Goal: Task Accomplishment & Management: Manage account settings

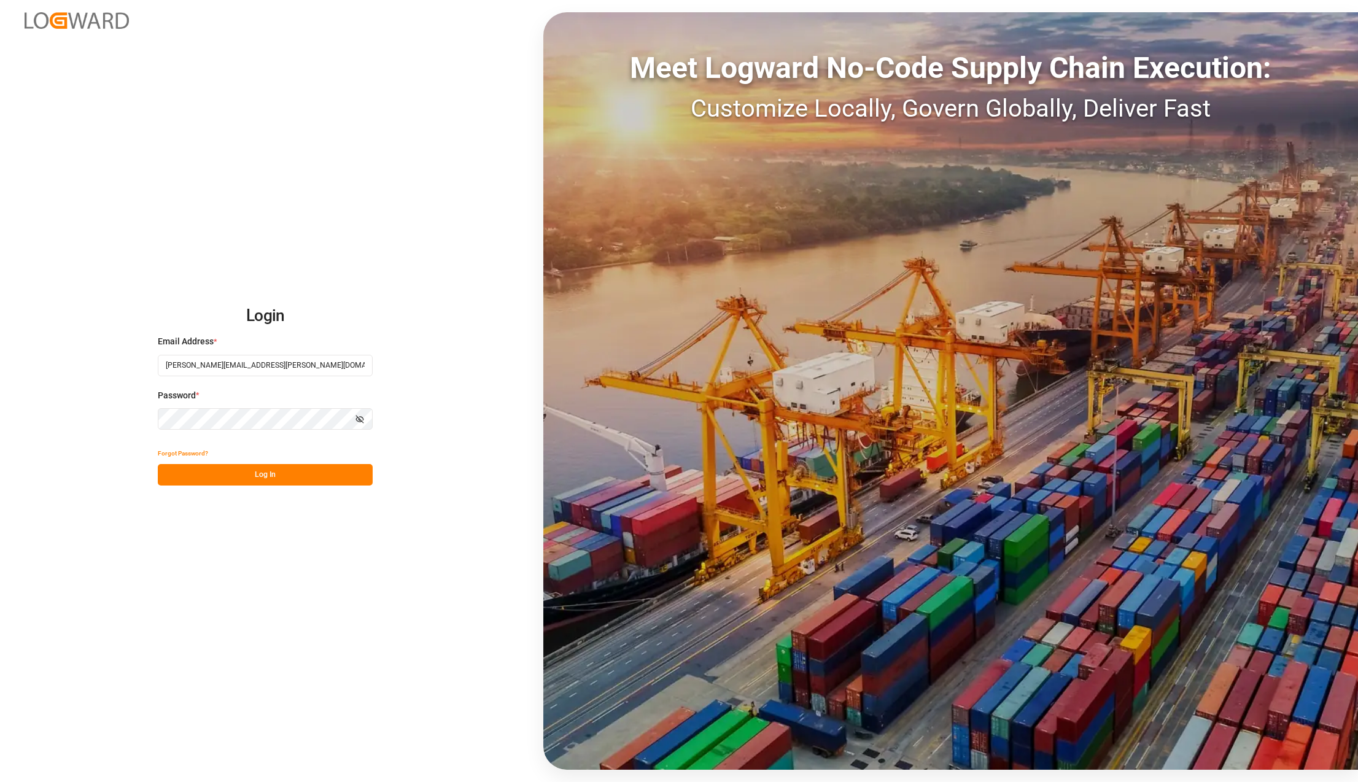
click at [303, 344] on label "Email Address *" at bounding box center [265, 341] width 215 height 13
click at [305, 357] on input "carlos.villar@leschaco.com" at bounding box center [265, 365] width 215 height 21
type input "karla.chavez@leschaco.com"
click at [242, 474] on button "Log In" at bounding box center [265, 474] width 215 height 21
click at [273, 473] on button "Log In" at bounding box center [265, 474] width 215 height 21
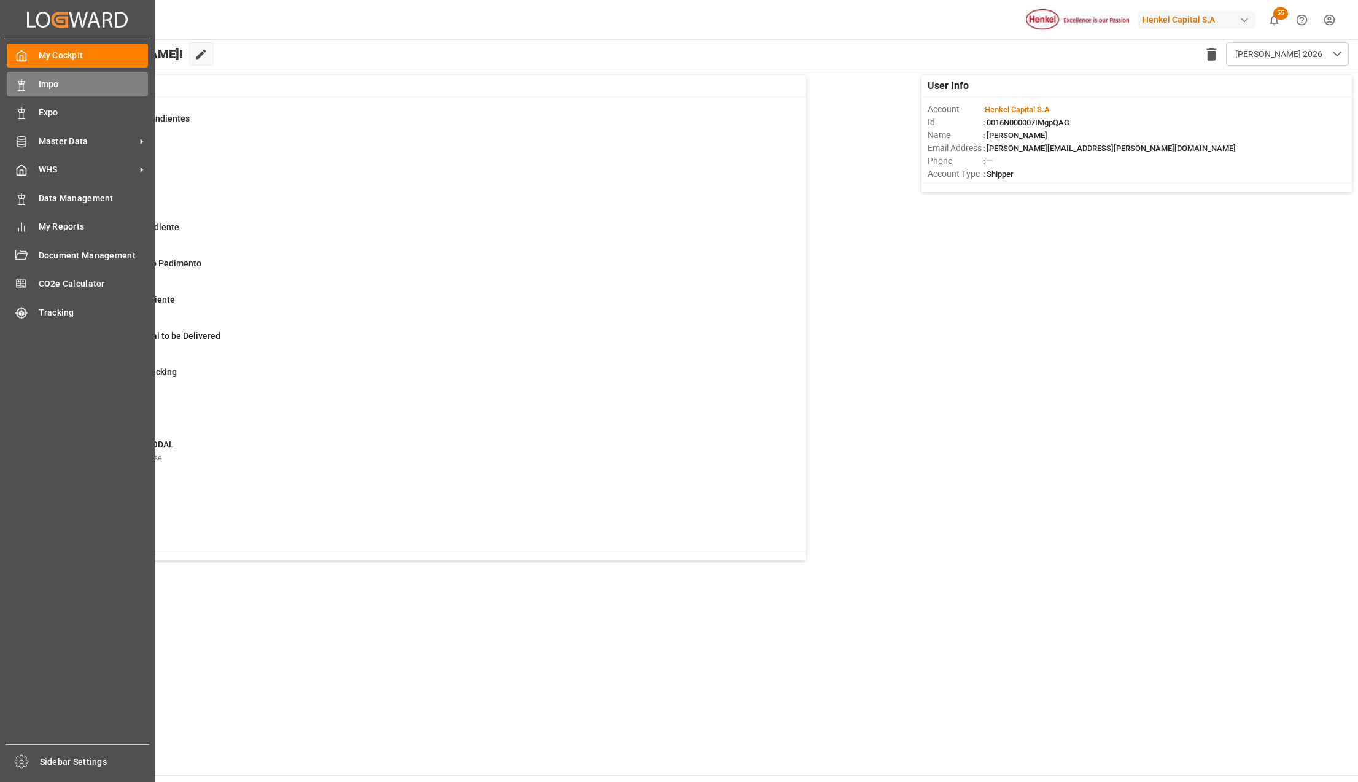
click at [55, 81] on span "Impo" at bounding box center [94, 84] width 110 height 13
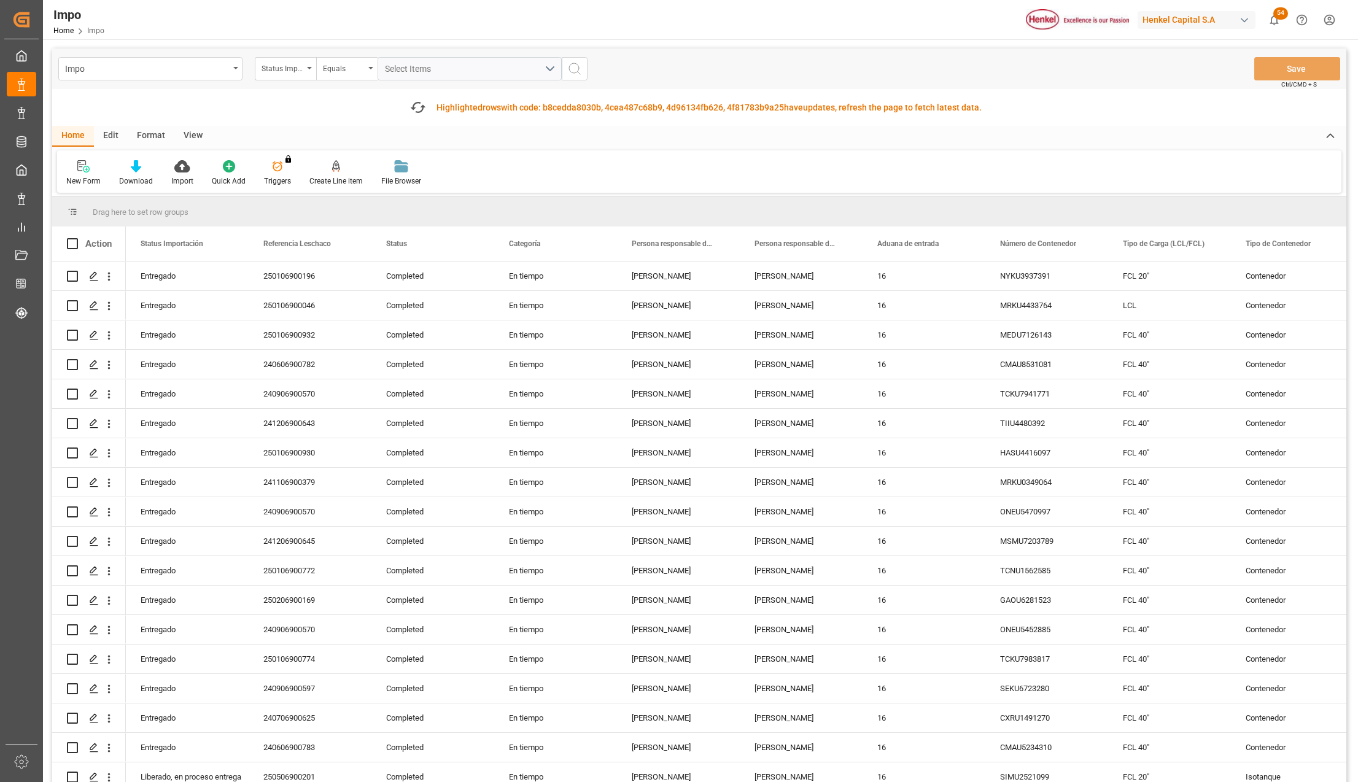
click at [145, 133] on div "Format" at bounding box center [151, 136] width 47 height 21
click at [76, 161] on div at bounding box center [84, 166] width 36 height 13
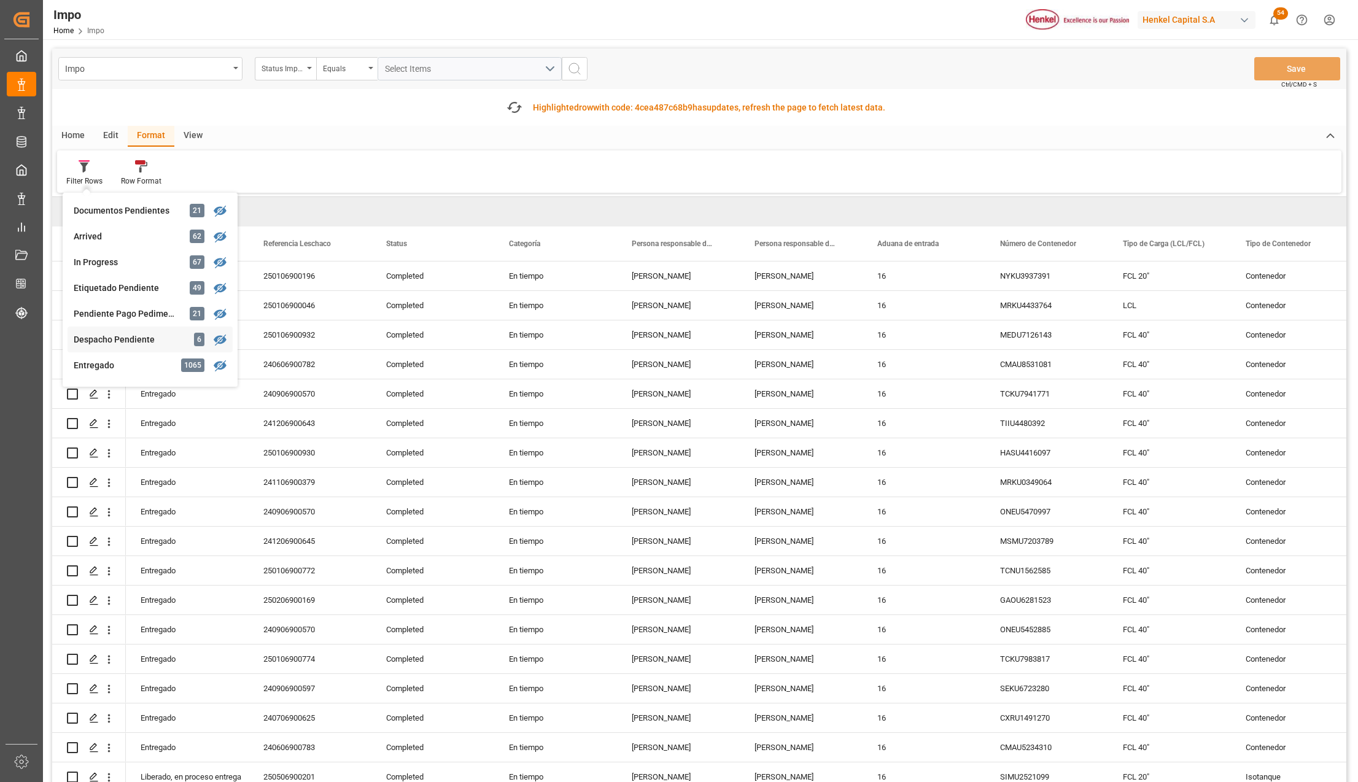
scroll to position [82, 0]
click at [136, 333] on div "Veracruz" at bounding box center [127, 335] width 107 height 13
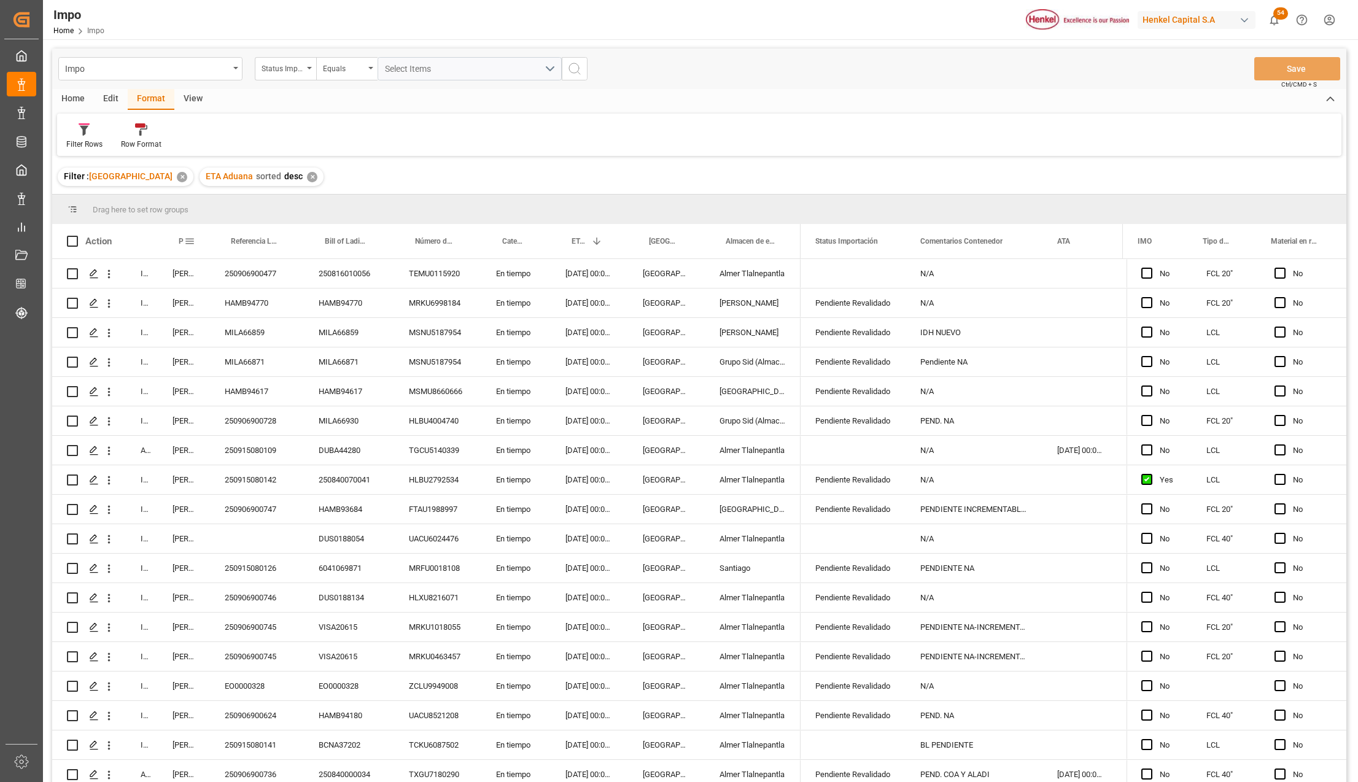
click at [190, 241] on span at bounding box center [189, 241] width 11 height 11
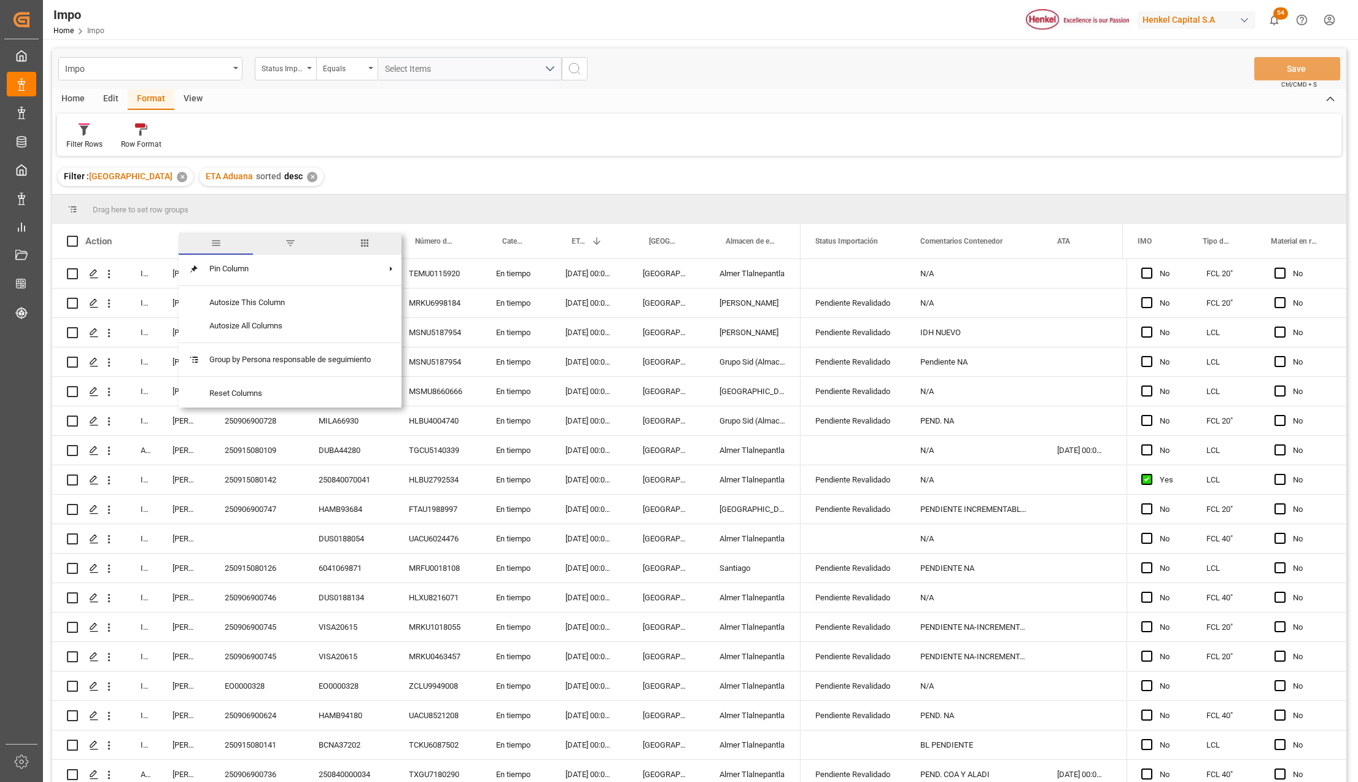
click at [290, 242] on span "filter" at bounding box center [290, 243] width 11 height 11
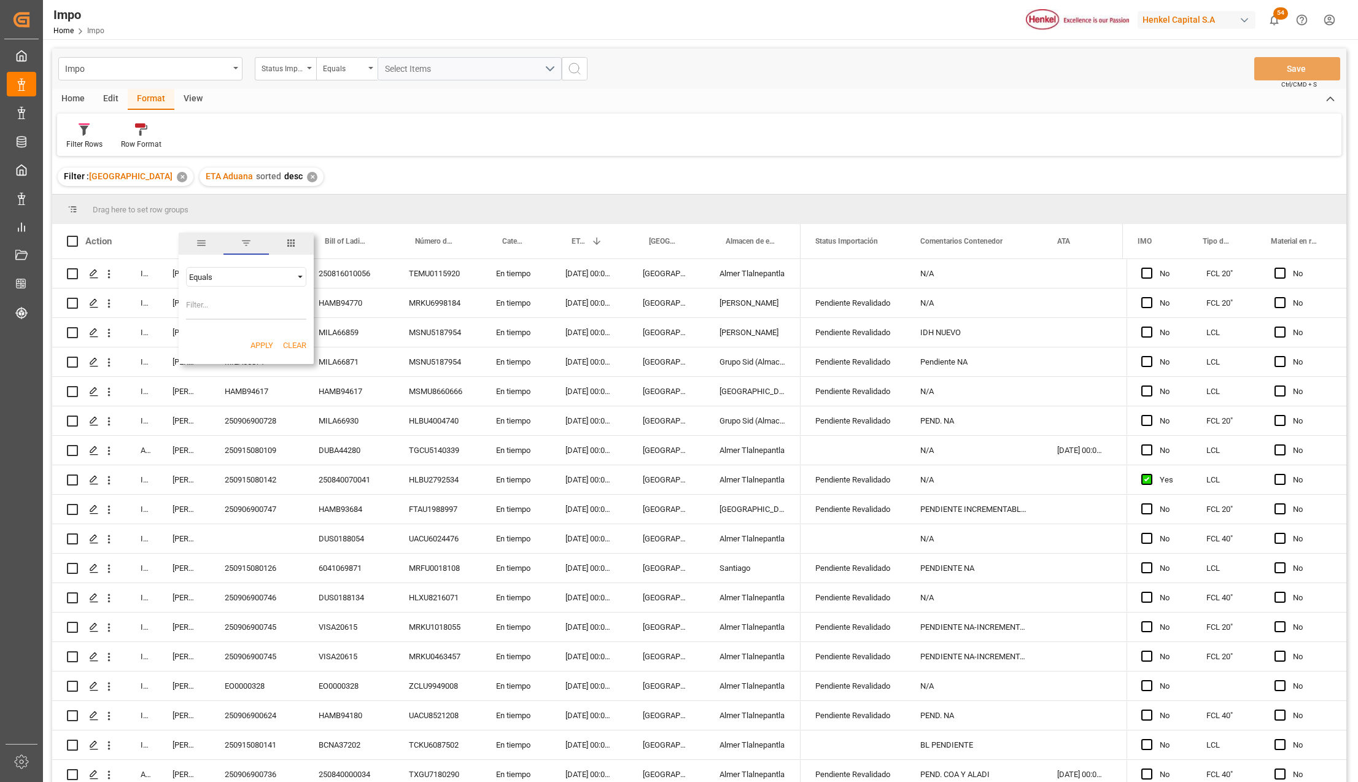
click at [204, 276] on div "Equals" at bounding box center [240, 277] width 103 height 9
click at [207, 435] on span "Contains" at bounding box center [204, 434] width 31 height 9
click at [212, 313] on input "Filter Value" at bounding box center [246, 307] width 120 height 25
type input "Karla Chavez,Carlos Villar"
click at [254, 343] on button "Apply" at bounding box center [262, 346] width 23 height 12
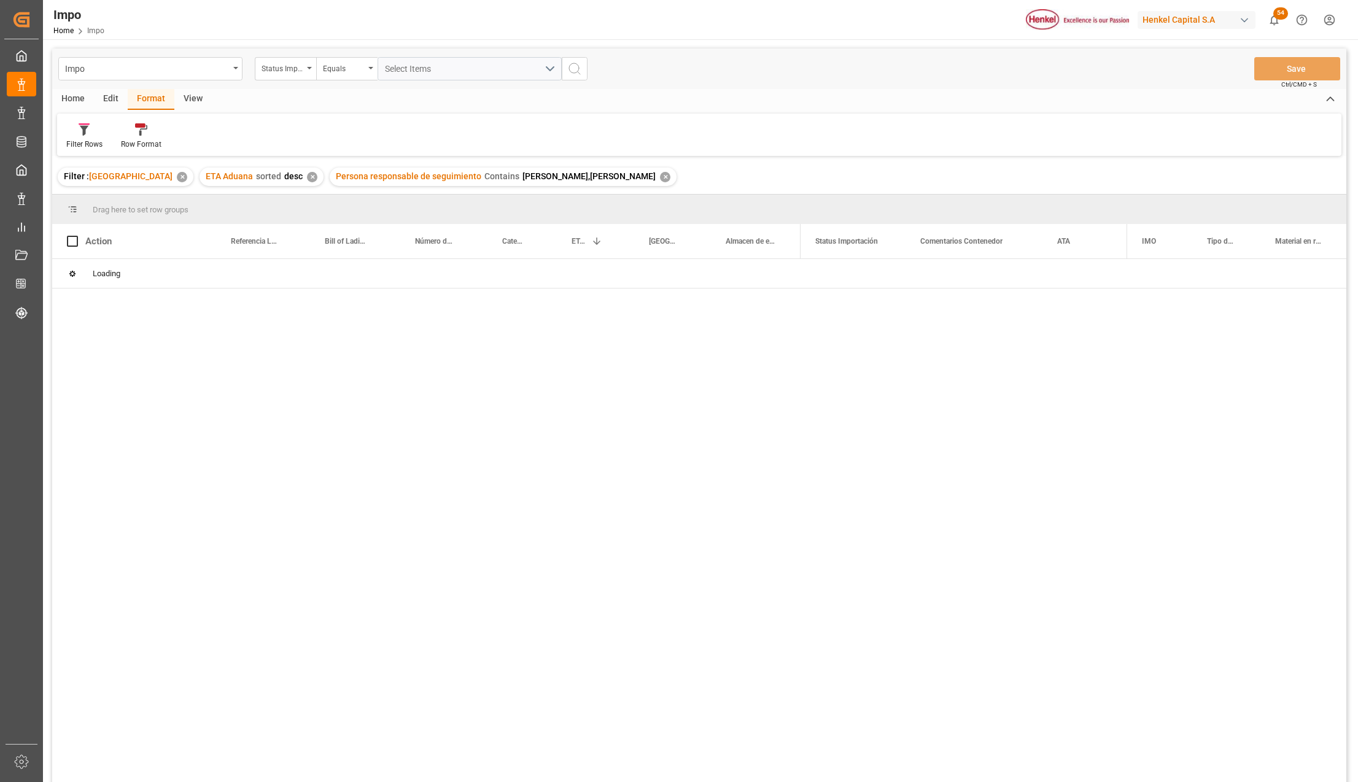
click at [195, 94] on div "View" at bounding box center [192, 99] width 37 height 21
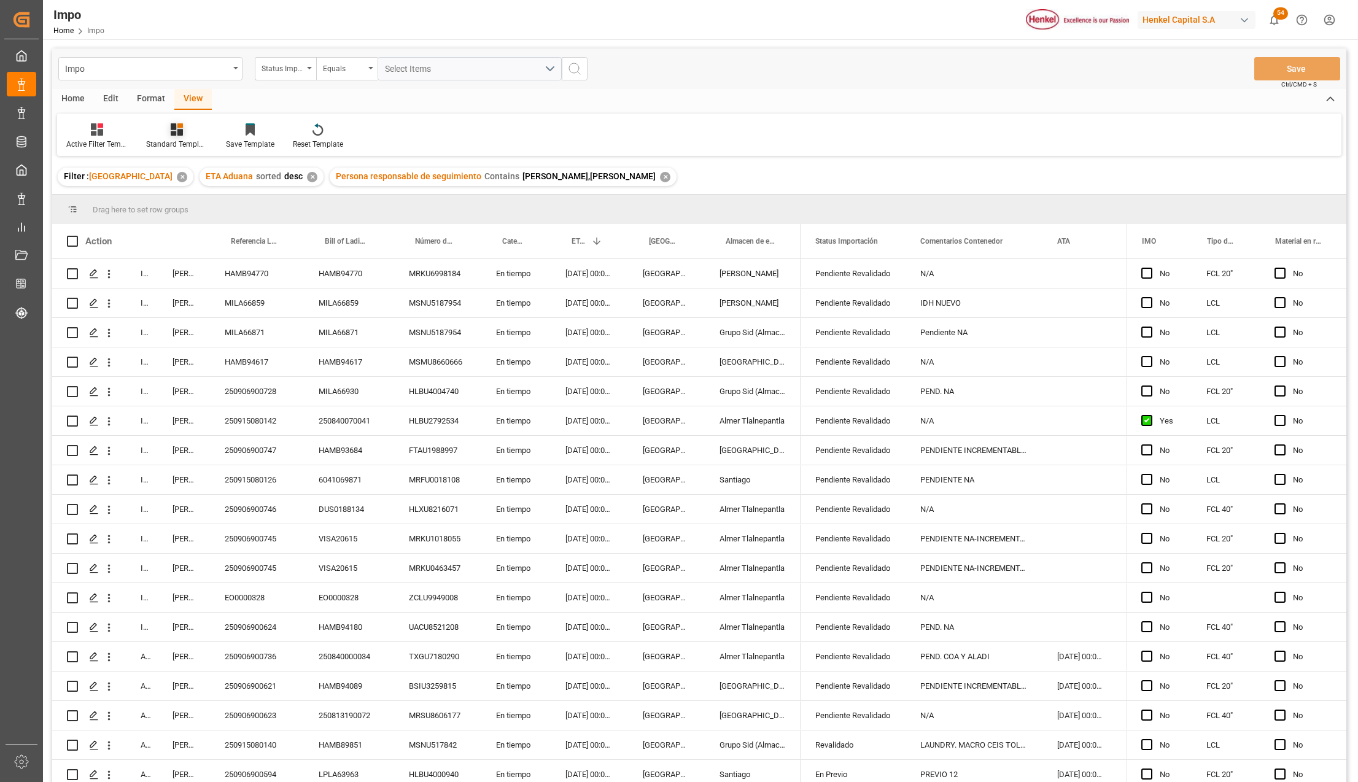
click at [178, 130] on icon at bounding box center [177, 129] width 12 height 12
click at [151, 95] on div "Format" at bounding box center [151, 99] width 47 height 21
click at [147, 131] on div at bounding box center [141, 129] width 41 height 13
click at [158, 168] on div "Impo Status Importación Equals Select Items Save Ctrl/CMD + S Home Edit Format …" at bounding box center [699, 432] width 1294 height 766
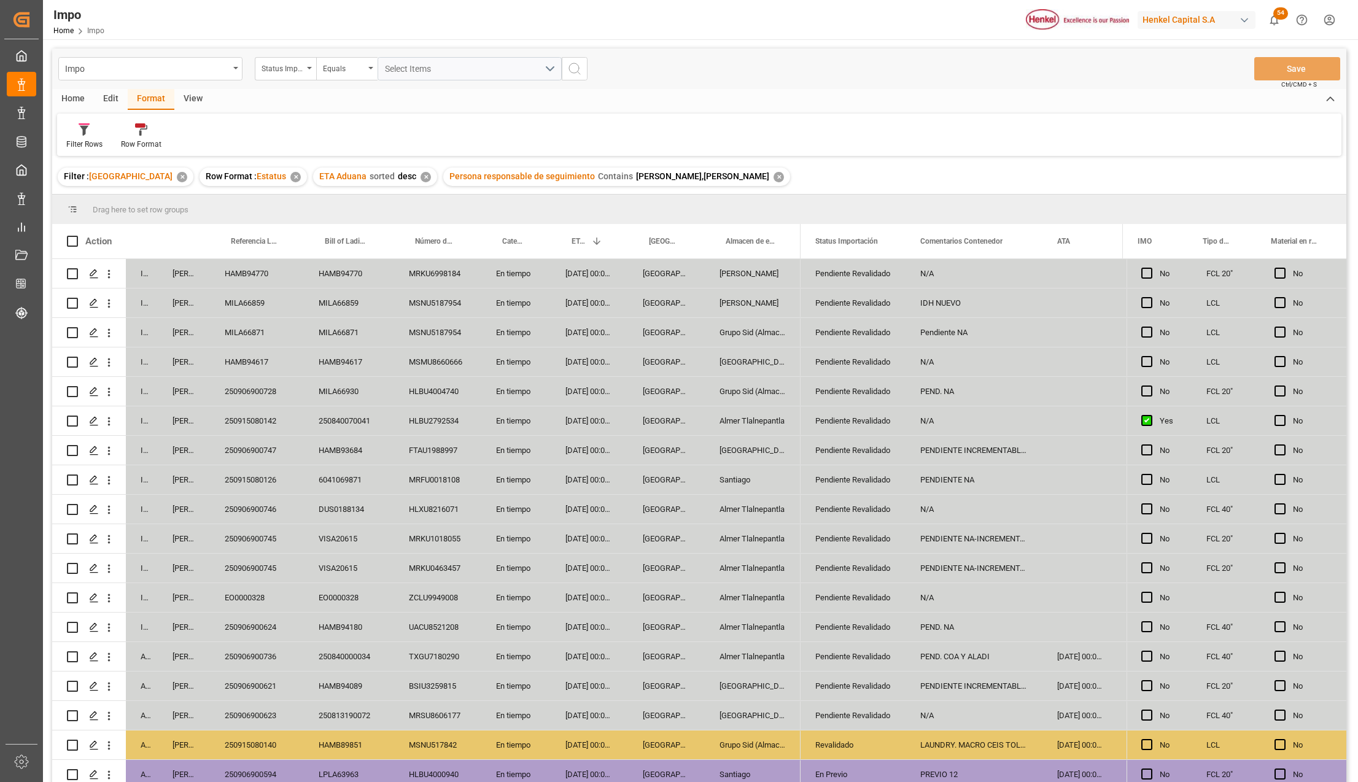
click at [976, 654] on div "PEND. COA Y ALADI" at bounding box center [974, 656] width 137 height 29
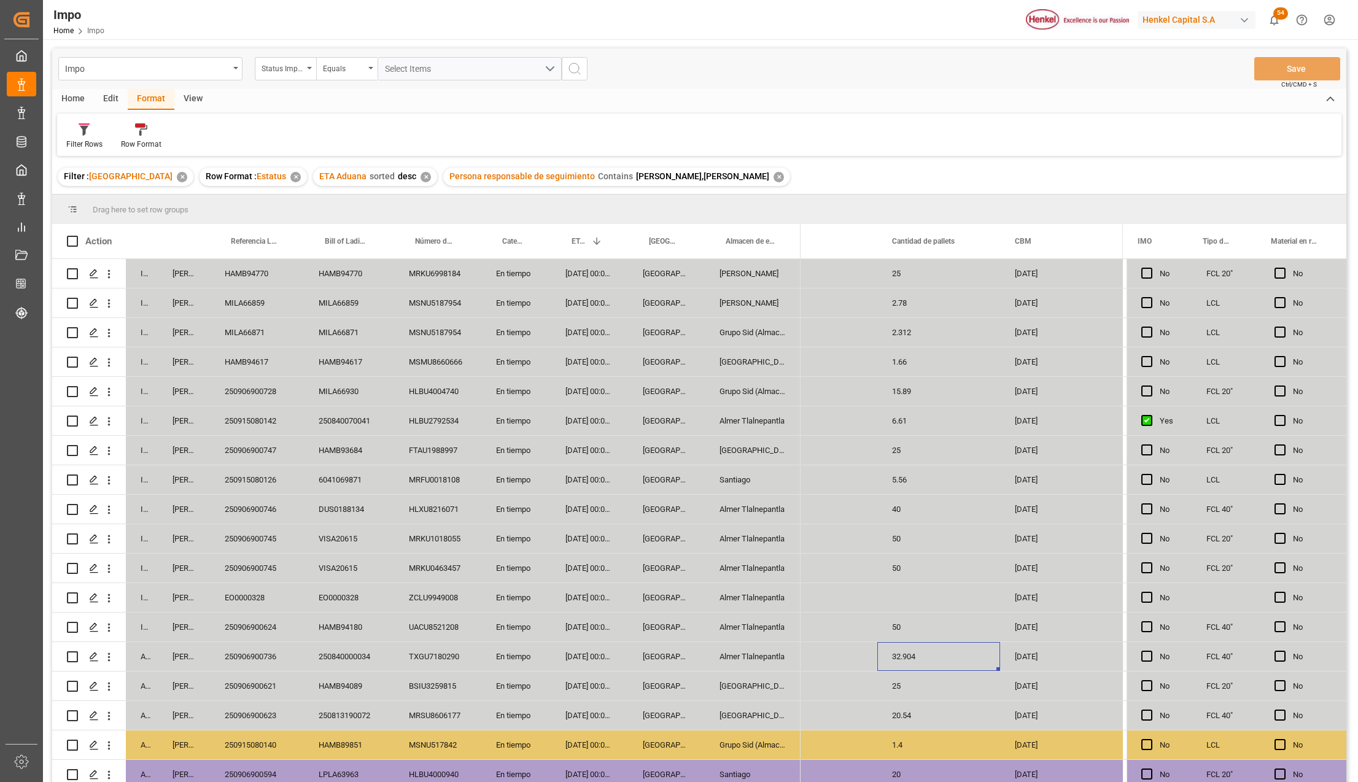
scroll to position [0, 1710]
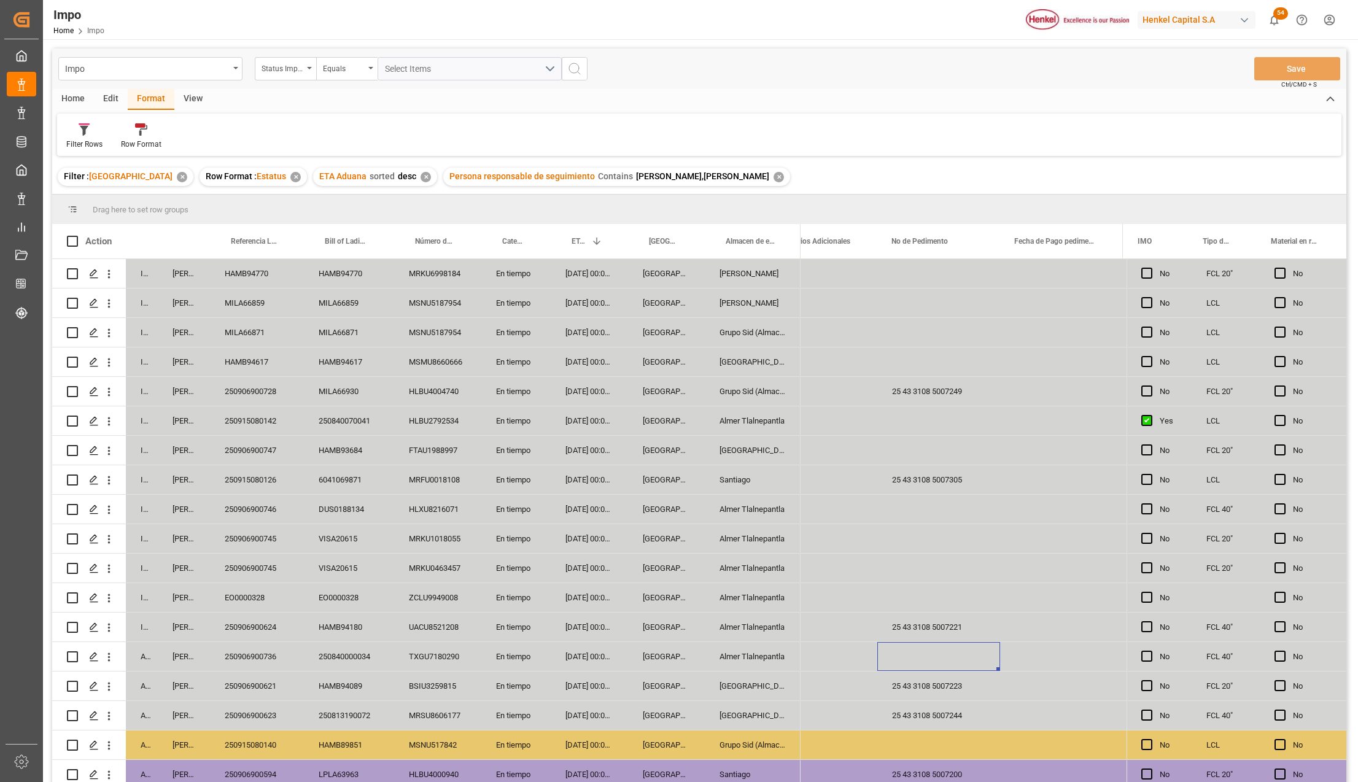
click at [914, 647] on div "Press SPACE to select this row." at bounding box center [938, 656] width 123 height 29
click at [915, 657] on input "Press SPACE to select this row." at bounding box center [938, 663] width 103 height 23
paste input "25 43 3108 5007301"
type input "25 43 3108 5007301"
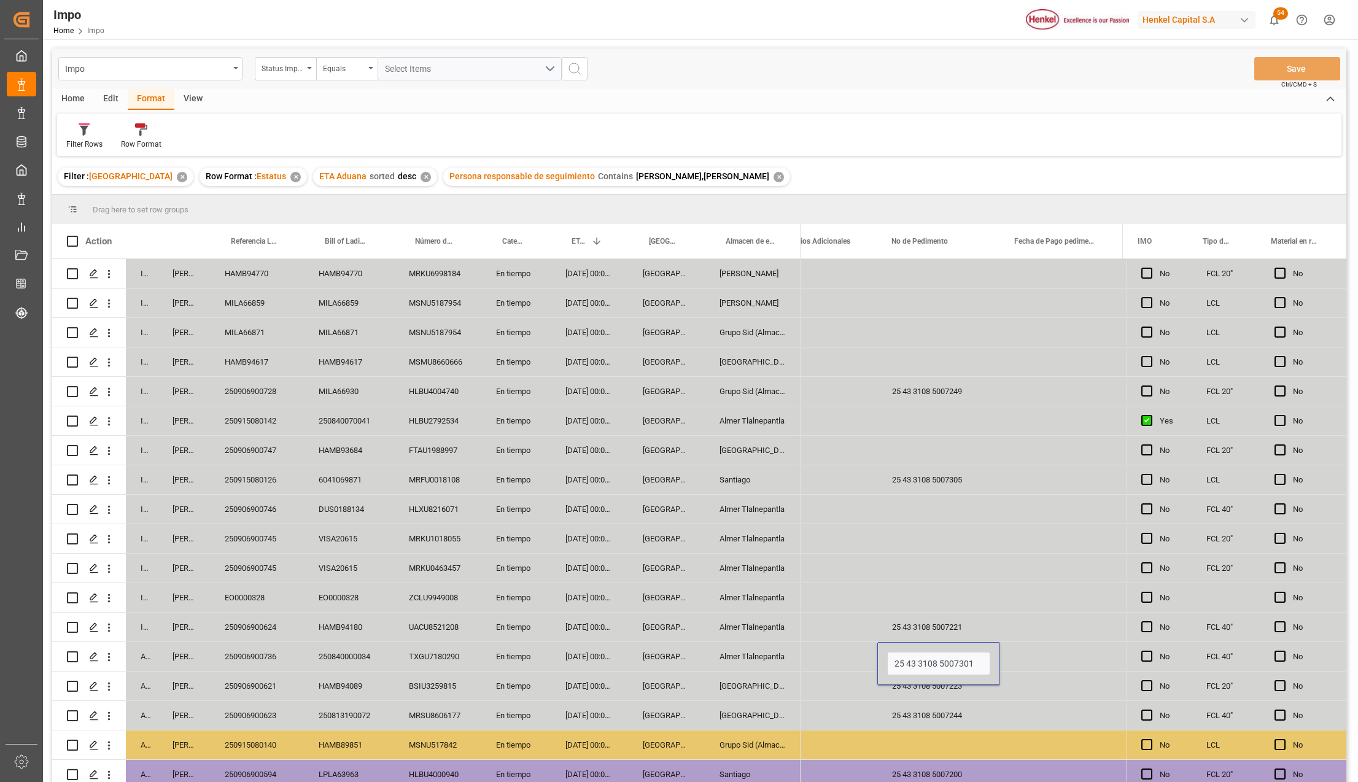
click at [923, 712] on div "25 43 3108 5007244" at bounding box center [938, 715] width 123 height 29
click at [1319, 64] on button "Save" at bounding box center [1297, 68] width 86 height 23
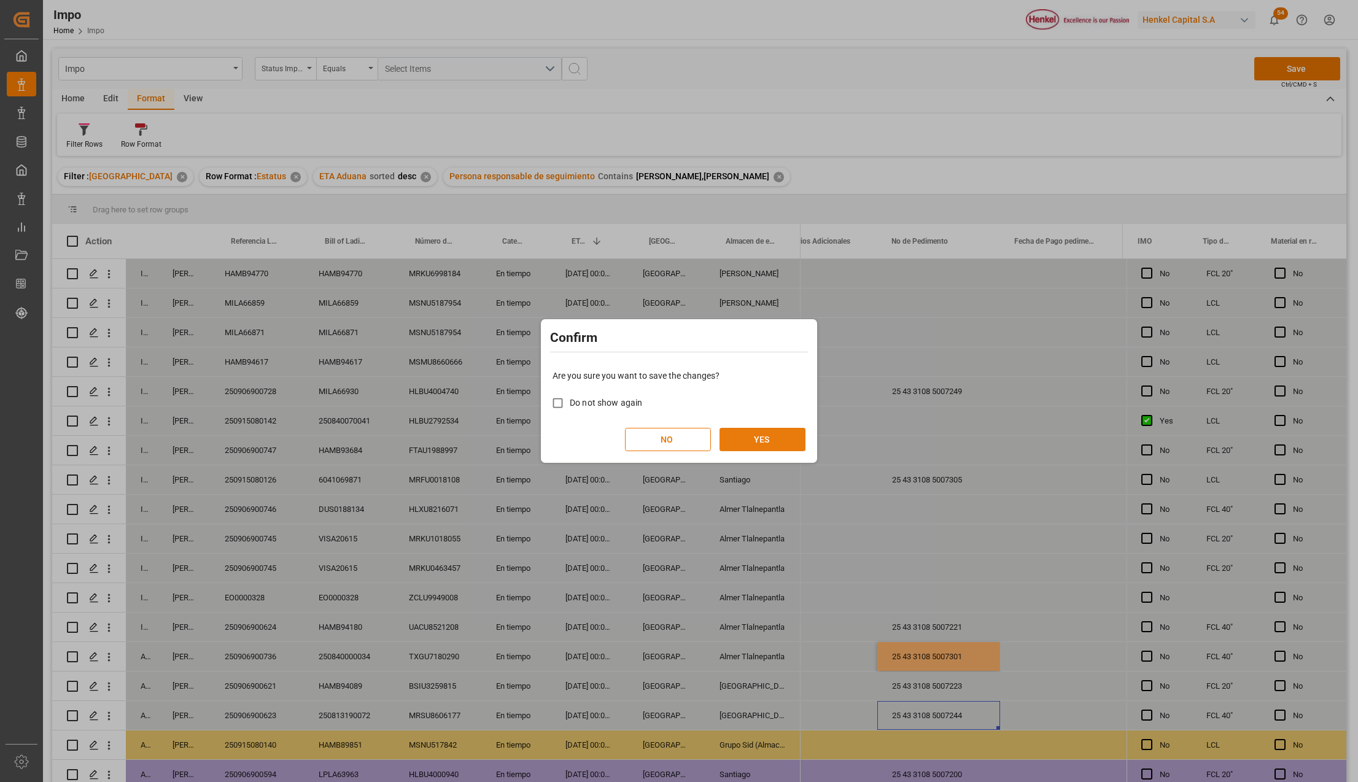
click at [756, 430] on button "YES" at bounding box center [763, 439] width 86 height 23
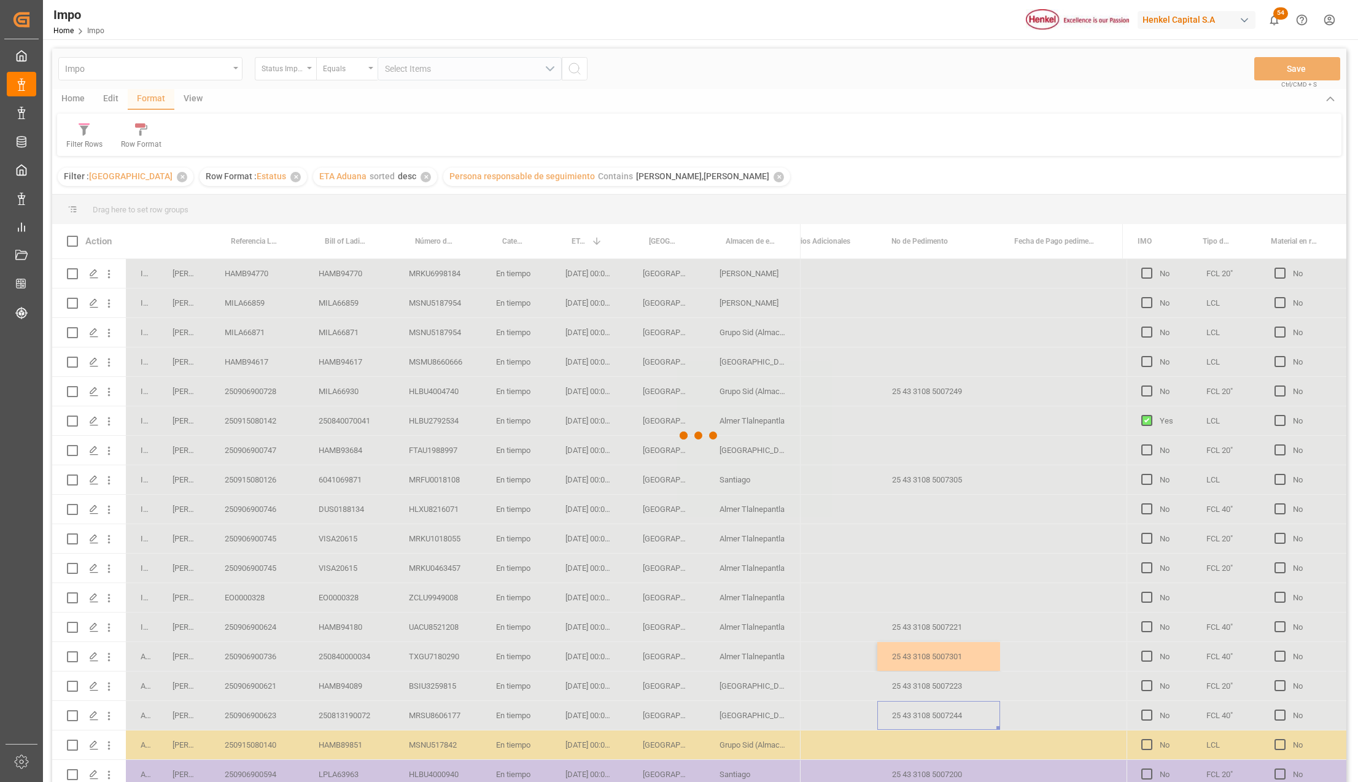
click at [402, 672] on div at bounding box center [699, 436] width 1294 height 775
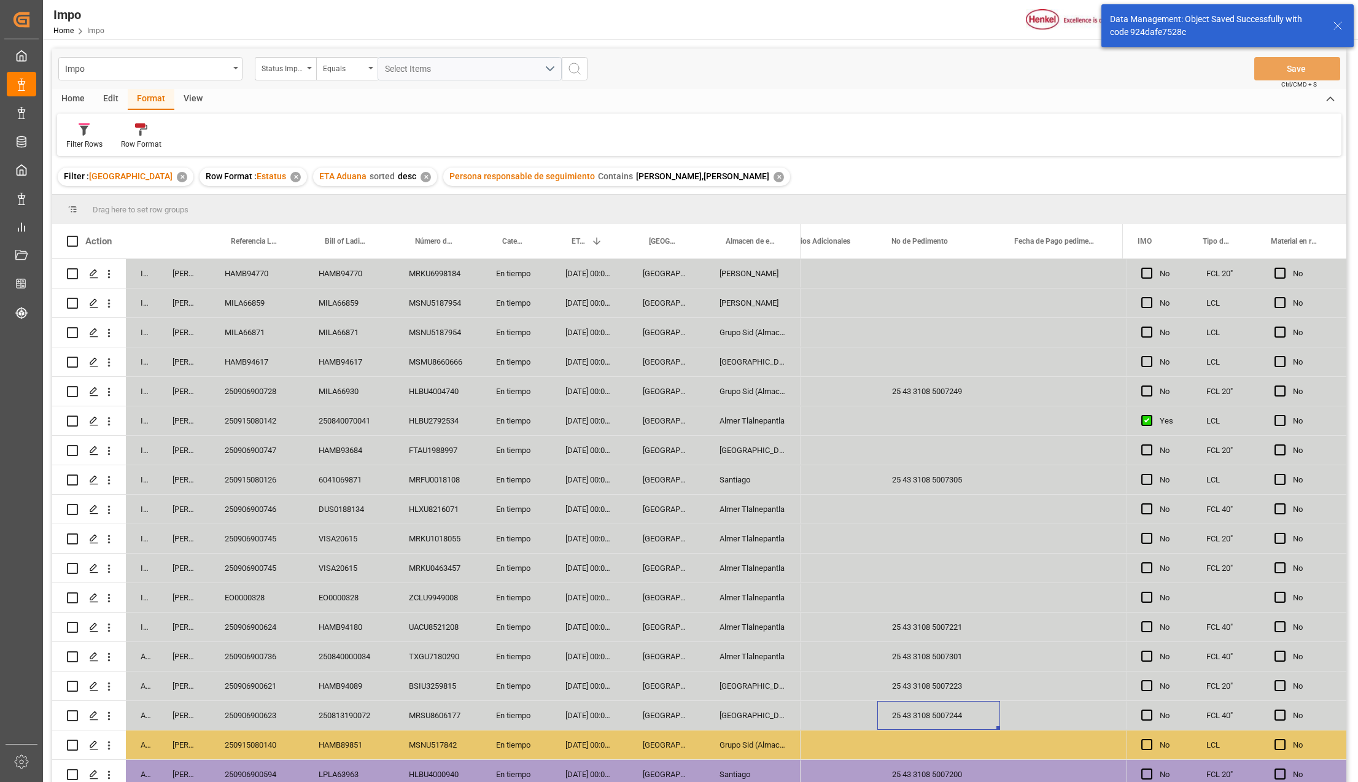
click at [410, 654] on div "TXGU7180290" at bounding box center [437, 656] width 87 height 29
click at [252, 648] on div "250906900736" at bounding box center [257, 656] width 94 height 29
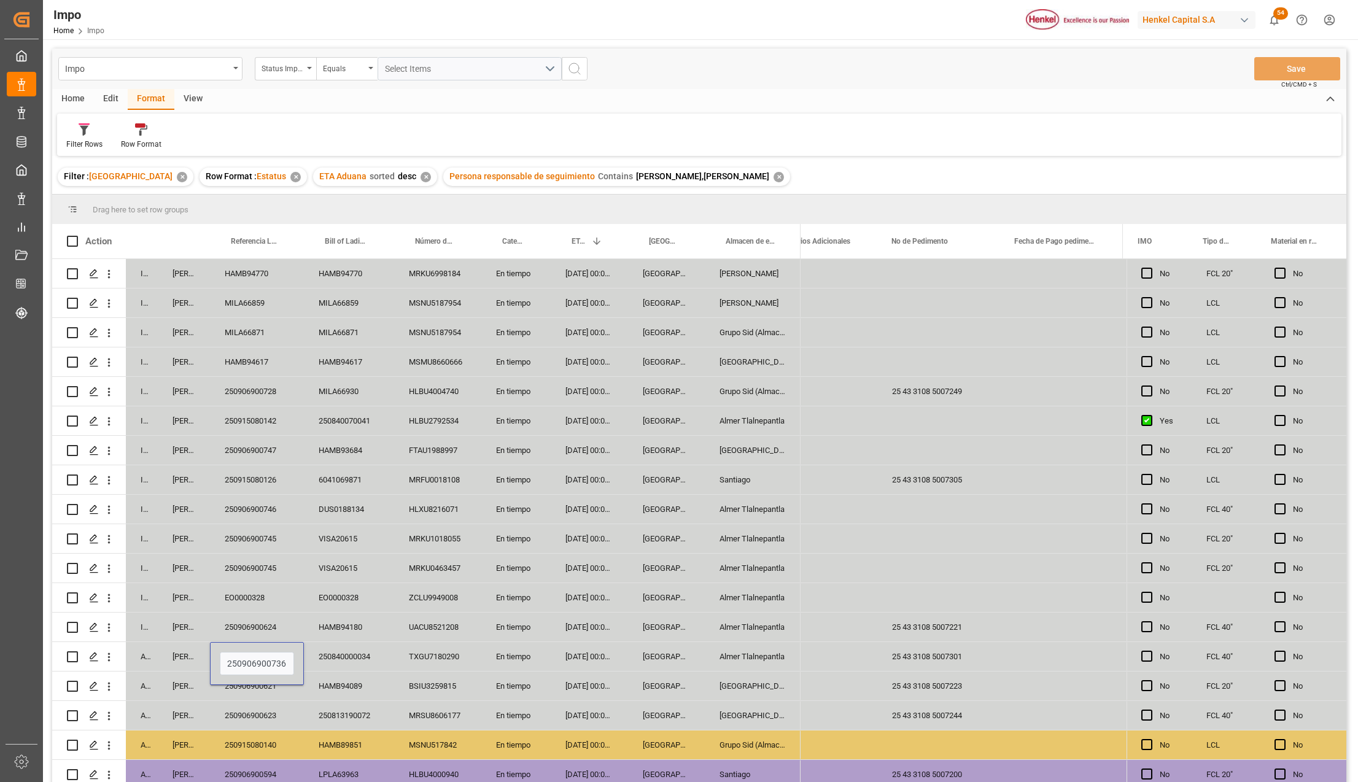
click at [252, 648] on div "250906900736" at bounding box center [257, 663] width 94 height 43
click at [258, 666] on input "250906900736" at bounding box center [257, 663] width 74 height 23
click at [588, 658] on div "10-09-2025 00:00:00" at bounding box center [589, 656] width 77 height 29
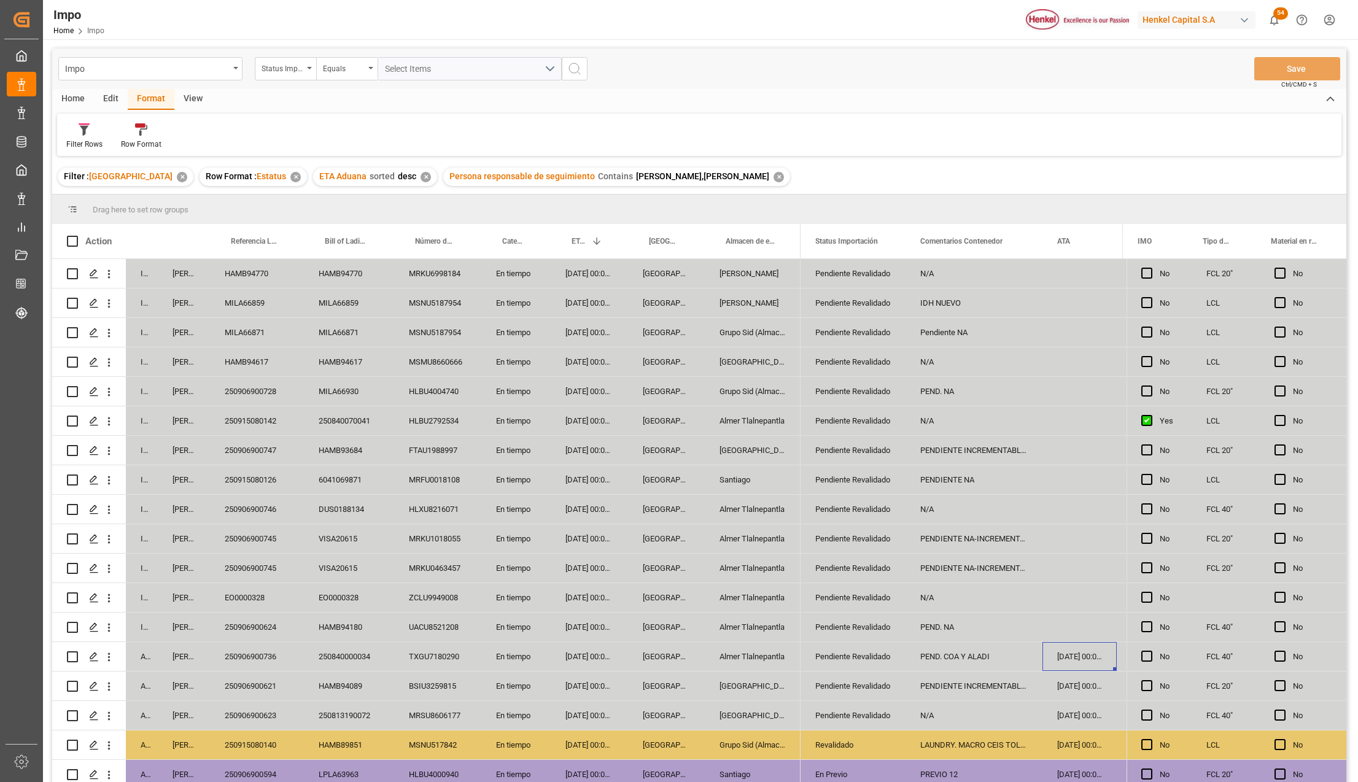
scroll to position [0, 55]
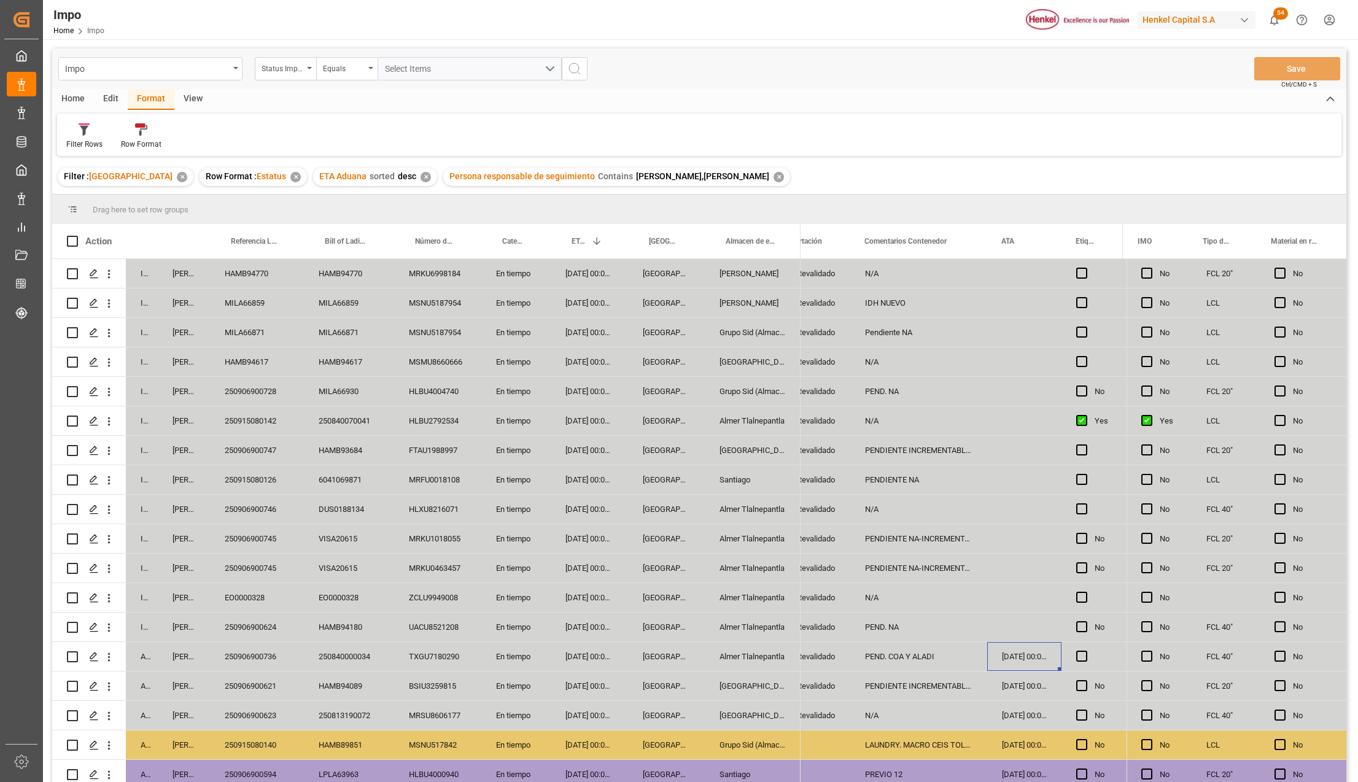
click at [236, 668] on div "250906900736" at bounding box center [257, 656] width 94 height 29
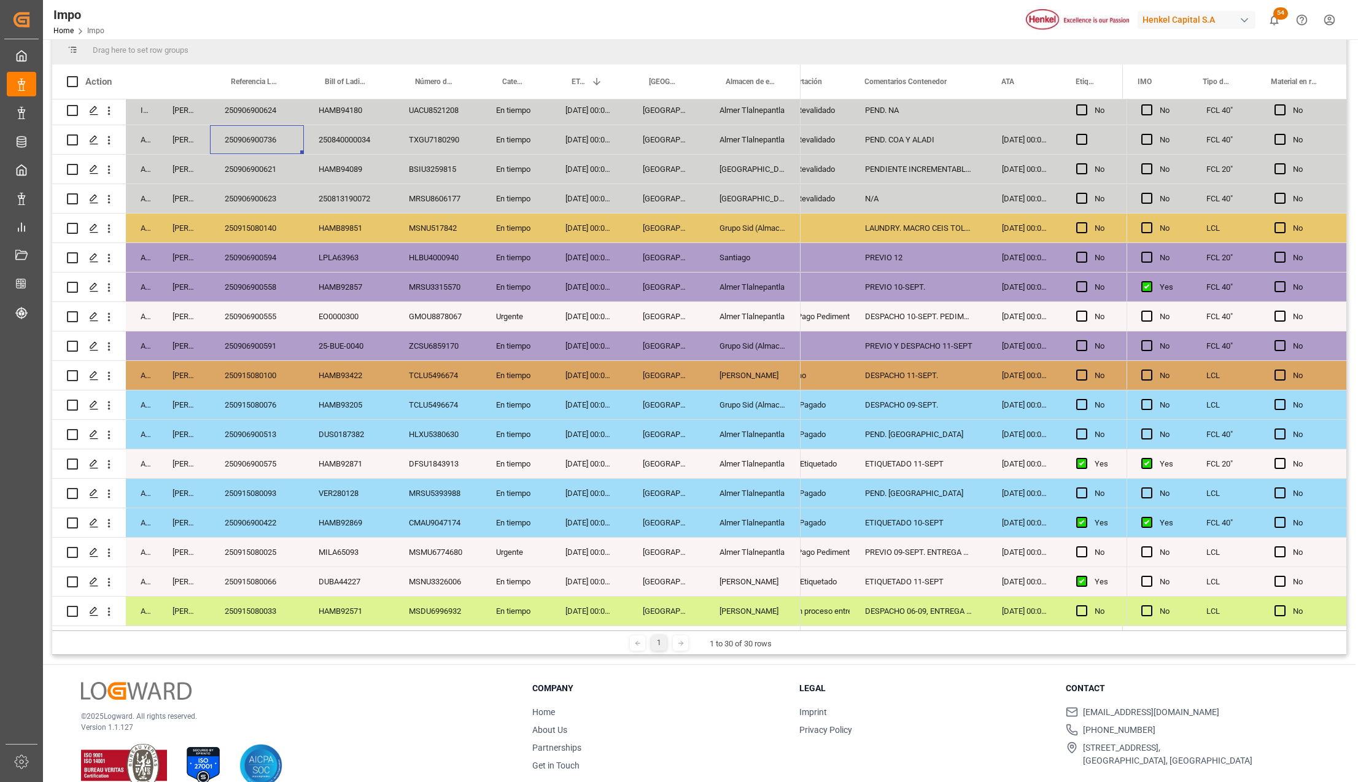
scroll to position [163, 0]
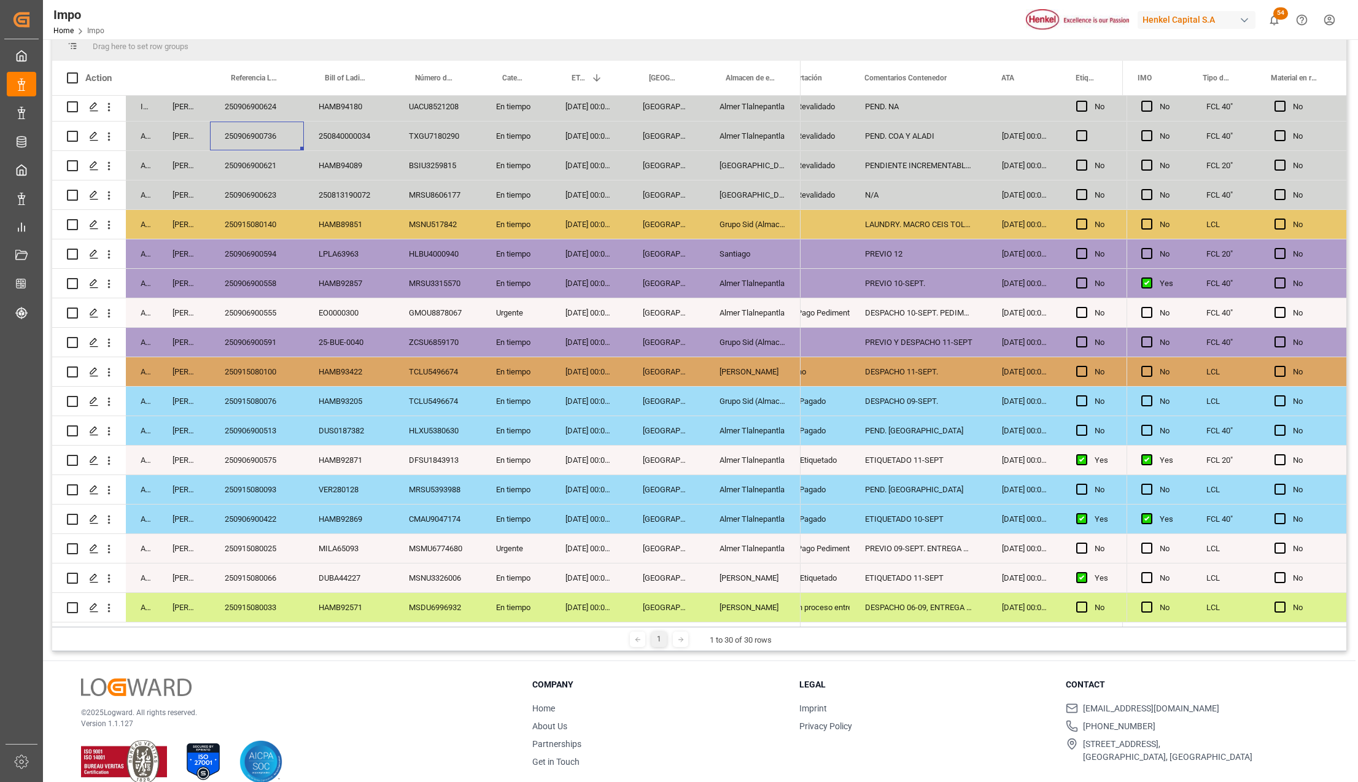
click at [755, 586] on div "Almer Apodaca" at bounding box center [753, 578] width 96 height 29
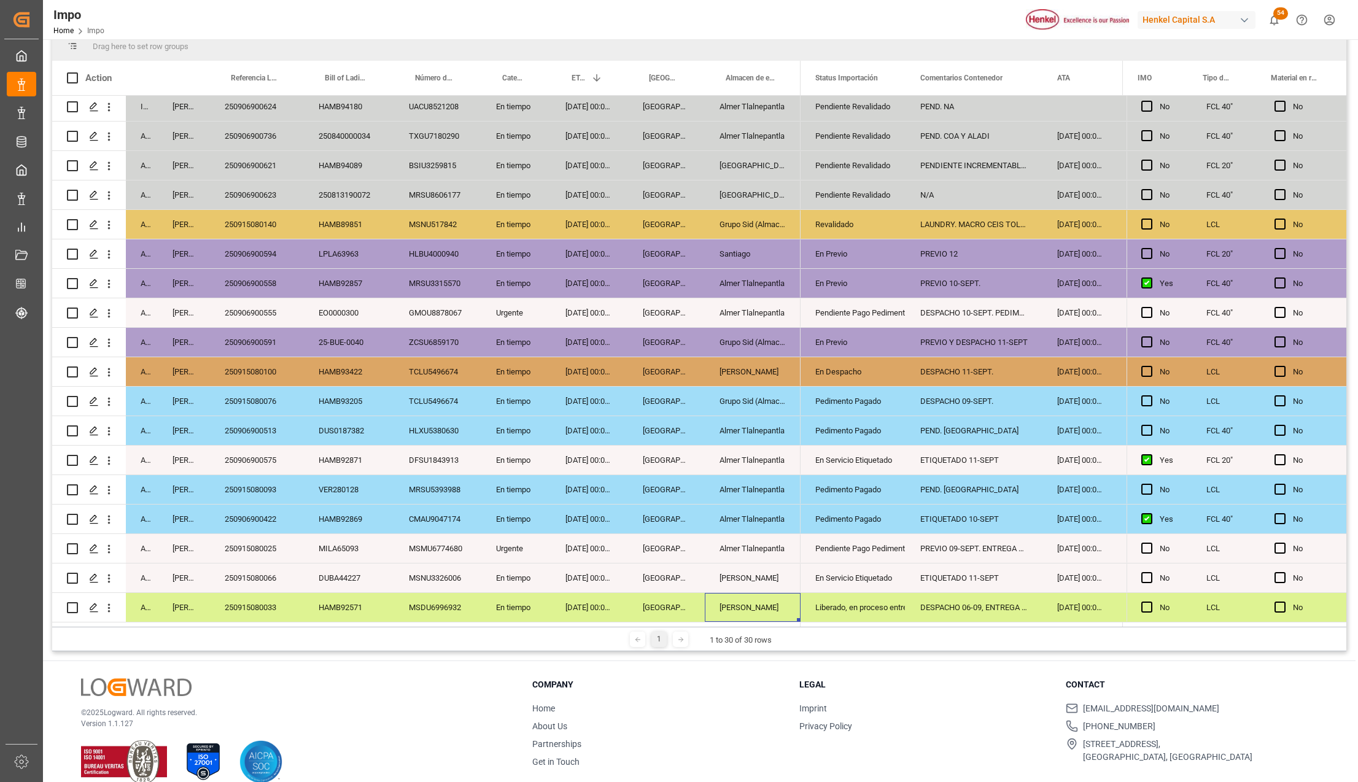
click at [278, 597] on div "250915080033" at bounding box center [257, 607] width 94 height 29
click at [961, 578] on div "ETIQUETADO 11-SEPT" at bounding box center [974, 578] width 137 height 29
click at [975, 546] on div "PREVIO 09-SEPT. ENTREGA DIRECTA" at bounding box center [974, 548] width 137 height 29
click at [1039, 65] on div "Comentarios Contenedor" at bounding box center [974, 78] width 137 height 34
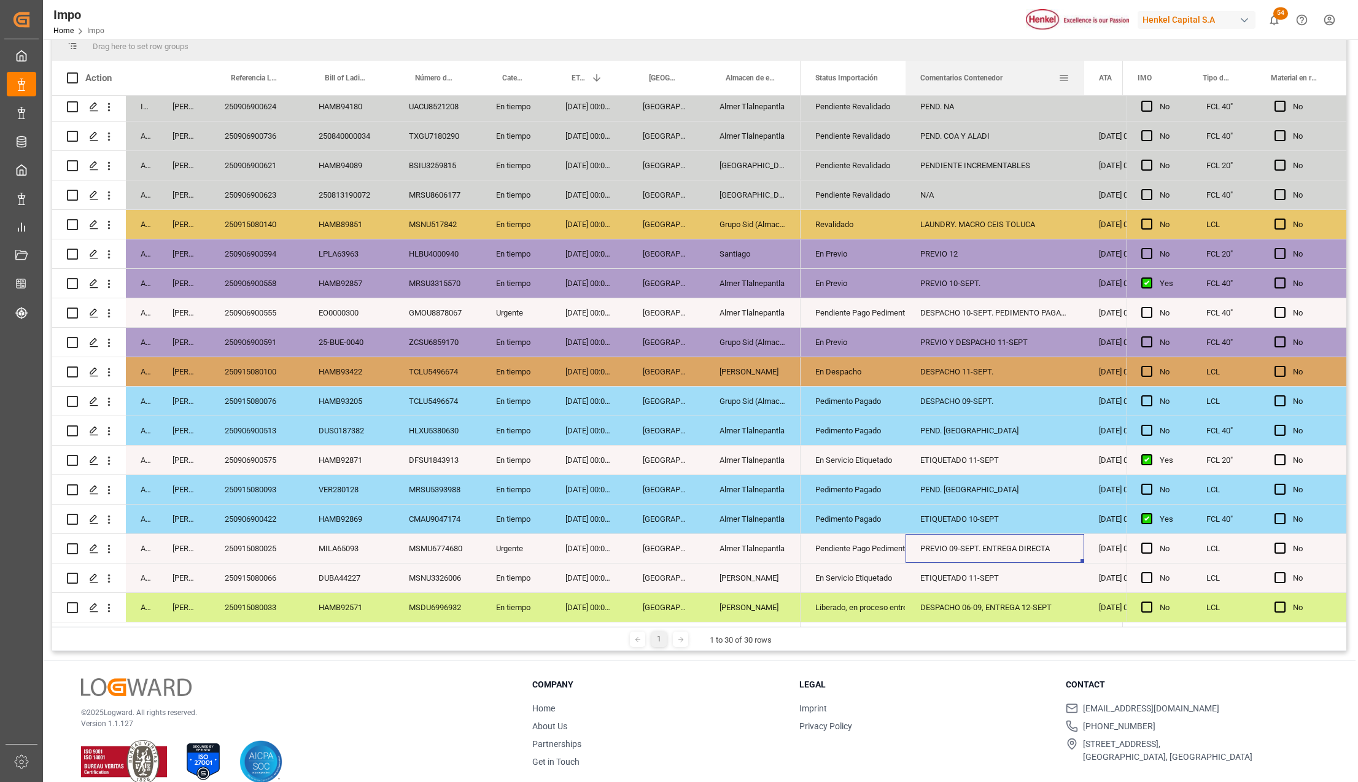
drag, startPoint x: 1040, startPoint y: 64, endPoint x: 1081, endPoint y: 64, distance: 41.8
click at [1082, 64] on div at bounding box center [1084, 78] width 5 height 34
click at [833, 551] on div "Pendiente Pago Pedimento" at bounding box center [853, 549] width 76 height 28
click at [846, 603] on div "Liberado, en proceso entrega" at bounding box center [853, 608] width 76 height 28
click at [845, 546] on div "Pendiente Pago Pedimento" at bounding box center [853, 549] width 76 height 28
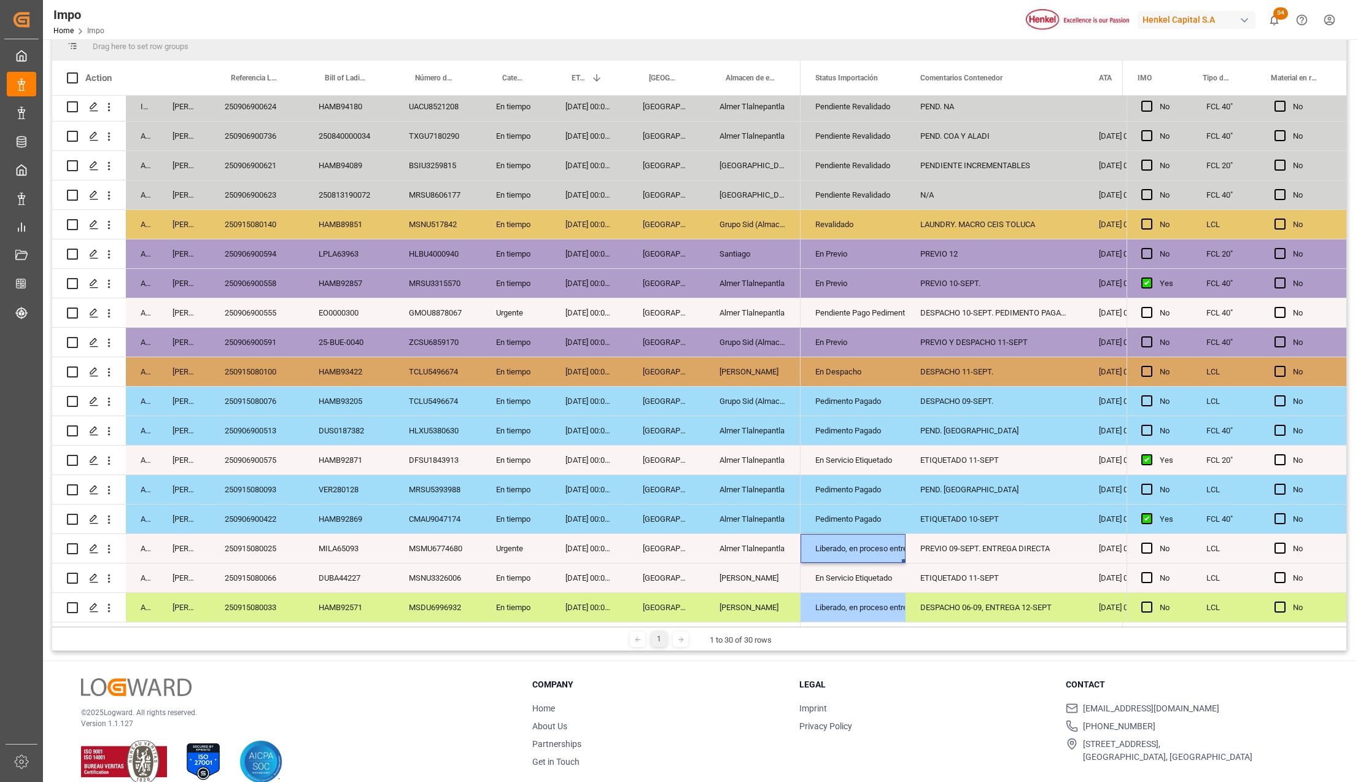
click at [865, 581] on div "En Servicio Etiquetado" at bounding box center [853, 578] width 76 height 28
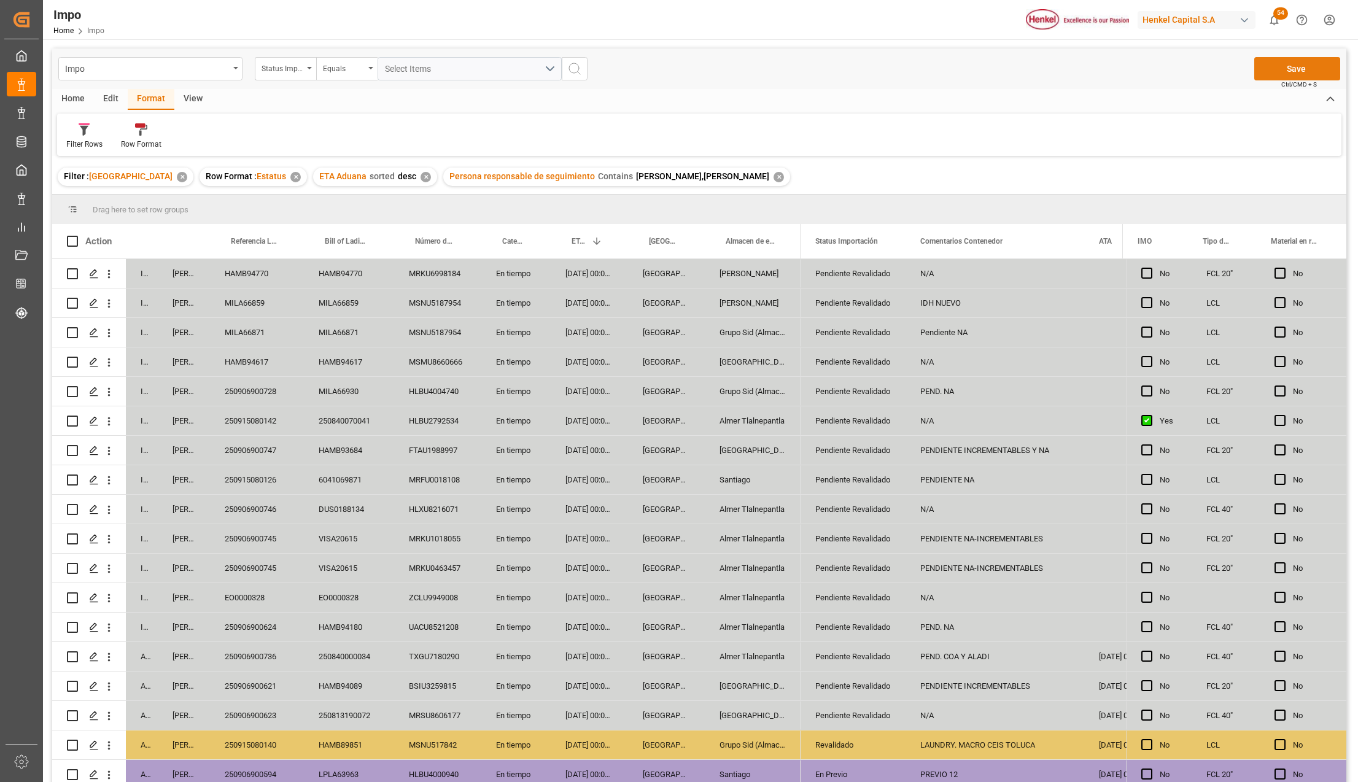
click at [1301, 64] on button "Save" at bounding box center [1297, 68] width 86 height 23
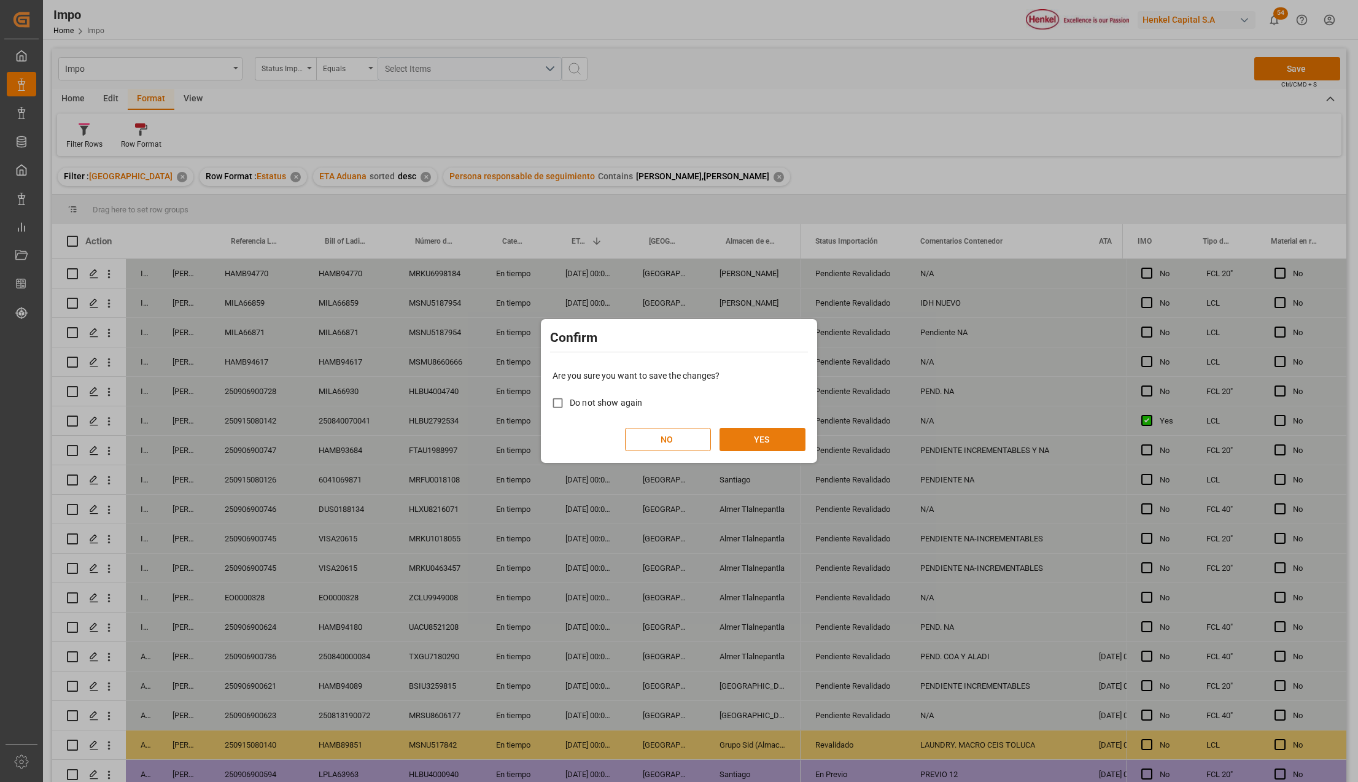
click at [734, 443] on button "YES" at bounding box center [763, 439] width 86 height 23
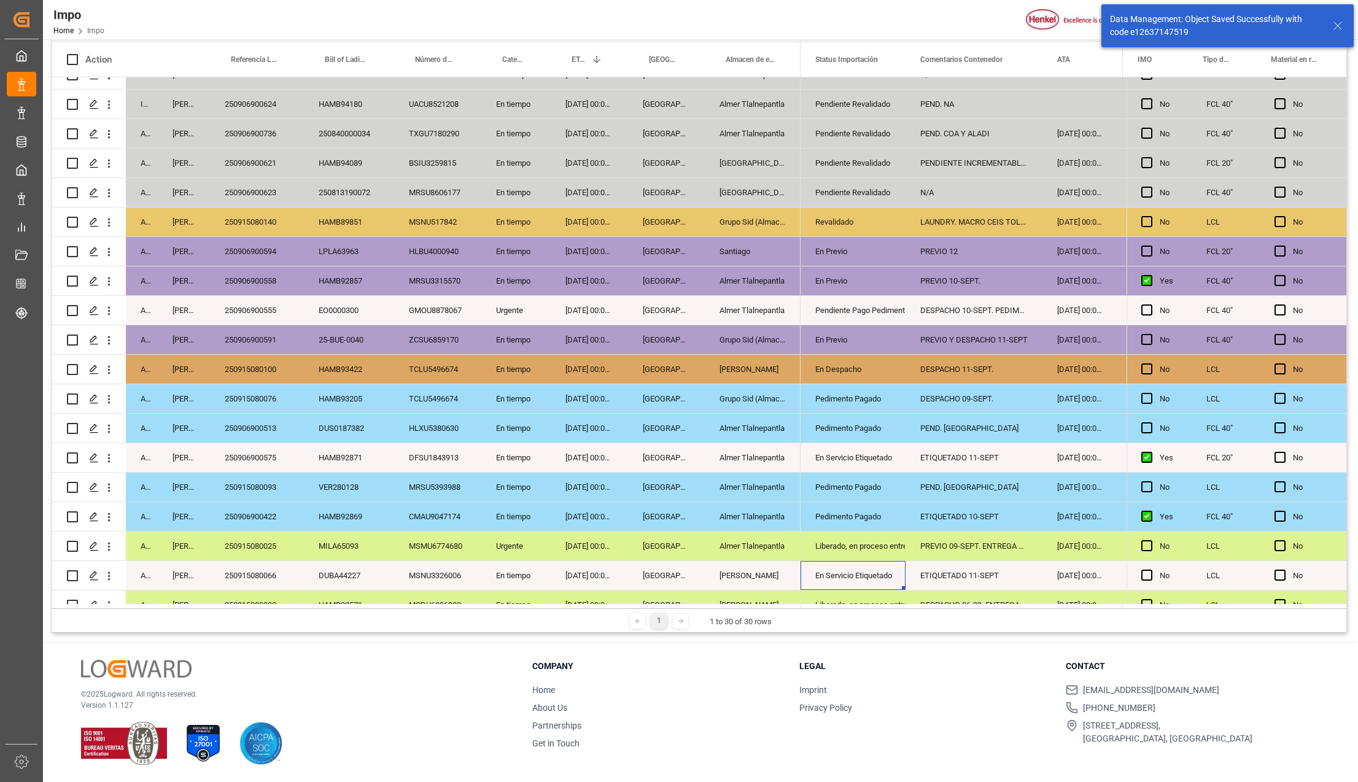
scroll to position [361, 0]
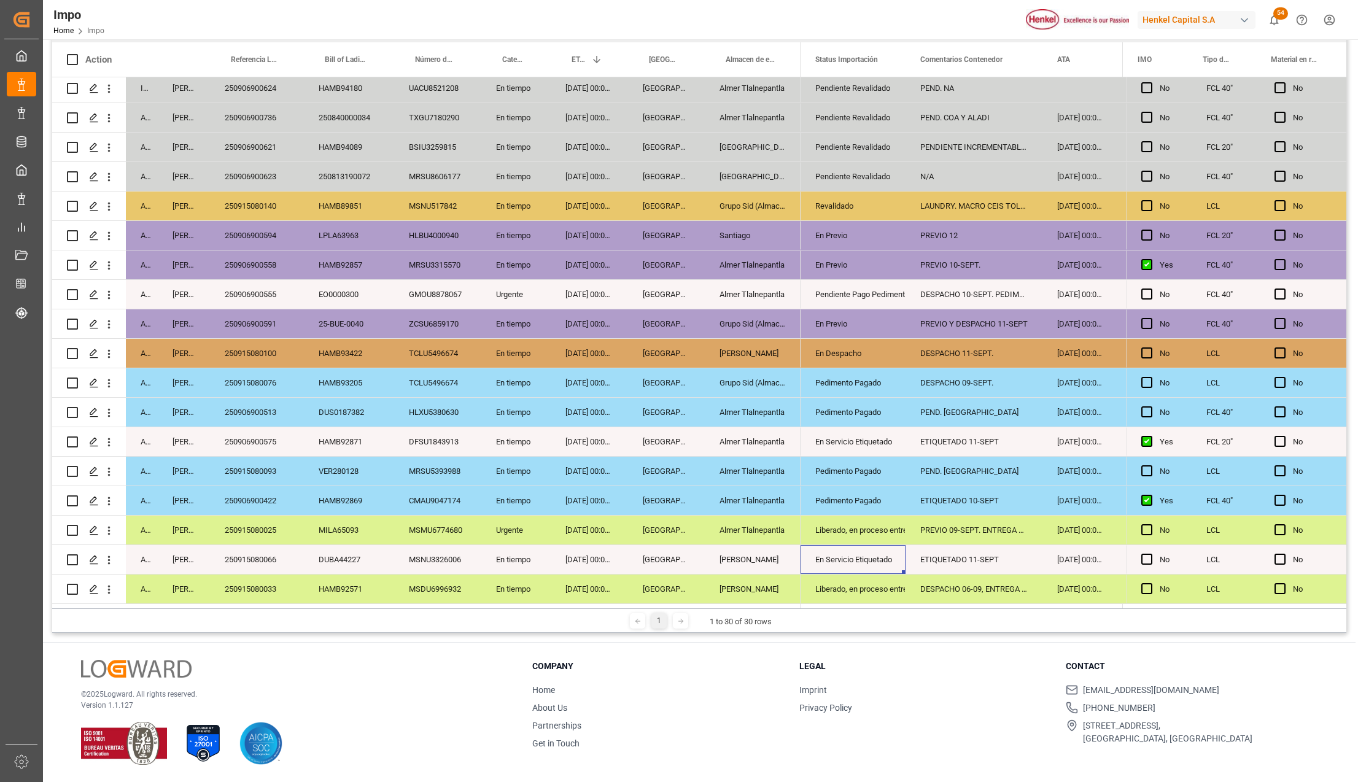
click at [845, 554] on div "En Servicio Etiquetado" at bounding box center [853, 560] width 76 height 28
click at [266, 545] on div "250915080066" at bounding box center [257, 559] width 94 height 29
click at [968, 502] on div "ETIQUETADO 10-SEPT" at bounding box center [974, 500] width 137 height 29
click at [269, 500] on div "250906900422" at bounding box center [257, 500] width 94 height 29
click at [868, 491] on div "Pedimento Pagado" at bounding box center [853, 501] width 76 height 28
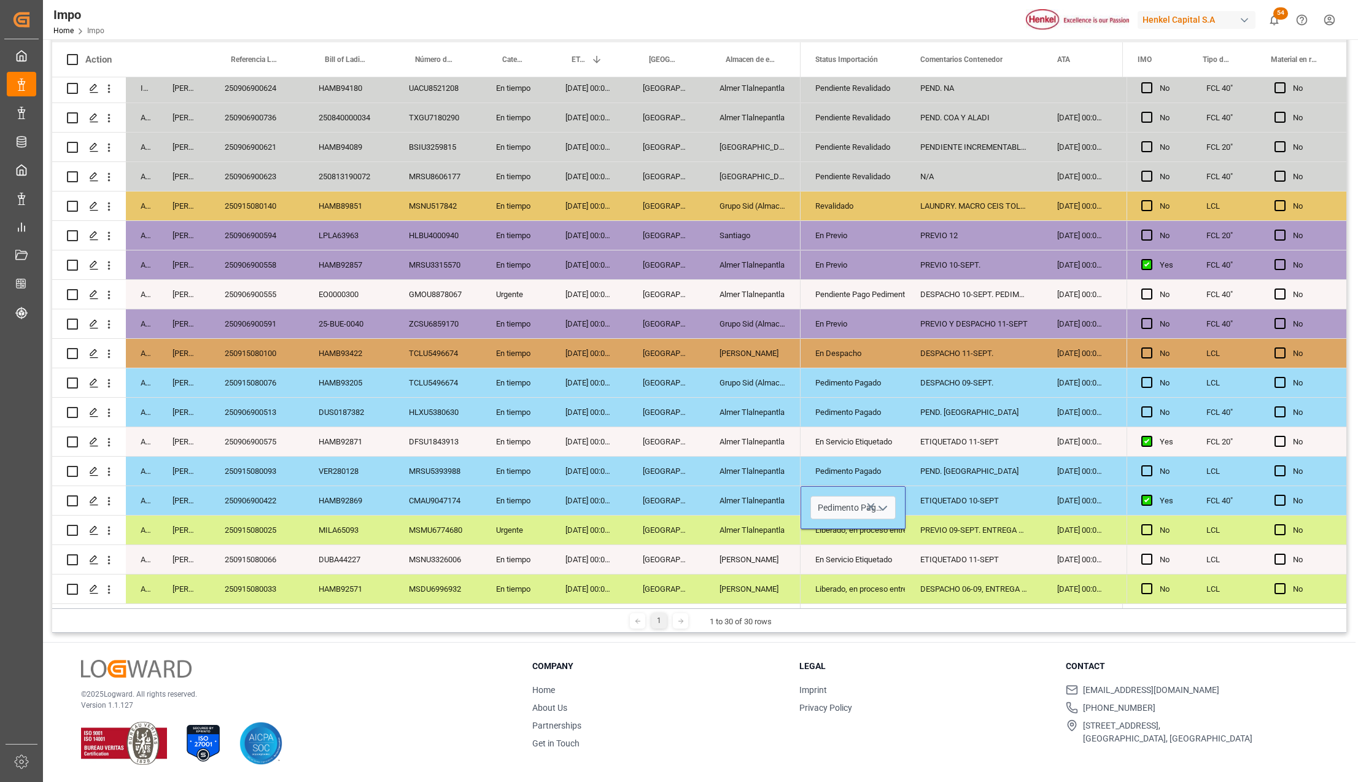
click at [884, 501] on icon "open menu" at bounding box center [883, 508] width 15 height 15
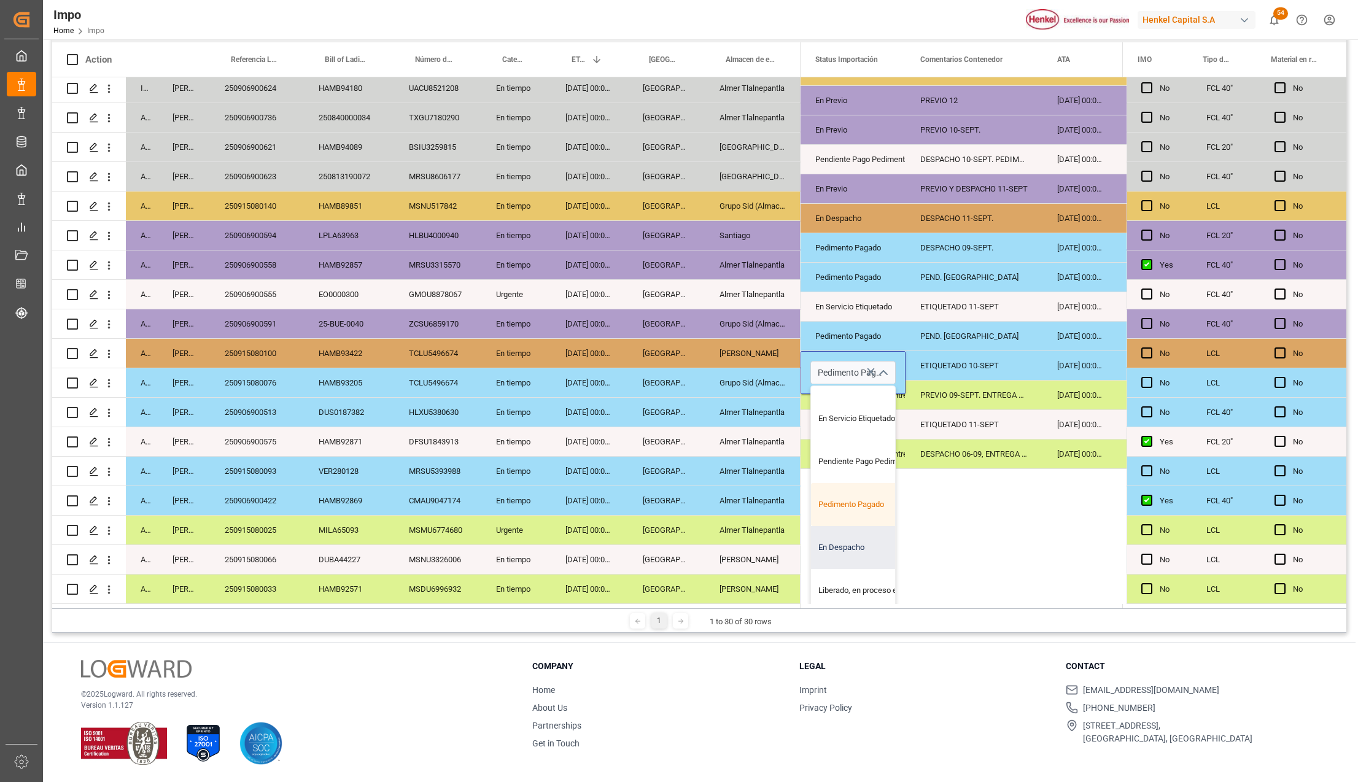
scroll to position [163, 0]
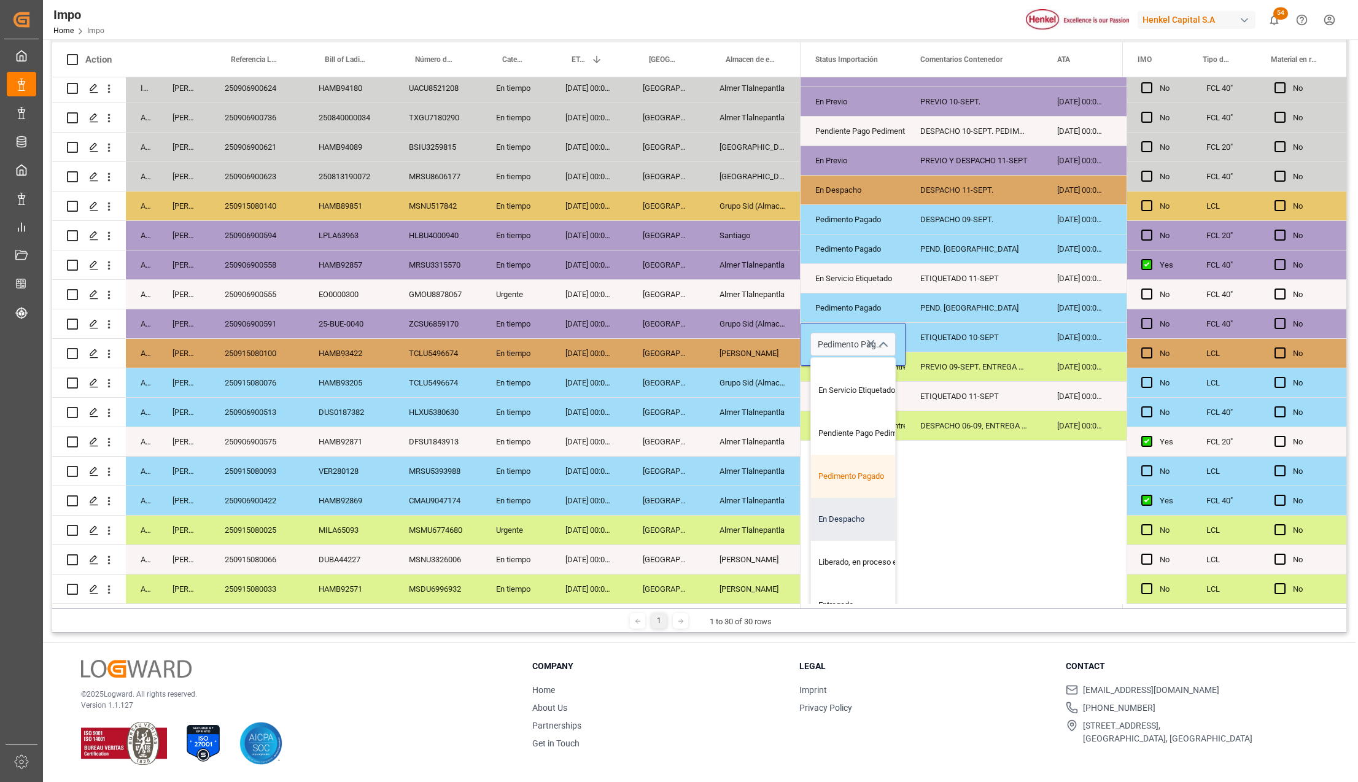
click at [838, 513] on div "En Despacho" at bounding box center [868, 519] width 115 height 43
type input "En Despacho"
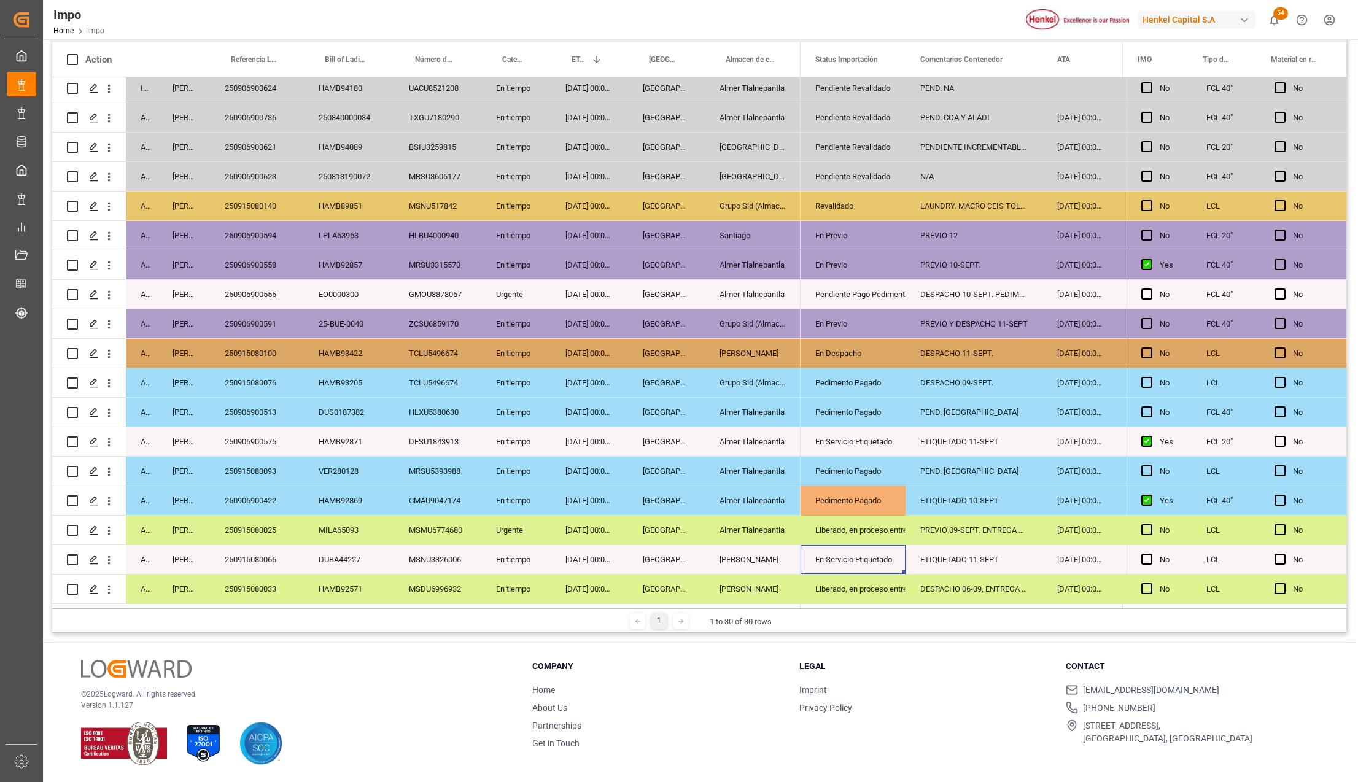
click at [845, 558] on div "En Servicio Etiquetado" at bounding box center [853, 560] width 76 height 28
click at [937, 504] on div "ETIQUETADO 10-SEPT" at bounding box center [974, 500] width 137 height 29
click at [939, 505] on input "ETIQUETADO 10-SEPT" at bounding box center [974, 507] width 117 height 23
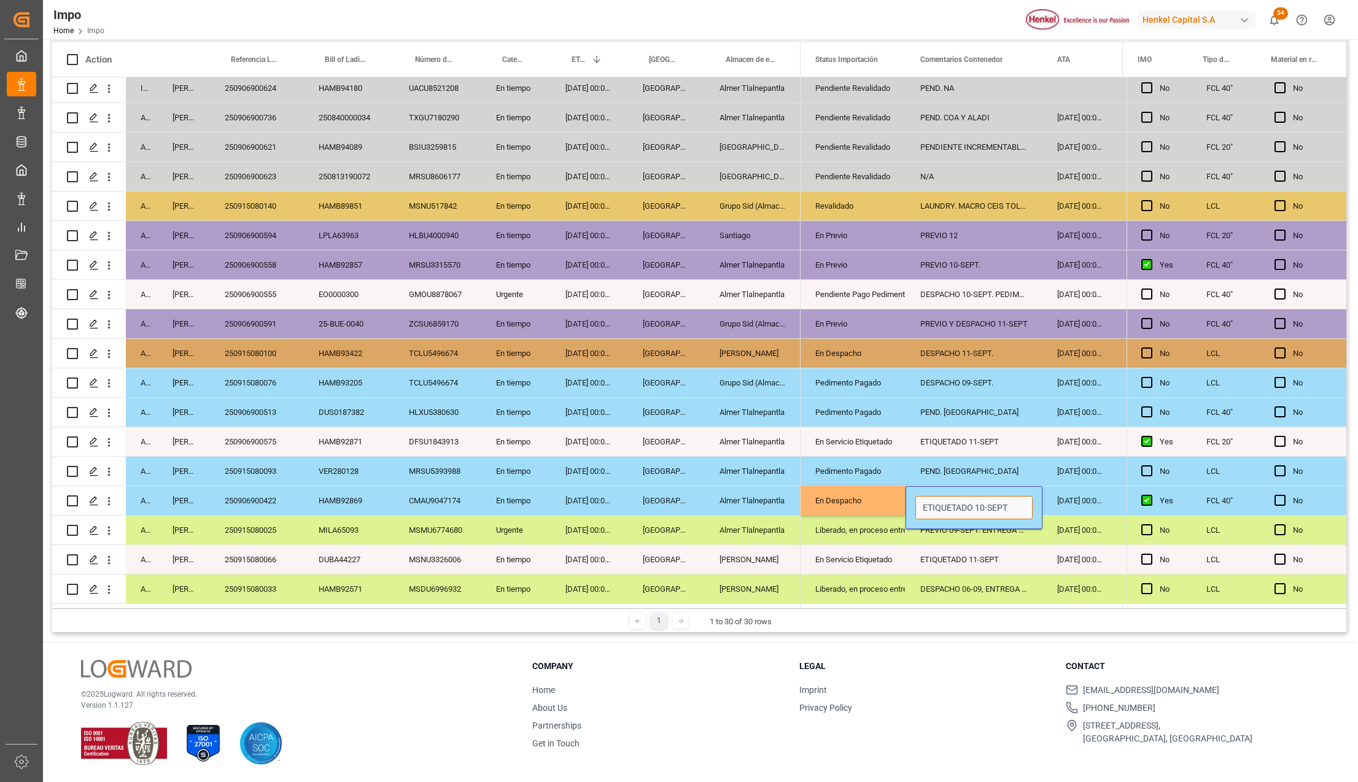
click at [939, 505] on input "ETIQUETADO 10-SEPT" at bounding box center [974, 507] width 117 height 23
type input "DESPACHO 12-SEPT, ENTREGA SÁBADO"
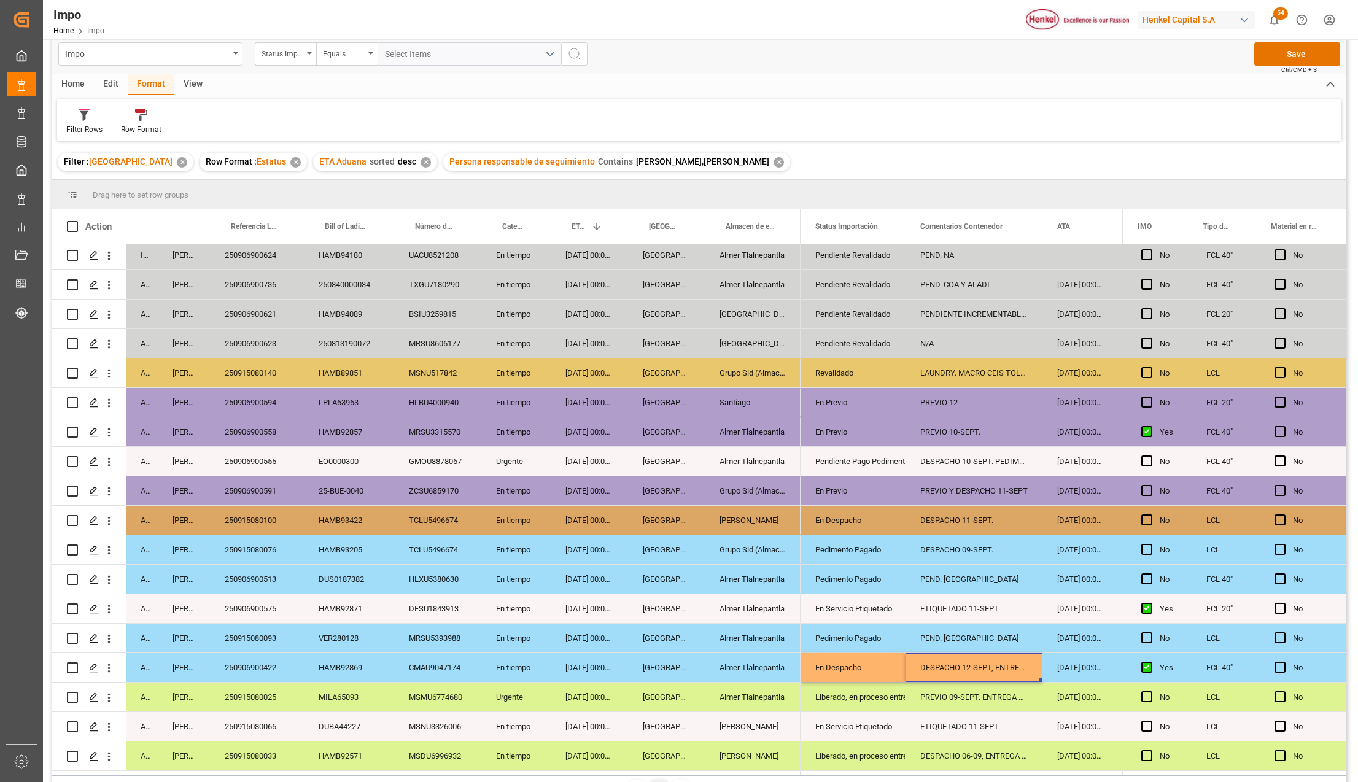
scroll to position [0, 0]
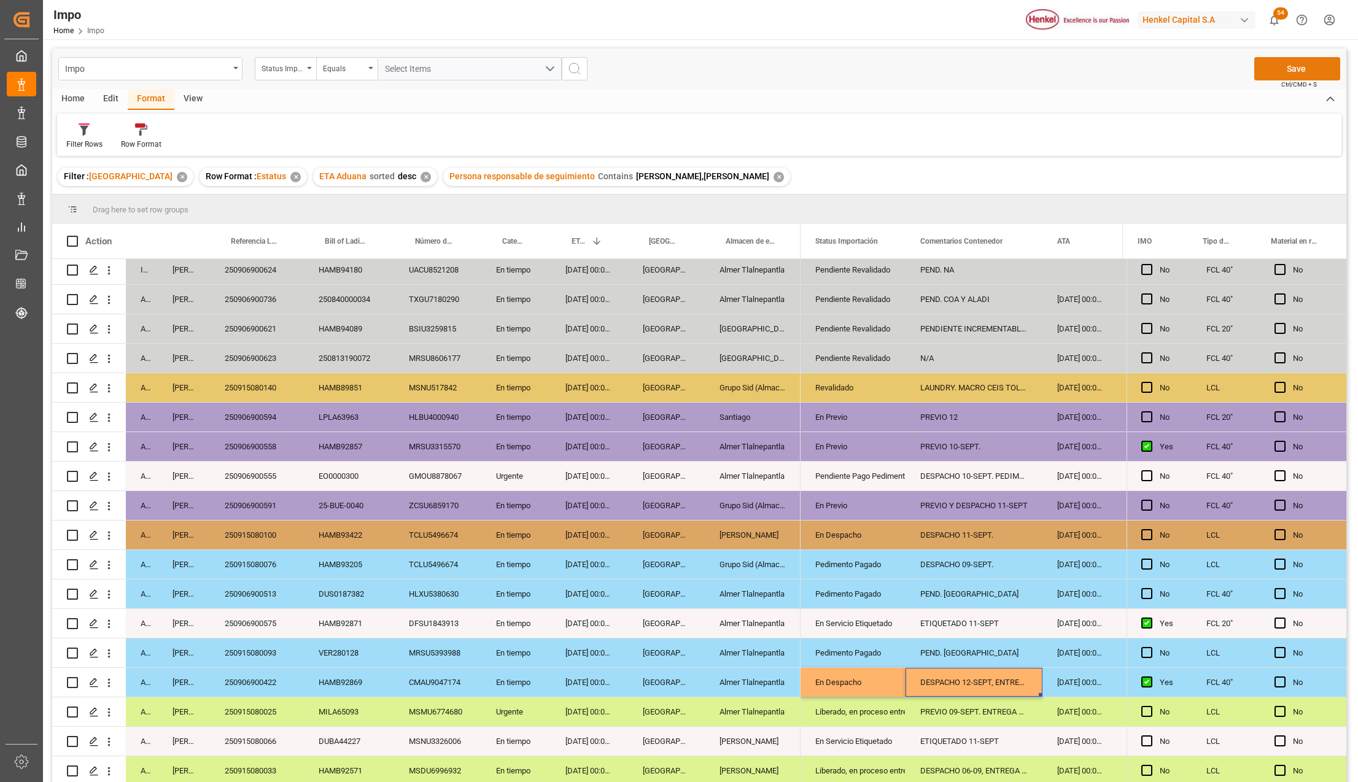
click at [1283, 65] on button "Save" at bounding box center [1297, 68] width 86 height 23
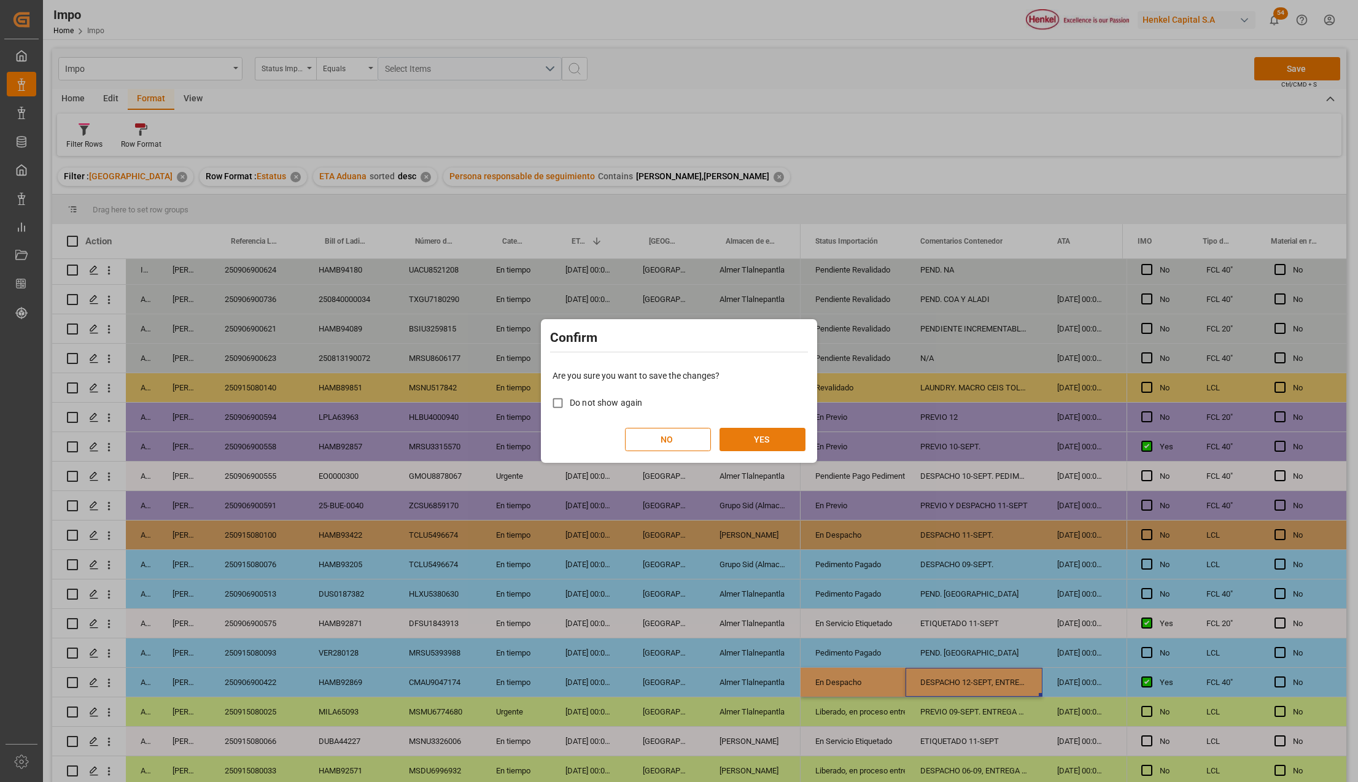
click at [742, 443] on button "YES" at bounding box center [763, 439] width 86 height 23
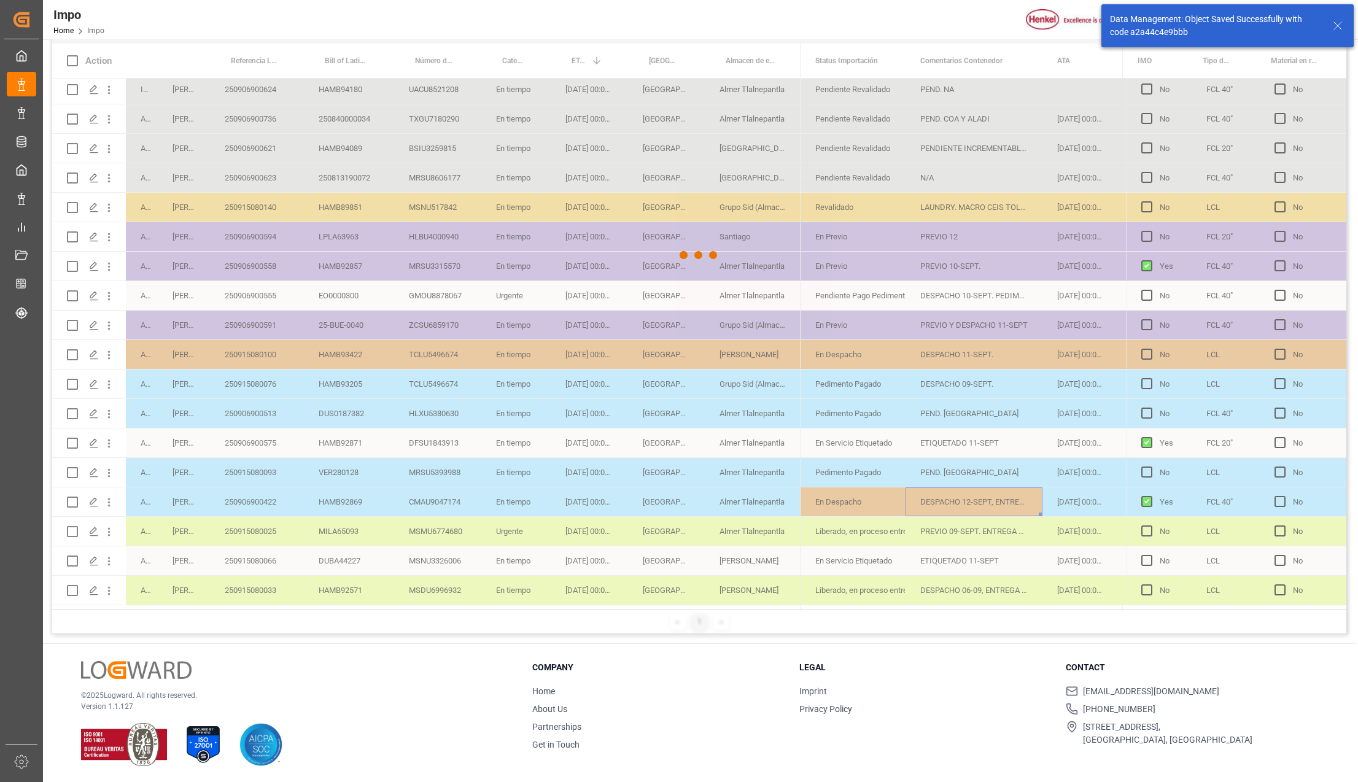
scroll to position [182, 0]
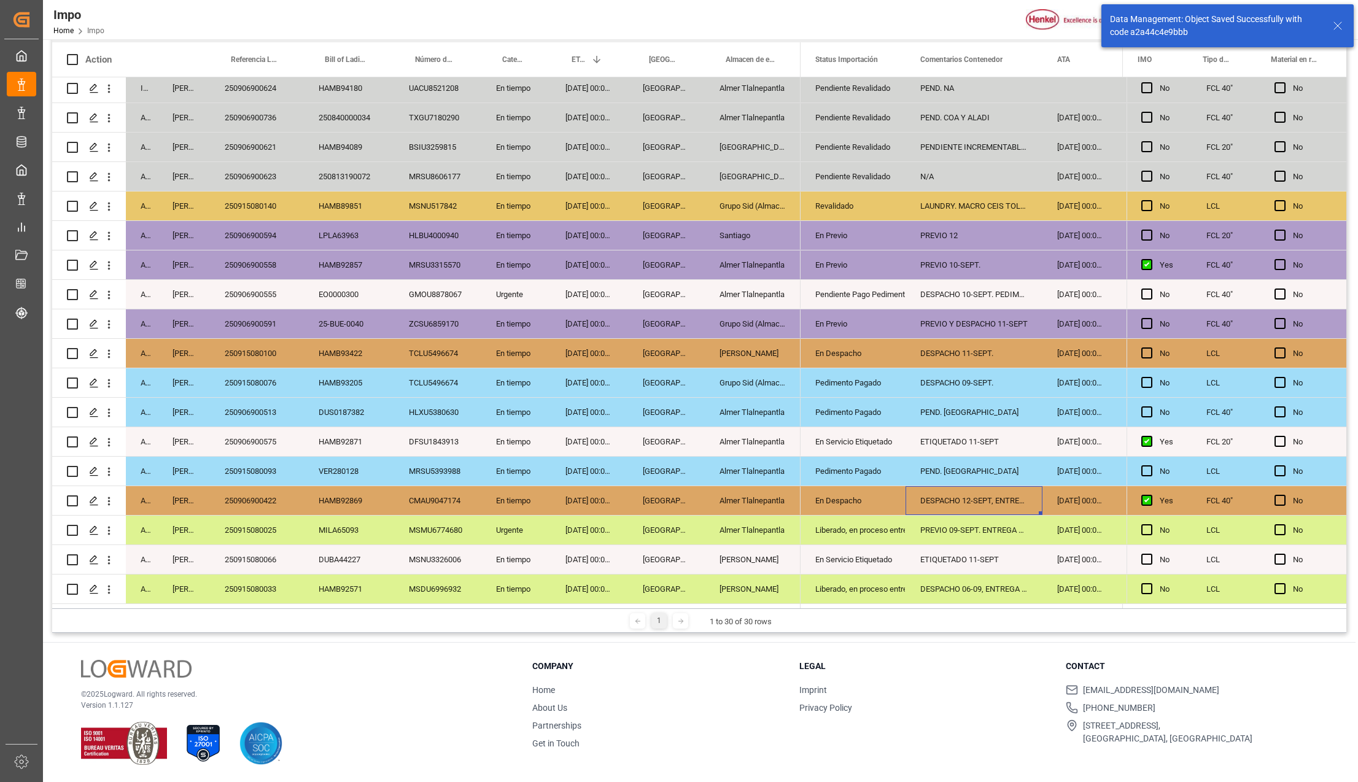
click at [863, 467] on div "Pedimento Pagado" at bounding box center [853, 471] width 76 height 28
click at [281, 463] on div "250915080093" at bounding box center [257, 471] width 94 height 29
click at [262, 465] on div "250915080093" at bounding box center [257, 471] width 94 height 29
click at [829, 464] on div "Pedimento Pagado" at bounding box center [853, 471] width 76 height 28
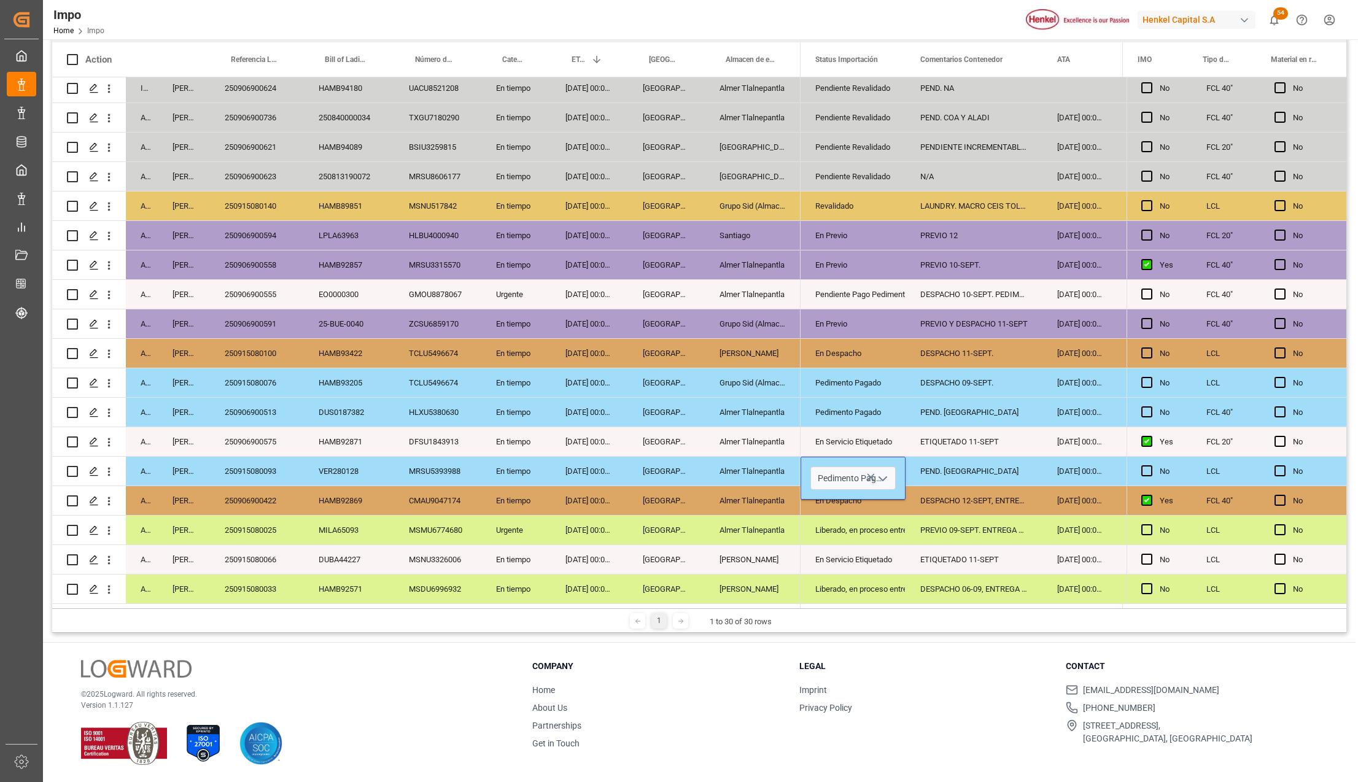
click at [881, 476] on icon "open menu" at bounding box center [883, 479] width 15 height 15
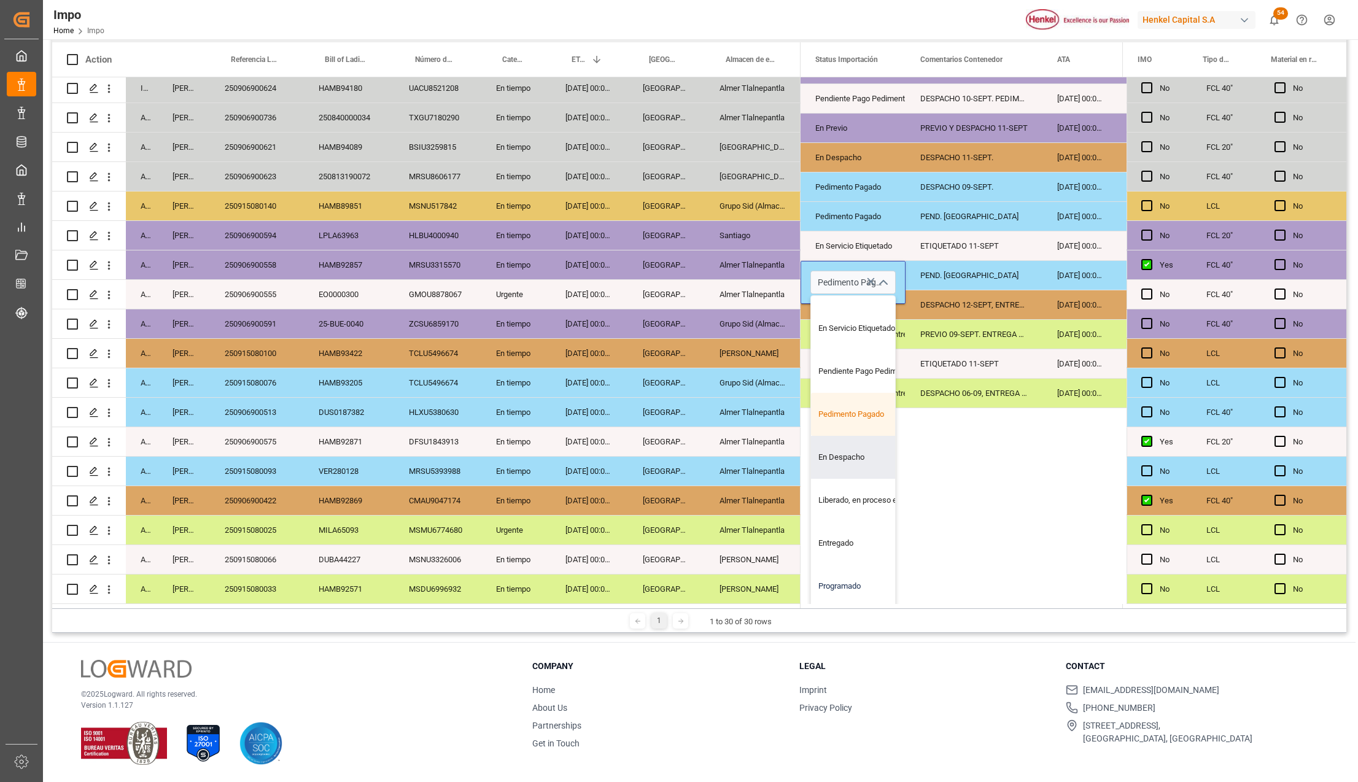
scroll to position [200, 0]
click at [839, 491] on div "Liberado, en proceso entrega" at bounding box center [868, 500] width 115 height 43
type input "Liberado, en proceso entrega"
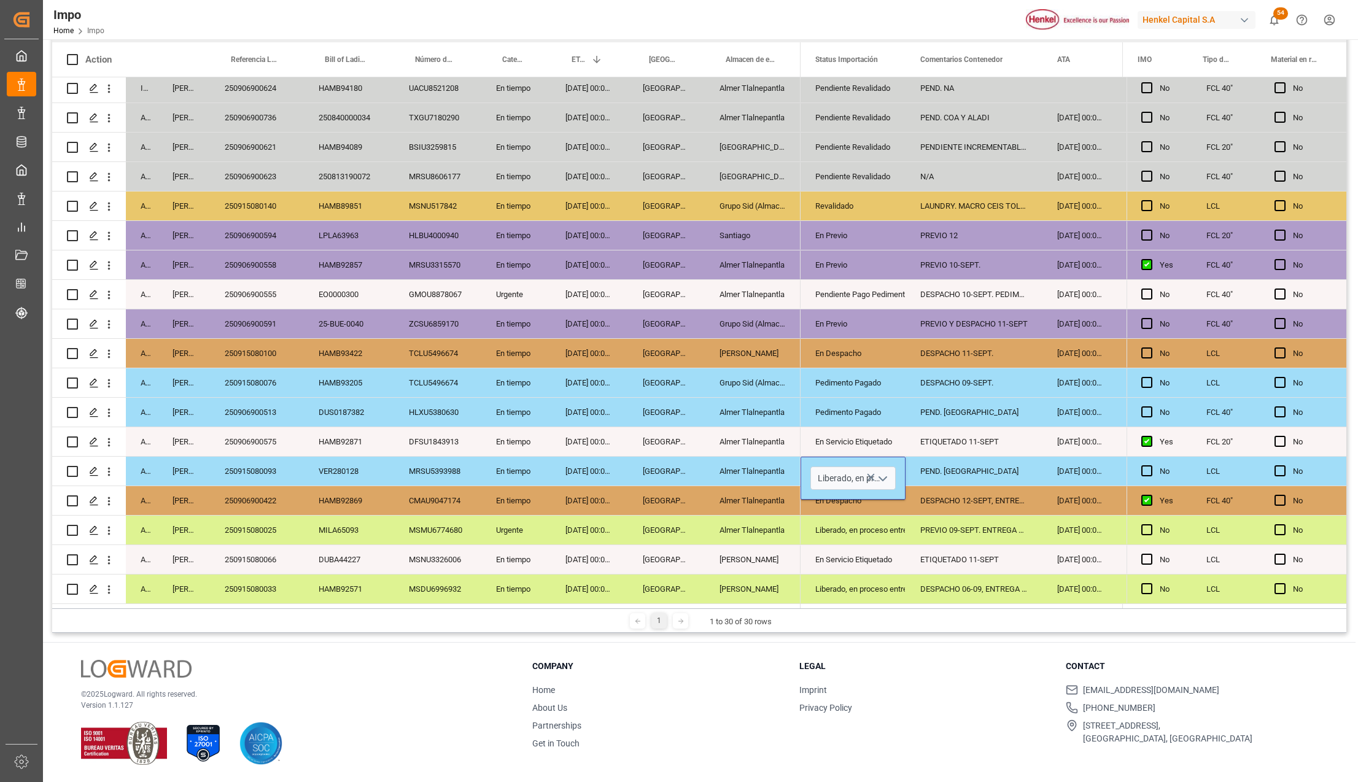
scroll to position [0, 0]
click at [769, 534] on div "Almer Tlalnepantla" at bounding box center [753, 530] width 96 height 29
click at [944, 462] on div "PEND. DESPACHO" at bounding box center [974, 471] width 137 height 29
click at [947, 462] on div "PEND. DESPACHO" at bounding box center [974, 471] width 137 height 29
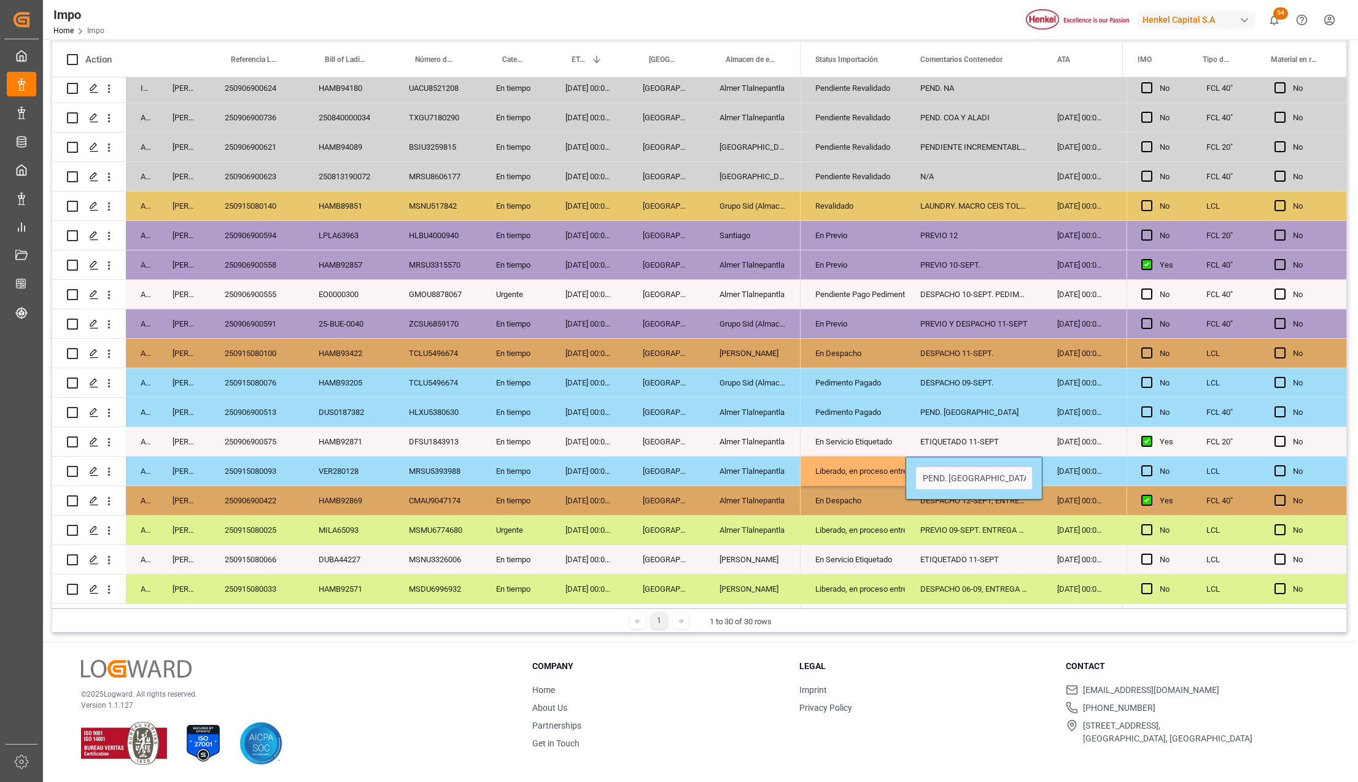
click at [947, 462] on div "PEND. DESPACHO" at bounding box center [974, 478] width 137 height 43
click at [949, 469] on input "PEND. DESPACHO" at bounding box center [974, 478] width 117 height 23
type input "d"
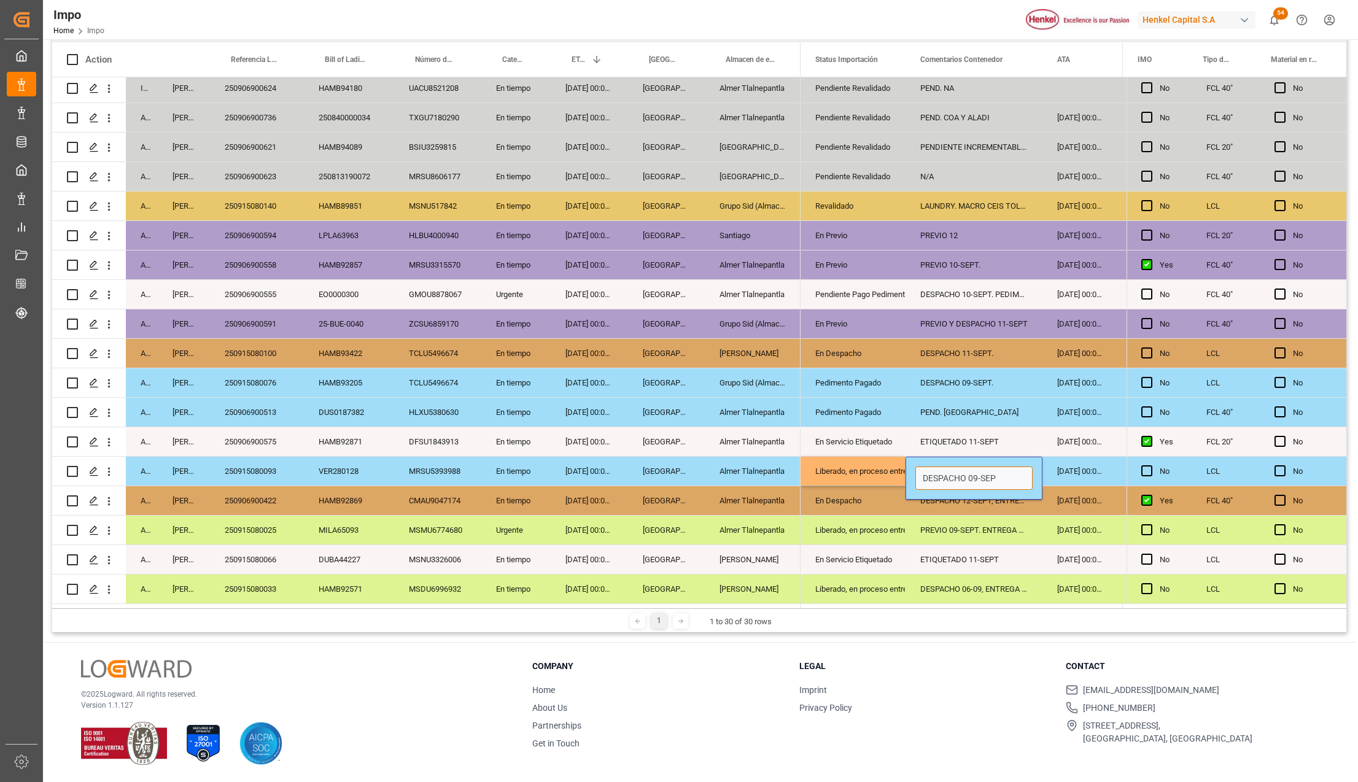
type input "DESPACHO 09-SEPT"
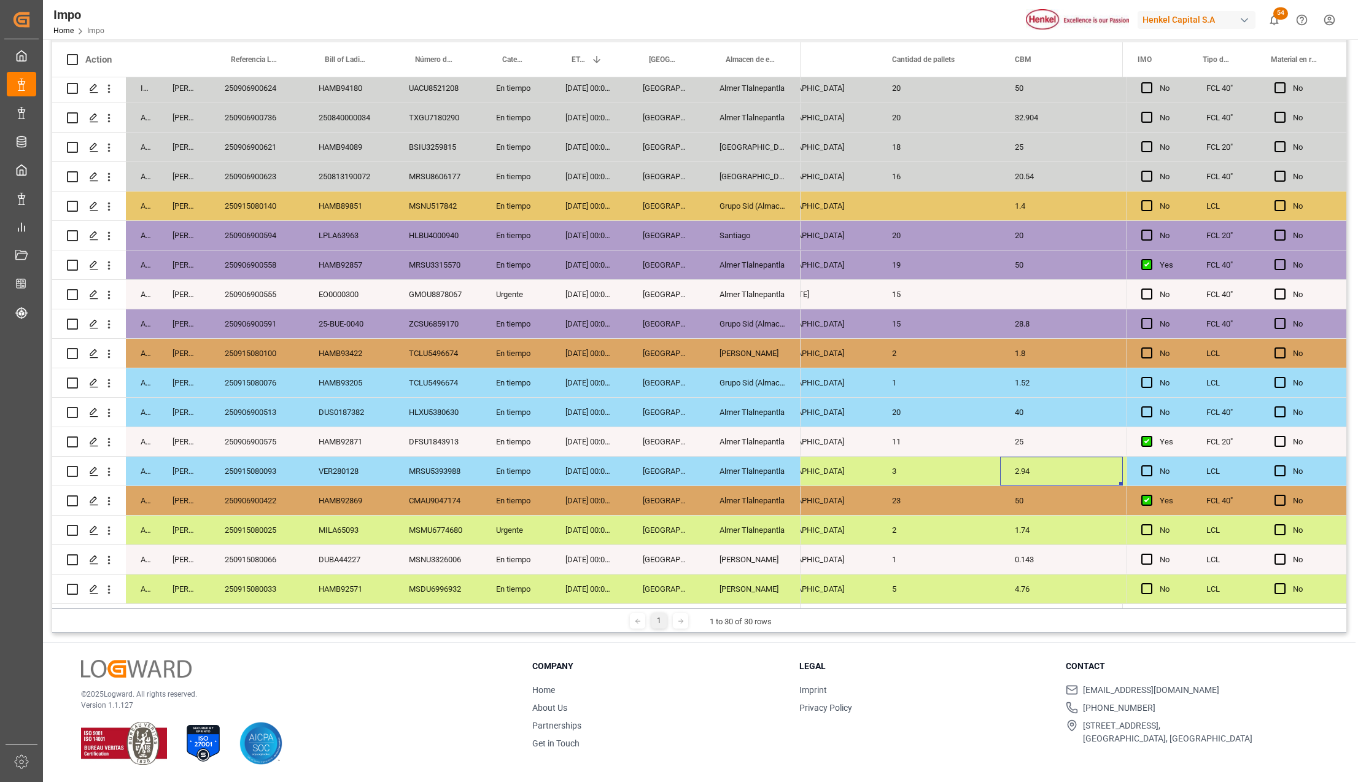
scroll to position [0, 1710]
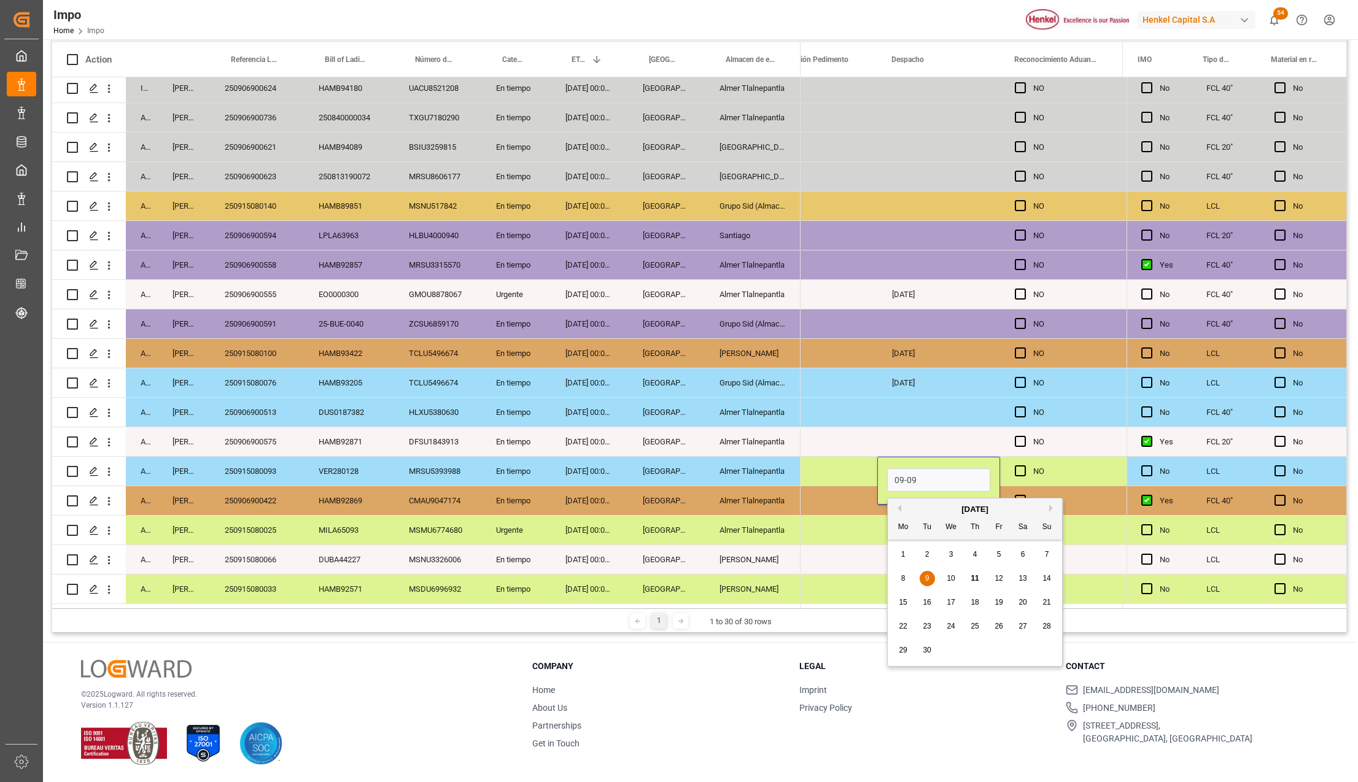
type input "09-09-2025"
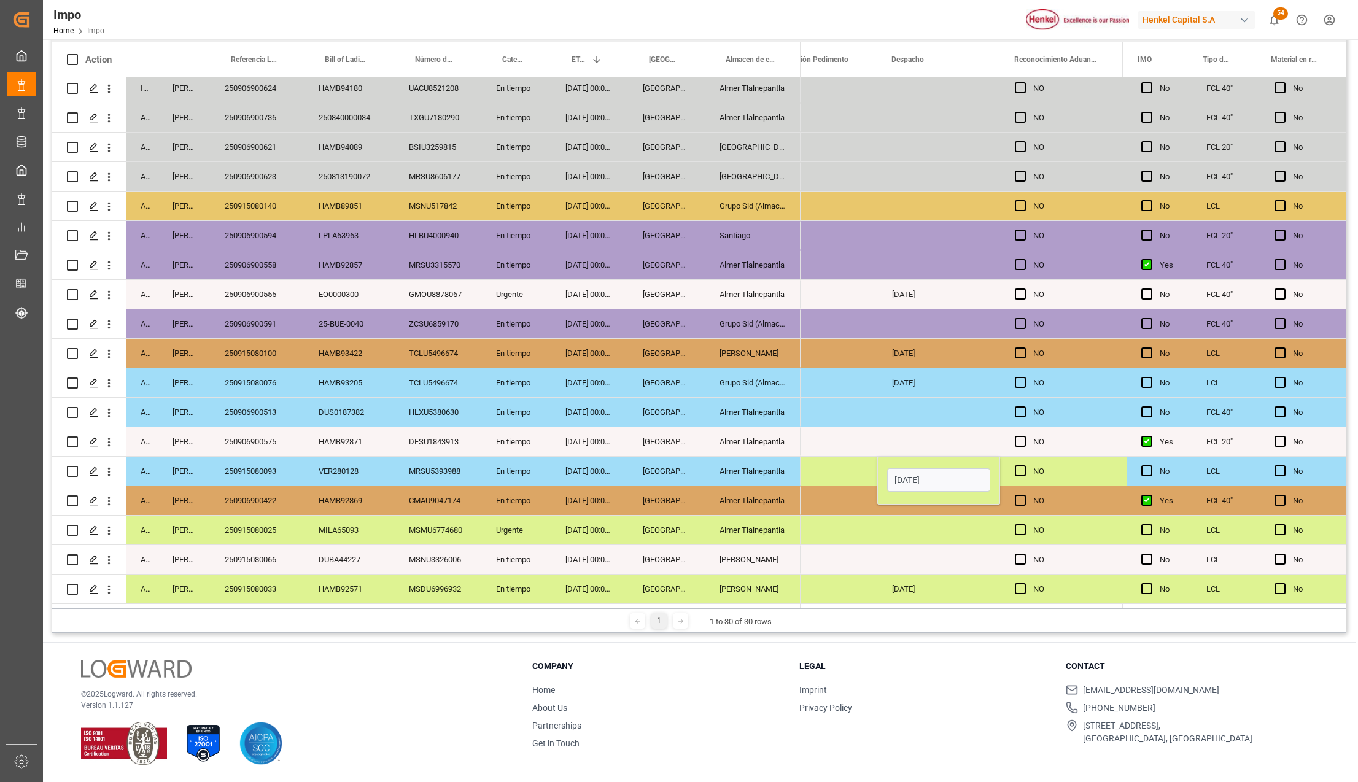
click at [947, 545] on div "Press SPACE to select this row." at bounding box center [938, 559] width 123 height 29
click at [1021, 461] on div "Press SPACE to select this row." at bounding box center [1024, 471] width 18 height 28
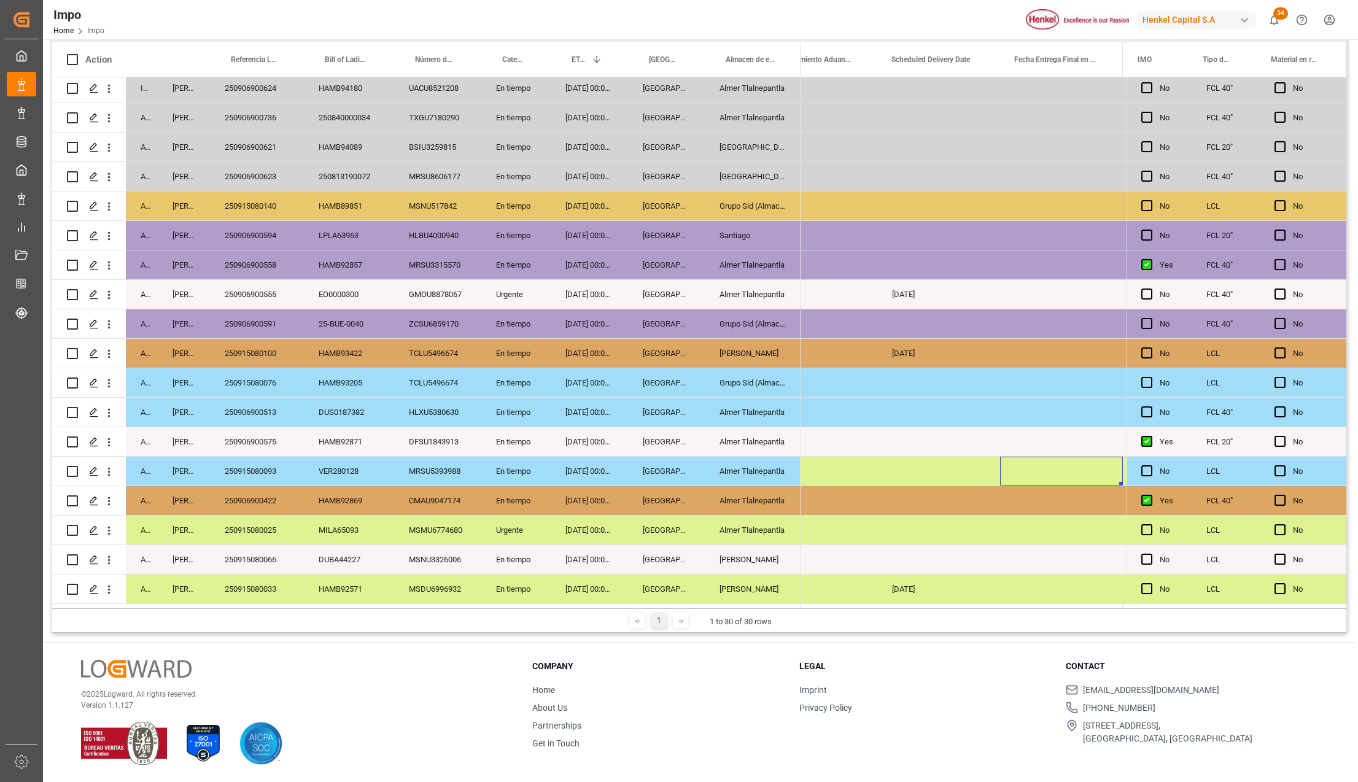
click at [928, 468] on div "Press SPACE to select this row." at bounding box center [938, 471] width 123 height 29
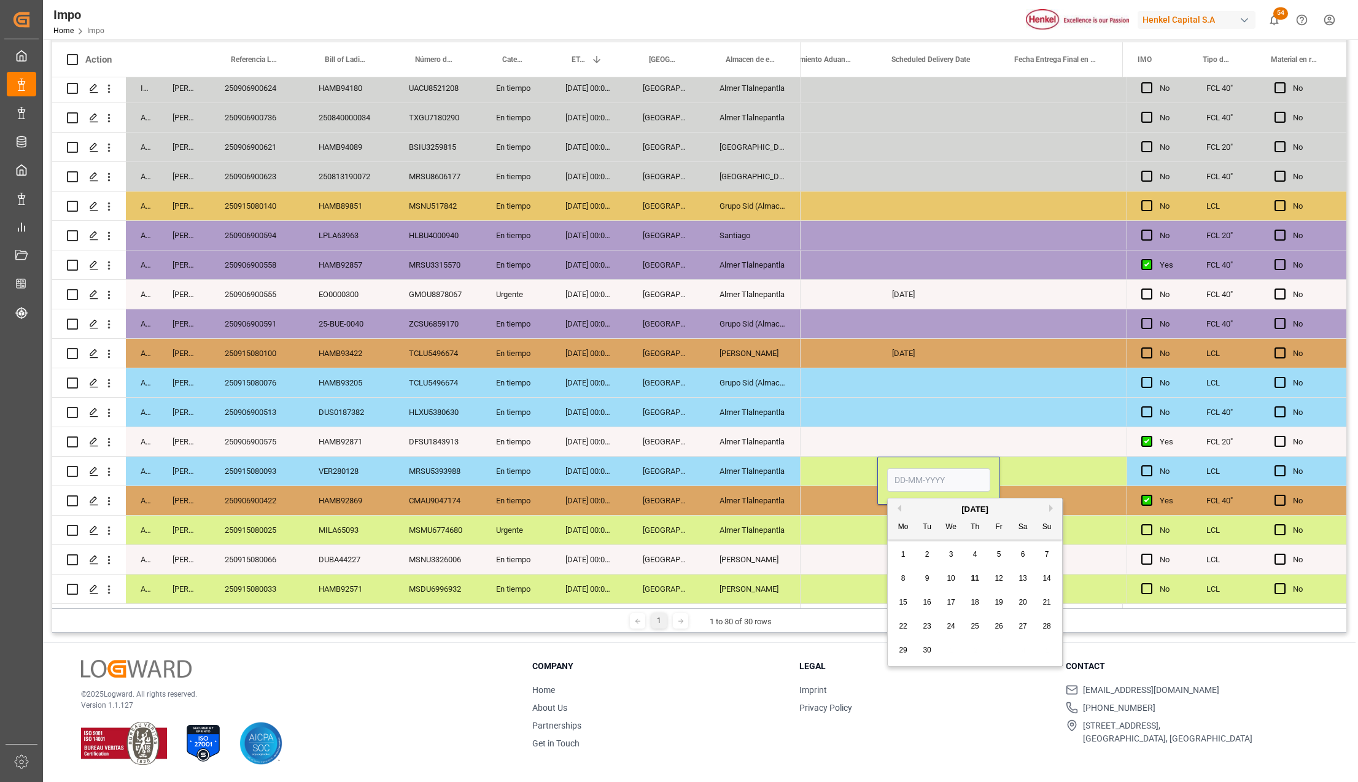
click at [930, 475] on input "Press SPACE to select this row." at bounding box center [938, 480] width 103 height 23
type input "12-09-2025"
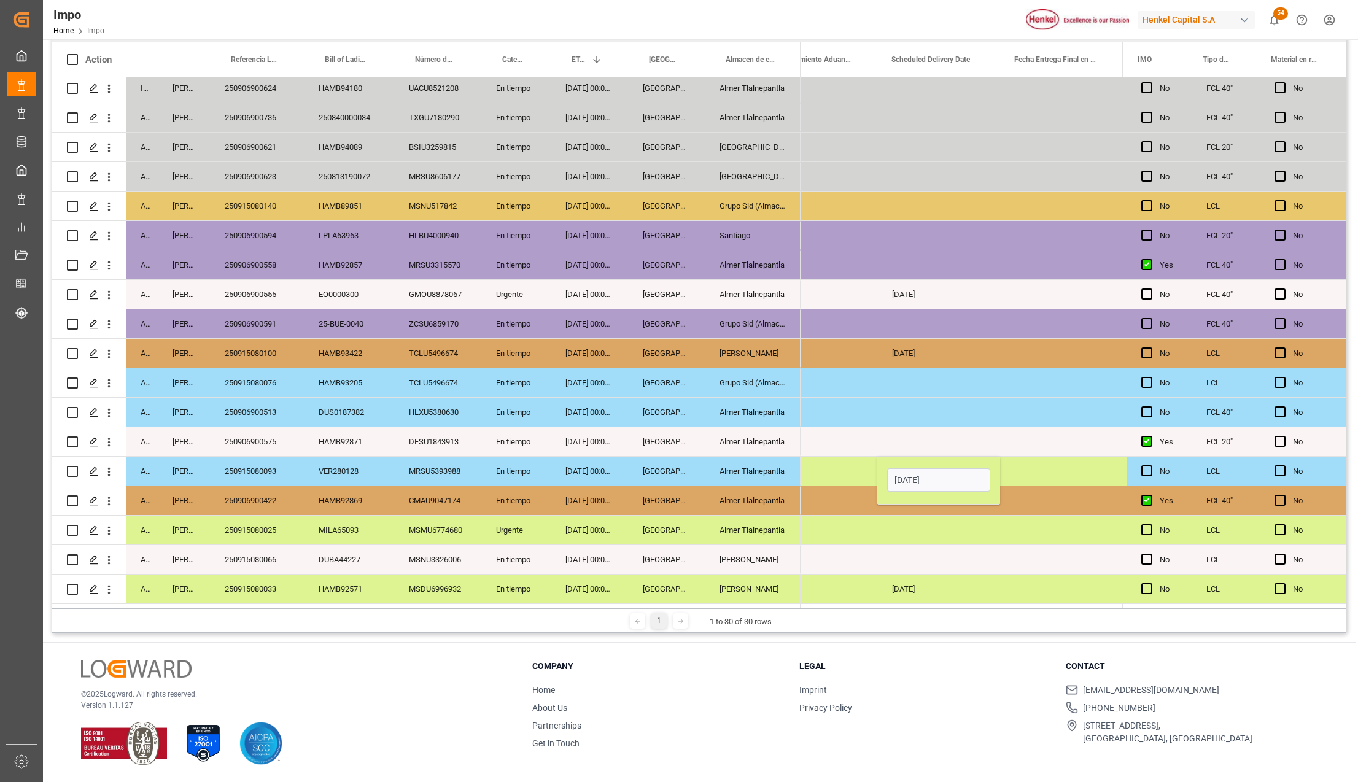
click at [944, 516] on div "Press SPACE to select this row." at bounding box center [938, 530] width 123 height 29
click at [949, 462] on div "12-09-2025" at bounding box center [938, 471] width 123 height 29
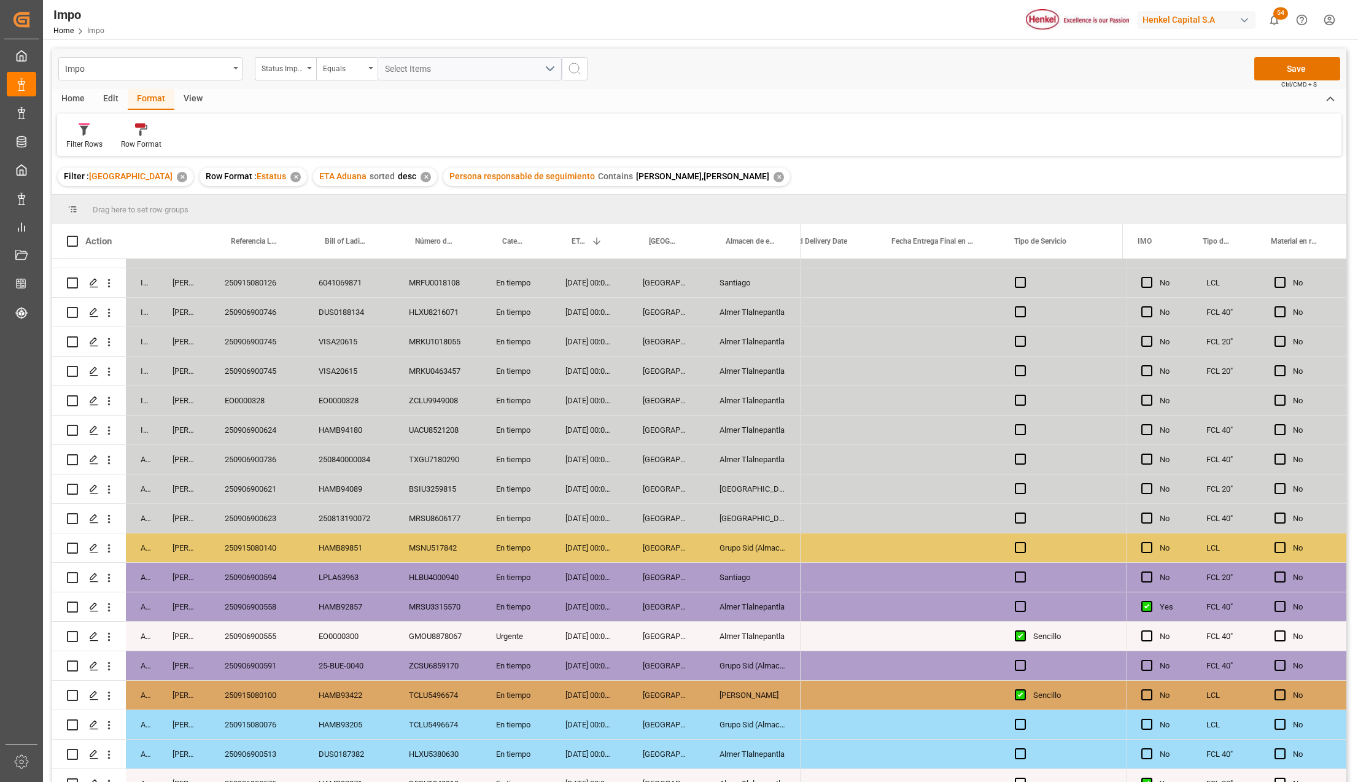
click at [1312, 70] on button "Save" at bounding box center [1297, 68] width 86 height 23
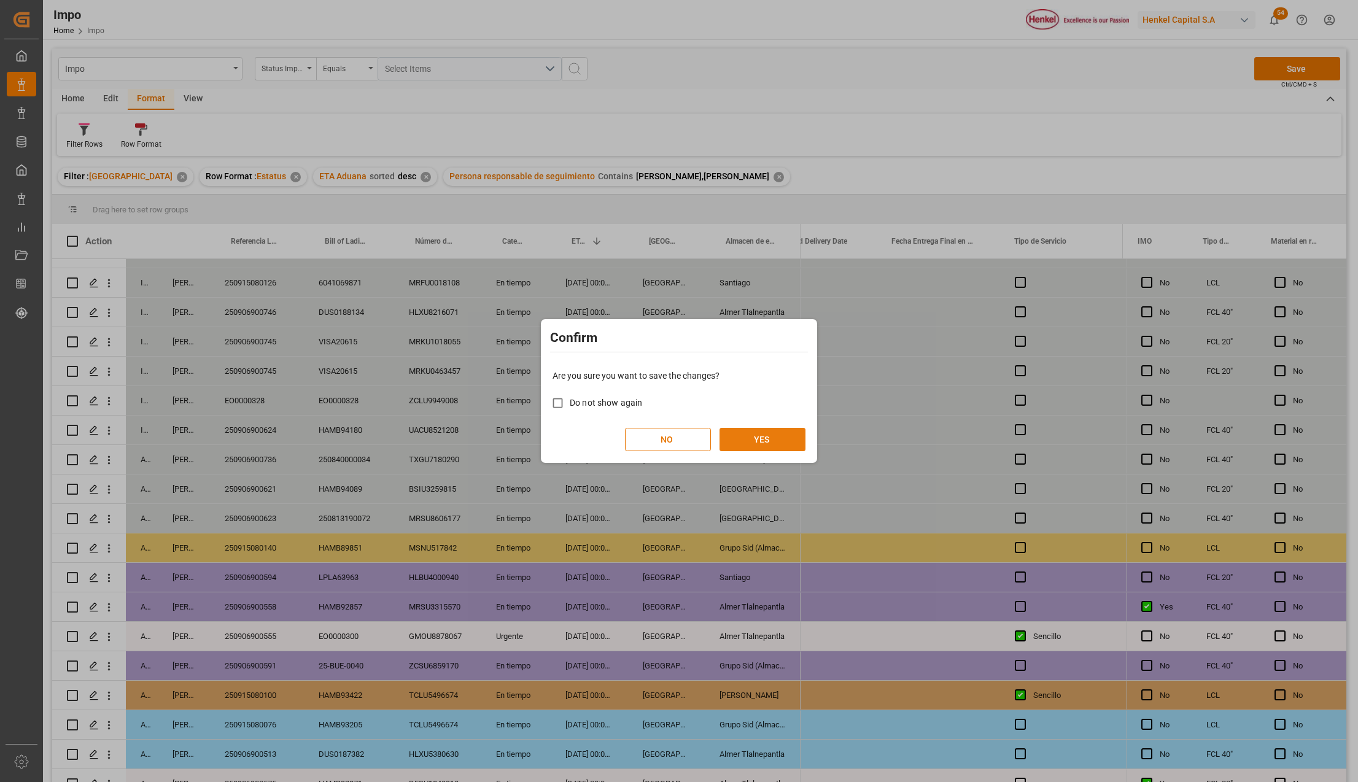
click at [765, 441] on button "YES" at bounding box center [763, 439] width 86 height 23
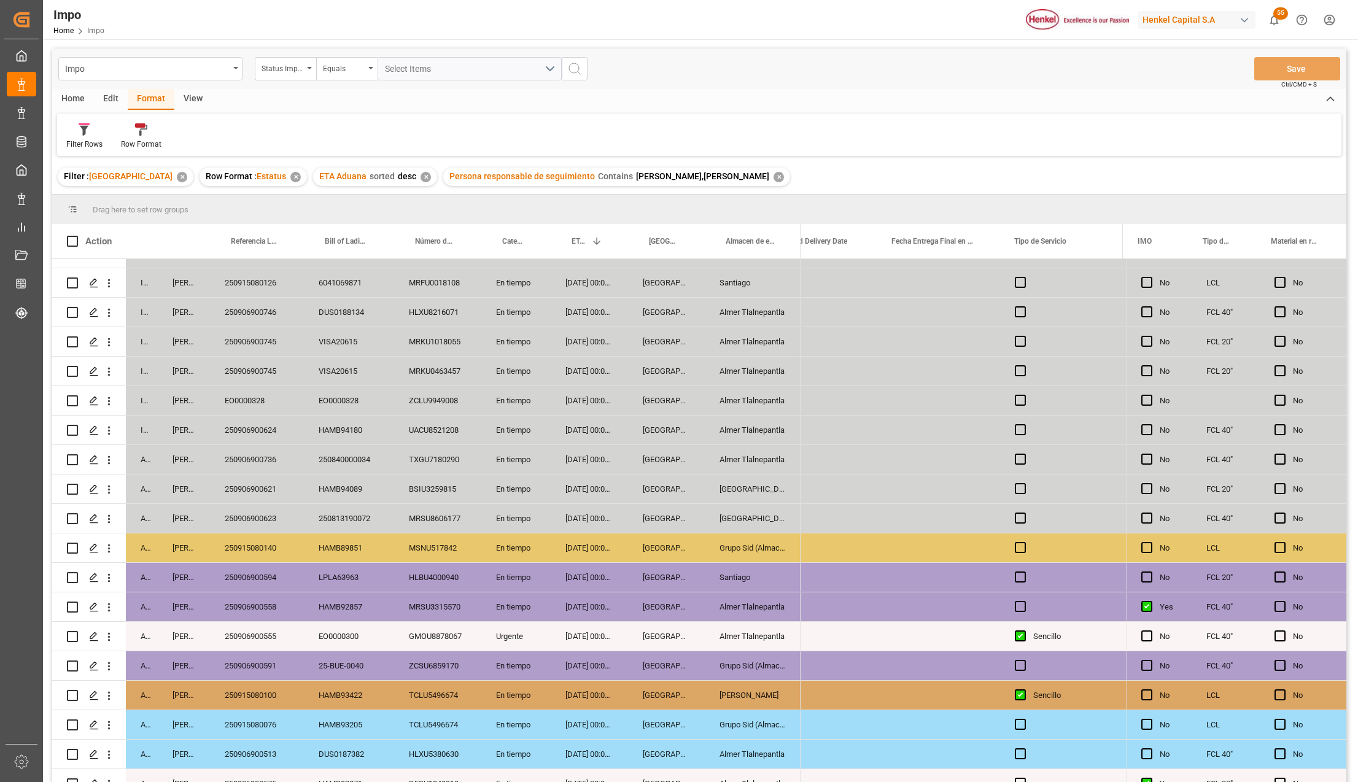
click at [590, 398] on div "13-09-2025 00:00:00" at bounding box center [589, 400] width 77 height 29
click at [241, 411] on div "EO0000328" at bounding box center [257, 400] width 94 height 29
click at [251, 401] on div "EO0000328" at bounding box center [257, 400] width 94 height 29
click at [251, 401] on input "EO0000328" at bounding box center [257, 407] width 74 height 23
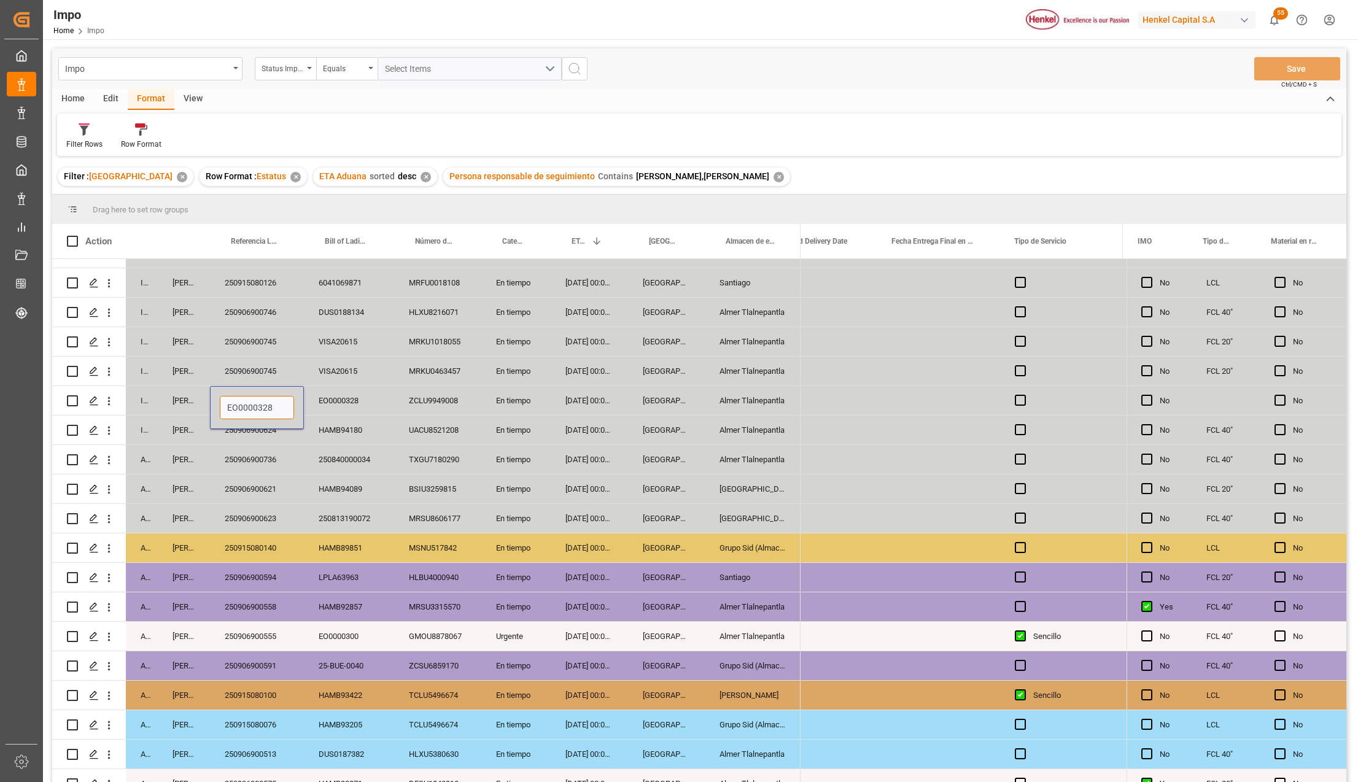
paste input "250906900735"
type input "250906900735"
click at [1281, 74] on button "Save" at bounding box center [1297, 68] width 86 height 23
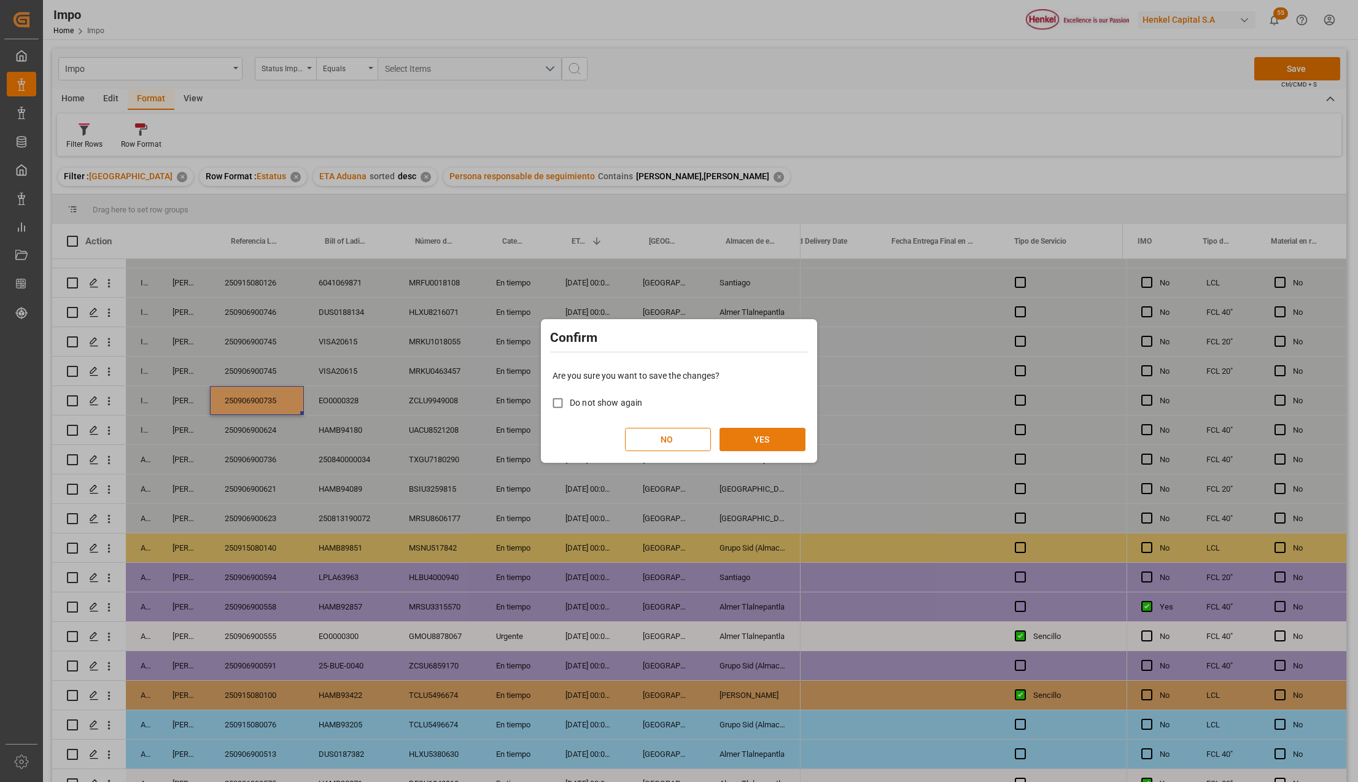
click at [752, 445] on button "YES" at bounding box center [763, 439] width 86 height 23
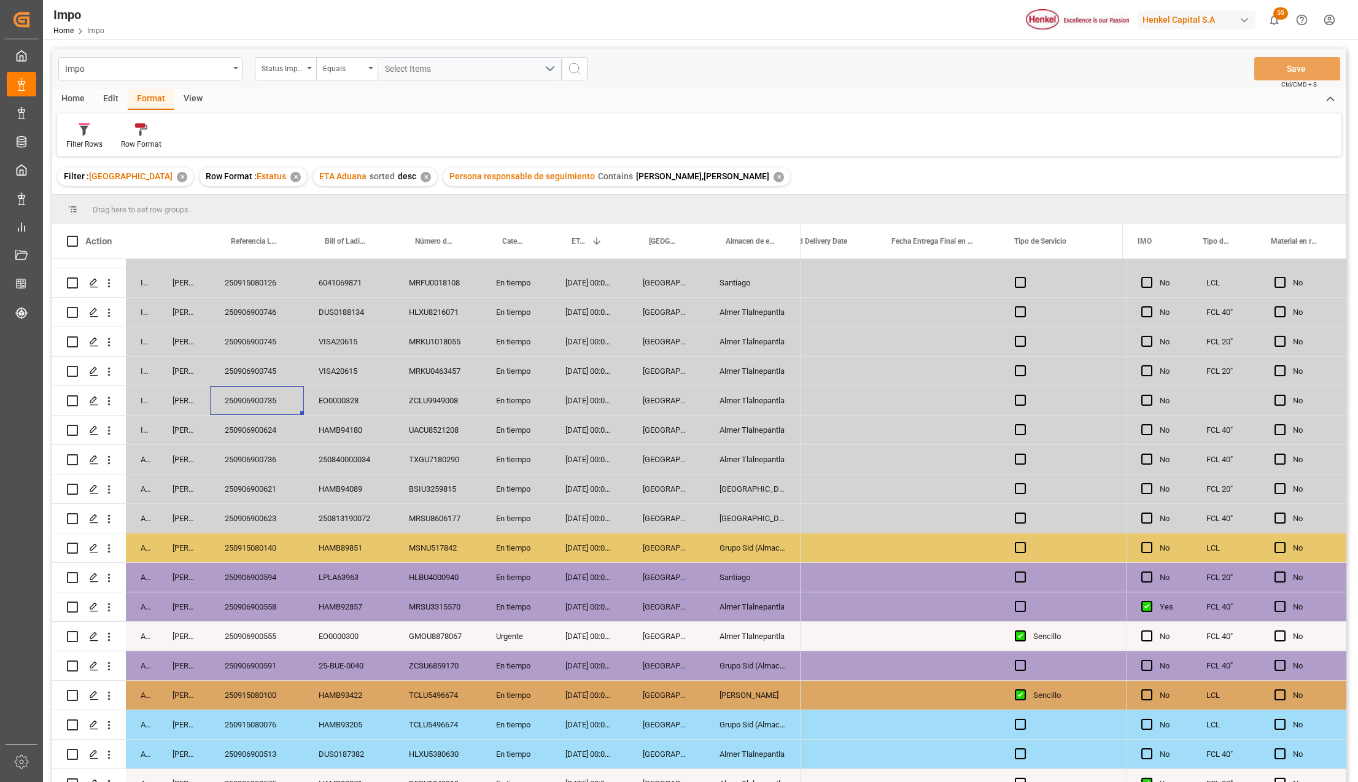
click at [462, 397] on div "ZCLU9949008" at bounding box center [437, 400] width 87 height 29
click at [265, 472] on div "250906900736" at bounding box center [257, 459] width 94 height 29
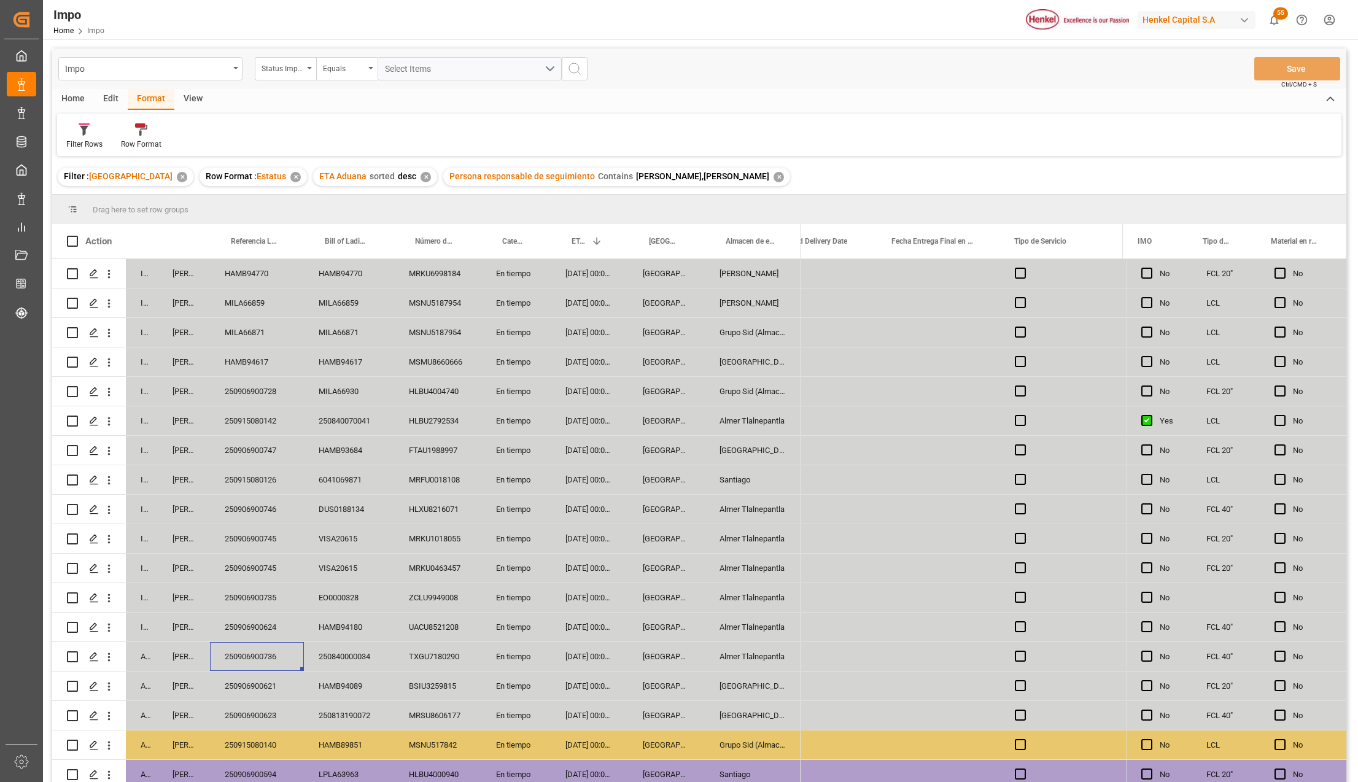
scroll to position [361, 0]
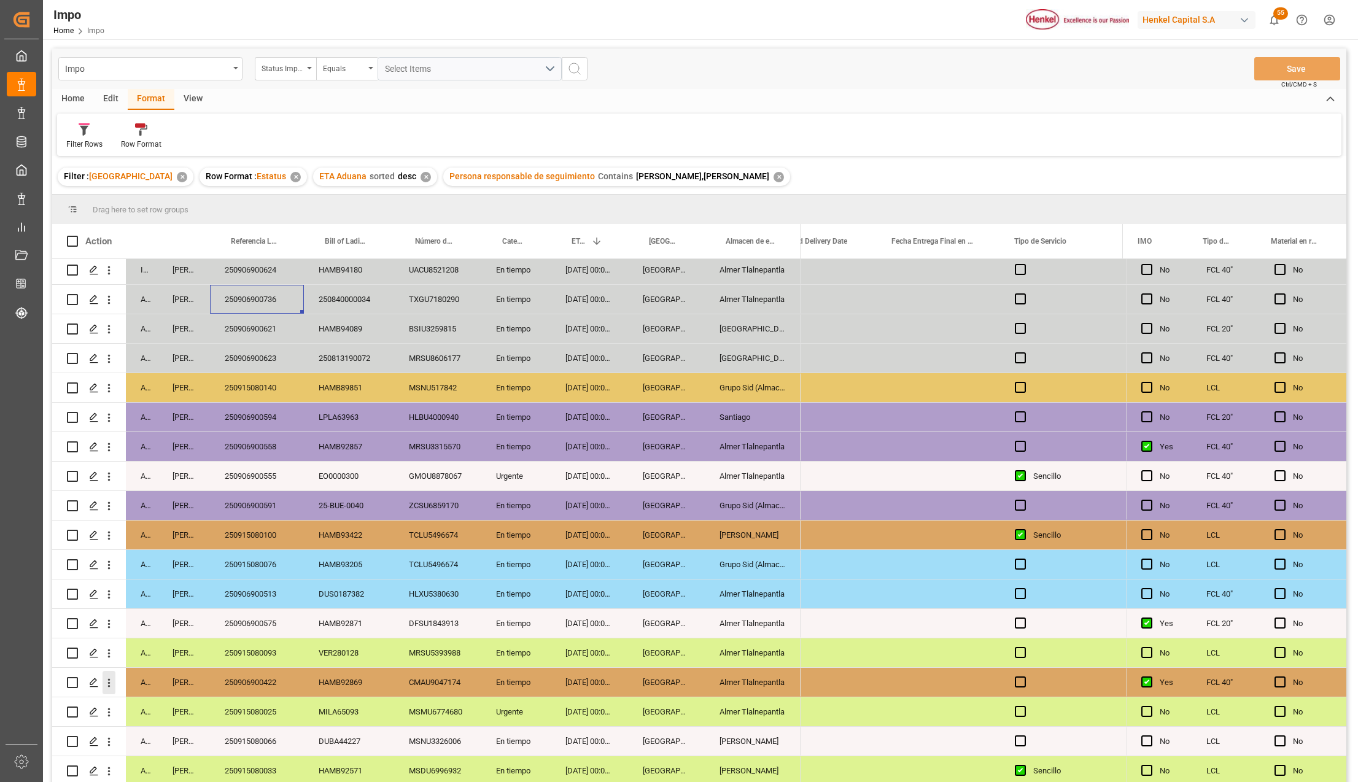
click at [107, 678] on icon "open menu" at bounding box center [109, 683] width 13 height 13
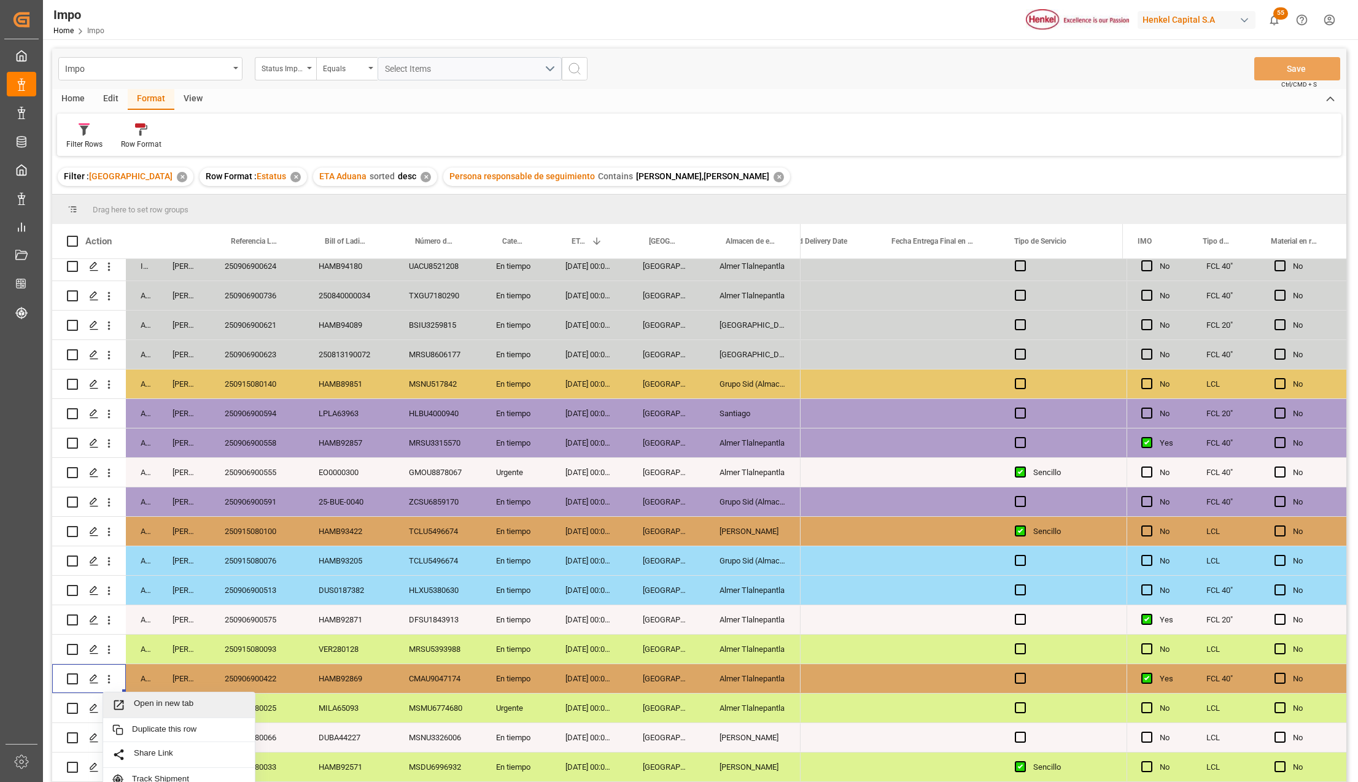
click at [125, 702] on icon "Press SPACE to select this row." at bounding box center [118, 705] width 13 height 13
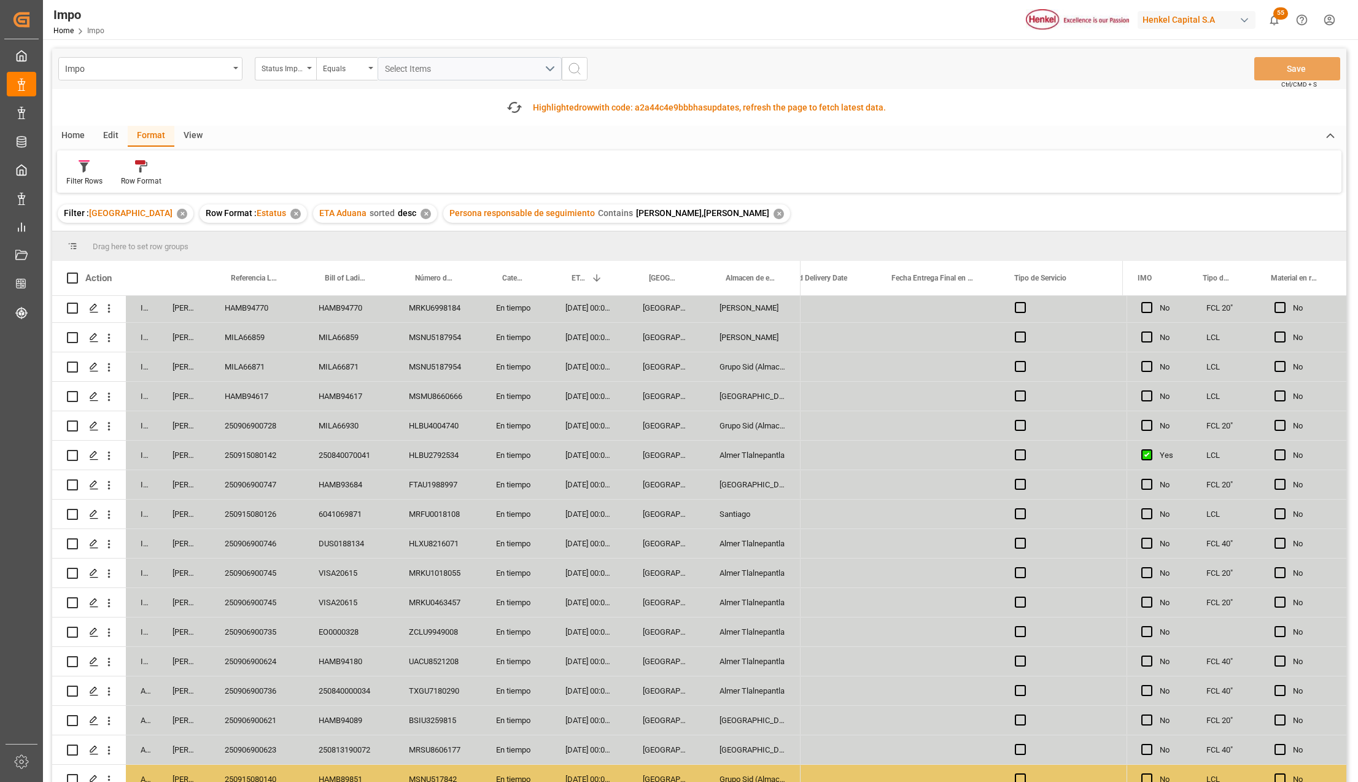
scroll to position [0, 0]
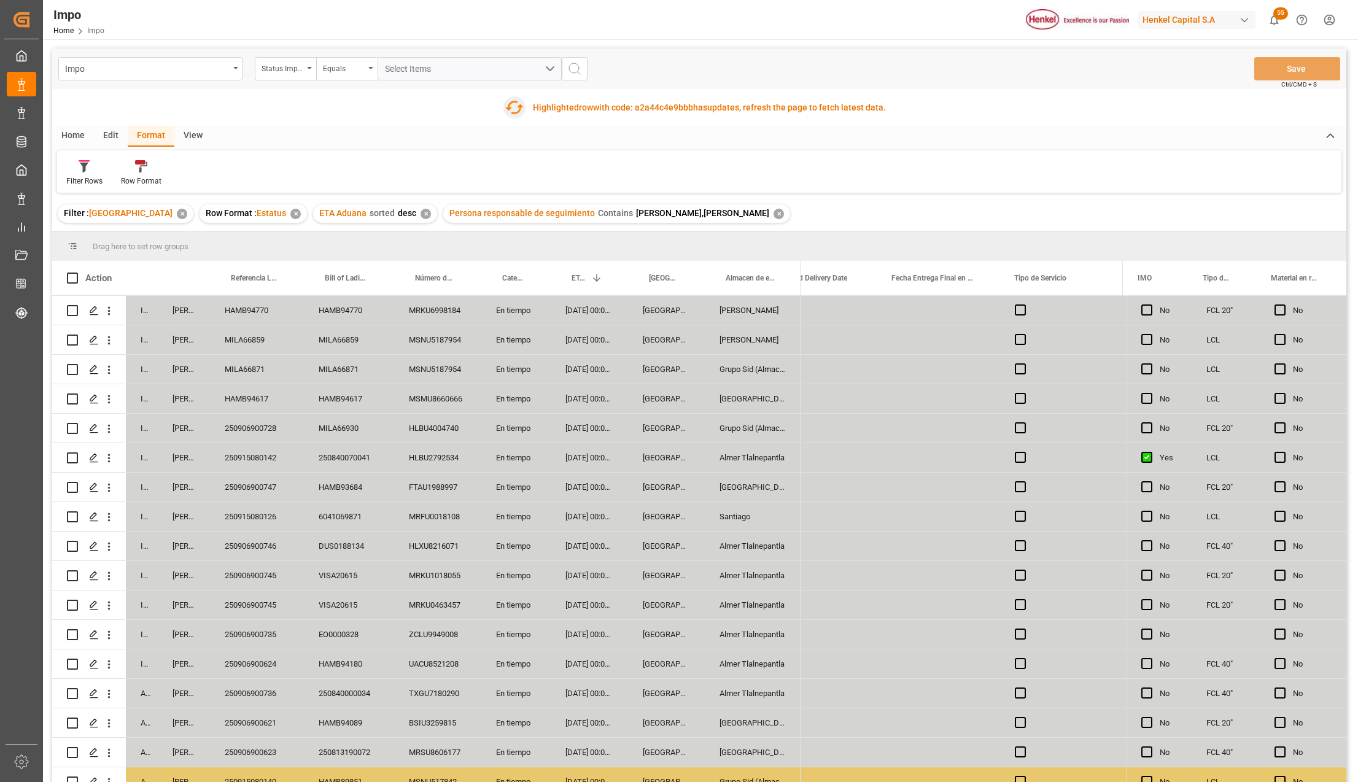
click at [513, 104] on icon "button" at bounding box center [514, 108] width 20 height 20
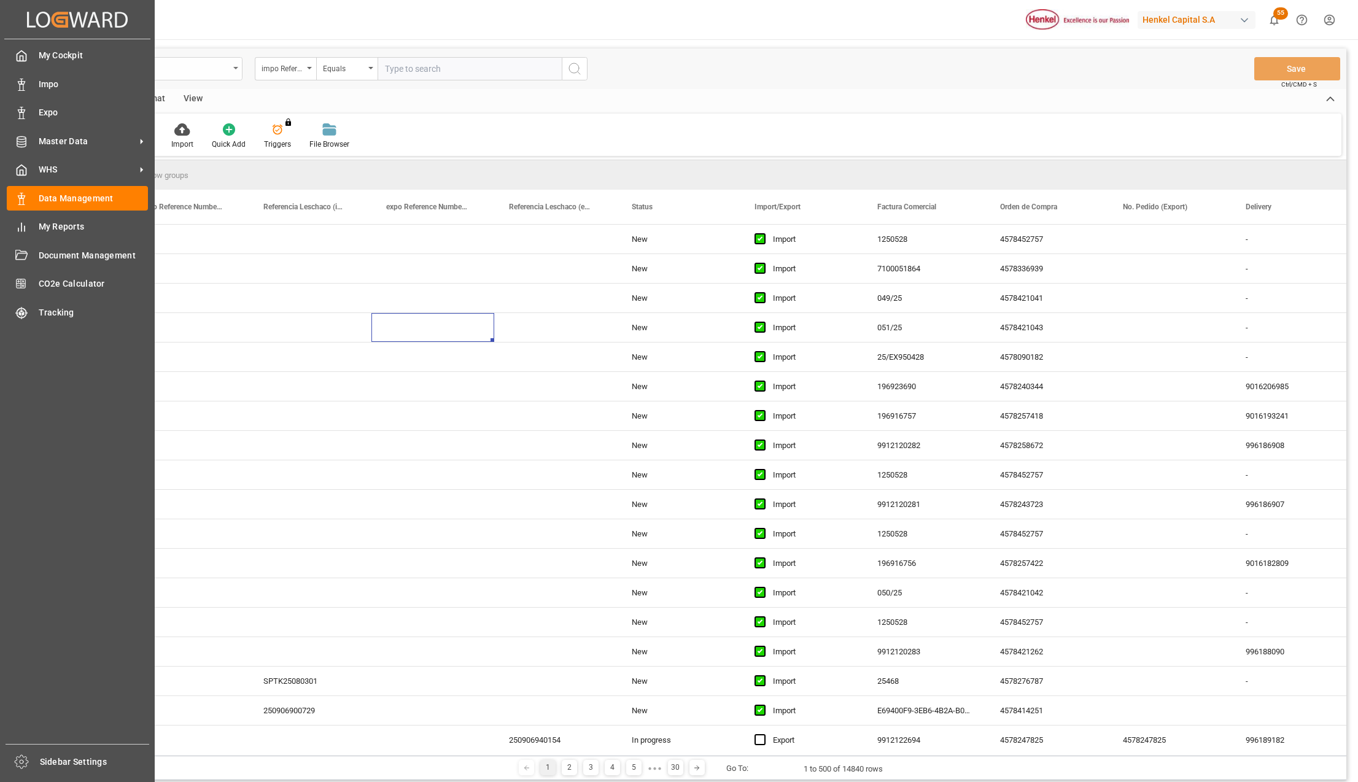
click at [202, 64] on div "Line Items" at bounding box center [147, 67] width 164 height 15
click at [225, 69] on div "Line Items" at bounding box center [147, 67] width 164 height 15
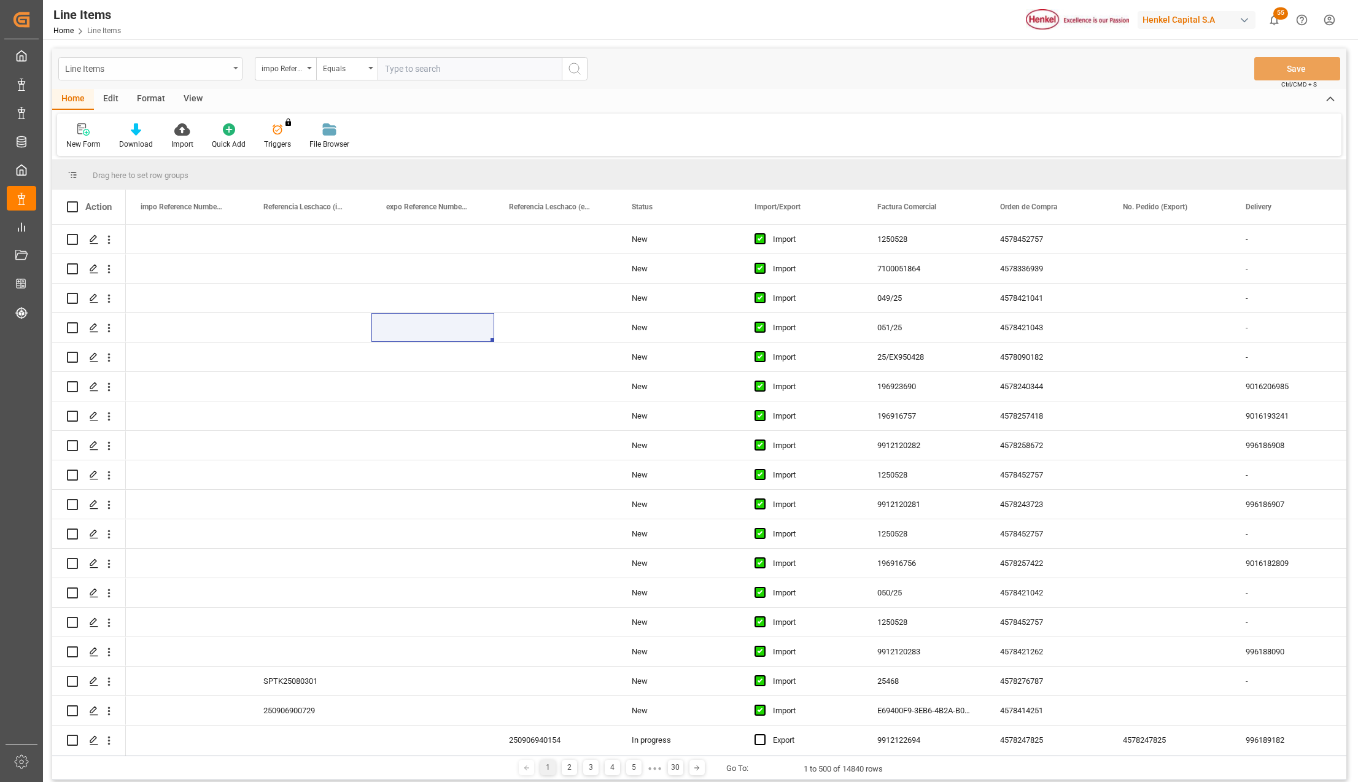
click at [235, 72] on div "Line Items" at bounding box center [150, 68] width 184 height 23
click at [99, 146] on div "Impo" at bounding box center [150, 151] width 183 height 26
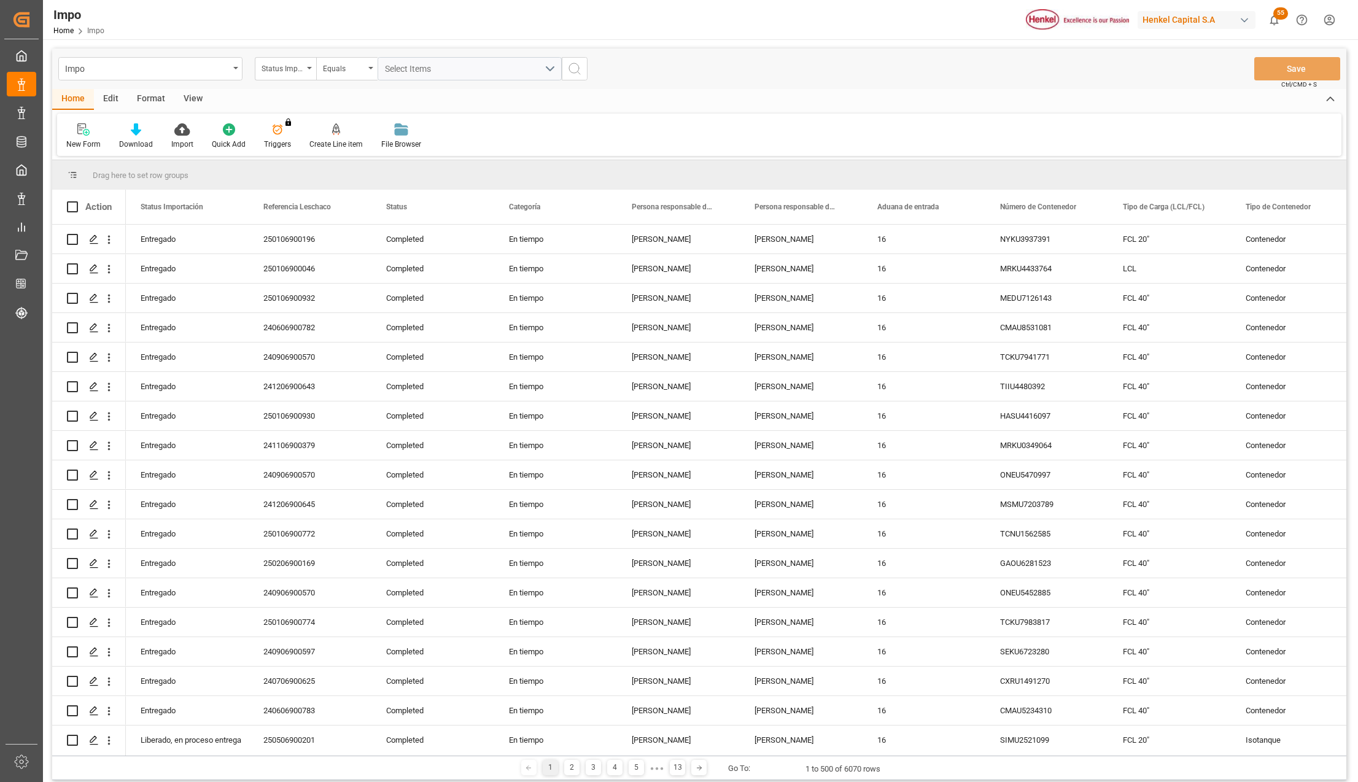
click at [190, 98] on div "View" at bounding box center [192, 99] width 37 height 21
click at [147, 95] on div "Format" at bounding box center [151, 99] width 47 height 21
click at [90, 135] on div at bounding box center [84, 129] width 36 height 13
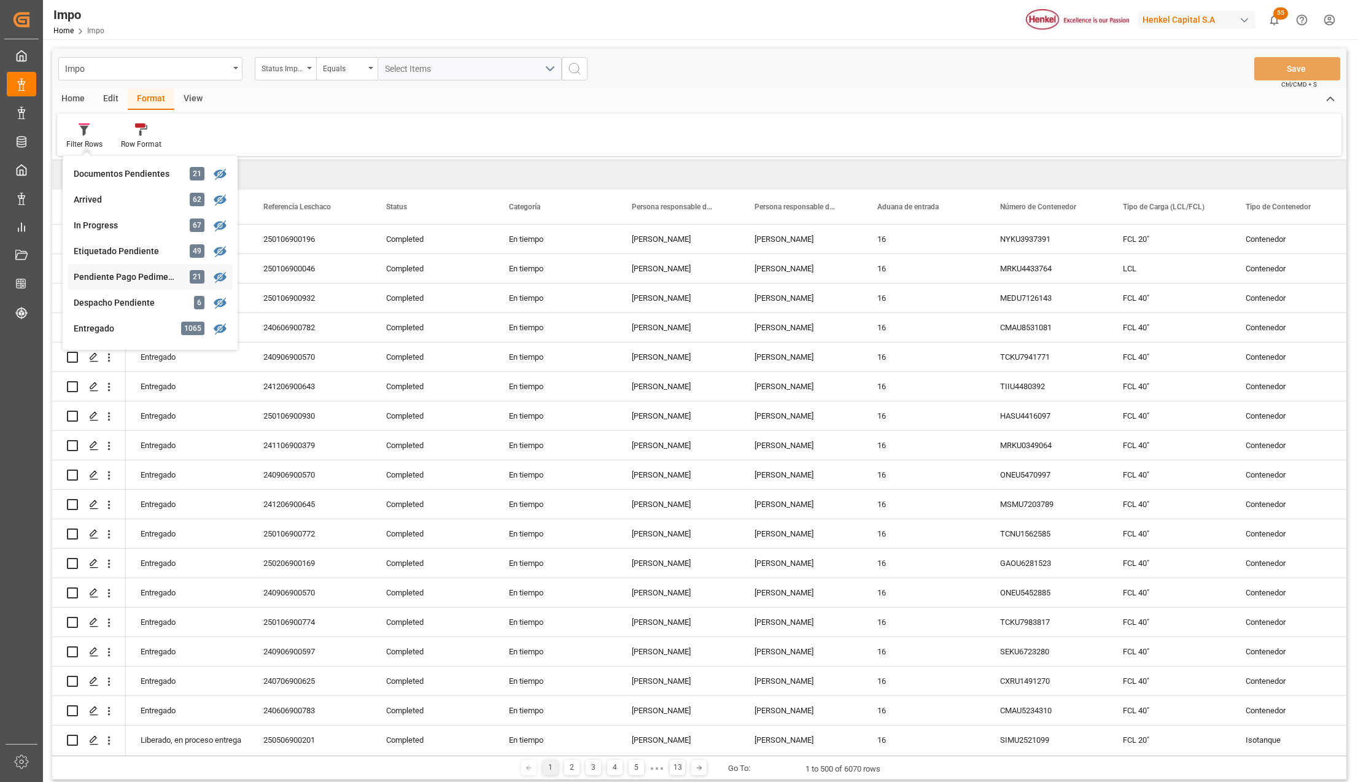
scroll to position [82, 0]
click at [85, 318] on div "Manzanillo" at bounding box center [127, 324] width 107 height 13
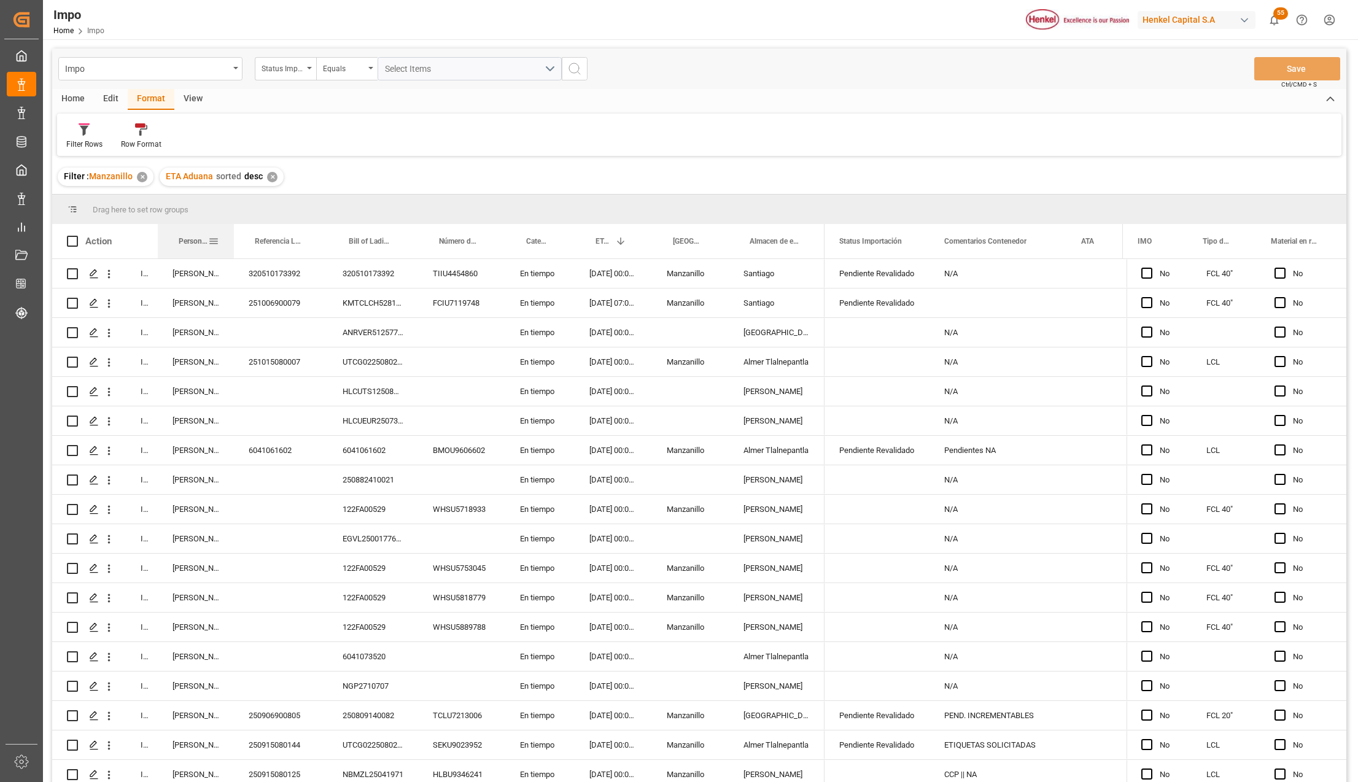
click at [231, 225] on div at bounding box center [233, 241] width 5 height 34
click at [209, 262] on div "Karla Chavez" at bounding box center [196, 273] width 76 height 29
click at [214, 241] on span at bounding box center [213, 241] width 11 height 11
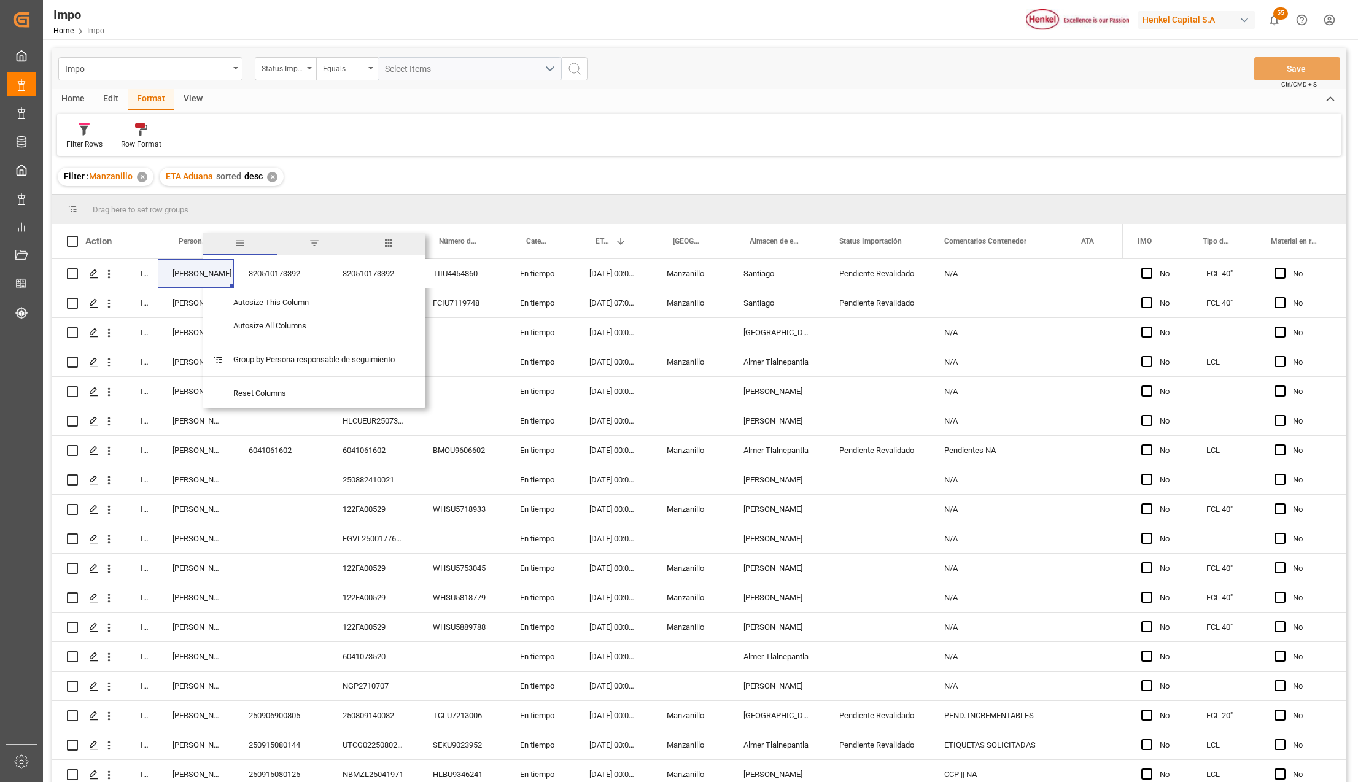
click at [309, 242] on span "filter" at bounding box center [314, 244] width 74 height 22
click at [237, 308] on input "Filter Value" at bounding box center [270, 307] width 120 height 25
click at [200, 431] on div "Martha Gonzalez" at bounding box center [196, 420] width 76 height 29
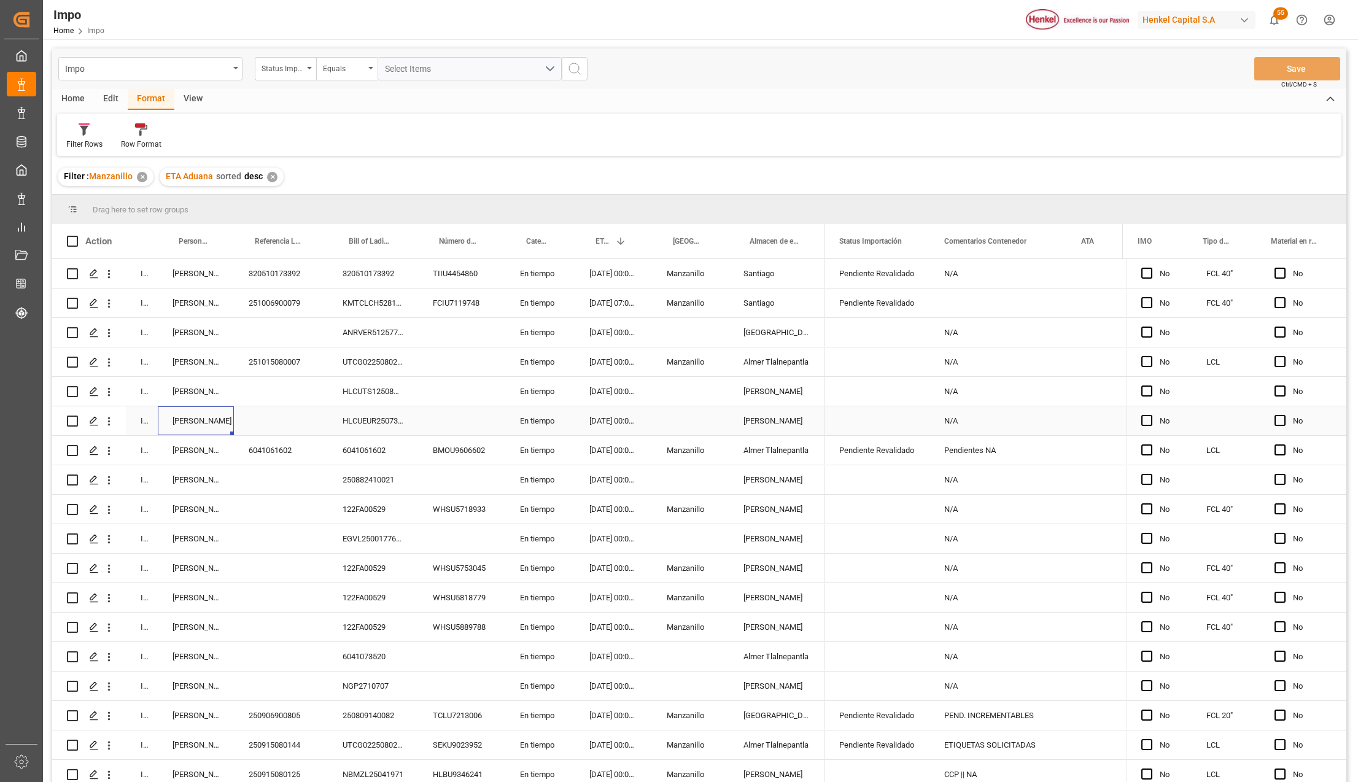
click at [201, 431] on div "Martha Gonzalez" at bounding box center [196, 420] width 76 height 29
click at [214, 239] on span at bounding box center [213, 241] width 11 height 11
click at [266, 279] on div "Equals" at bounding box center [264, 277] width 103 height 9
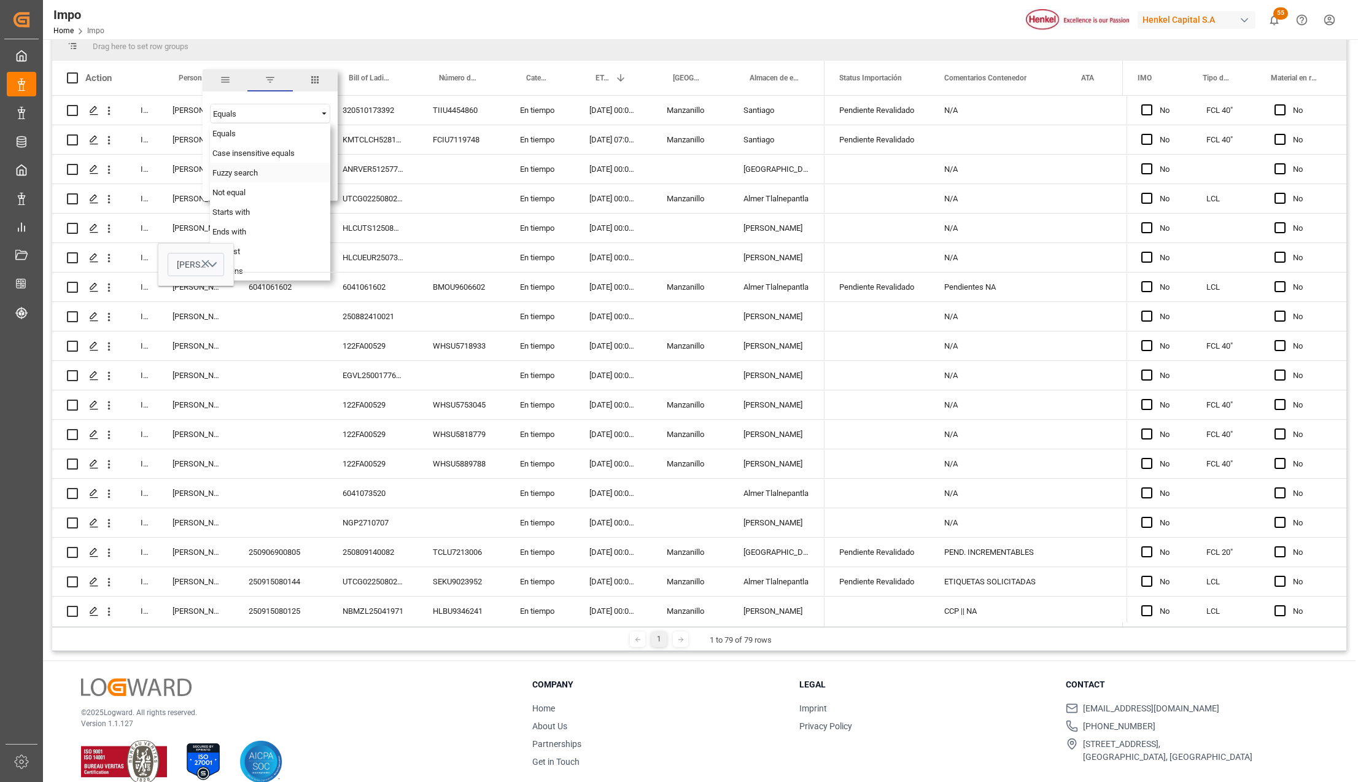
scroll to position [182, 0]
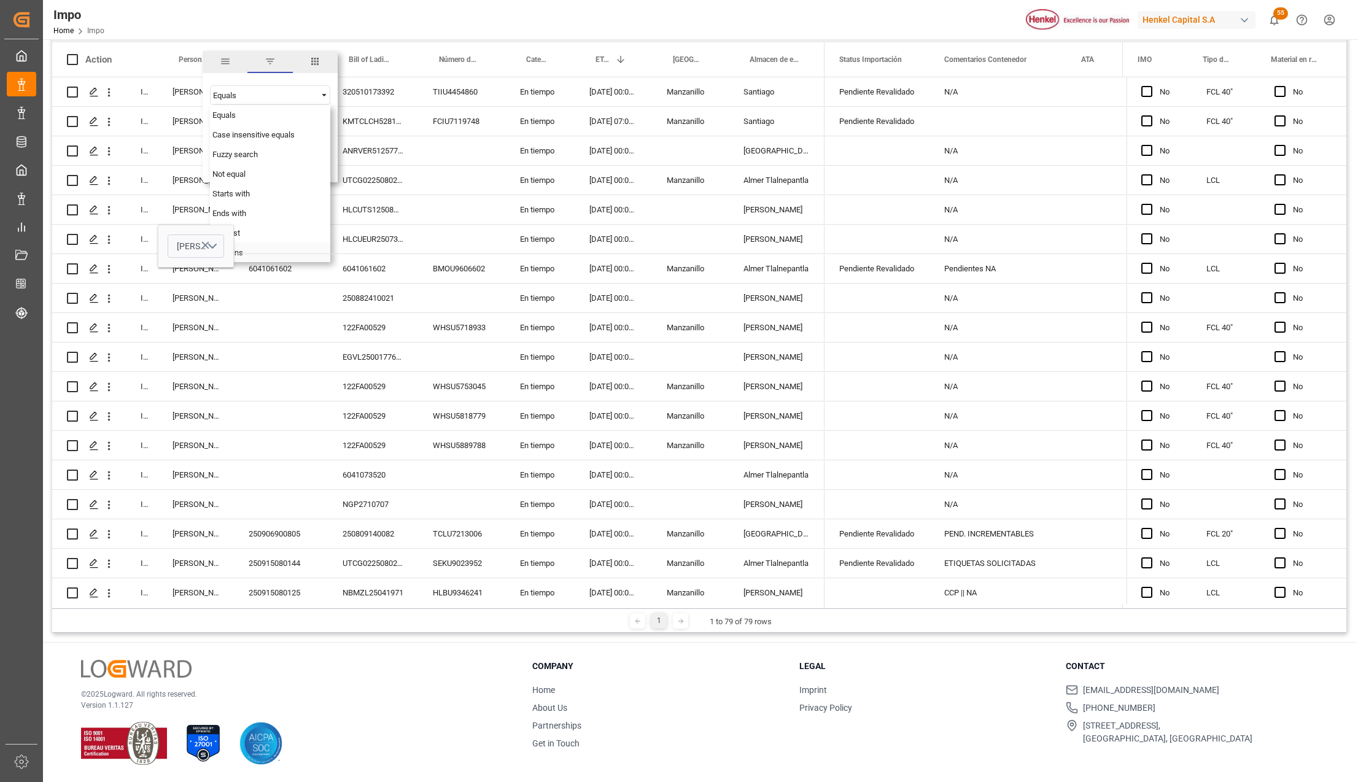
click at [257, 256] on div "Contains" at bounding box center [270, 253] width 120 height 20
click at [230, 128] on input "Filter Value" at bounding box center [270, 126] width 120 height 25
paste input "Karla Chavez"
type input "Karla Chavez,Carlos Villar"
click at [271, 163] on div "Apply Clear" at bounding box center [270, 164] width 135 height 32
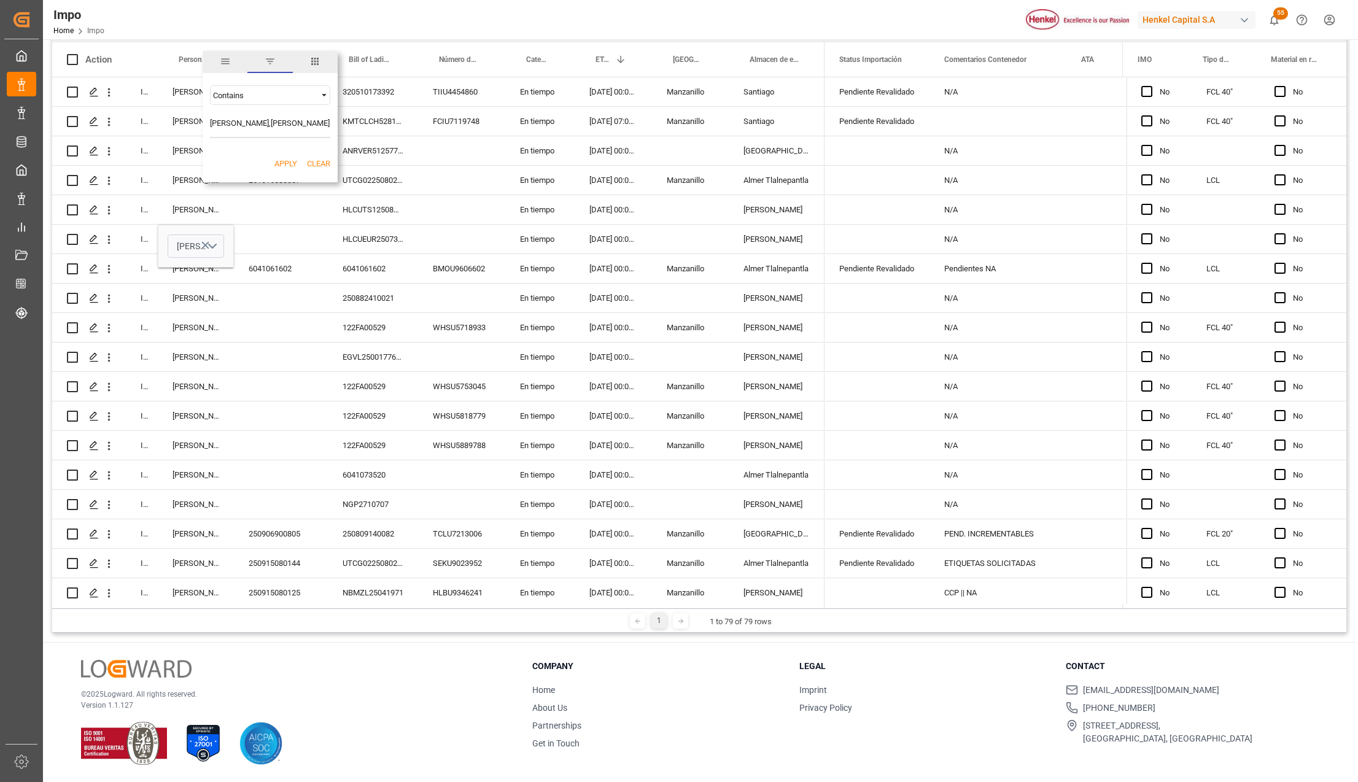
click at [281, 161] on button "Apply" at bounding box center [285, 164] width 23 height 12
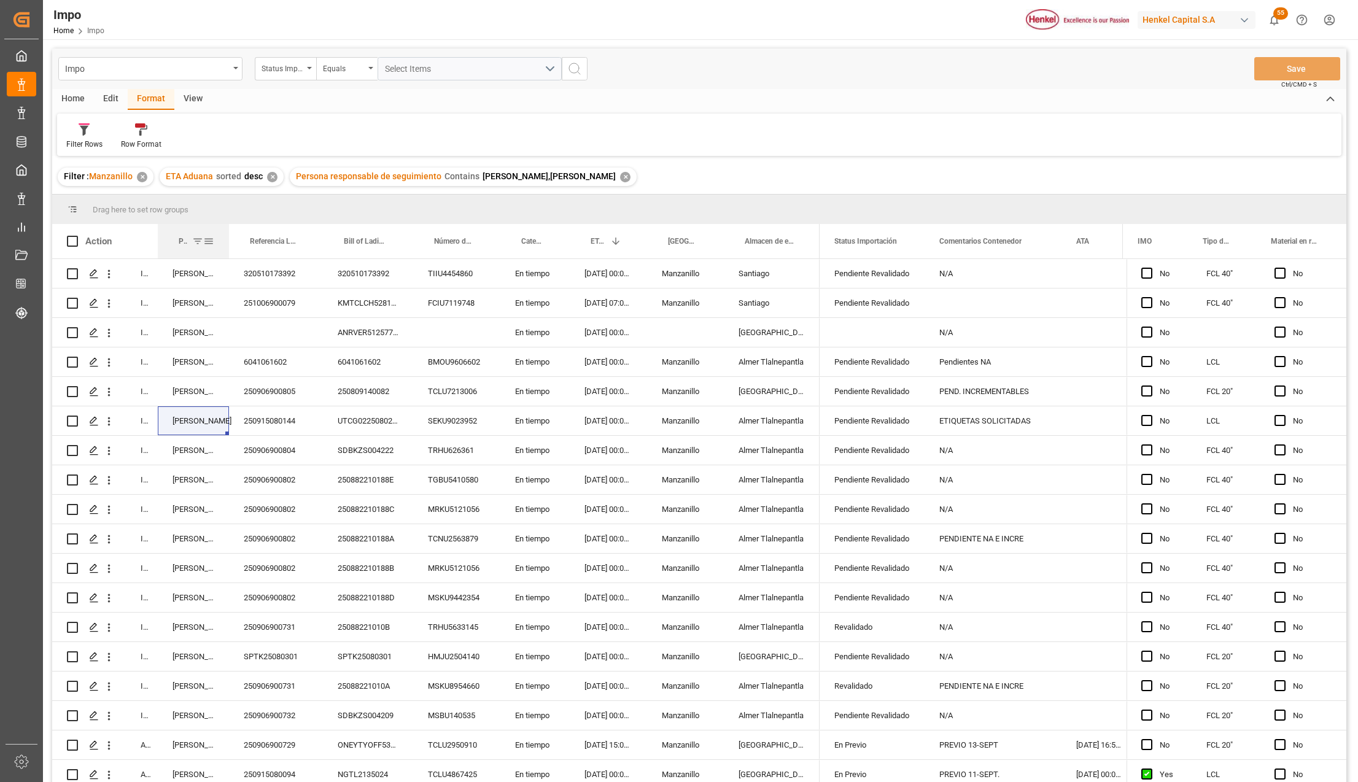
drag, startPoint x: 209, startPoint y: 233, endPoint x: 228, endPoint y: 235, distance: 19.1
click at [228, 235] on div at bounding box center [229, 241] width 5 height 34
click at [190, 98] on div "View" at bounding box center [192, 99] width 37 height 21
click at [153, 99] on div "Format" at bounding box center [151, 99] width 47 height 21
click at [147, 126] on div at bounding box center [141, 129] width 41 height 13
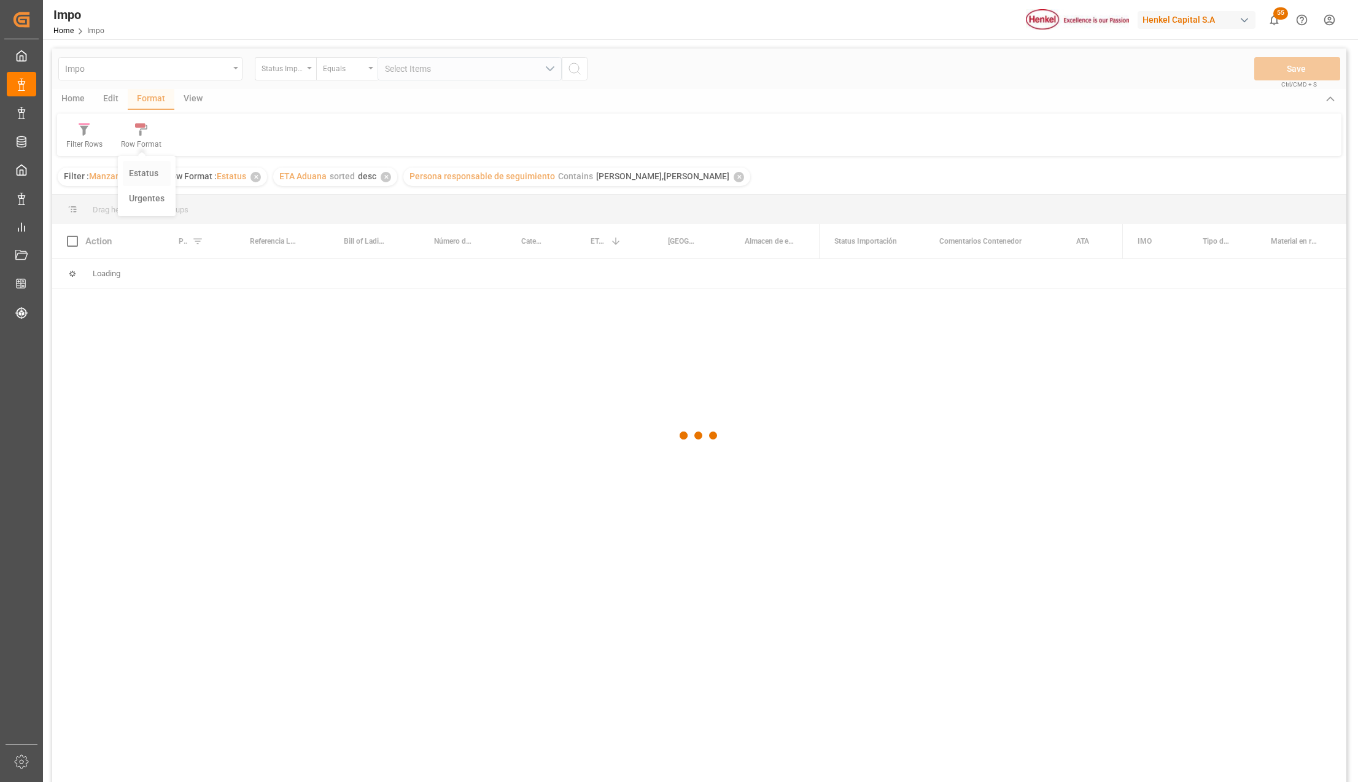
click at [150, 173] on div "Impo Status Importación Equals Select Items Save Ctrl/CMD + S Home Edit Format …" at bounding box center [699, 432] width 1294 height 766
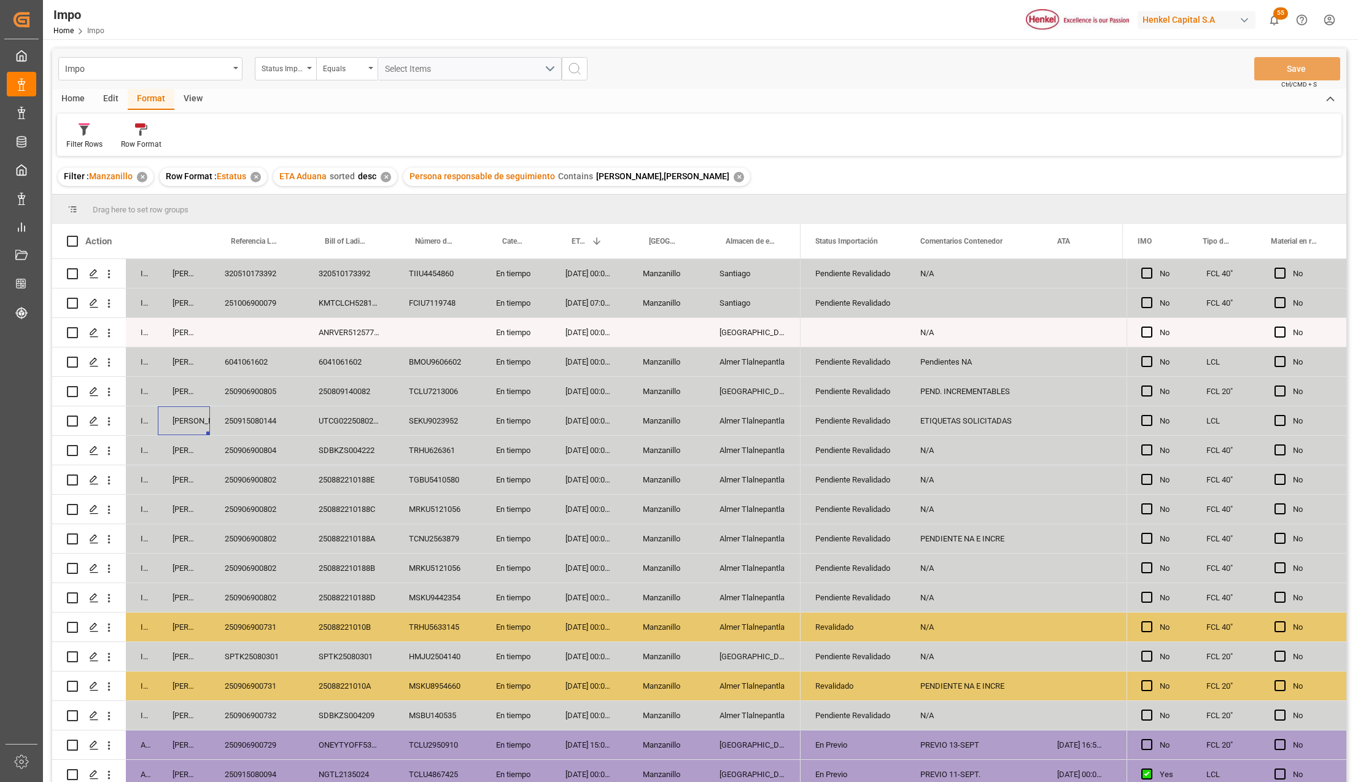
click at [594, 436] on div "16-09-2025 00:00:00" at bounding box center [589, 450] width 77 height 29
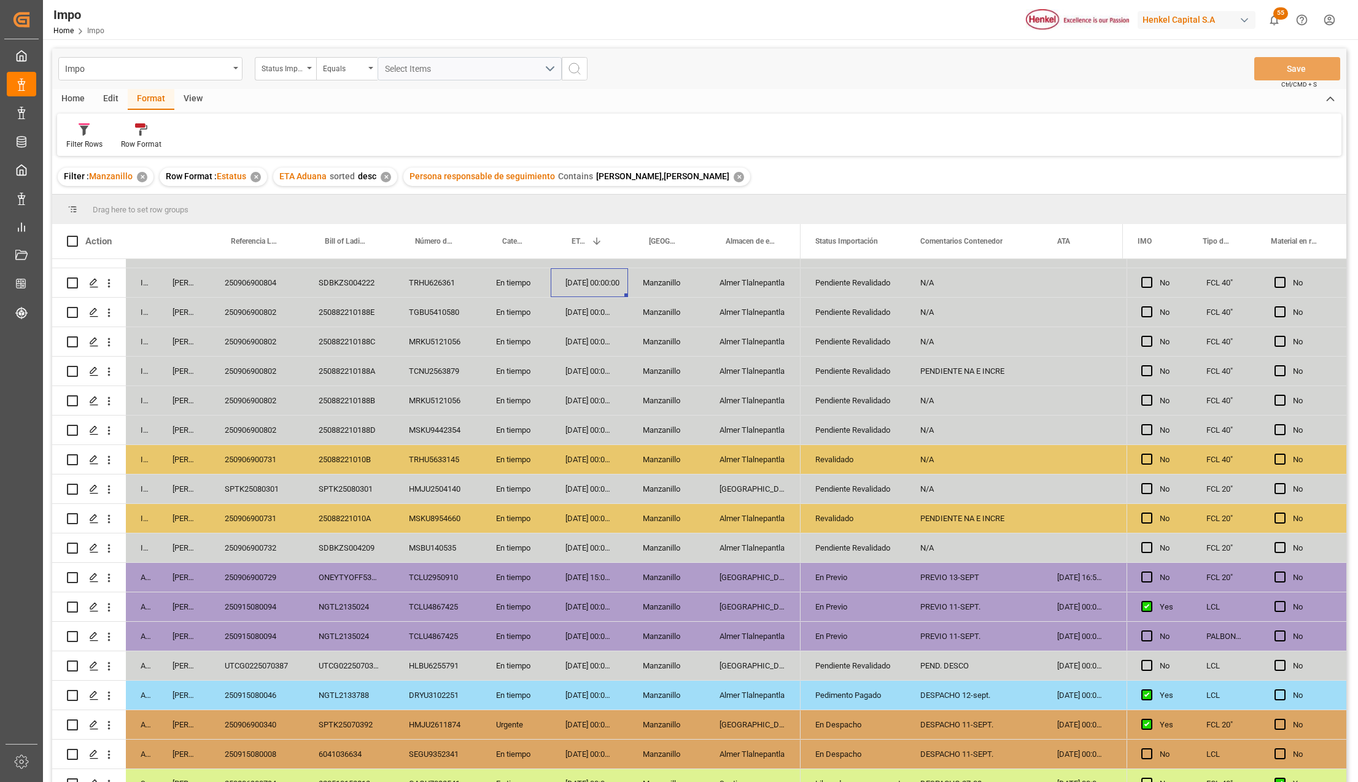
scroll to position [214, 0]
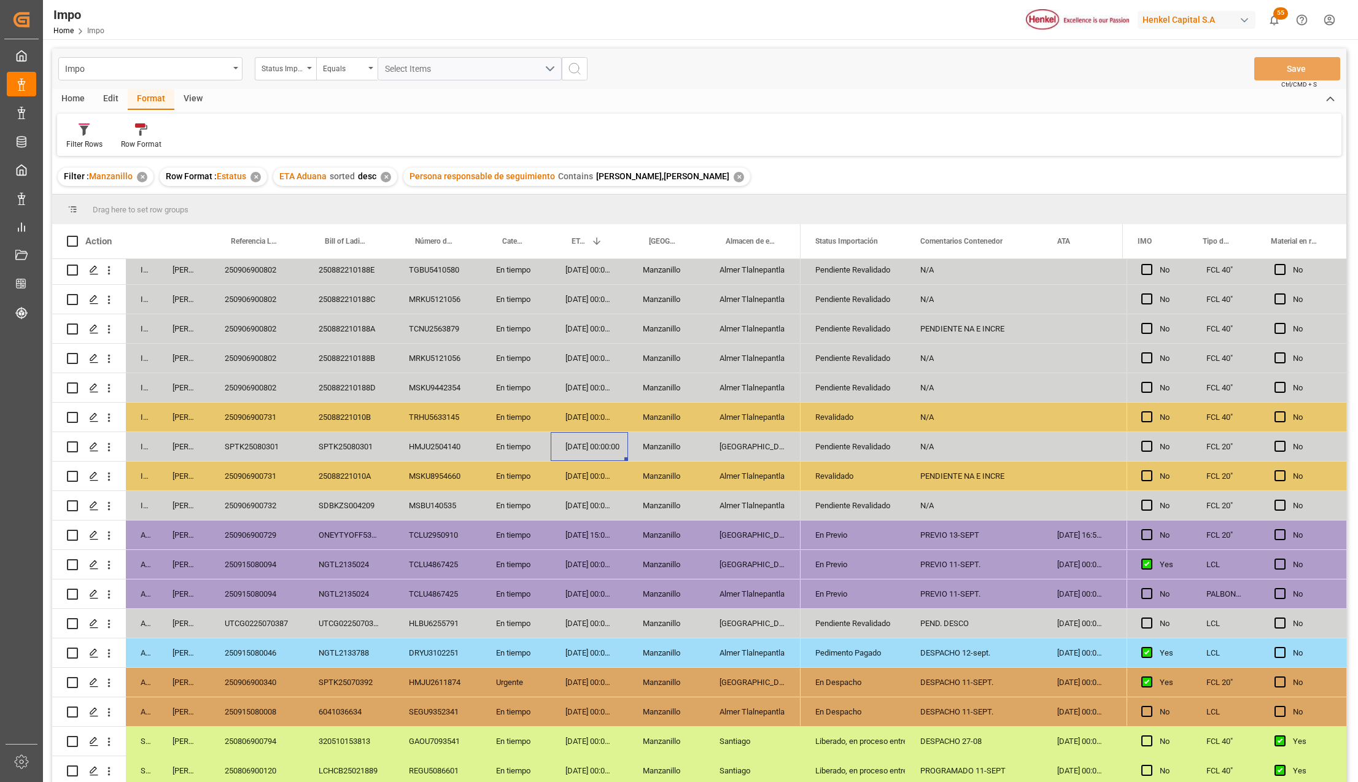
click at [595, 438] on div "13-09-2025 00:00:00" at bounding box center [589, 446] width 77 height 29
click at [443, 505] on div "MSBU140535" at bounding box center [437, 505] width 87 height 29
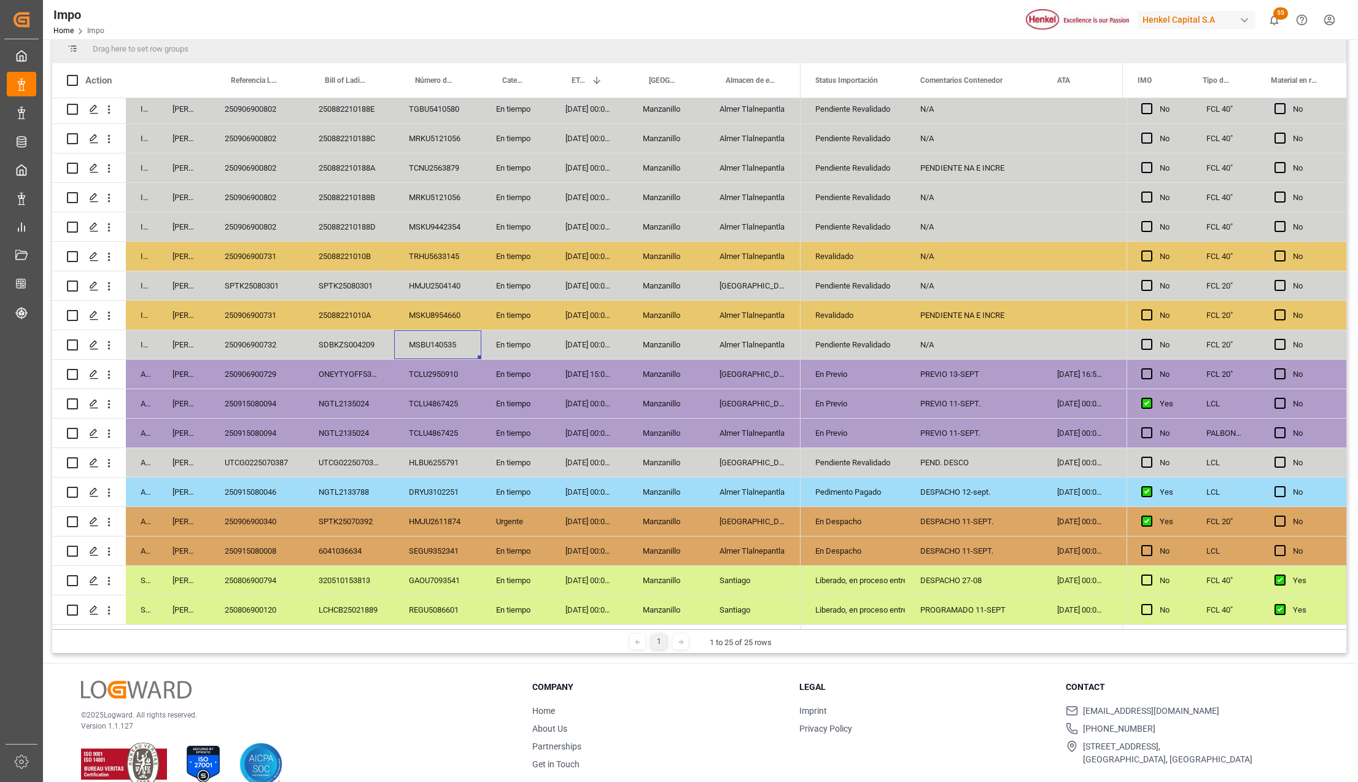
scroll to position [163, 0]
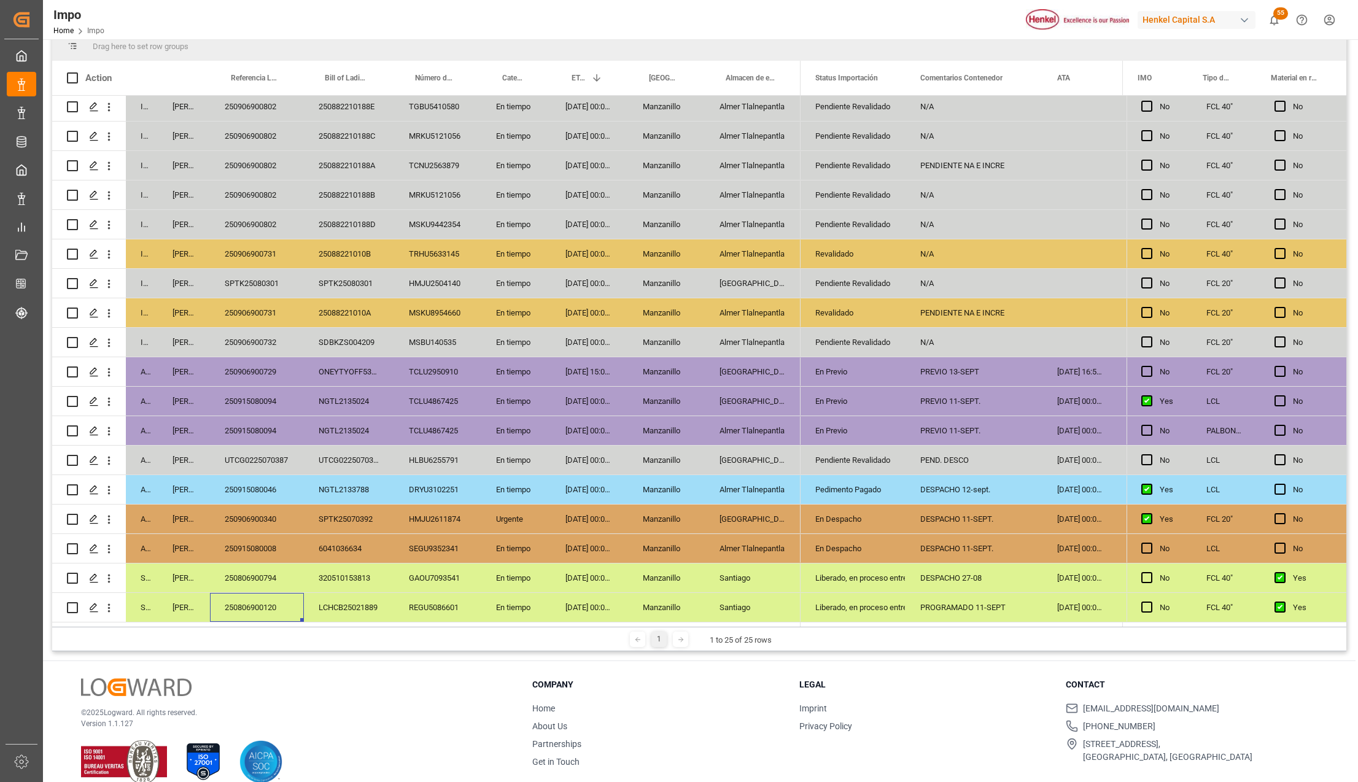
click at [271, 607] on div "250806900120" at bounding box center [257, 607] width 94 height 29
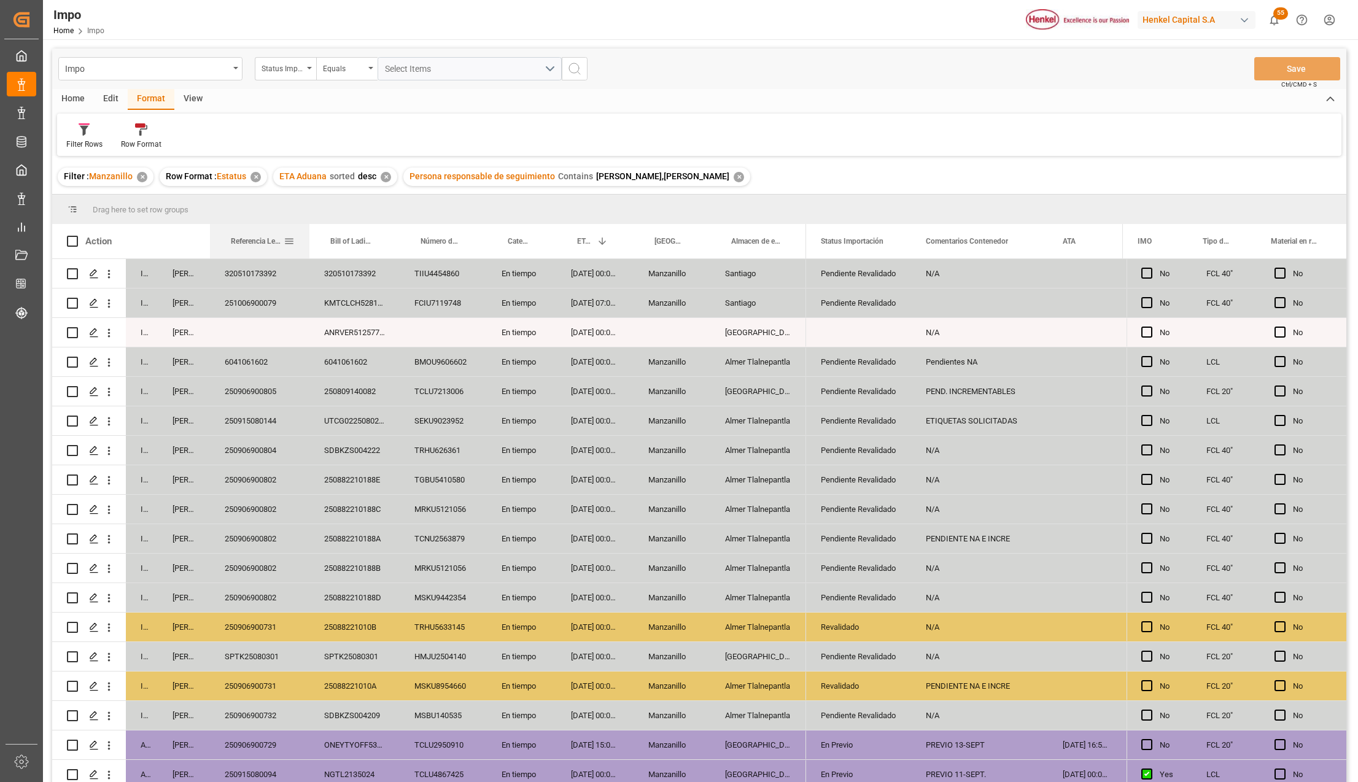
click at [308, 228] on div at bounding box center [309, 241] width 5 height 34
click at [437, 506] on div "MRKU5121056" at bounding box center [443, 509] width 87 height 29
click at [440, 475] on div "TGBU5410580" at bounding box center [443, 479] width 87 height 29
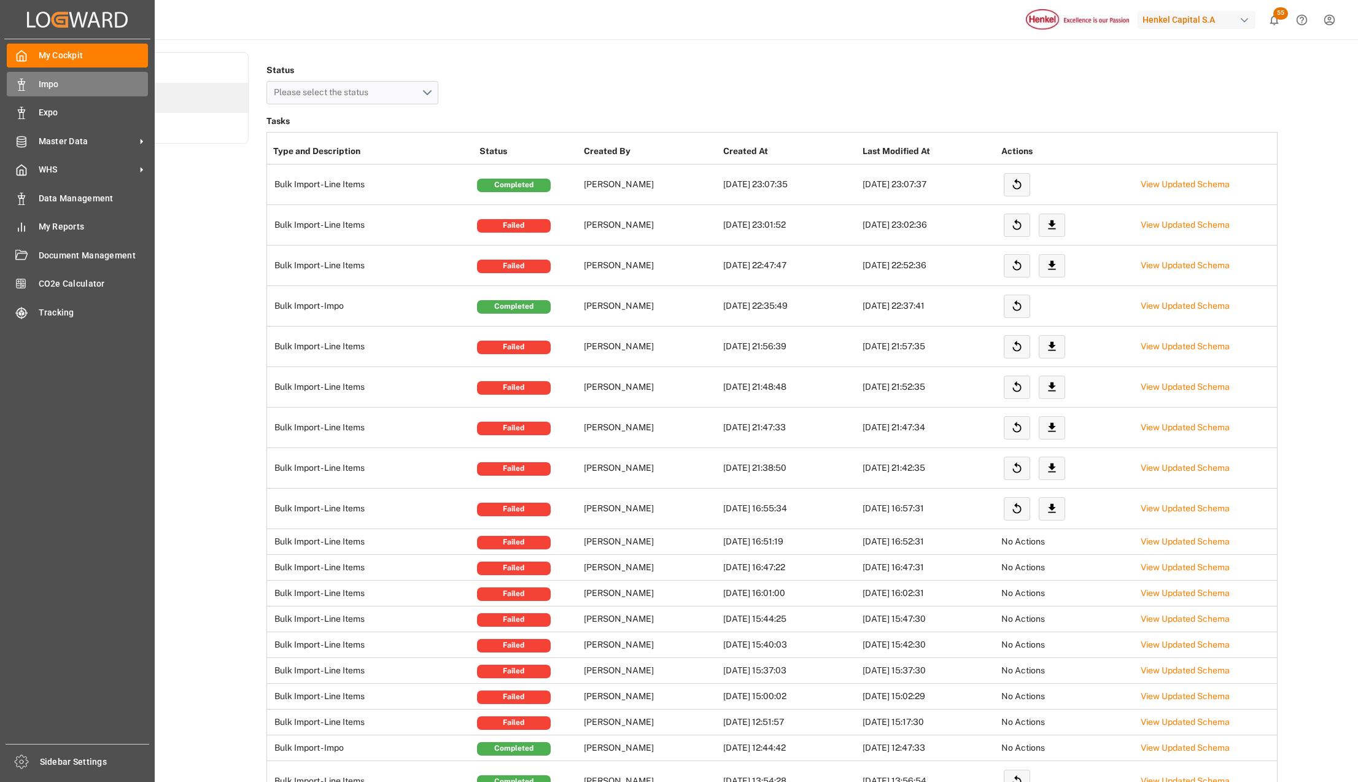
click at [39, 85] on span "Impo" at bounding box center [94, 84] width 110 height 13
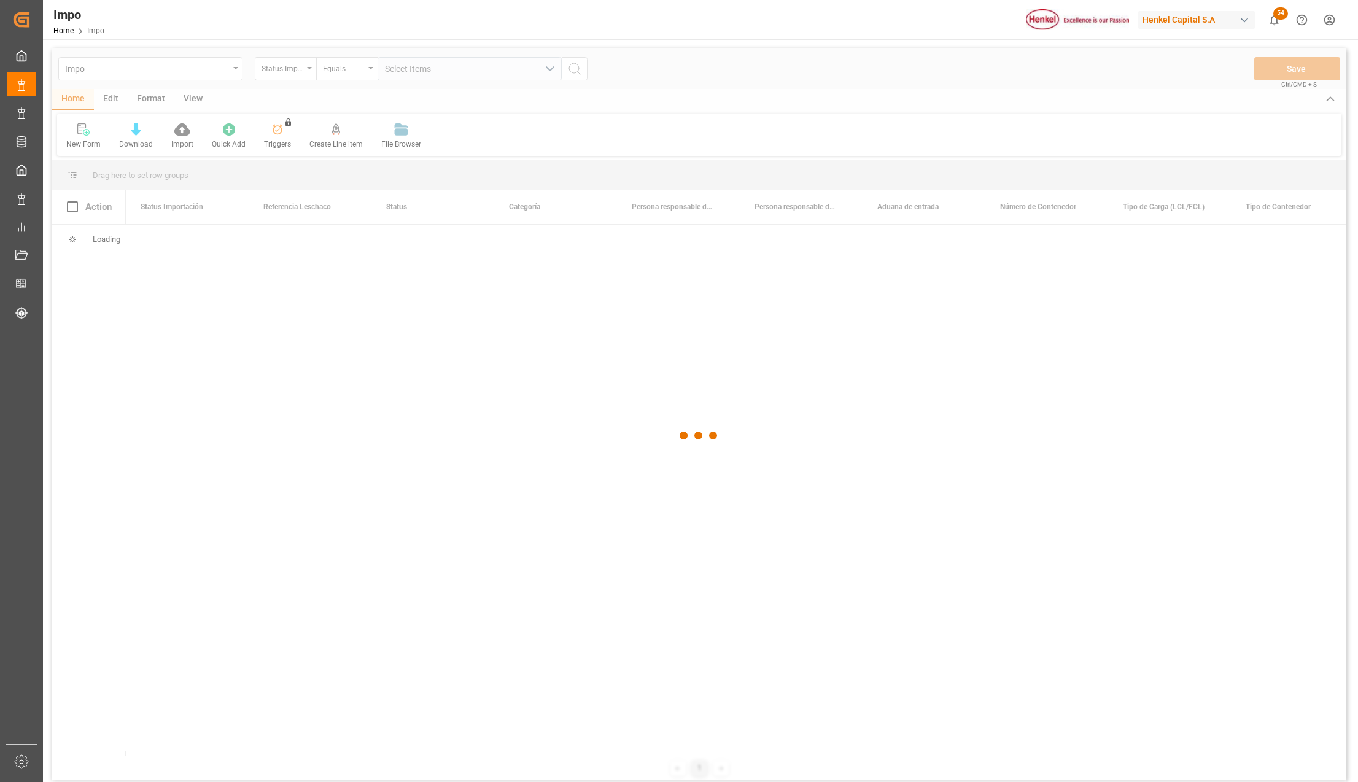
click at [448, 413] on div at bounding box center [699, 436] width 1294 height 775
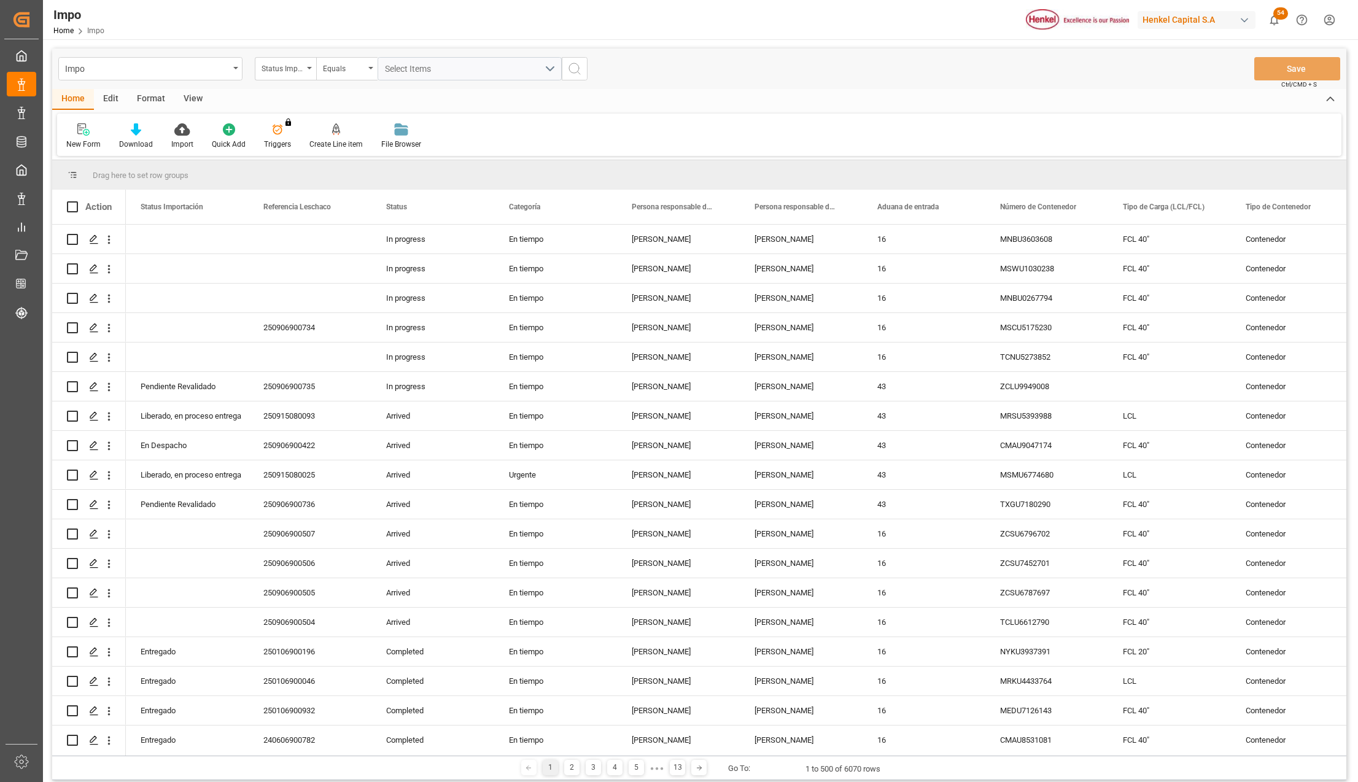
click at [233, 71] on div "Impo" at bounding box center [150, 68] width 184 height 23
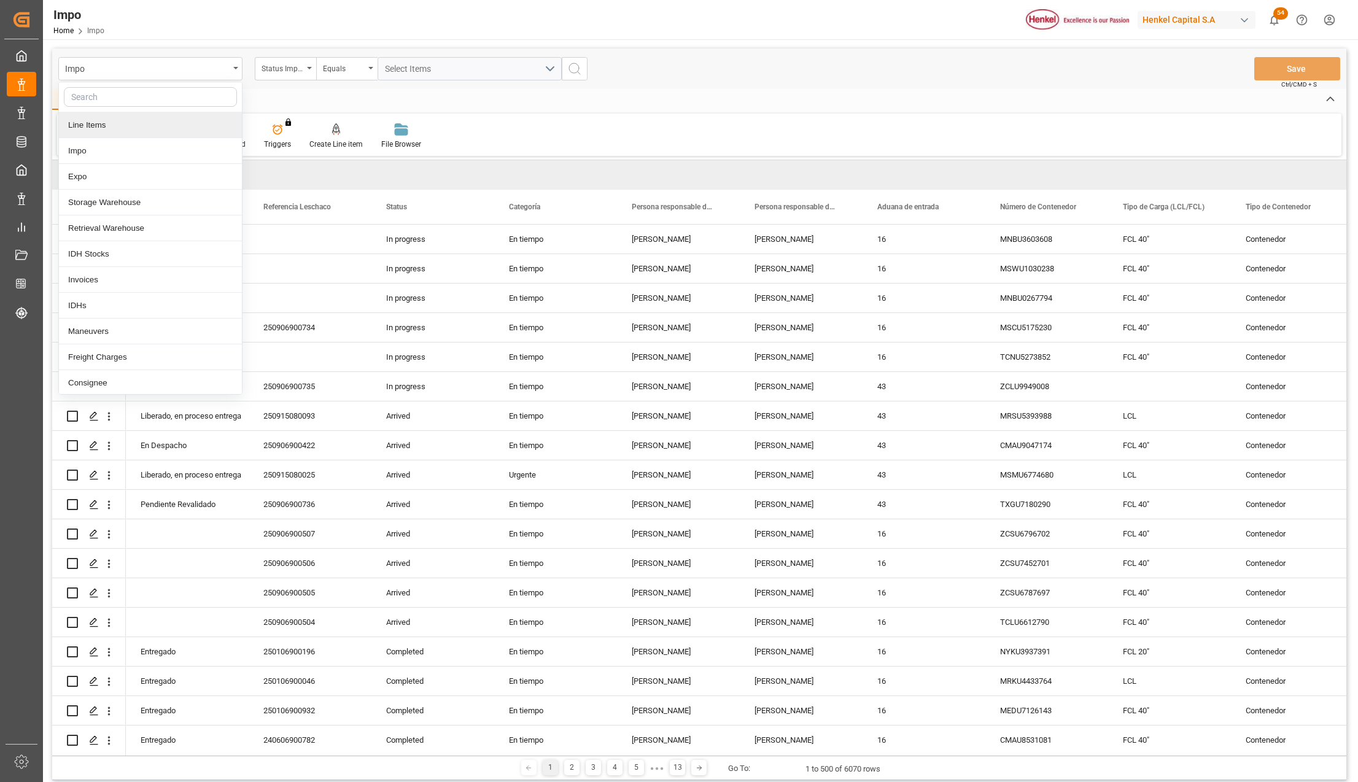
click at [92, 130] on div "Line Items" at bounding box center [150, 125] width 183 height 26
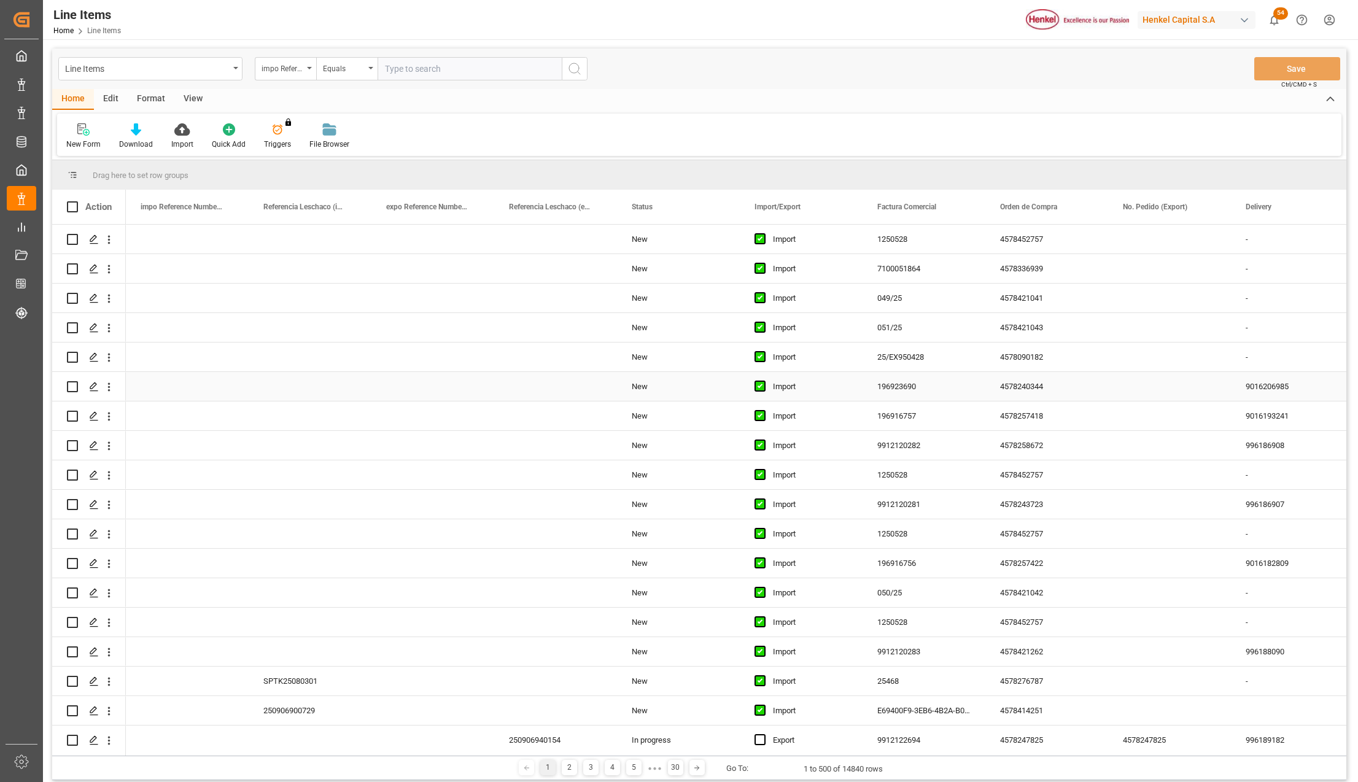
click at [853, 395] on div "Import" at bounding box center [801, 386] width 123 height 29
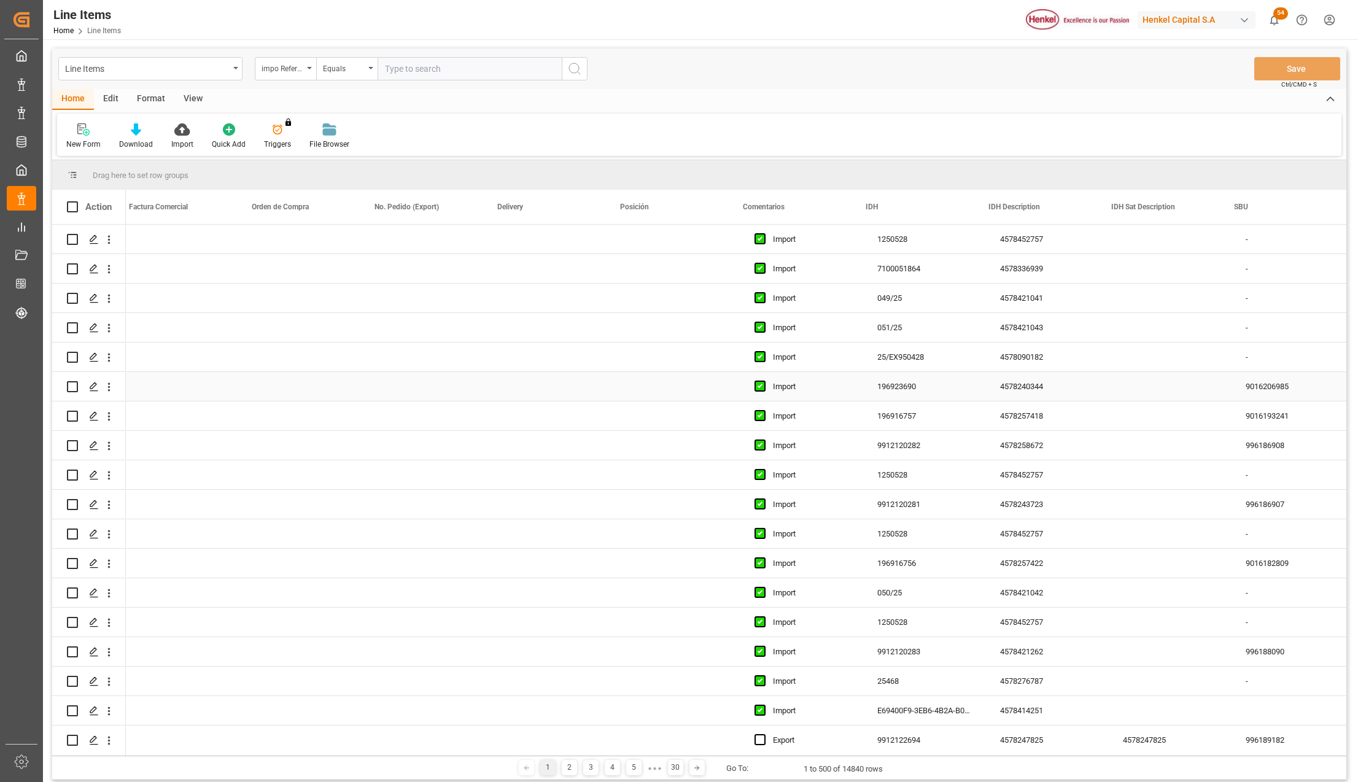
scroll to position [0, 748]
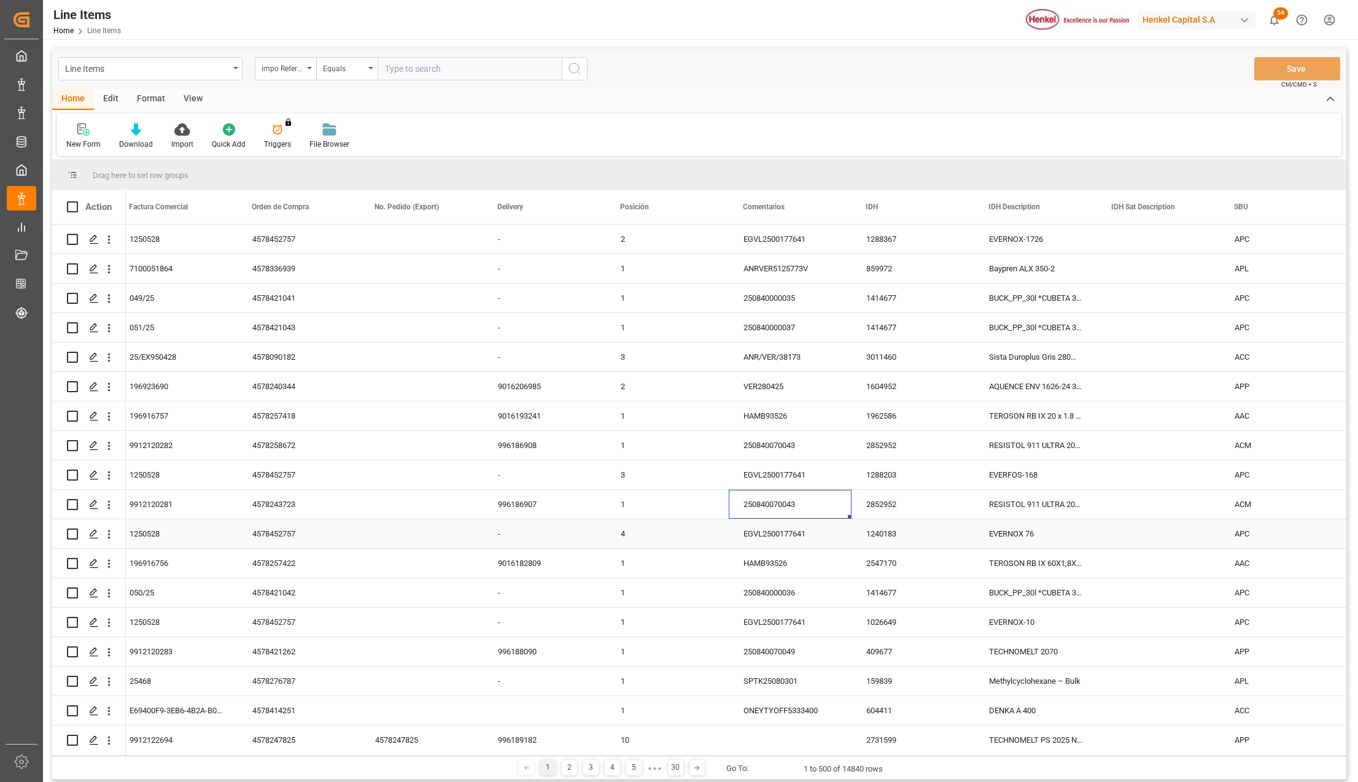
click at [799, 539] on div "EGVL2500177641" at bounding box center [790, 533] width 123 height 29
drag, startPoint x: 799, startPoint y: 539, endPoint x: 28, endPoint y: 537, distance: 771.8
click at [821, 534] on input "EGVL2500177641" at bounding box center [790, 540] width 103 height 23
click at [824, 546] on input "EGVL2500177641" at bounding box center [790, 540] width 103 height 23
click at [806, 580] on div "250840000036" at bounding box center [790, 592] width 123 height 29
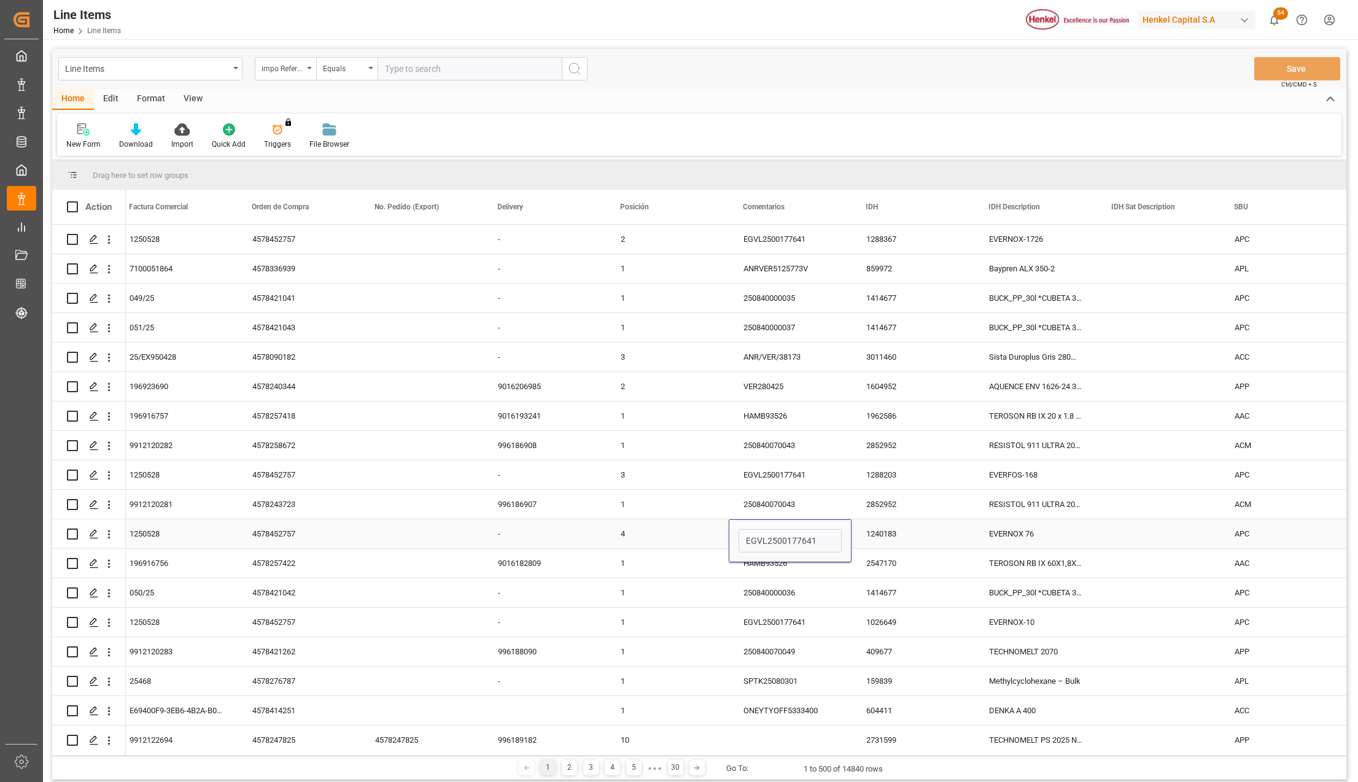
click at [799, 494] on div "250840070043" at bounding box center [790, 504] width 123 height 29
click at [796, 475] on div "EGVL2500177641" at bounding box center [790, 475] width 123 height 29
click at [233, 67] on icon "open menu" at bounding box center [235, 68] width 5 height 2
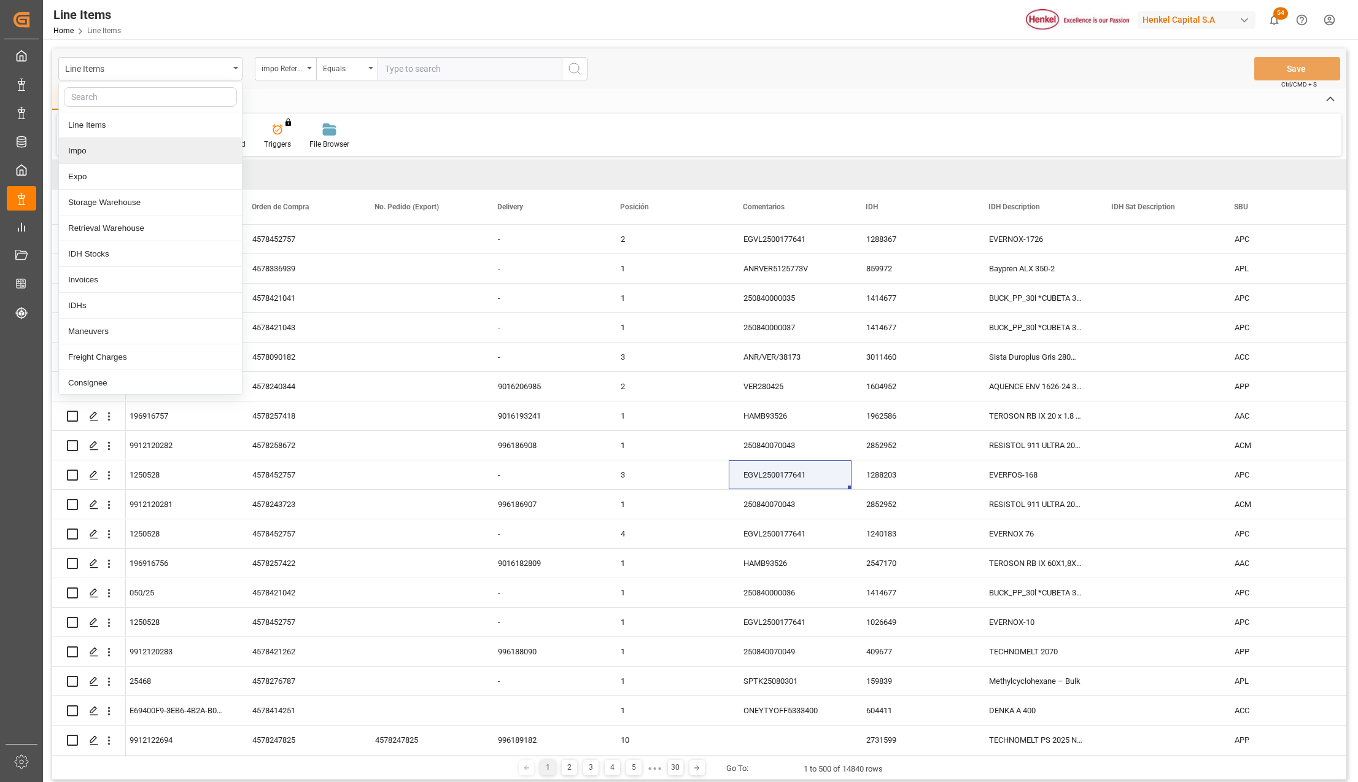
click at [97, 152] on div "Impo" at bounding box center [150, 151] width 183 height 26
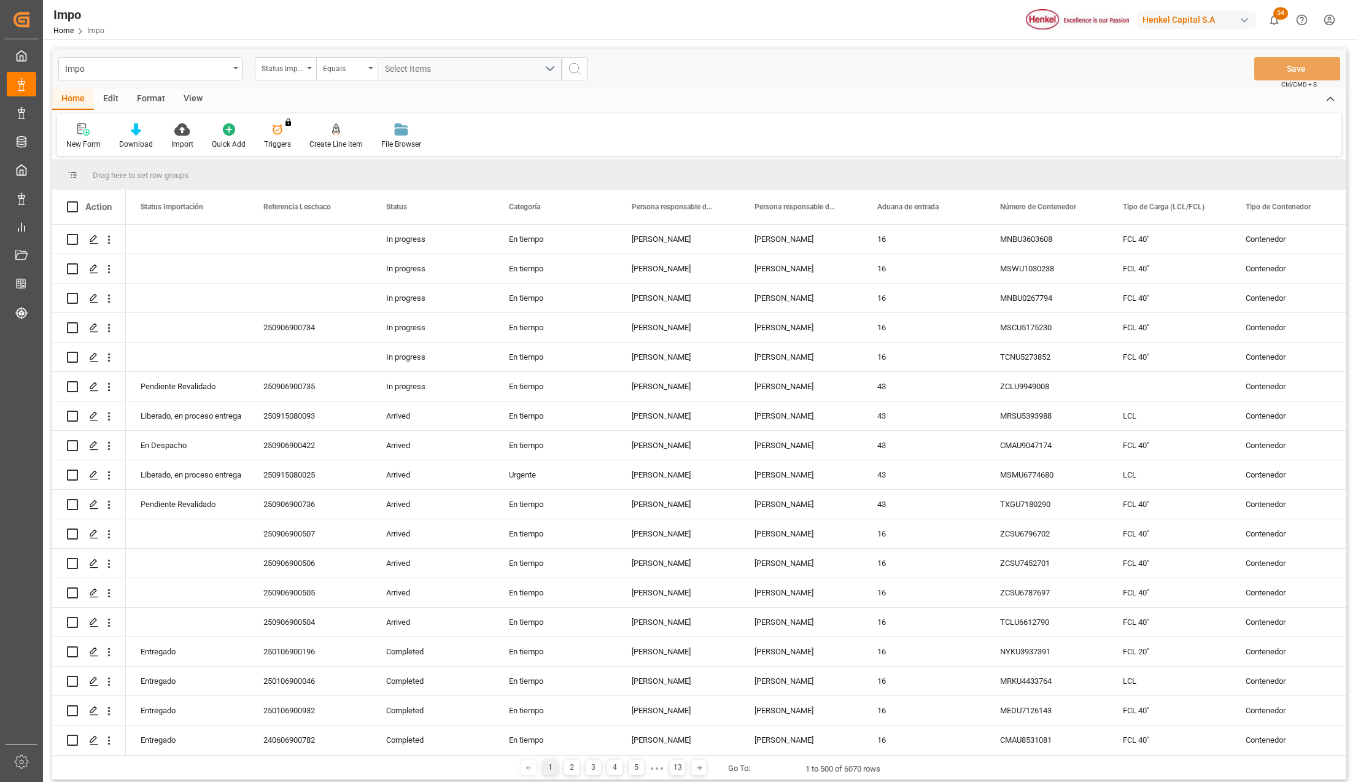
click at [155, 99] on div "Format" at bounding box center [151, 99] width 47 height 21
click at [91, 136] on div "Filter Rows" at bounding box center [84, 136] width 55 height 27
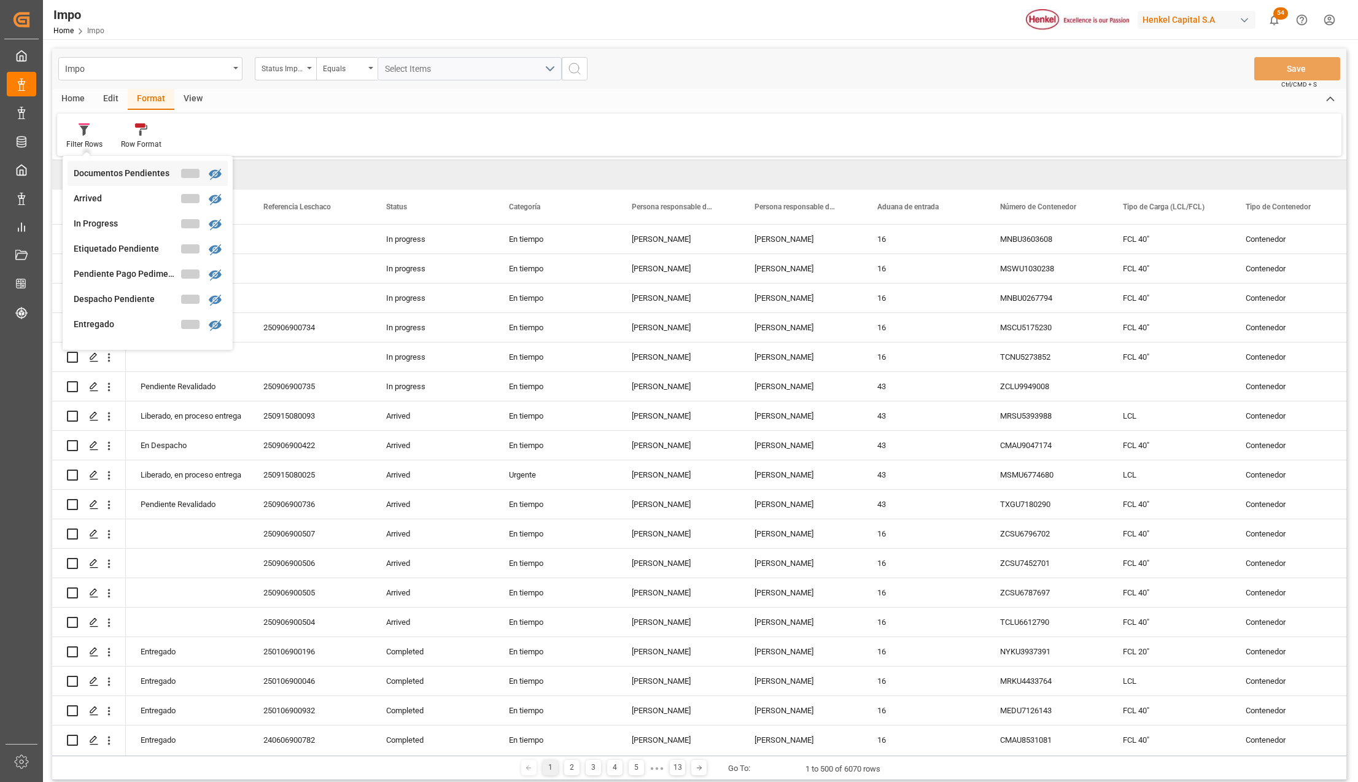
click at [98, 172] on div "Documentos Pendientes" at bounding box center [127, 173] width 107 height 13
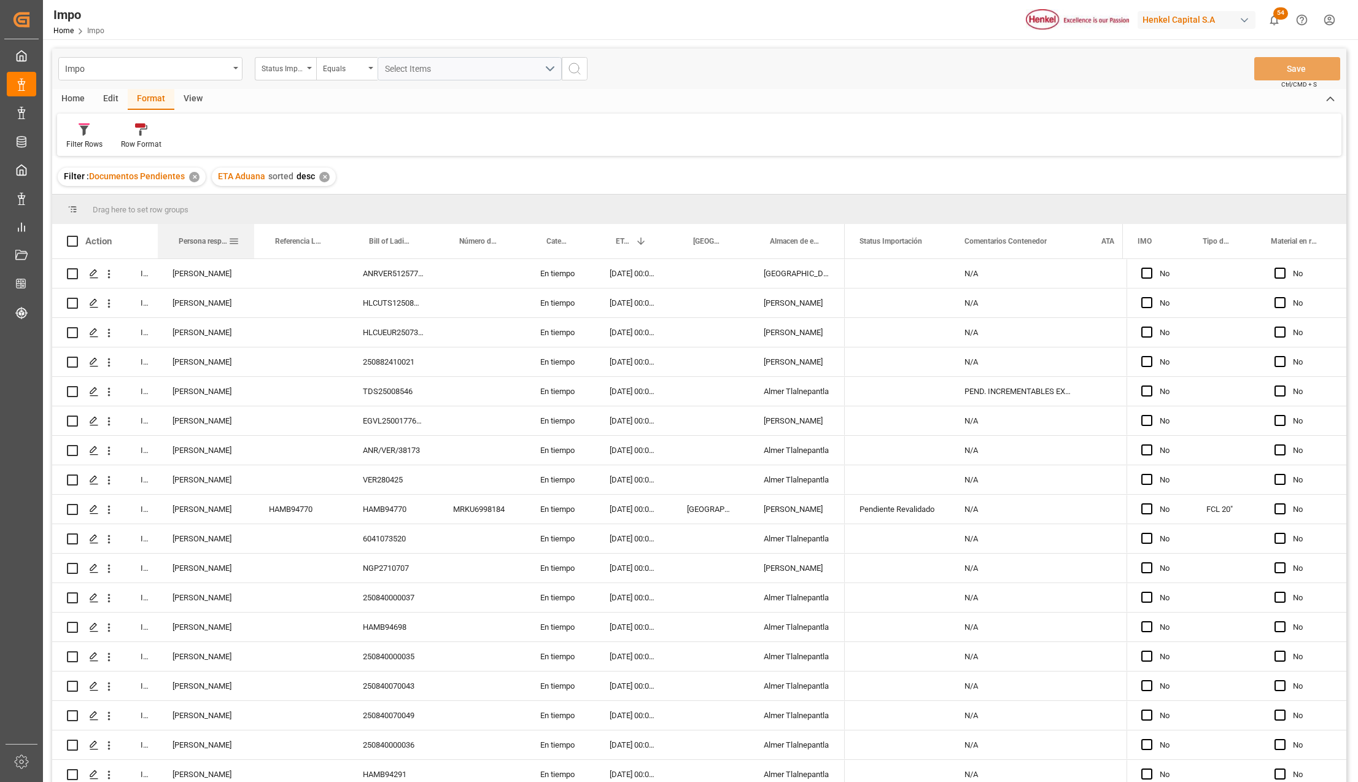
drag, startPoint x: 209, startPoint y: 235, endPoint x: 271, endPoint y: 231, distance: 62.1
click at [257, 231] on div at bounding box center [254, 241] width 5 height 34
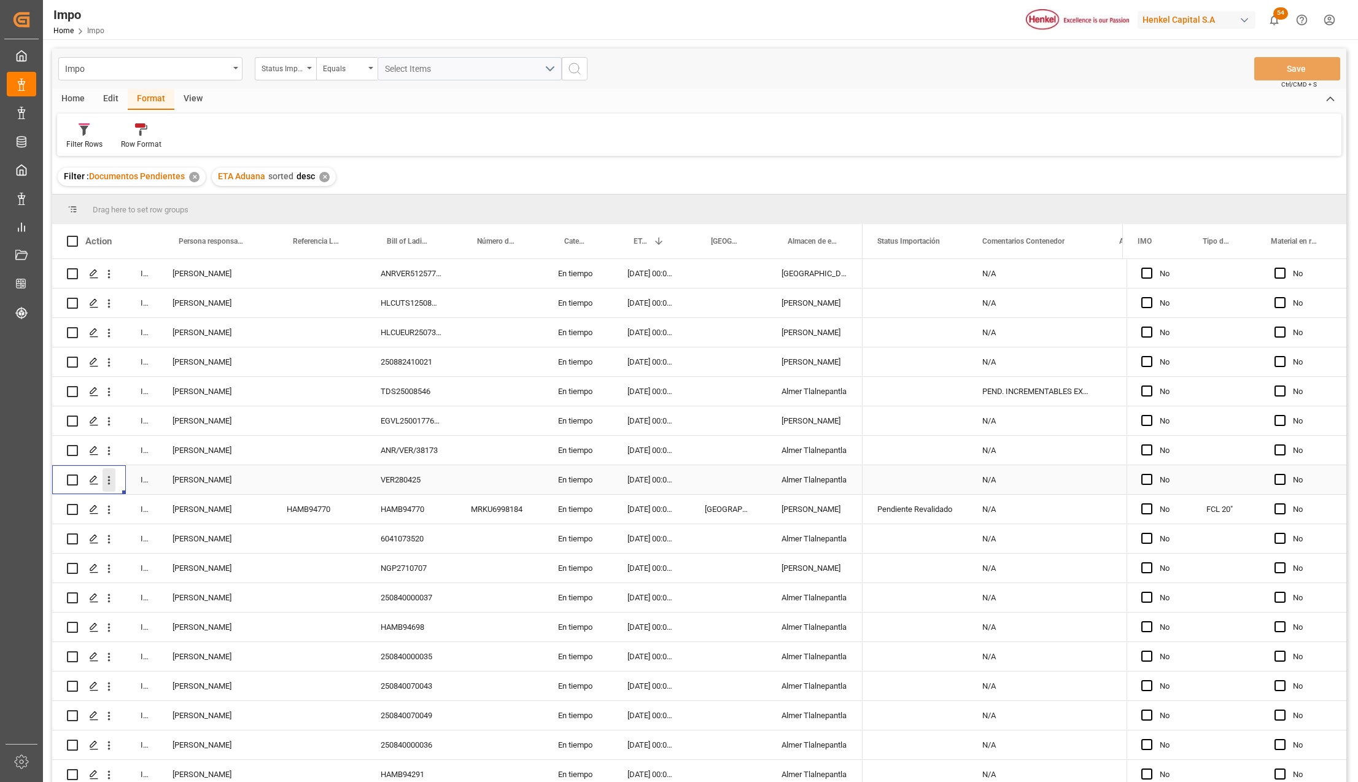
click at [111, 483] on icon "open menu" at bounding box center [109, 480] width 13 height 13
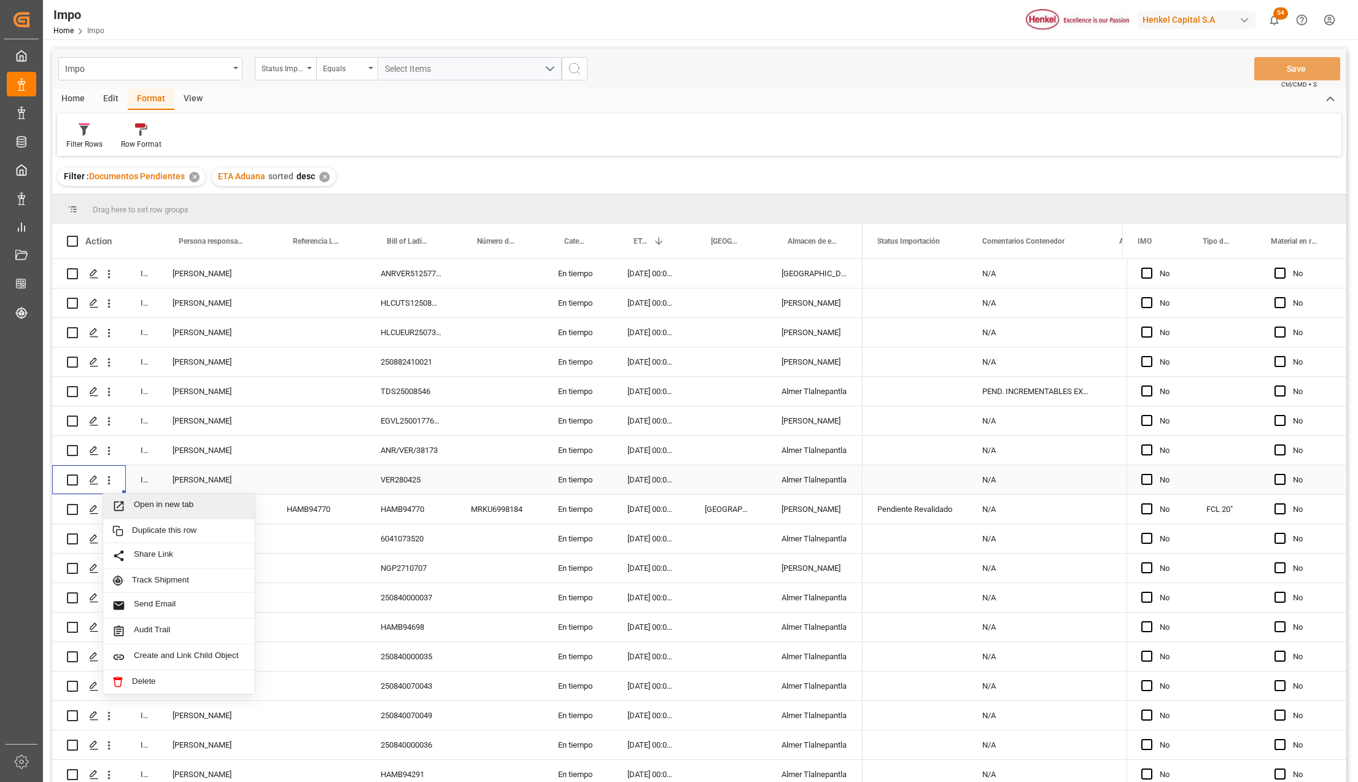
click at [123, 504] on icon "Press SPACE to select this row." at bounding box center [119, 507] width 10 height 10
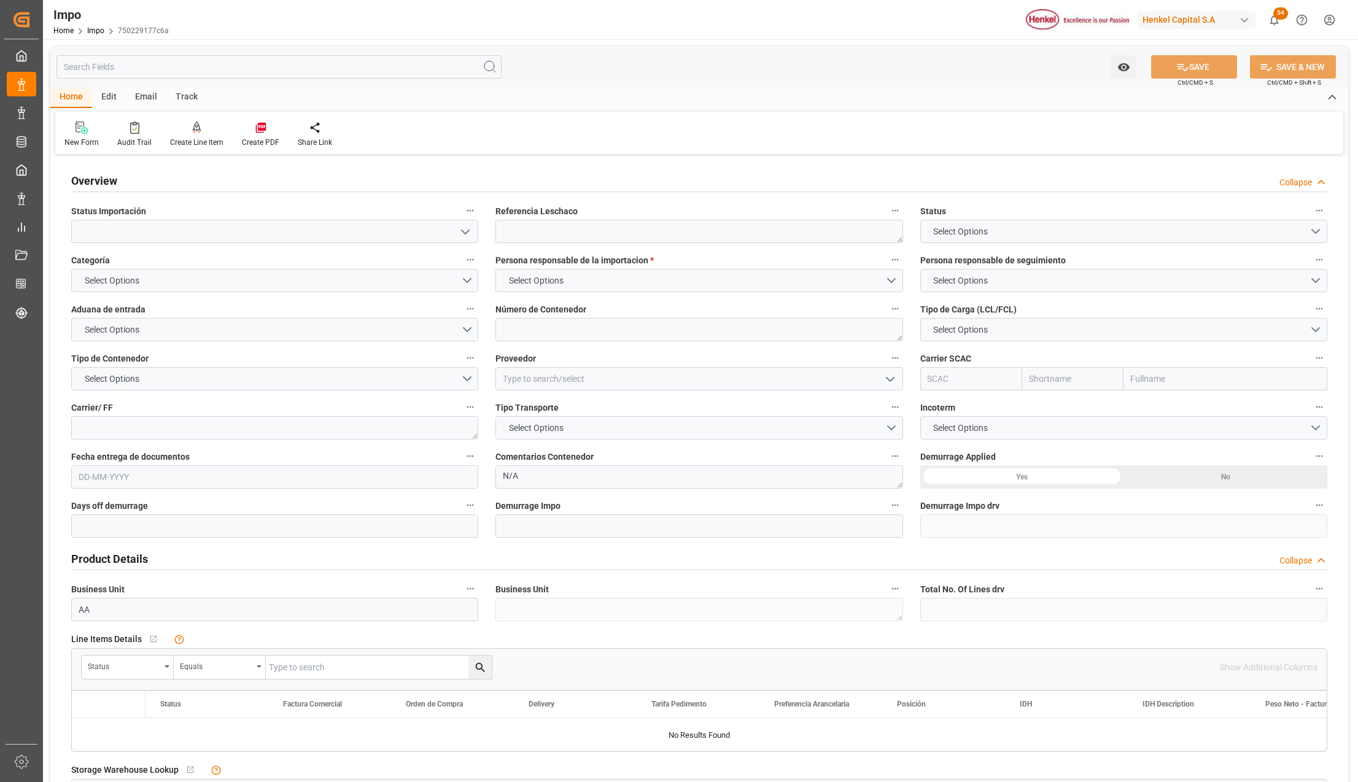
type textarea "N/A"
type input "AA"
type input "[DATE]"
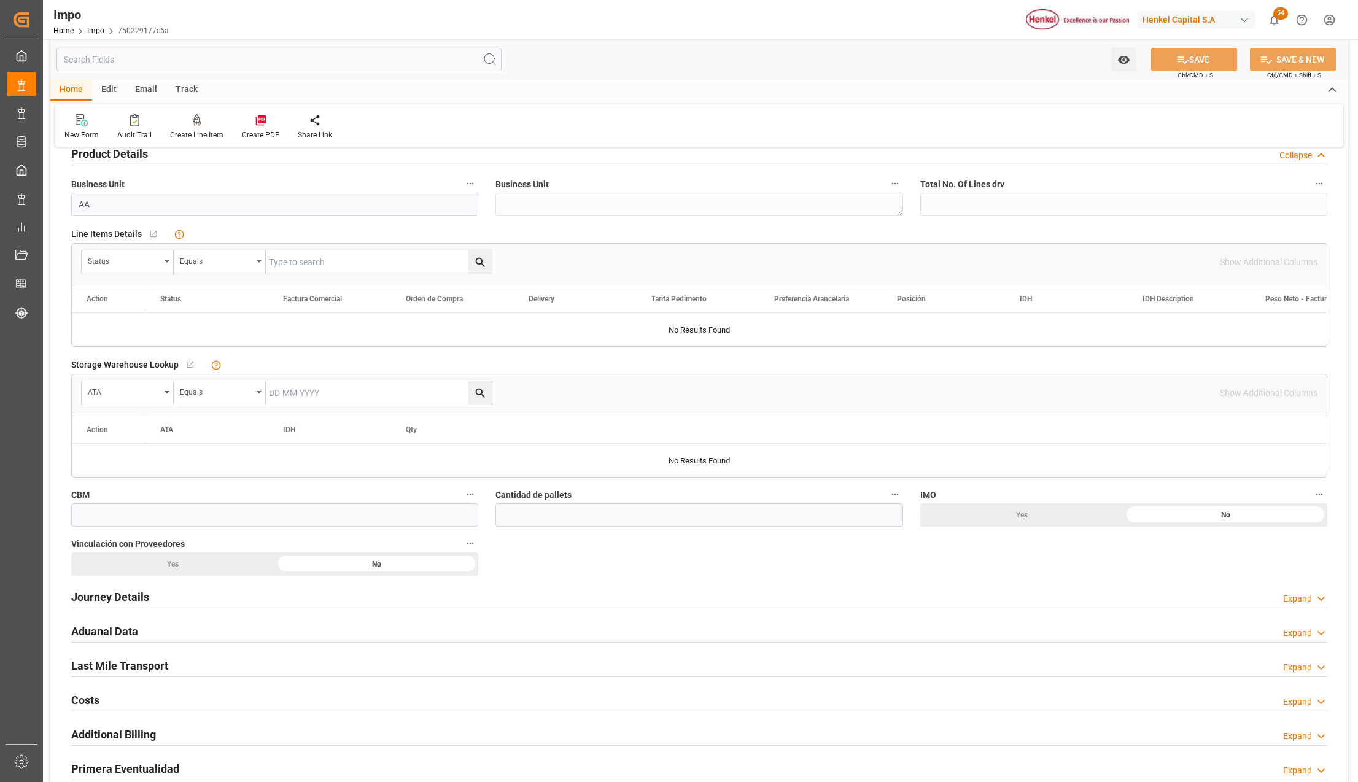
scroll to position [409, 0]
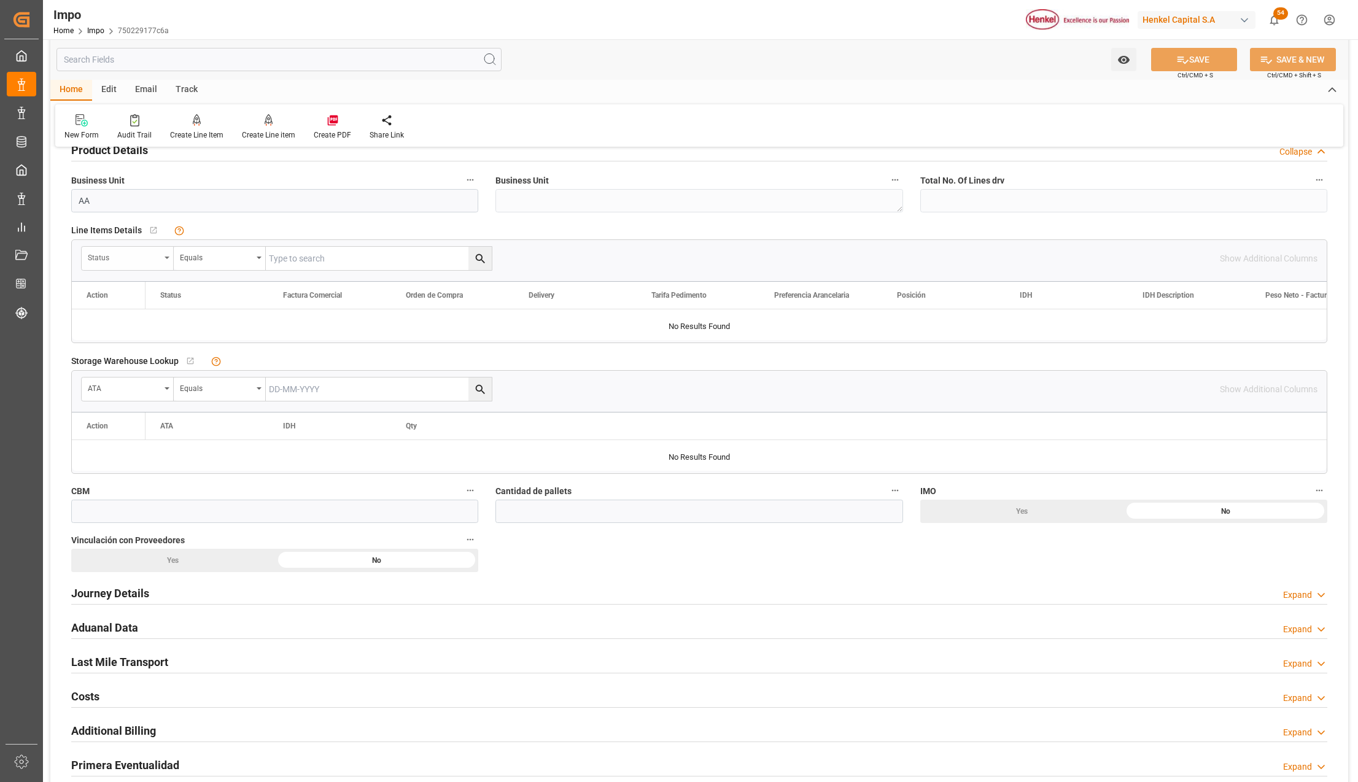
click at [169, 257] on icon "open menu" at bounding box center [167, 258] width 5 height 2
click at [138, 562] on button "show more" at bounding box center [173, 566] width 173 height 23
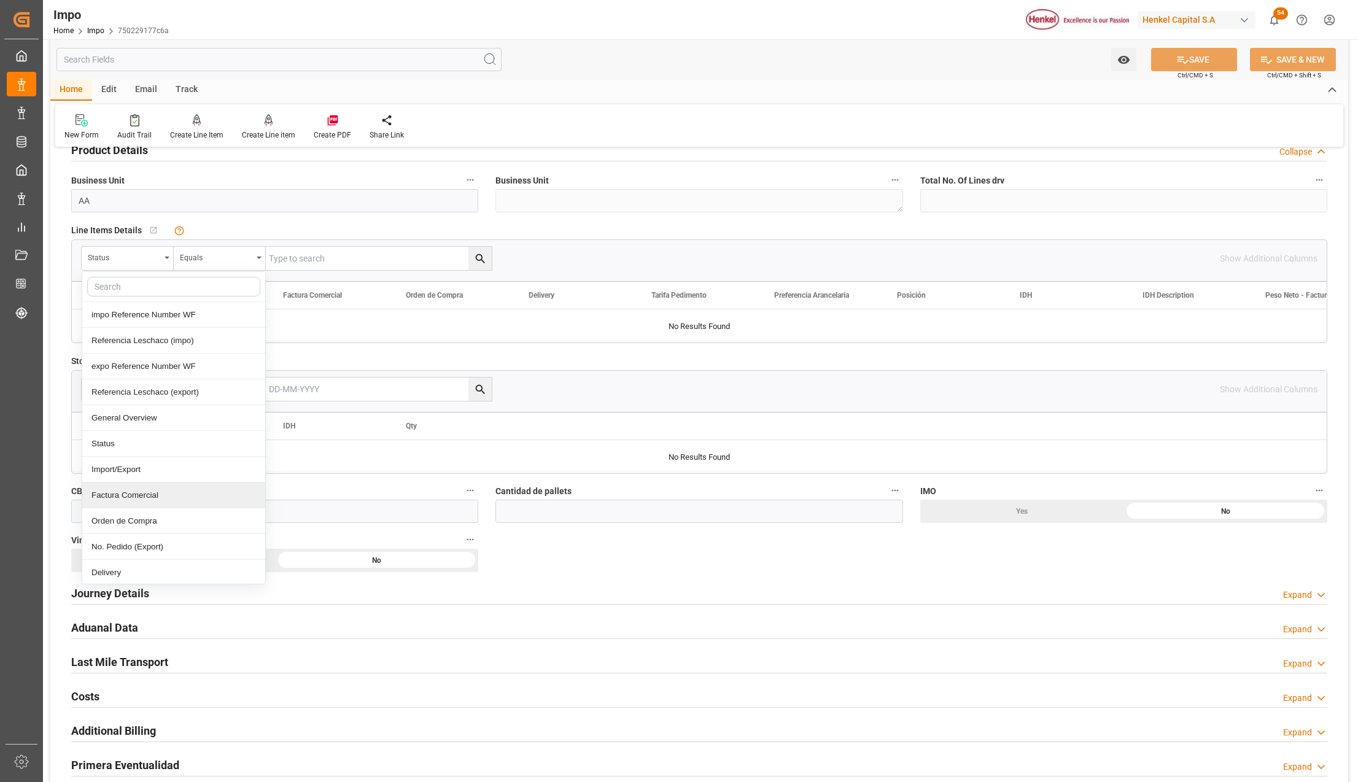
scroll to position [82, 0]
click at [119, 541] on div "Comentarios" at bounding box center [173, 543] width 183 height 26
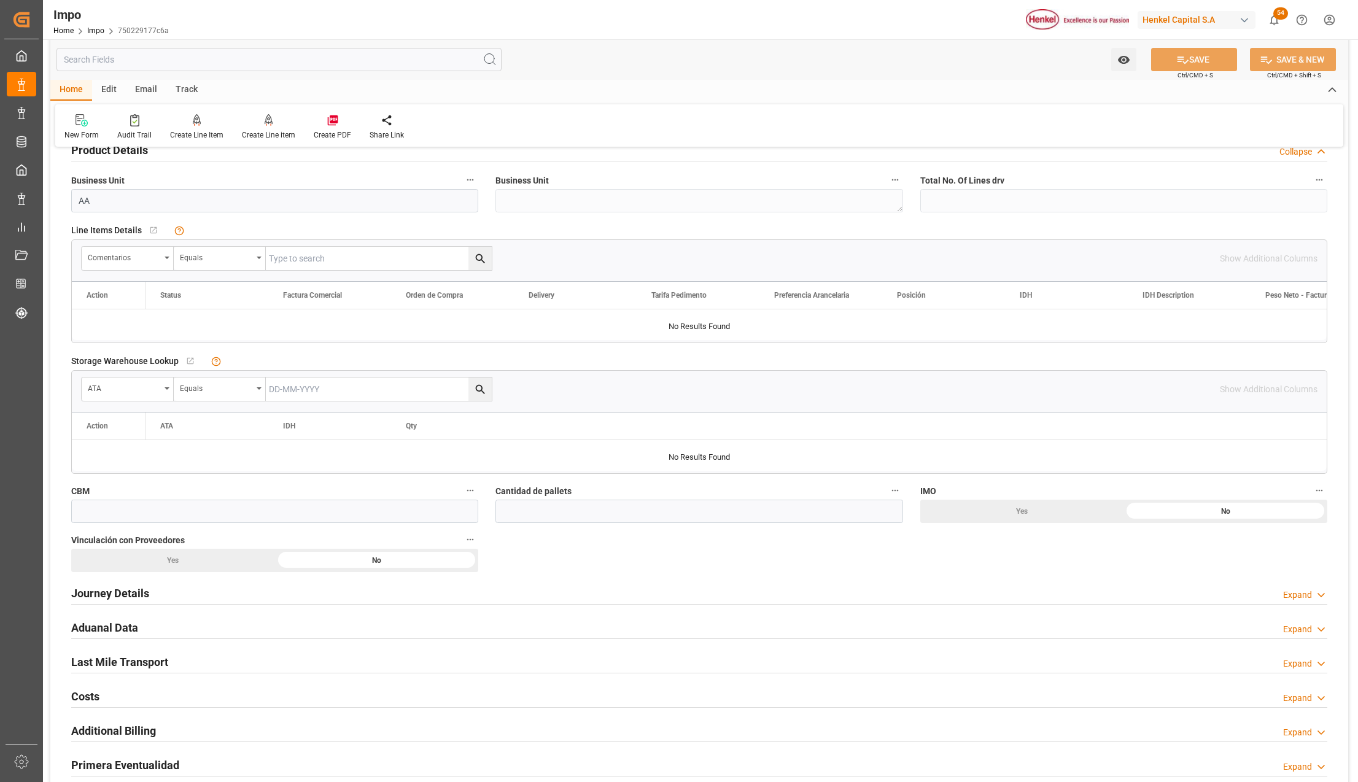
click at [312, 263] on input "text" at bounding box center [379, 258] width 226 height 23
paste input "VER280425"
type input "VER280425"
click at [476, 253] on icon "search button" at bounding box center [480, 258] width 13 height 13
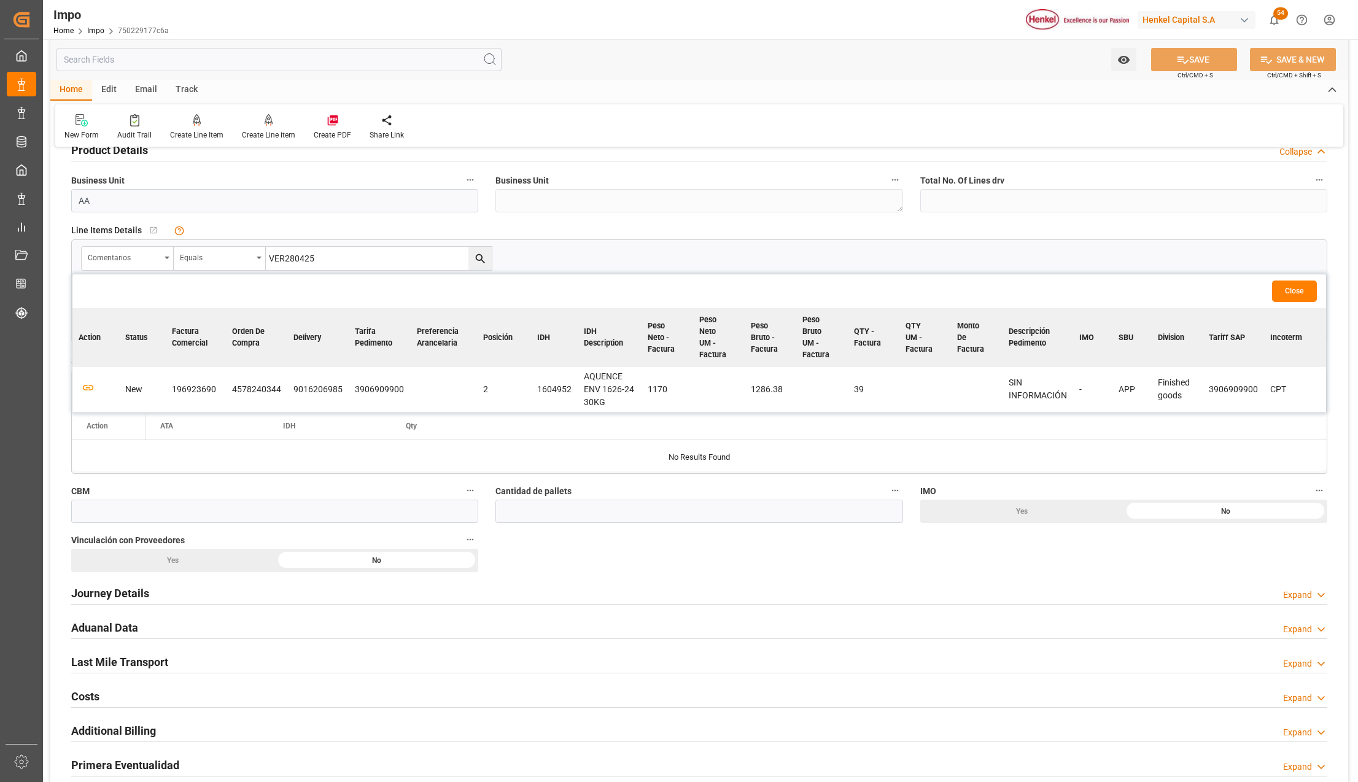
click at [1292, 291] on button "Close" at bounding box center [1294, 291] width 45 height 21
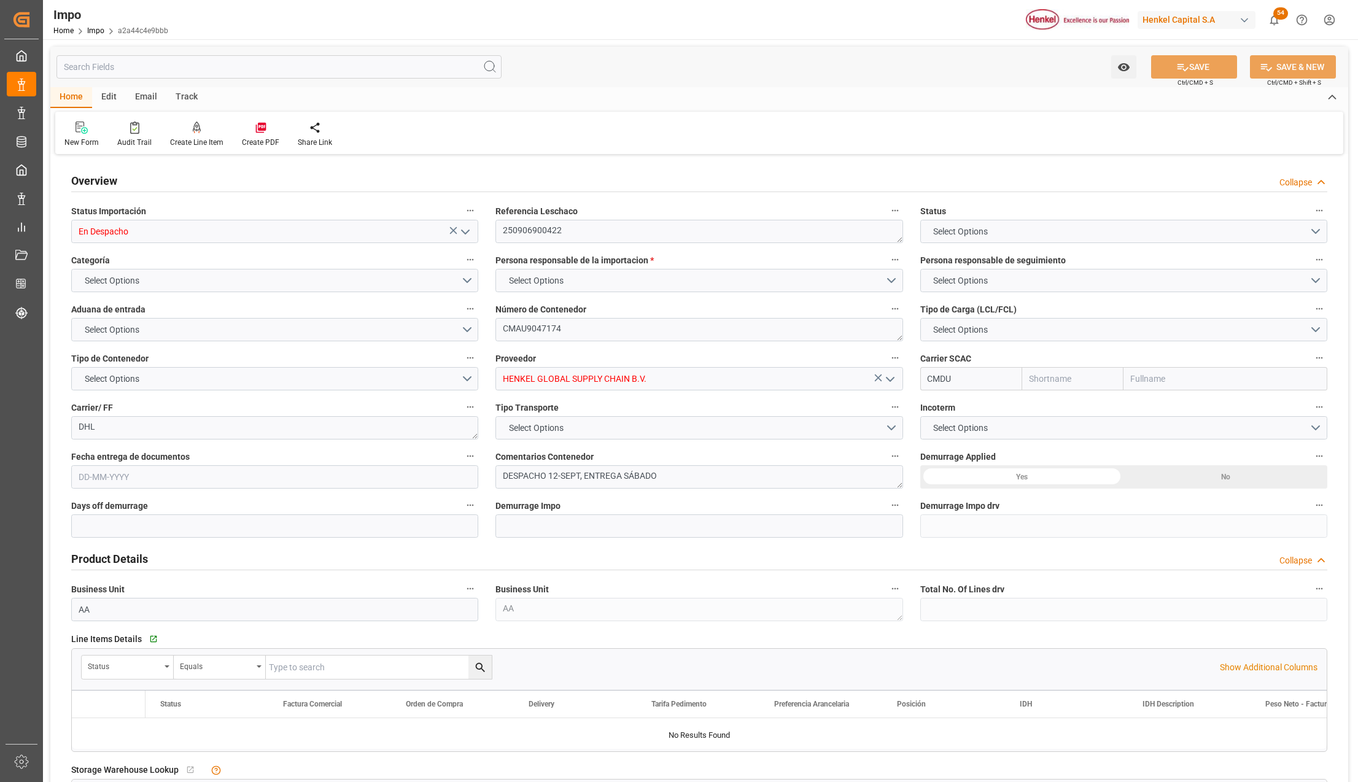
type input "CMACGM"
type input "CMA CGM Group"
type input "11"
type input "50"
type input "23"
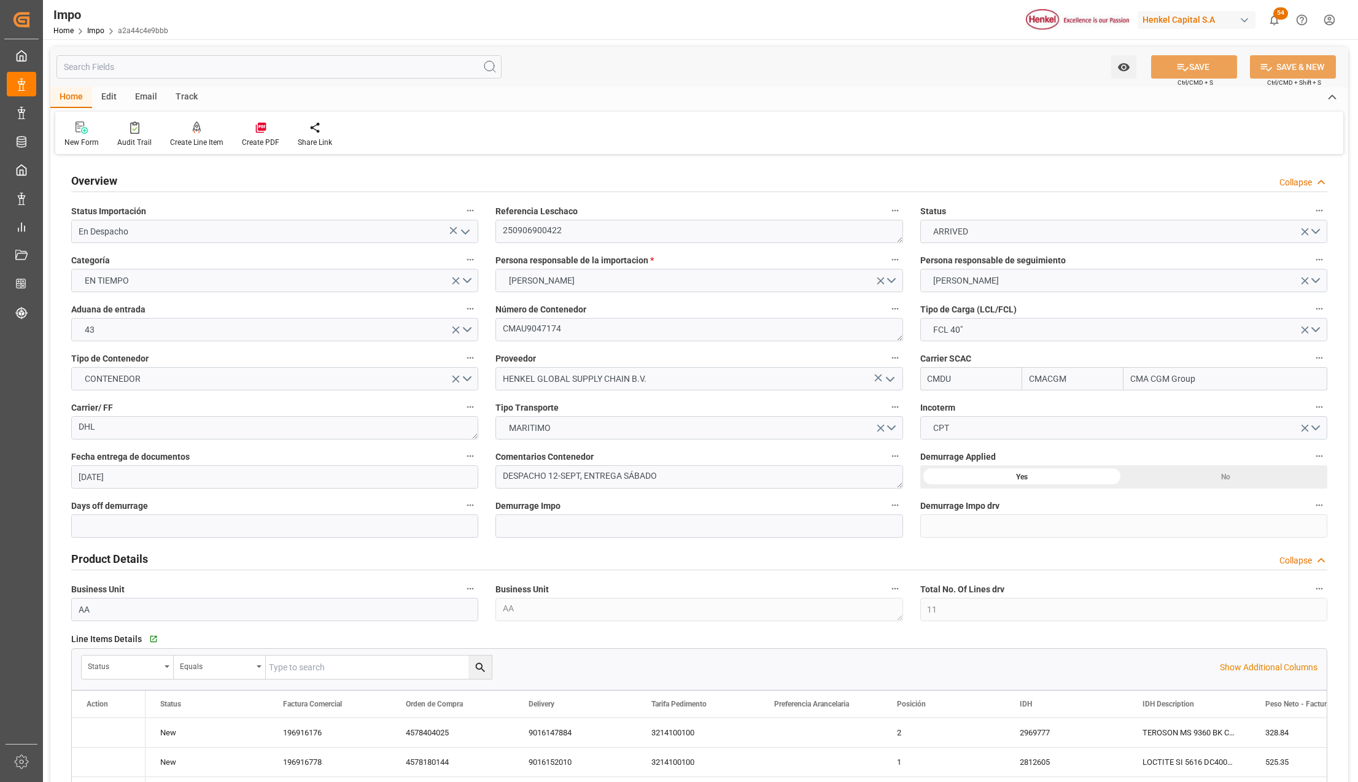
type input "[DATE]"
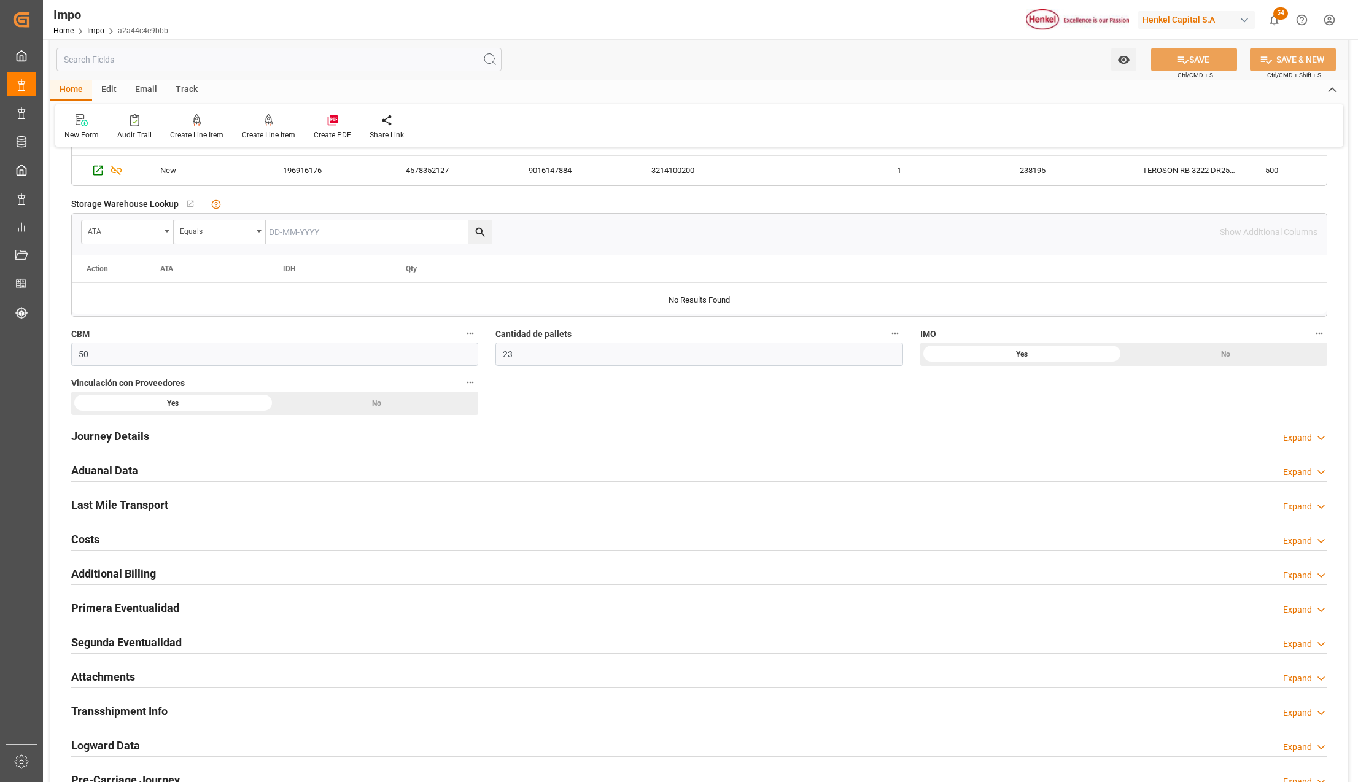
scroll to position [900, 0]
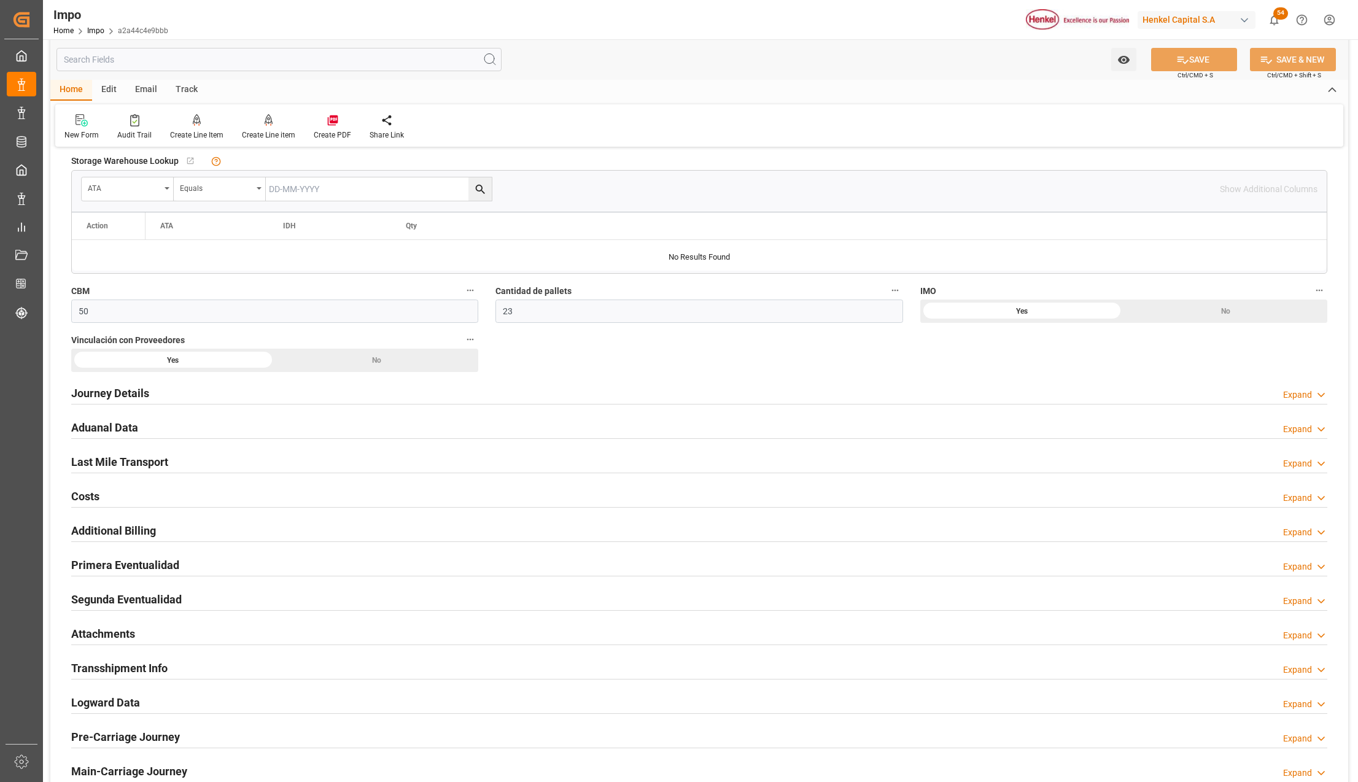
drag, startPoint x: 106, startPoint y: 569, endPoint x: 114, endPoint y: 569, distance: 8.0
click at [106, 569] on h2 "Primera Eventualidad" at bounding box center [125, 565] width 108 height 17
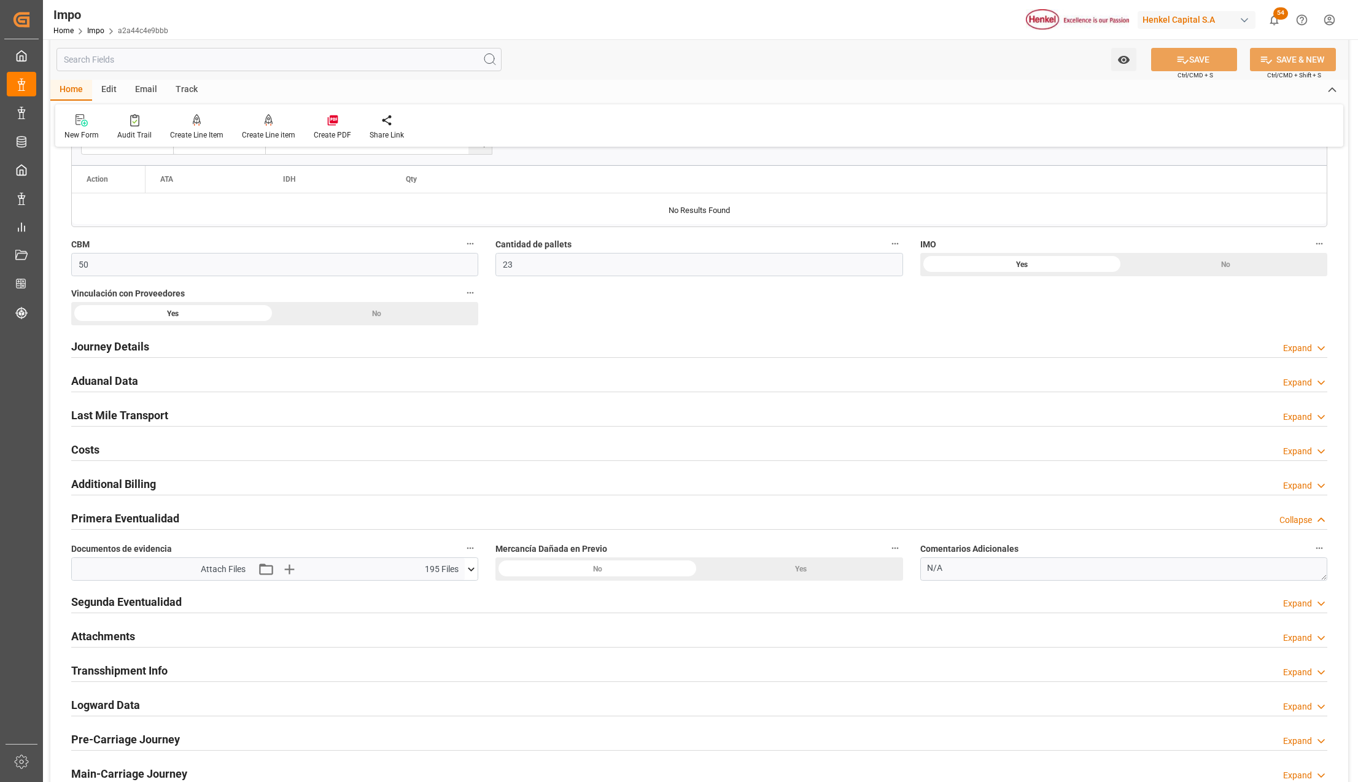
scroll to position [1064, 0]
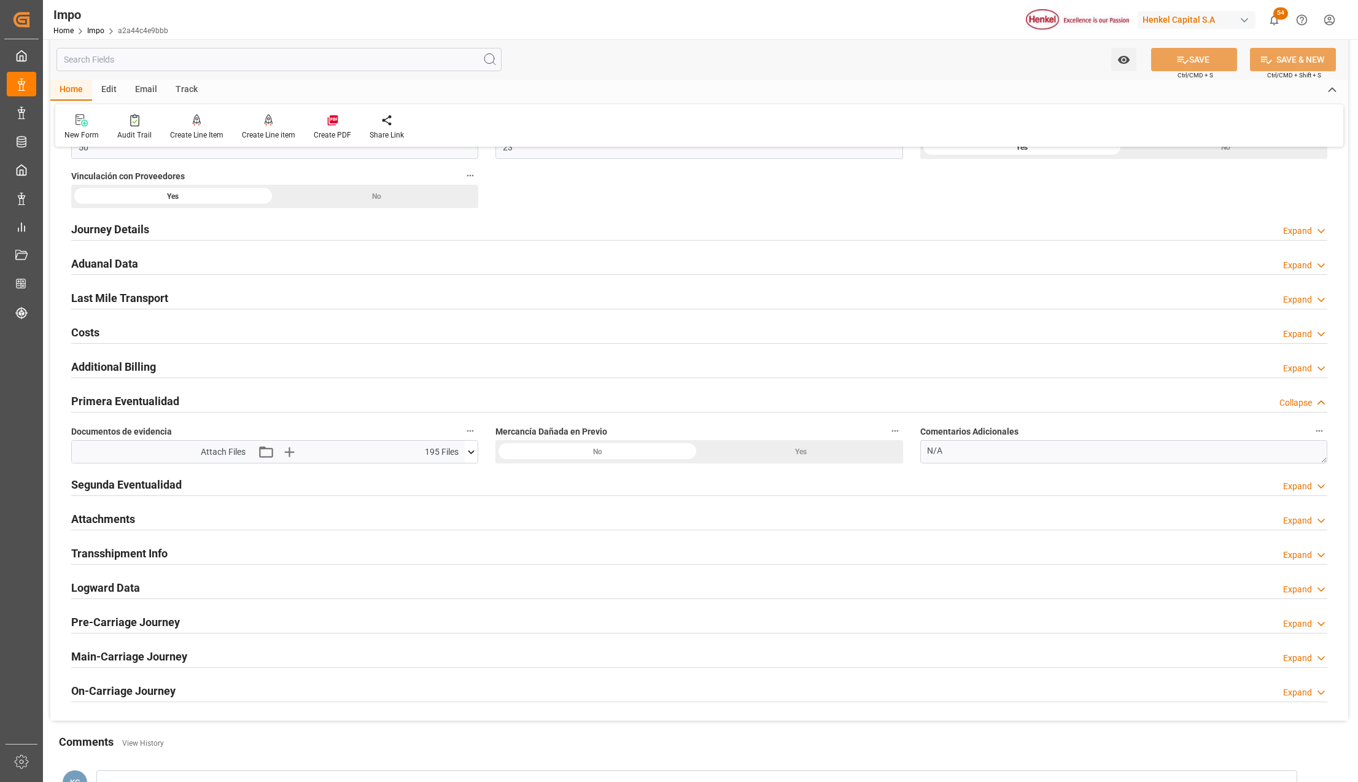
click at [96, 524] on h2 "Attachments" at bounding box center [103, 519] width 64 height 17
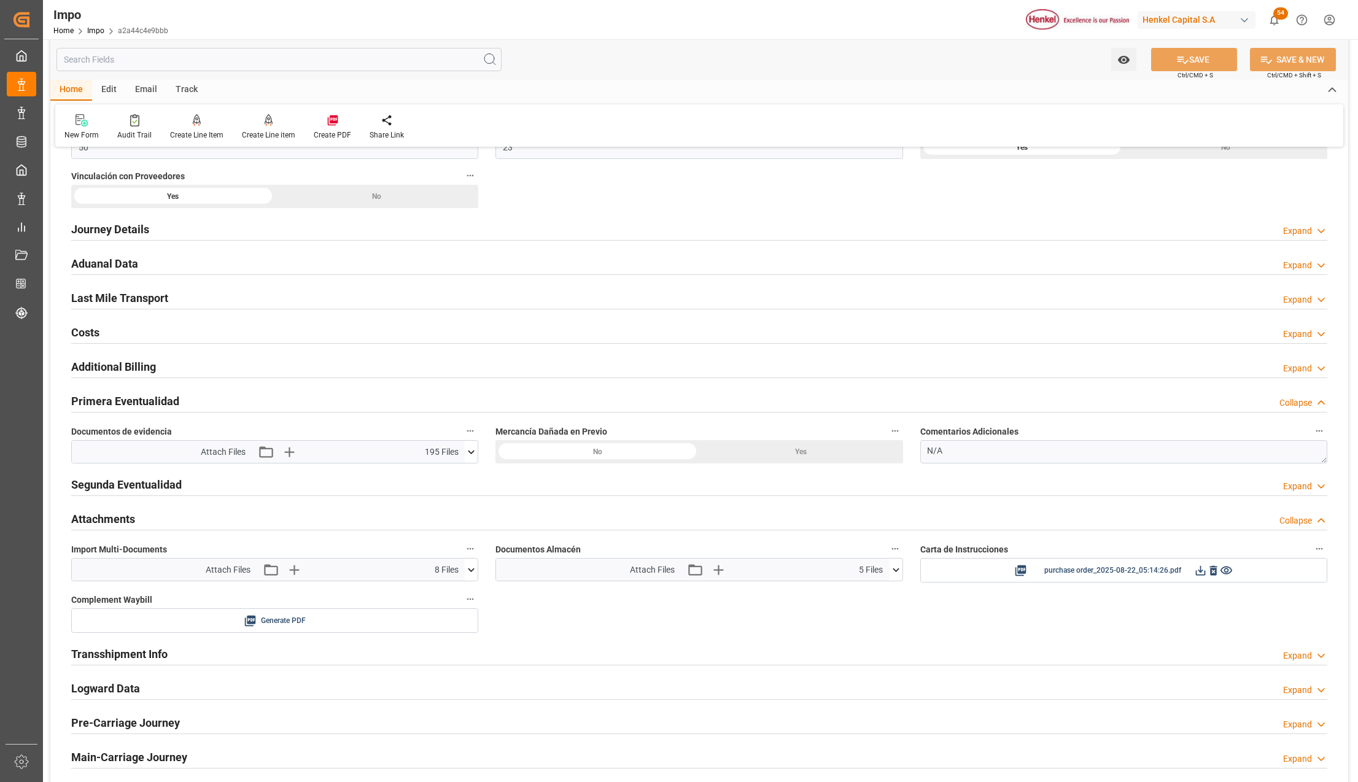
click at [470, 576] on icon at bounding box center [471, 570] width 13 height 13
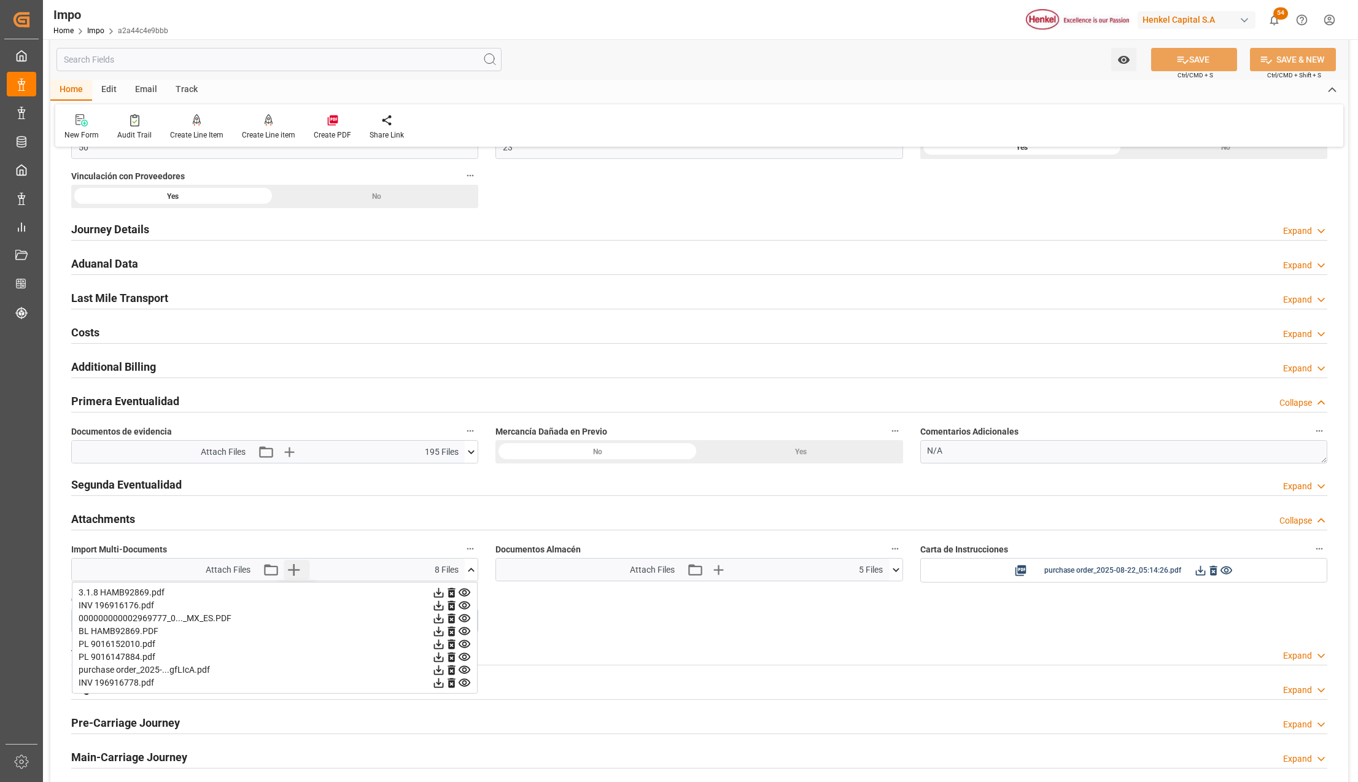
click at [294, 573] on icon "button" at bounding box center [294, 570] width 12 height 12
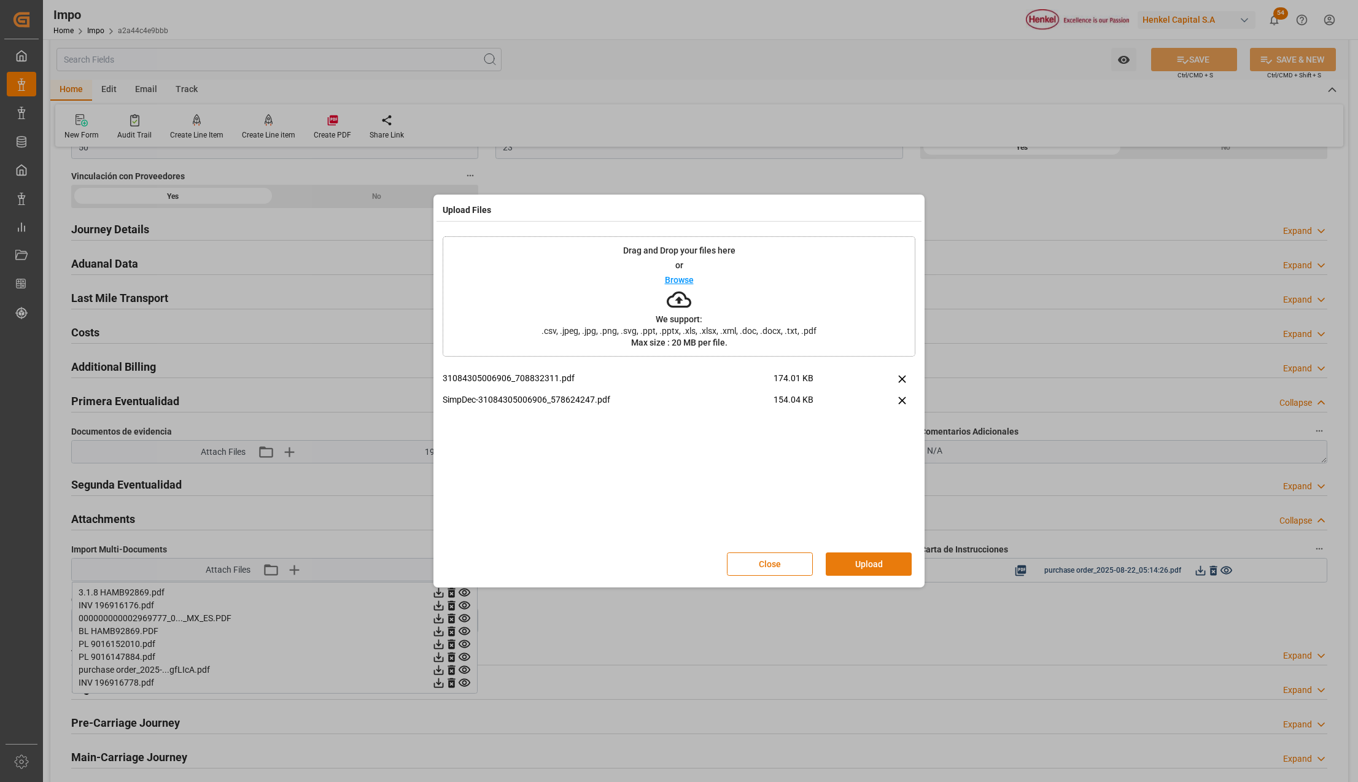
click at [883, 566] on button "Upload" at bounding box center [869, 564] width 86 height 23
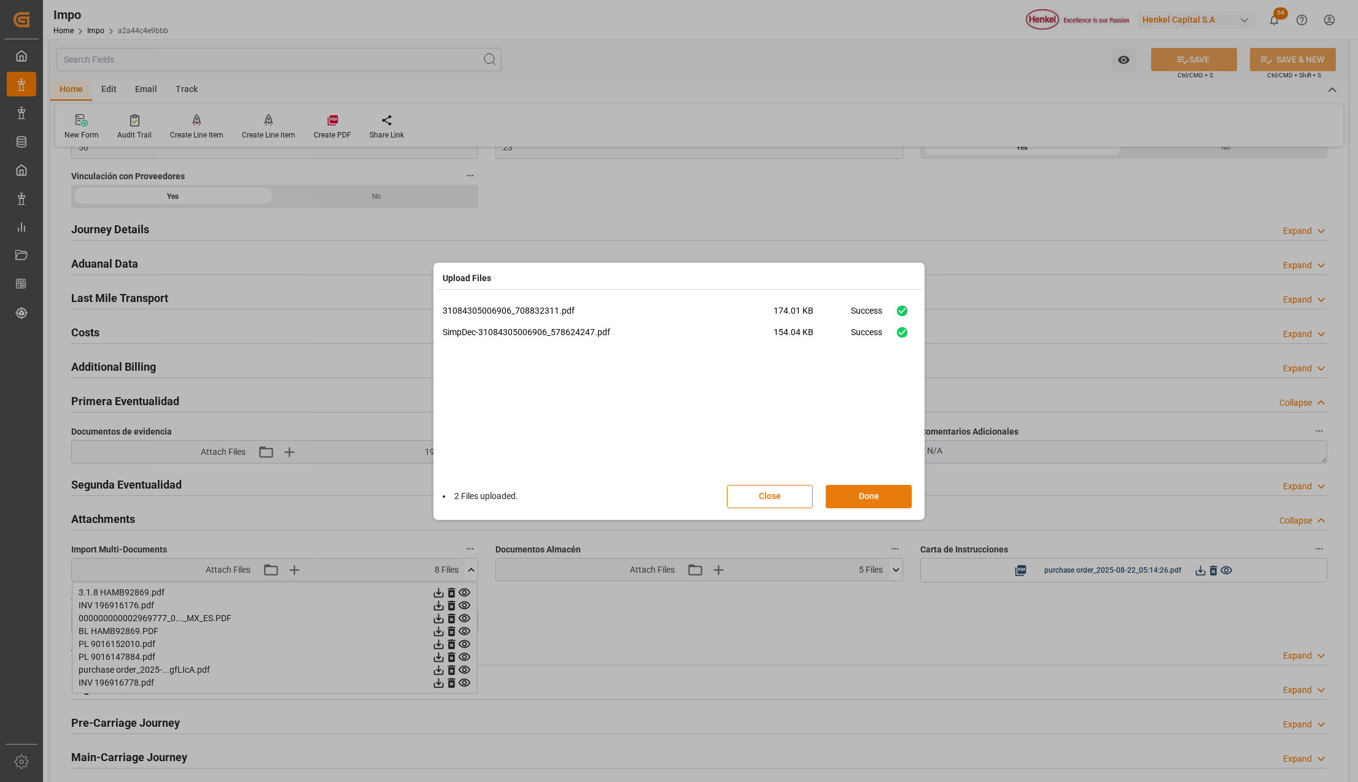
drag, startPoint x: 858, startPoint y: 504, endPoint x: 1189, endPoint y: 49, distance: 563.0
click at [858, 504] on button "Done" at bounding box center [869, 496] width 86 height 23
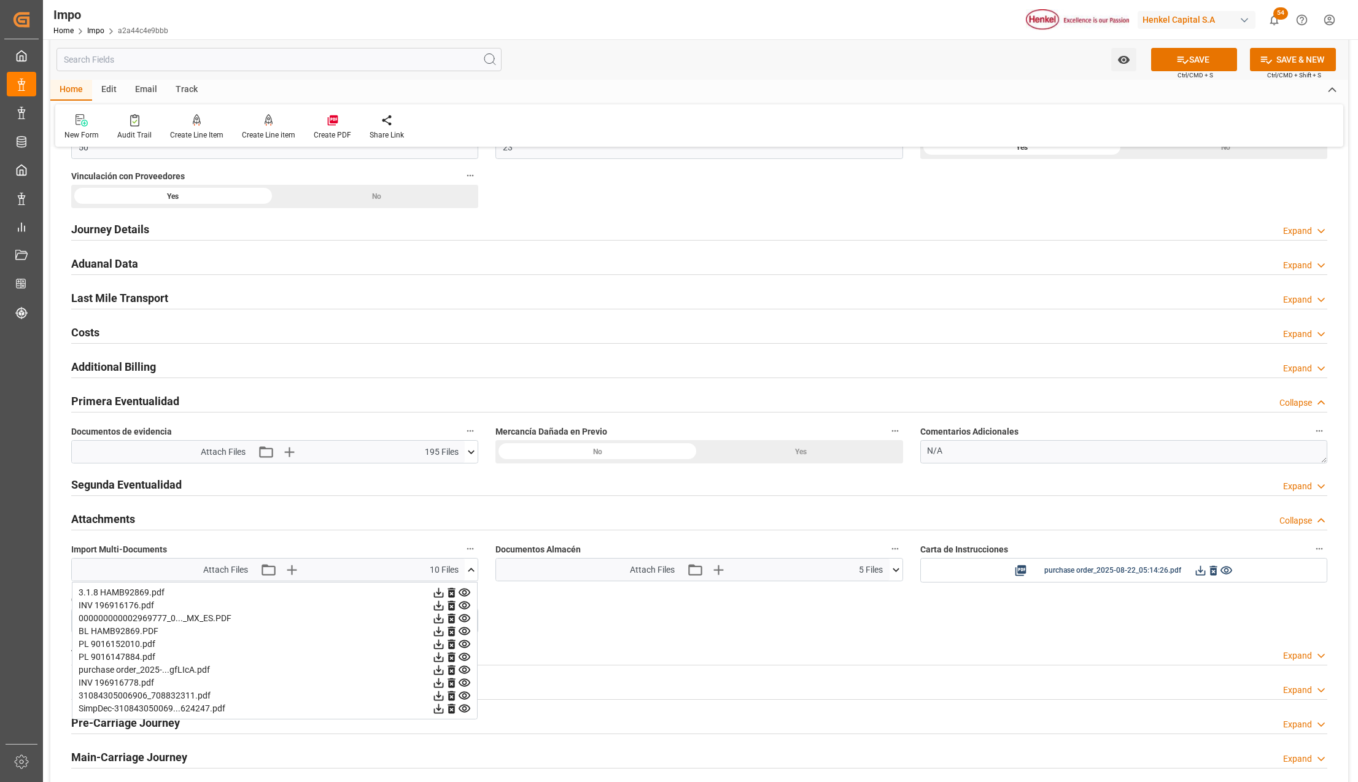
click at [1176, 55] on icon at bounding box center [1182, 59] width 13 height 13
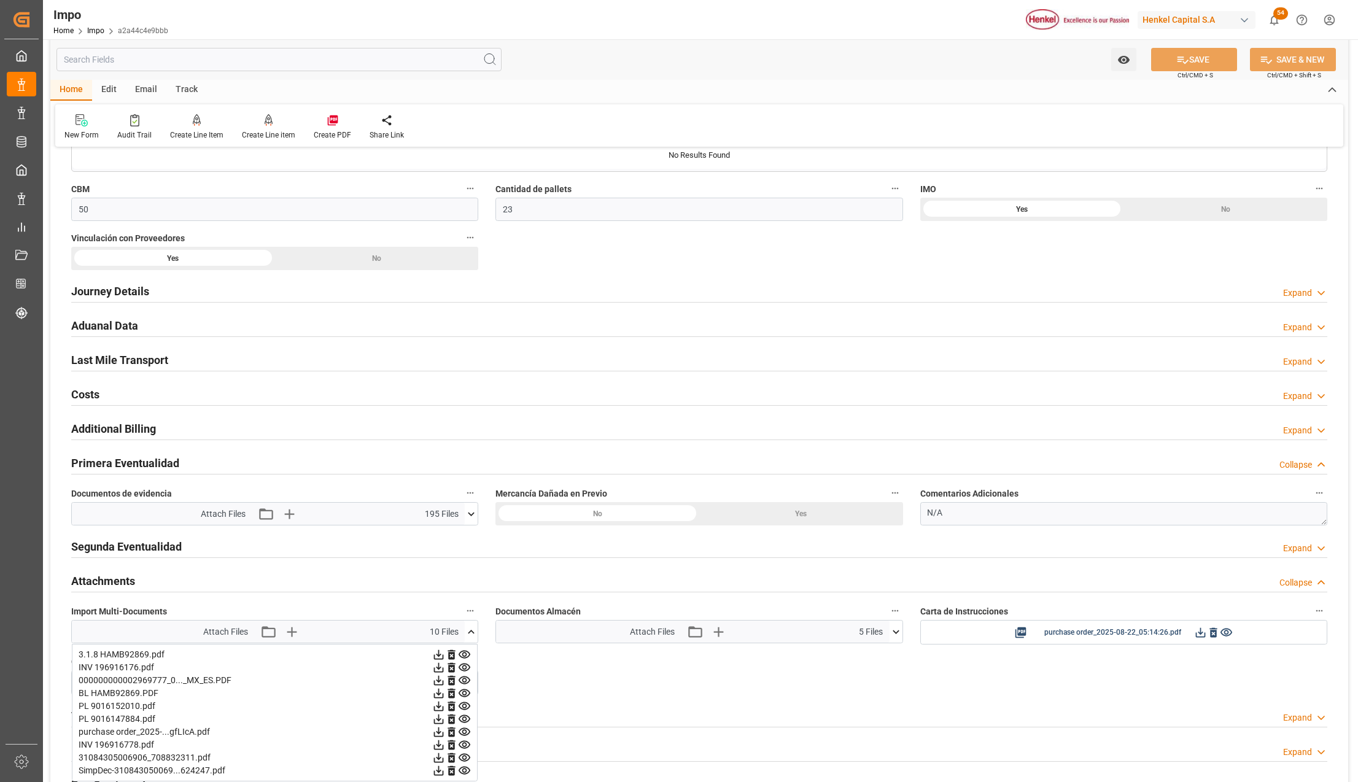
scroll to position [900, 0]
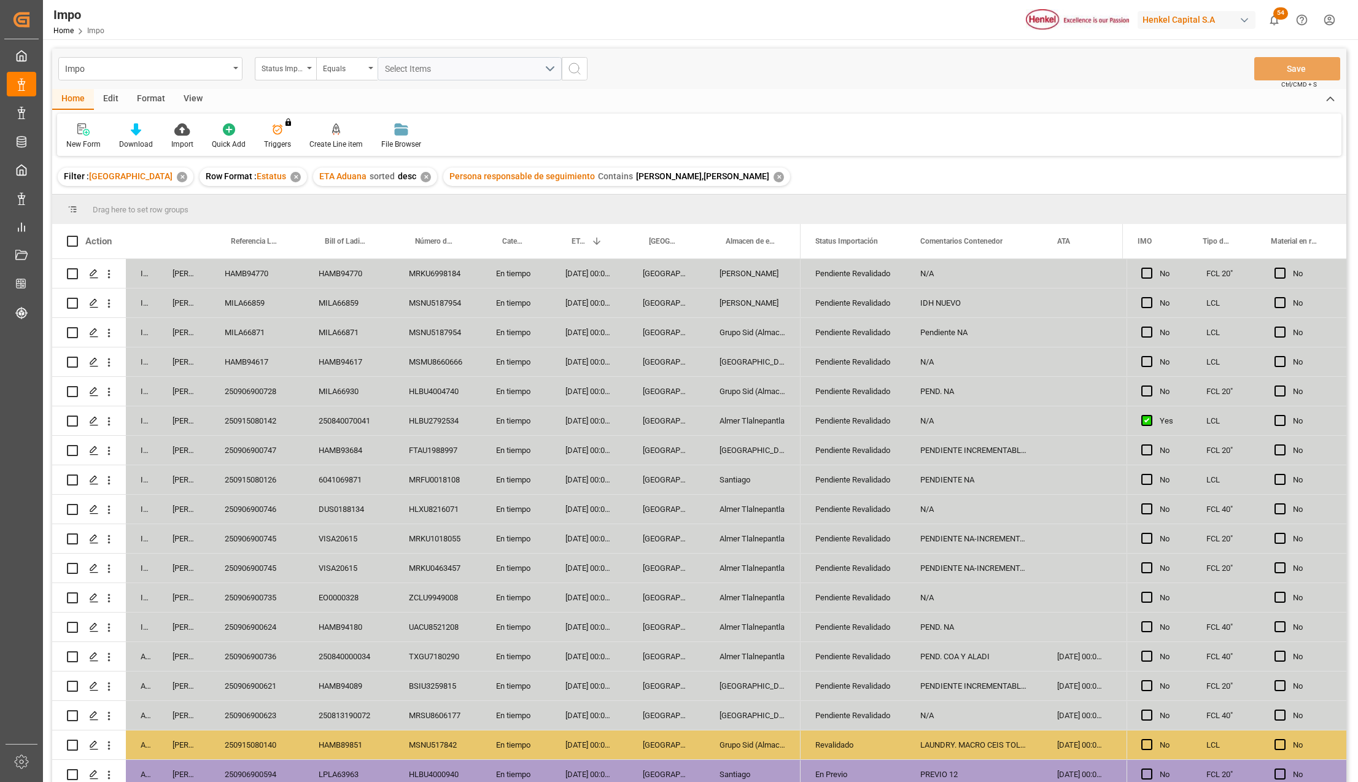
scroll to position [342, 0]
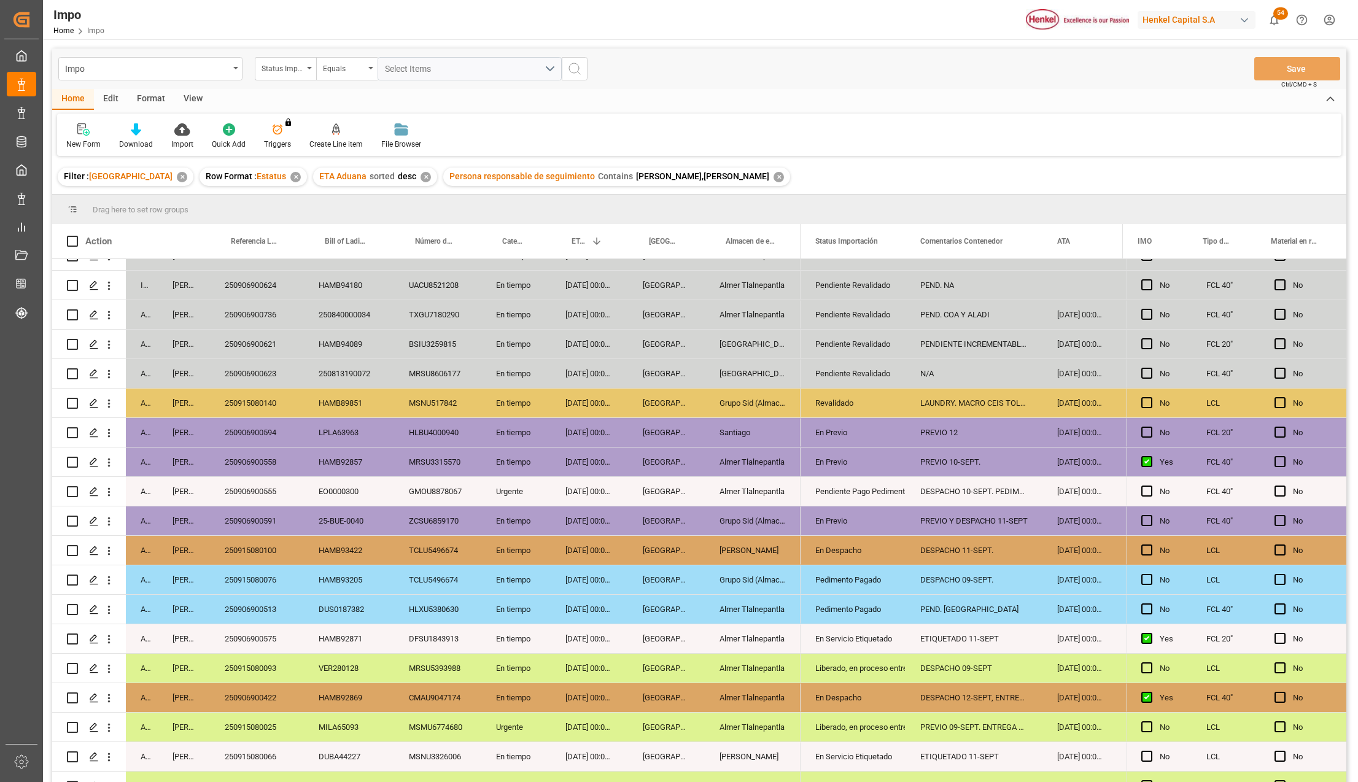
click at [809, 521] on div "En Previo" at bounding box center [853, 521] width 105 height 29
click at [883, 531] on icon "open menu" at bounding box center [883, 528] width 15 height 15
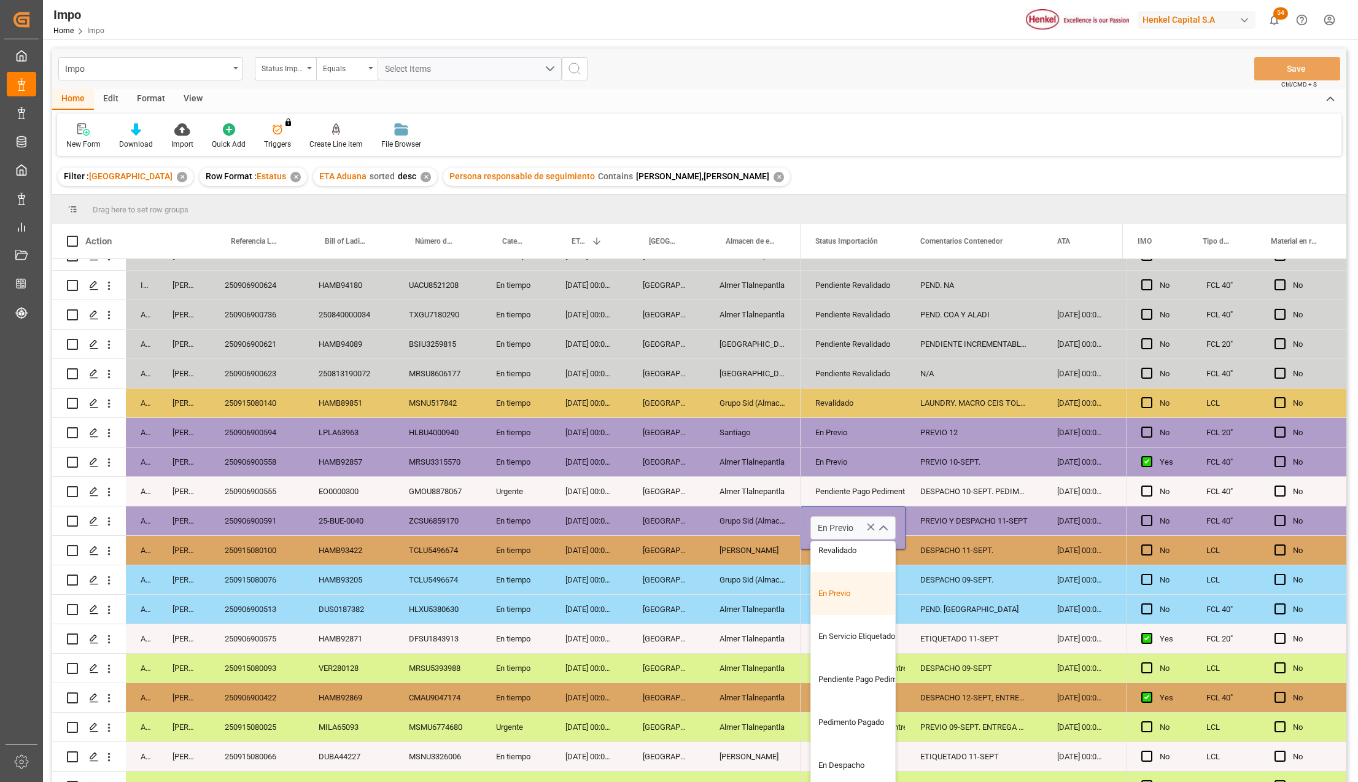
scroll to position [82, 0]
click at [846, 744] on div "En Despacho" at bounding box center [868, 739] width 115 height 43
type input "En Despacho"
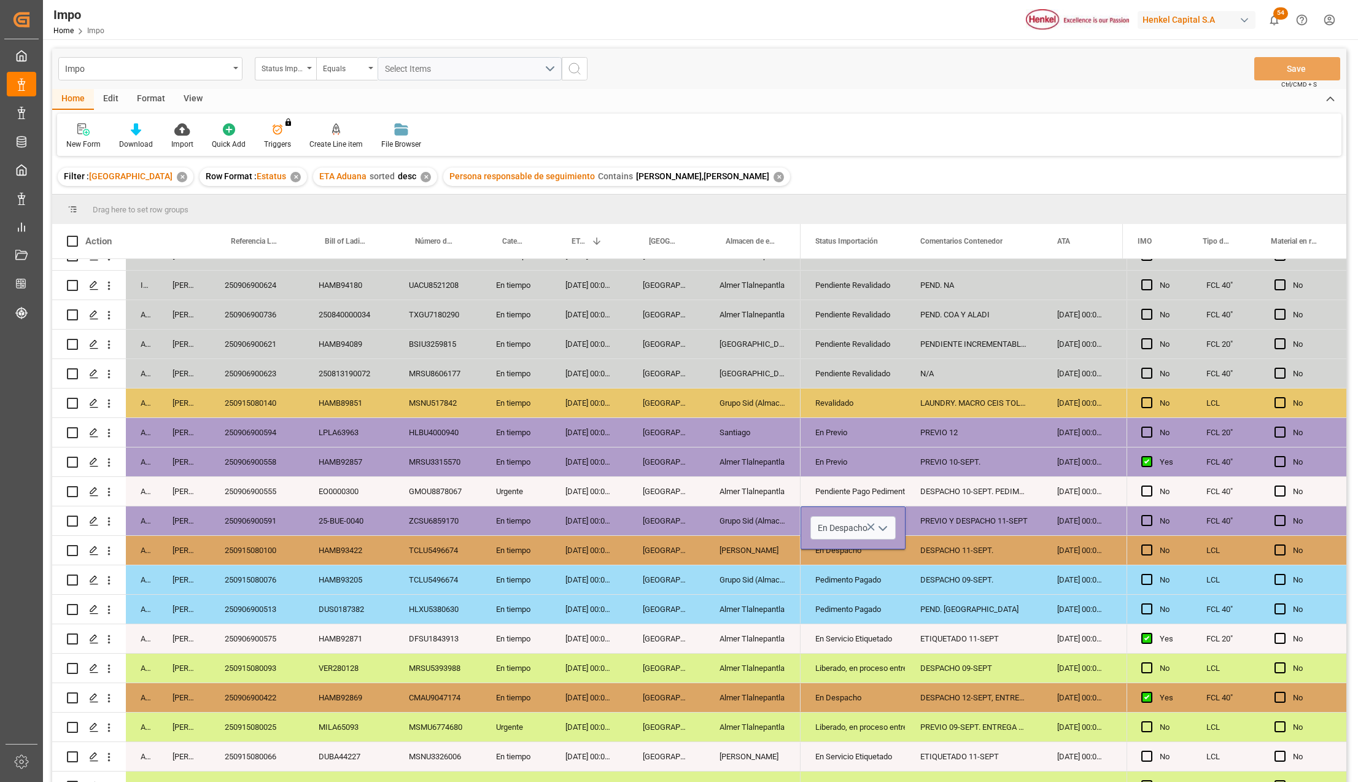
click at [838, 693] on div "En Despacho" at bounding box center [853, 698] width 76 height 28
click at [961, 512] on div "PREVIO Y DESPACHO 11-SEPT" at bounding box center [974, 521] width 137 height 29
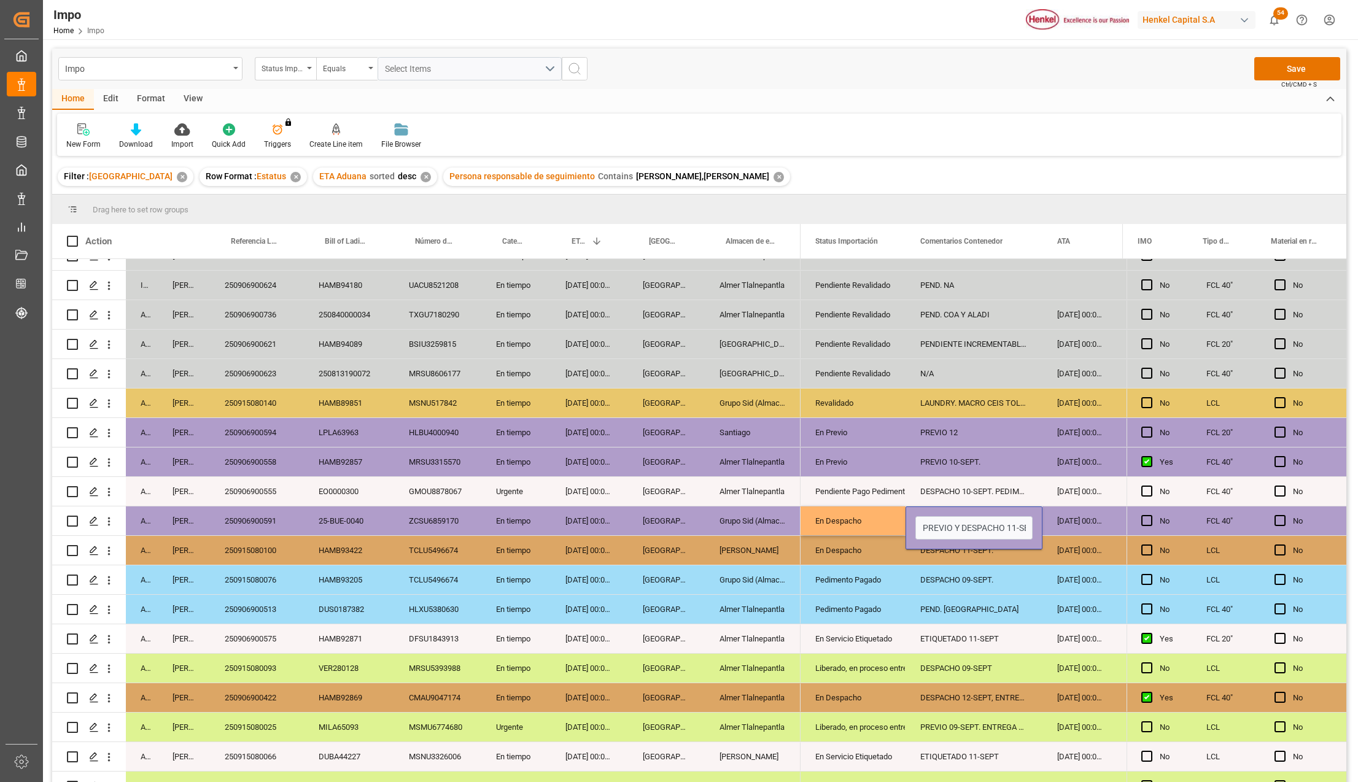
click at [961, 512] on div "PREVIO Y DESPACHO 11-SEPT" at bounding box center [974, 528] width 137 height 43
click at [990, 516] on input "PREVIO Y DESPACHO 11-SEPT" at bounding box center [974, 527] width 117 height 23
type input "DESPACHO 11-SEPT"
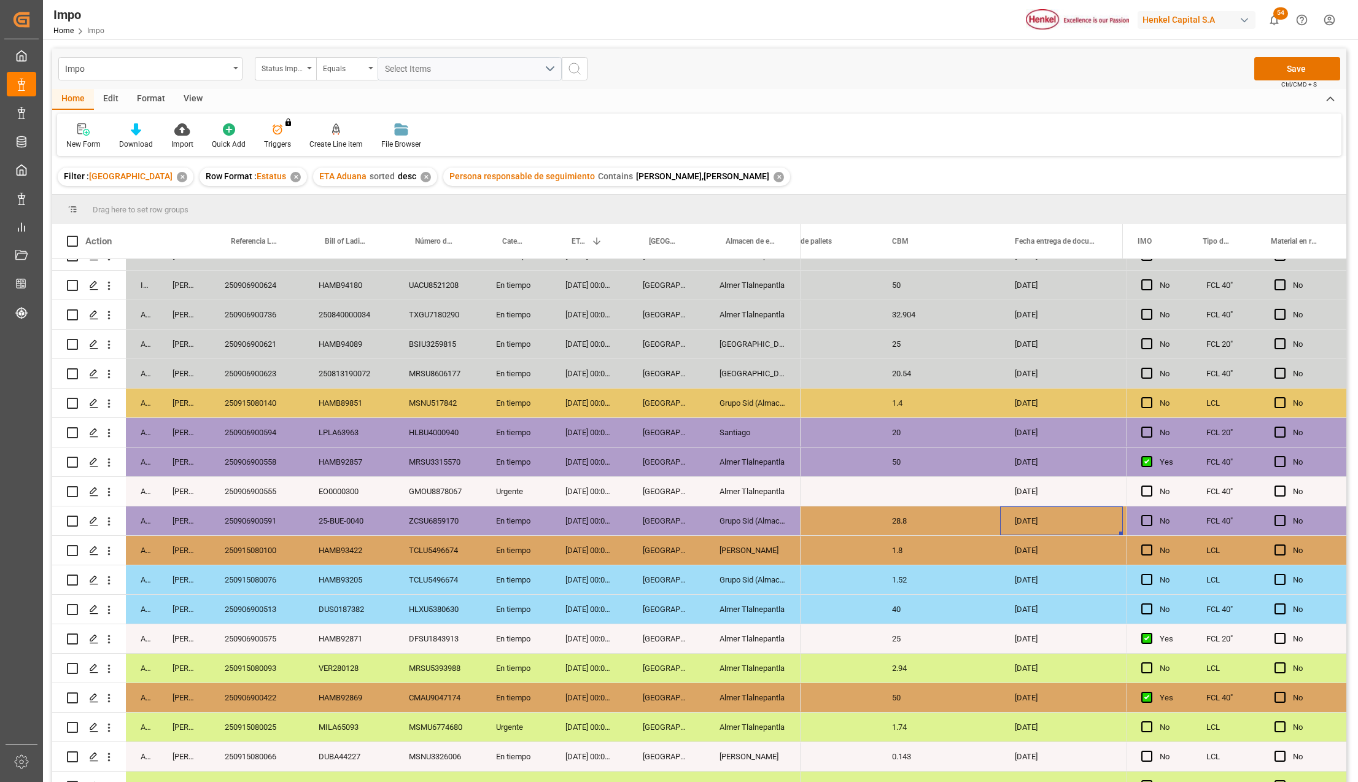
scroll to position [0, 1710]
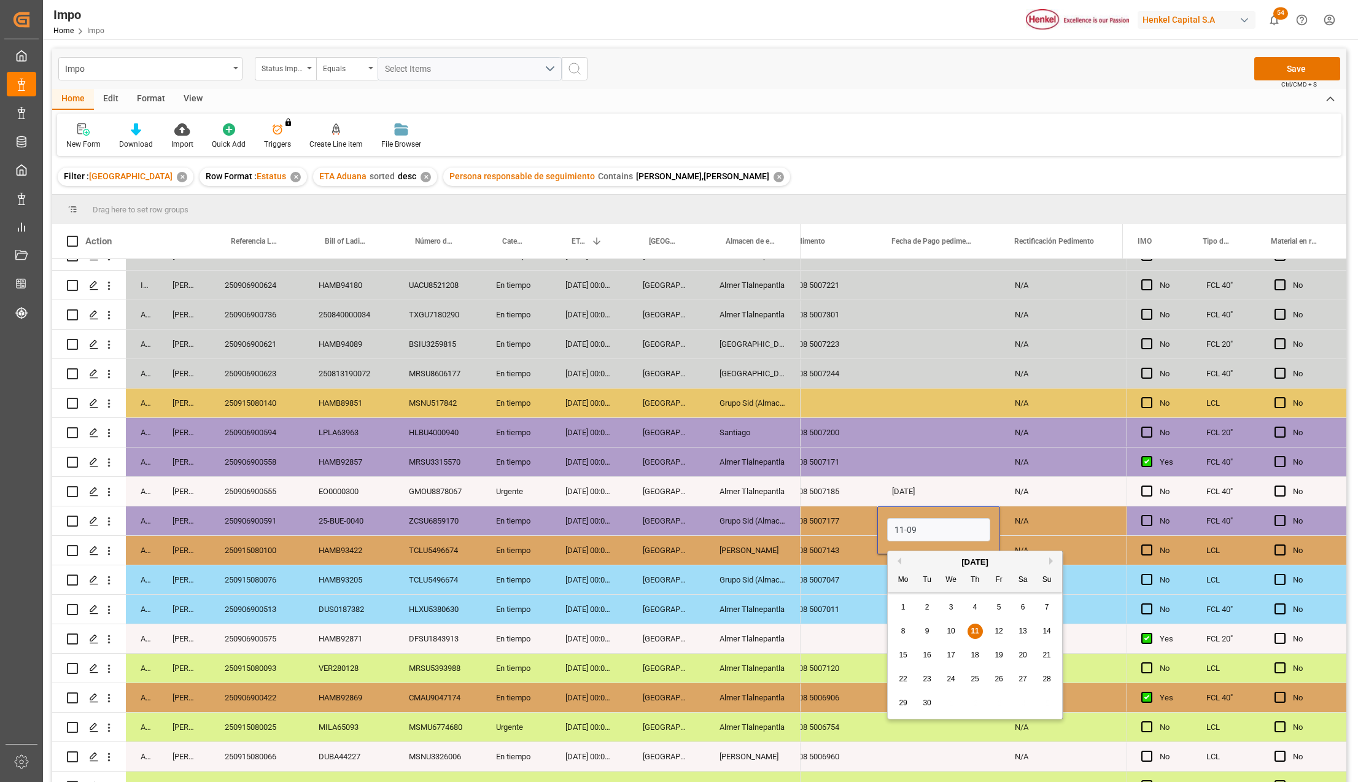
type input "11-09-2025"
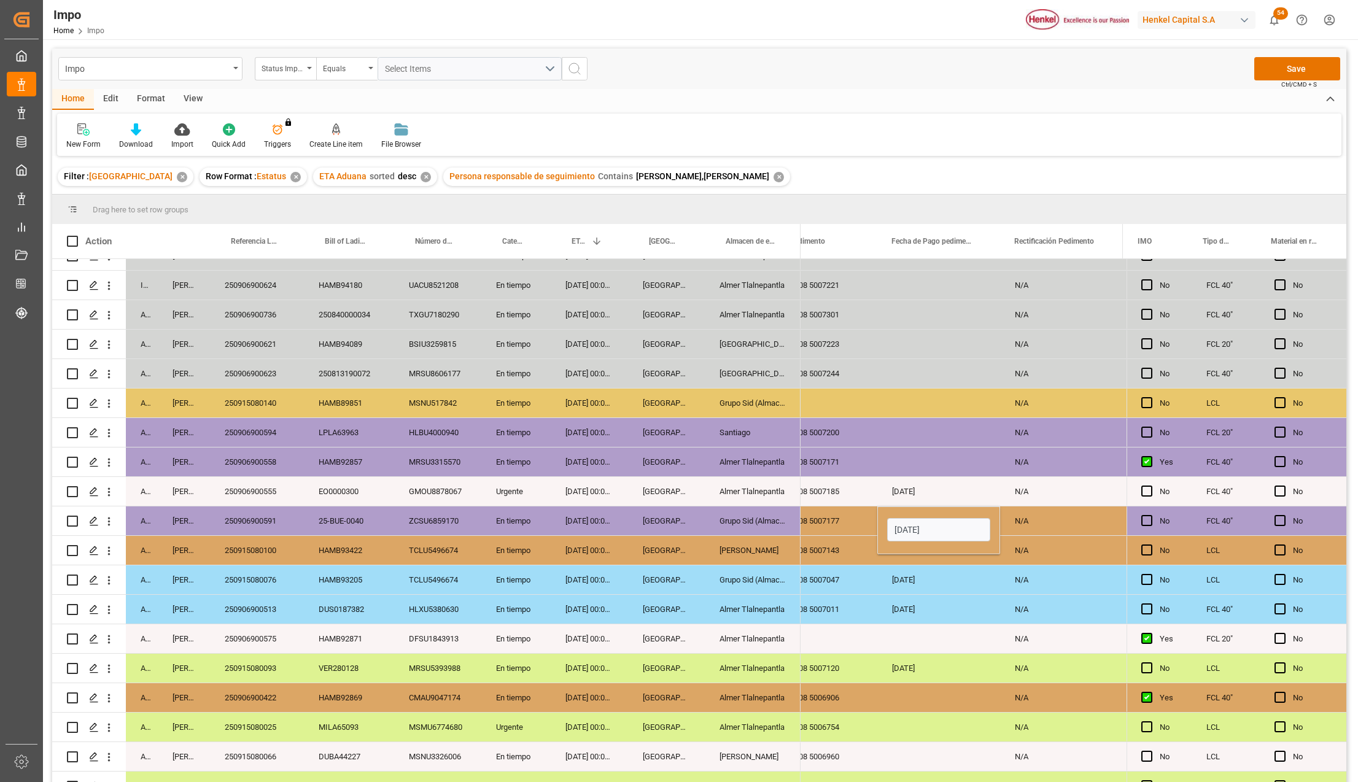
click at [1007, 513] on div "N/A" at bounding box center [1061, 521] width 123 height 29
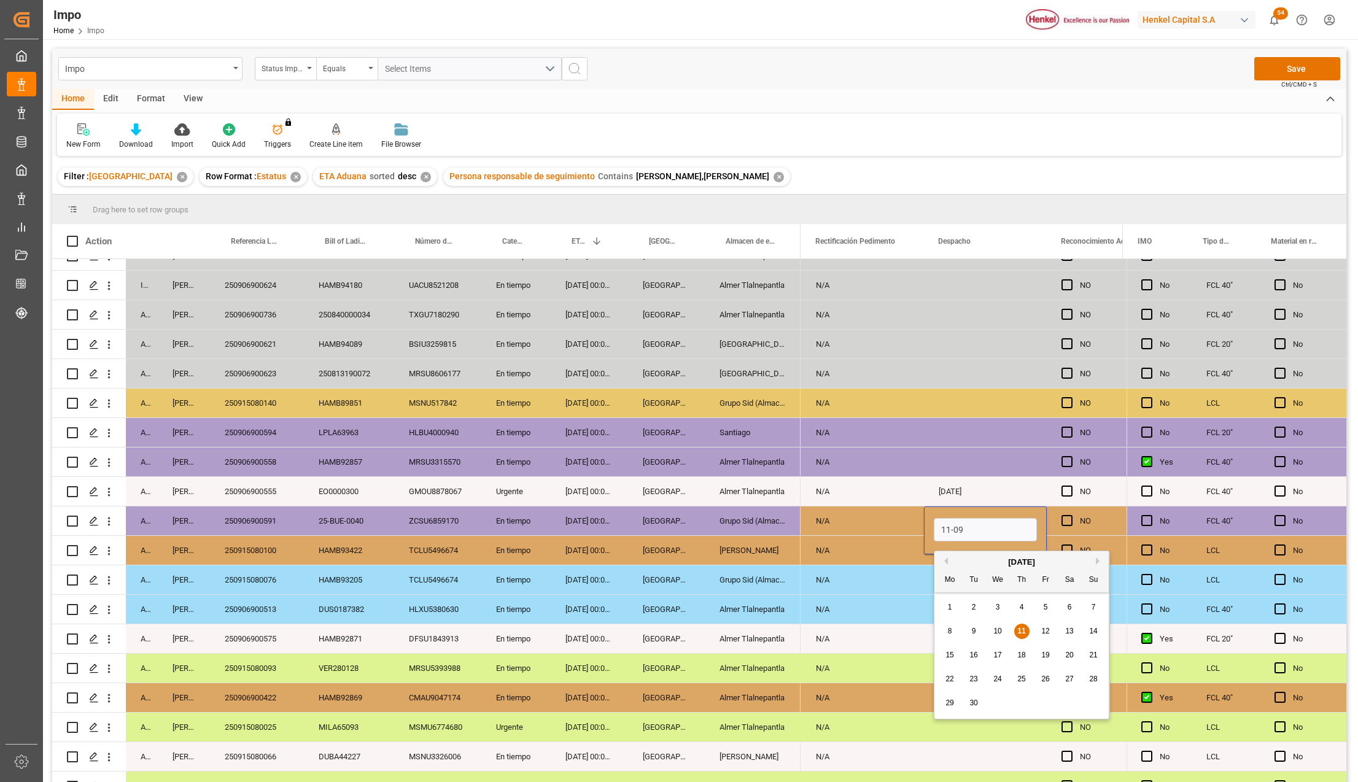
type input "11-09-2025"
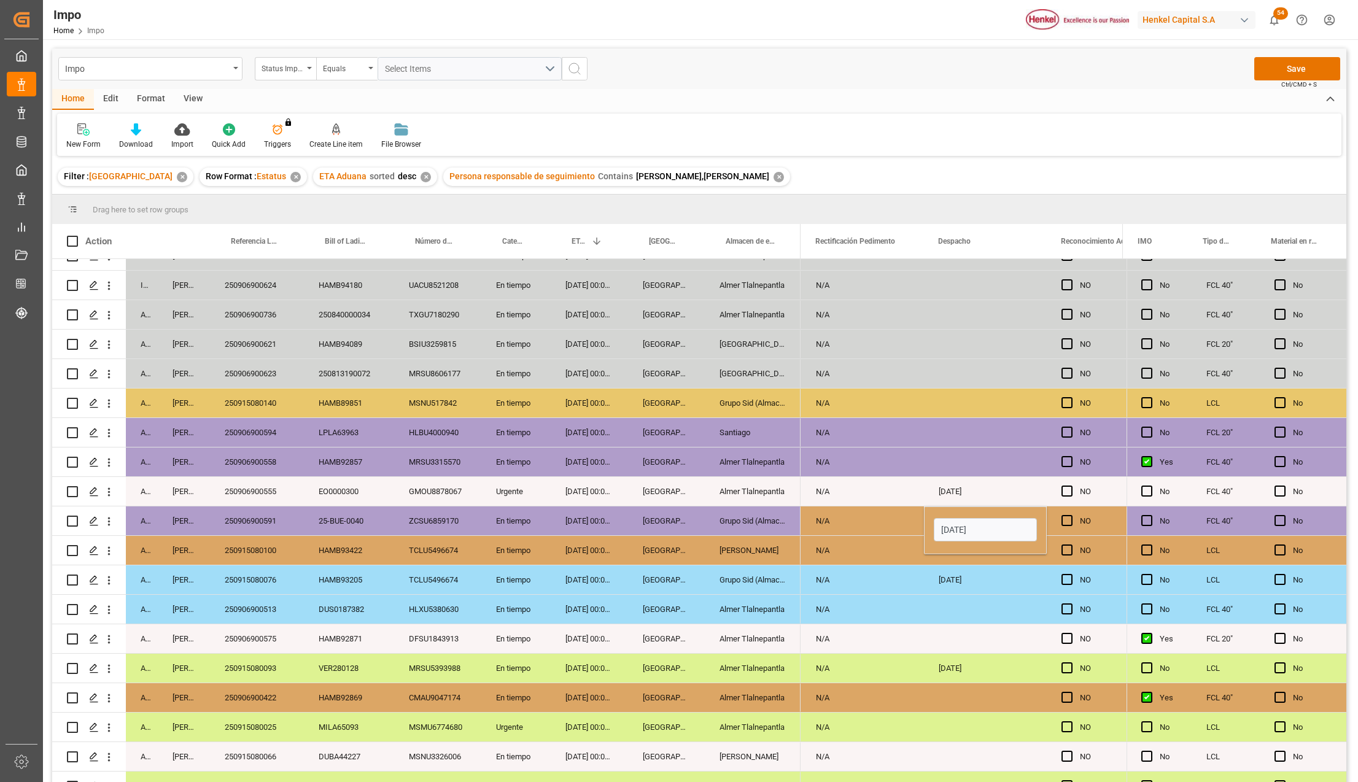
click at [966, 603] on div "Press SPACE to select this row." at bounding box center [985, 609] width 123 height 29
click at [978, 519] on div "11-09-2025" at bounding box center [985, 521] width 123 height 29
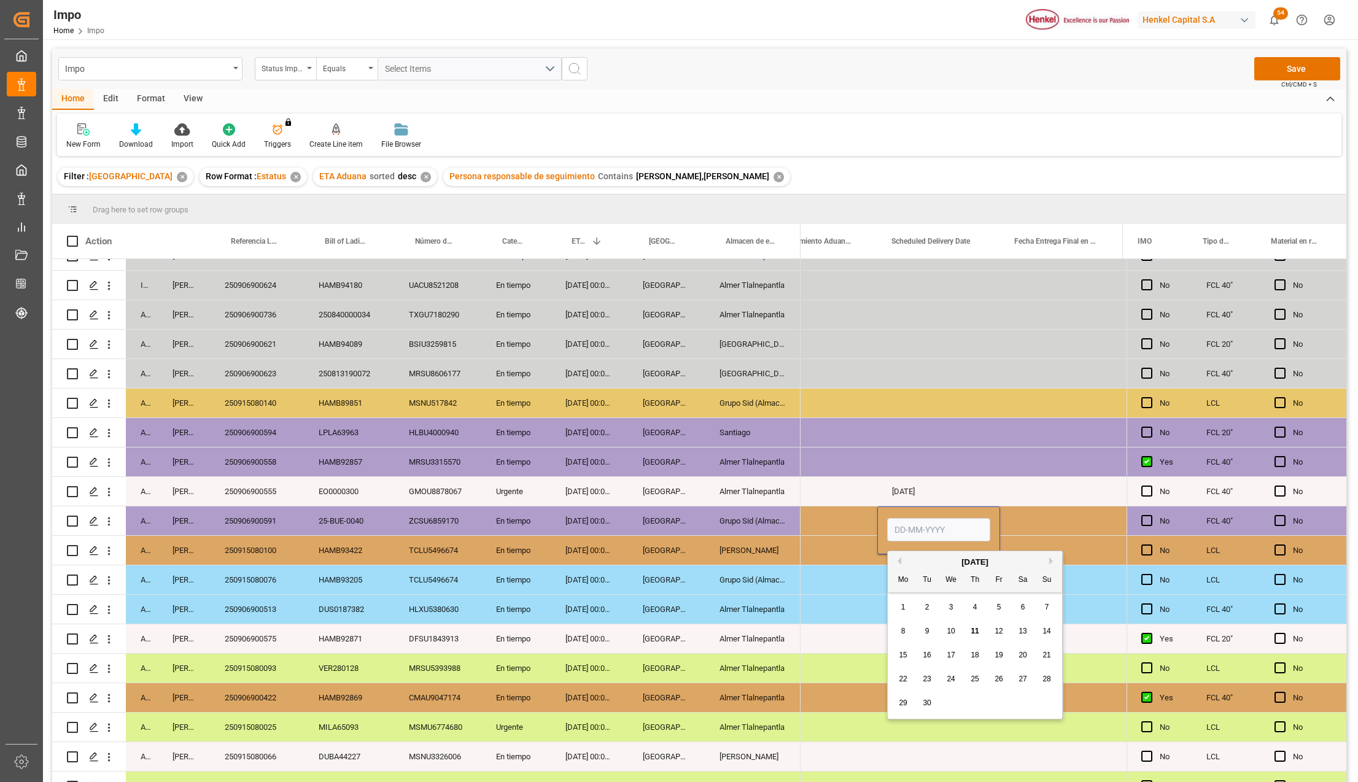
click at [946, 531] on input "Press SPACE to select this row." at bounding box center [938, 529] width 103 height 23
click at [828, 551] on div "NO" at bounding box center [825, 551] width 75 height 28
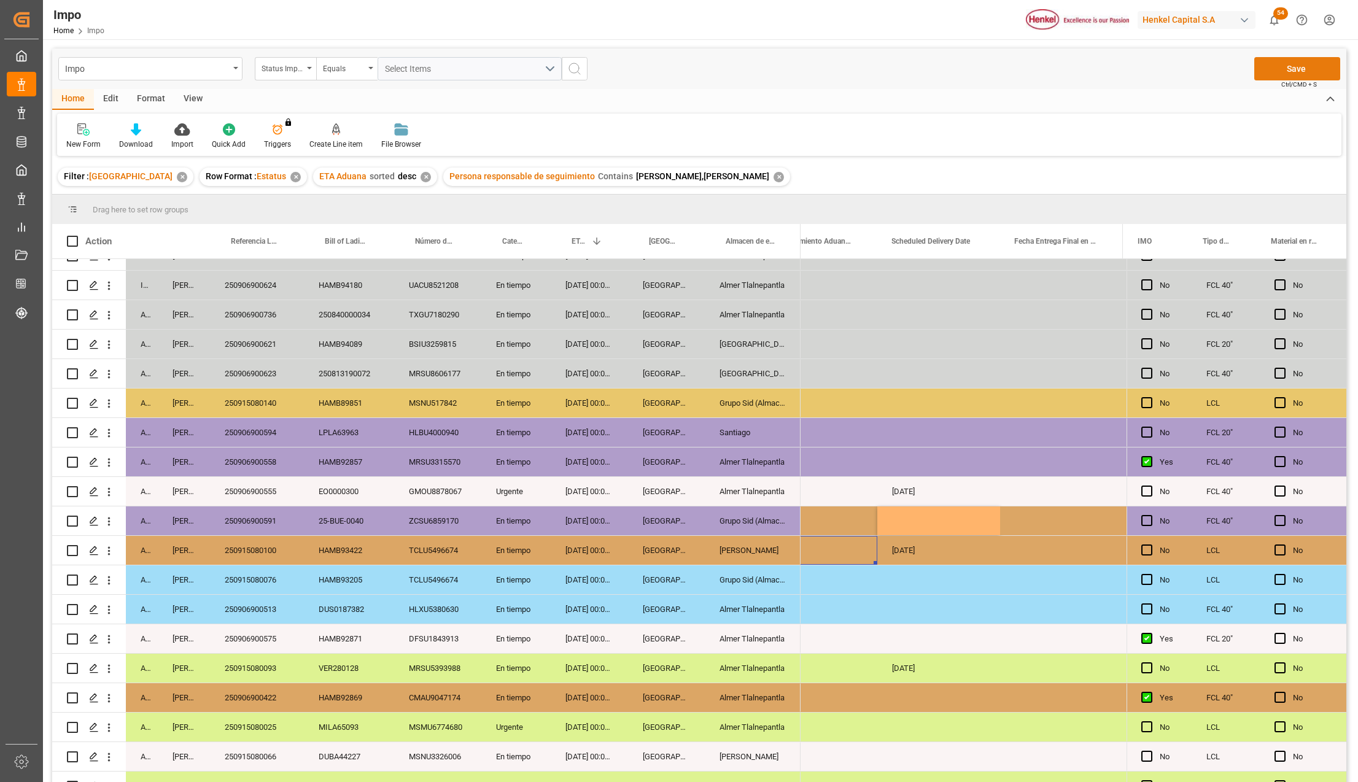
click at [1286, 64] on button "Save" at bounding box center [1297, 68] width 86 height 23
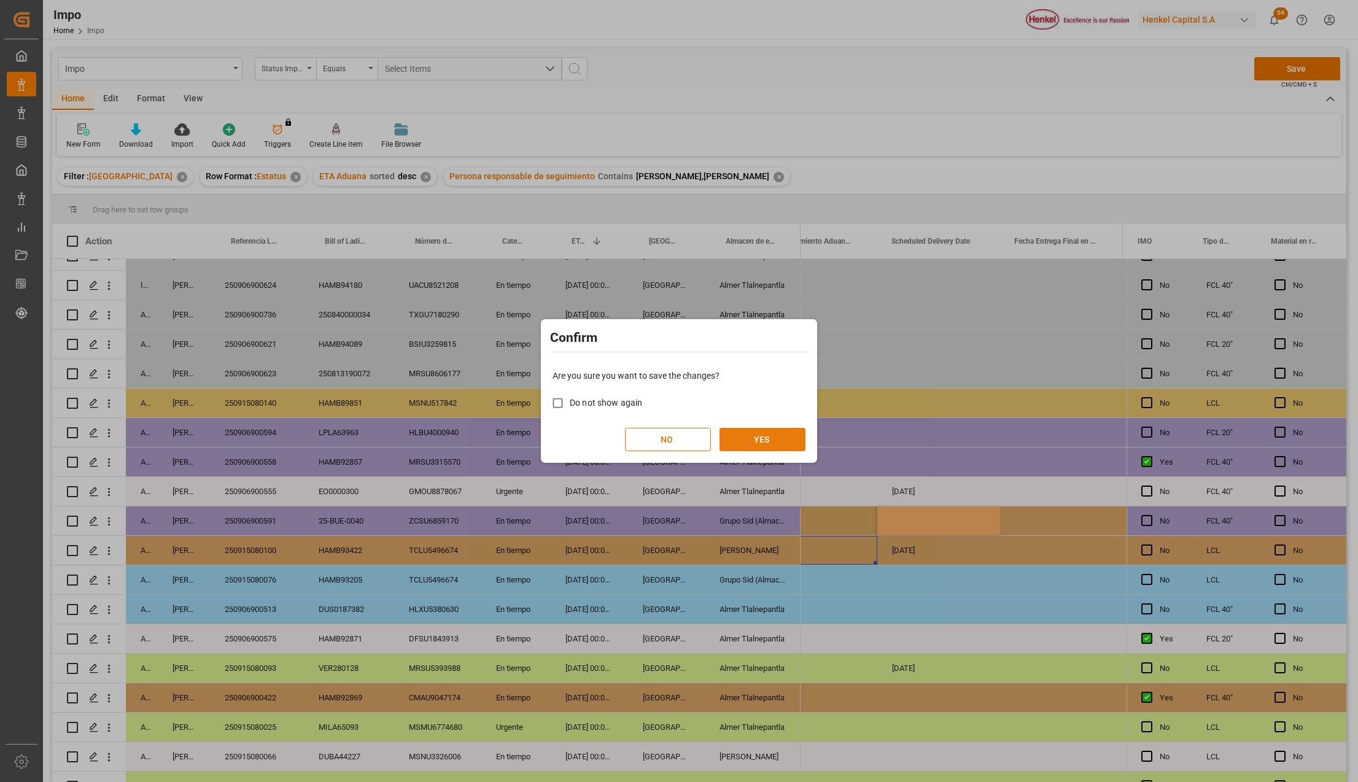
click at [764, 447] on button "YES" at bounding box center [763, 439] width 86 height 23
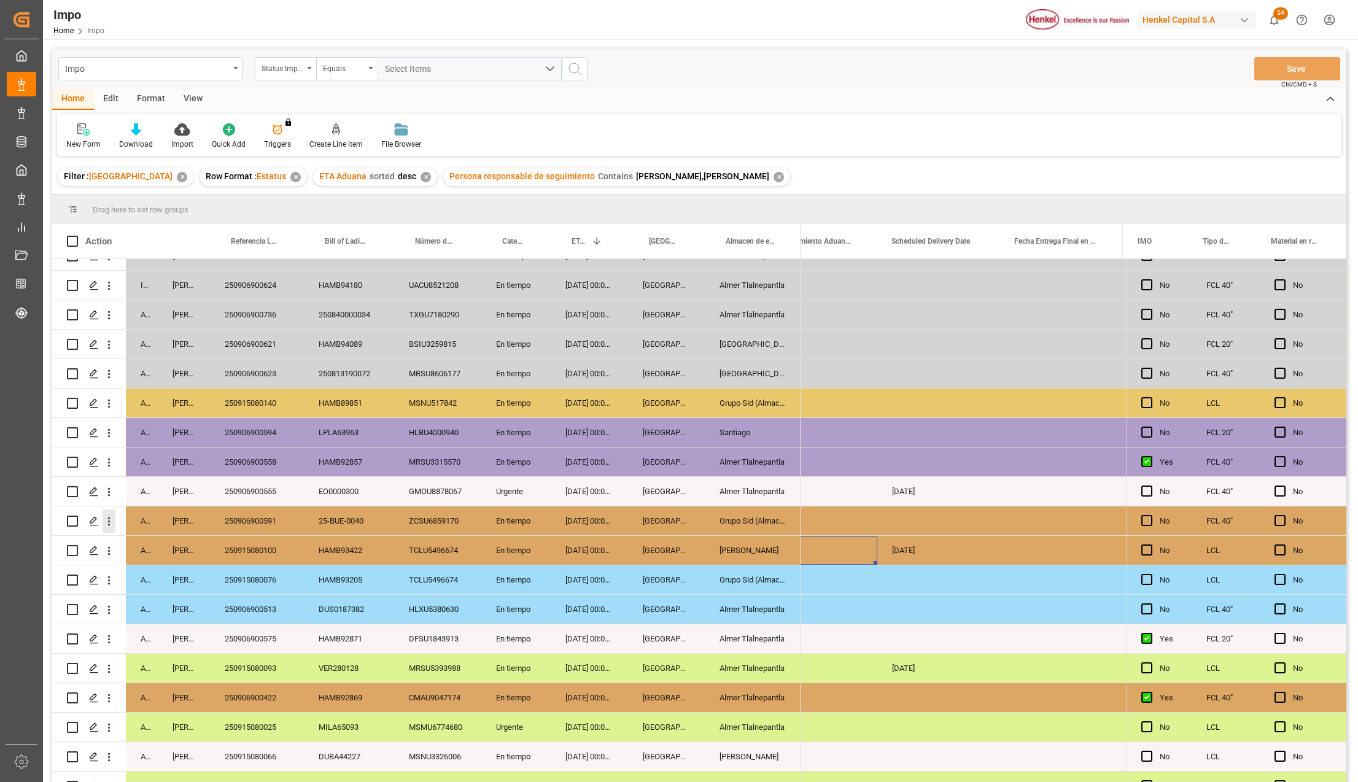
click at [103, 524] on div "Press SPACE to select this row." at bounding box center [101, 521] width 34 height 24
click at [109, 523] on icon "open menu" at bounding box center [109, 521] width 13 height 13
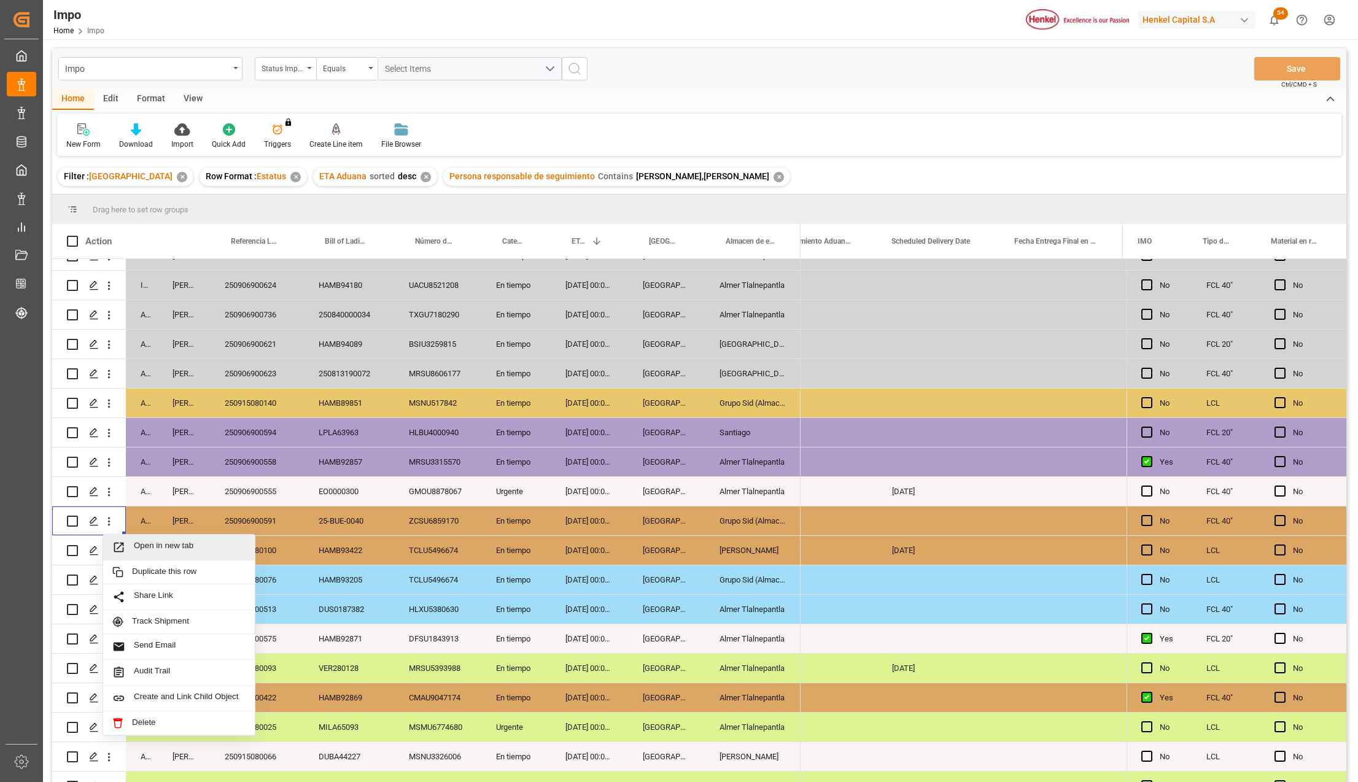
click at [131, 538] on div "Open in new tab" at bounding box center [179, 548] width 152 height 26
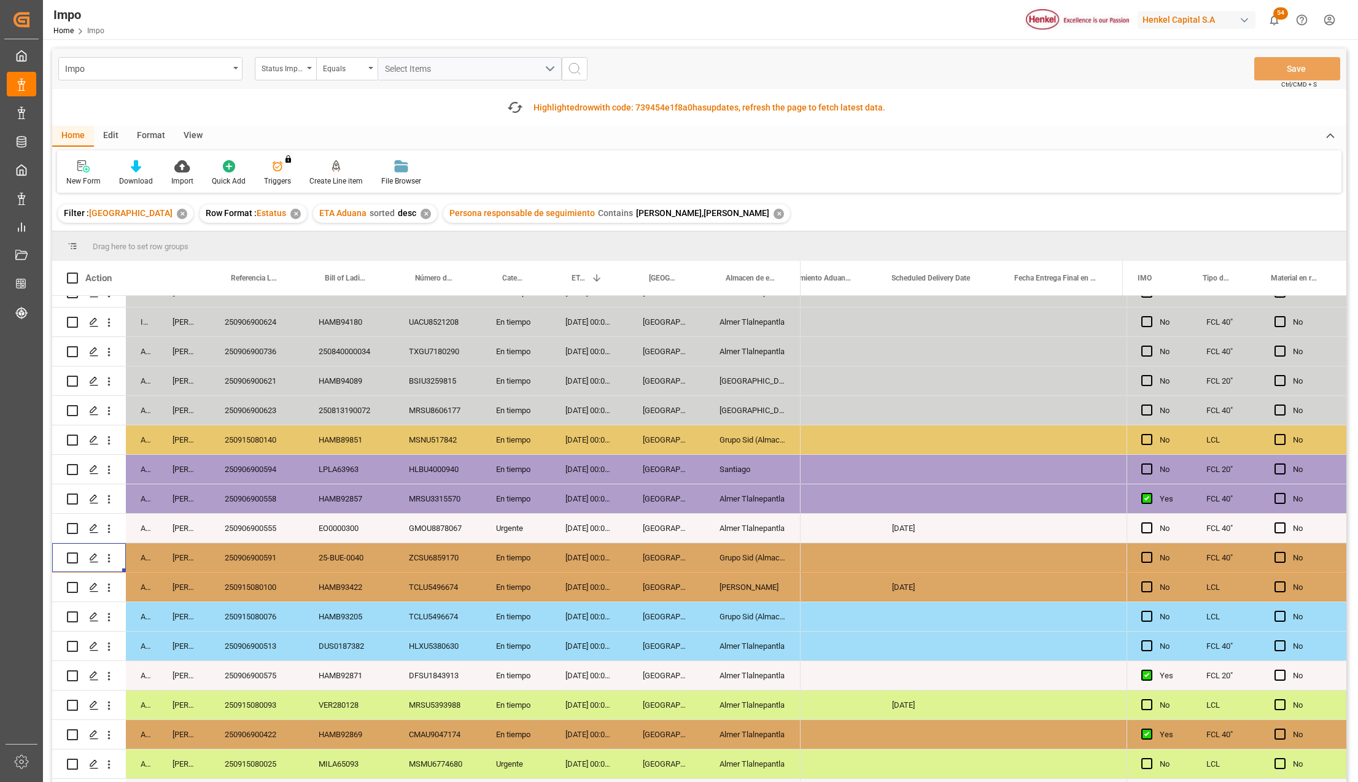
click at [765, 558] on div "Grupo Sid (Almacenaje y Distribucion AVIOR)" at bounding box center [753, 557] width 96 height 29
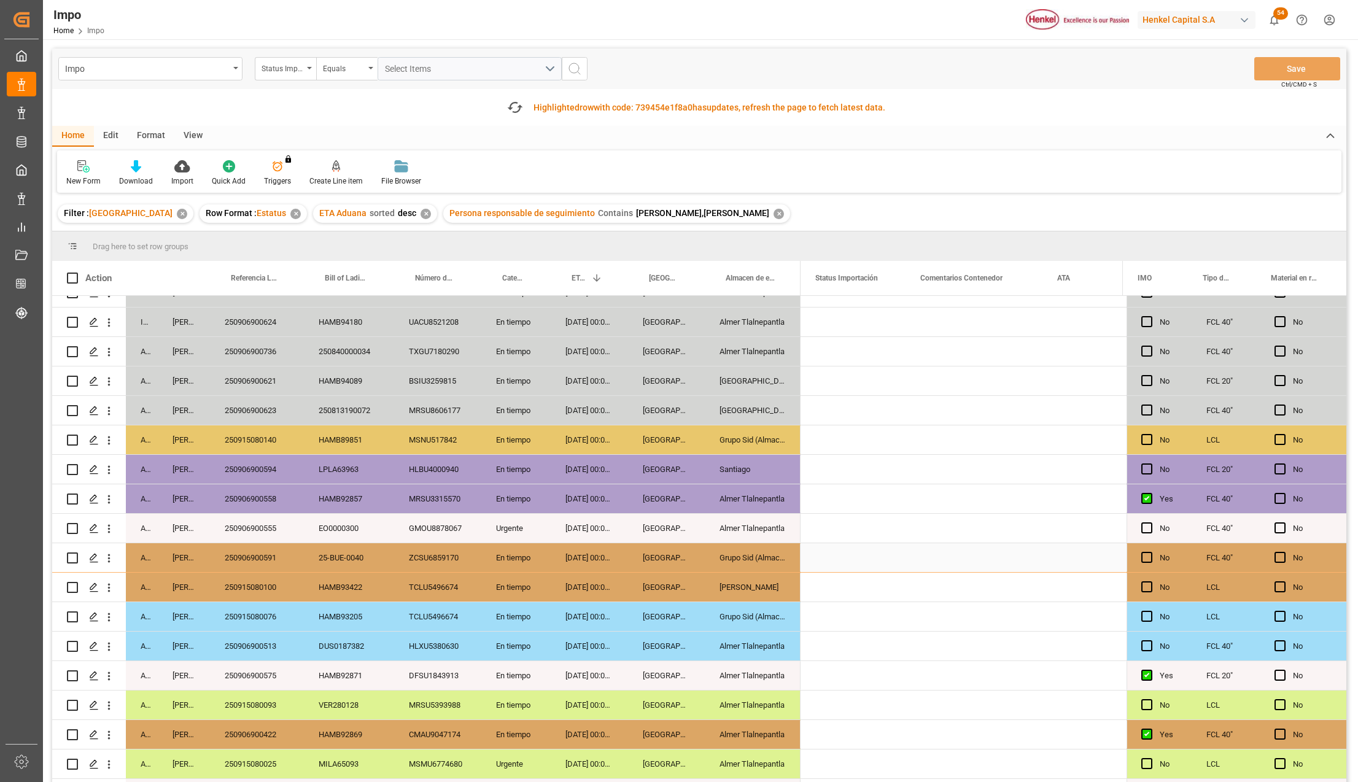
scroll to position [0, 0]
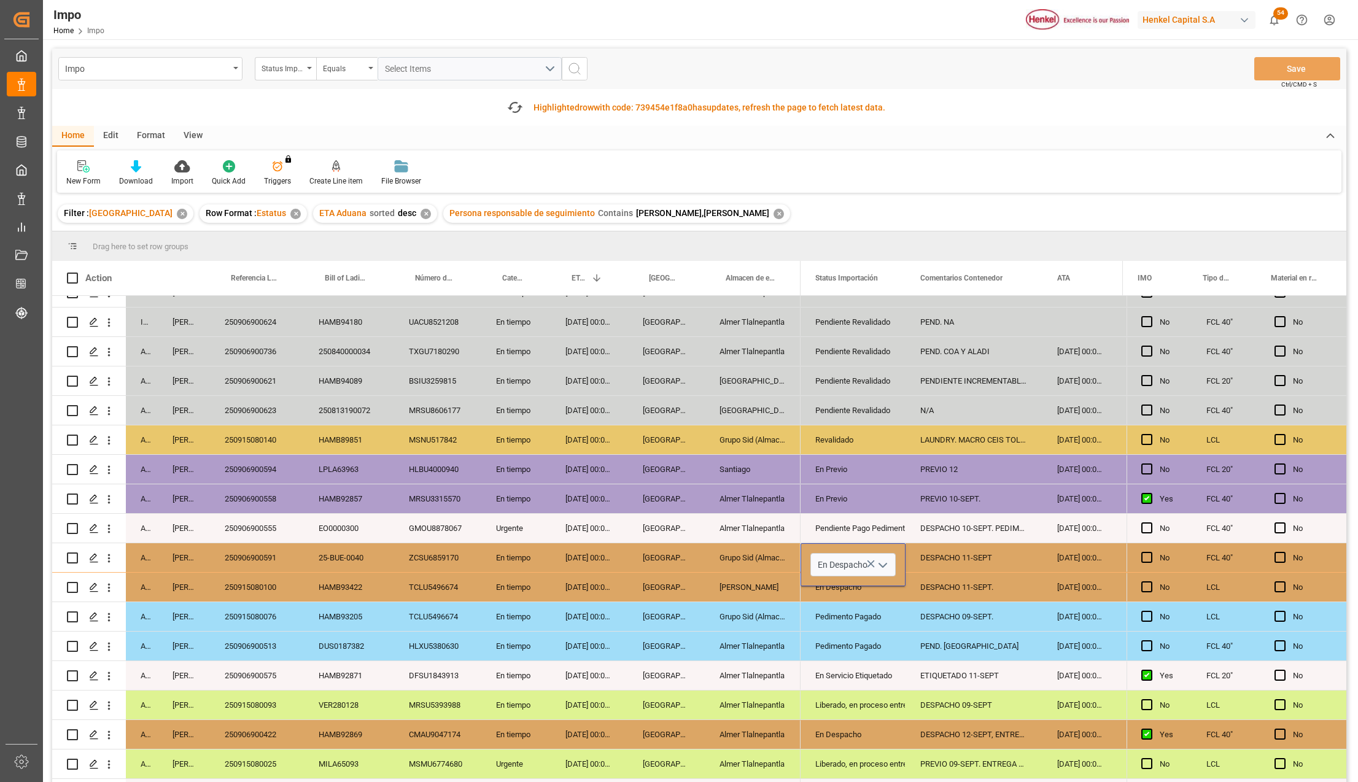
click at [884, 566] on icon "open menu" at bounding box center [883, 565] width 15 height 15
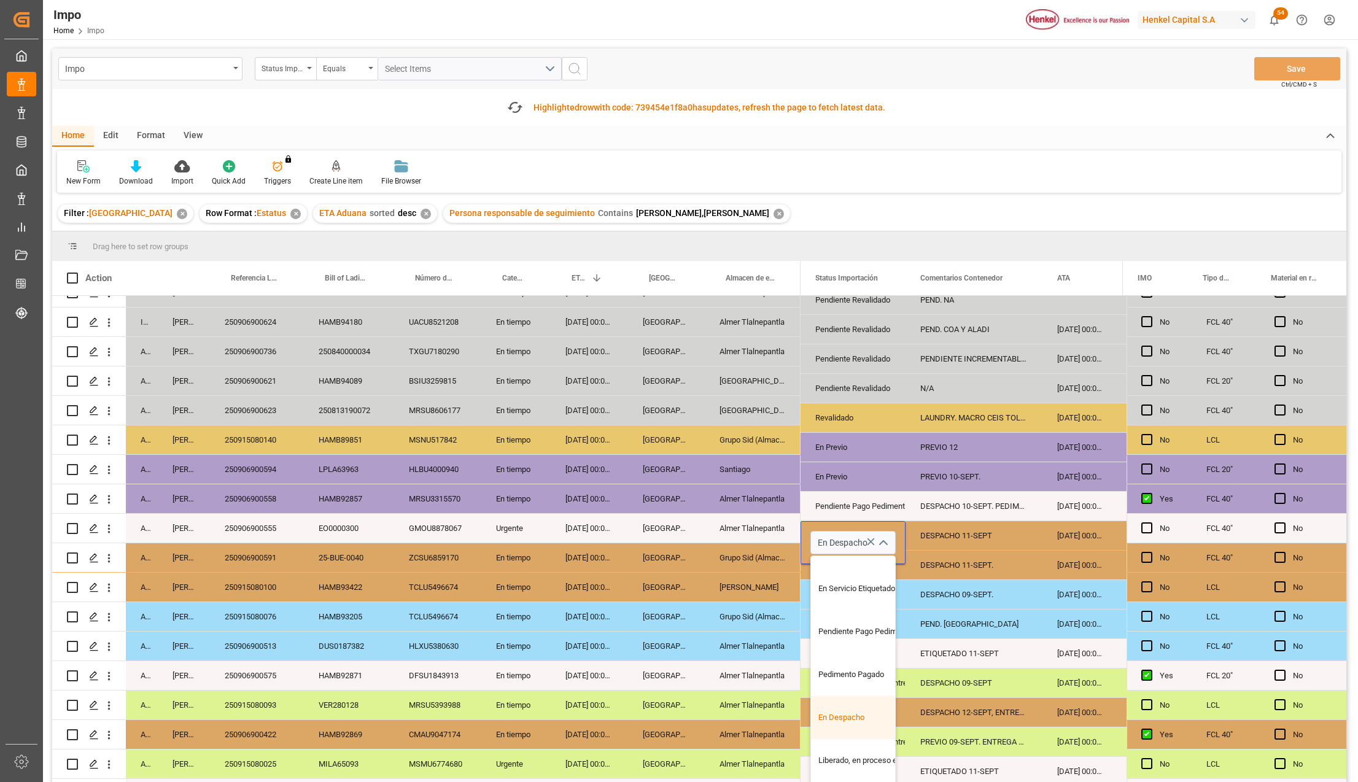
scroll to position [52, 0]
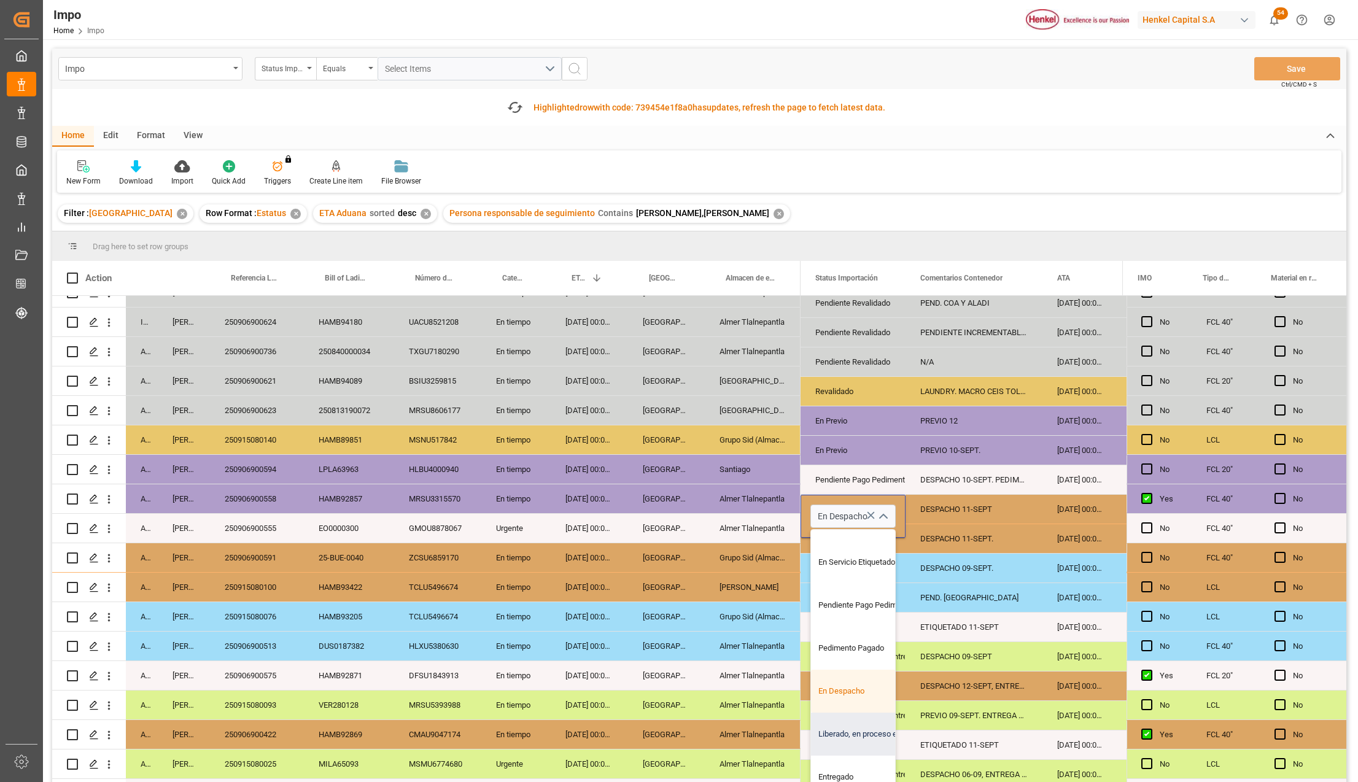
click at [836, 730] on div "Liberado, en proceso entrega" at bounding box center [868, 734] width 115 height 43
type input "Liberado, en proceso entrega"
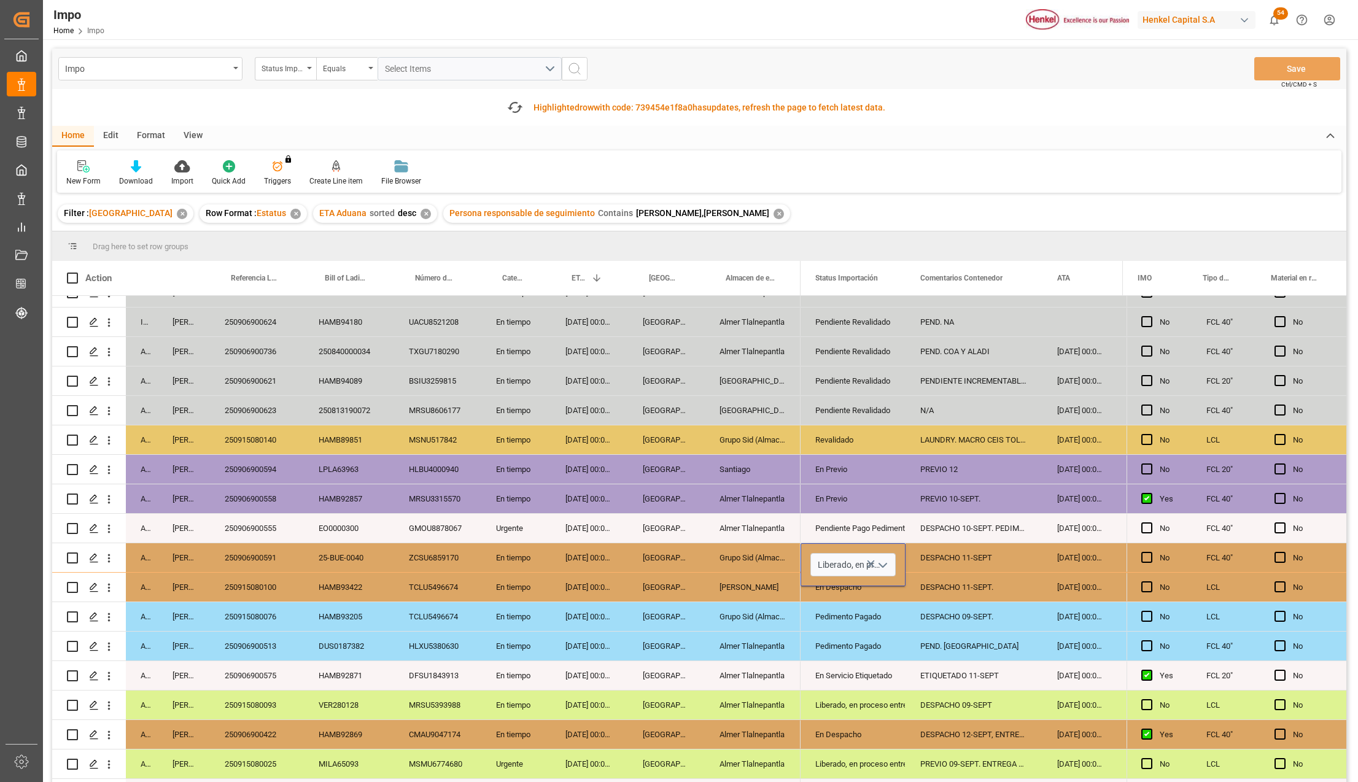
scroll to position [0, 0]
click at [811, 725] on div "En Despacho" at bounding box center [853, 734] width 105 height 29
click at [1275, 69] on button "Save" at bounding box center [1297, 68] width 86 height 23
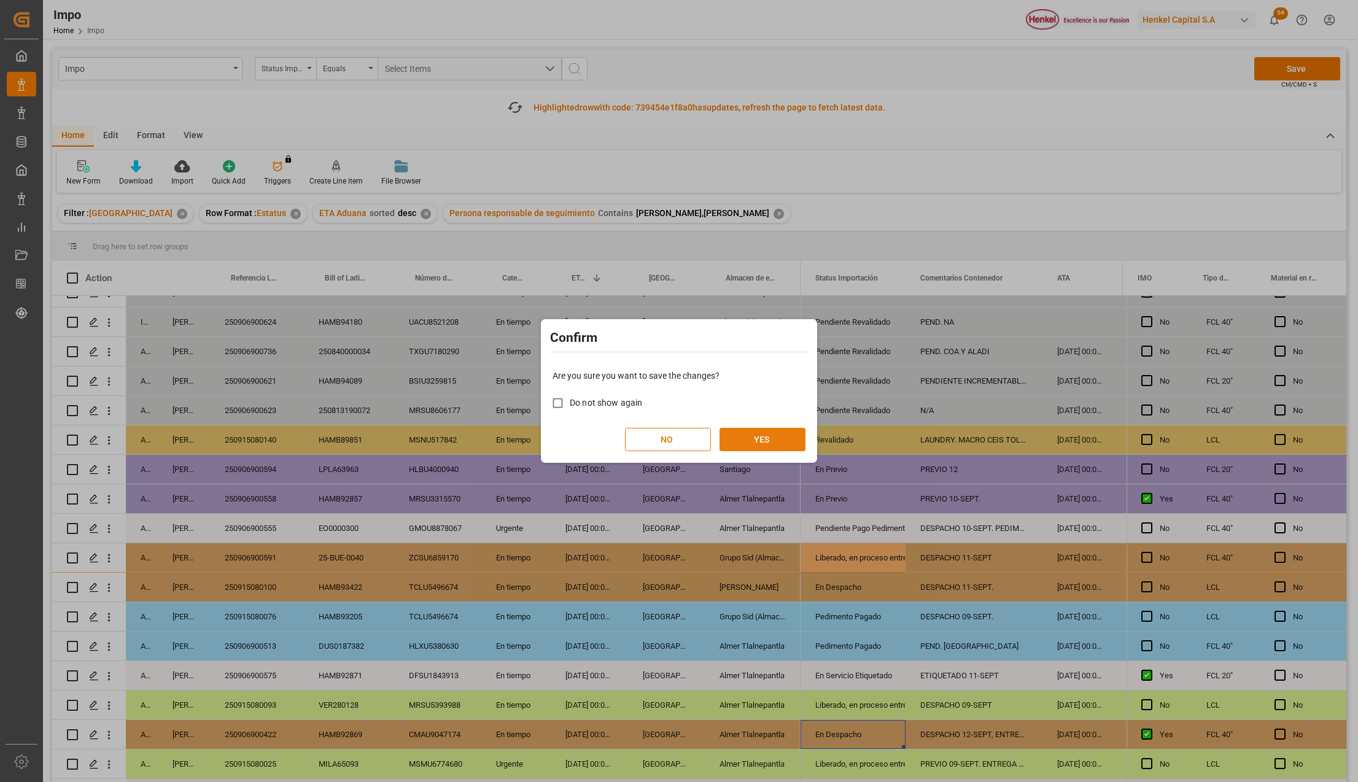
click at [776, 434] on button "YES" at bounding box center [763, 439] width 86 height 23
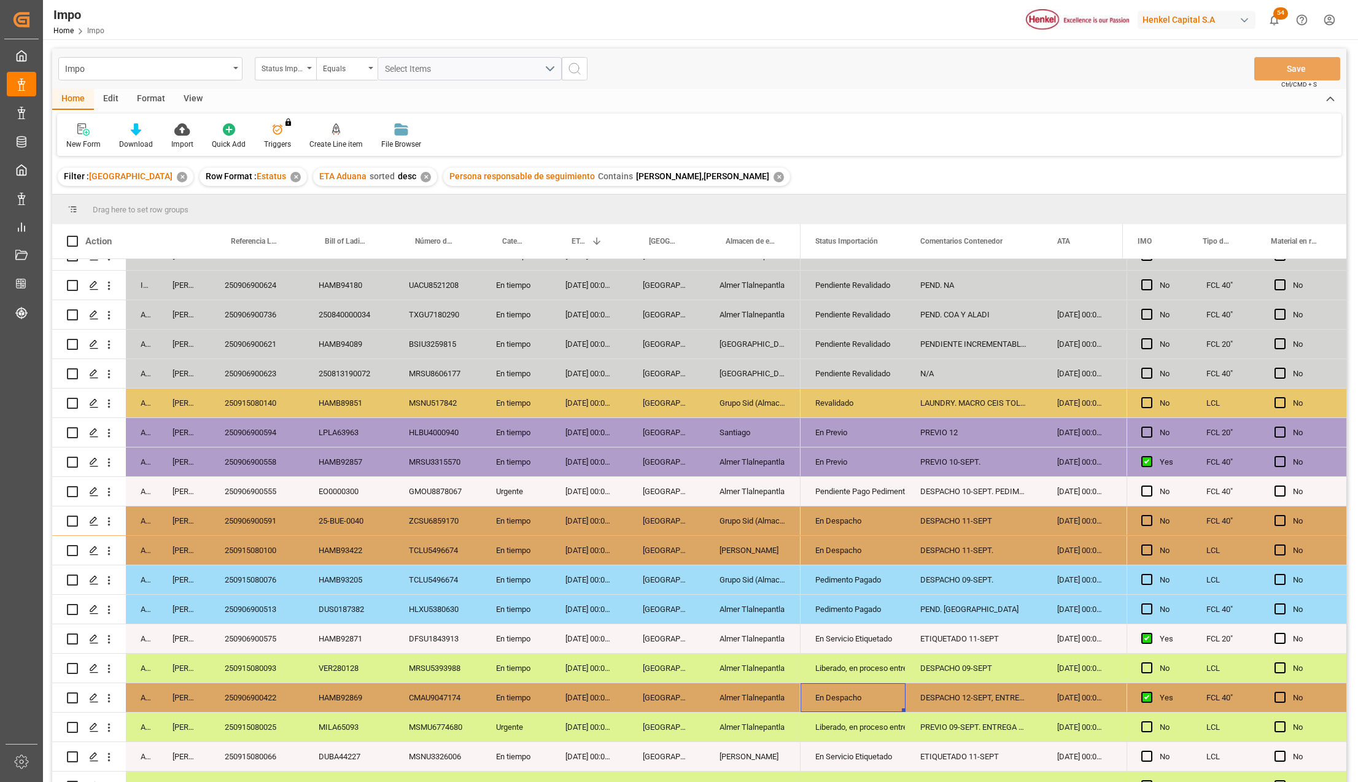
drag, startPoint x: 574, startPoint y: 569, endPoint x: 80, endPoint y: 457, distance: 506.0
click at [574, 569] on div "02-09-2025 00:00:00" at bounding box center [589, 580] width 77 height 29
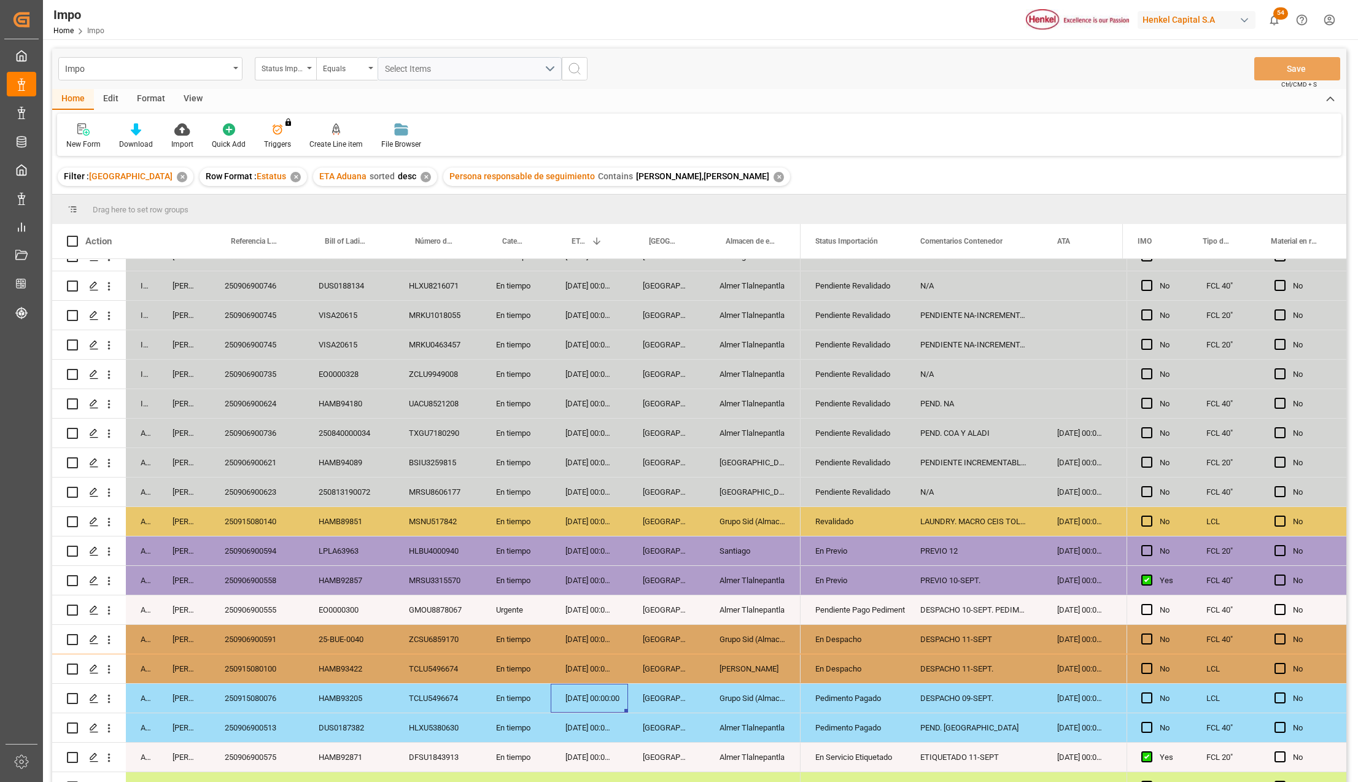
scroll to position [15, 0]
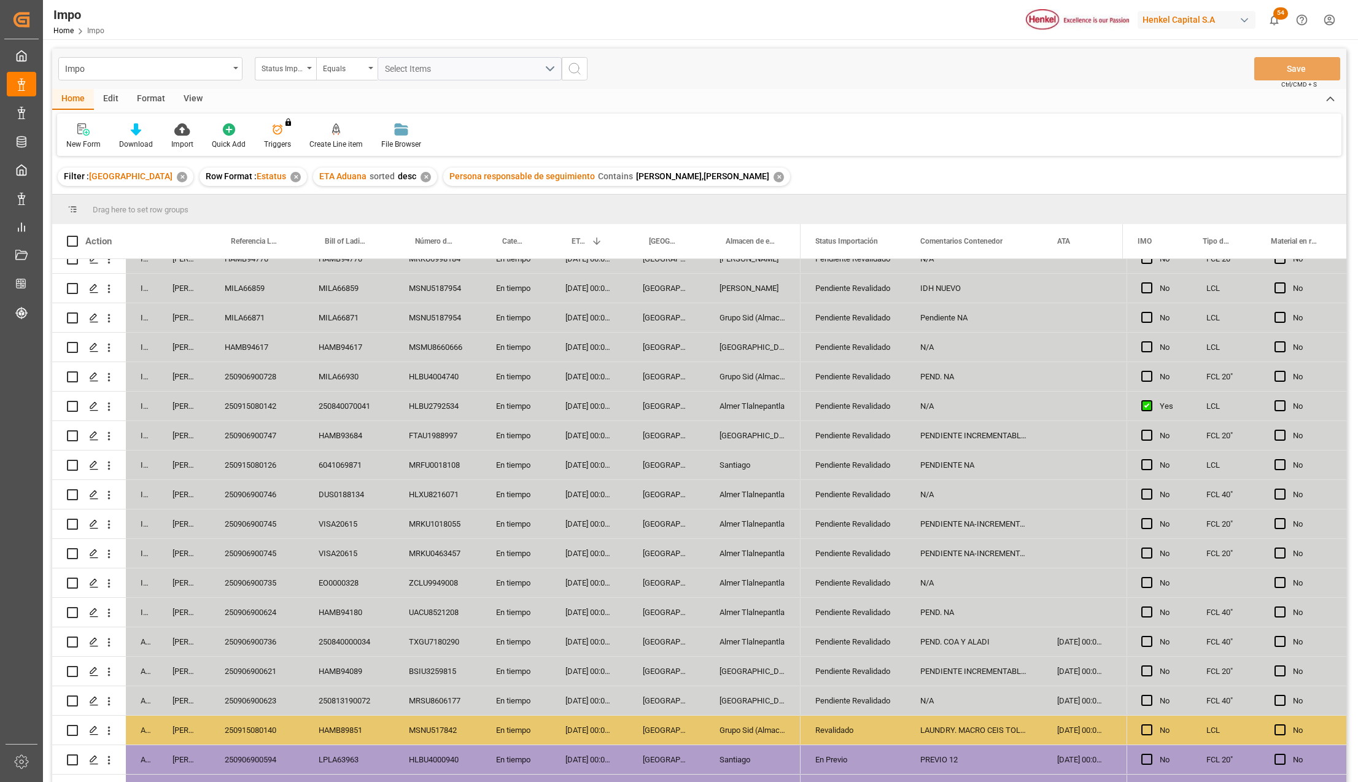
click at [531, 512] on div "En tiempo" at bounding box center [515, 524] width 69 height 29
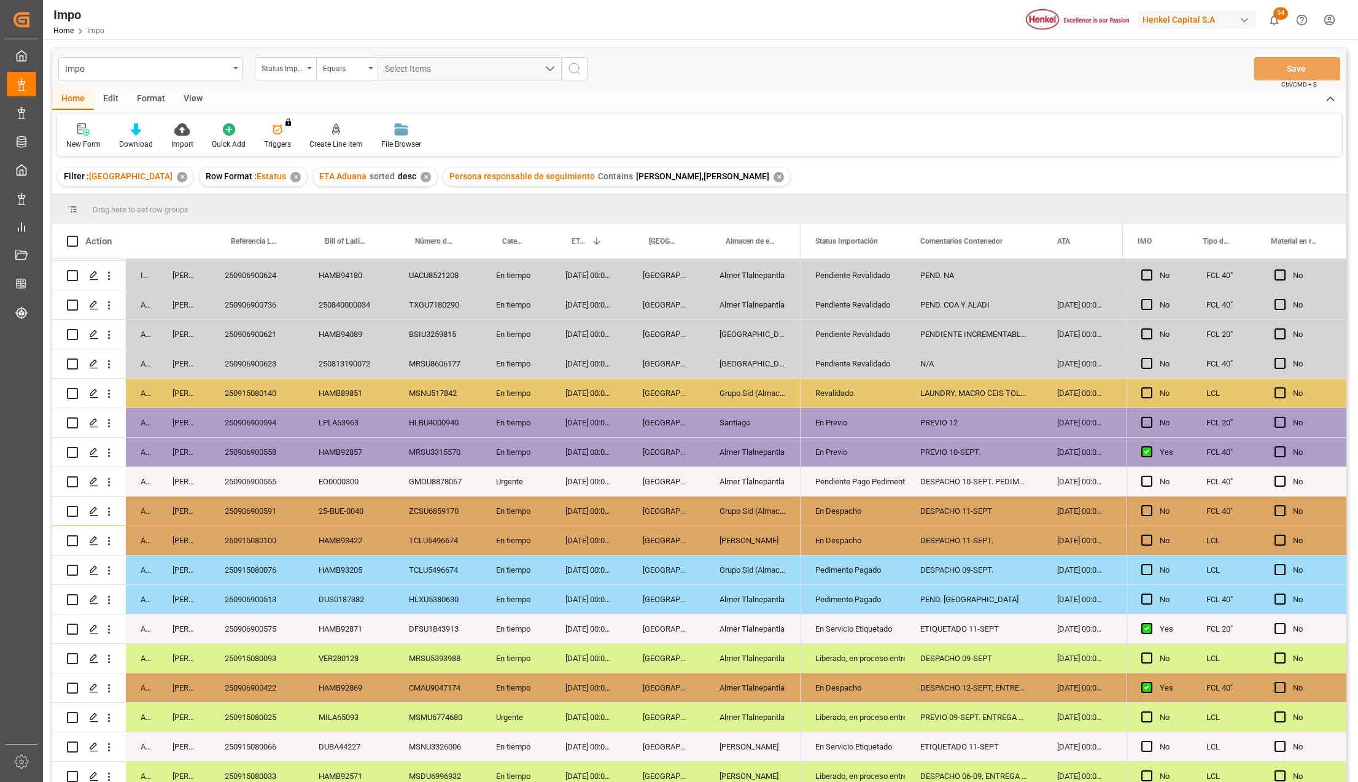
scroll to position [361, 0]
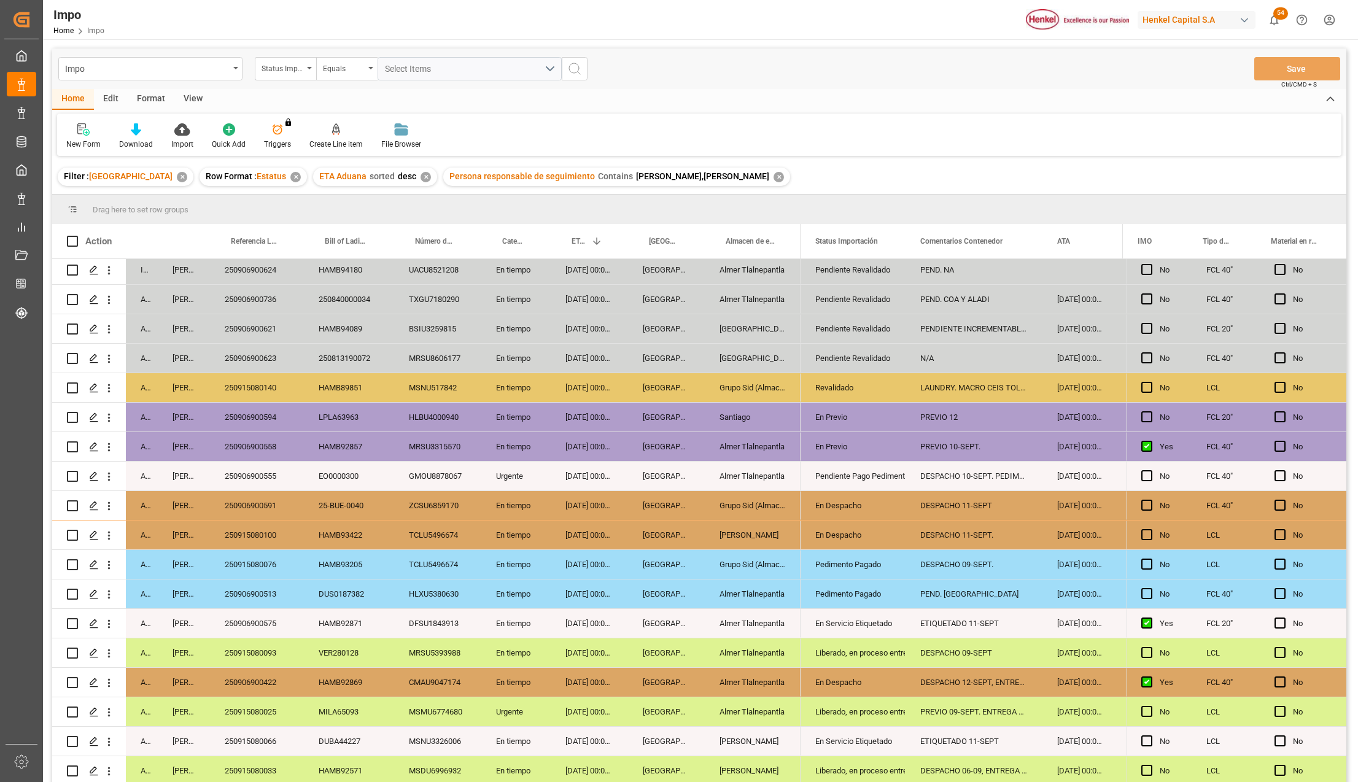
click at [770, 473] on div "Almer Tlalnepantla" at bounding box center [753, 476] width 96 height 29
click at [847, 475] on div "Pendiente Pago Pedimento" at bounding box center [853, 476] width 76 height 28
click at [882, 474] on div "Pendiente Pago Pedimento" at bounding box center [853, 476] width 76 height 28
click at [883, 476] on icon "open menu" at bounding box center [883, 483] width 15 height 15
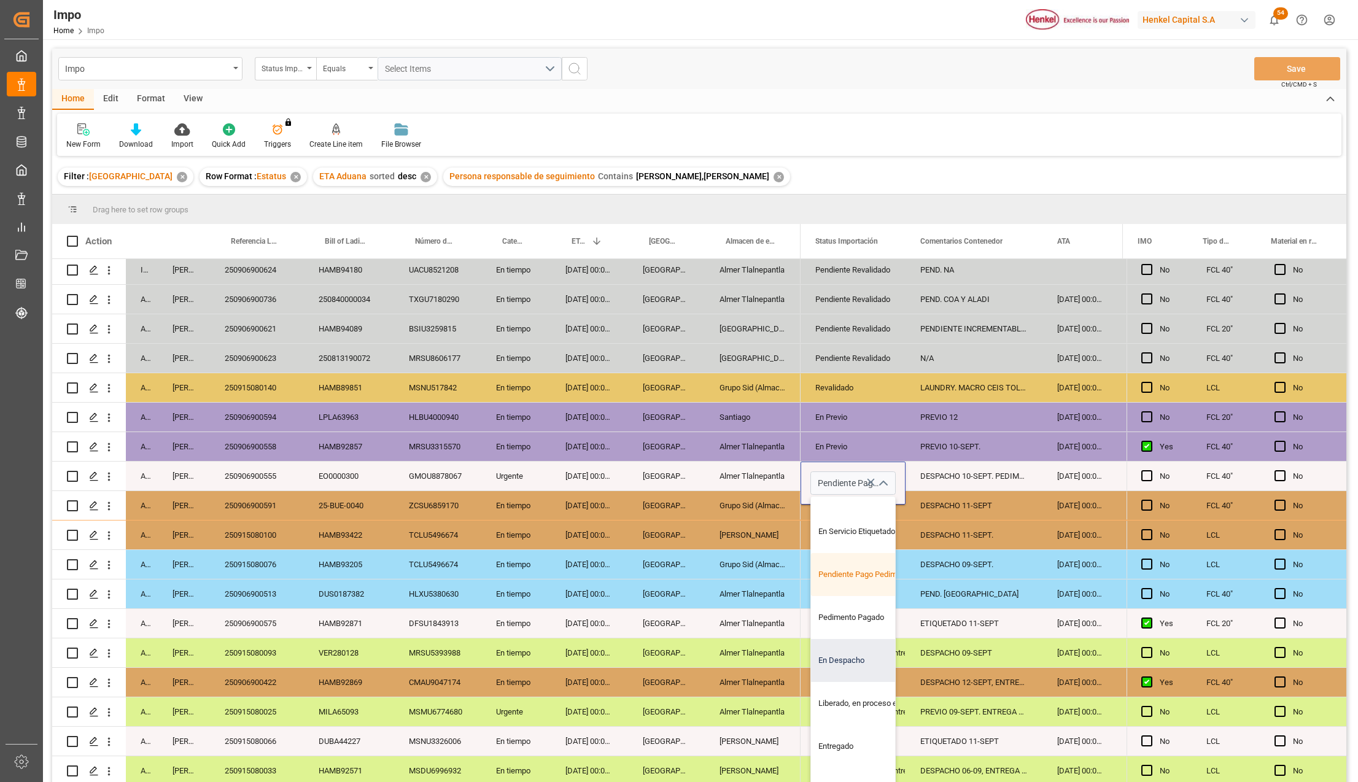
scroll to position [123, 0]
click at [843, 736] on div "Entregado" at bounding box center [868, 744] width 115 height 43
type input "Entregado"
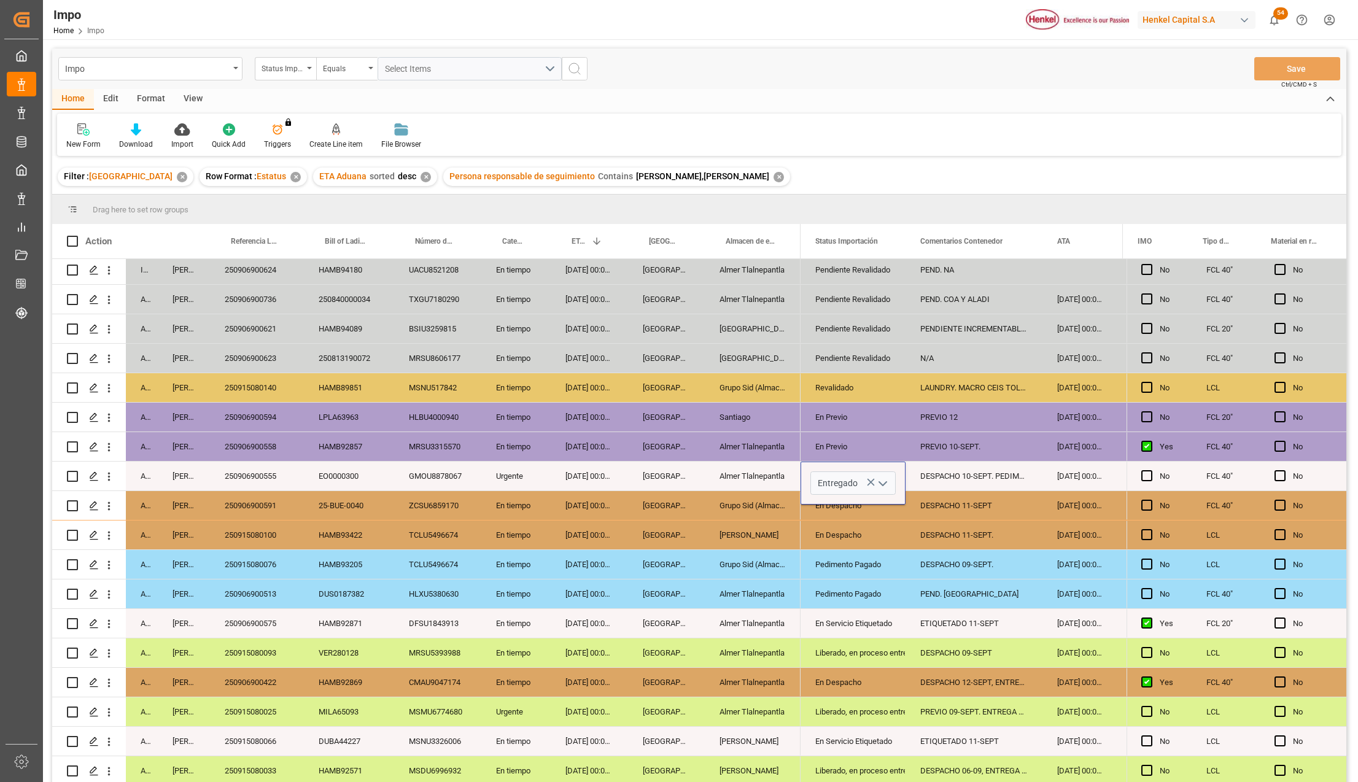
click at [892, 715] on div "Liberado, en proceso entrega" at bounding box center [853, 712] width 105 height 29
click at [987, 476] on div "DESPACHO 10-SEPT. PEDIMENTO PAGADO CON CONTINGENCIA" at bounding box center [974, 476] width 137 height 29
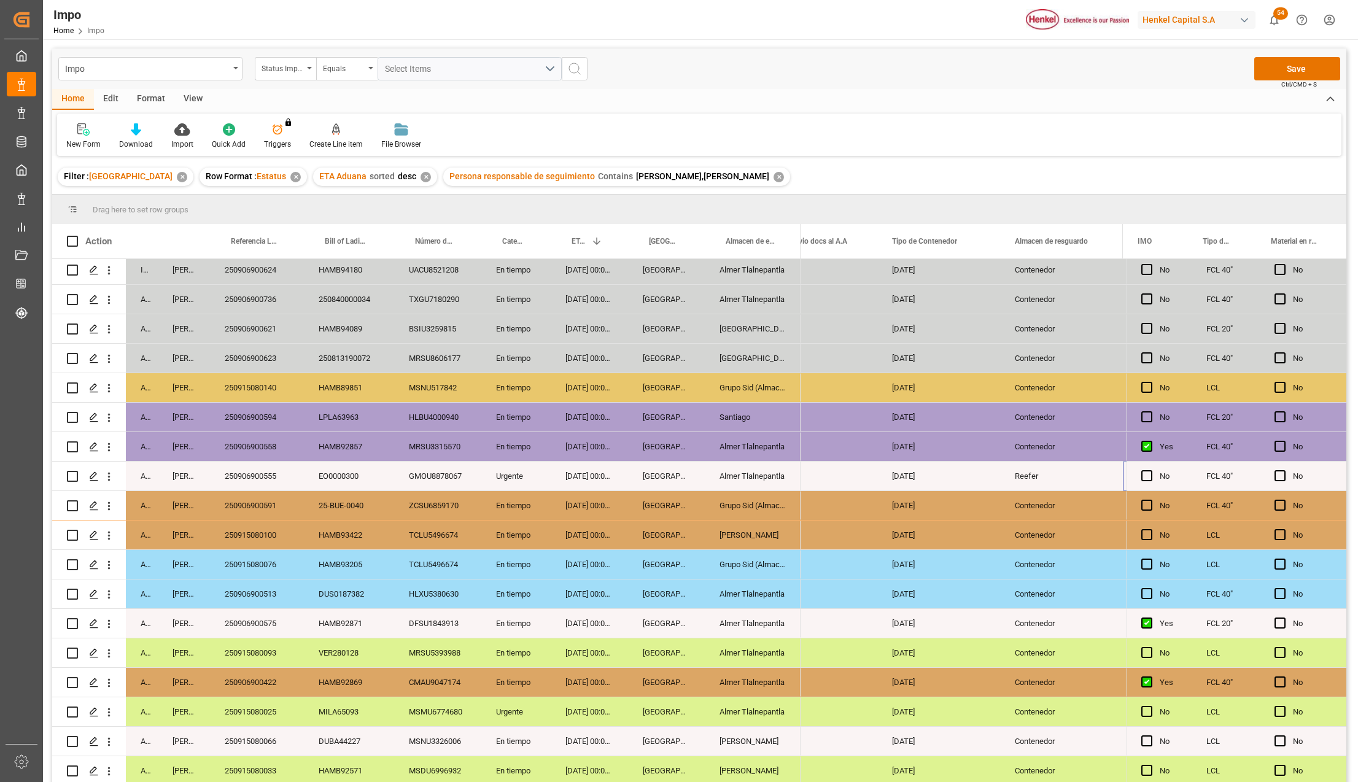
scroll to position [0, 2078]
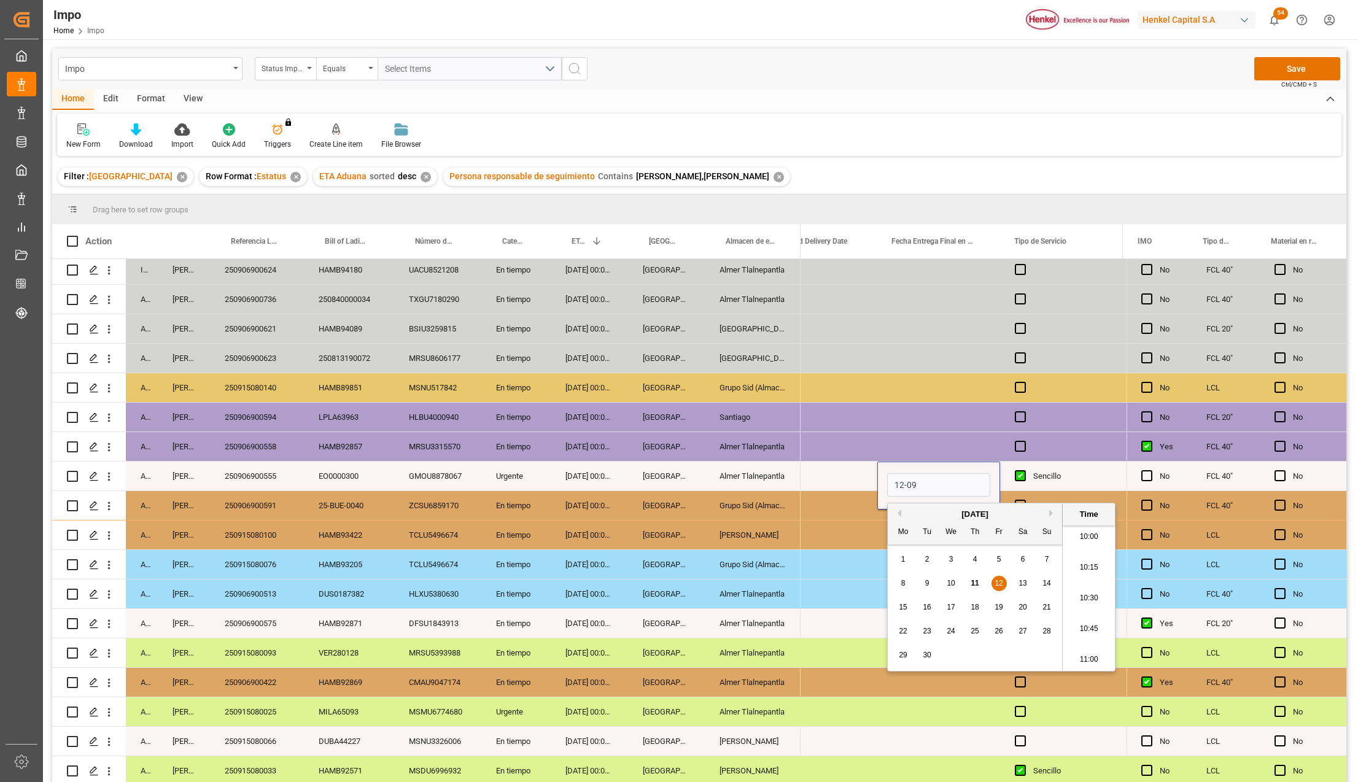
type input "12-09-2025 00:00"
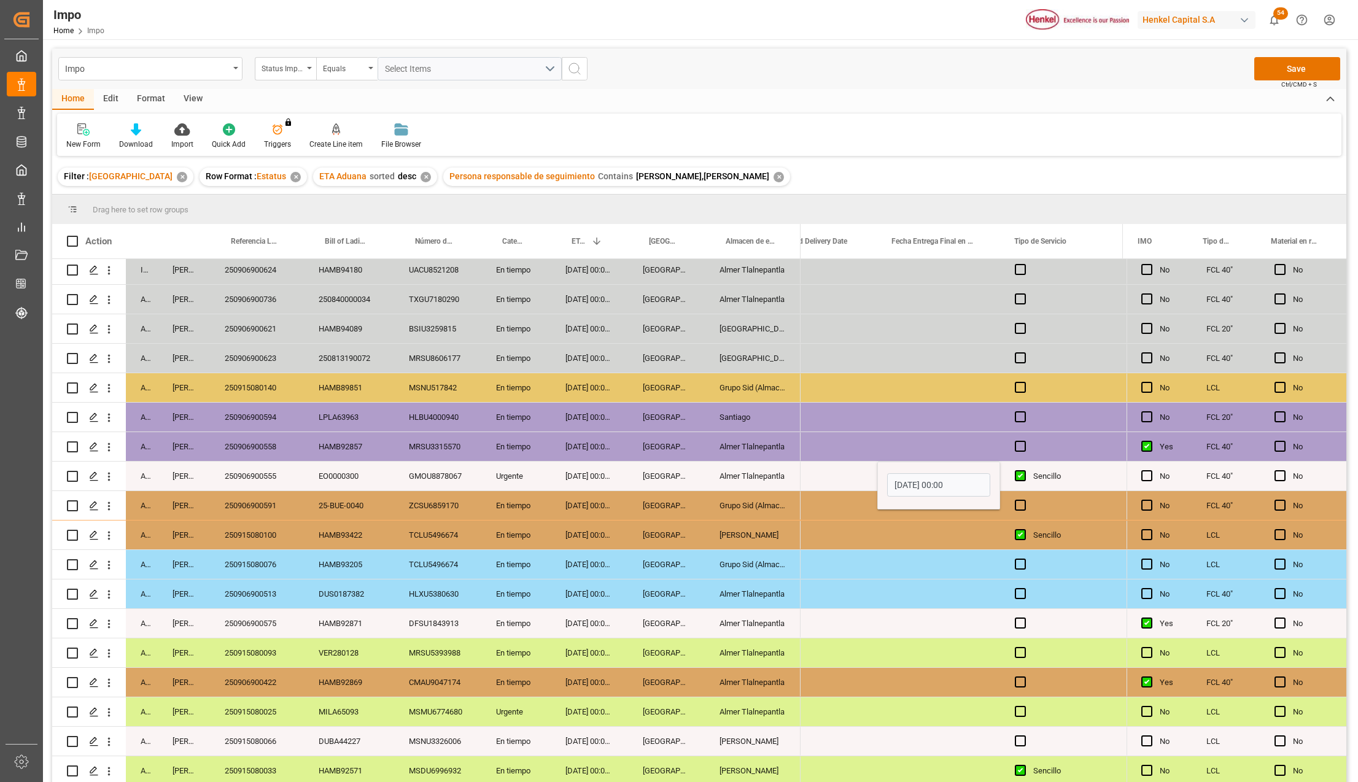
click at [973, 609] on div "Press SPACE to select this row." at bounding box center [938, 623] width 123 height 29
click at [1055, 465] on div "Sencillo" at bounding box center [1070, 476] width 75 height 28
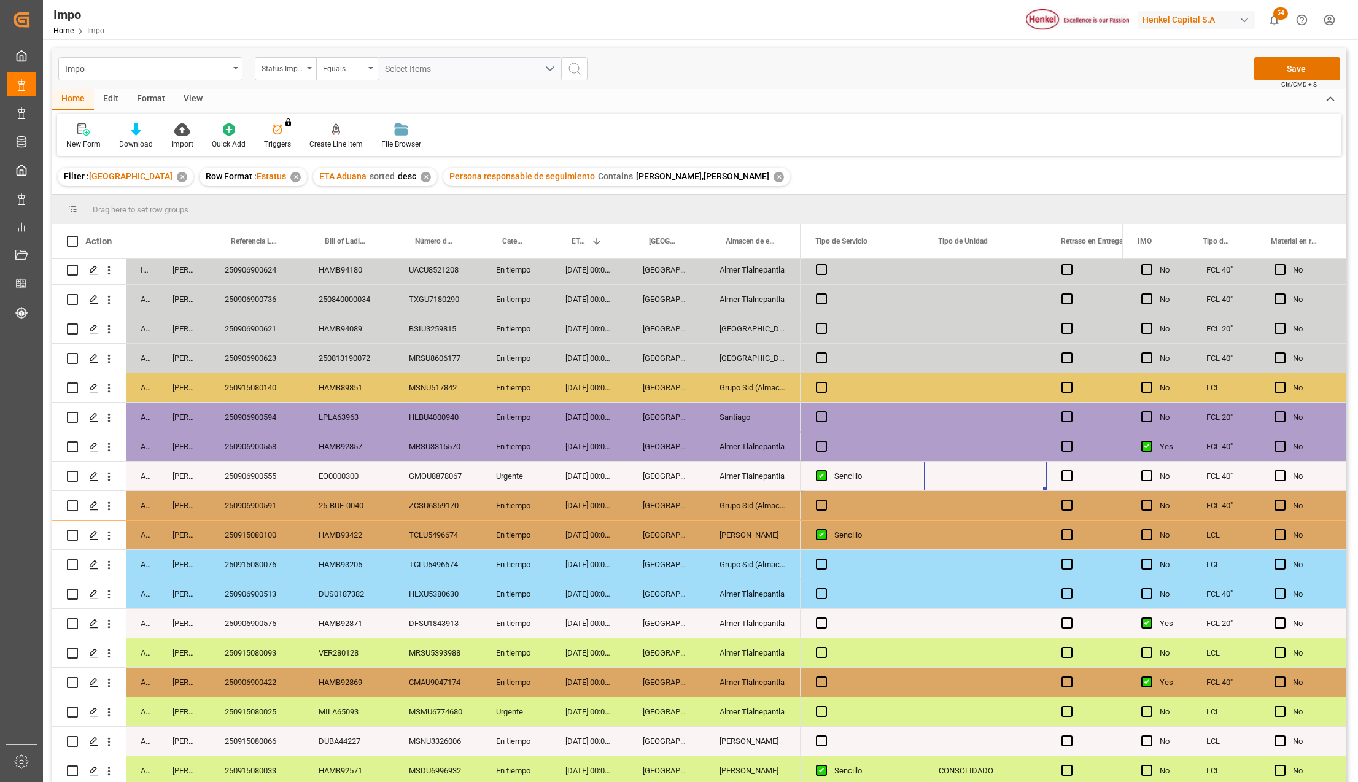
click at [1017, 469] on div "Press SPACE to select this row." at bounding box center [985, 476] width 123 height 29
click at [984, 484] on input "Press SPACE to select this row." at bounding box center [985, 483] width 103 height 23
type input "CONTENEDOR"
click at [955, 574] on div "Press SPACE to select this row." at bounding box center [985, 564] width 123 height 29
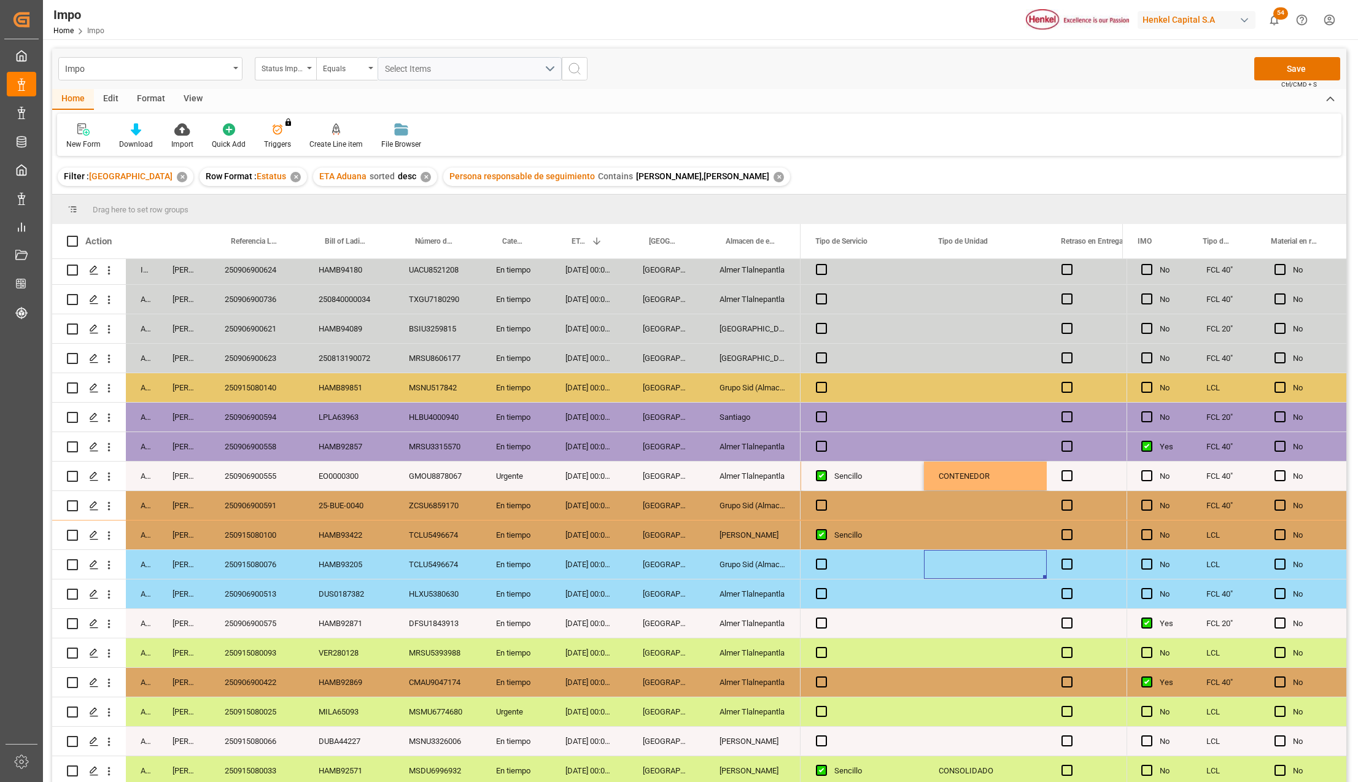
click at [1072, 469] on div "Press SPACE to select this row." at bounding box center [1108, 476] width 123 height 29
click at [1067, 472] on span "Press SPACE to select this row." at bounding box center [1067, 475] width 11 height 11
click at [1071, 470] on input "Press SPACE to select this row." at bounding box center [1071, 470] width 0 height 0
click at [1067, 474] on span "Press SPACE to select this row." at bounding box center [1067, 475] width 11 height 11
click at [1071, 470] on input "Press SPACE to select this row." at bounding box center [1071, 470] width 0 height 0
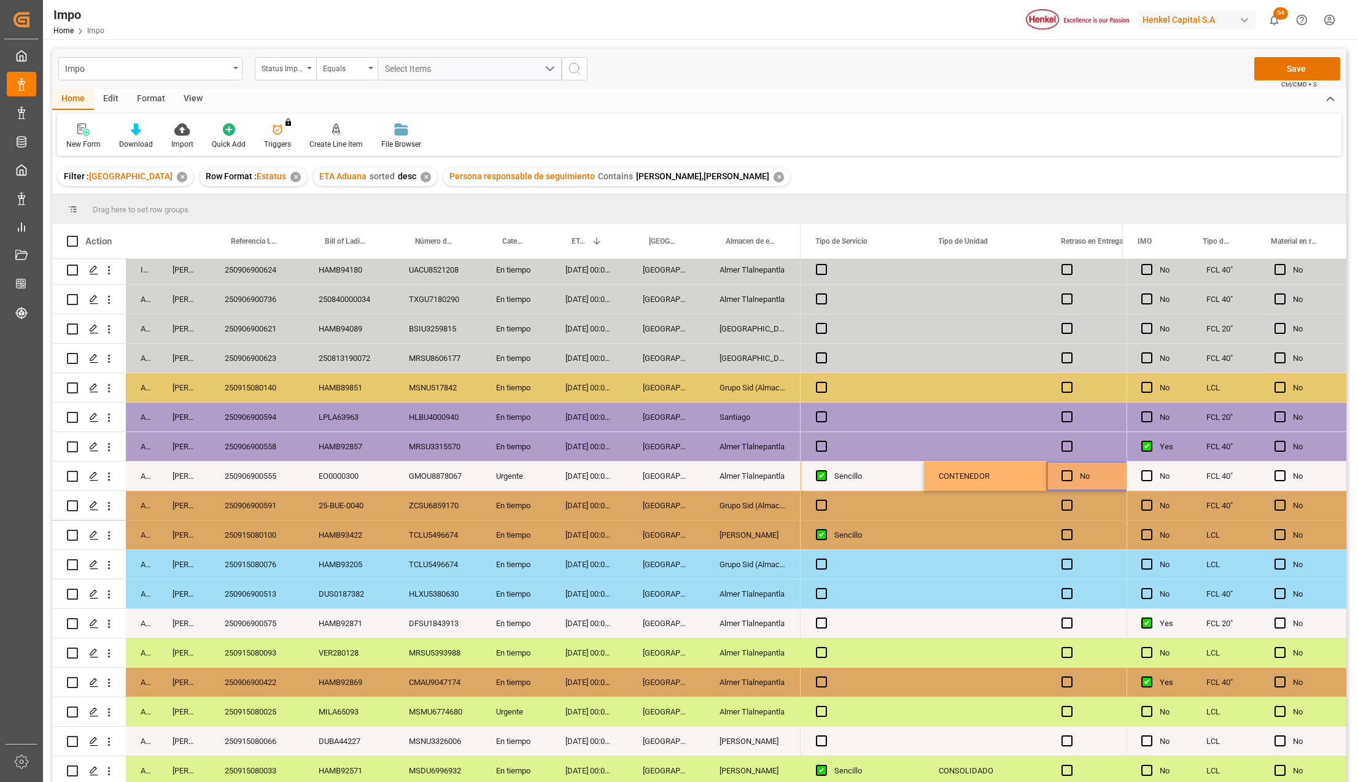
click at [1032, 478] on div "CONTENEDOR" at bounding box center [985, 476] width 123 height 29
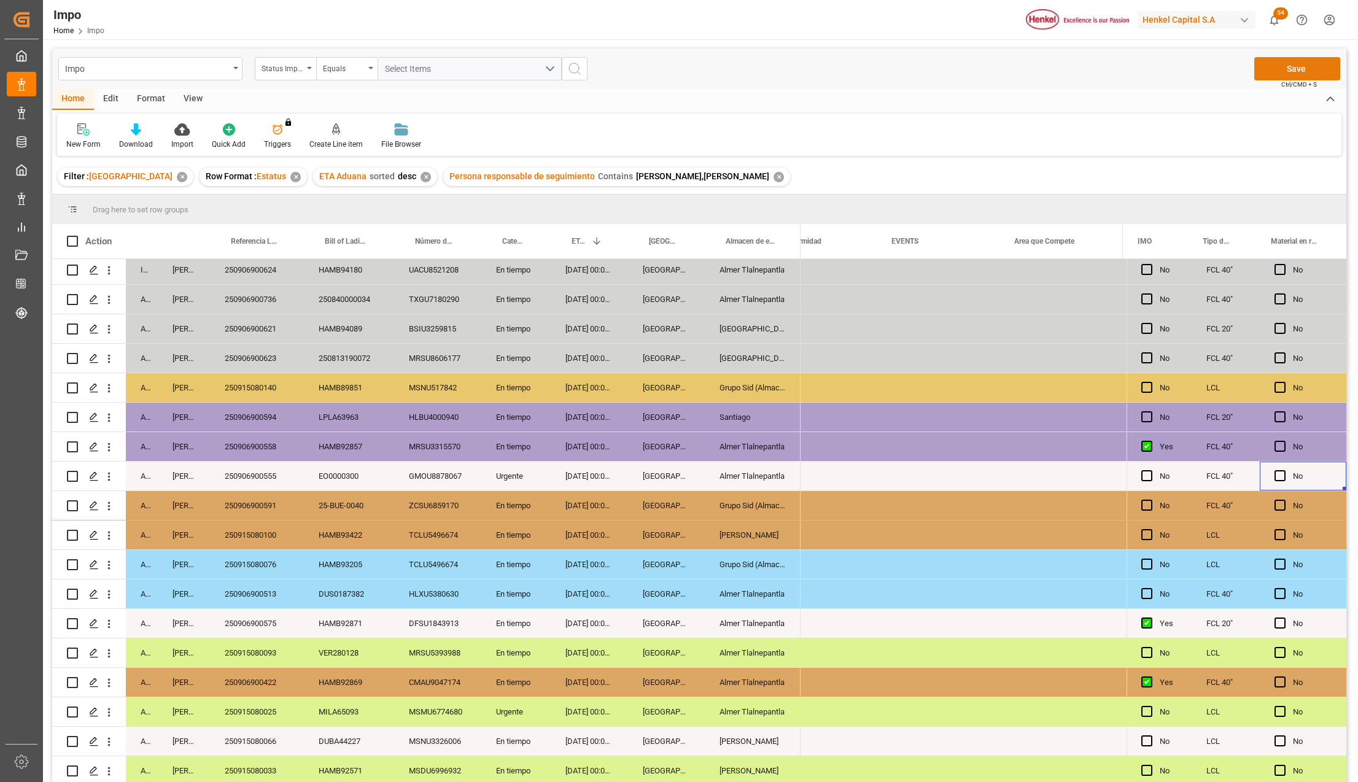
click at [1296, 60] on button "Save" at bounding box center [1297, 68] width 86 height 23
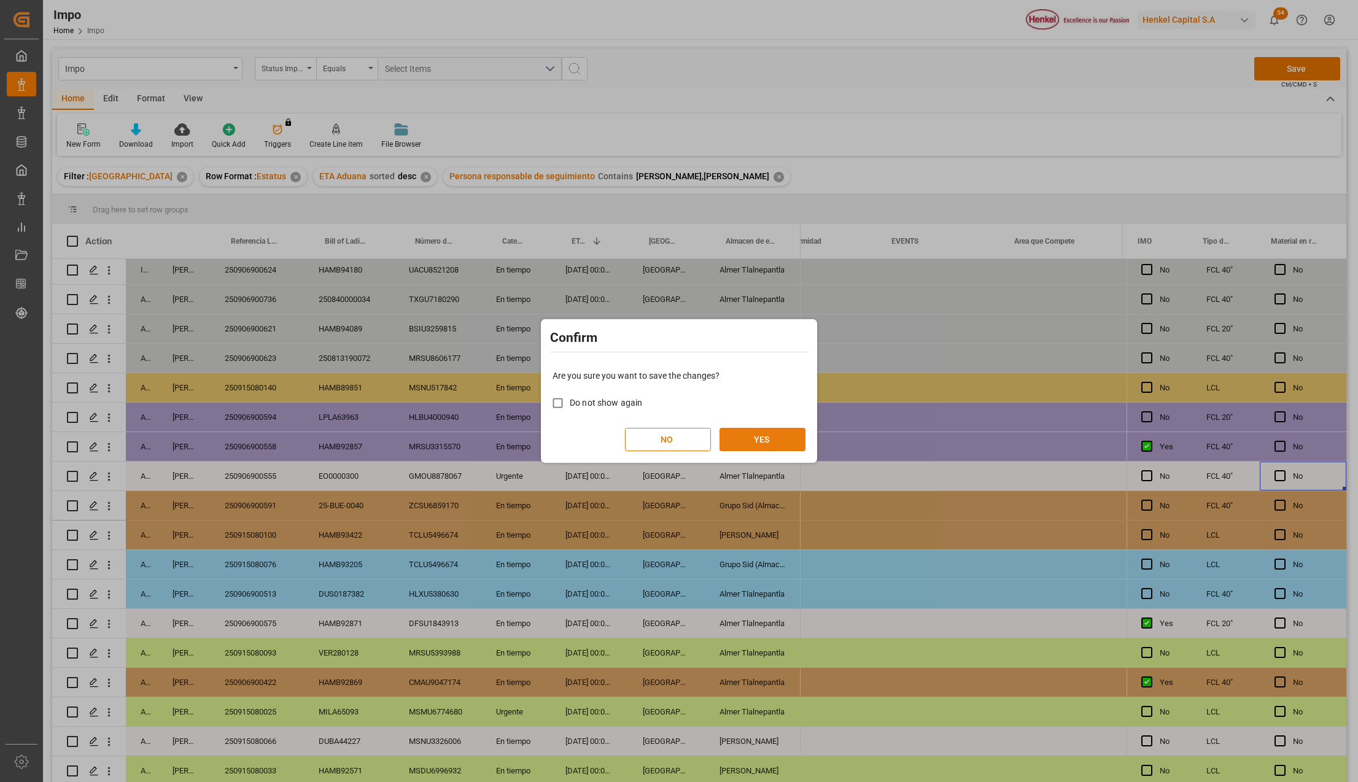
click at [771, 435] on button "YES" at bounding box center [763, 439] width 86 height 23
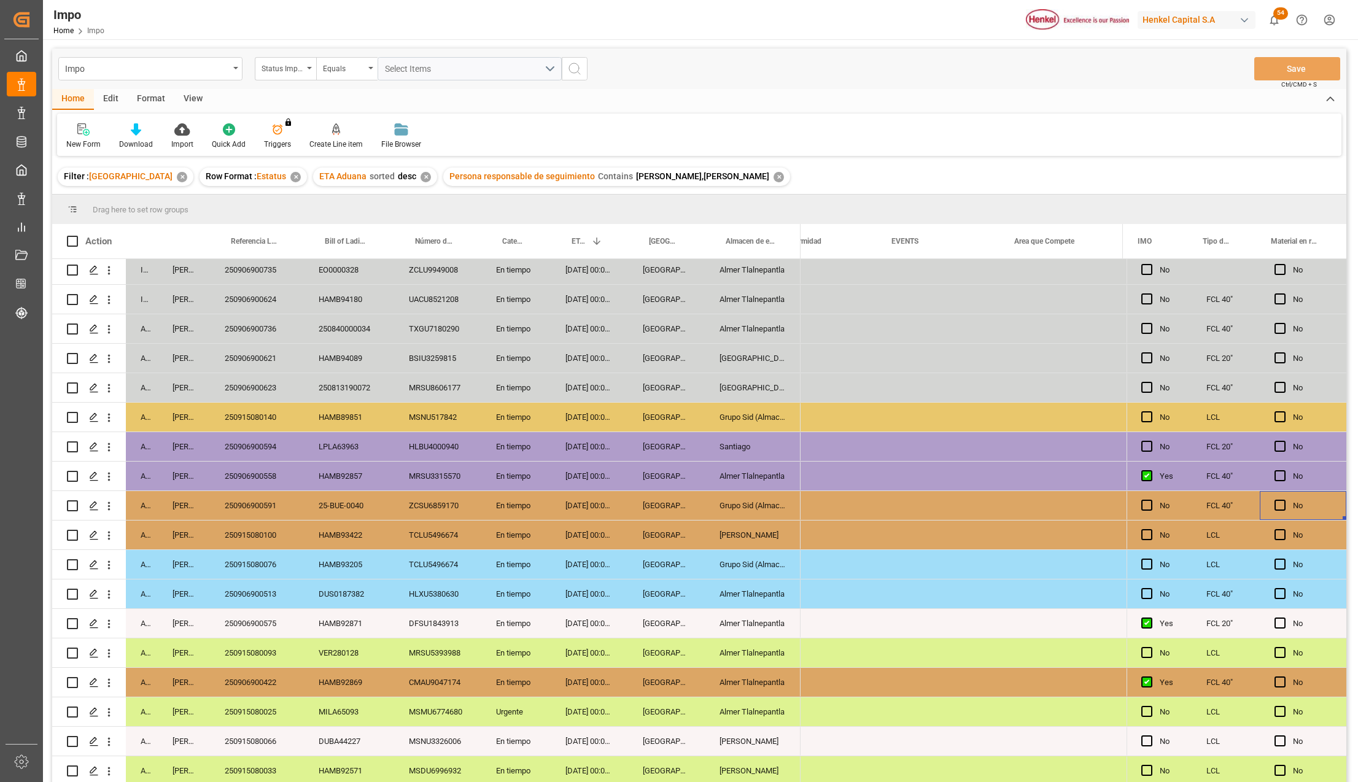
scroll to position [332, 0]
click at [725, 710] on div "Almer Tlalnepantla" at bounding box center [753, 712] width 96 height 29
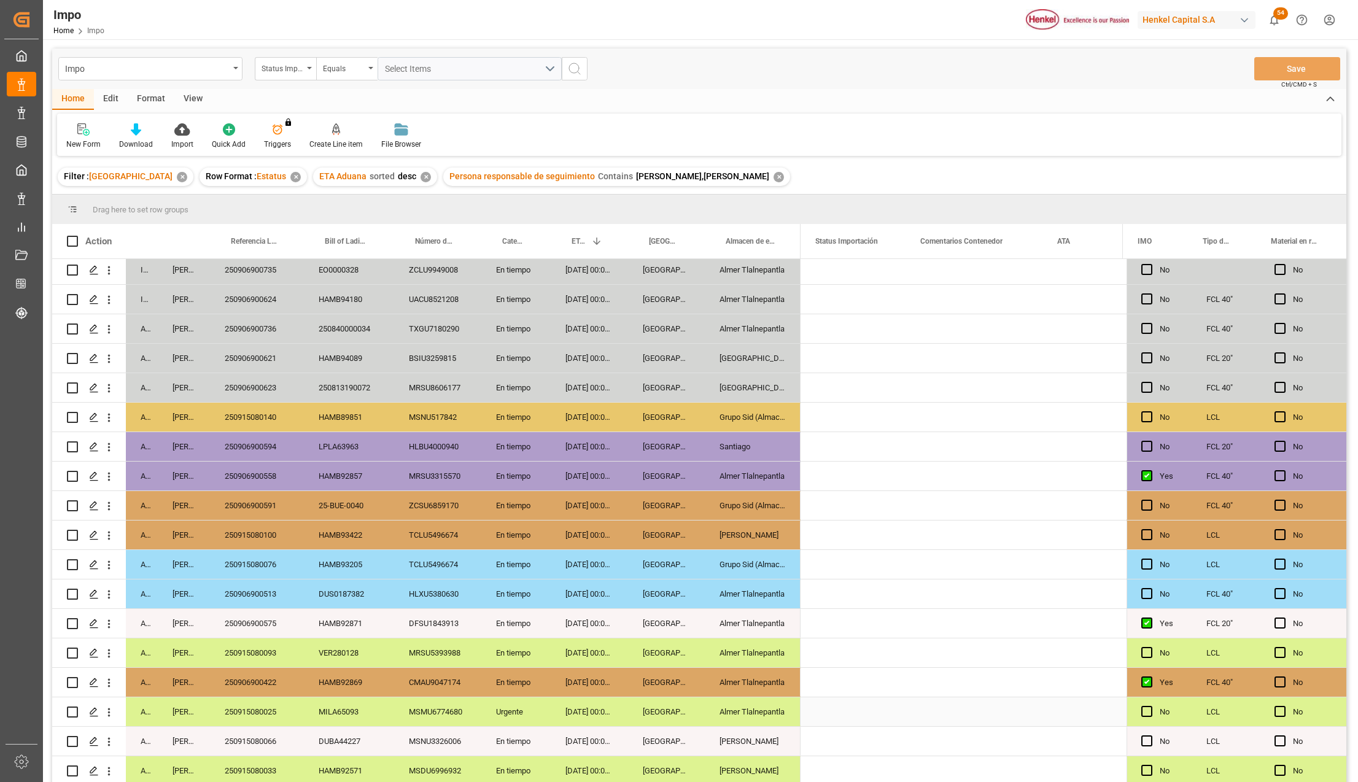
scroll to position [0, 0]
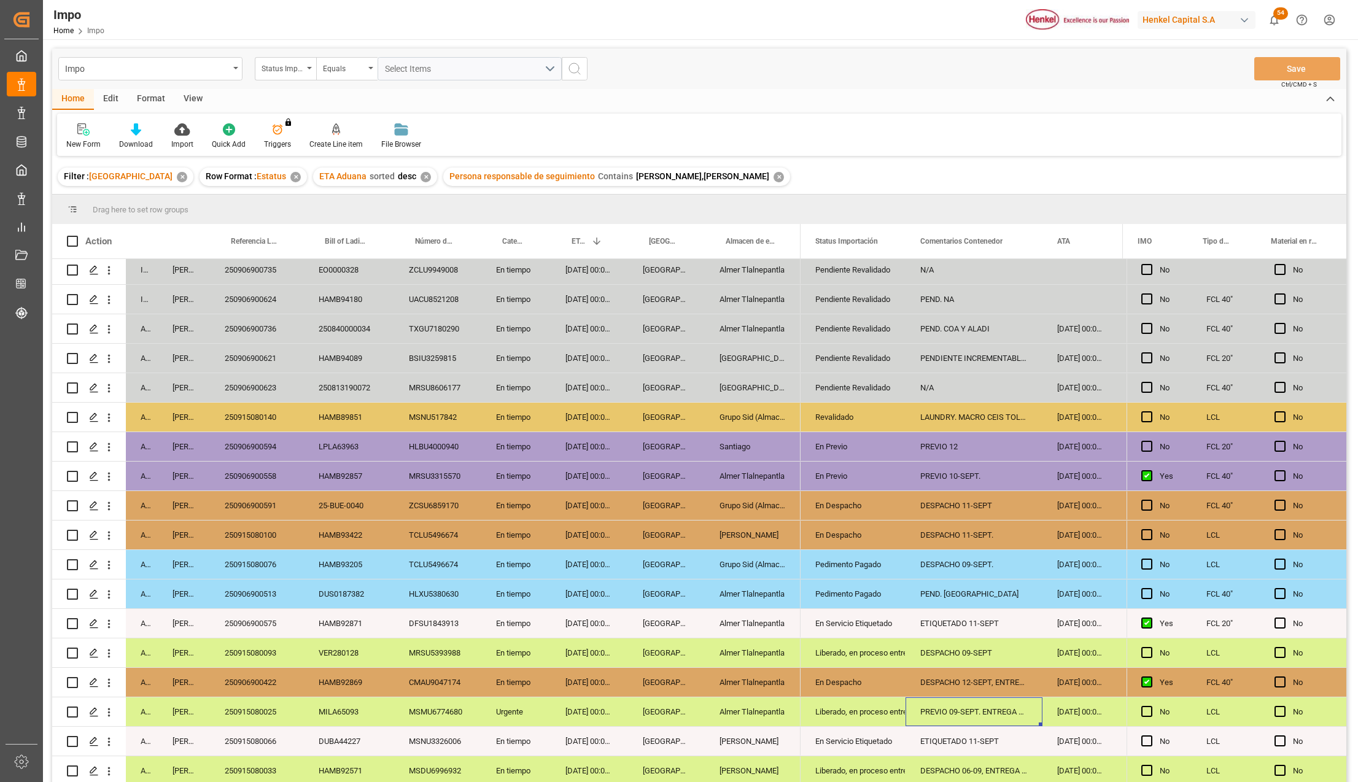
click at [847, 698] on div "Liberado, en proceso entrega" at bounding box center [853, 712] width 76 height 28
click at [885, 712] on icon "open menu" at bounding box center [883, 719] width 15 height 15
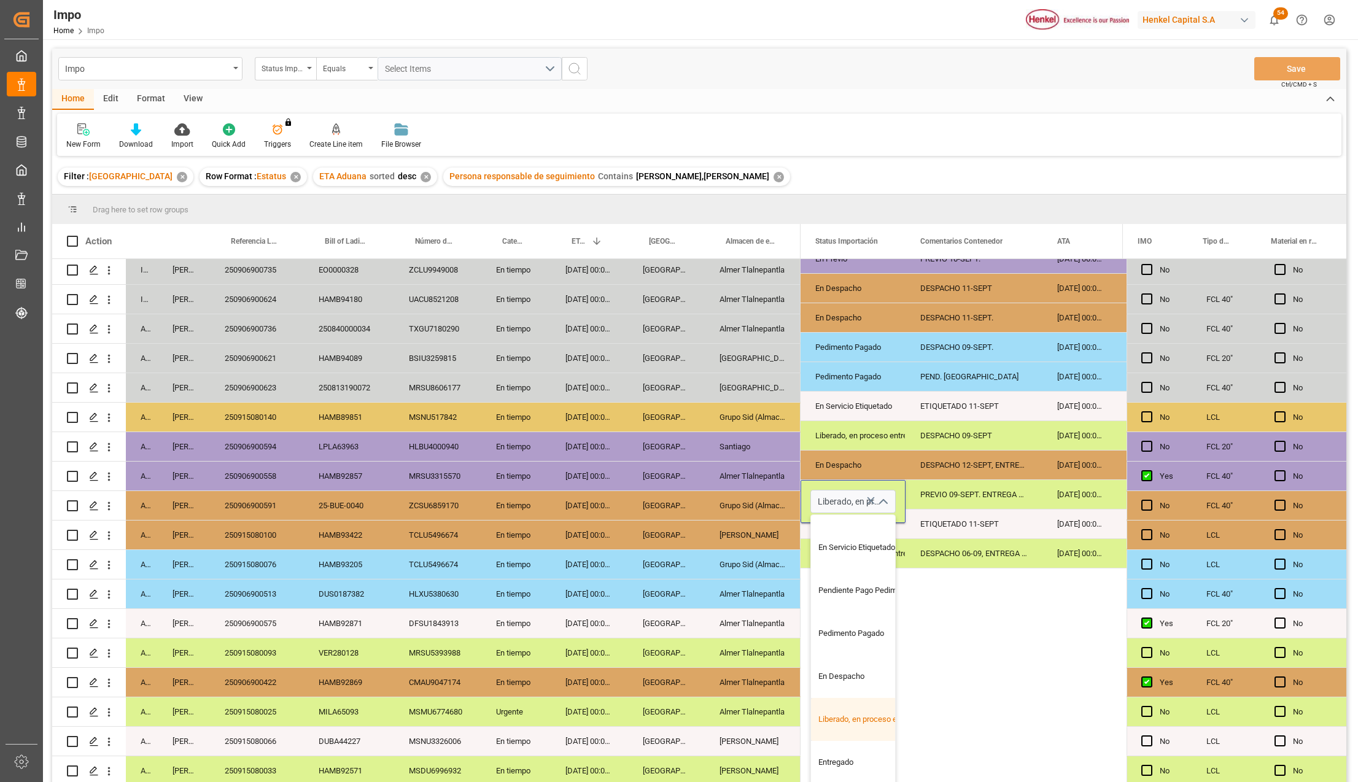
scroll to position [246, 0]
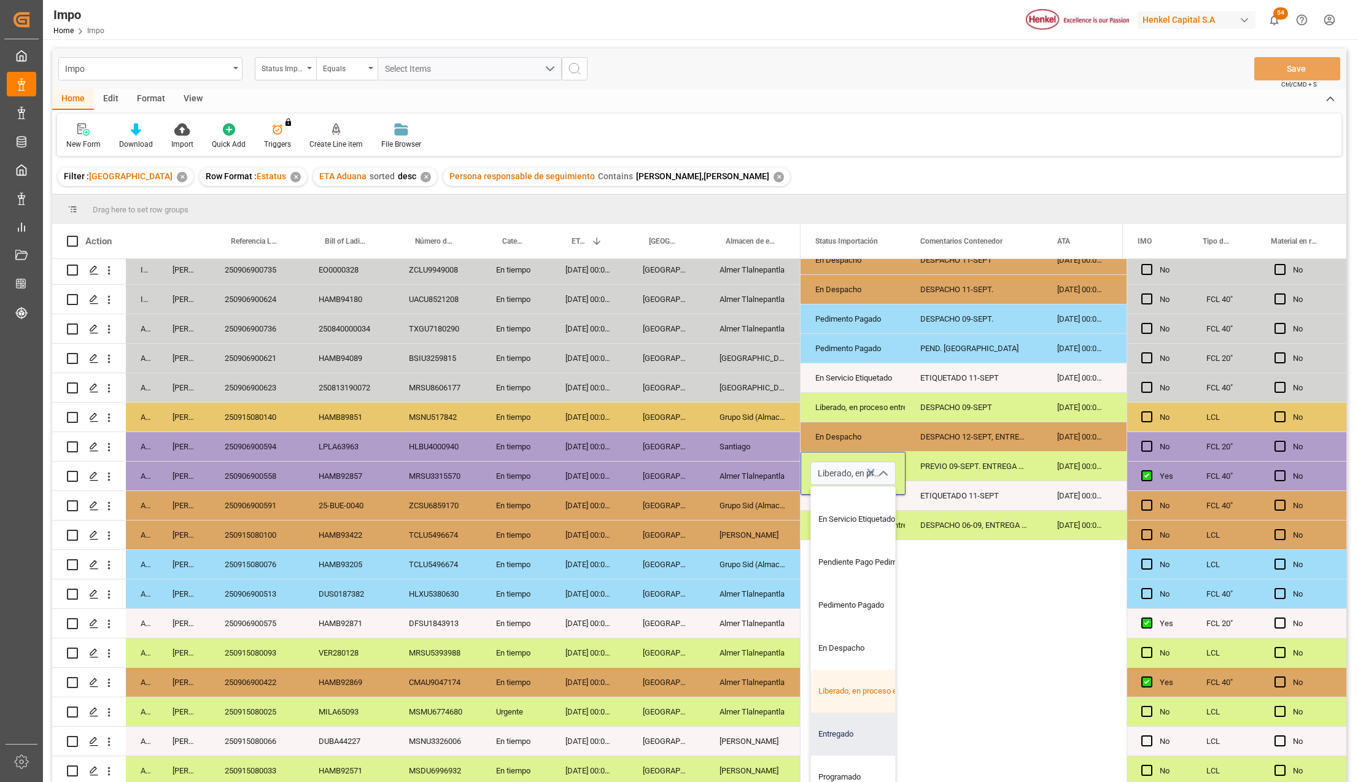
click at [844, 734] on div "Entregado" at bounding box center [868, 734] width 115 height 43
type input "Entregado"
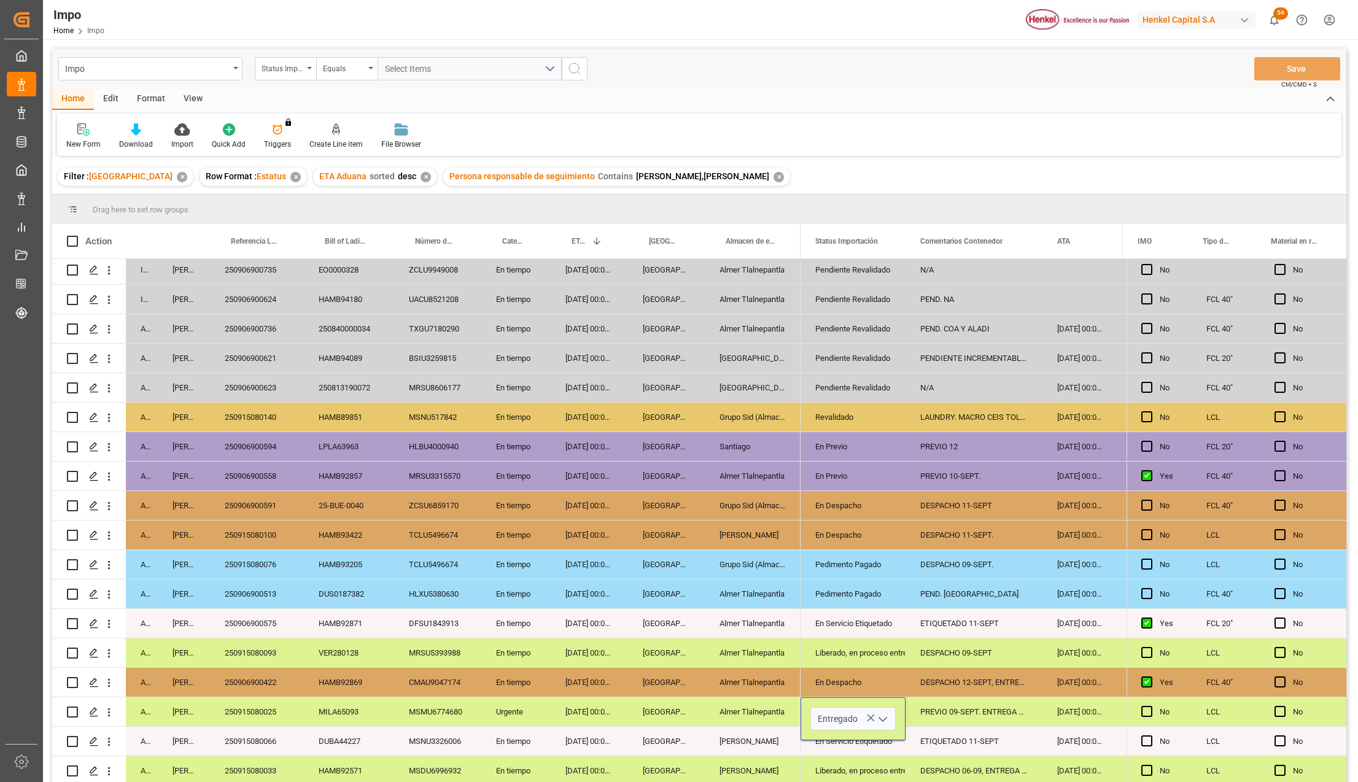
scroll to position [0, 0]
click at [734, 750] on div "[PERSON_NAME]" at bounding box center [753, 741] width 96 height 29
click at [931, 708] on div "PREVIO 09-SEPT. ENTREGA DIRECTA" at bounding box center [974, 712] width 137 height 29
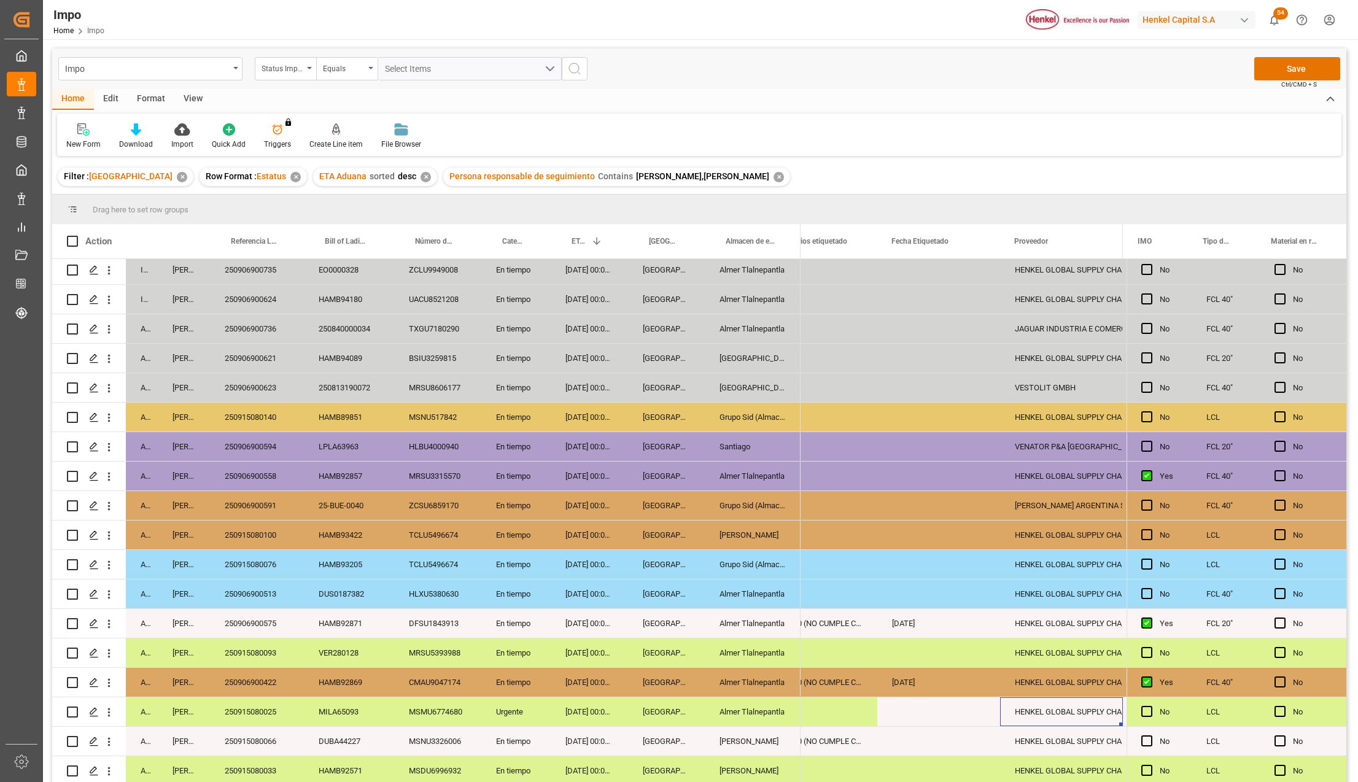
scroll to position [0, 516]
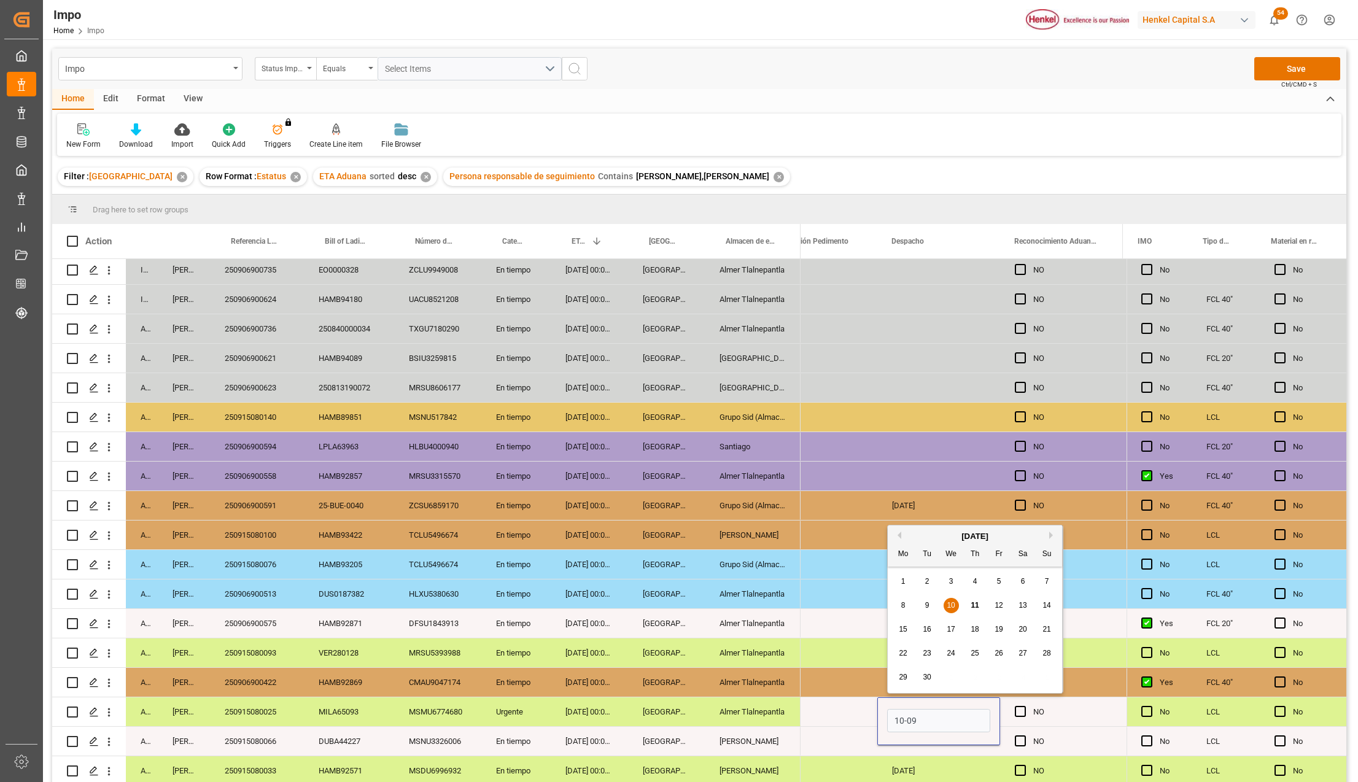
type input "10-09-2025"
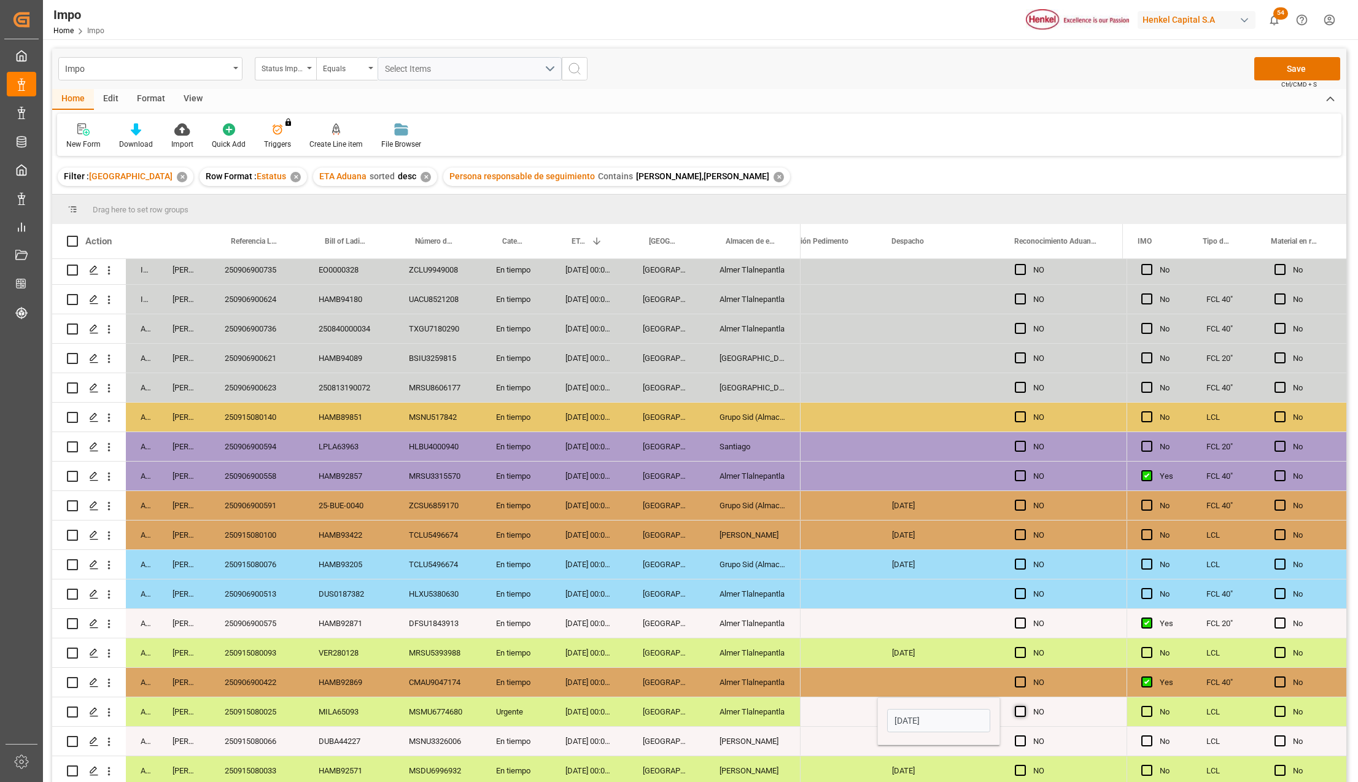
click at [1022, 706] on span "Press SPACE to select this row." at bounding box center [1020, 711] width 11 height 11
click at [1024, 706] on input "Press SPACE to select this row." at bounding box center [1024, 706] width 0 height 0
click at [1022, 706] on span "Press SPACE to select this row." at bounding box center [1020, 711] width 11 height 11
click at [1024, 706] on input "Press SPACE to select this row." at bounding box center [1024, 706] width 0 height 0
click at [968, 713] on div "10-09-2025" at bounding box center [938, 712] width 123 height 29
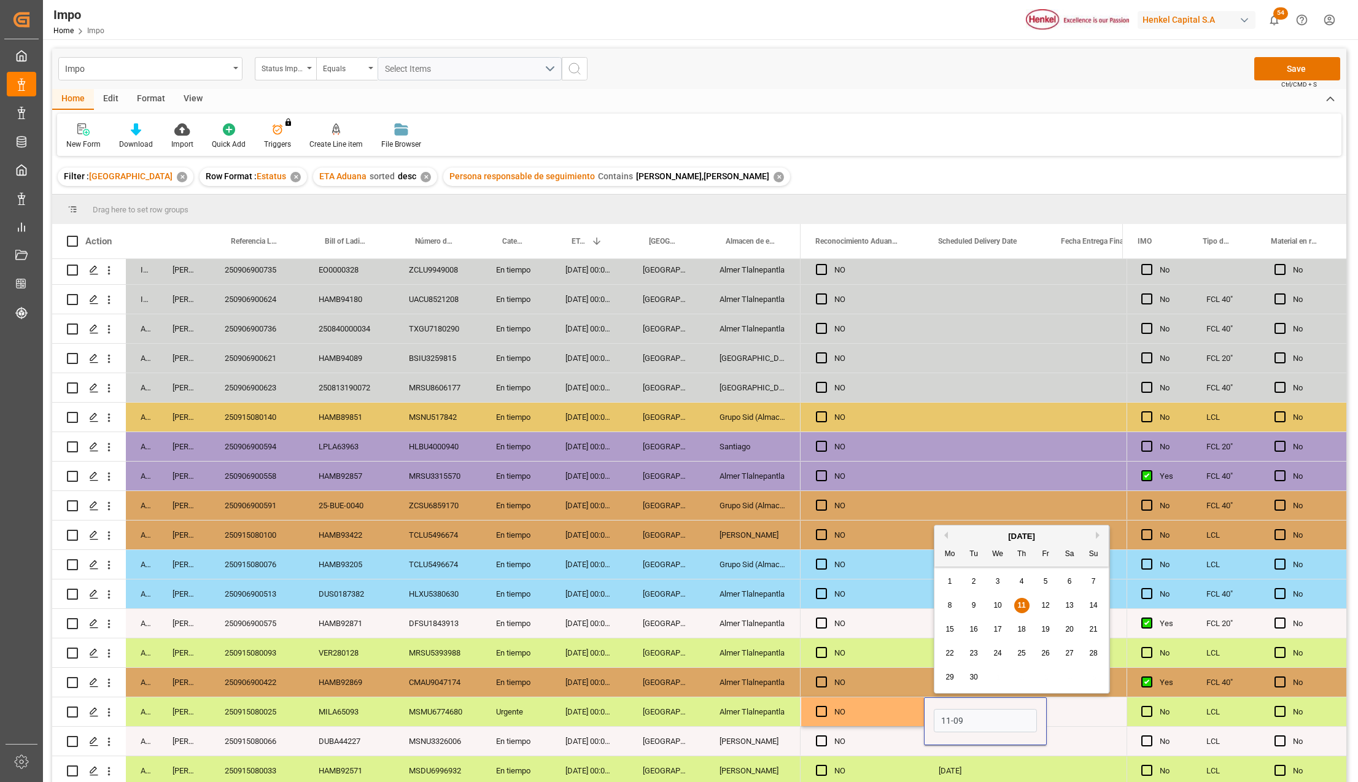
type input "11-09-2025"
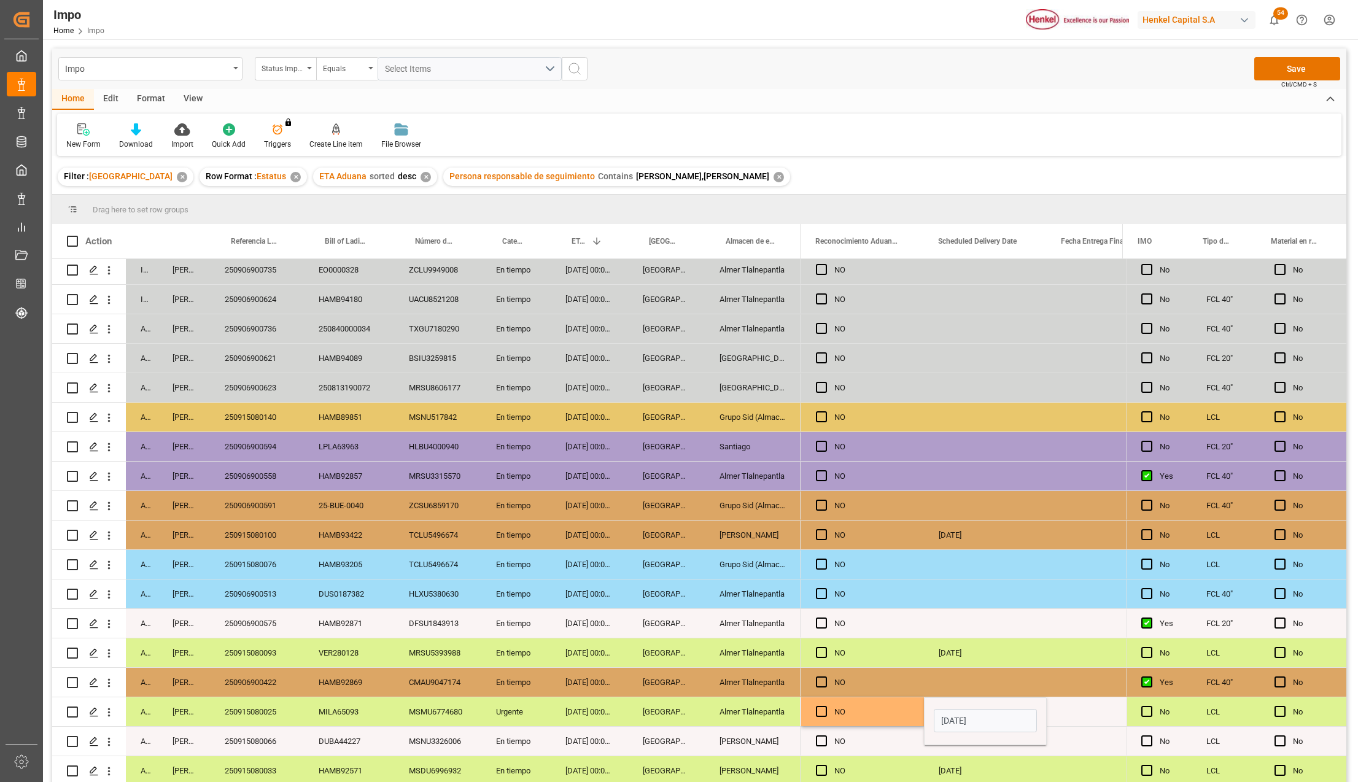
click at [901, 711] on div "NO" at bounding box center [871, 712] width 75 height 28
click at [963, 717] on div "11-09-2025" at bounding box center [985, 712] width 123 height 29
click at [1082, 713] on div "Press SPACE to select this row." at bounding box center [1108, 712] width 123 height 29
click at [1040, 737] on div "Press SPACE to select this row." at bounding box center [985, 741] width 123 height 29
click at [1295, 76] on button "Save" at bounding box center [1297, 68] width 86 height 23
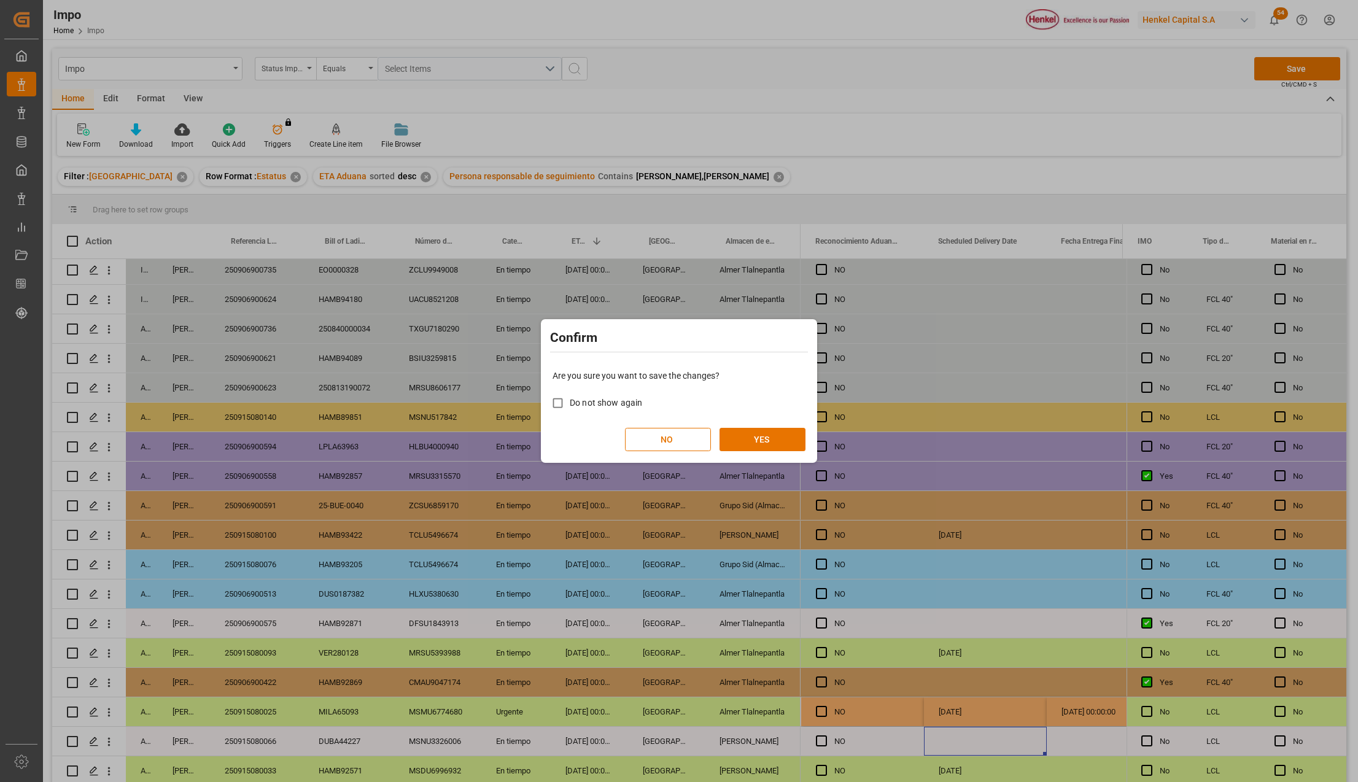
click at [974, 718] on div "Confirm Are you sure you want to save the changes? Do not show again NO YES" at bounding box center [679, 391] width 1358 height 782
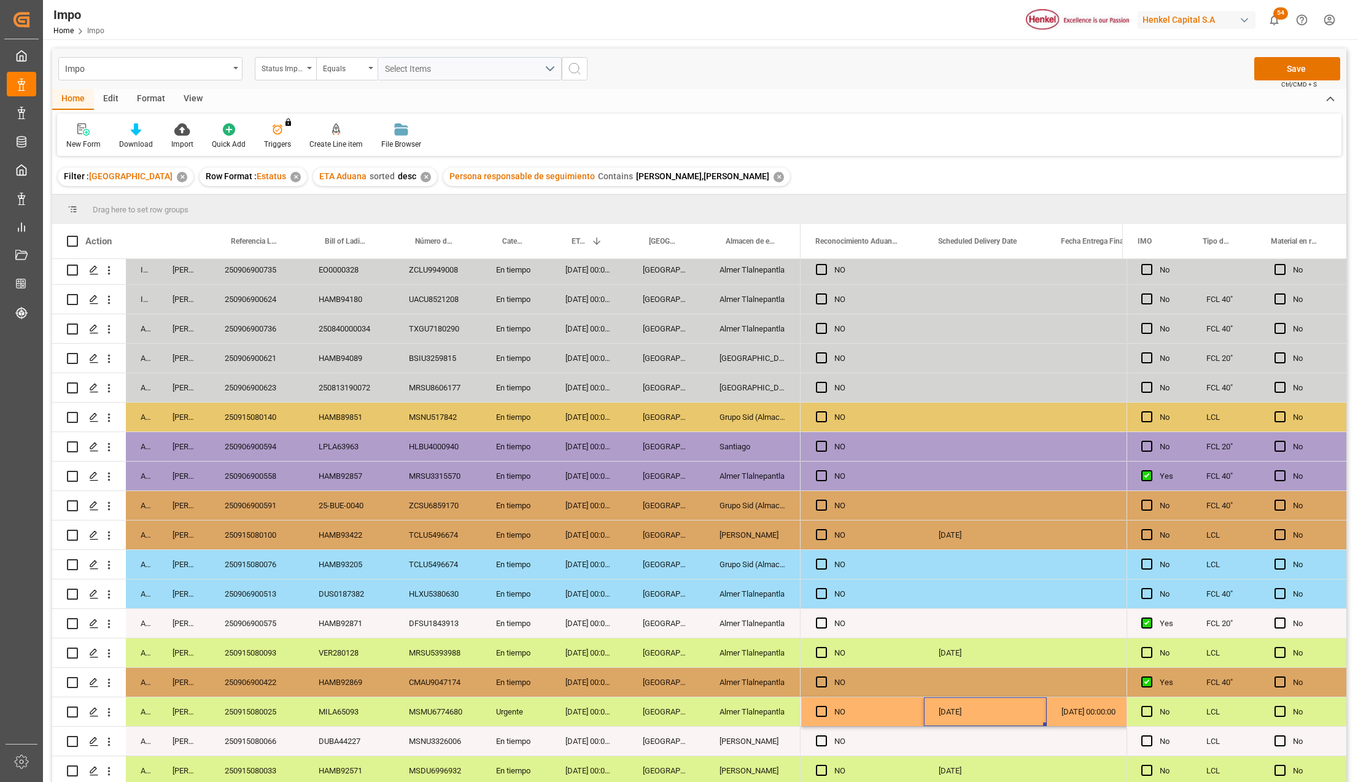
click at [974, 718] on div "[DATE]" at bounding box center [985, 712] width 123 height 29
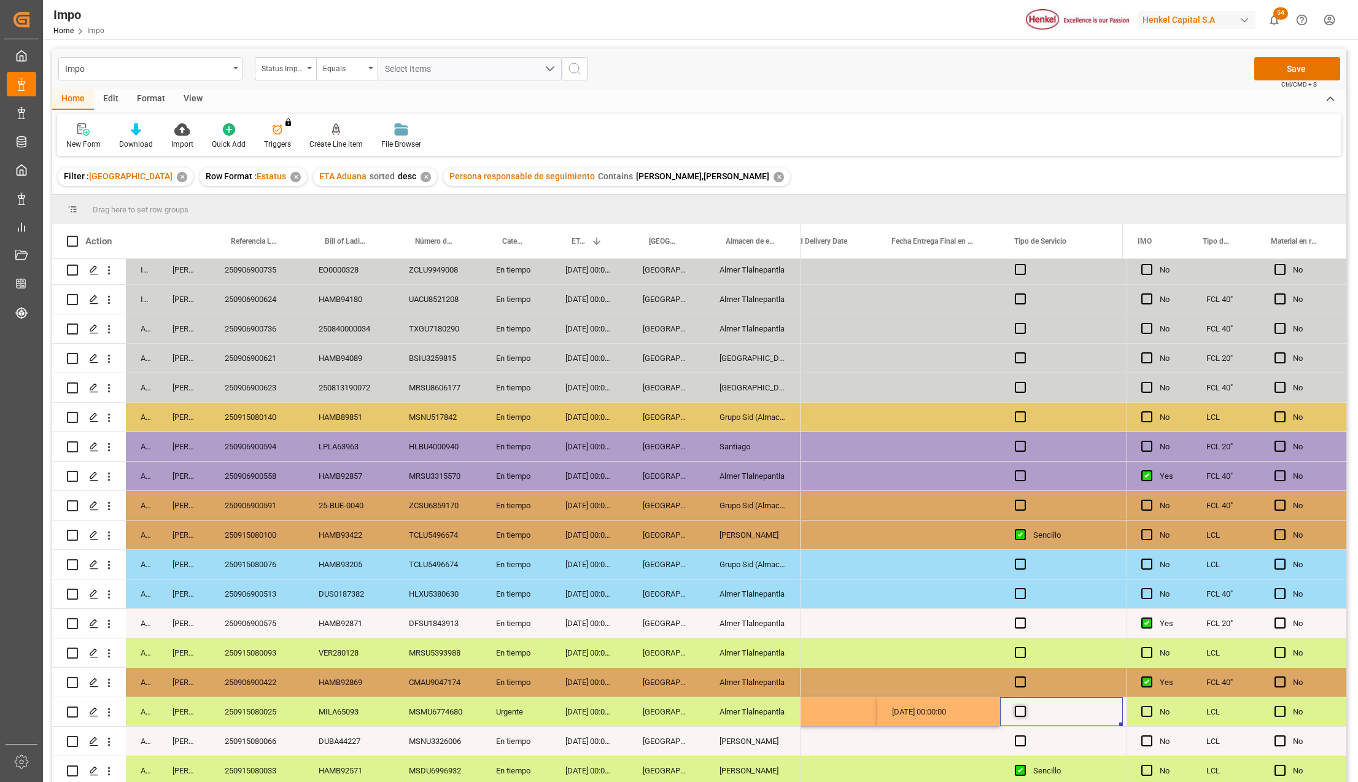
click at [1017, 706] on span "Press SPACE to select this row." at bounding box center [1020, 711] width 11 height 11
click at [1024, 706] on input "Press SPACE to select this row." at bounding box center [1024, 706] width 0 height 0
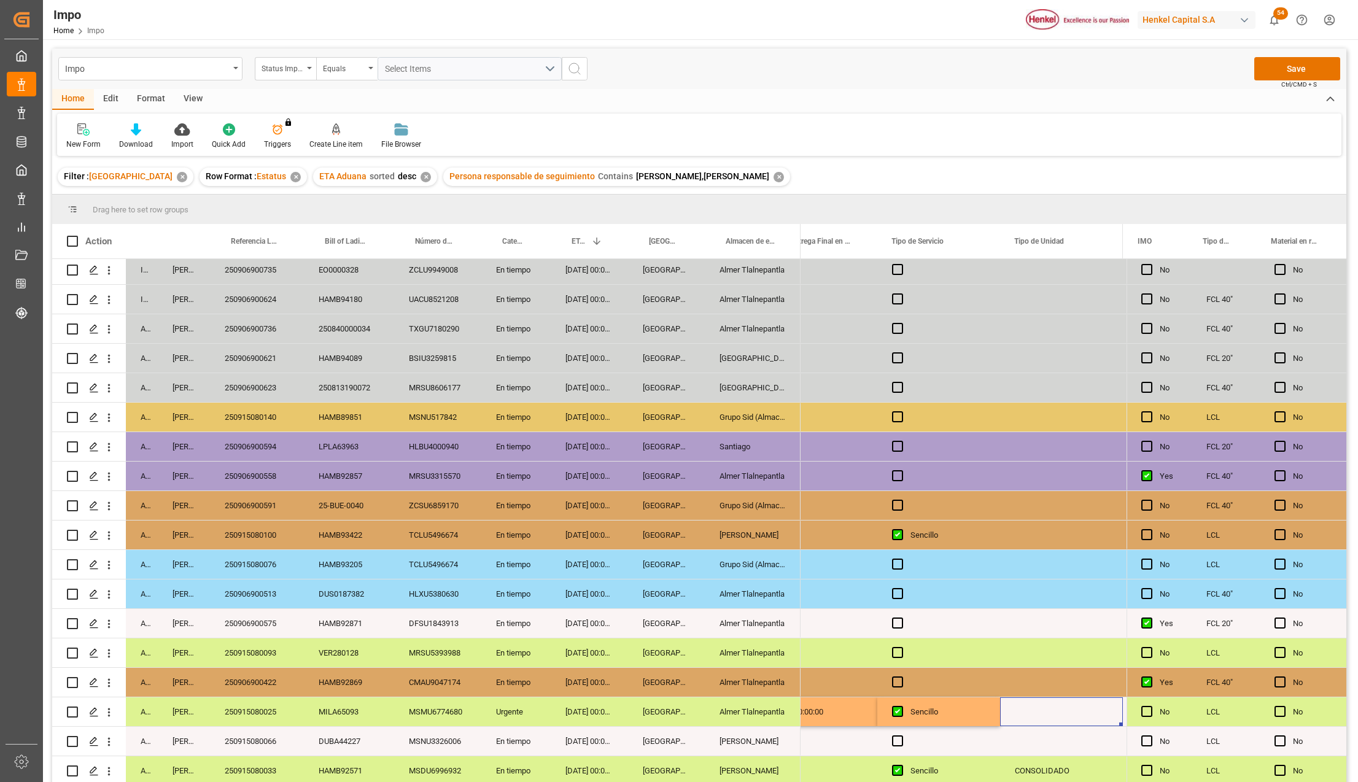
click at [1027, 708] on div "Press SPACE to select this row." at bounding box center [1061, 712] width 123 height 29
click at [1027, 713] on input "Press SPACE to select this row." at bounding box center [1061, 718] width 103 height 23
type input "DEDICADA 3.5"
click at [959, 710] on div "Sencillo" at bounding box center [948, 712] width 75 height 28
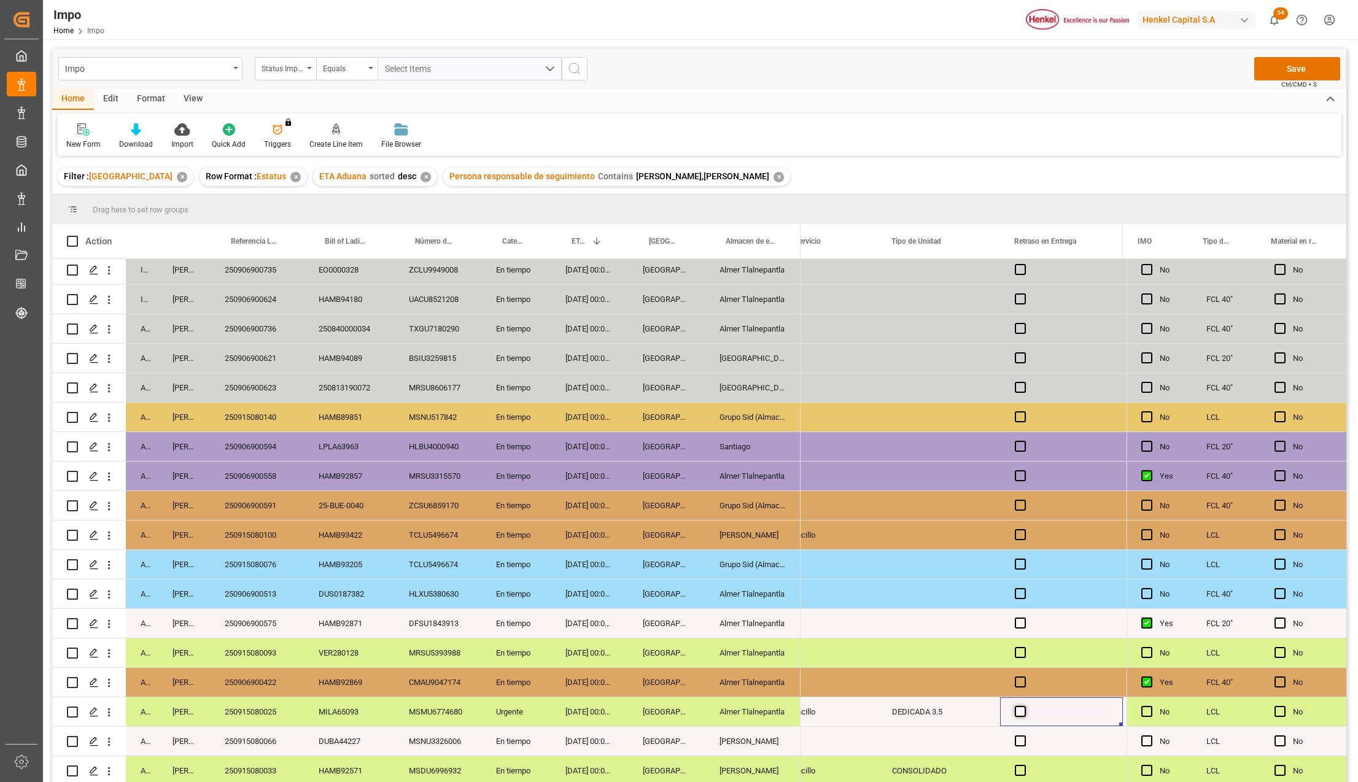
click at [1022, 711] on span "Press SPACE to select this row." at bounding box center [1020, 711] width 11 height 11
click at [1024, 706] on input "Press SPACE to select this row." at bounding box center [1024, 706] width 0 height 0
click at [1022, 711] on span "Press SPACE to select this row." at bounding box center [1020, 711] width 11 height 11
click at [1024, 706] on input "Press SPACE to select this row." at bounding box center [1024, 706] width 0 height 0
click at [943, 715] on div "DEDICADA 3.5" at bounding box center [938, 712] width 123 height 29
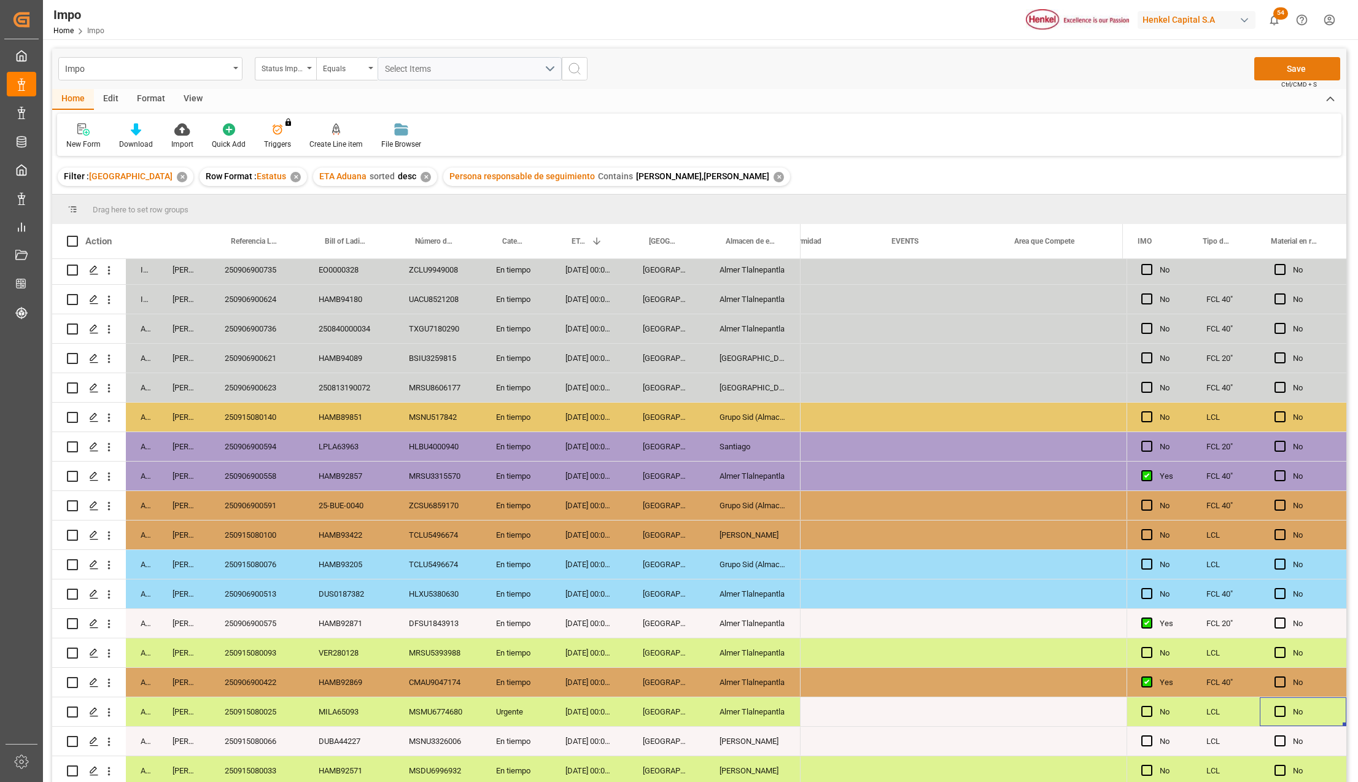
click at [1294, 65] on button "Save" at bounding box center [1297, 68] width 86 height 23
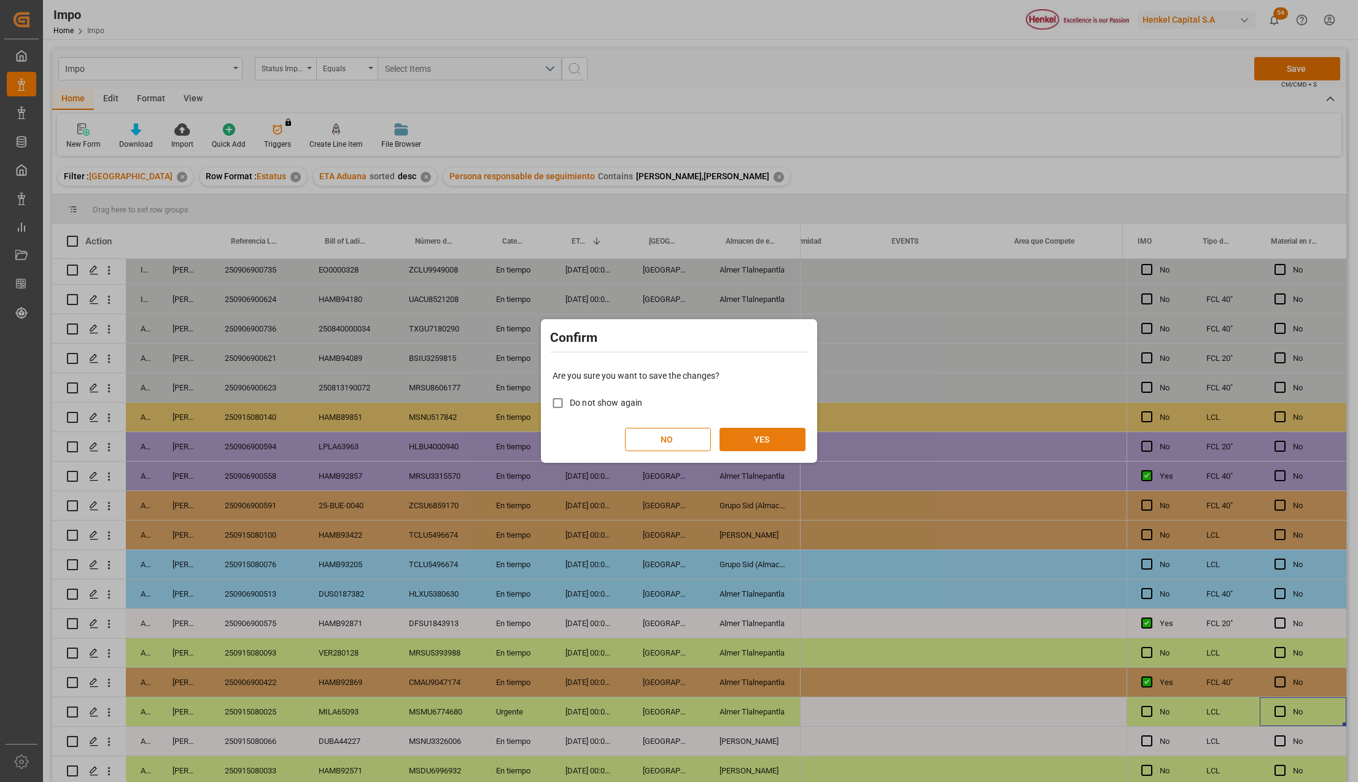
click at [744, 430] on button "YES" at bounding box center [763, 439] width 86 height 23
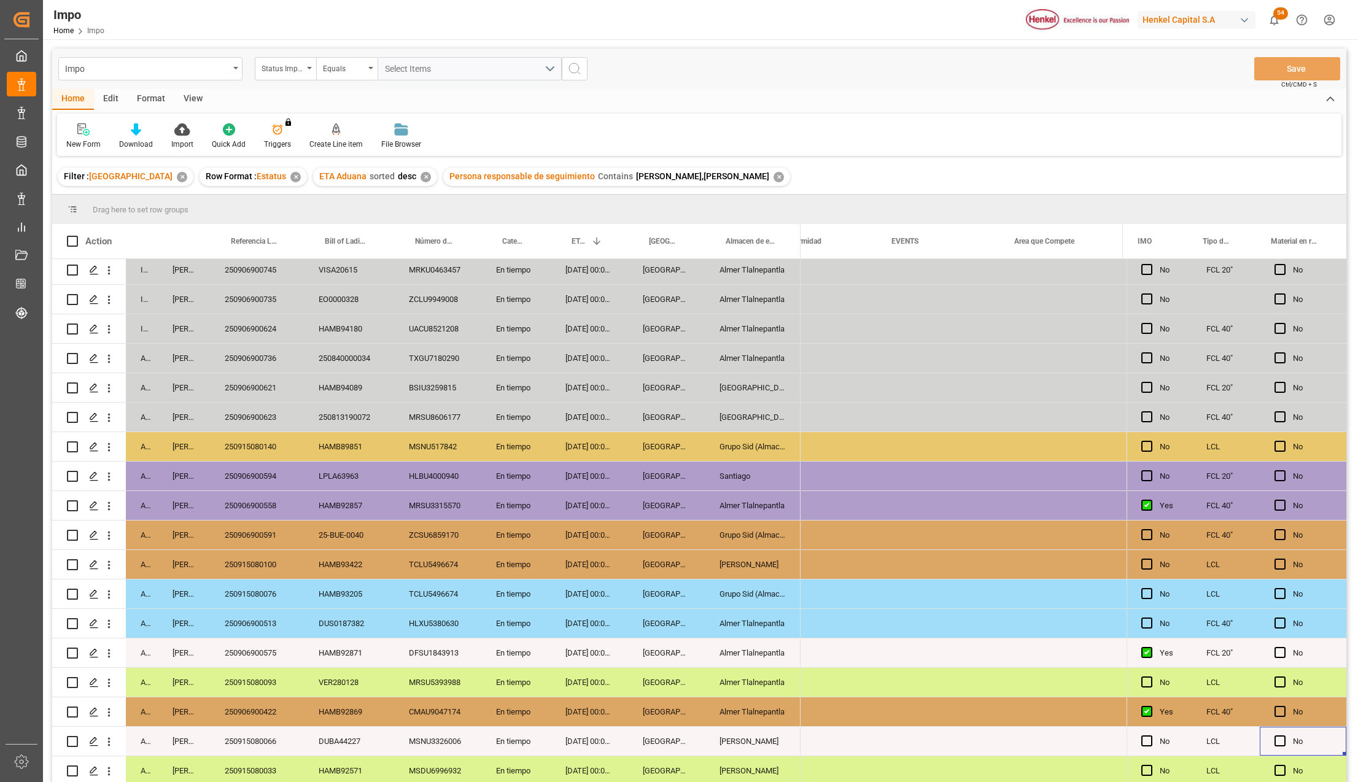
scroll to position [302, 0]
click at [249, 678] on div "250915080093" at bounding box center [257, 682] width 94 height 29
click at [718, 688] on div "Almer Tlalnepantla" at bounding box center [753, 682] width 96 height 29
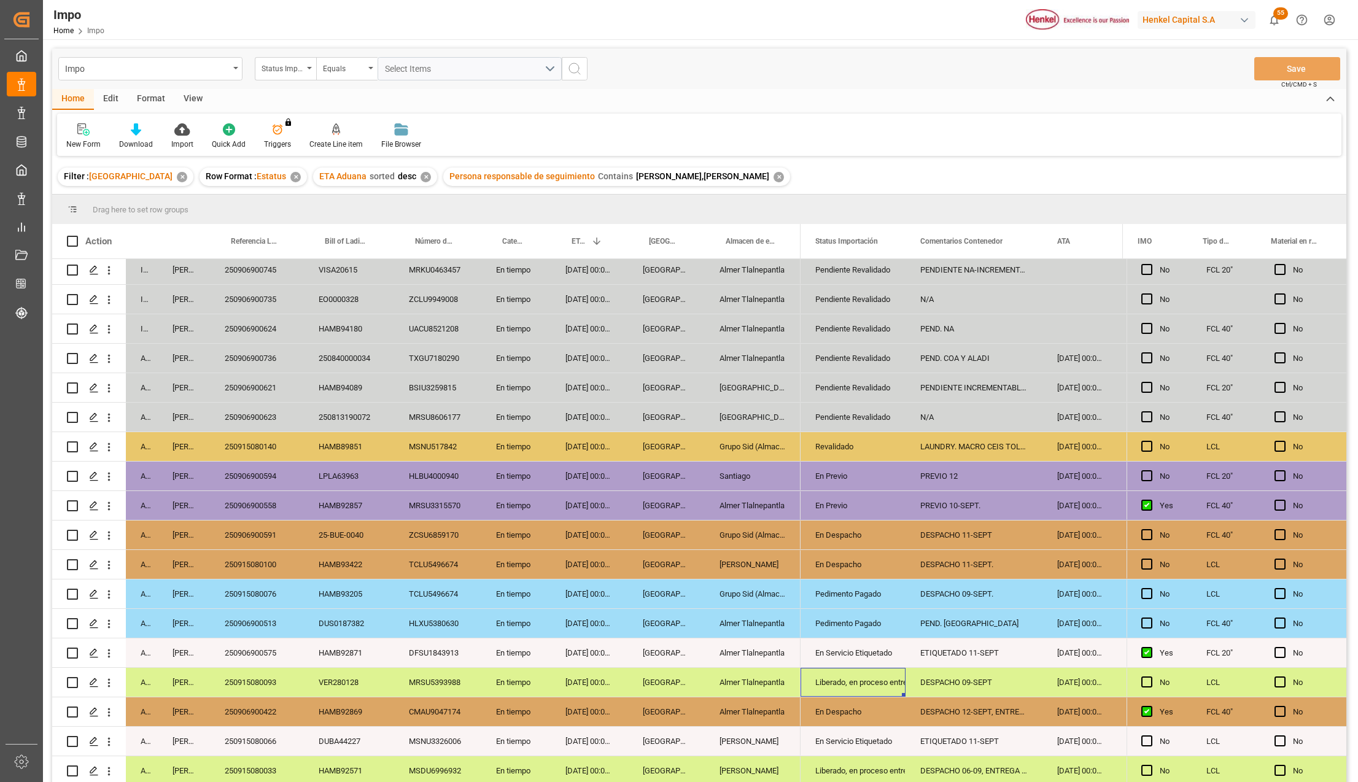
click at [869, 679] on div "Liberado, en proceso entrega" at bounding box center [853, 683] width 76 height 28
click at [877, 686] on icon "open menu" at bounding box center [883, 690] width 15 height 15
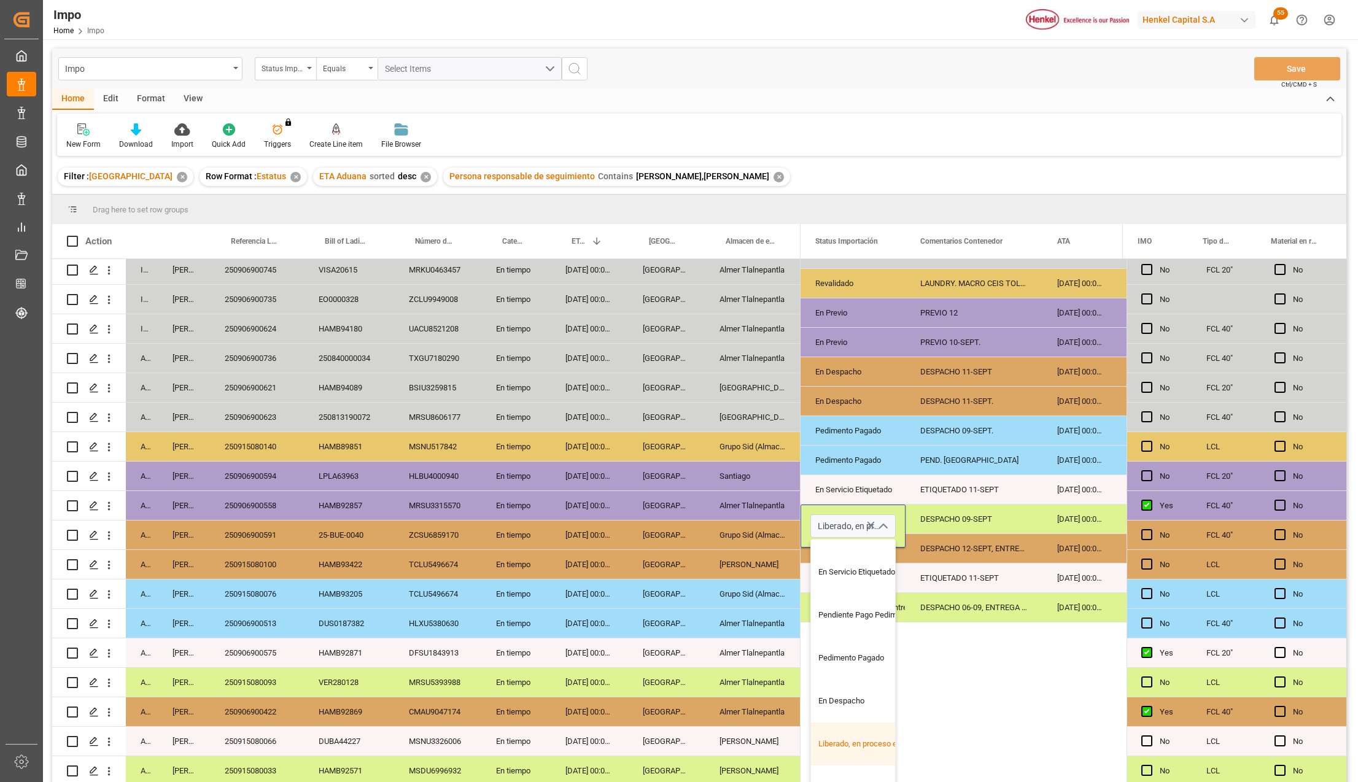
scroll to position [229, 0]
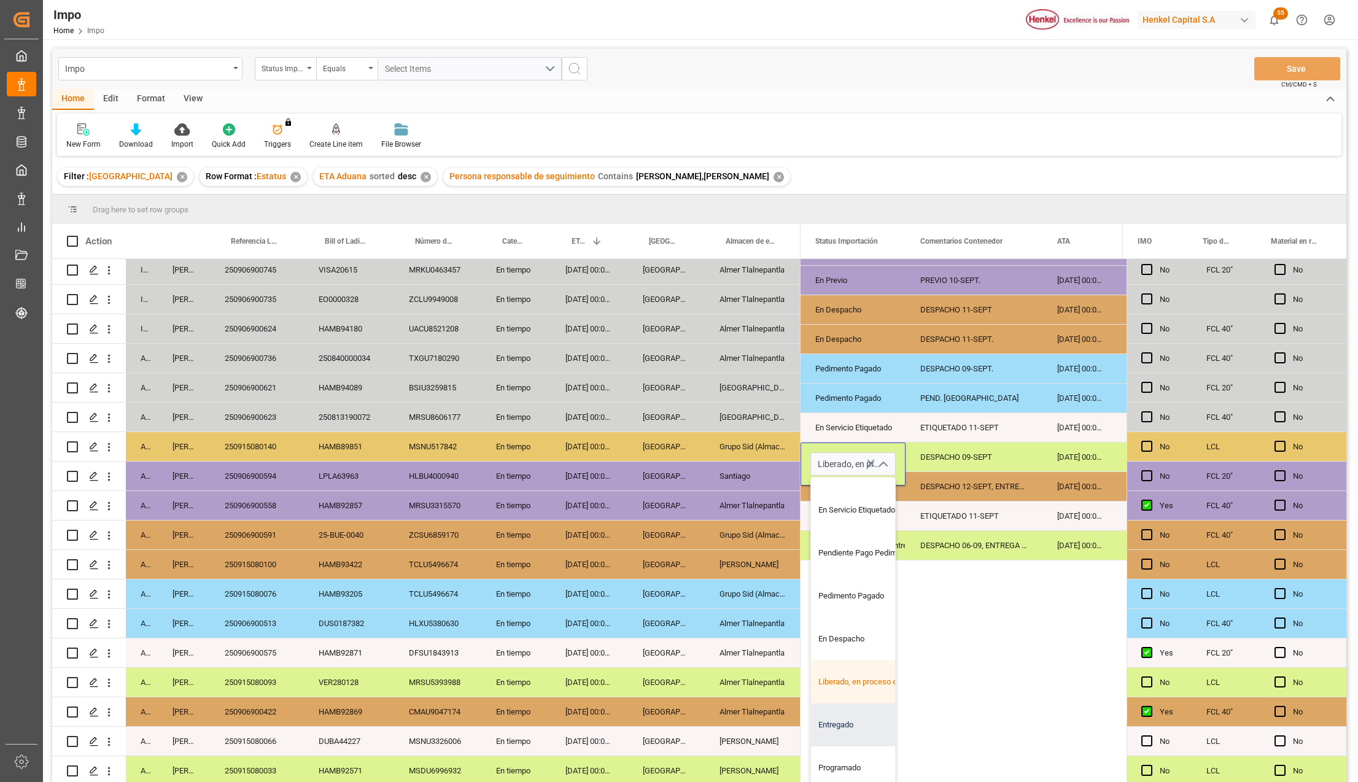
click at [841, 713] on div "Entregado" at bounding box center [868, 725] width 115 height 43
type input "Entregado"
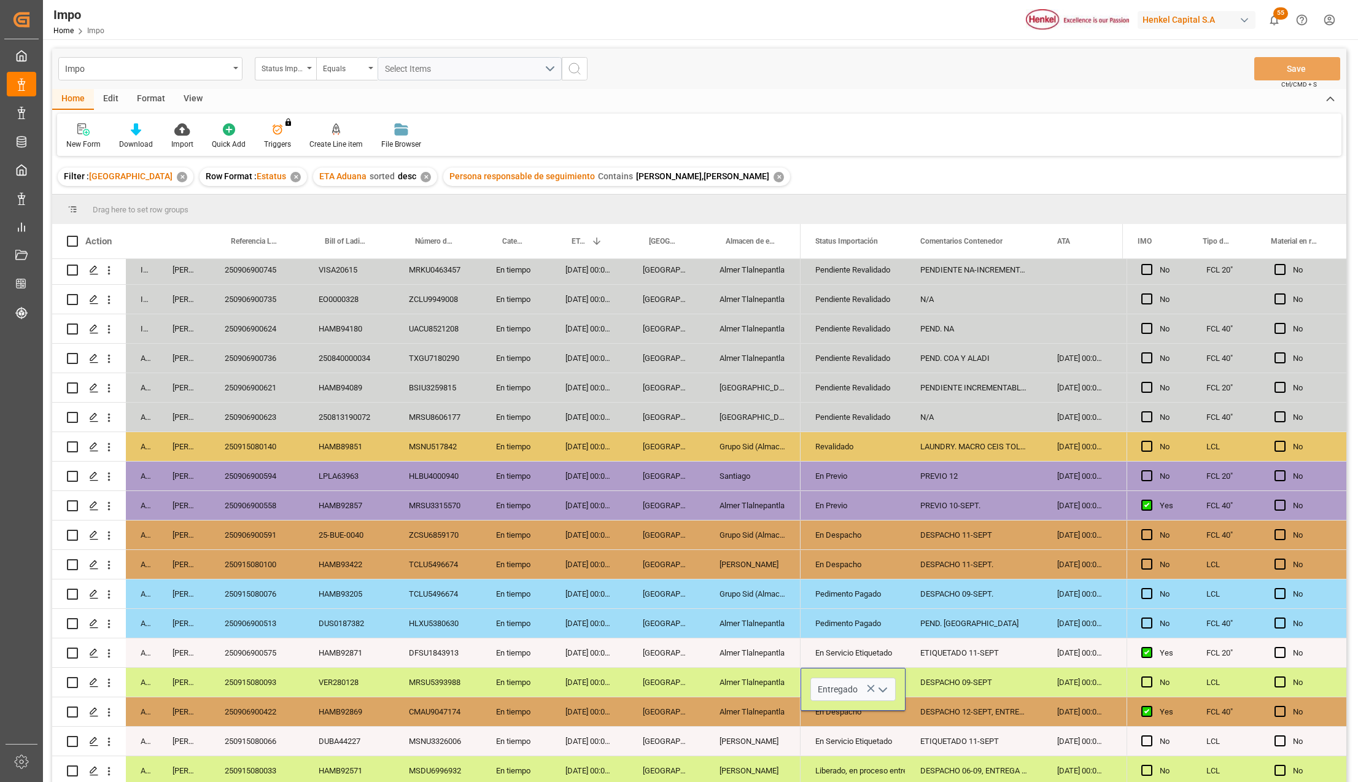
click at [702, 732] on div "[GEOGRAPHIC_DATA]" at bounding box center [666, 741] width 77 height 29
click at [990, 681] on div "DESPACHO 09-SEPT" at bounding box center [974, 682] width 137 height 29
click at [966, 674] on div "DESPACHO 09-SEPT" at bounding box center [974, 682] width 137 height 29
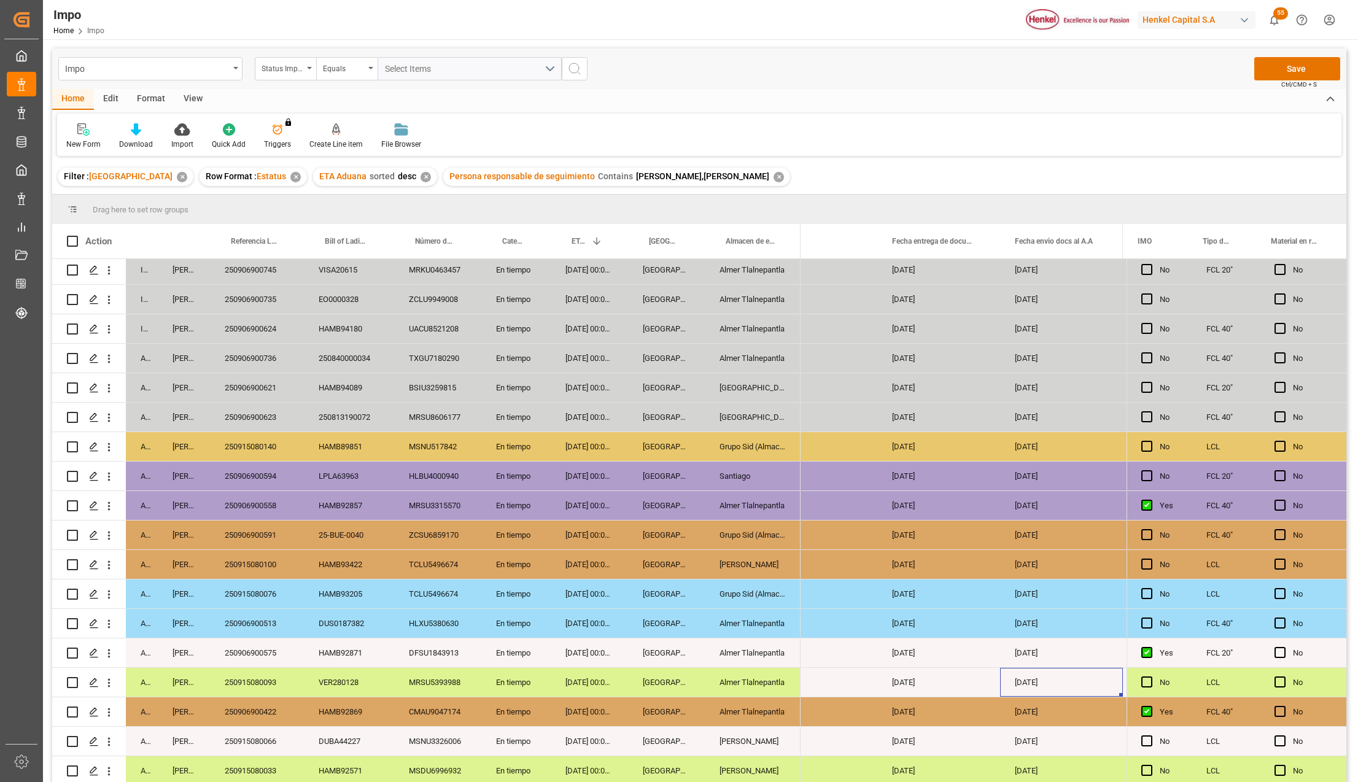
scroll to position [0, 1956]
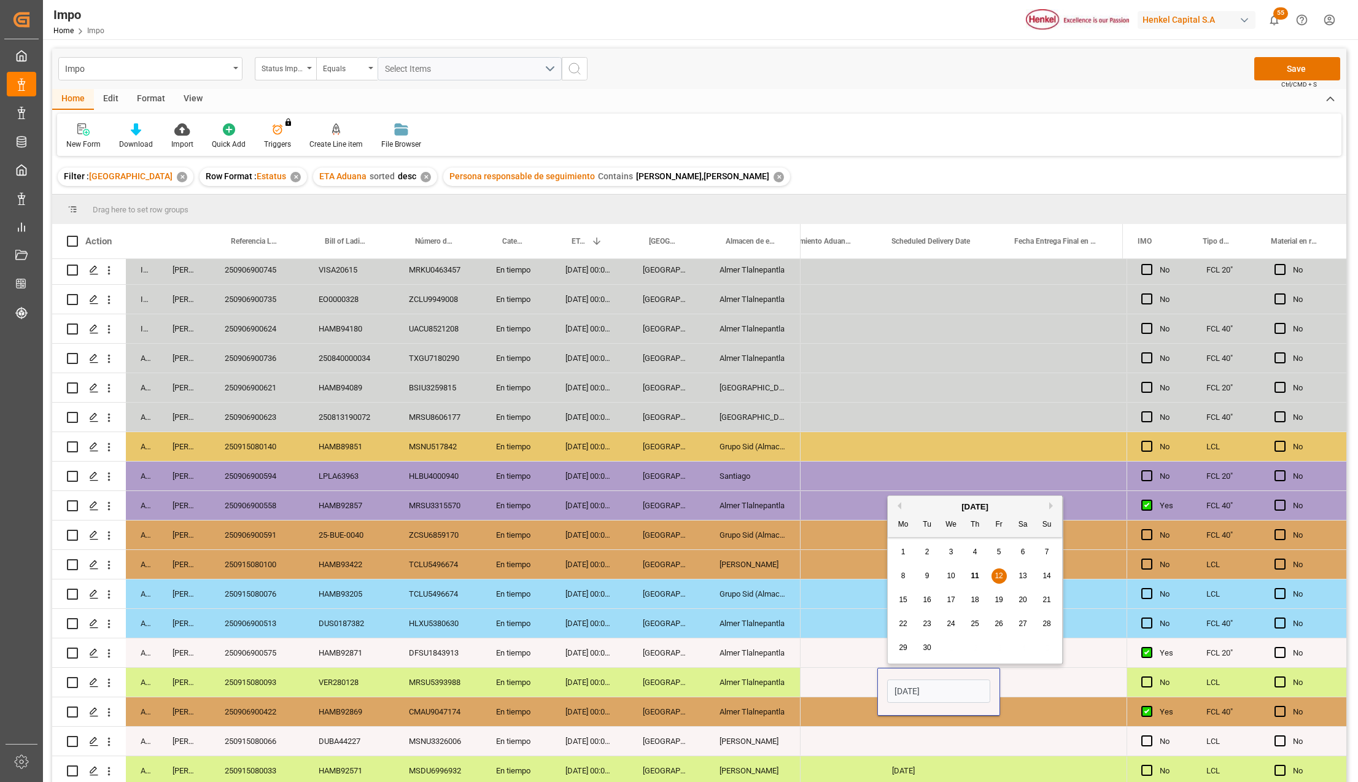
click at [1018, 682] on div "Press SPACE to select this row." at bounding box center [1061, 682] width 123 height 29
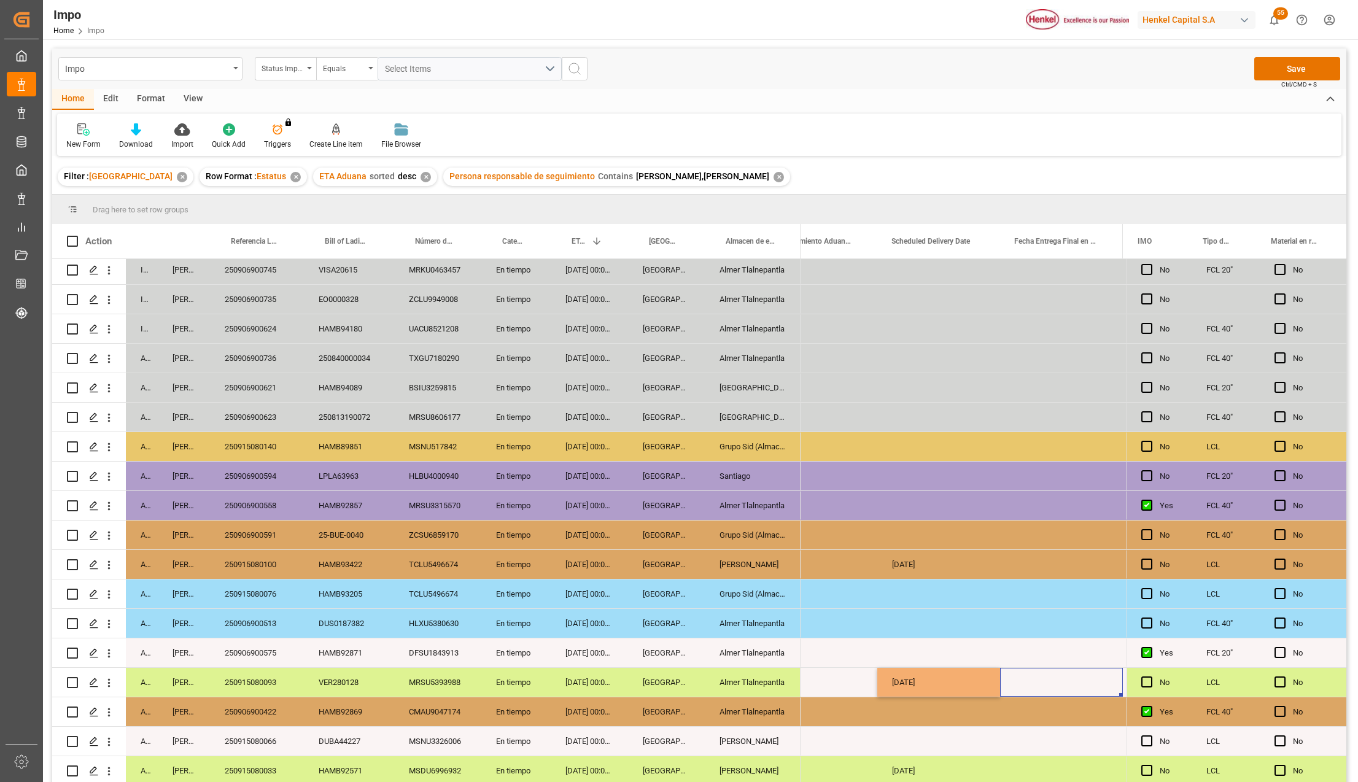
click at [1024, 684] on div "Press SPACE to select this row." at bounding box center [1061, 682] width 123 height 29
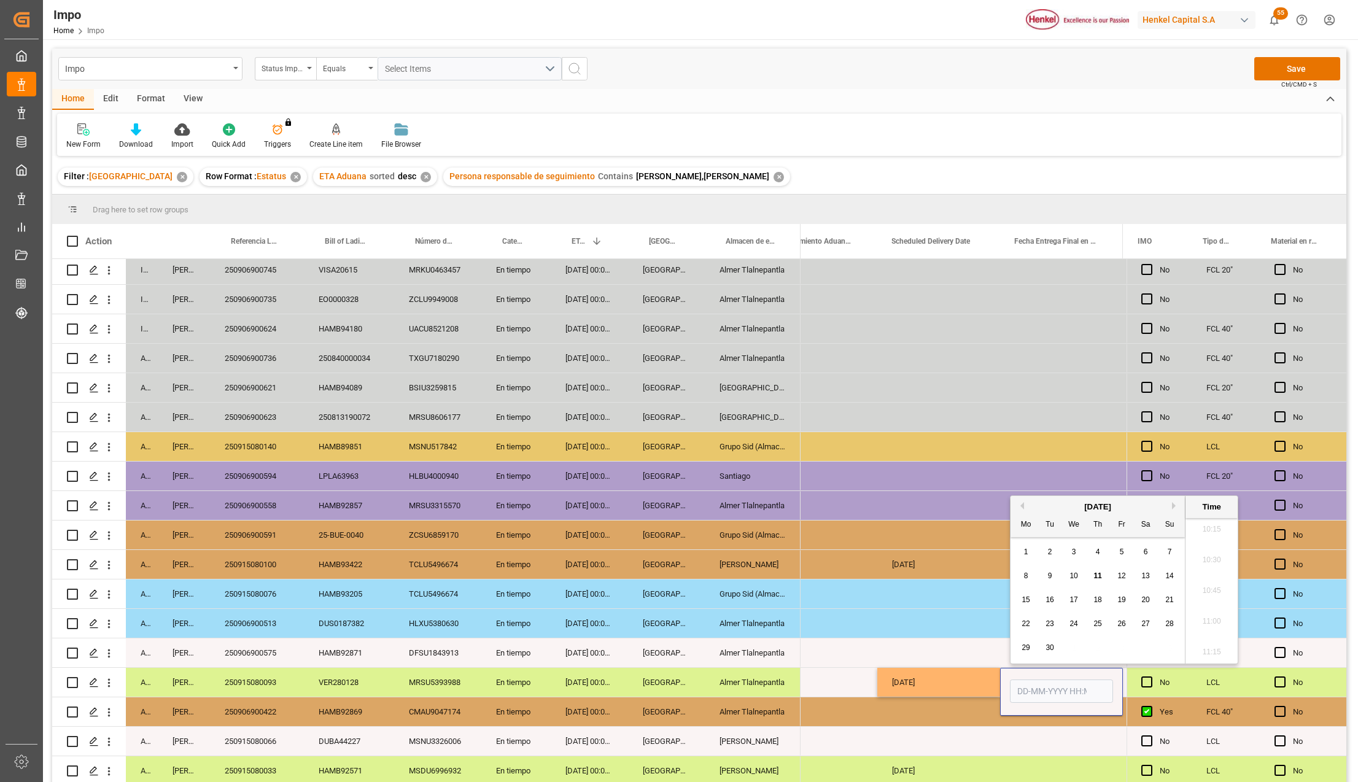
click at [1024, 684] on input "Press SPACE to select this row." at bounding box center [1061, 691] width 103 height 23
type input "11-09-2025 00:00"
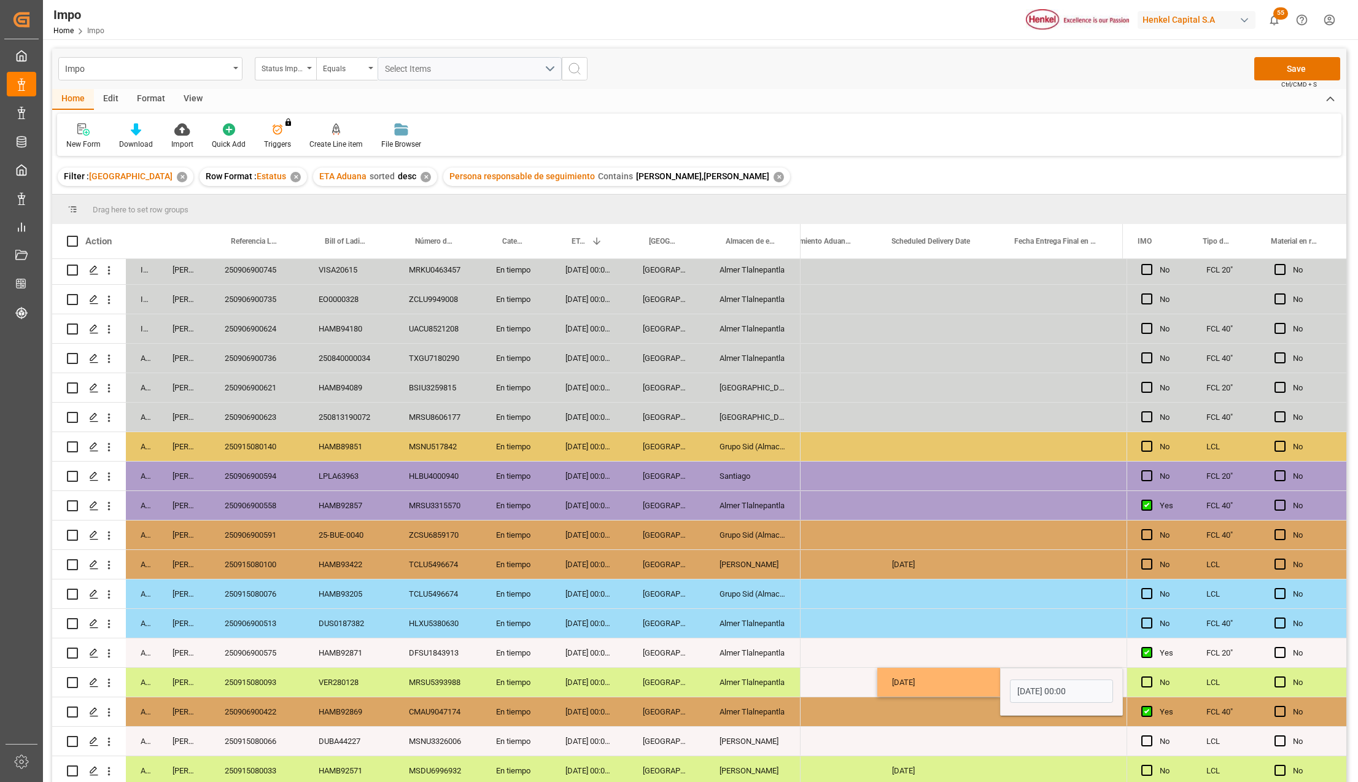
click at [963, 705] on div "Press SPACE to select this row." at bounding box center [938, 712] width 123 height 29
click at [1038, 668] on div "11-09-2025 00:00:00" at bounding box center [1061, 682] width 123 height 29
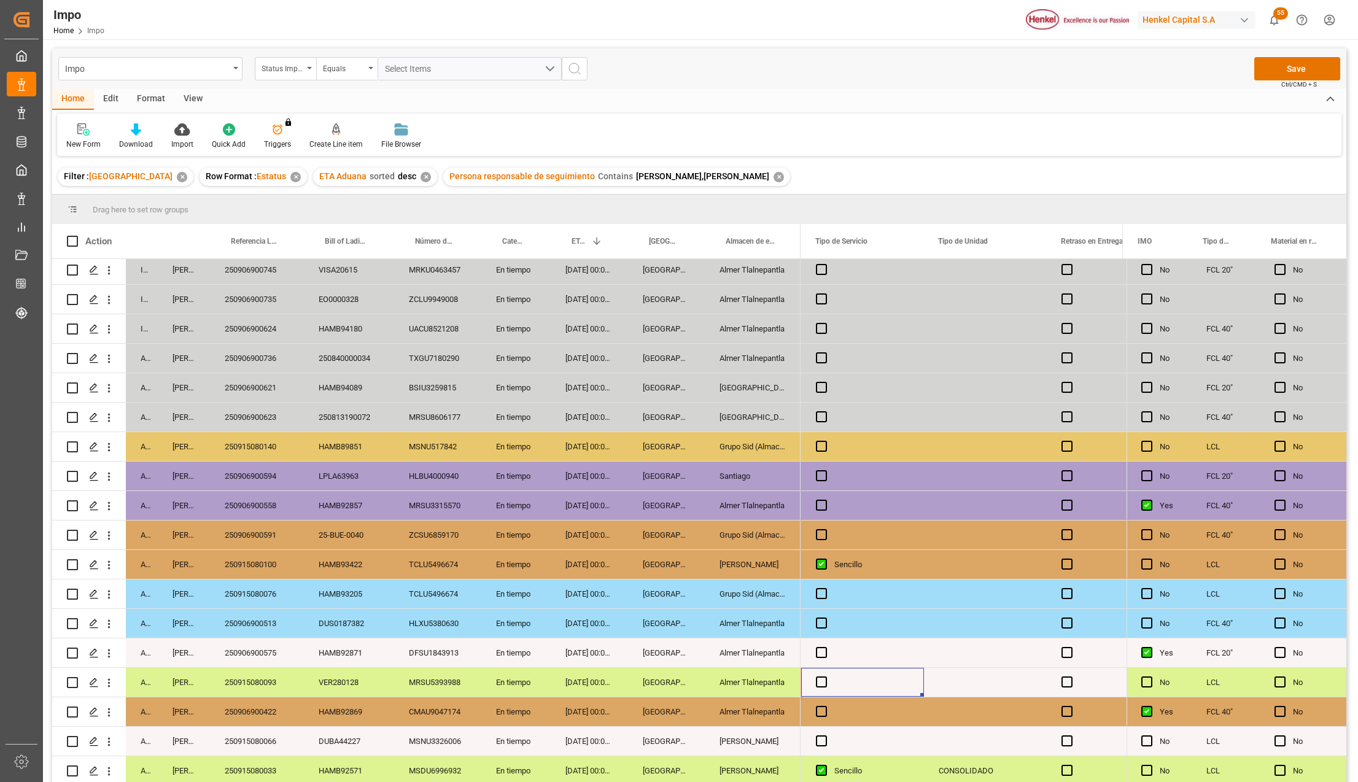
click at [818, 678] on span "Press SPACE to select this row." at bounding box center [821, 682] width 11 height 11
click at [825, 677] on input "Press SPACE to select this row." at bounding box center [825, 677] width 0 height 0
click at [986, 680] on div "Press SPACE to select this row." at bounding box center [985, 682] width 123 height 29
click at [983, 681] on div "Press SPACE to select this row." at bounding box center [985, 682] width 123 height 29
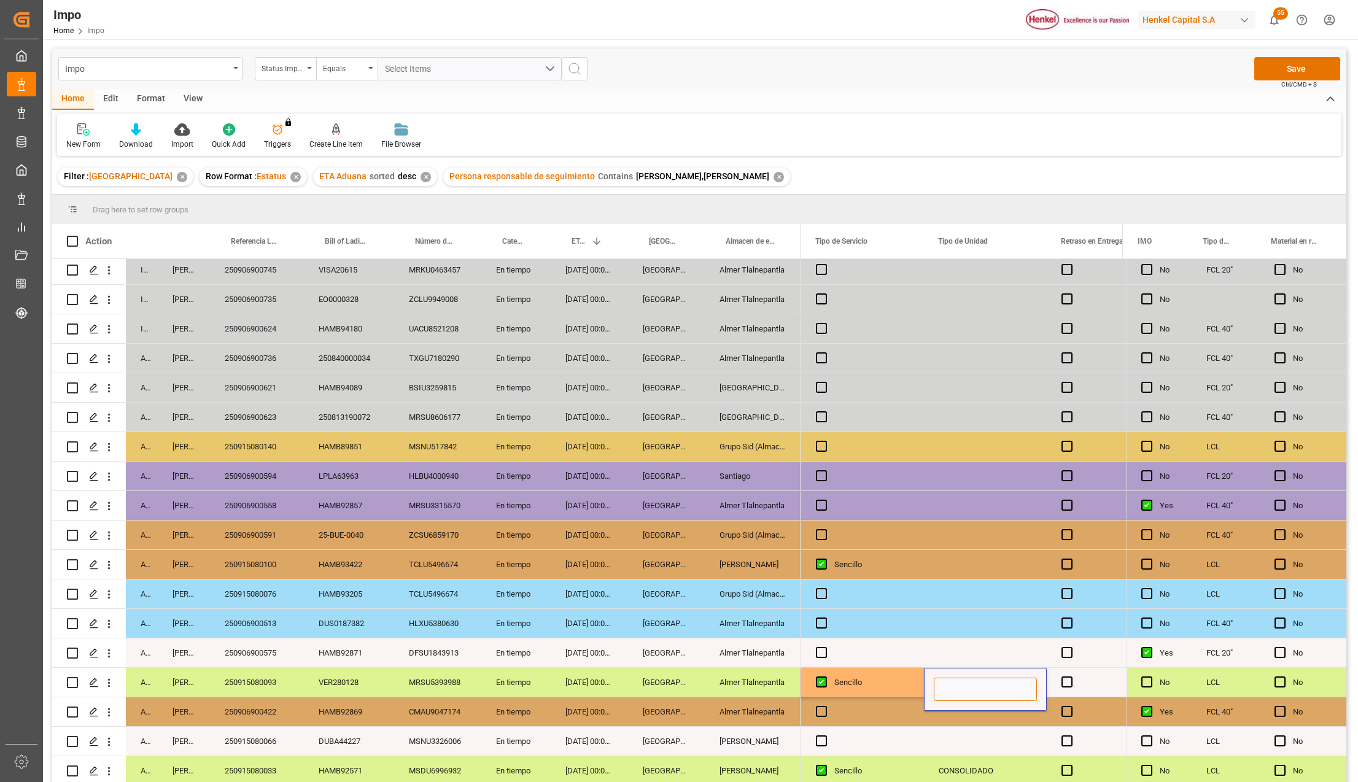
click at [981, 686] on input "Press SPACE to select this row." at bounding box center [985, 689] width 103 height 23
type input "CONSOLIDADO"
click at [980, 727] on div "Press SPACE to select this row." at bounding box center [985, 741] width 123 height 29
click at [1072, 674] on div "Press SPACE to select this row." at bounding box center [1108, 682] width 123 height 29
click at [1065, 678] on span "Press SPACE to select this row." at bounding box center [1067, 682] width 11 height 11
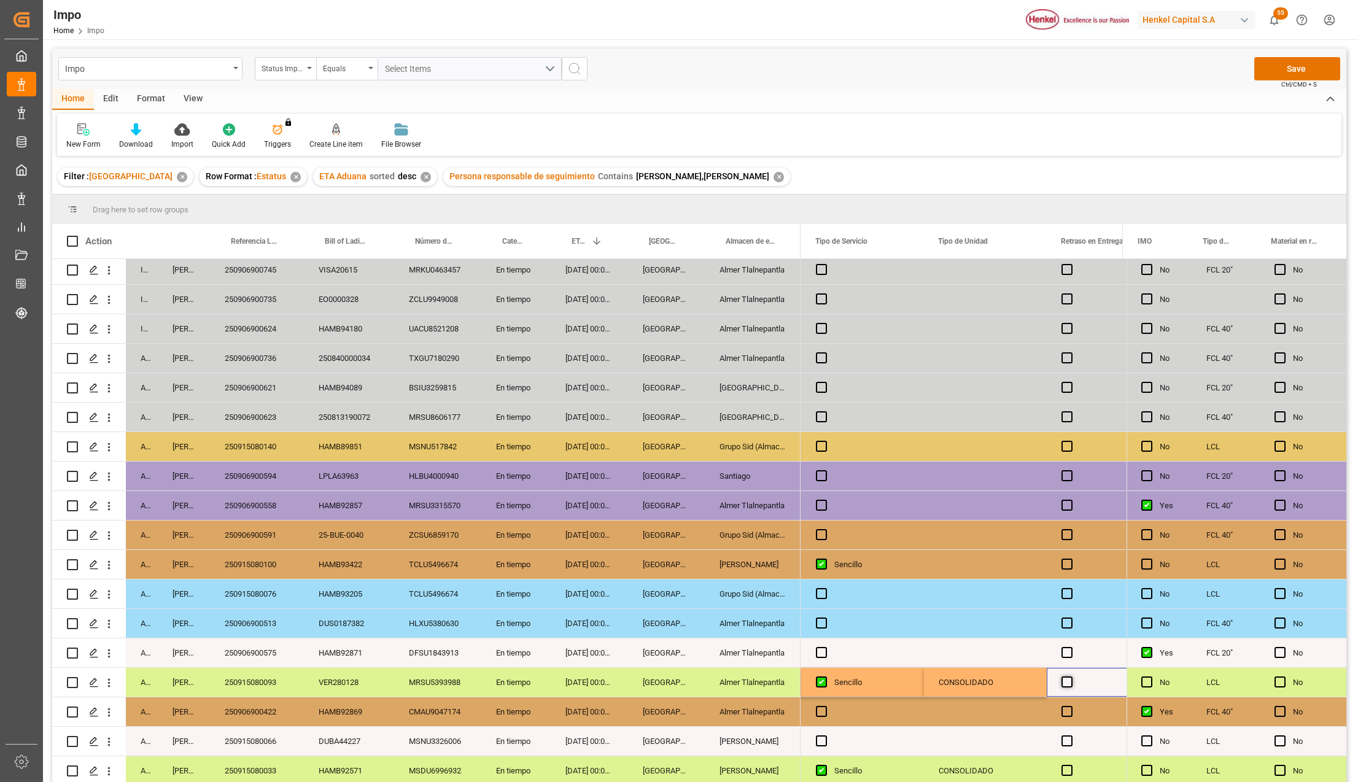
click at [1071, 677] on input "Press SPACE to select this row." at bounding box center [1071, 677] width 0 height 0
click at [1065, 678] on span "Press SPACE to select this row." at bounding box center [1067, 682] width 11 height 11
click at [1071, 677] on input "Press SPACE to select this row." at bounding box center [1071, 677] width 0 height 0
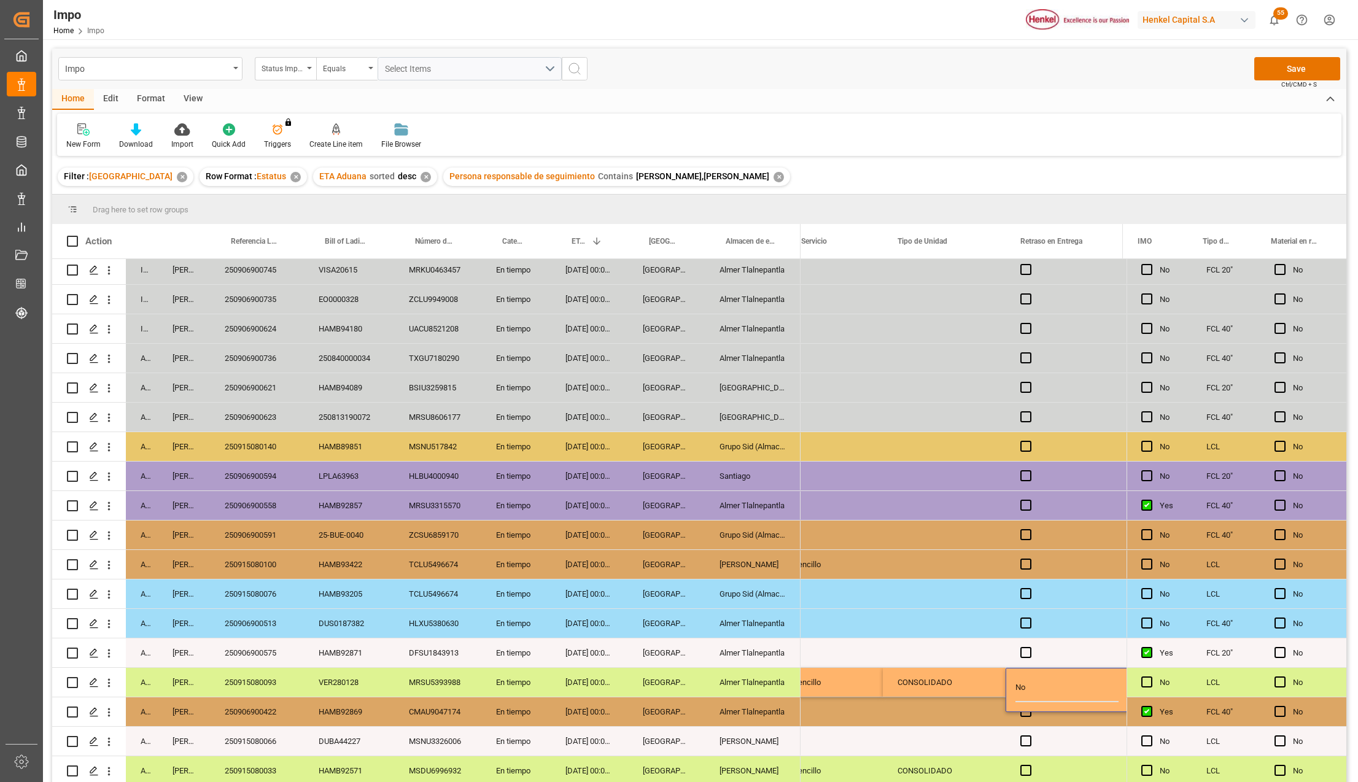
click at [966, 686] on div "CONSOLIDADO" at bounding box center [944, 682] width 123 height 29
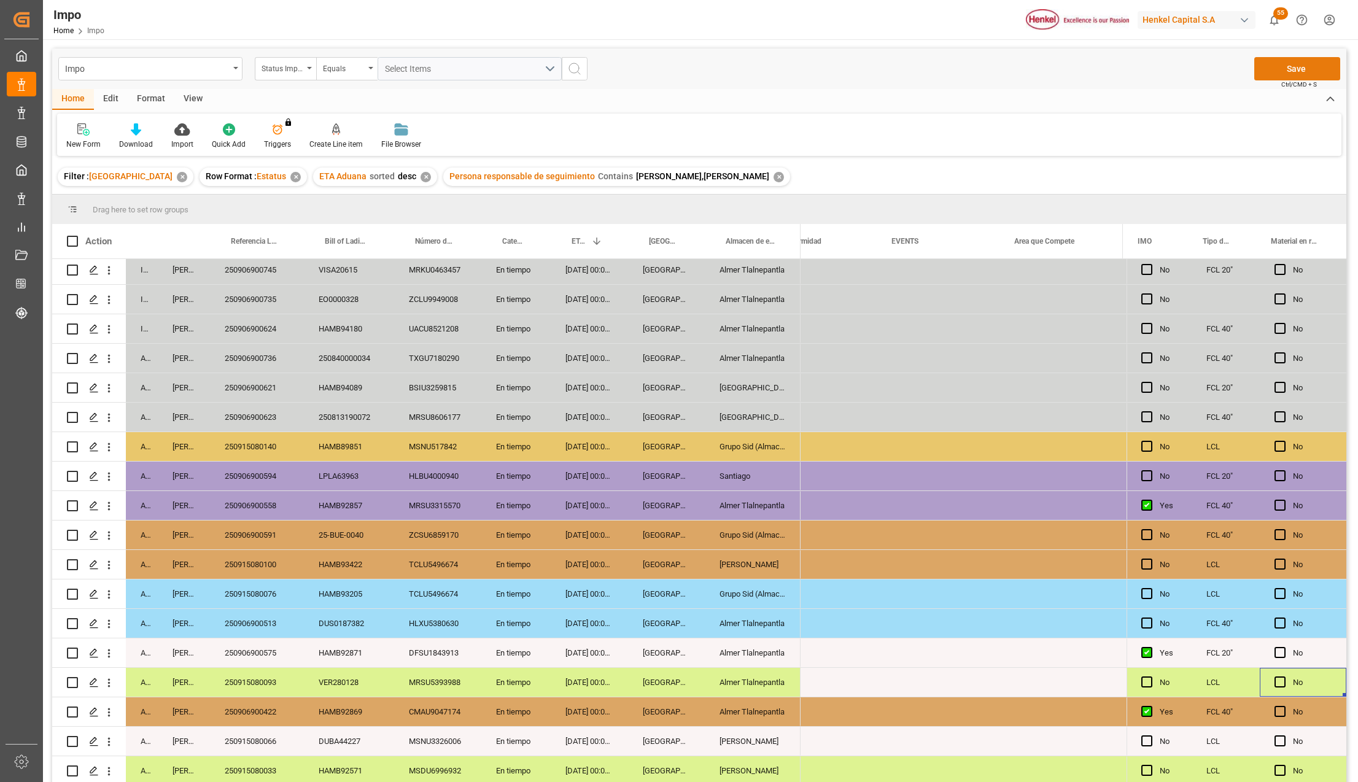
click at [1278, 69] on button "Save" at bounding box center [1297, 68] width 86 height 23
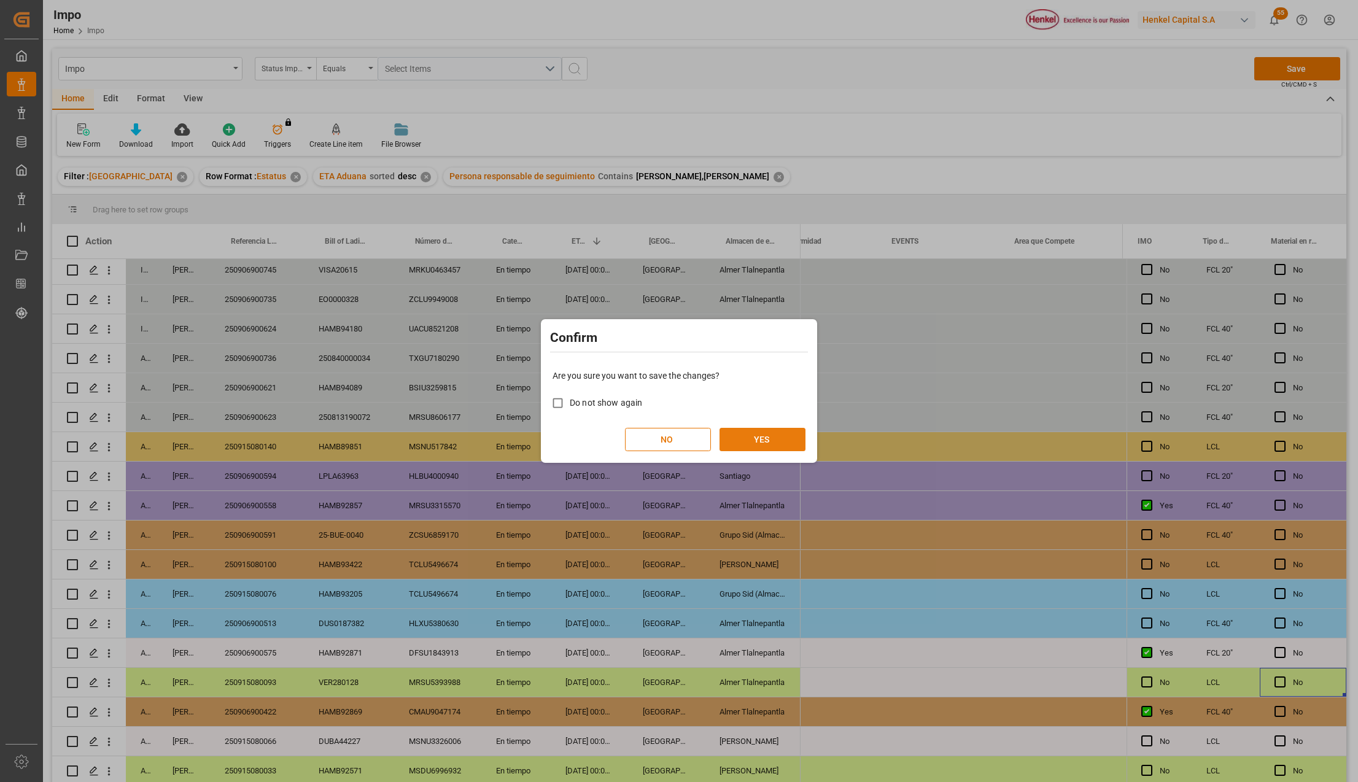
click at [736, 432] on button "YES" at bounding box center [763, 439] width 86 height 23
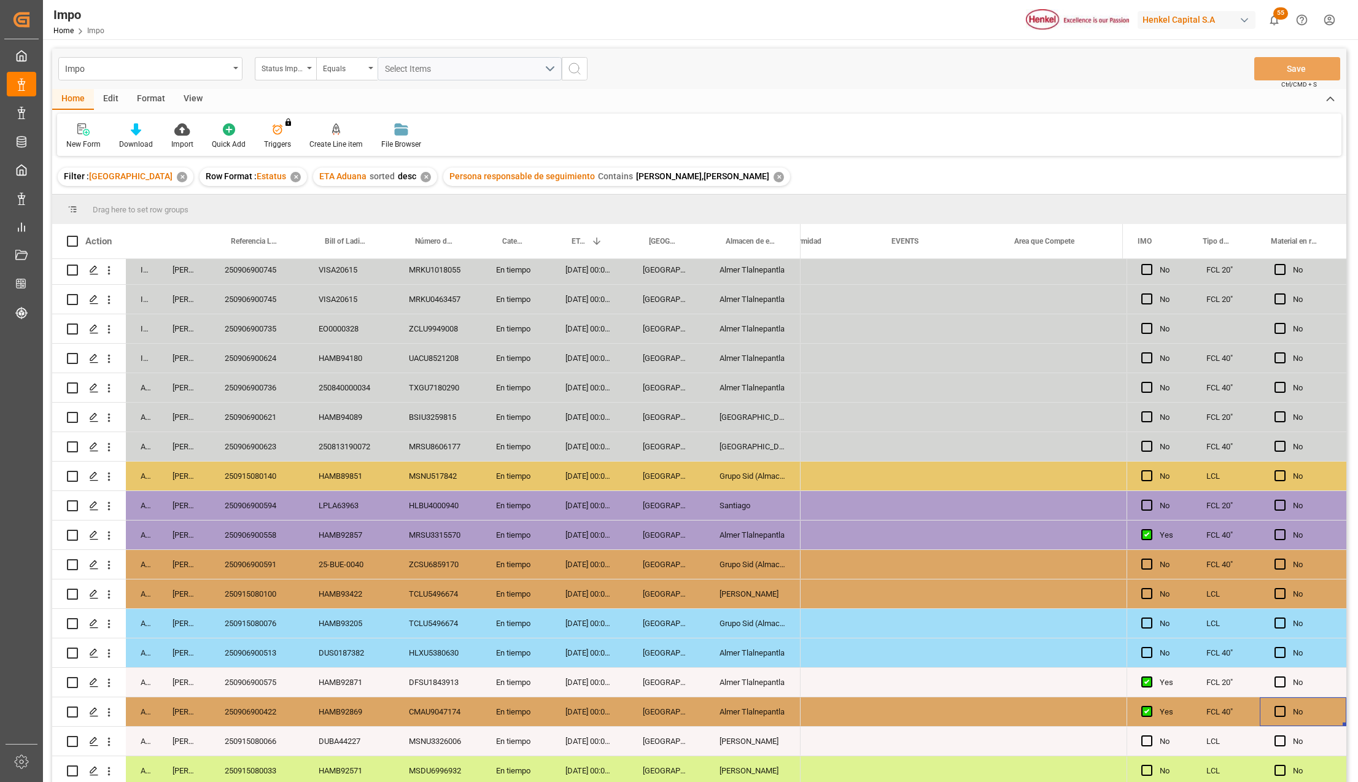
click at [750, 617] on div "Grupo Sid (Almacenaje y Distribucion AVIOR)" at bounding box center [753, 623] width 96 height 29
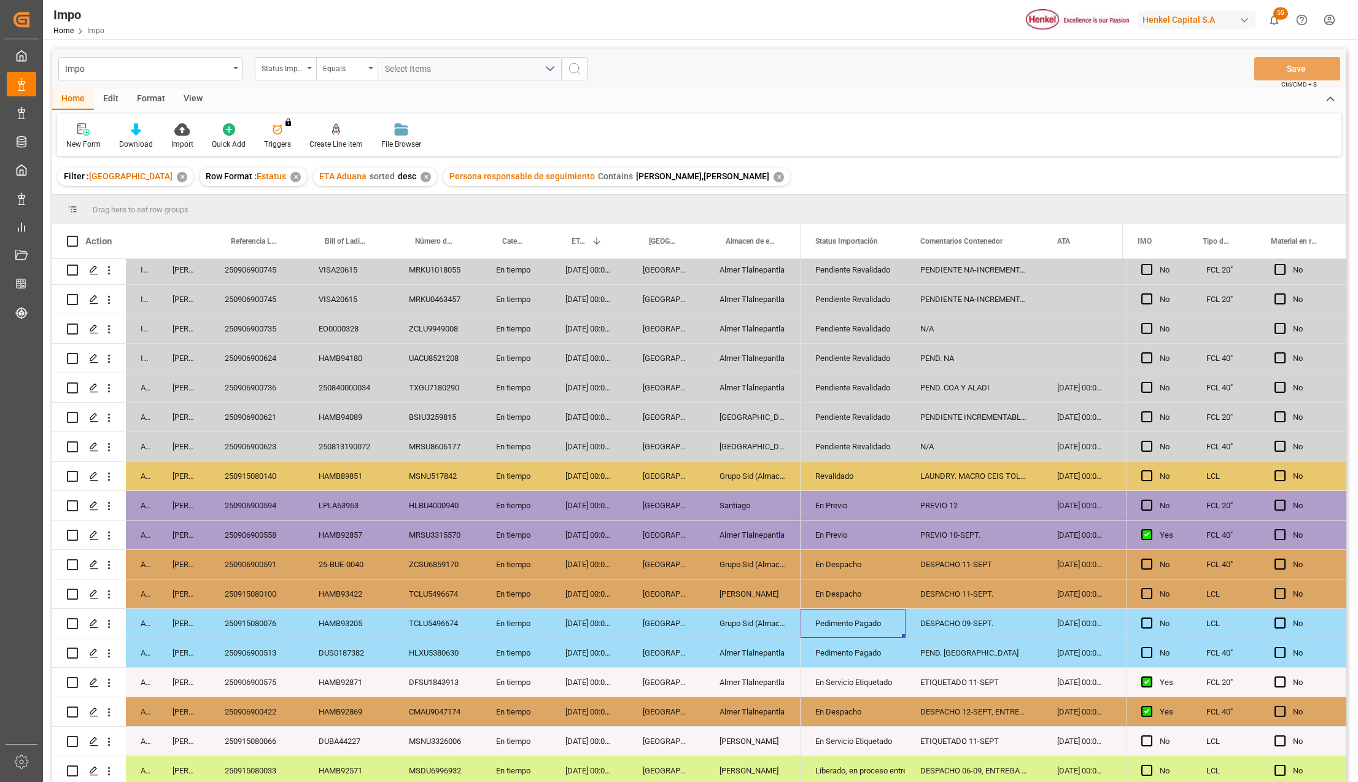
click at [259, 624] on div "250915080076" at bounding box center [257, 623] width 94 height 29
click at [449, 618] on div "TCLU5496674" at bounding box center [437, 623] width 87 height 29
click at [858, 627] on div "Pedimento Pagado" at bounding box center [853, 624] width 76 height 28
click at [876, 627] on icon "open menu" at bounding box center [883, 631] width 15 height 15
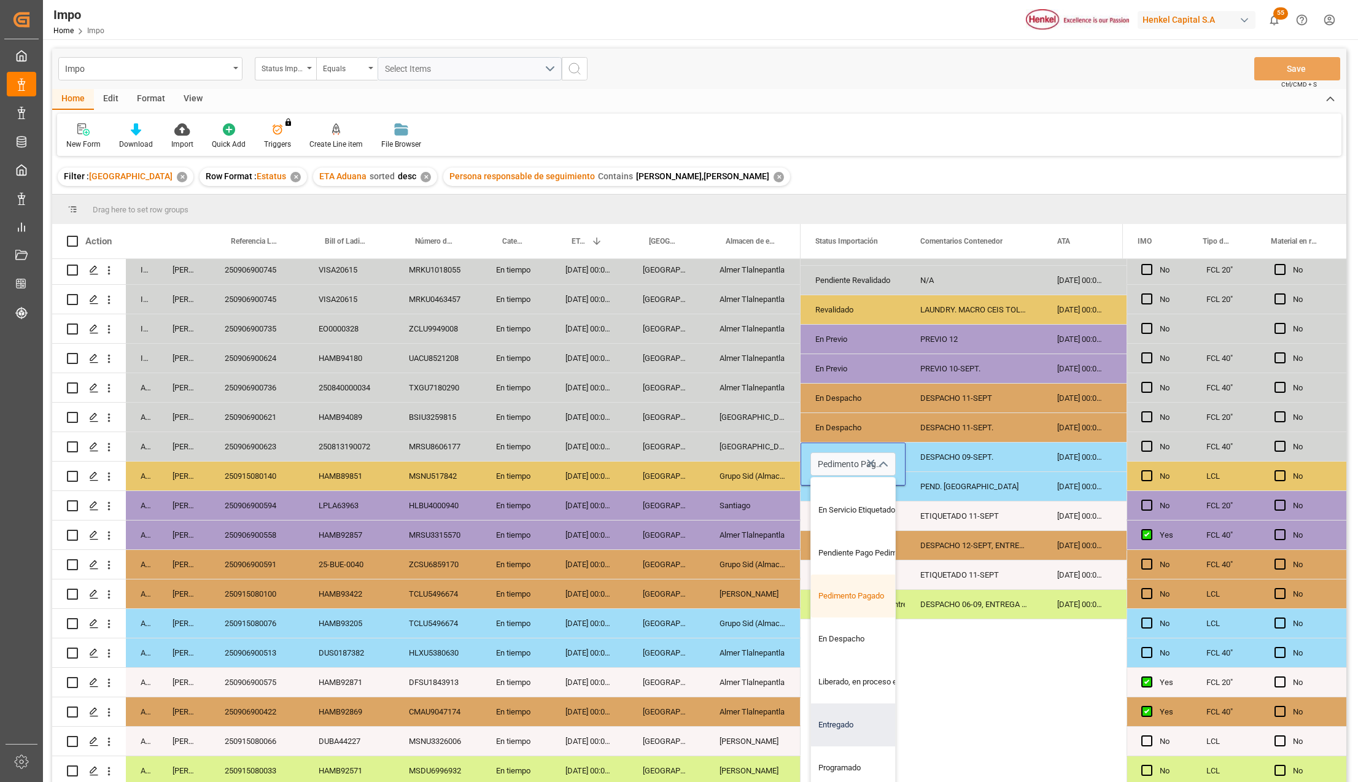
click at [843, 717] on div "Entregado" at bounding box center [868, 725] width 115 height 43
type input "Entregado"
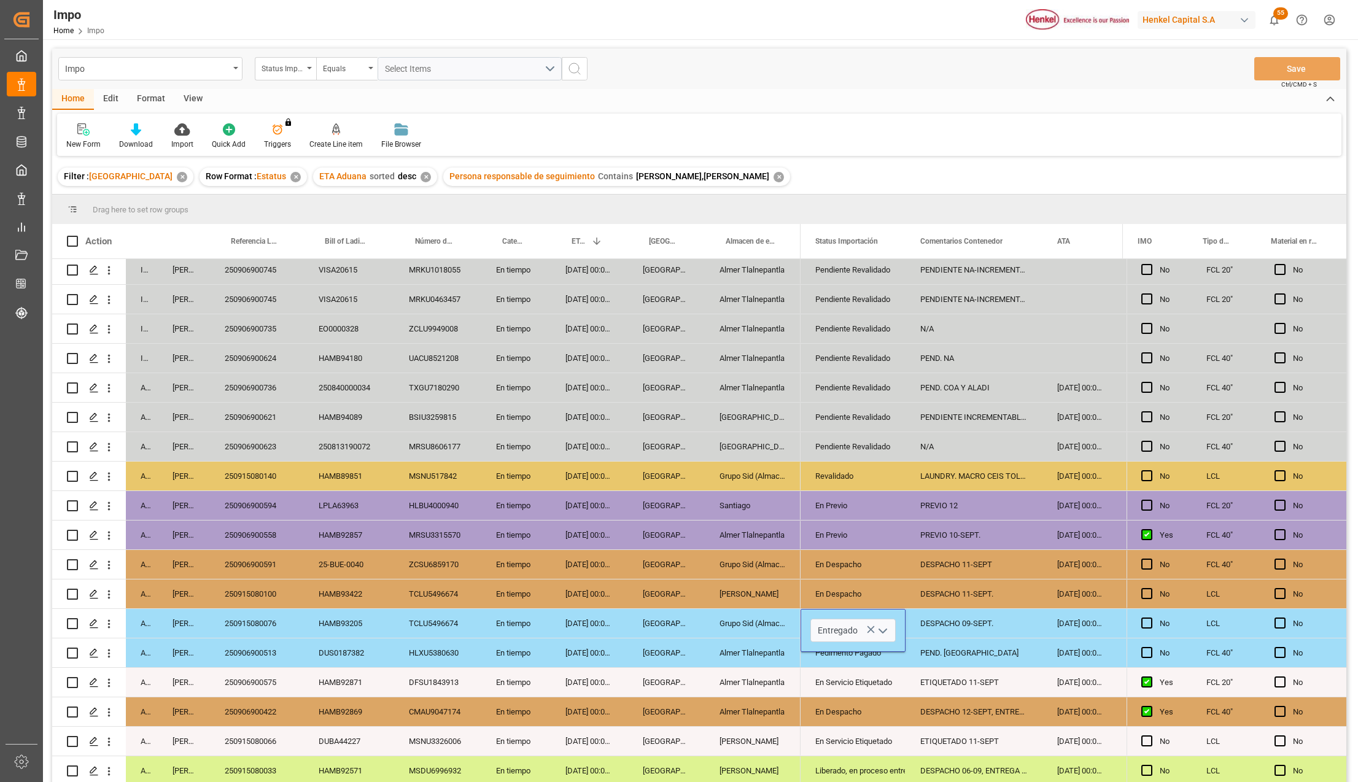
click at [706, 721] on div "Almer Tlalnepantla" at bounding box center [753, 712] width 96 height 29
click at [934, 612] on div "DESPACHO 09-SEPT." at bounding box center [974, 623] width 137 height 29
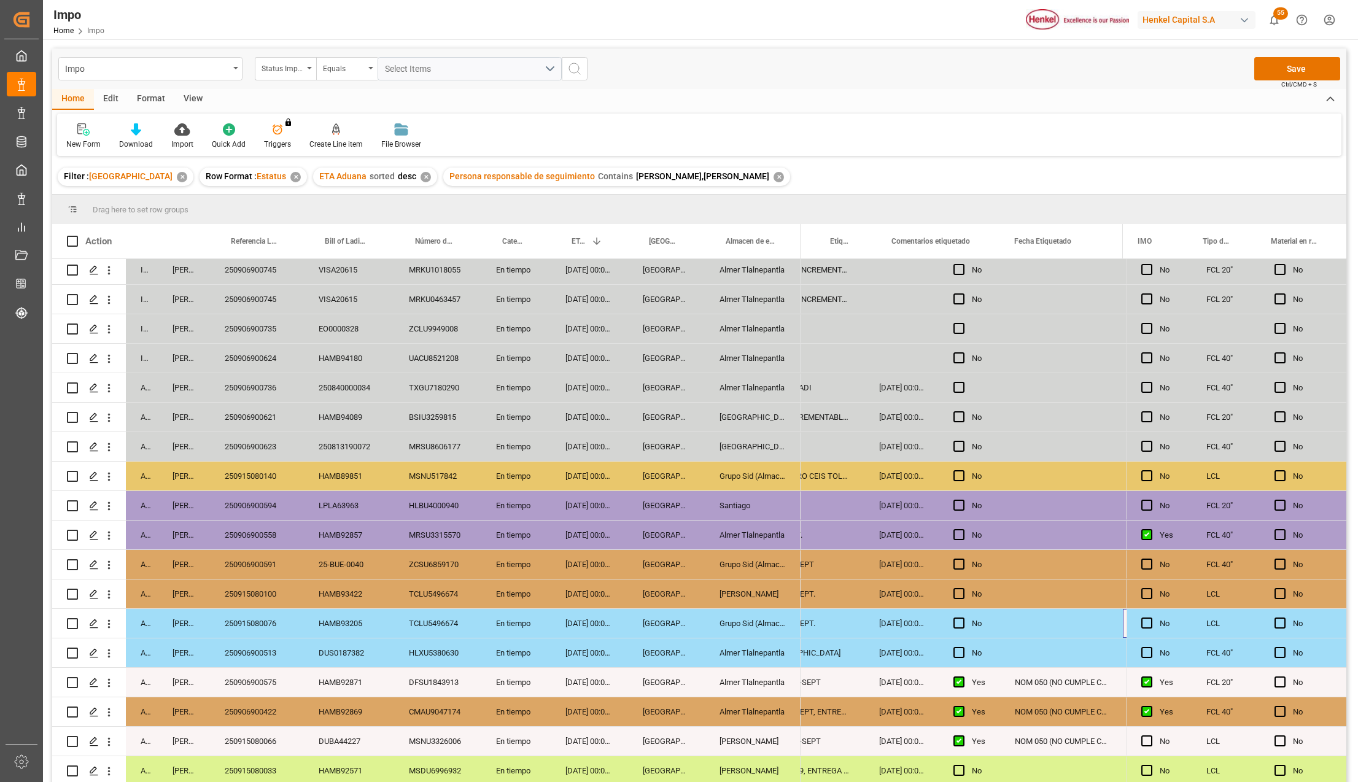
scroll to position [0, 301]
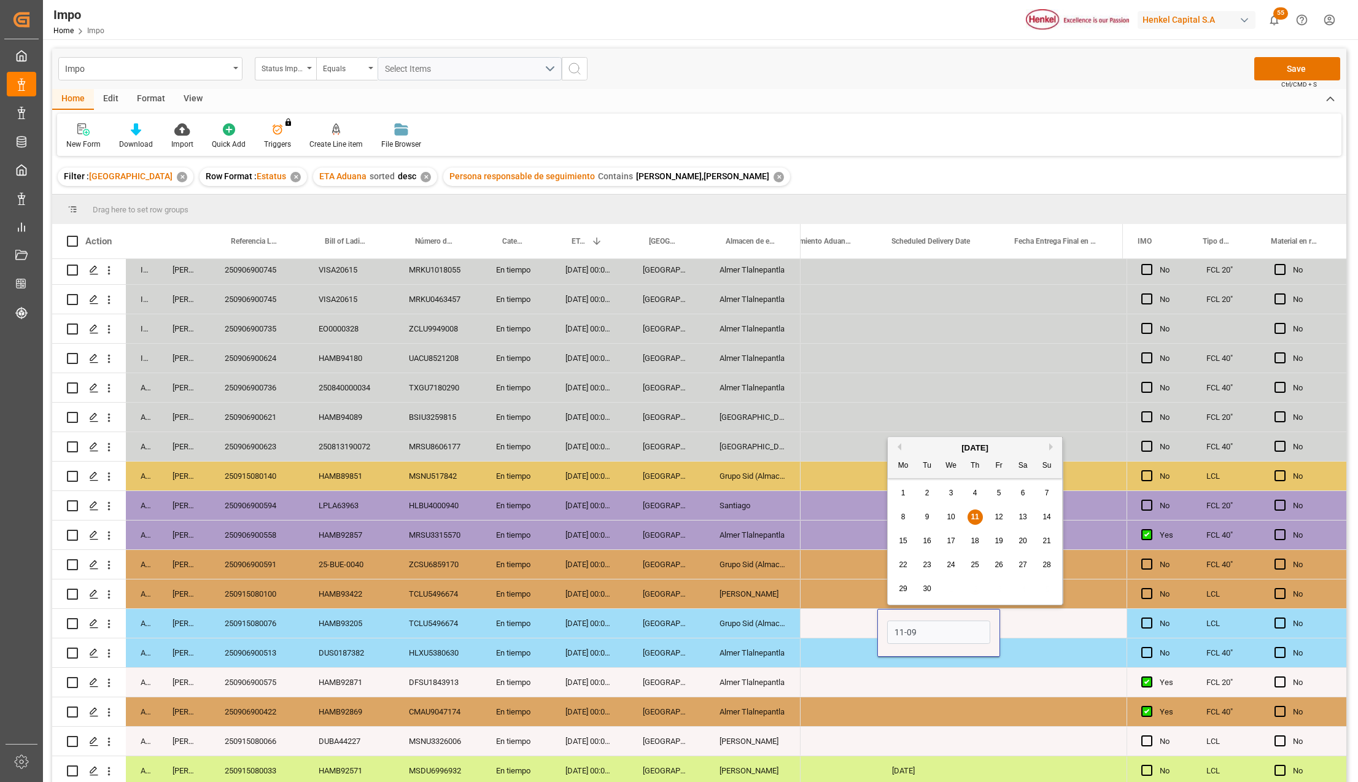
type input "[DATE]"
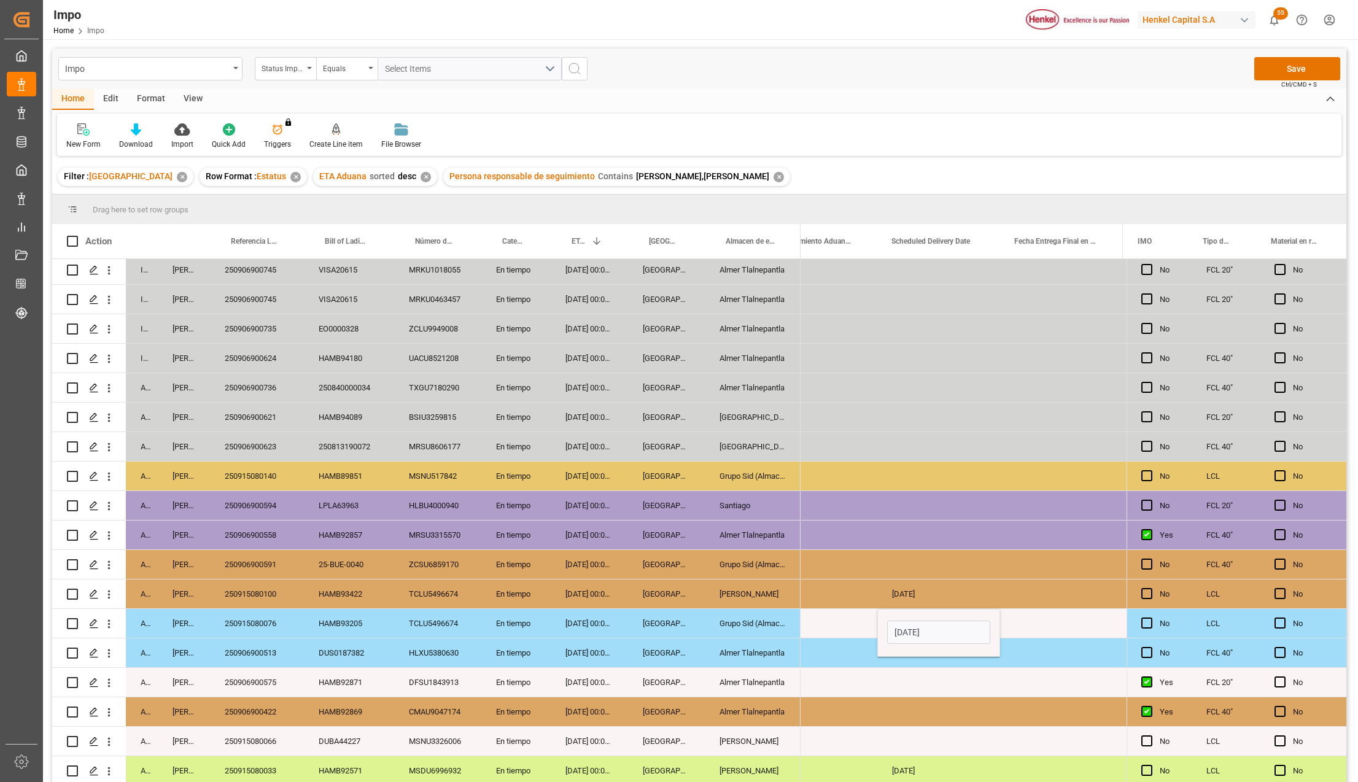
click at [956, 683] on div "Press SPACE to select this row." at bounding box center [938, 682] width 123 height 29
click at [1052, 618] on div "Press SPACE to select this row." at bounding box center [1061, 623] width 123 height 29
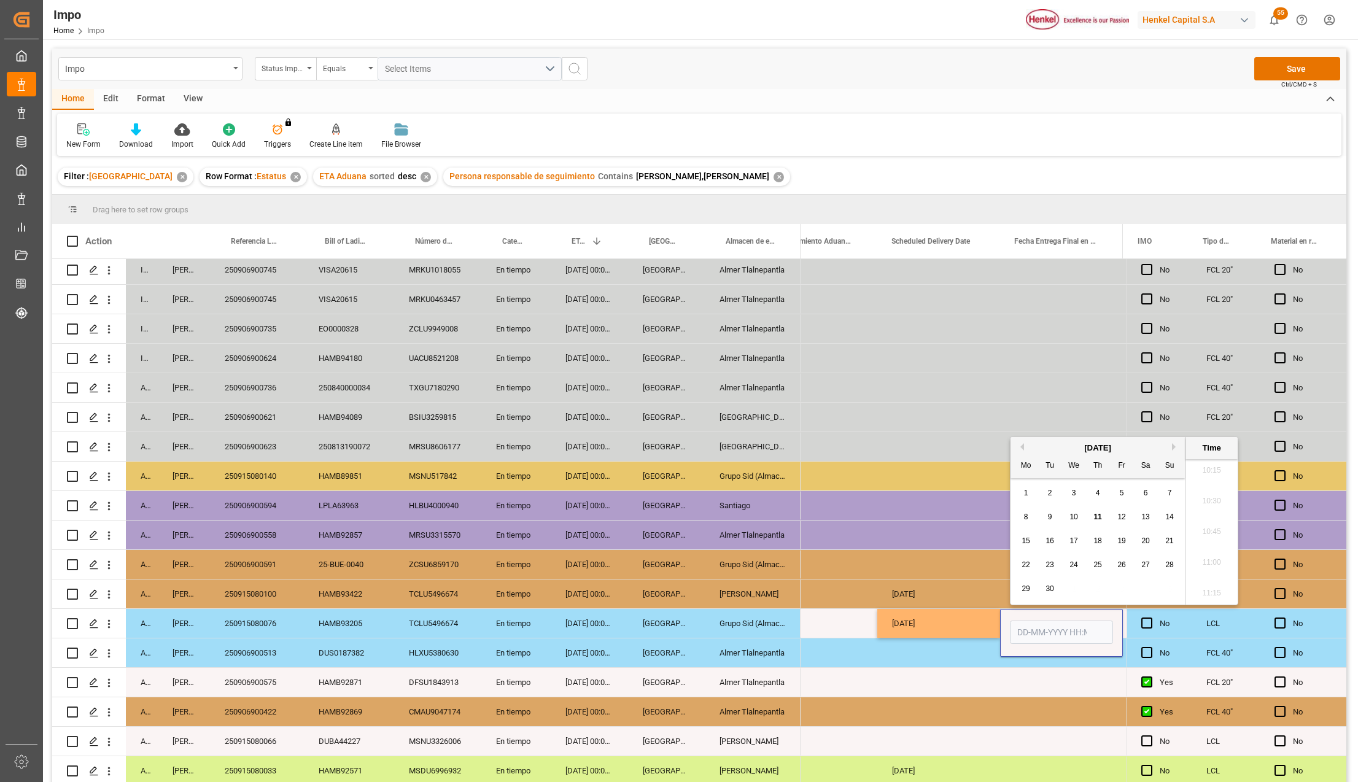
click at [1048, 621] on input "Press SPACE to select this row." at bounding box center [1061, 632] width 103 height 23
type input "11-09-2025 00:00"
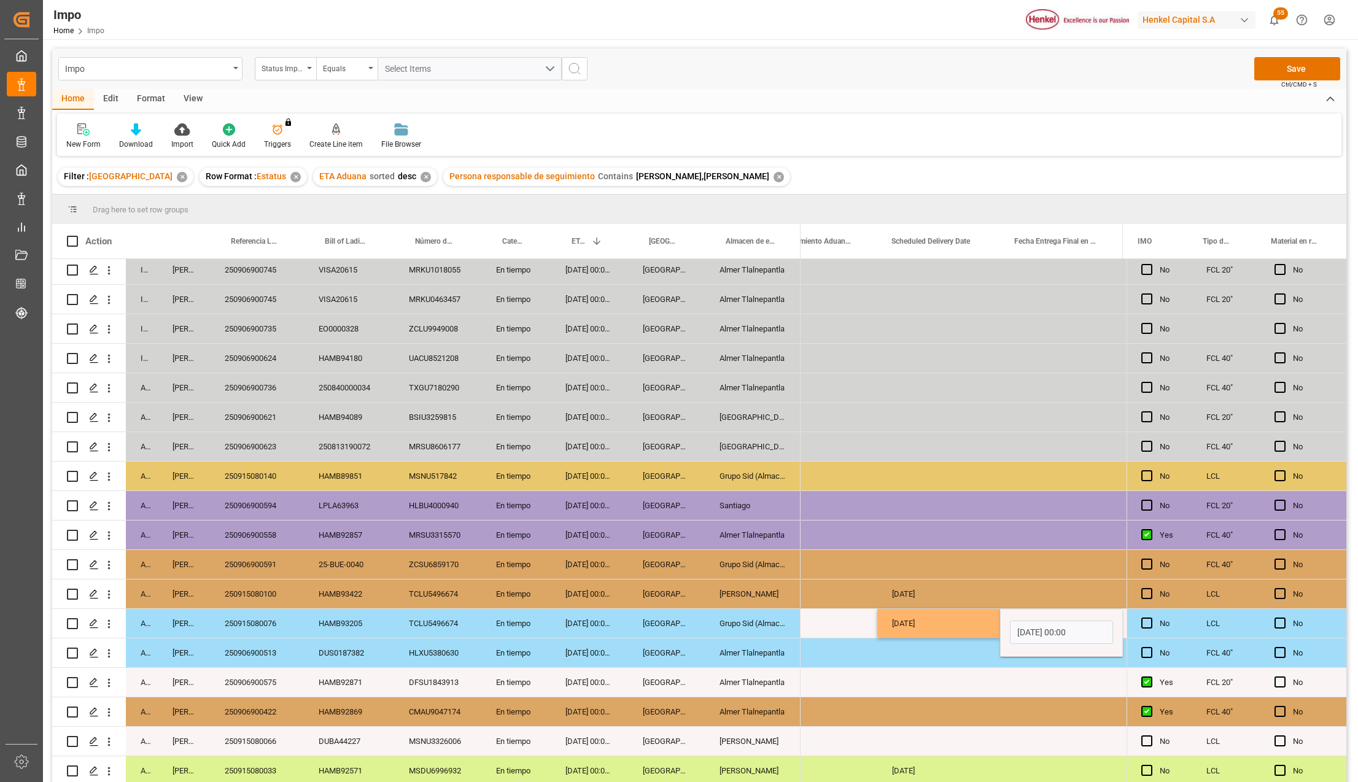
click at [944, 628] on div "[DATE]" at bounding box center [938, 623] width 123 height 29
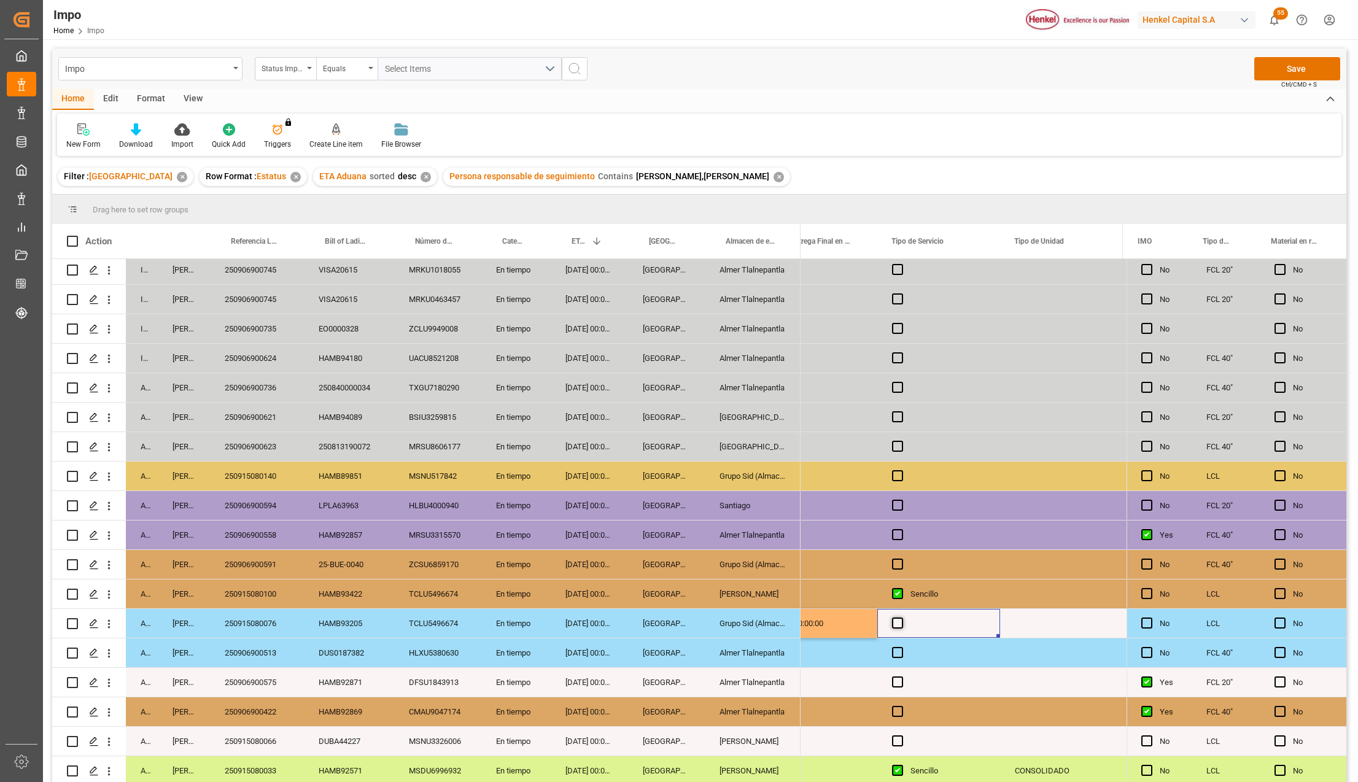
click at [893, 618] on span "Press SPACE to select this row." at bounding box center [897, 623] width 11 height 11
click at [901, 618] on input "Press SPACE to select this row." at bounding box center [901, 618] width 0 height 0
click at [1033, 614] on div "Press SPACE to select this row." at bounding box center [1061, 623] width 123 height 29
click at [1032, 623] on input "Press SPACE to select this row." at bounding box center [1061, 630] width 103 height 23
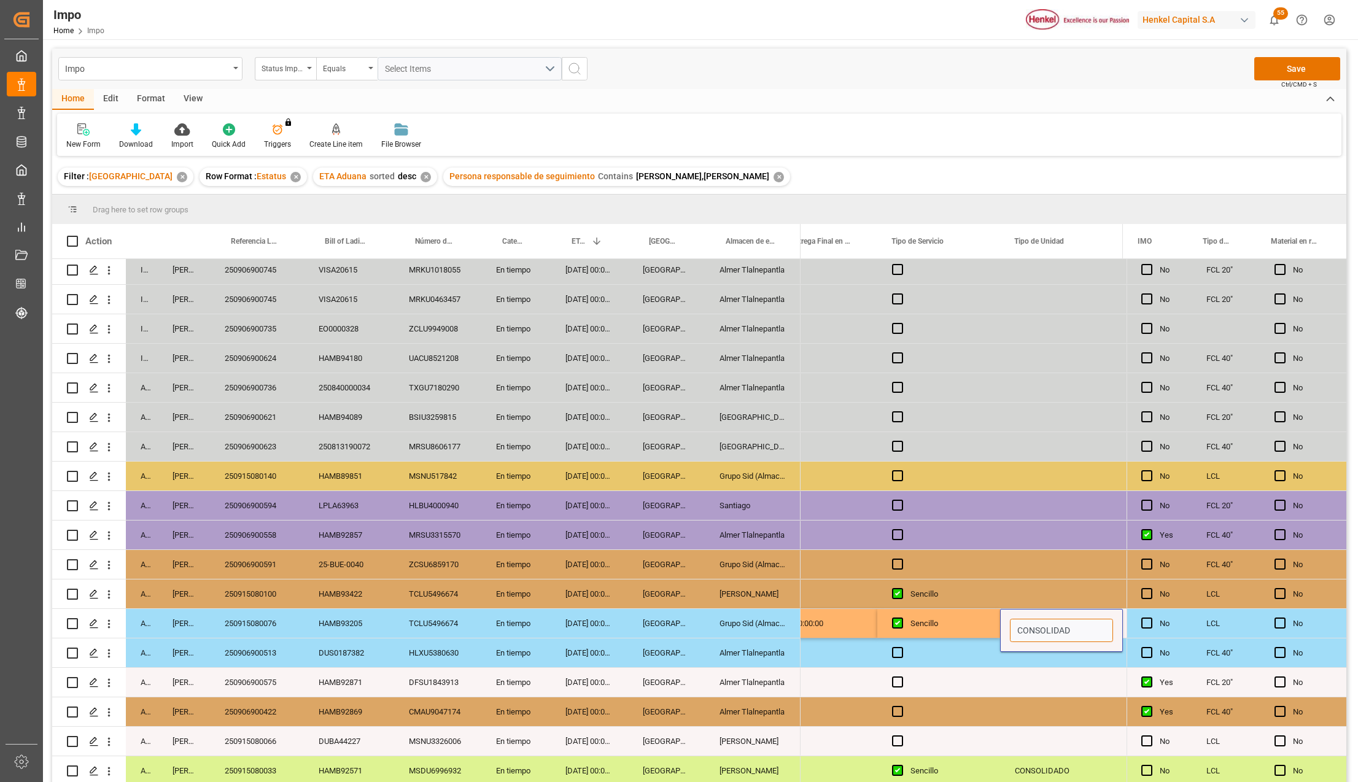
type input "CONSOLIDADO"
click at [998, 681] on div "Press SPACE to select this row." at bounding box center [938, 682] width 123 height 29
click at [1035, 617] on div "CONSOLIDADO" at bounding box center [1061, 623] width 123 height 29
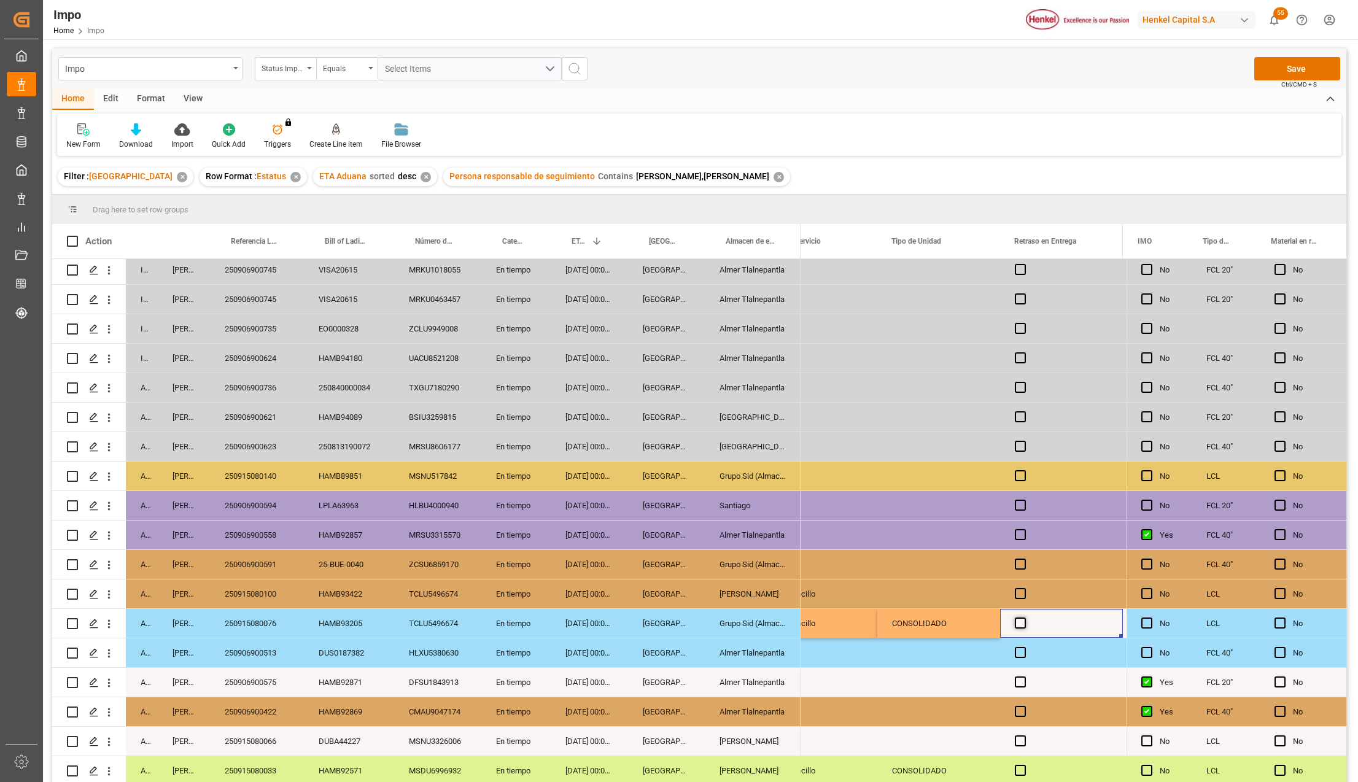
click at [1022, 621] on span "Press SPACE to select this row." at bounding box center [1020, 623] width 11 height 11
click at [1024, 618] on input "Press SPACE to select this row." at bounding box center [1024, 618] width 0 height 0
click at [1022, 621] on span "Press SPACE to select this row." at bounding box center [1020, 623] width 11 height 11
click at [1024, 618] on input "Press SPACE to select this row." at bounding box center [1024, 618] width 0 height 0
click at [954, 622] on div "CONSOLIDADO" at bounding box center [938, 623] width 123 height 29
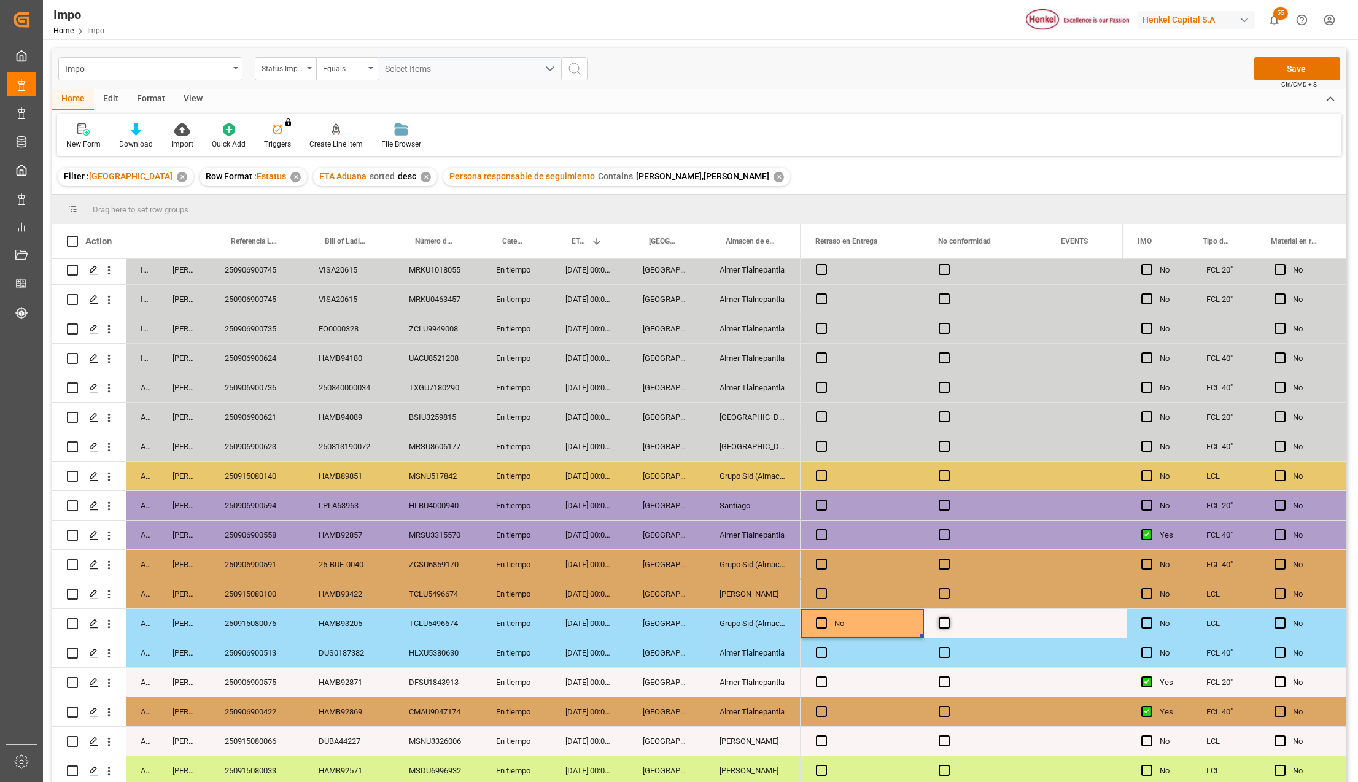
click at [947, 620] on span "Press SPACE to select this row." at bounding box center [944, 623] width 11 height 11
click at [948, 618] on input "Press SPACE to select this row." at bounding box center [948, 618] width 0 height 0
click at [944, 620] on span "Press SPACE to select this row." at bounding box center [944, 623] width 11 height 11
click at [948, 618] on input "Press SPACE to select this row." at bounding box center [948, 618] width 0 height 0
click at [944, 618] on span "Press SPACE to select this row." at bounding box center [944, 623] width 11 height 11
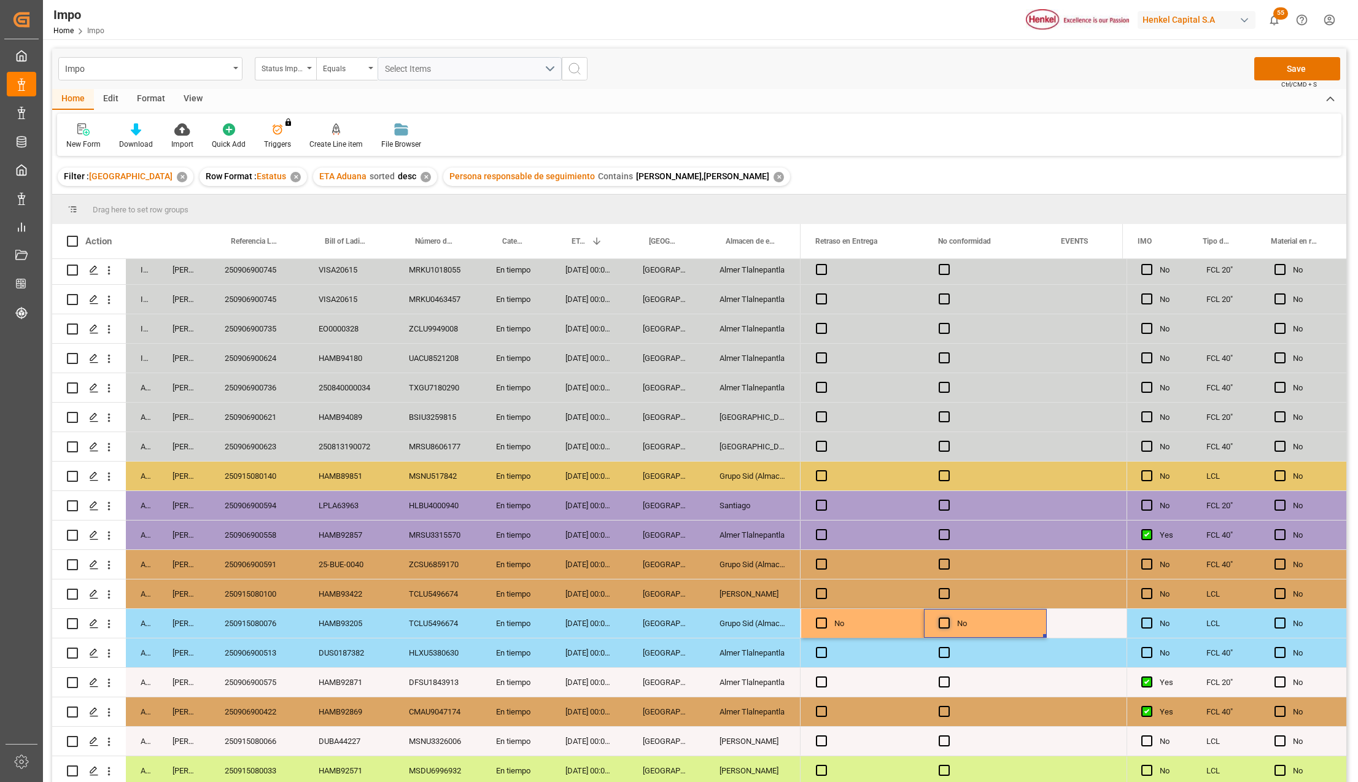
click at [948, 618] on input "Press SPACE to select this row." at bounding box center [948, 618] width 0 height 0
click at [942, 618] on span "Press SPACE to select this row." at bounding box center [944, 623] width 11 height 11
click at [948, 618] on input "Press SPACE to select this row." at bounding box center [948, 618] width 0 height 0
click at [1017, 655] on div "Press SPACE to select this row." at bounding box center [985, 653] width 123 height 29
click at [1258, 64] on button "Save" at bounding box center [1297, 68] width 86 height 23
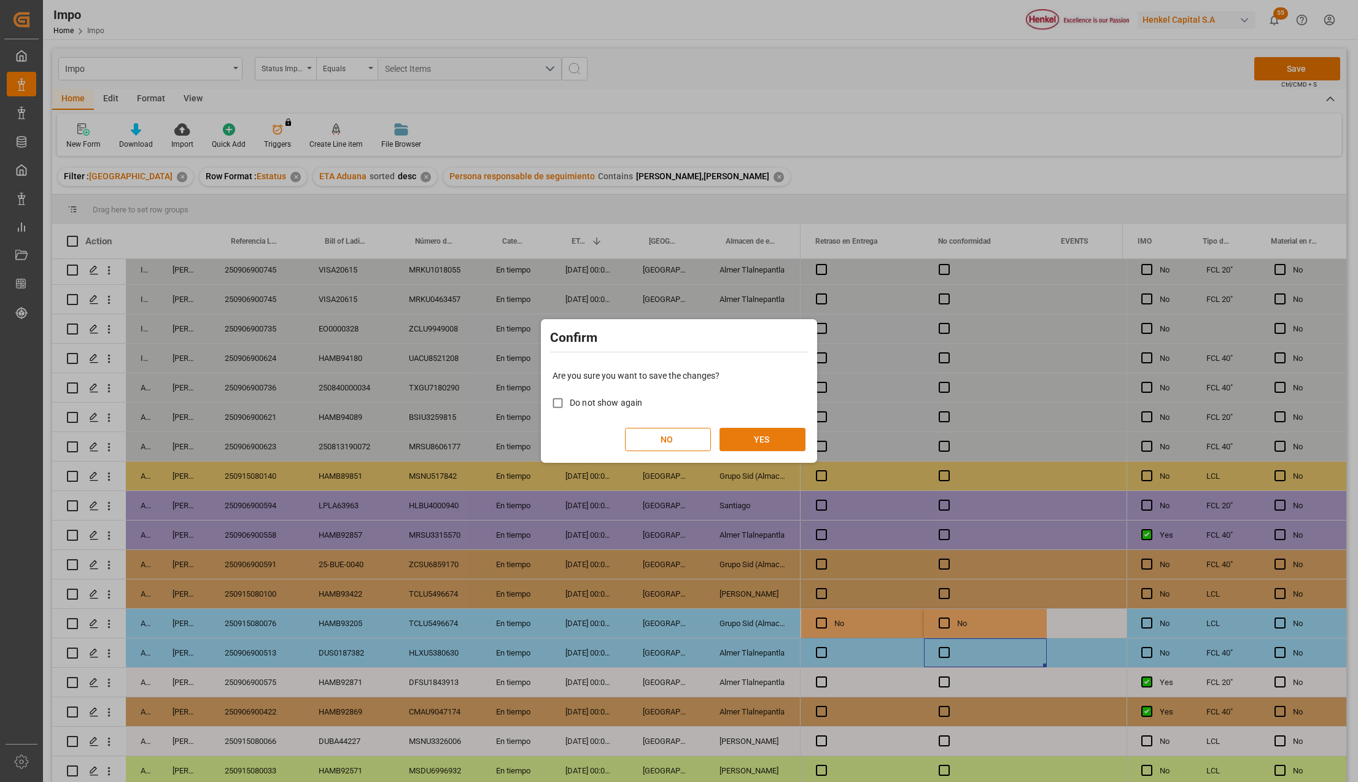
click at [758, 437] on button "YES" at bounding box center [763, 439] width 86 height 23
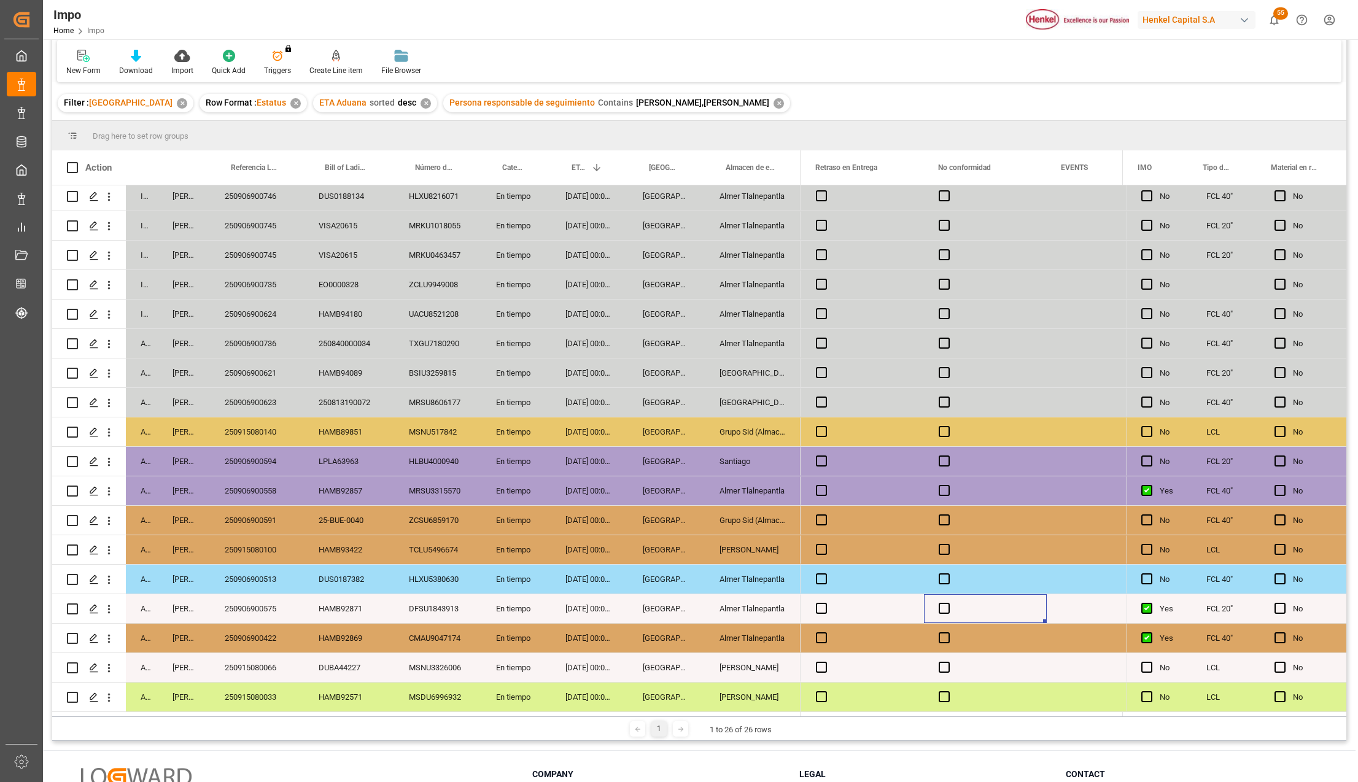
scroll to position [182, 0]
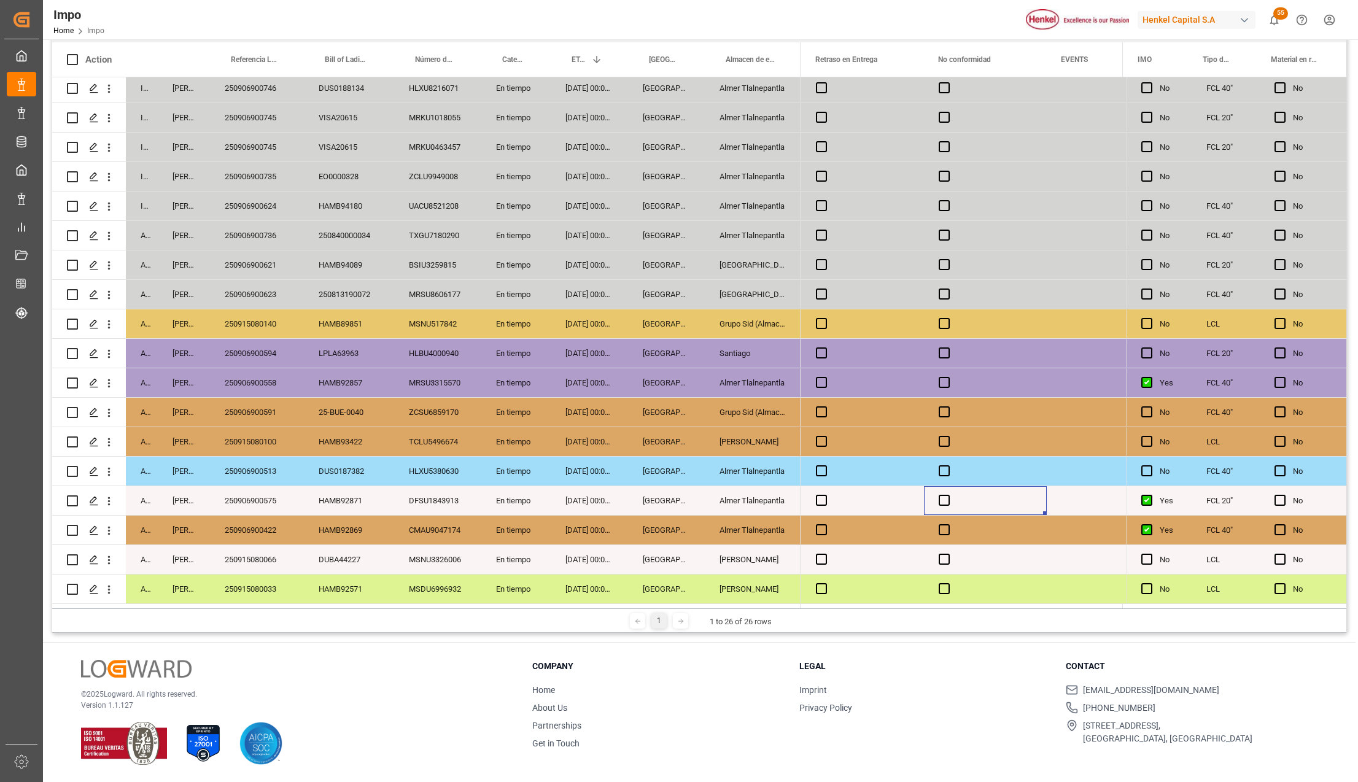
click at [615, 313] on div "08-09-2025 00:00:00" at bounding box center [589, 323] width 77 height 29
click at [658, 349] on div "[GEOGRAPHIC_DATA]" at bounding box center [666, 353] width 77 height 29
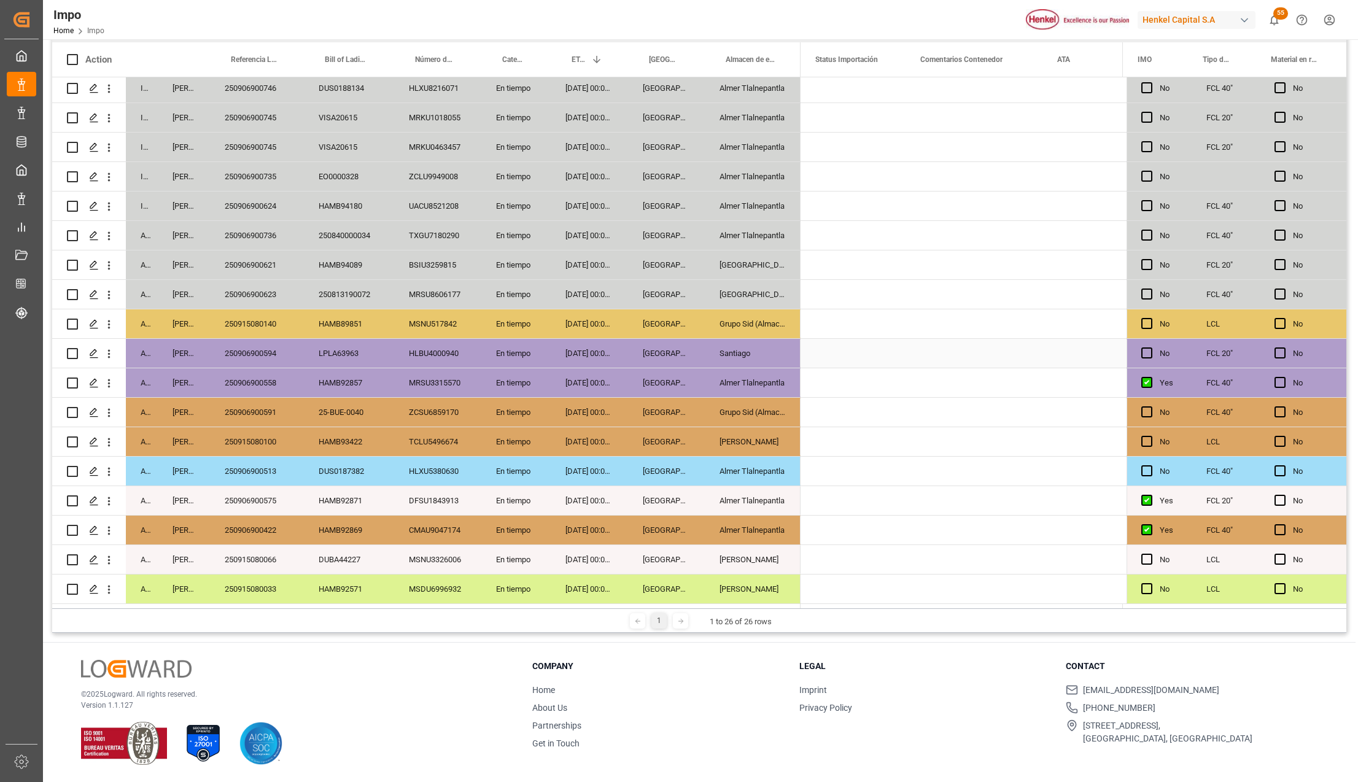
scroll to position [0, 0]
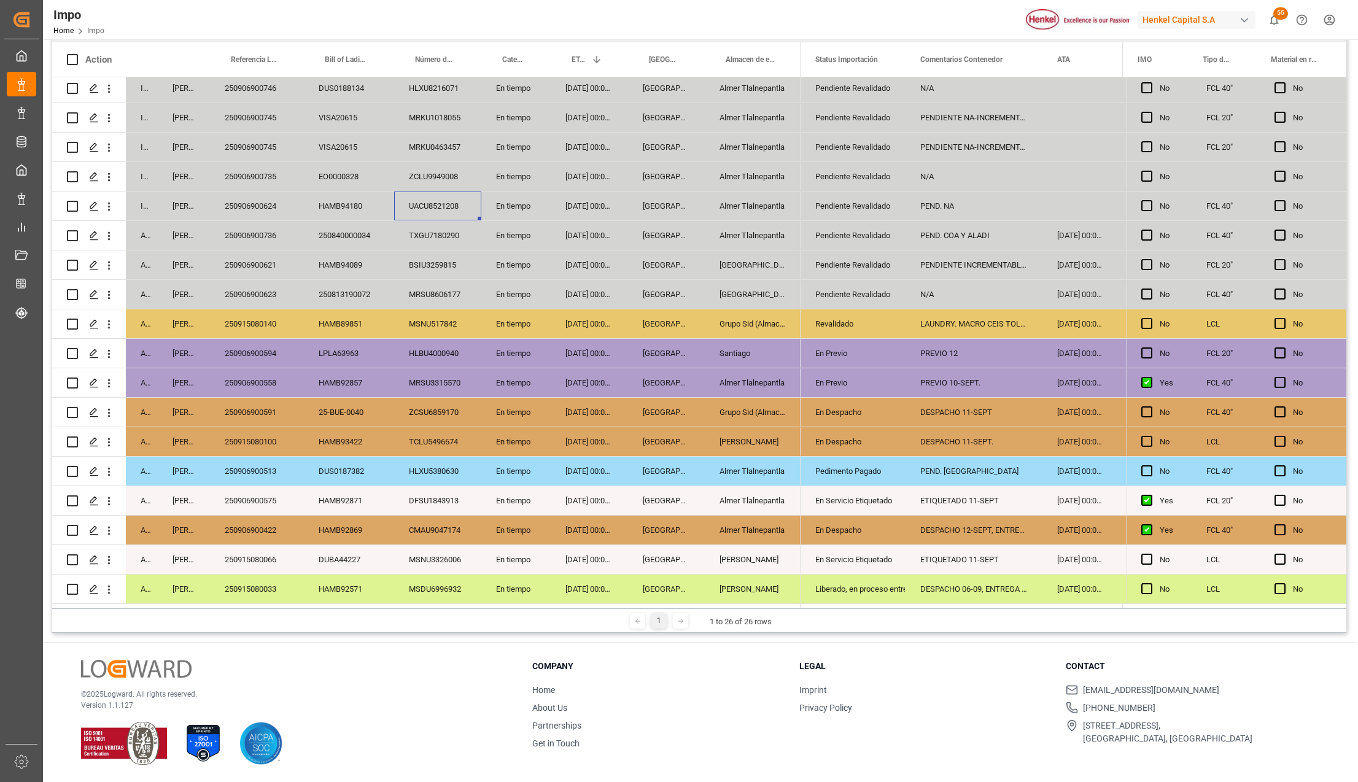
click at [1005, 200] on div "PEND. NA" at bounding box center [974, 206] width 137 height 29
click at [356, 202] on div "HAMB94180" at bounding box center [349, 206] width 90 height 29
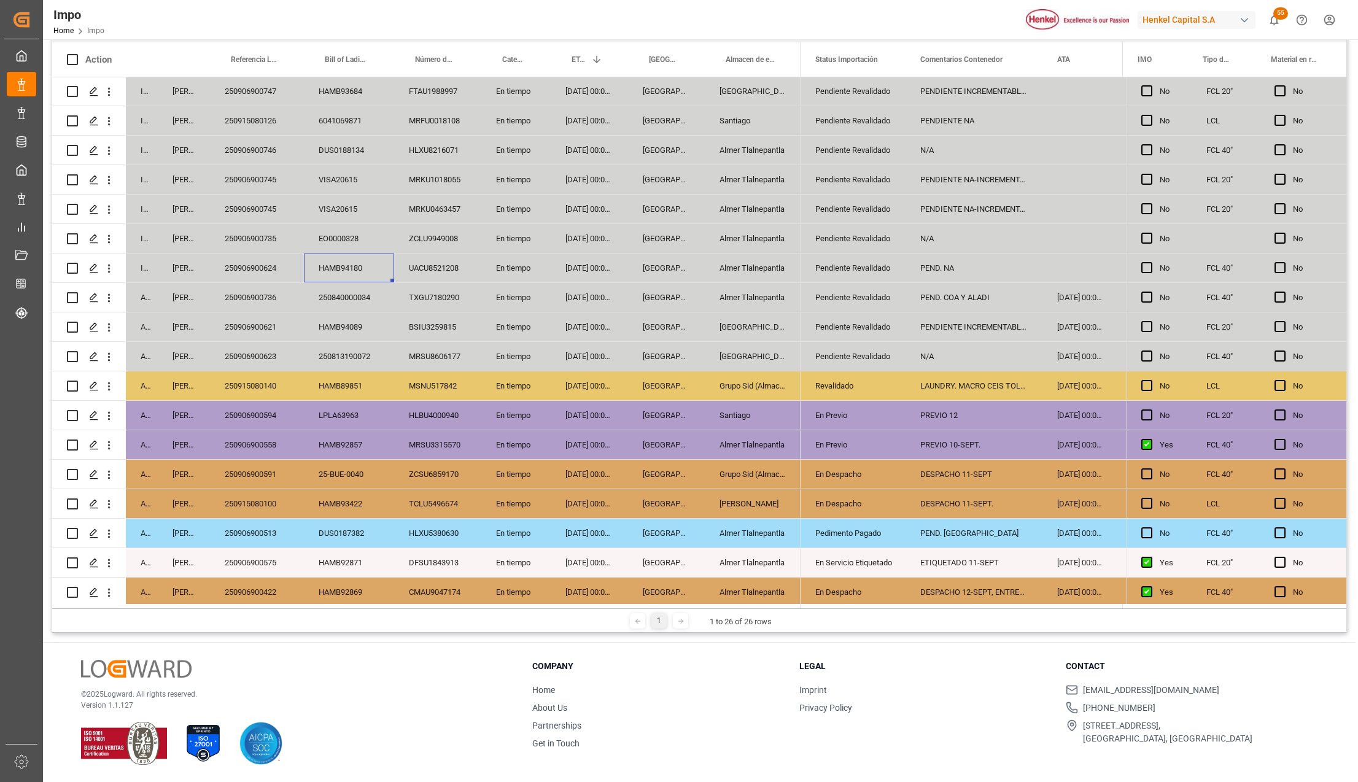
scroll to position [79, 0]
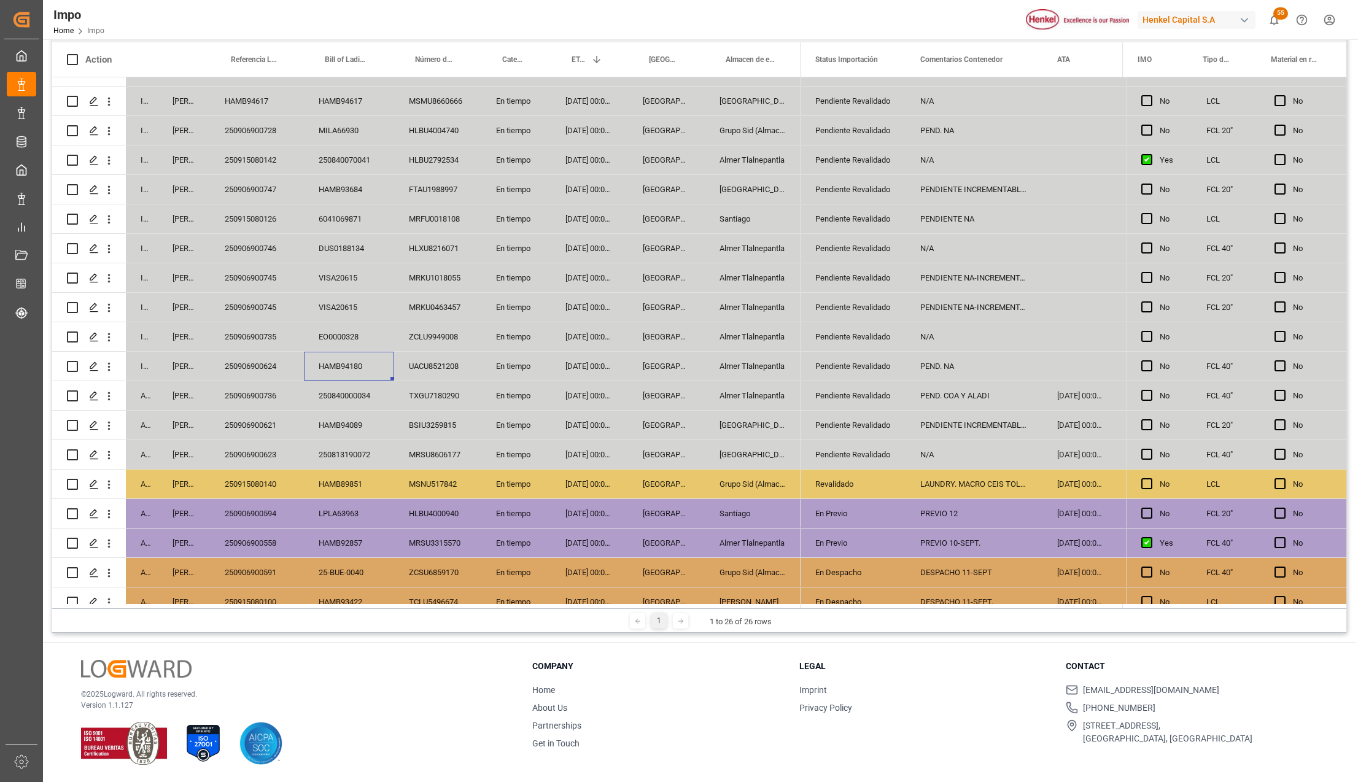
click at [857, 370] on div "Pendiente Revalidado" at bounding box center [853, 366] width 76 height 28
click at [930, 364] on div "PEND. NA" at bounding box center [974, 366] width 137 height 29
click at [1082, 364] on div "Press SPACE to select this row." at bounding box center [1080, 366] width 74 height 29
click at [1073, 367] on div "Press SPACE to select this row." at bounding box center [1080, 366] width 74 height 29
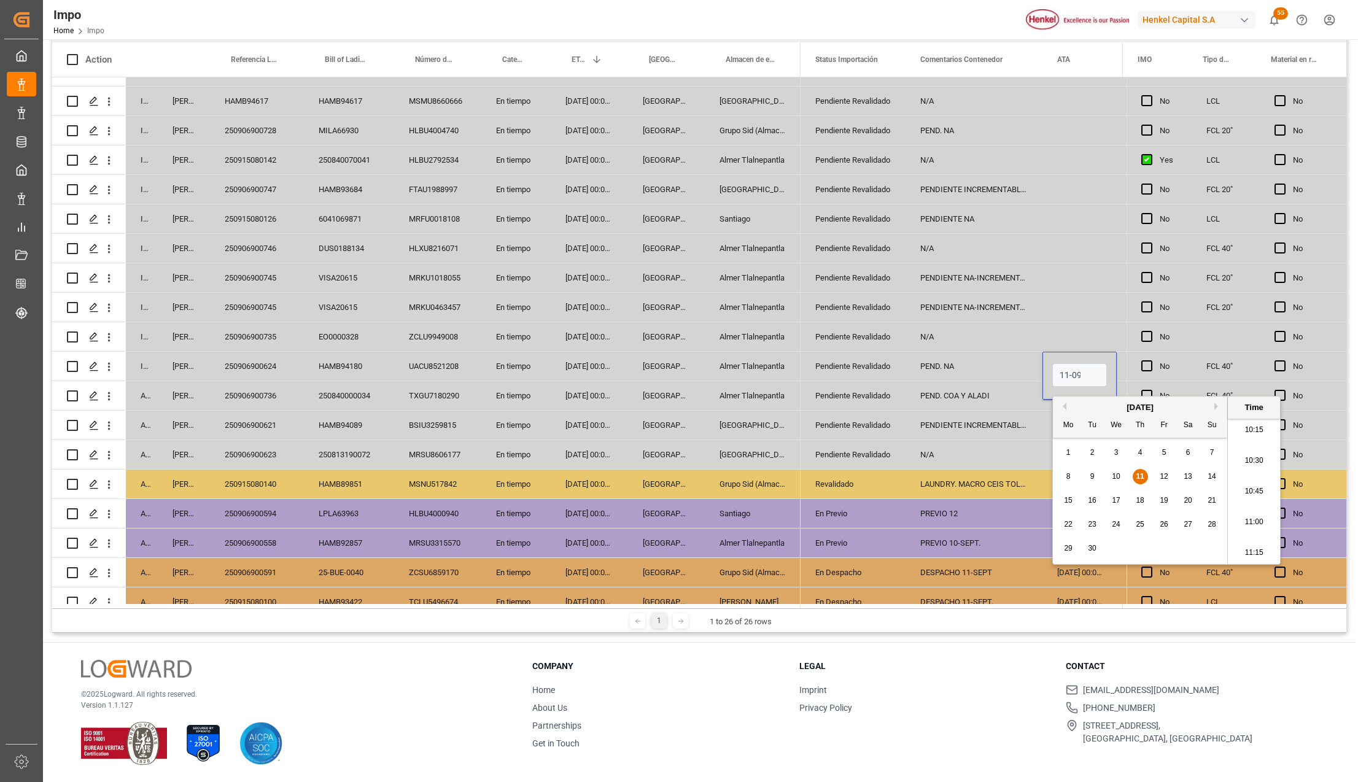
scroll to position [0, 1]
type input "11-09-2025 00:00"
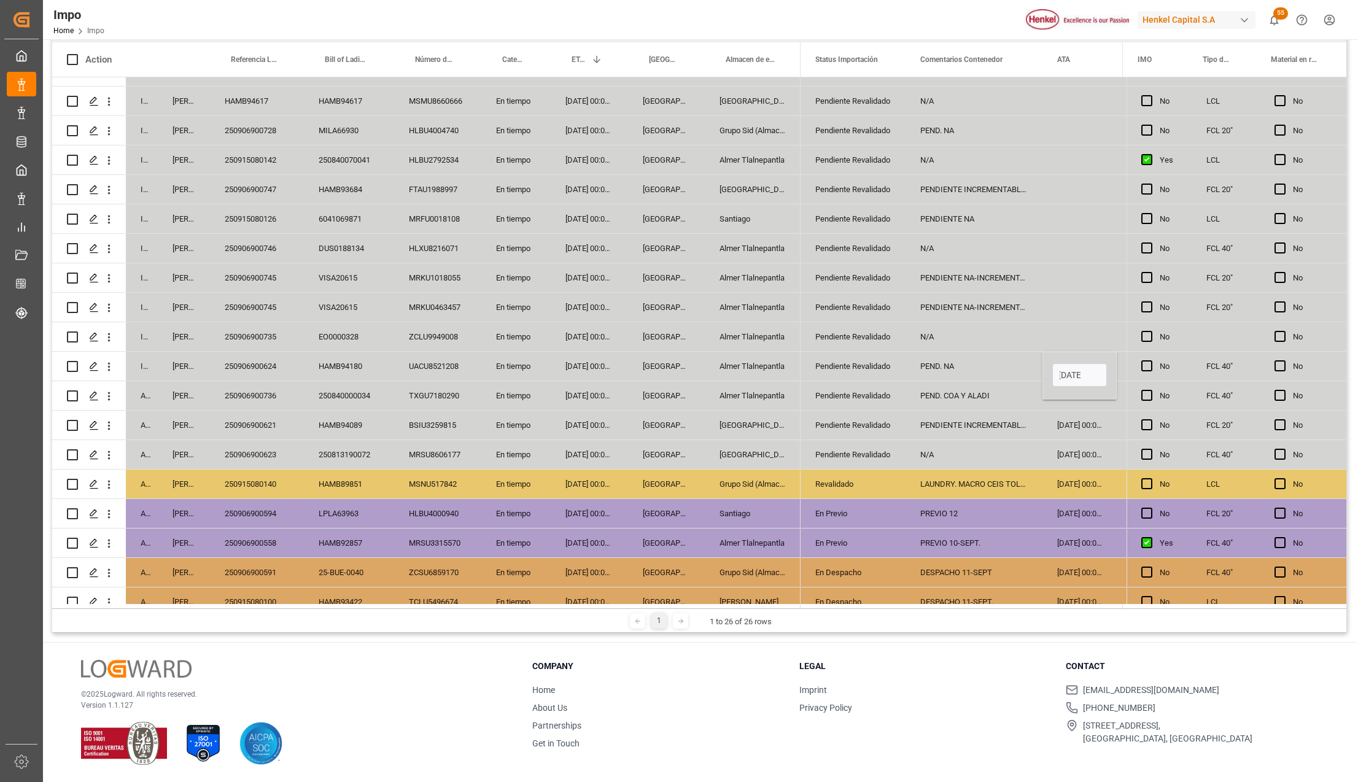
scroll to position [0, 0]
click at [1024, 399] on div "PEND. COA Y ALADI" at bounding box center [974, 395] width 137 height 29
click at [970, 370] on div "PEND. NA" at bounding box center [974, 366] width 137 height 29
drag, startPoint x: 962, startPoint y: 375, endPoint x: 897, endPoint y: 372, distance: 64.5
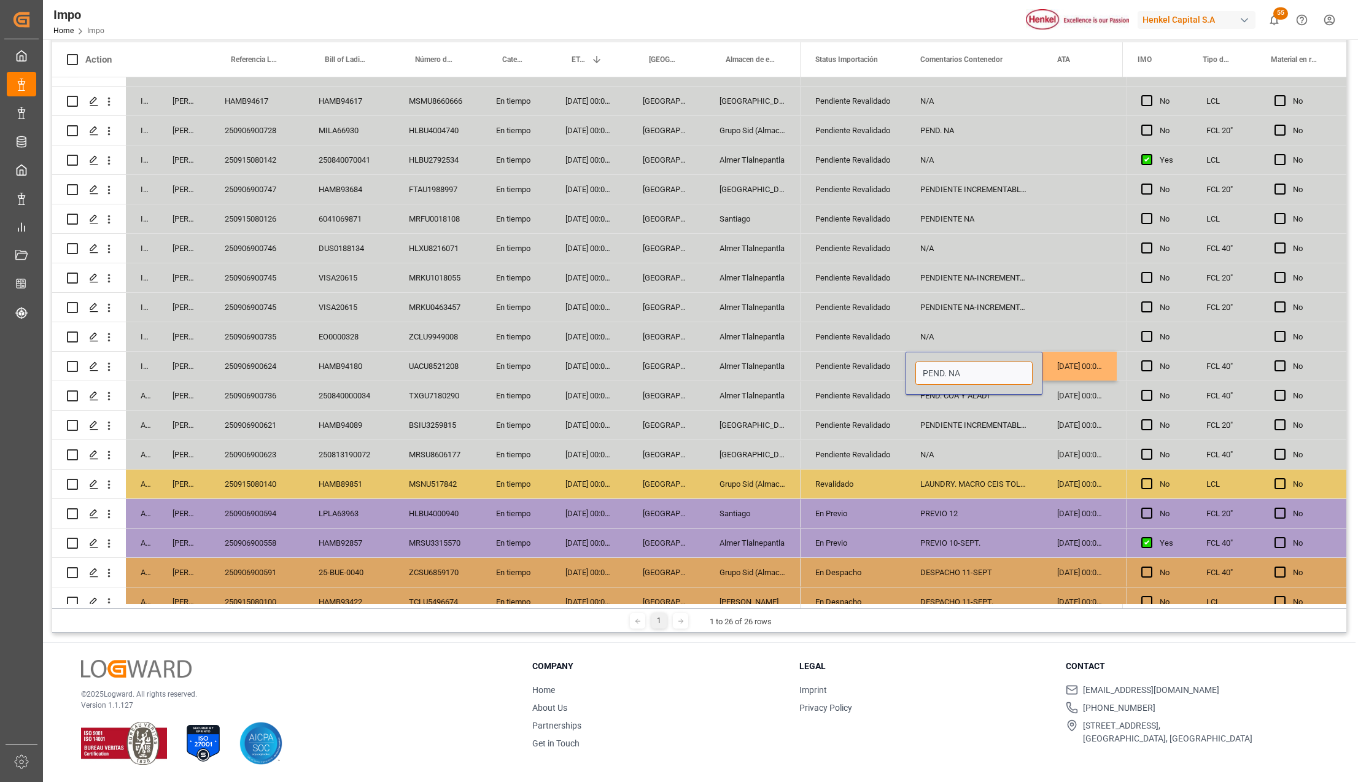
click at [1025, 435] on div "PENDIENTE INCREMENTABLES" at bounding box center [974, 425] width 137 height 29
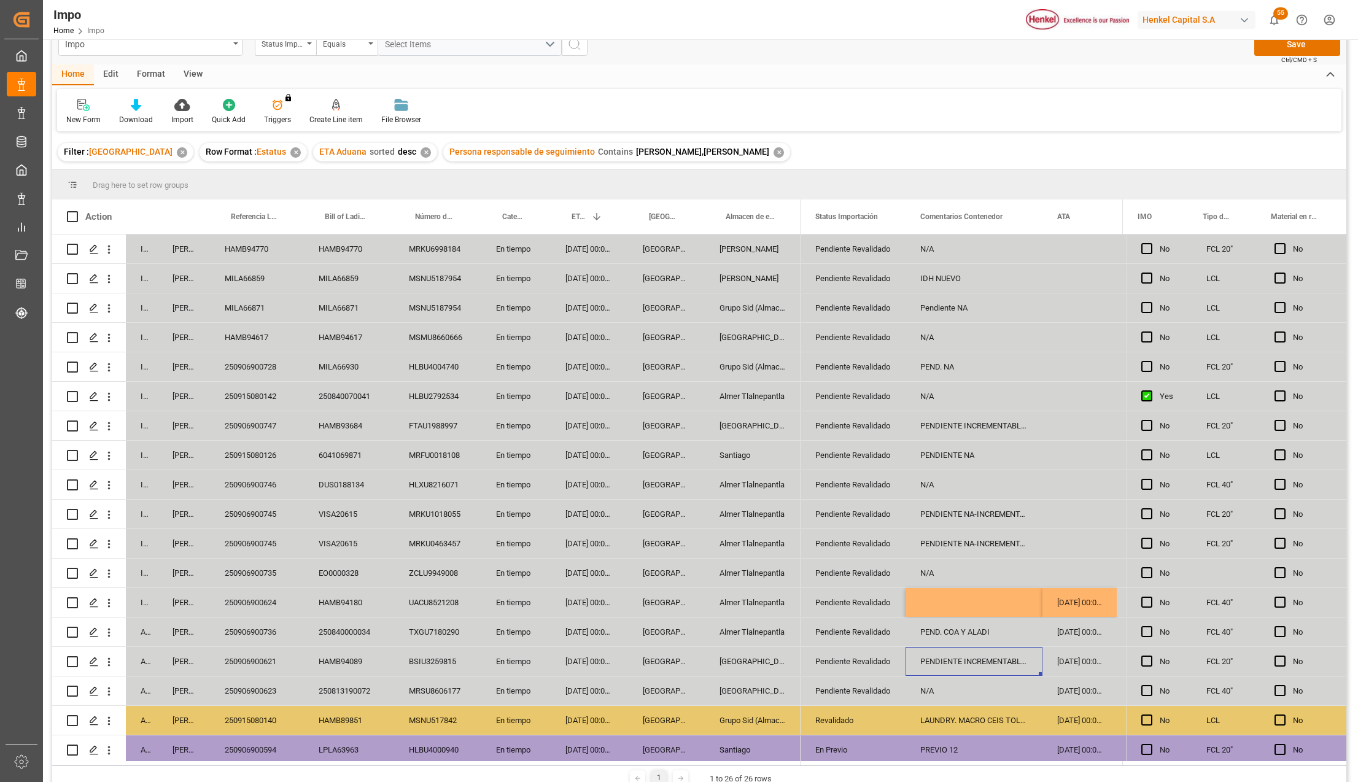
scroll to position [18, 0]
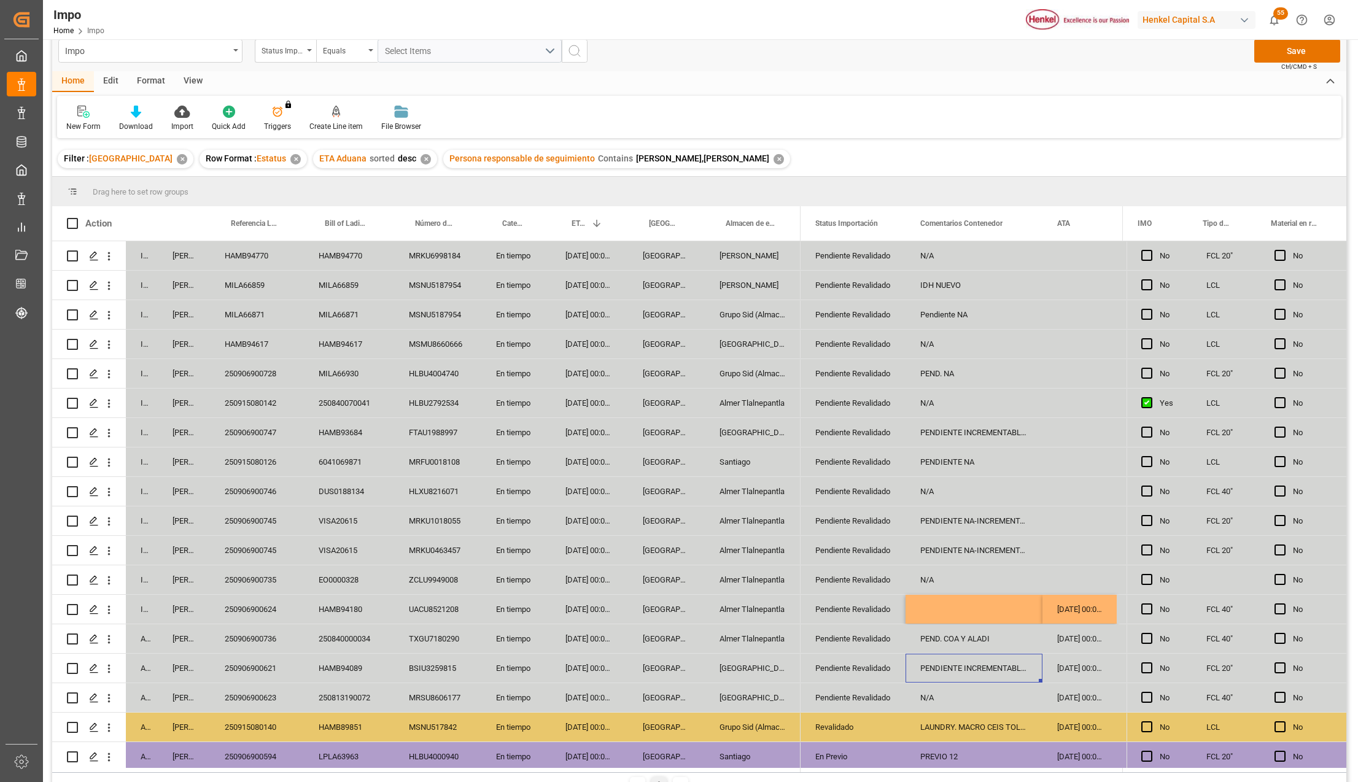
click at [1291, 37] on div "Impo Home Impo Henkel Capital S.A 55 Notifications Only show unread All Mark al…" at bounding box center [696, 19] width 1324 height 39
click at [1293, 48] on button "Save" at bounding box center [1297, 50] width 86 height 23
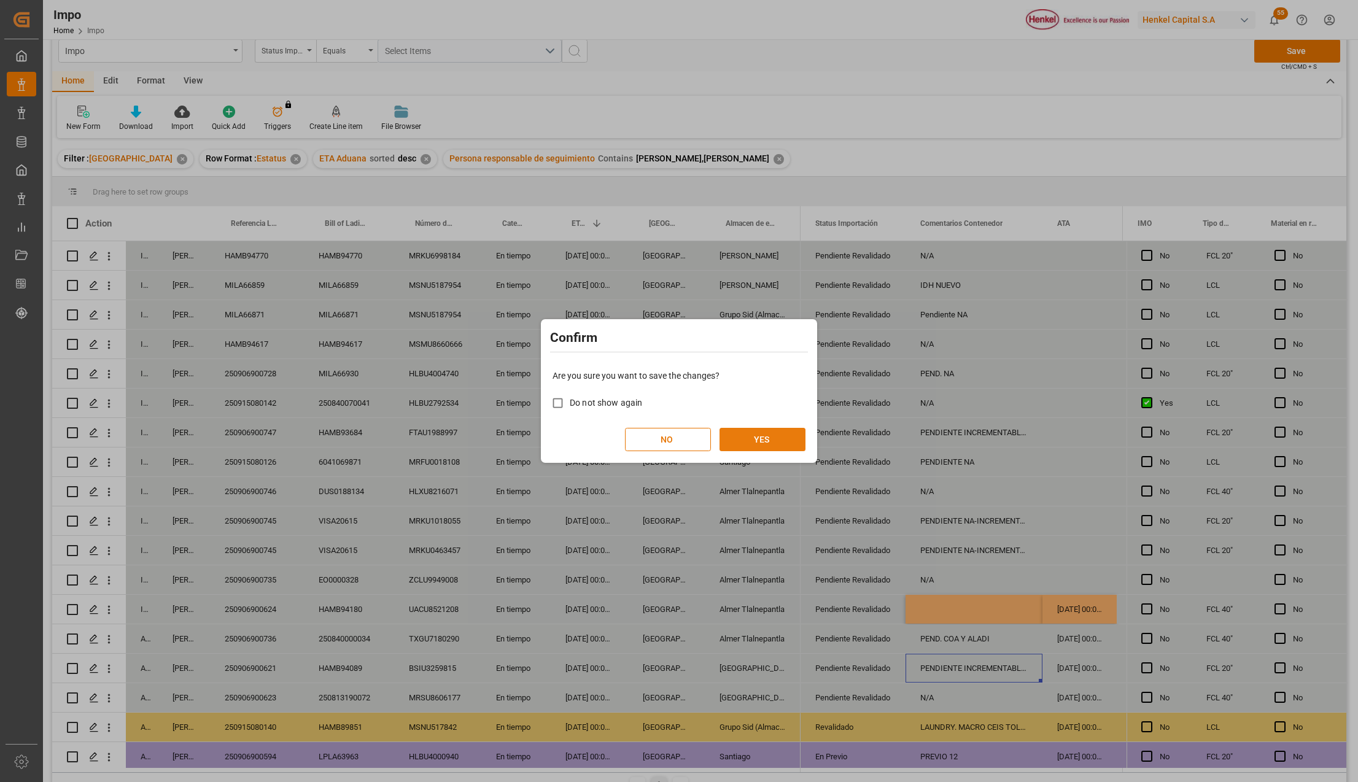
click at [755, 438] on button "YES" at bounding box center [763, 439] width 86 height 23
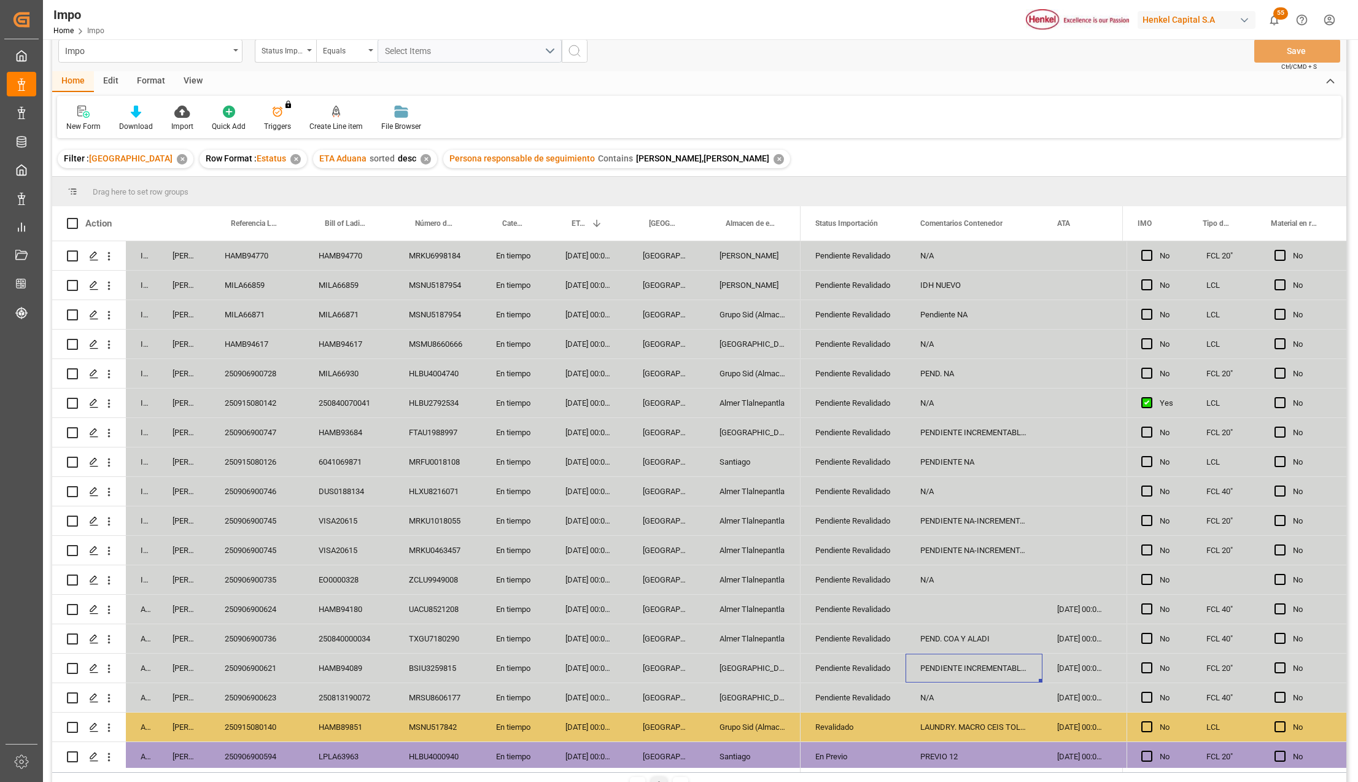
scroll to position [243, 0]
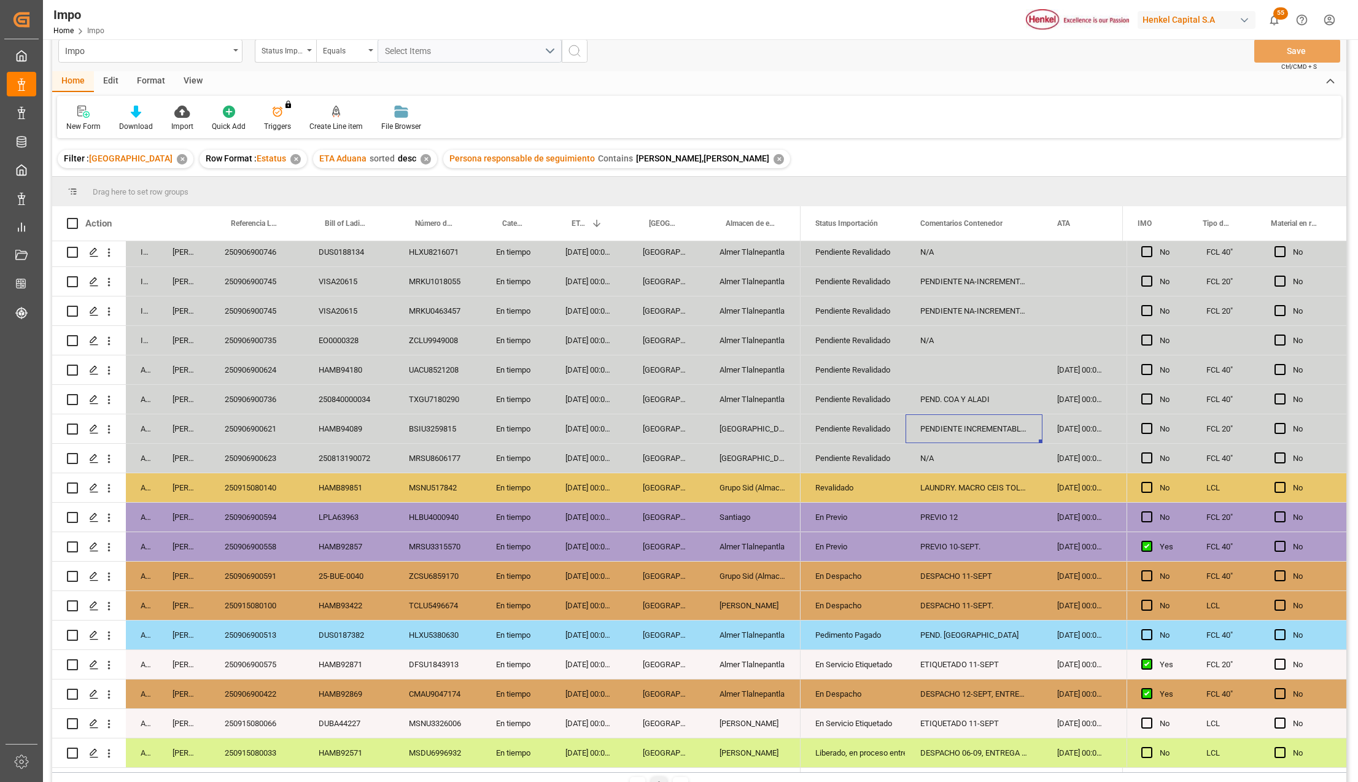
click at [876, 728] on div "En Servicio Etiquetado" at bounding box center [853, 724] width 76 height 28
click at [952, 727] on div "ETIQUETADO 11-SEPT" at bounding box center [974, 723] width 137 height 29
click at [959, 693] on div "DESPACHO 12-SEPT, ENTREGA SÁBADO" at bounding box center [974, 694] width 137 height 29
click at [986, 726] on div "ETIQUETADO 11-SEPT" at bounding box center [974, 723] width 137 height 29
click at [984, 693] on div "DESPACHO 12-SEPT, ENTREGA SÁBADO" at bounding box center [974, 694] width 137 height 29
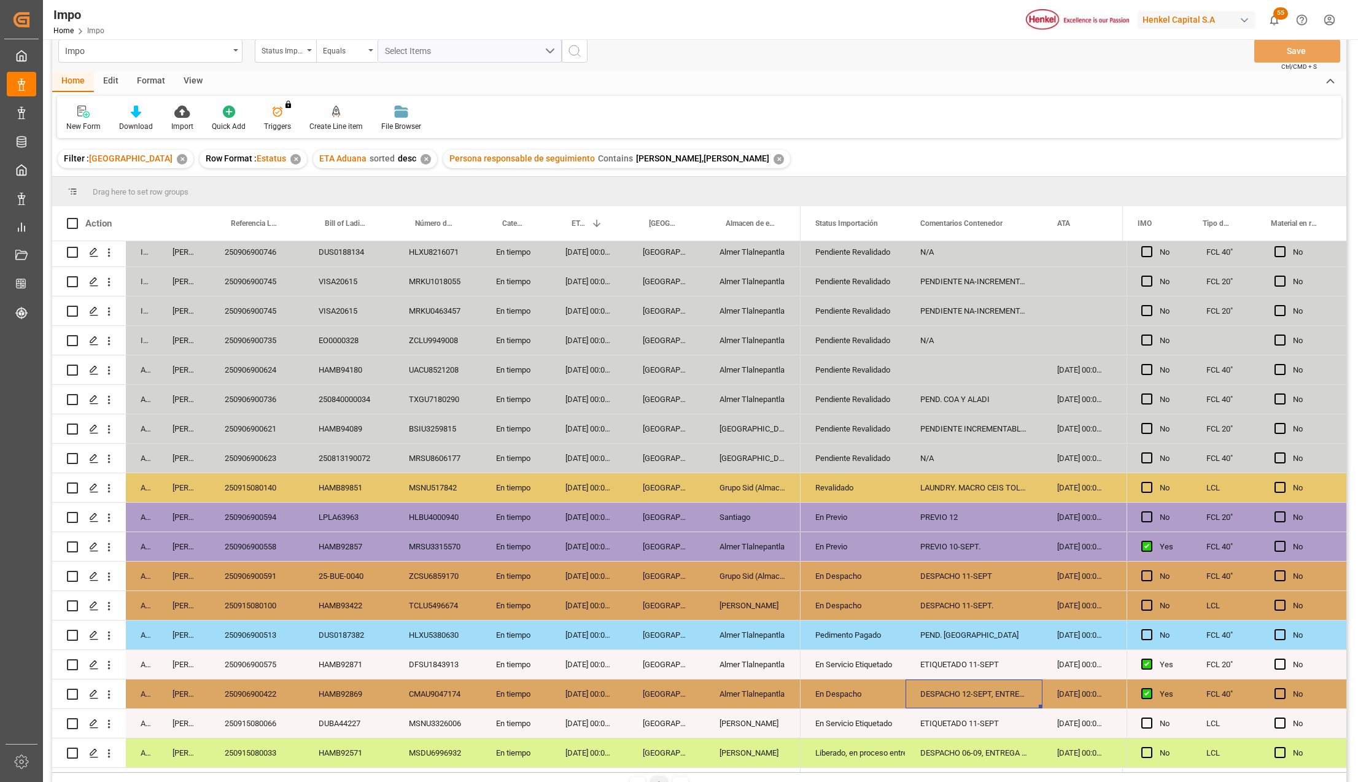
click at [979, 669] on div "ETIQUETADO 11-SEPT" at bounding box center [974, 664] width 137 height 29
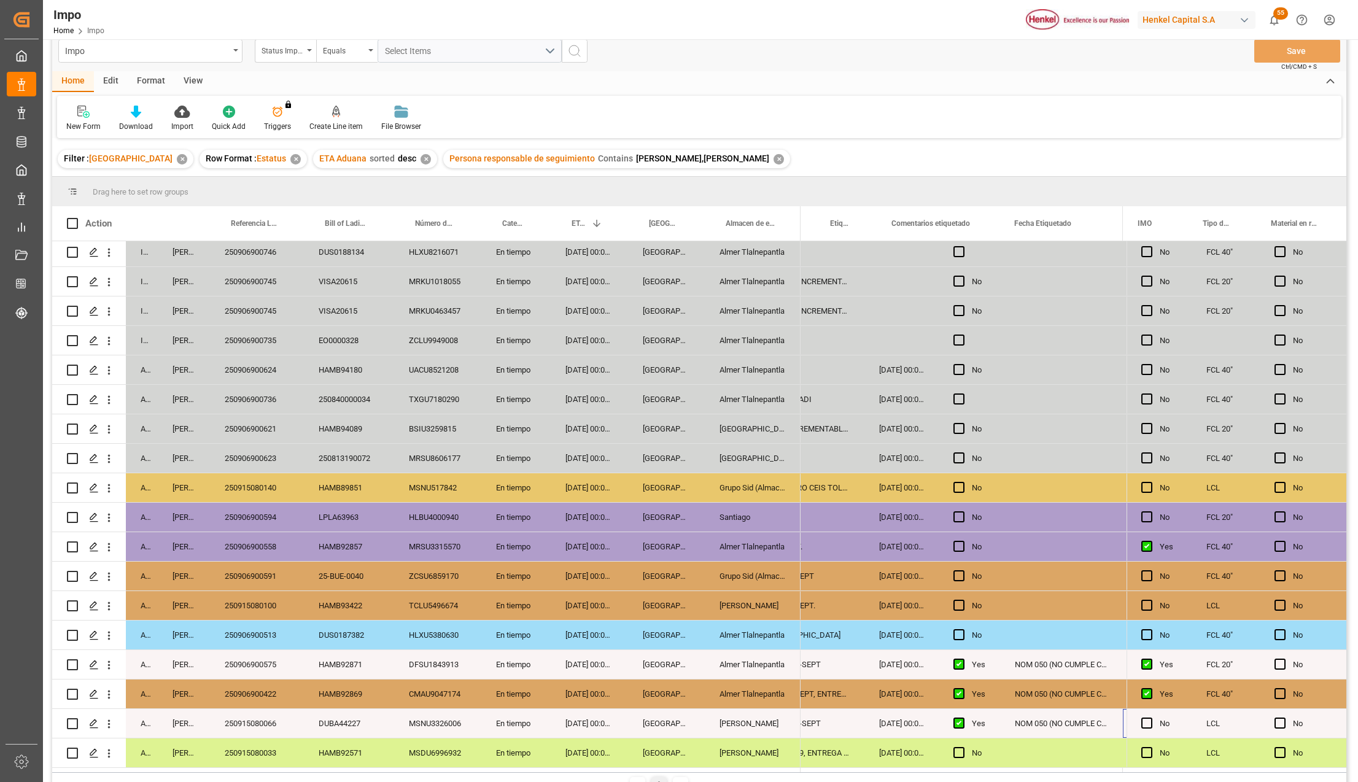
scroll to position [0, 301]
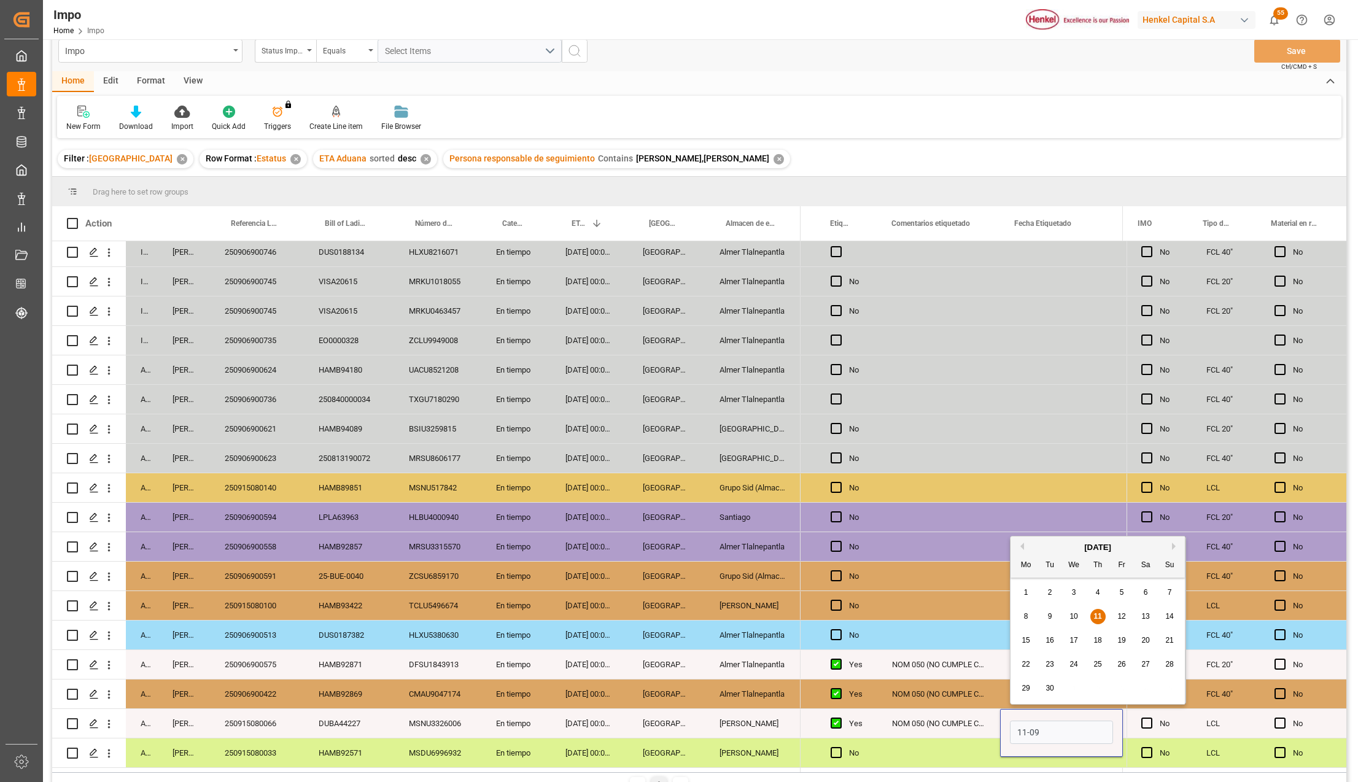
type input "[DATE]"
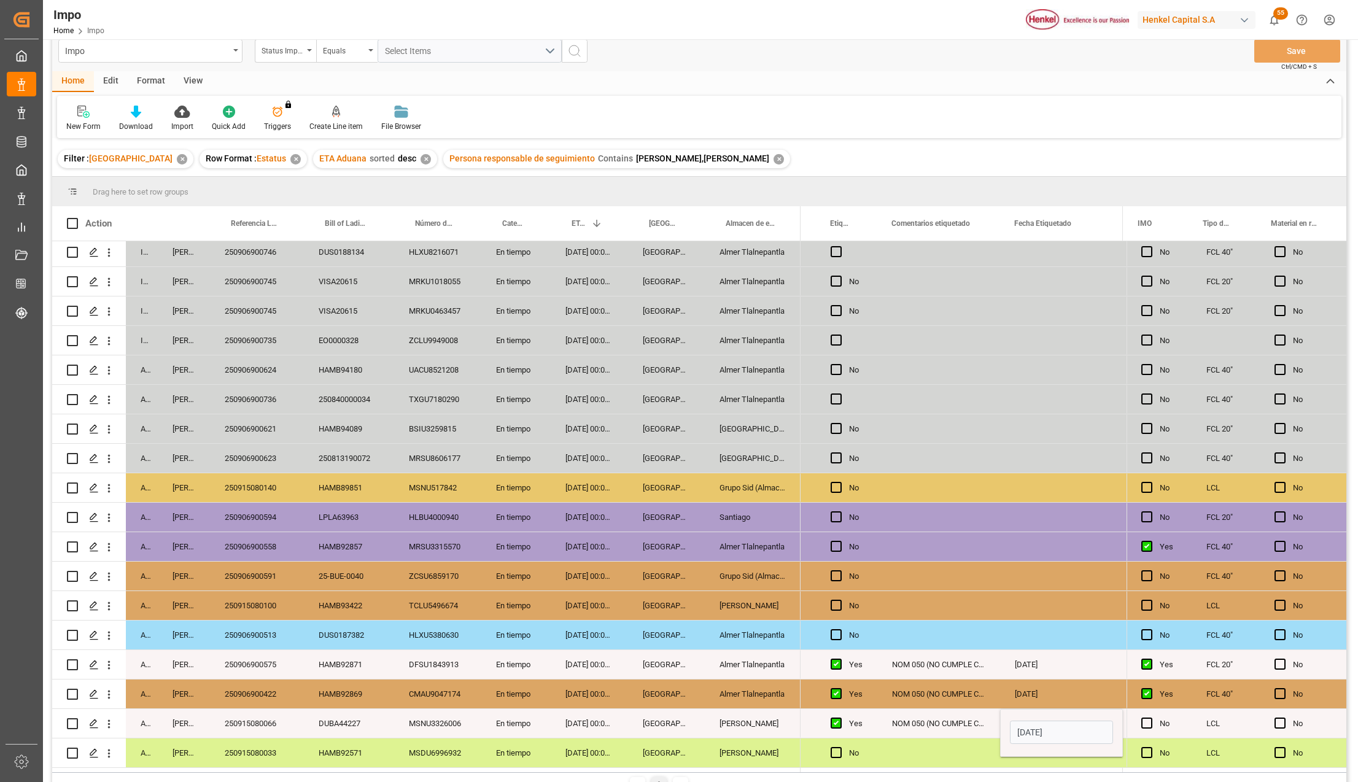
click at [934, 717] on div "NOM 050 (NO CUMPLE CON NOM). SOLICITADAS" at bounding box center [938, 723] width 123 height 29
click at [1287, 60] on button "Save" at bounding box center [1297, 50] width 86 height 23
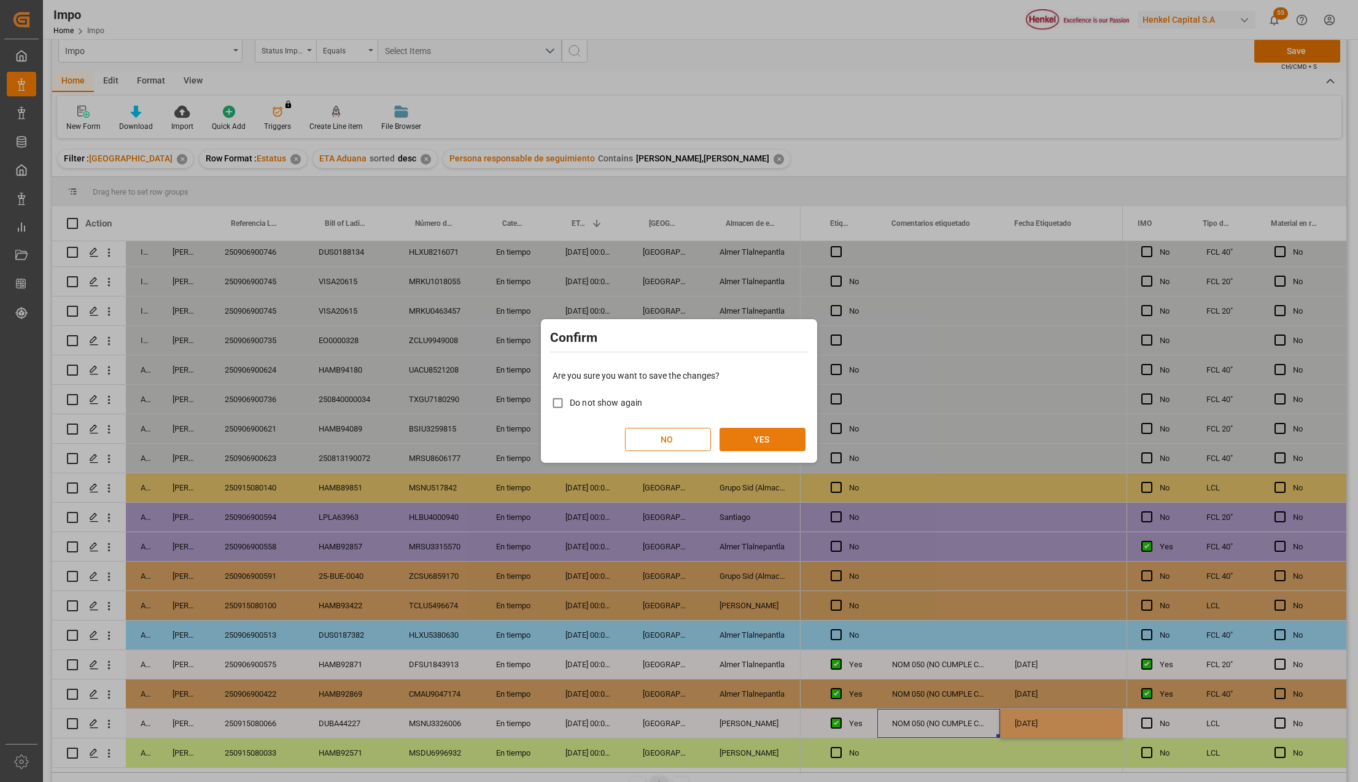
click at [770, 429] on button "YES" at bounding box center [763, 439] width 86 height 23
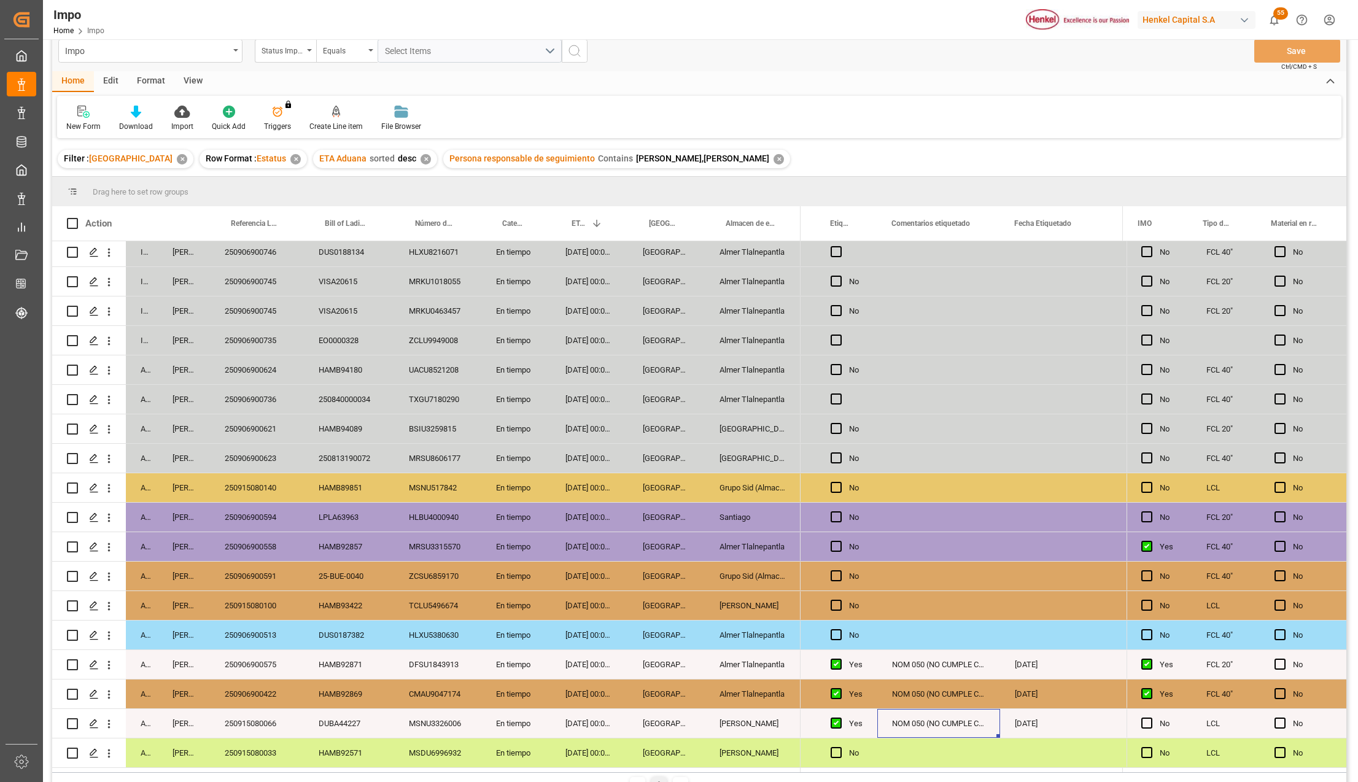
click at [266, 416] on div "250906900621" at bounding box center [257, 428] width 94 height 29
click at [743, 655] on div "Almer Tlalnepantla" at bounding box center [753, 664] width 96 height 29
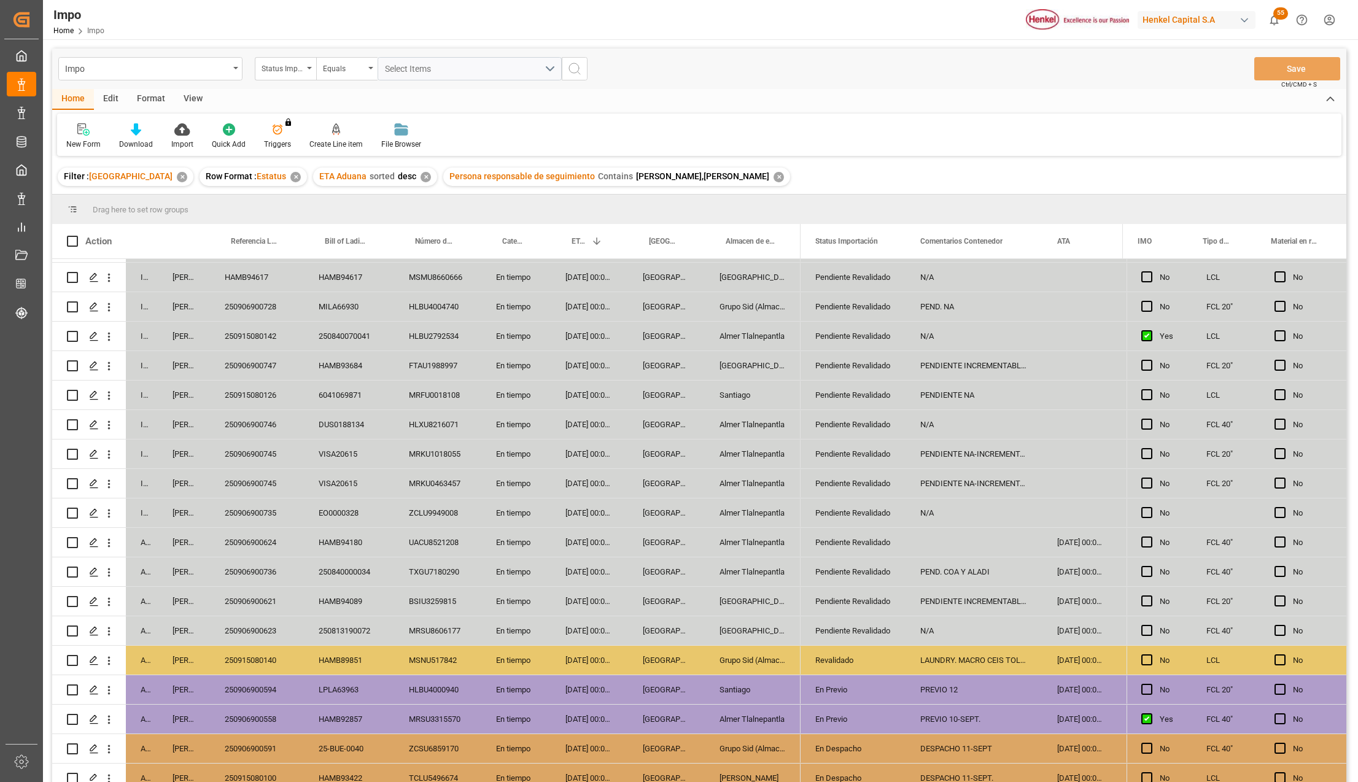
scroll to position [0, 0]
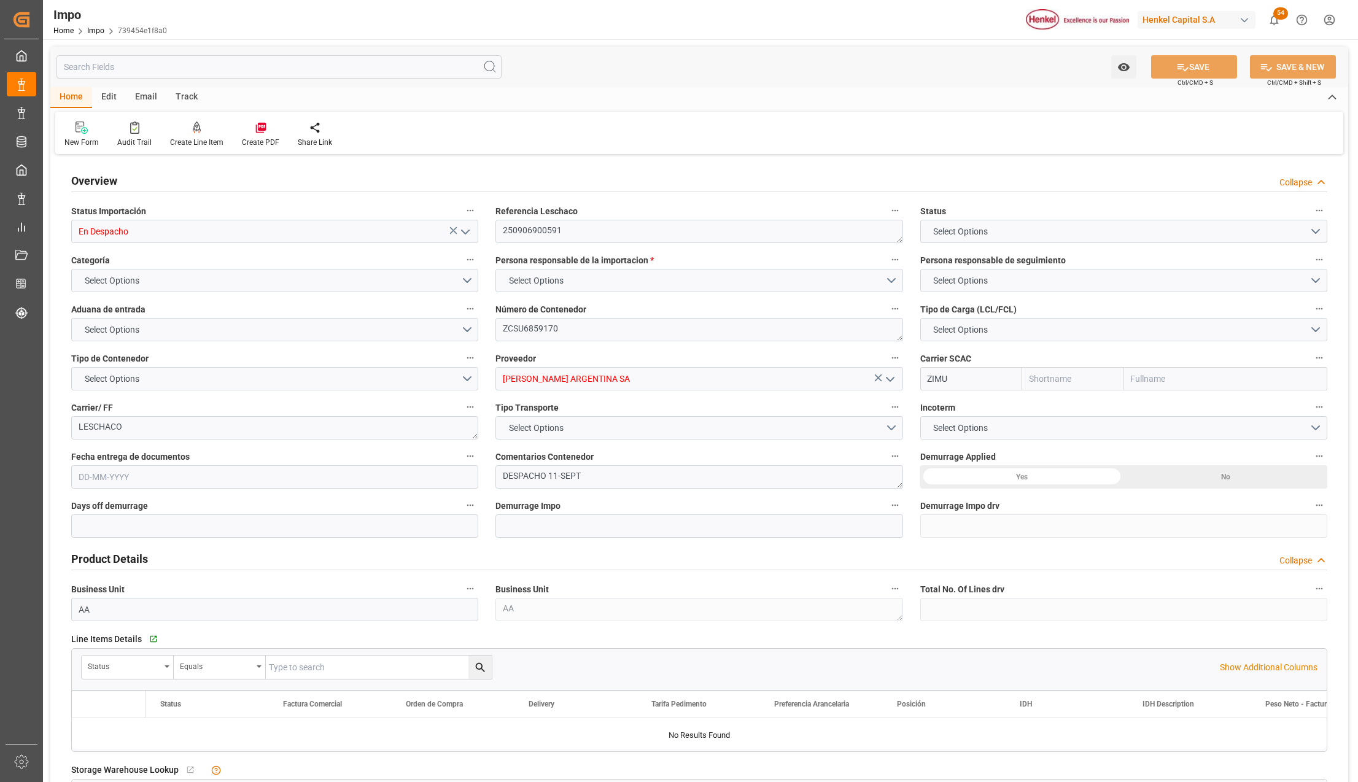
type input "ZIM"
type input "ZIM Integrated Shipping Services Ltd."
type input "1"
type input "28.8"
type input "15"
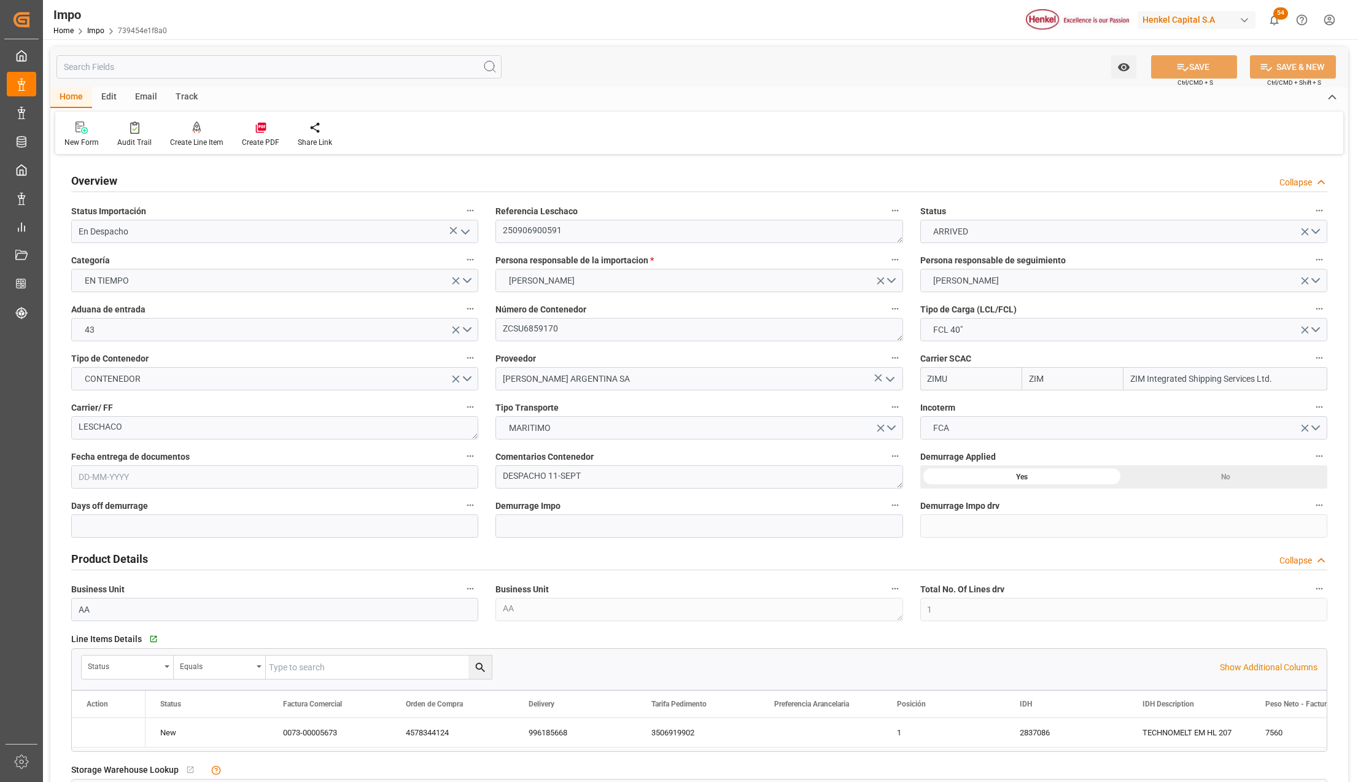
type input "20-08-2025"
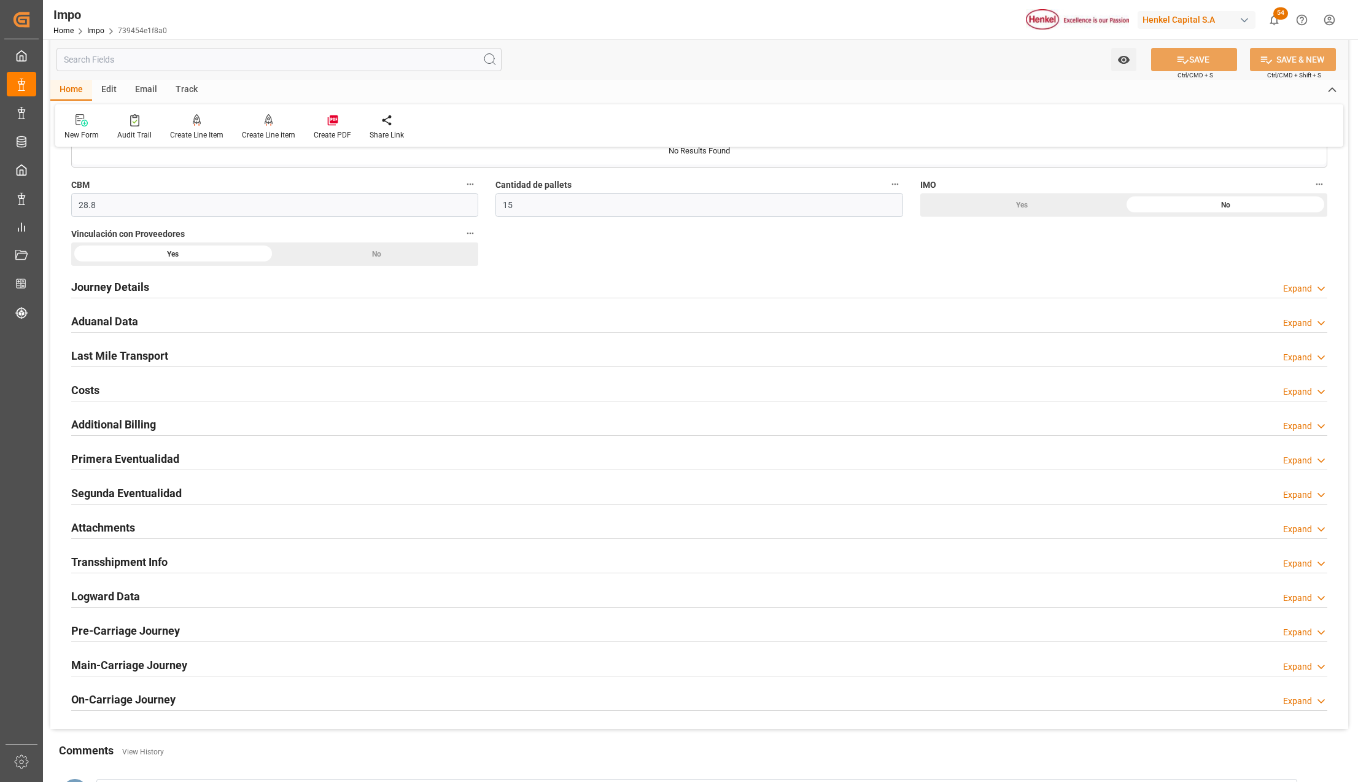
scroll to position [737, 0]
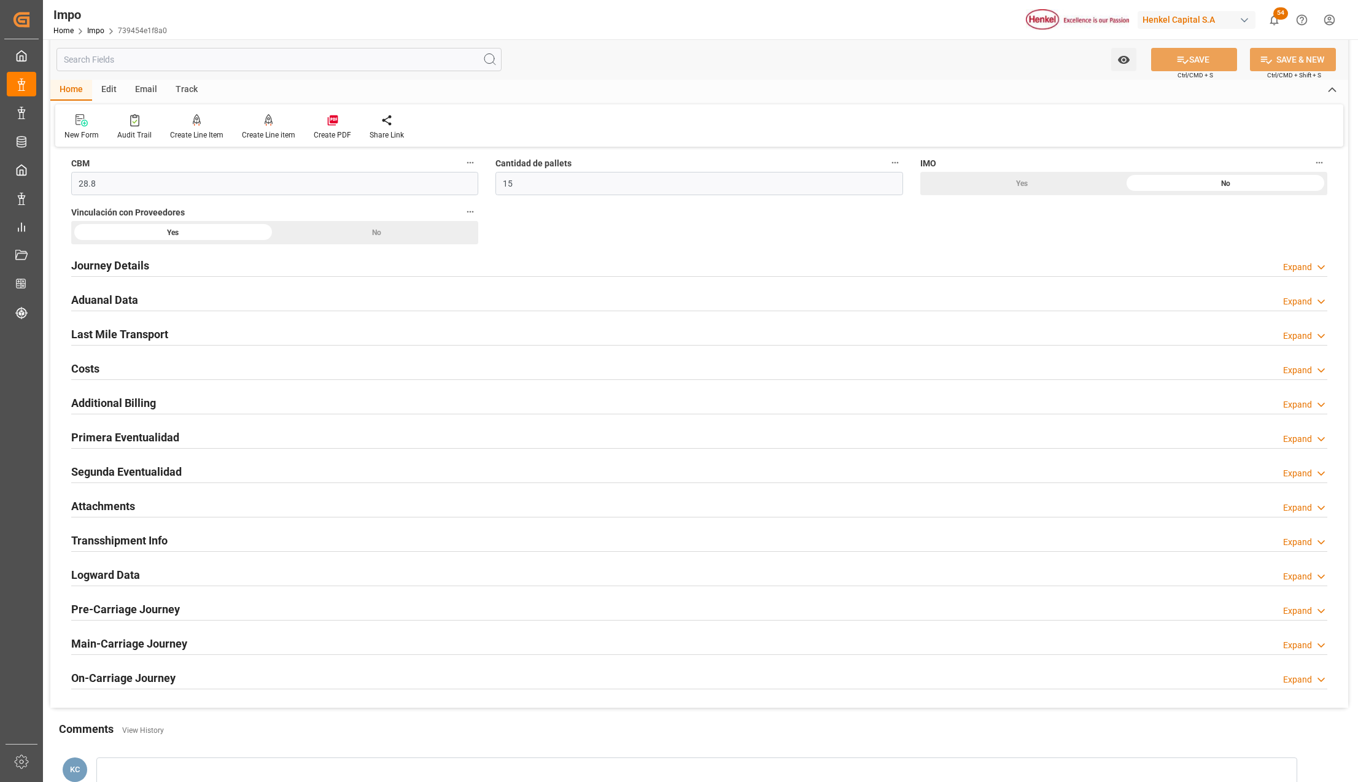
click at [68, 440] on div "Primera Eventualidad Expand" at bounding box center [699, 438] width 1273 height 34
click at [140, 430] on div "Primera Eventualidad" at bounding box center [125, 436] width 108 height 23
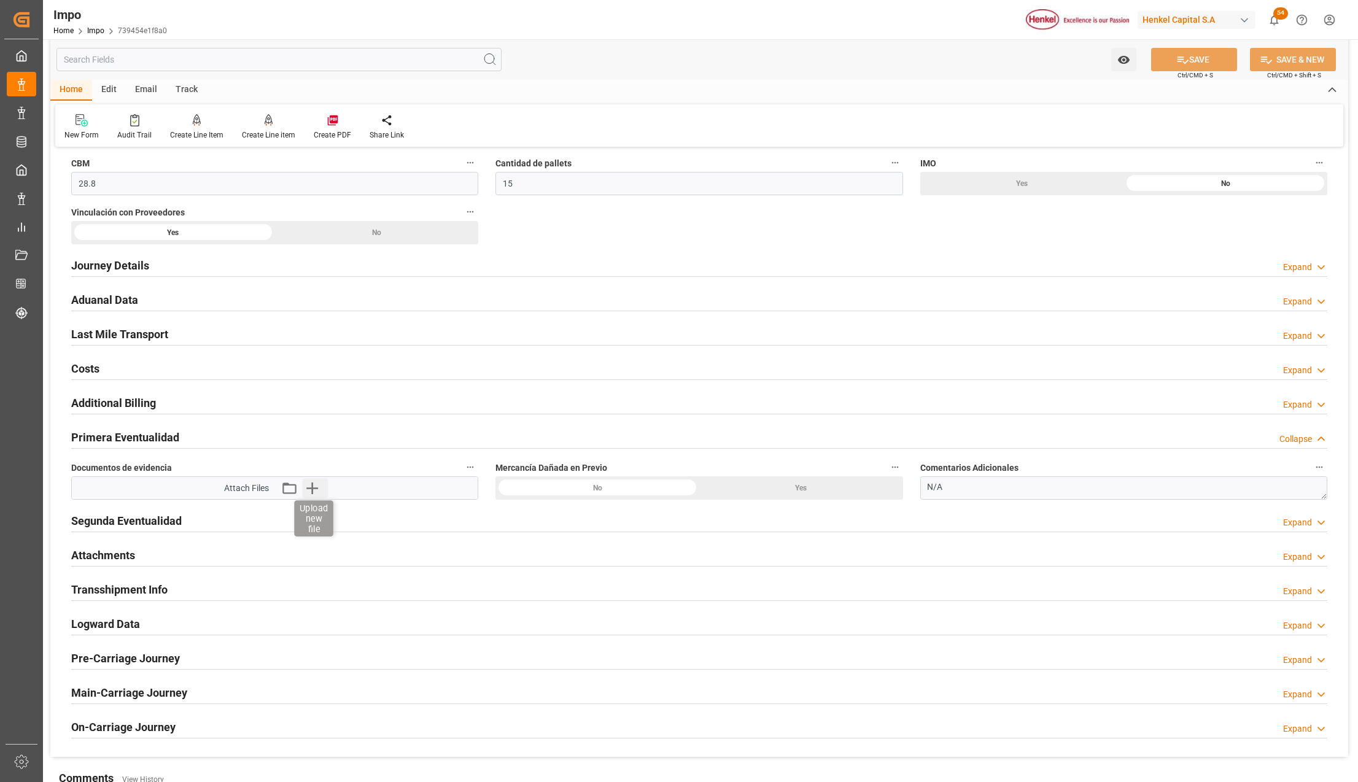
click at [307, 488] on icon "button" at bounding box center [312, 488] width 20 height 20
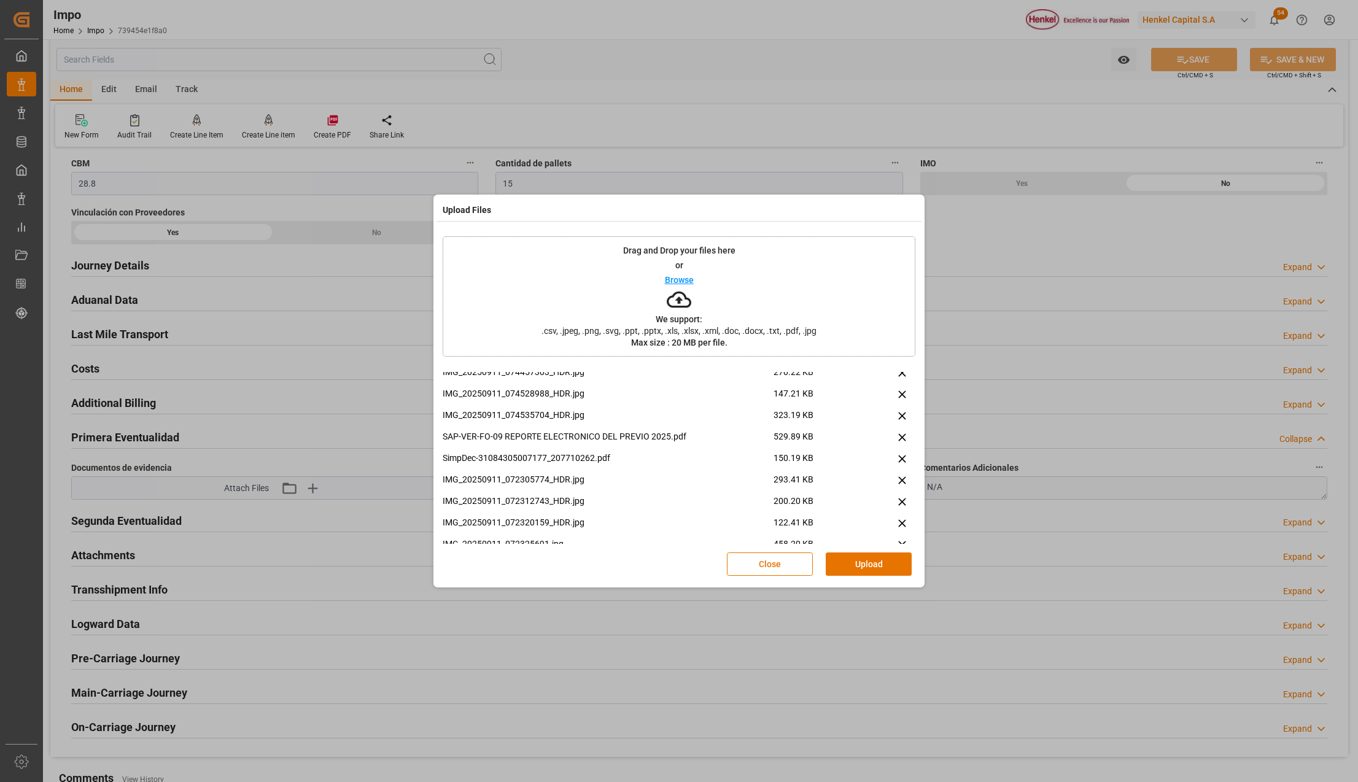
scroll to position [189, 0]
click at [904, 465] on button at bounding box center [901, 469] width 27 height 14
click at [893, 564] on button "Upload" at bounding box center [869, 564] width 86 height 23
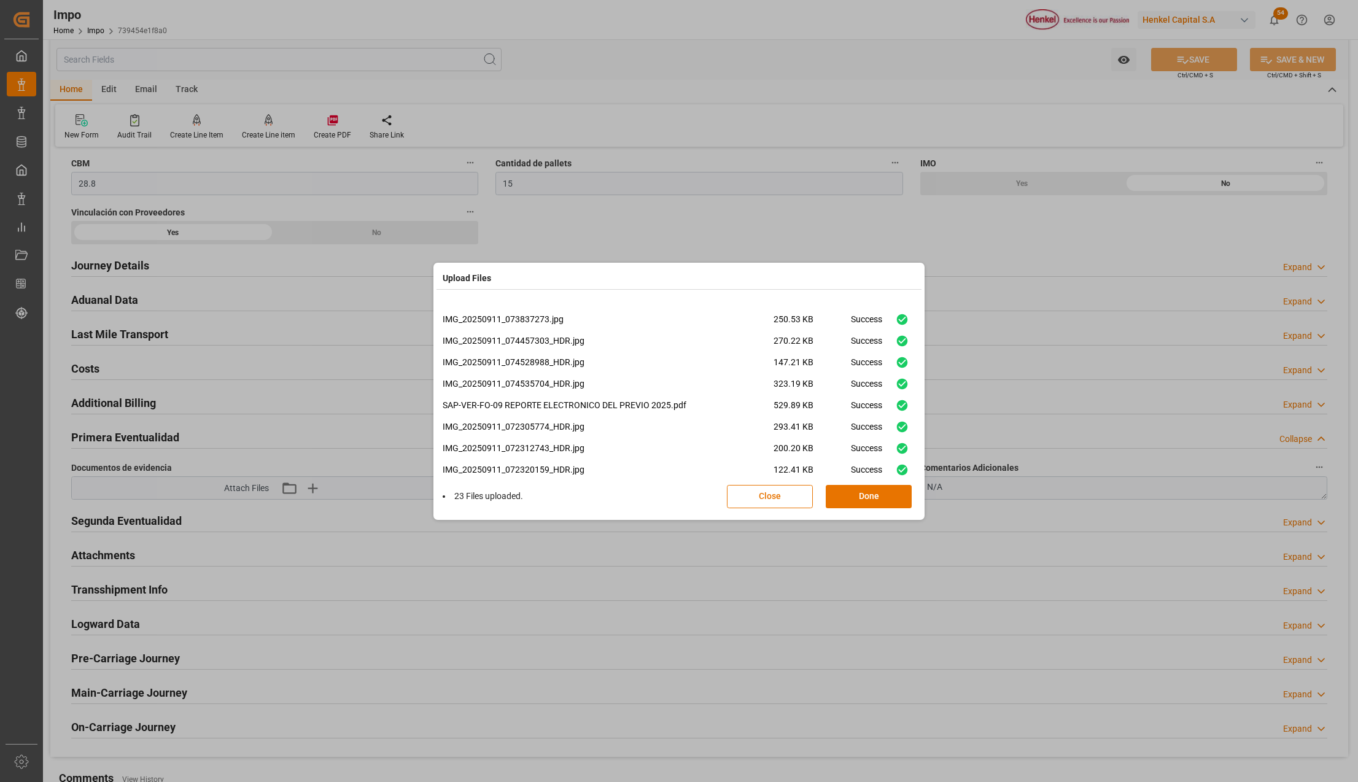
scroll to position [330, 0]
click at [865, 504] on button "Done" at bounding box center [869, 496] width 86 height 23
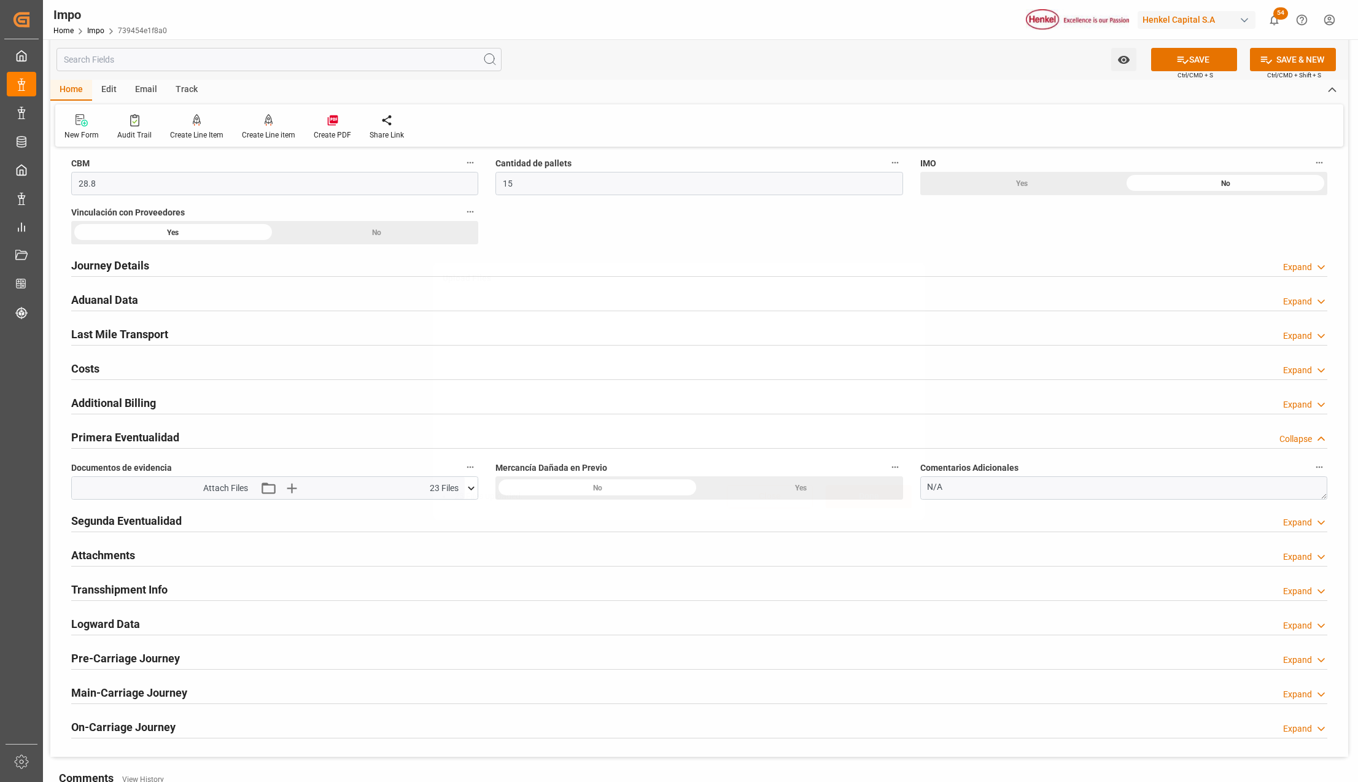
scroll to position [0, 0]
click at [1197, 67] on button "SAVE" at bounding box center [1194, 59] width 86 height 23
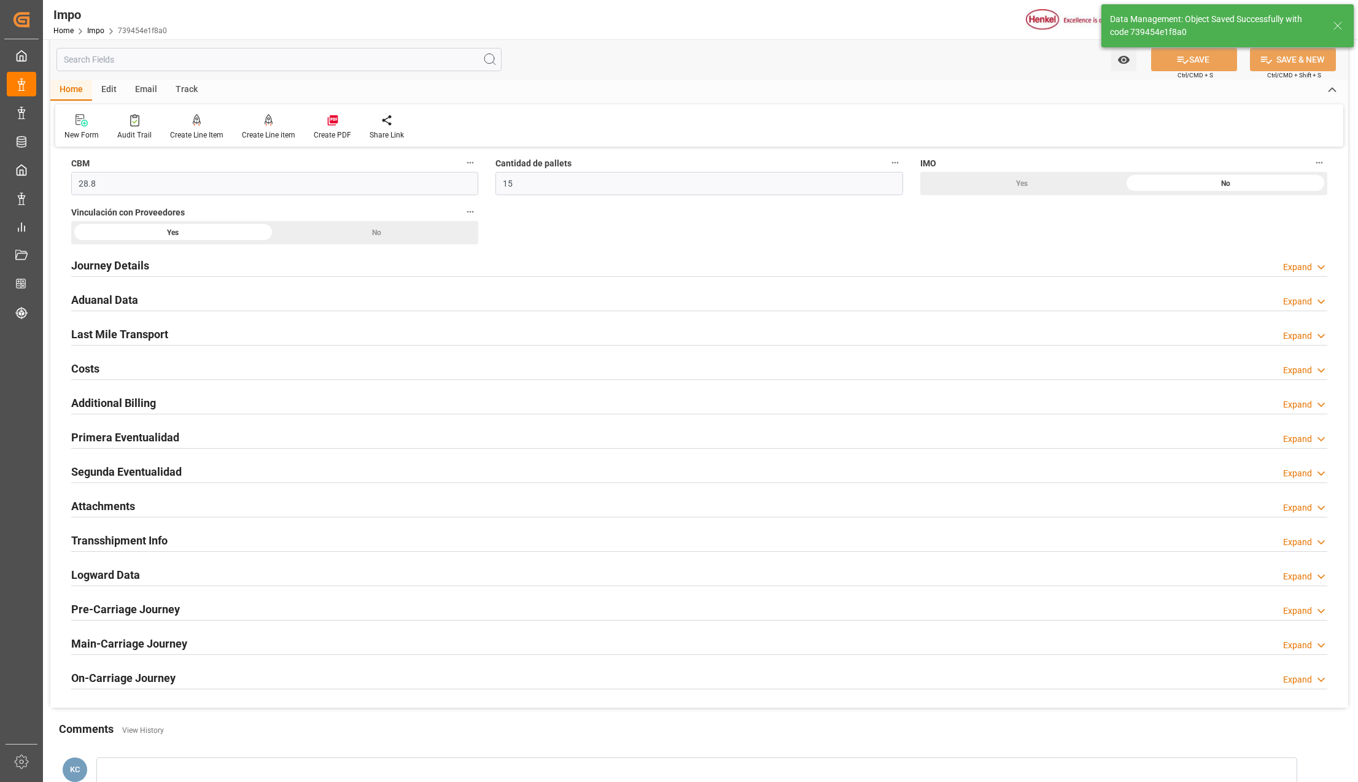
click at [109, 511] on h2 "Attachments" at bounding box center [103, 506] width 64 height 17
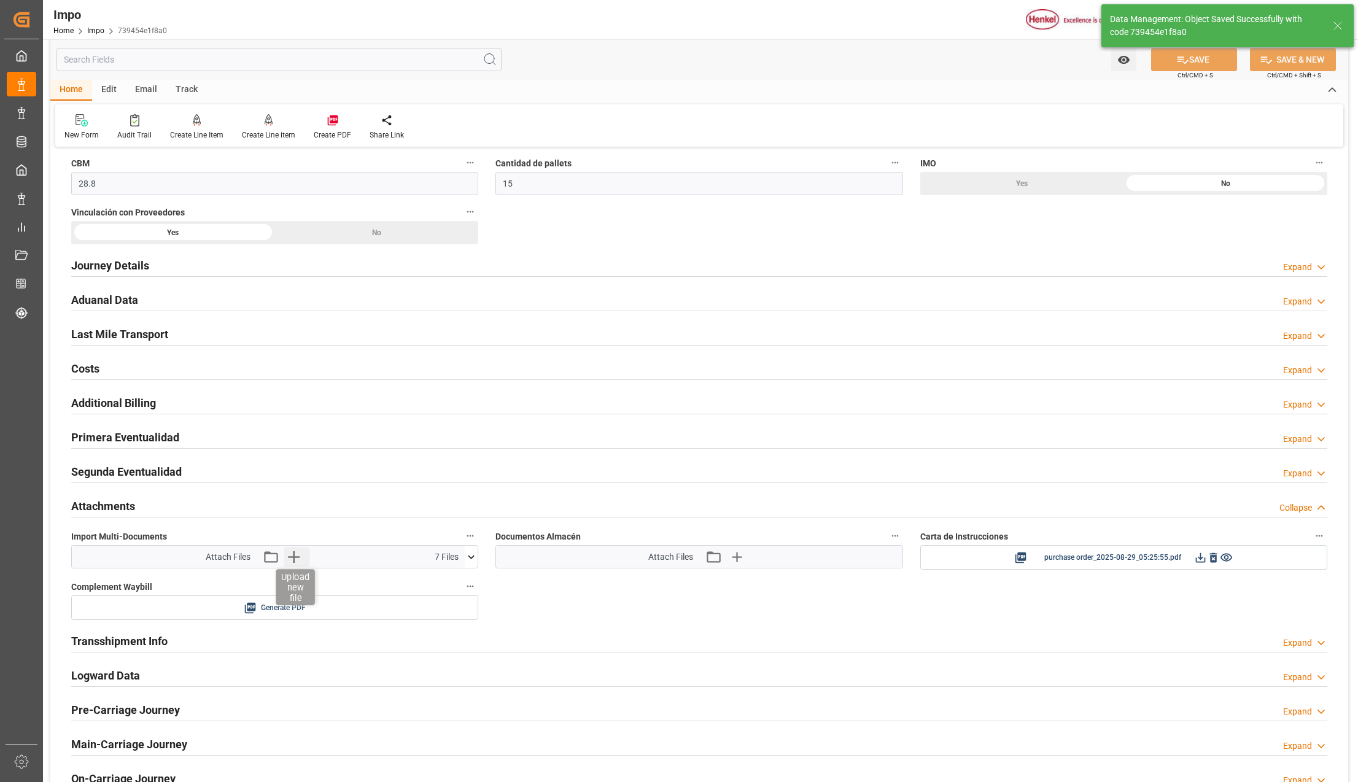
click at [286, 559] on icon "button" at bounding box center [294, 557] width 20 height 20
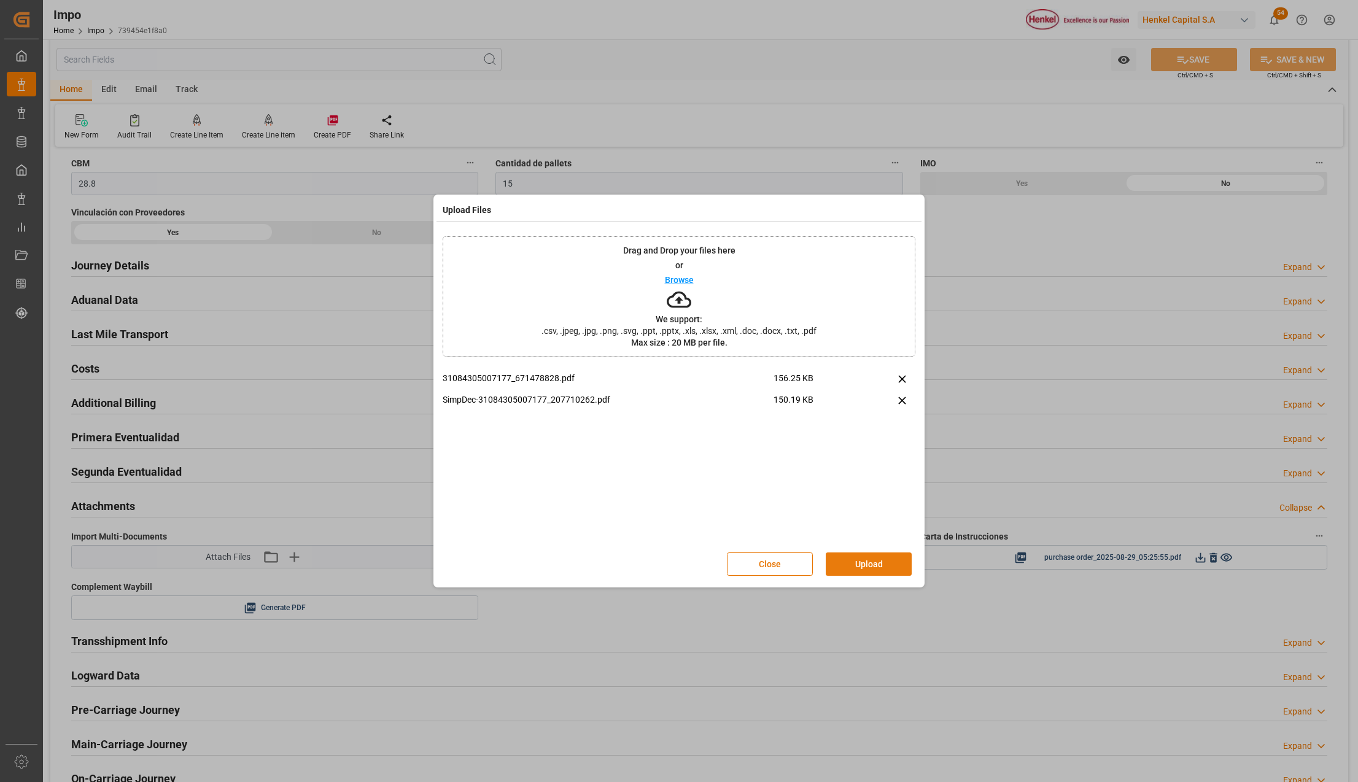
click at [877, 556] on button "Upload" at bounding box center [869, 564] width 86 height 23
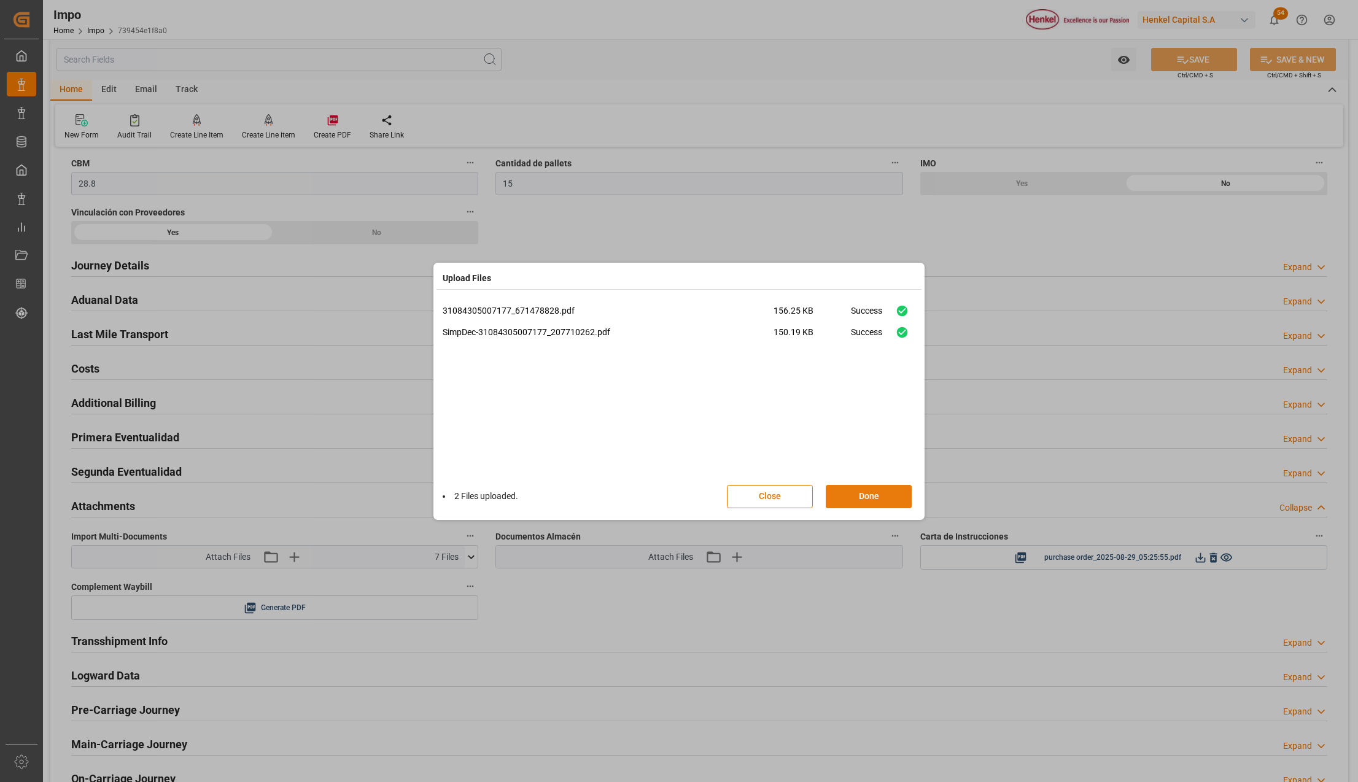
click at [878, 497] on button "Done" at bounding box center [869, 496] width 86 height 23
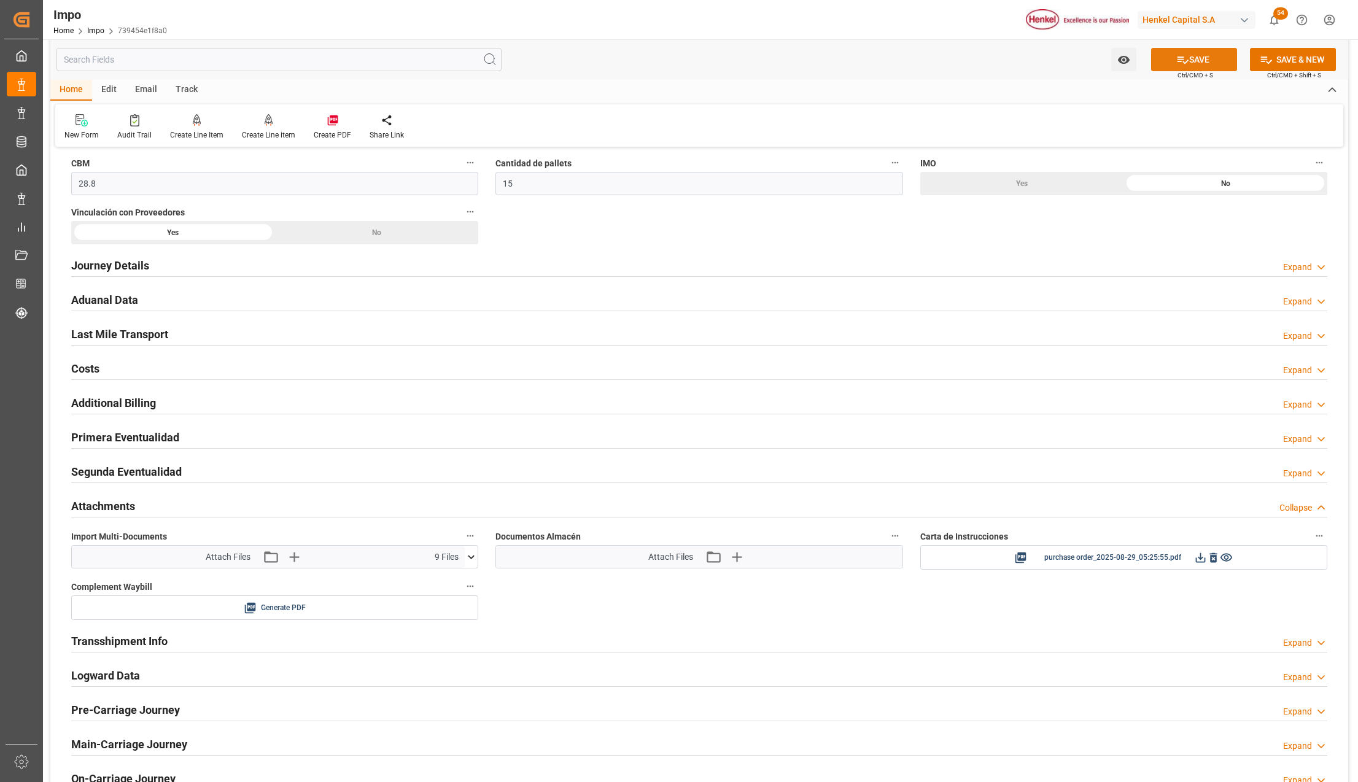
click at [1183, 60] on icon at bounding box center [1182, 59] width 13 height 13
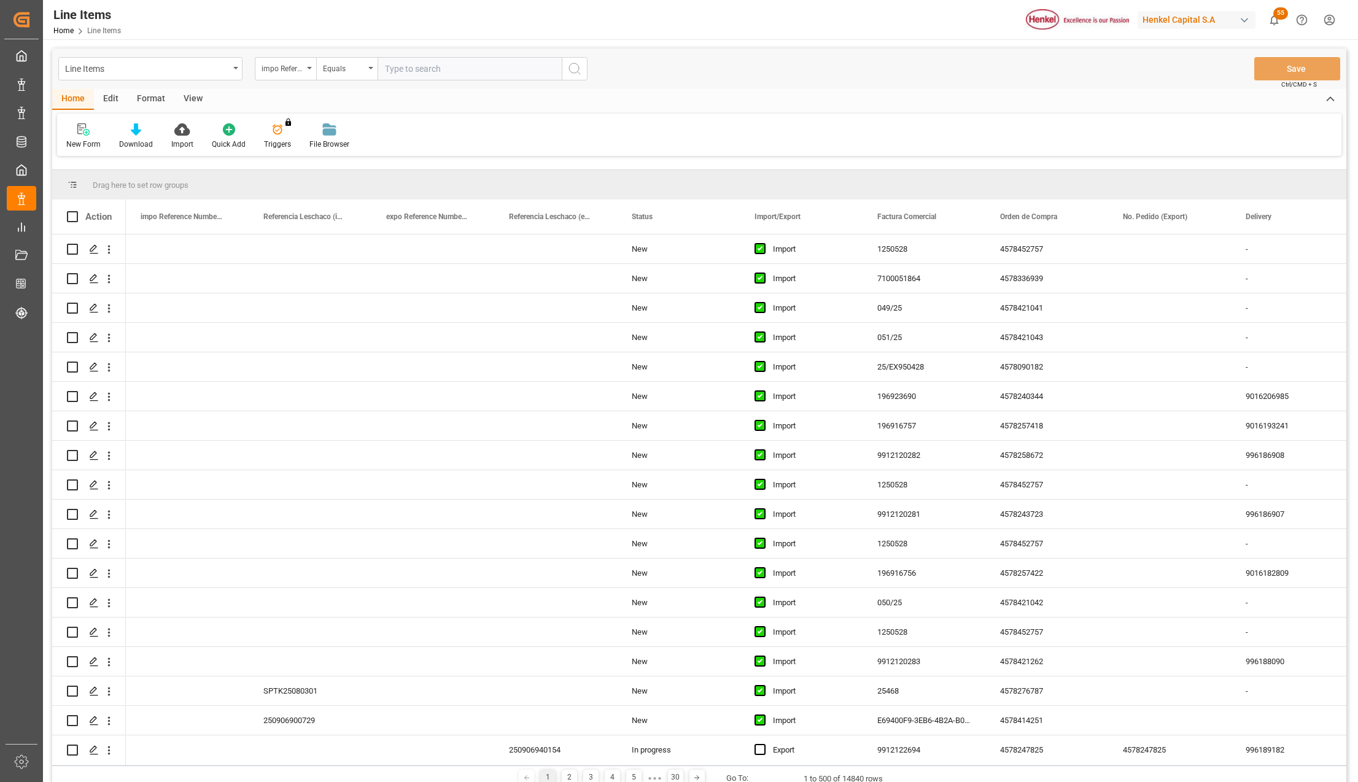
click at [160, 96] on div "Format" at bounding box center [151, 99] width 47 height 21
click at [87, 138] on div "Filter Rows" at bounding box center [84, 136] width 55 height 27
click at [111, 76] on div "Line Items" at bounding box center [150, 68] width 184 height 23
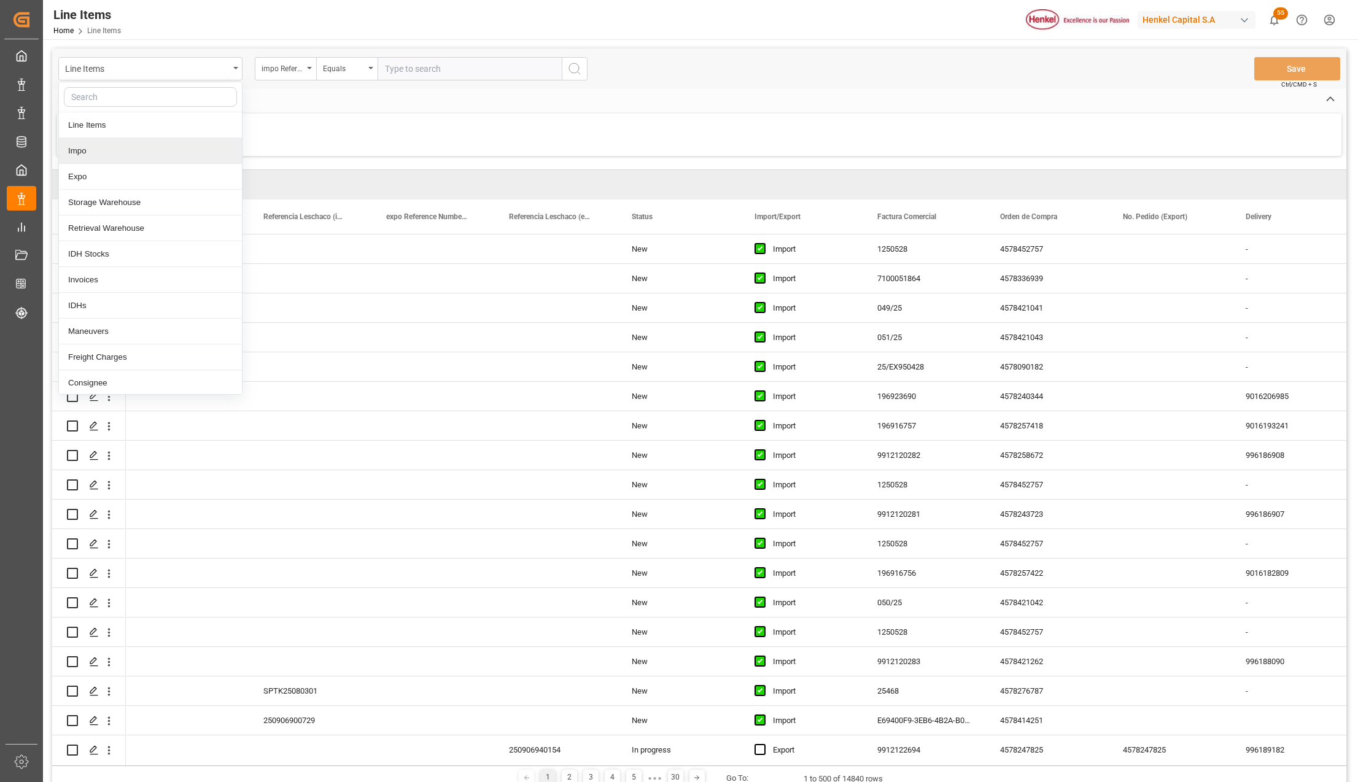
click at [97, 152] on div "Impo" at bounding box center [150, 151] width 183 height 26
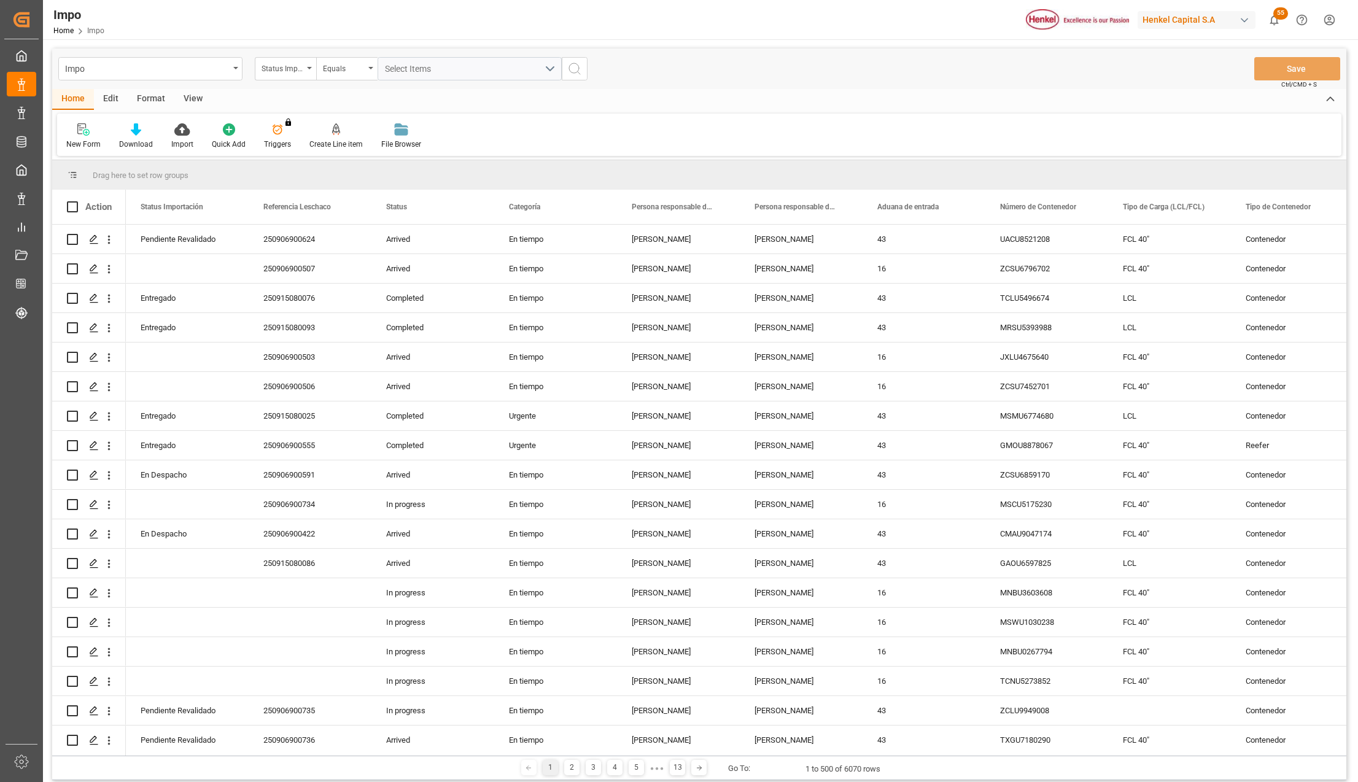
click at [155, 99] on div "Format" at bounding box center [151, 99] width 47 height 21
click at [71, 144] on div "Filter Rows" at bounding box center [84, 144] width 36 height 11
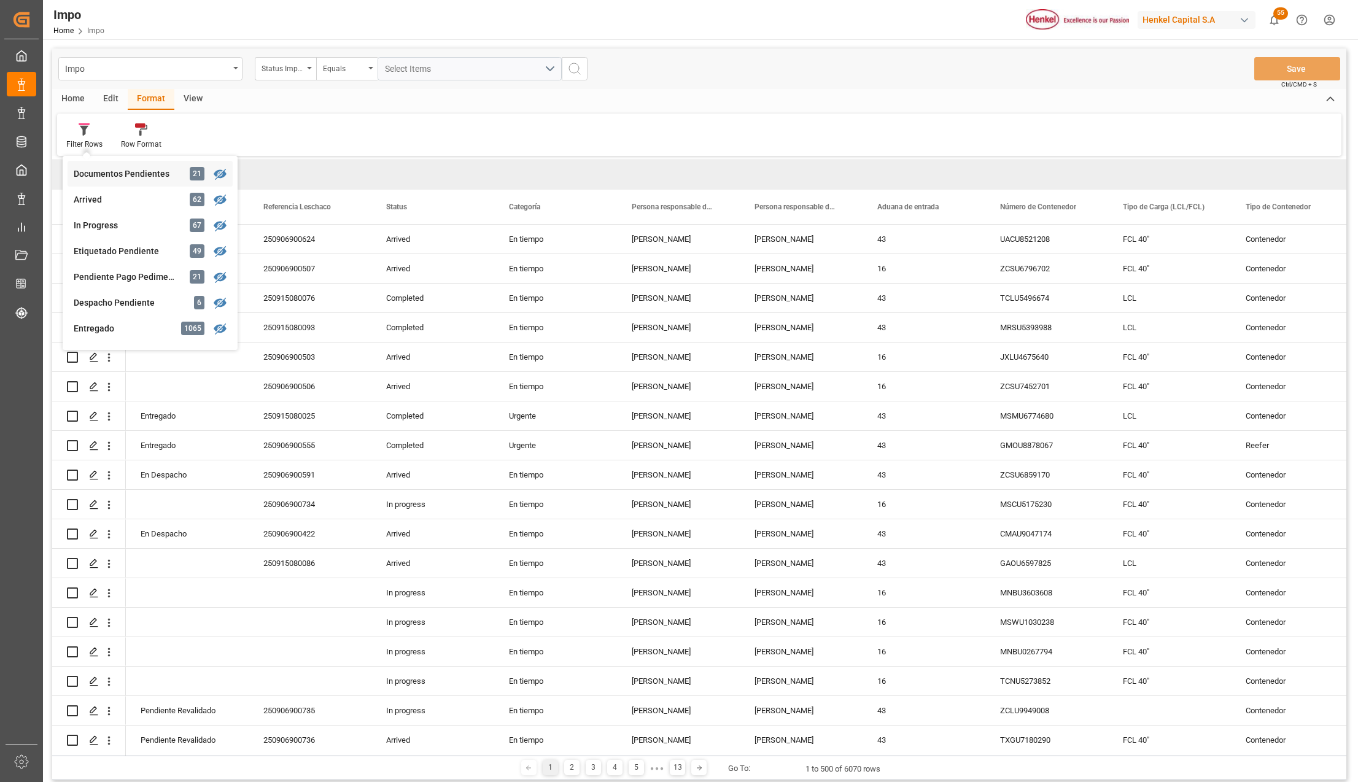
click at [120, 175] on div "Documentos Pendientes" at bounding box center [127, 174] width 107 height 13
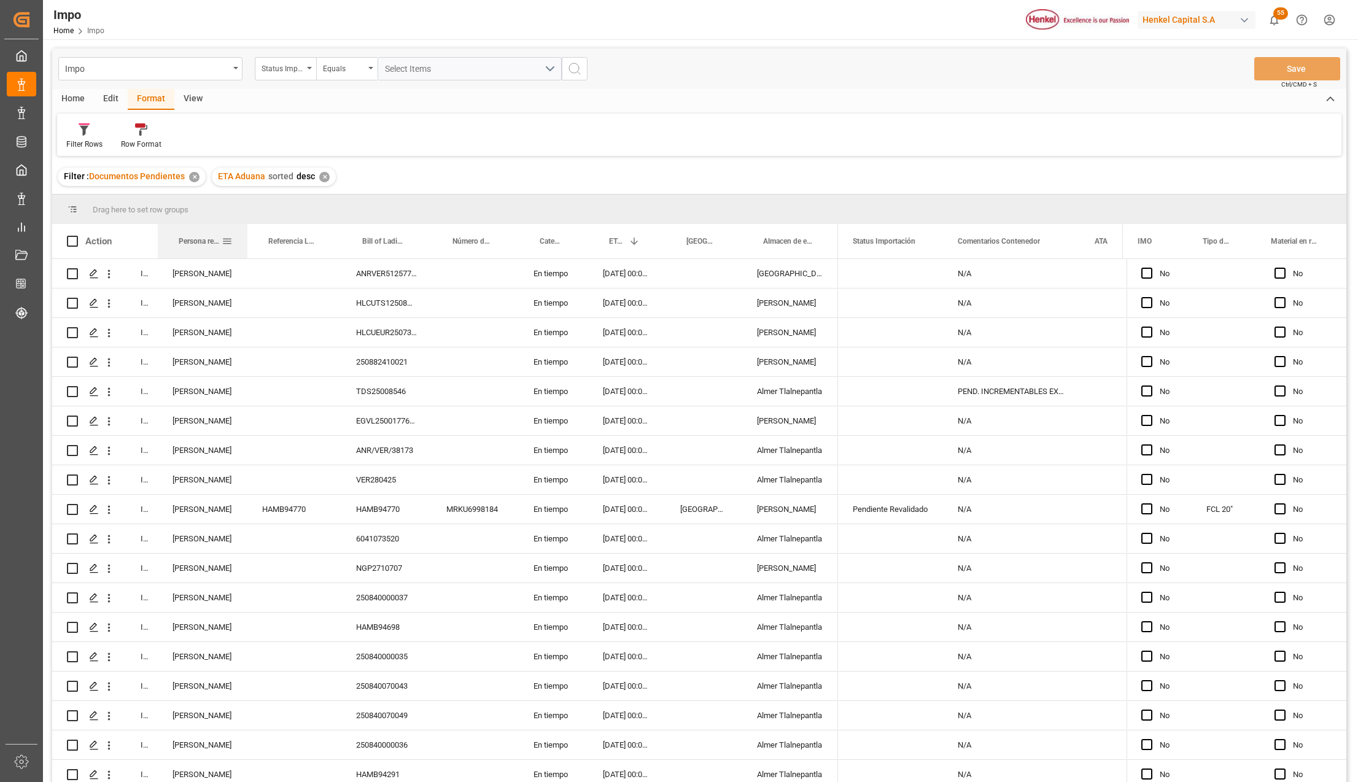
drag, startPoint x: 209, startPoint y: 230, endPoint x: 247, endPoint y: 229, distance: 37.5
click at [247, 229] on div at bounding box center [247, 241] width 5 height 34
drag, startPoint x: 212, startPoint y: 239, endPoint x: 212, endPoint y: 221, distance: 17.8
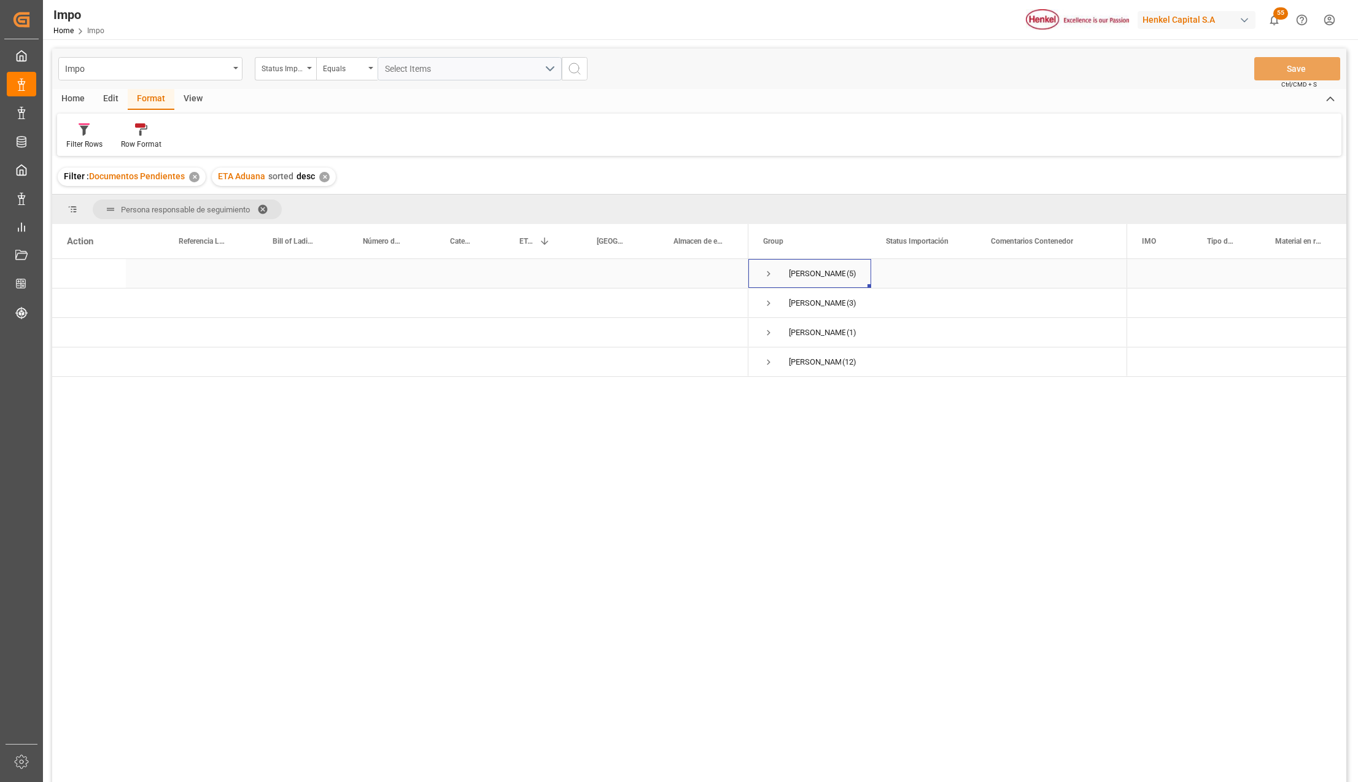
click at [771, 270] on span "Press SPACE to select this row." at bounding box center [768, 273] width 11 height 11
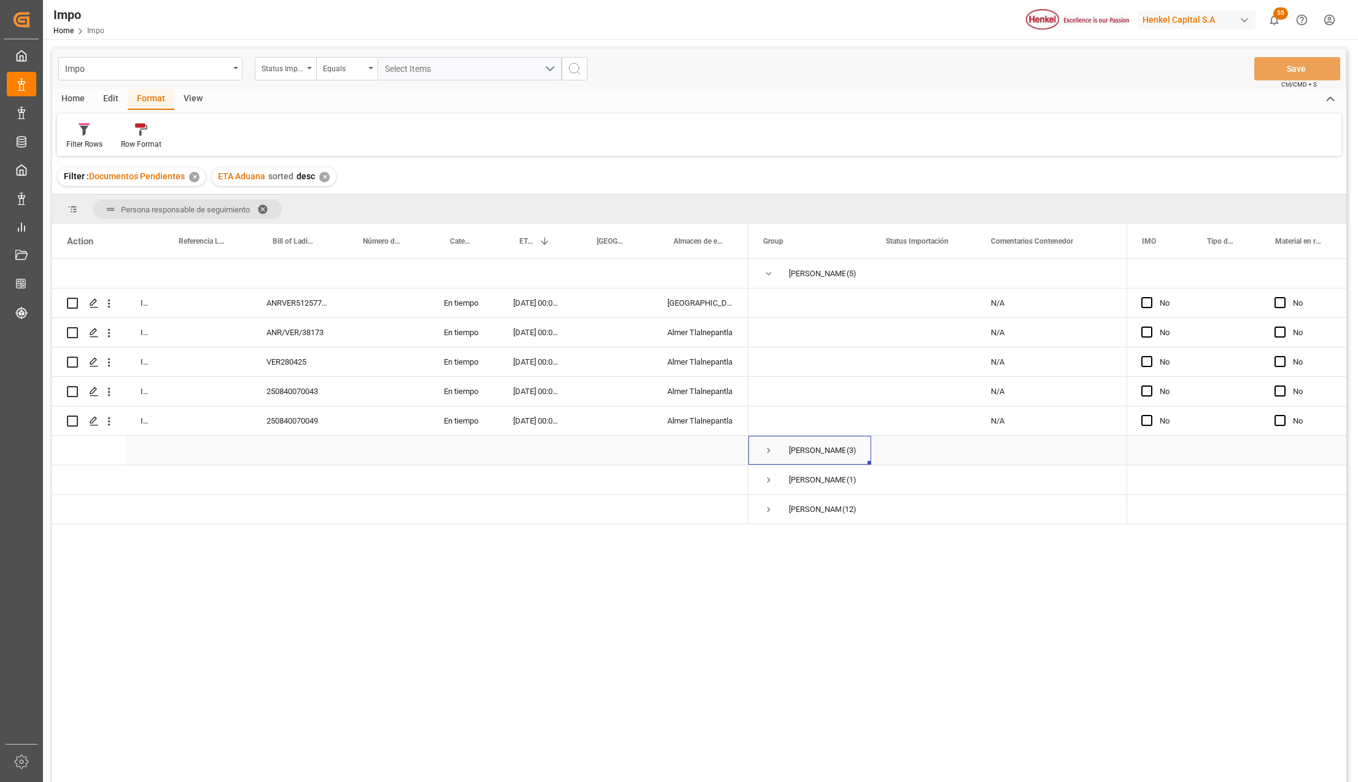
click at [769, 453] on span "Press SPACE to select this row." at bounding box center [768, 450] width 11 height 11
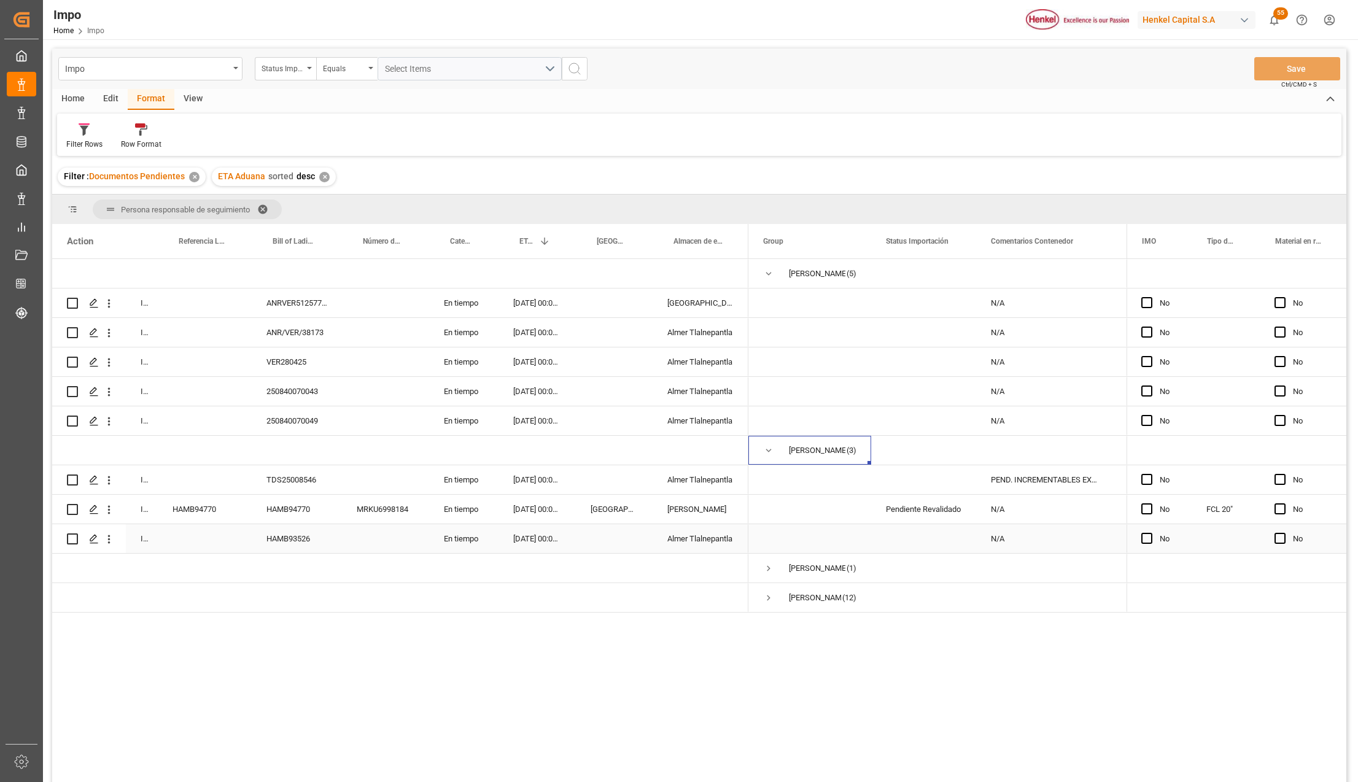
click at [531, 539] on div "[DATE] 00:00:00" at bounding box center [537, 538] width 77 height 29
click at [528, 510] on div "[DATE] 00:00:00" at bounding box center [537, 509] width 77 height 29
click at [507, 534] on div "[DATE] 00:00:00" at bounding box center [537, 538] width 77 height 29
drag, startPoint x: 300, startPoint y: 389, endPoint x: 300, endPoint y: 406, distance: 16.6
click at [300, 406] on div "250840070043" at bounding box center [297, 391] width 90 height 29
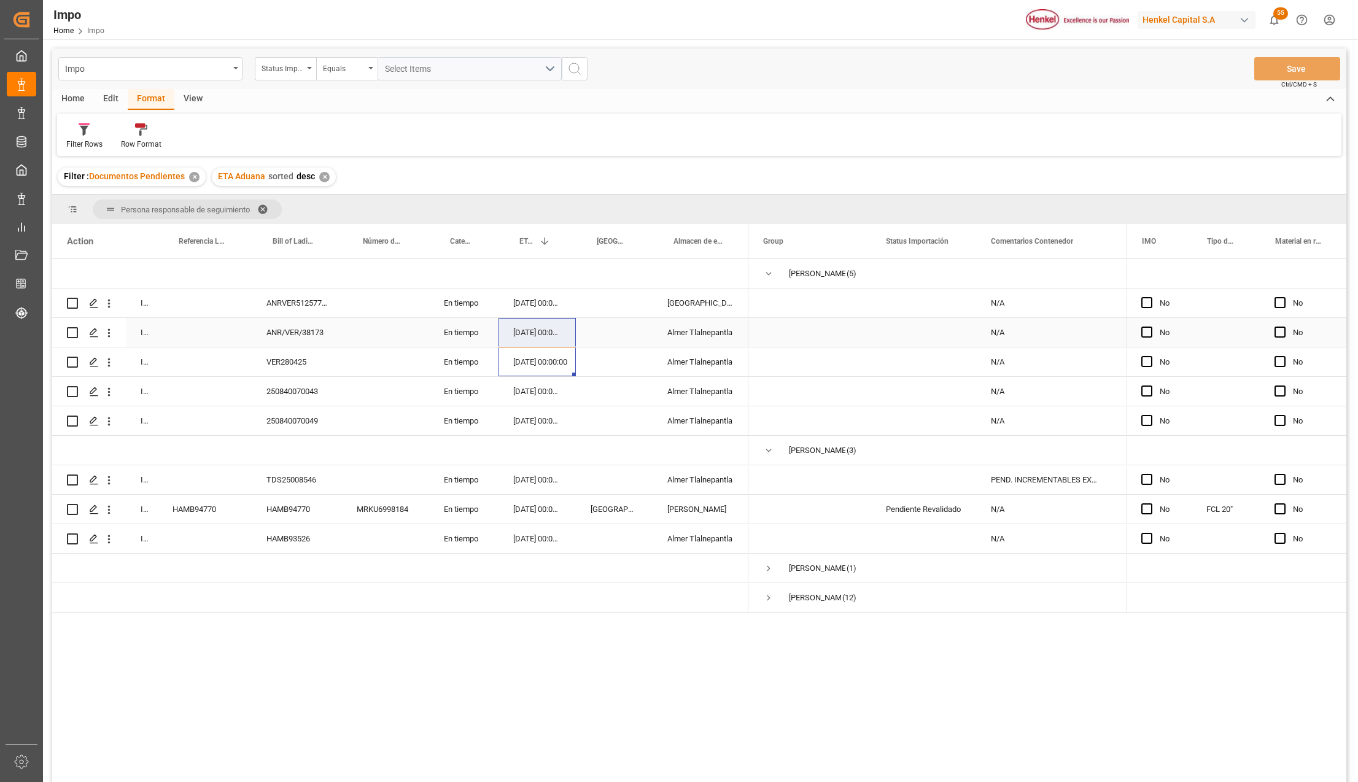
drag, startPoint x: 548, startPoint y: 362, endPoint x: 548, endPoint y: 338, distance: 24.6
click at [548, 338] on div "In progress ANRVER5125773V En tiempo [DATE] 00:00:00 [GEOGRAPHIC_DATA]" at bounding box center [400, 436] width 696 height 354
click at [551, 303] on div "[DATE] 00:00:00" at bounding box center [537, 303] width 77 height 29
click at [555, 394] on div "[DATE] 00:00:00" at bounding box center [537, 391] width 77 height 29
click at [264, 211] on span at bounding box center [267, 209] width 20 height 11
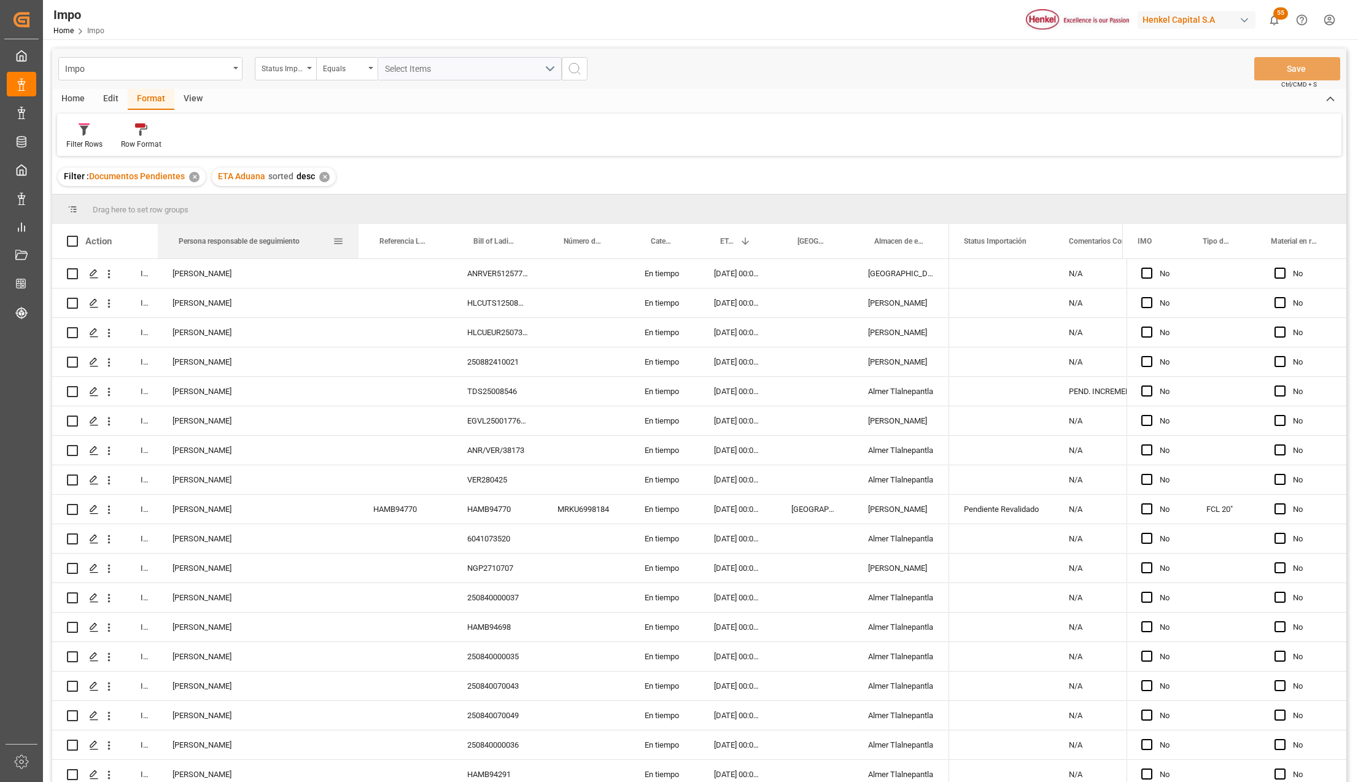
drag, startPoint x: 209, startPoint y: 231, endPoint x: 357, endPoint y: 242, distance: 149.0
click at [357, 242] on div at bounding box center [358, 241] width 5 height 34
click at [227, 330] on div "[PERSON_NAME]" at bounding box center [258, 332] width 201 height 29
click at [209, 361] on div "[PERSON_NAME]" at bounding box center [258, 362] width 201 height 29
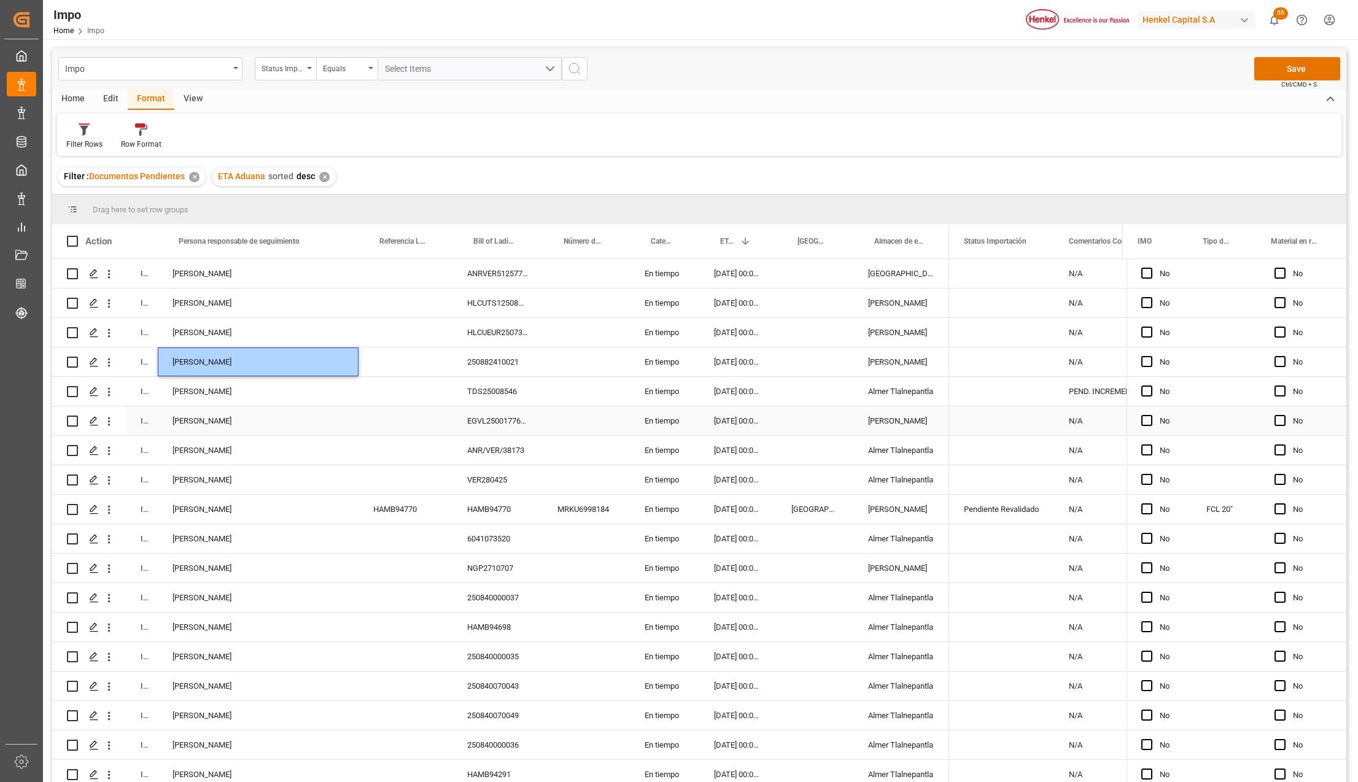
click at [255, 411] on div "[PERSON_NAME]" at bounding box center [258, 420] width 201 height 29
click at [1270, 67] on button "Save" at bounding box center [1297, 68] width 86 height 23
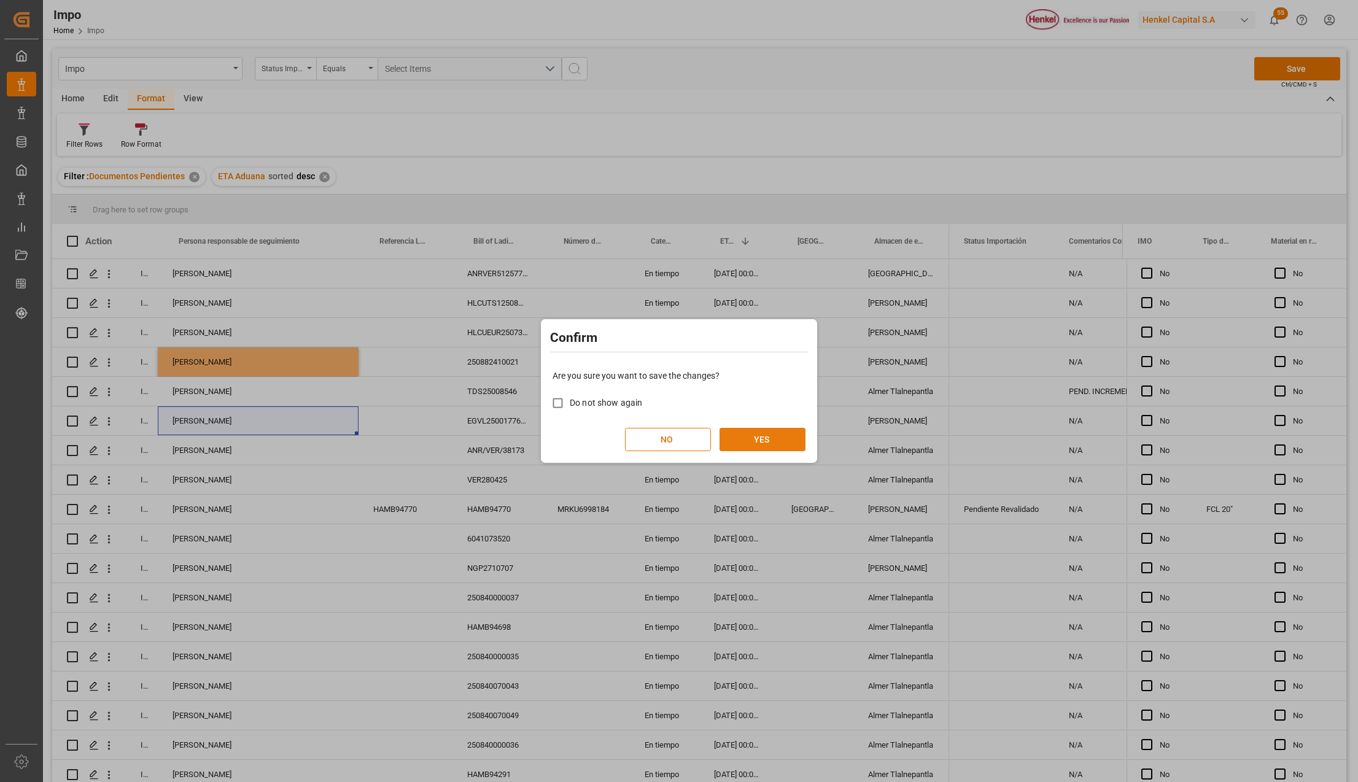
click at [752, 432] on button "YES" at bounding box center [763, 439] width 86 height 23
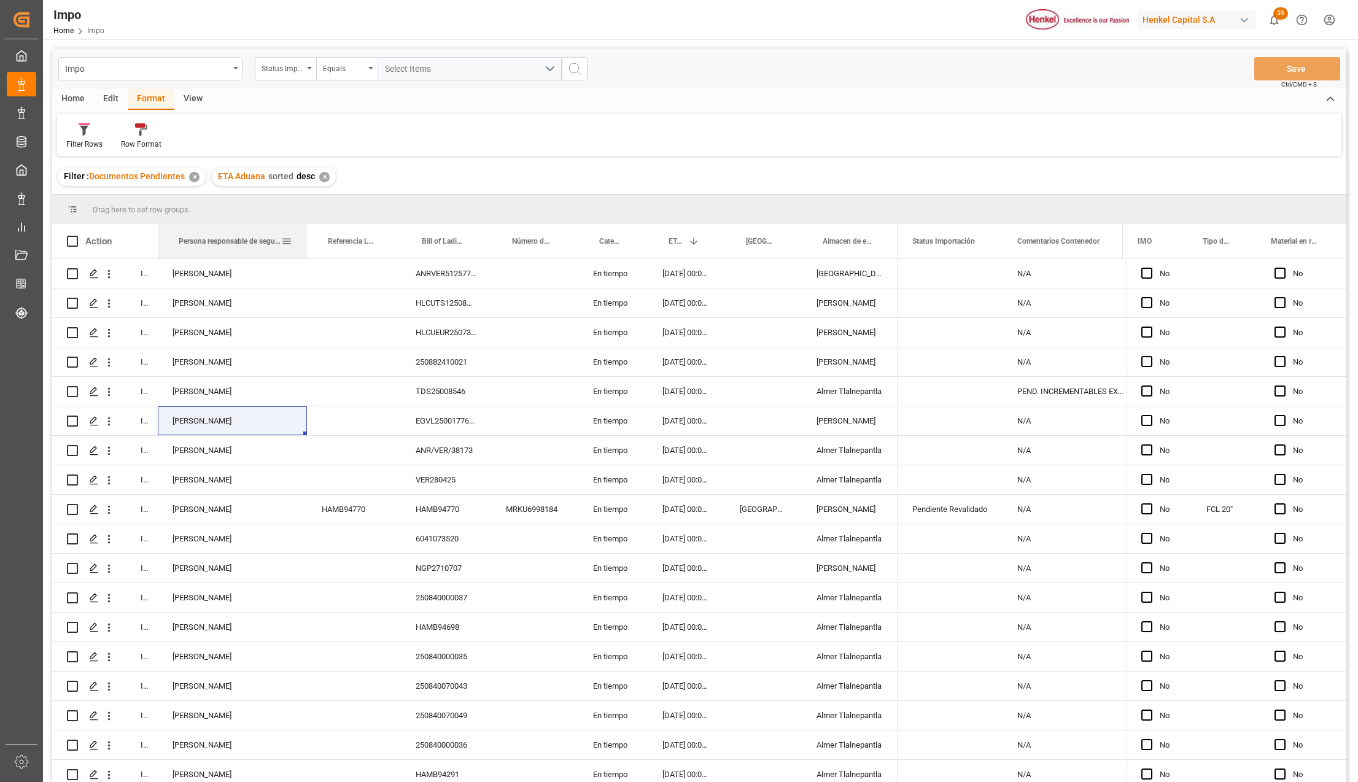
drag, startPoint x: 208, startPoint y: 230, endPoint x: 307, endPoint y: 247, distance: 100.9
click at [307, 247] on div at bounding box center [307, 241] width 5 height 34
click at [209, 391] on div "[PERSON_NAME]" at bounding box center [234, 391] width 152 height 29
click at [287, 236] on span at bounding box center [289, 241] width 11 height 11
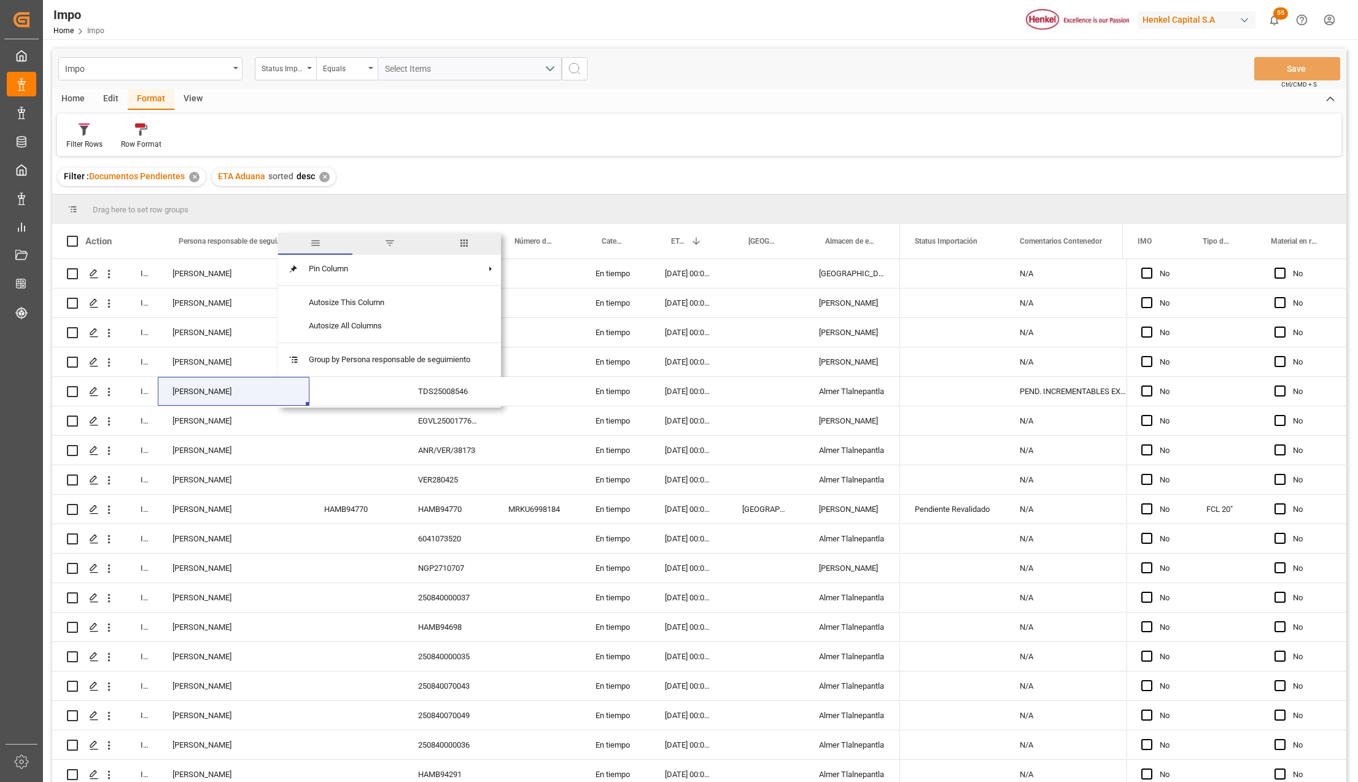
click at [391, 242] on span "filter" at bounding box center [389, 243] width 11 height 11
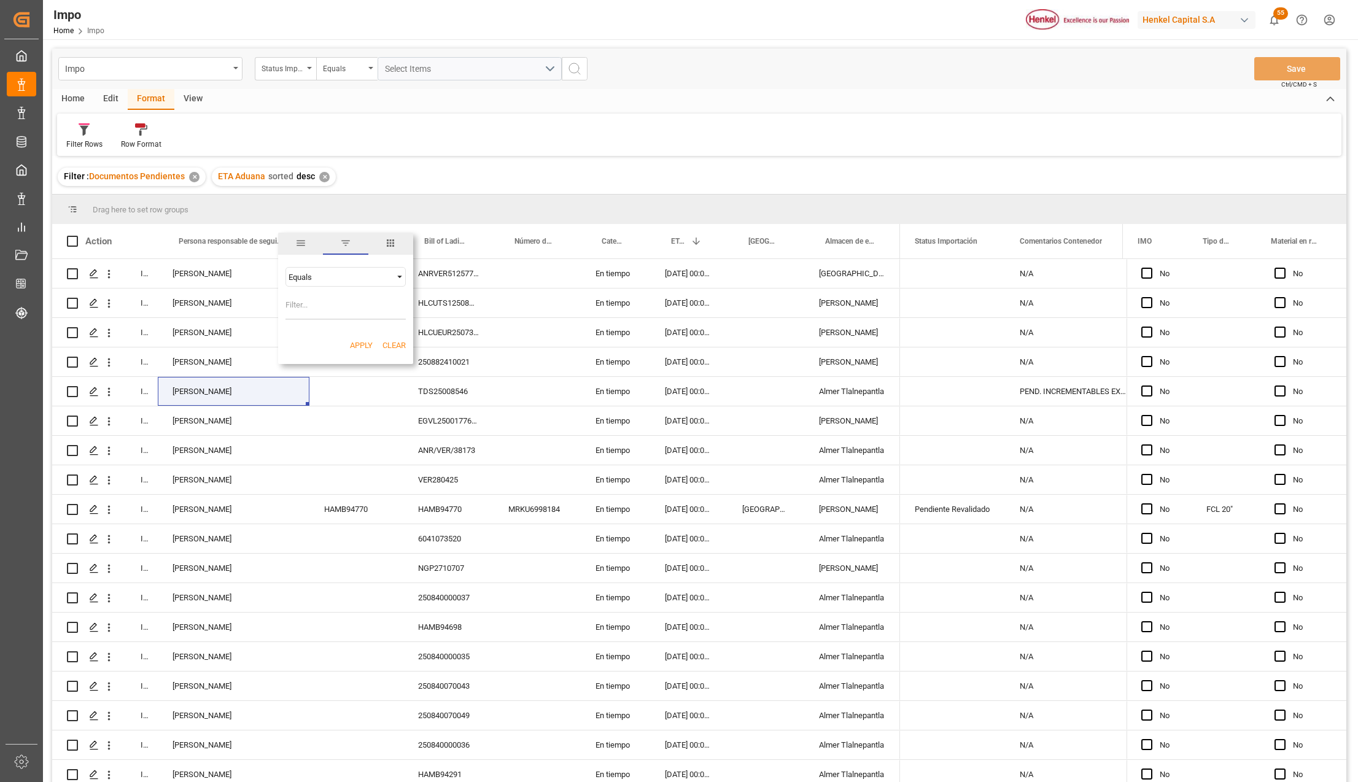
click at [312, 310] on input "Filter Value" at bounding box center [346, 307] width 120 height 25
click at [317, 281] on div "Equals" at bounding box center [346, 277] width 120 height 20
click at [325, 436] on div "Contains" at bounding box center [346, 434] width 120 height 20
click at [313, 319] on input "Filter Value" at bounding box center [346, 307] width 120 height 25
type input "[PERSON_NAME],[PERSON_NAME]"
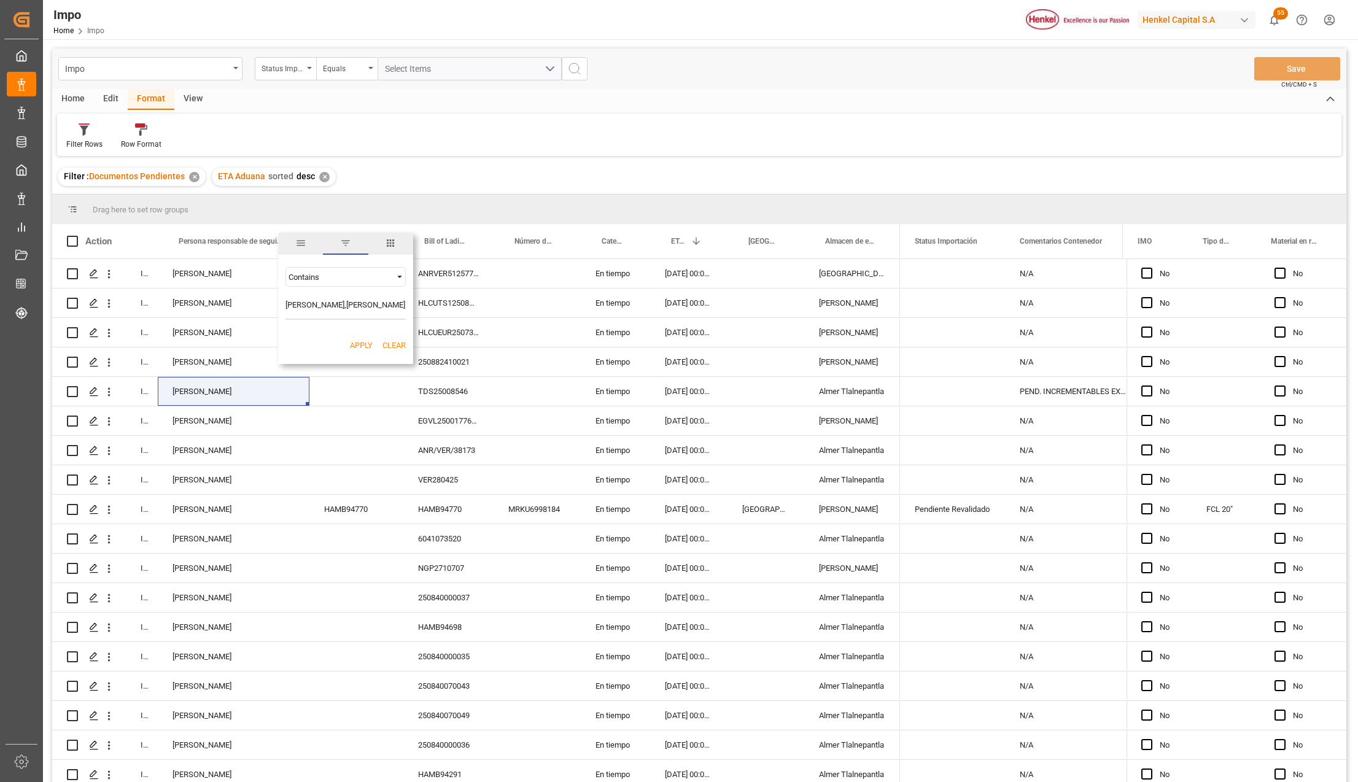
click at [362, 346] on button "Apply" at bounding box center [361, 346] width 23 height 12
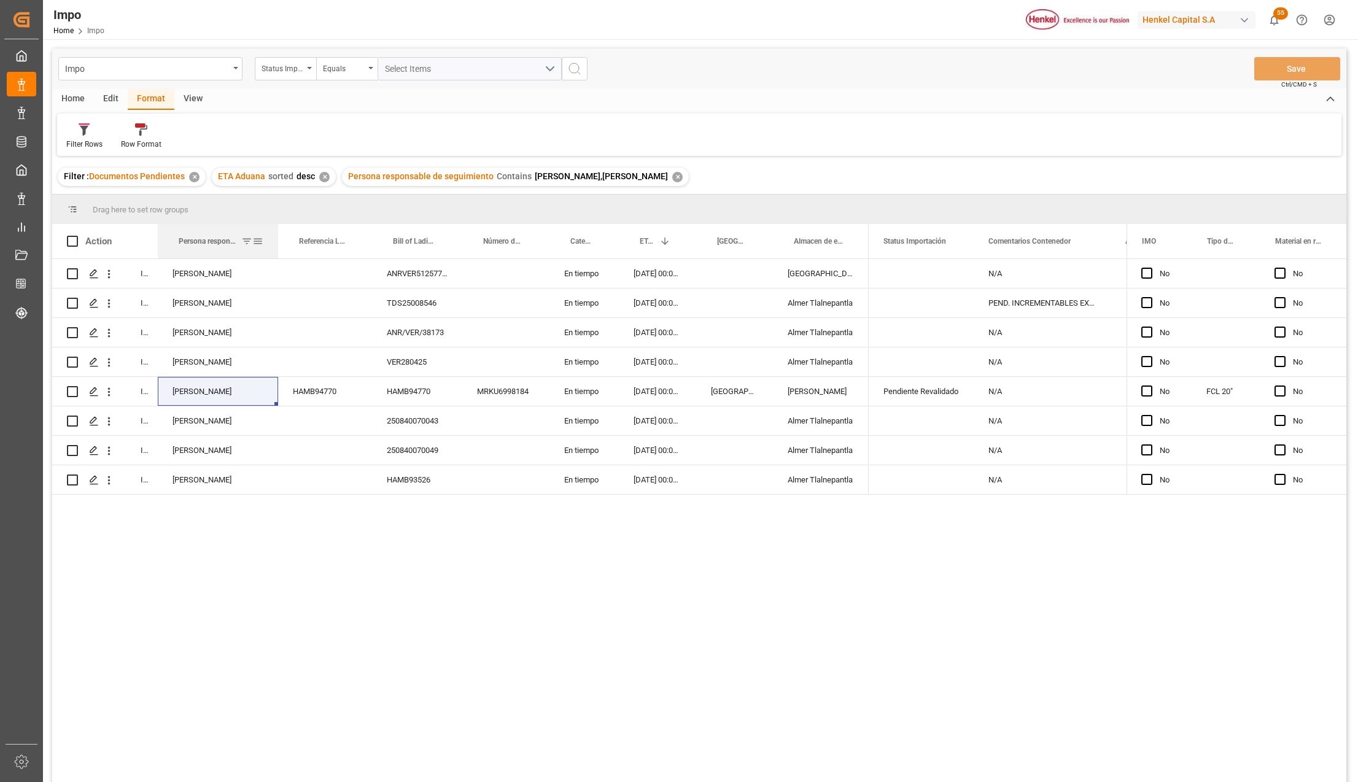
drag, startPoint x: 208, startPoint y: 231, endPoint x: 317, endPoint y: 290, distance: 125.0
click at [281, 246] on div at bounding box center [278, 241] width 5 height 34
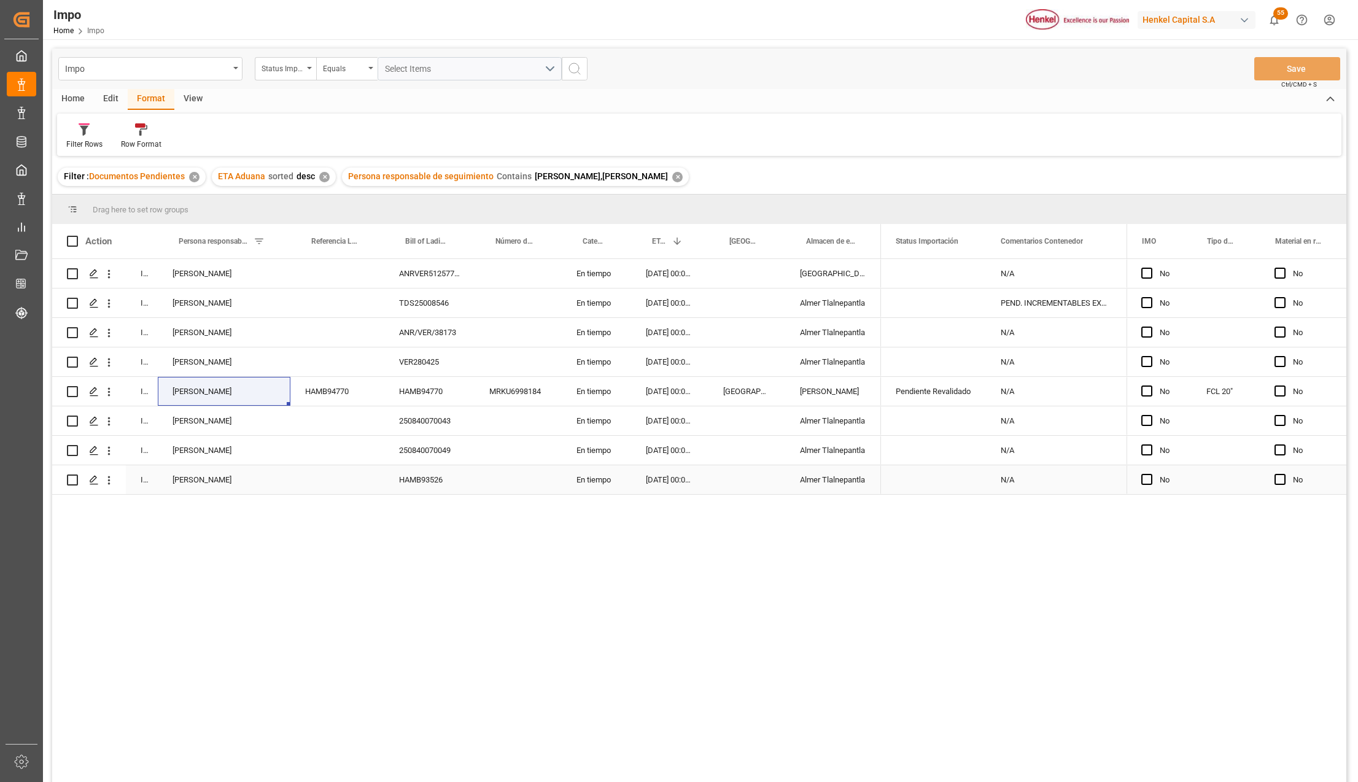
click at [442, 475] on div "HAMB93526" at bounding box center [429, 479] width 90 height 29
click at [315, 590] on div "In progress [PERSON_NAME] ANRVER5125773V En tiempo [DATE] 00:00:00 [GEOGRAPHIC_…" at bounding box center [699, 522] width 1294 height 527
click at [104, 484] on icon "open menu" at bounding box center [109, 480] width 13 height 13
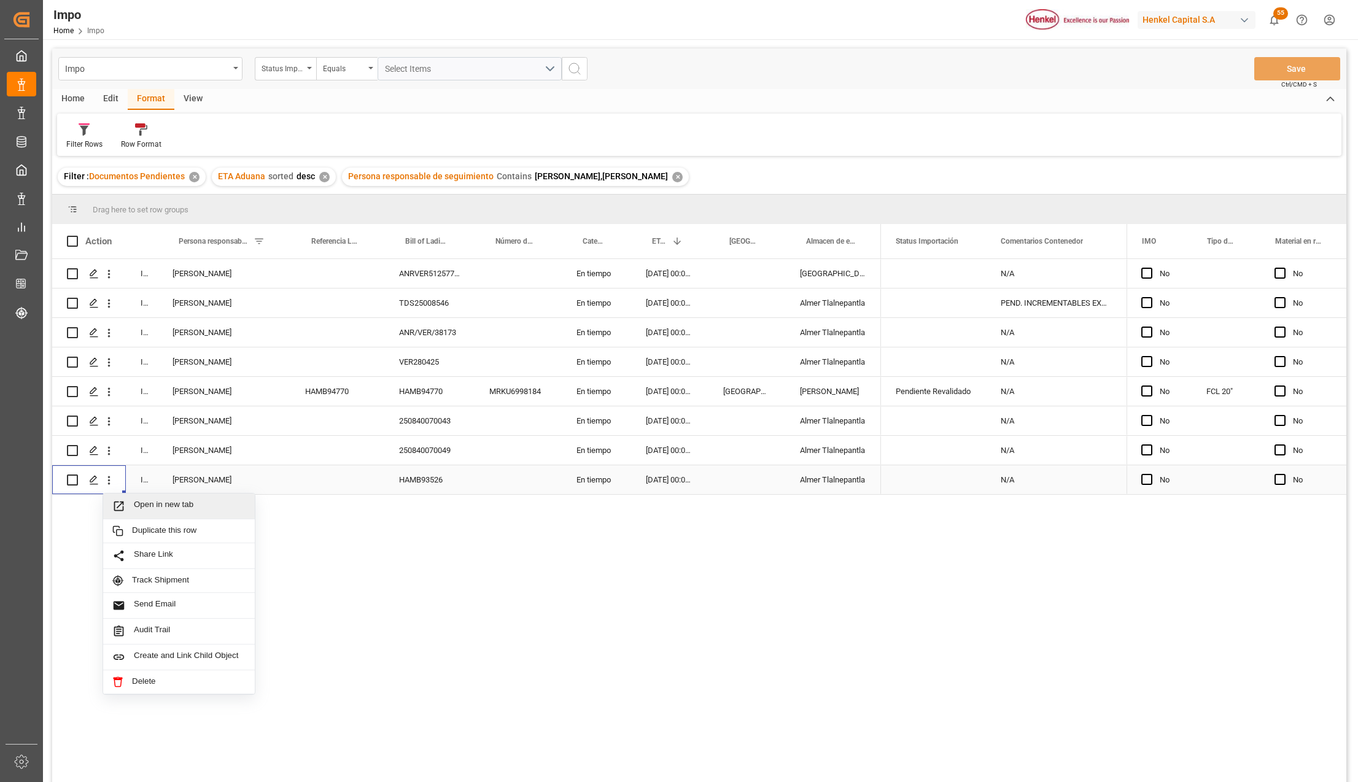
click at [131, 511] on span "Press SPACE to select this row." at bounding box center [122, 506] width 21 height 13
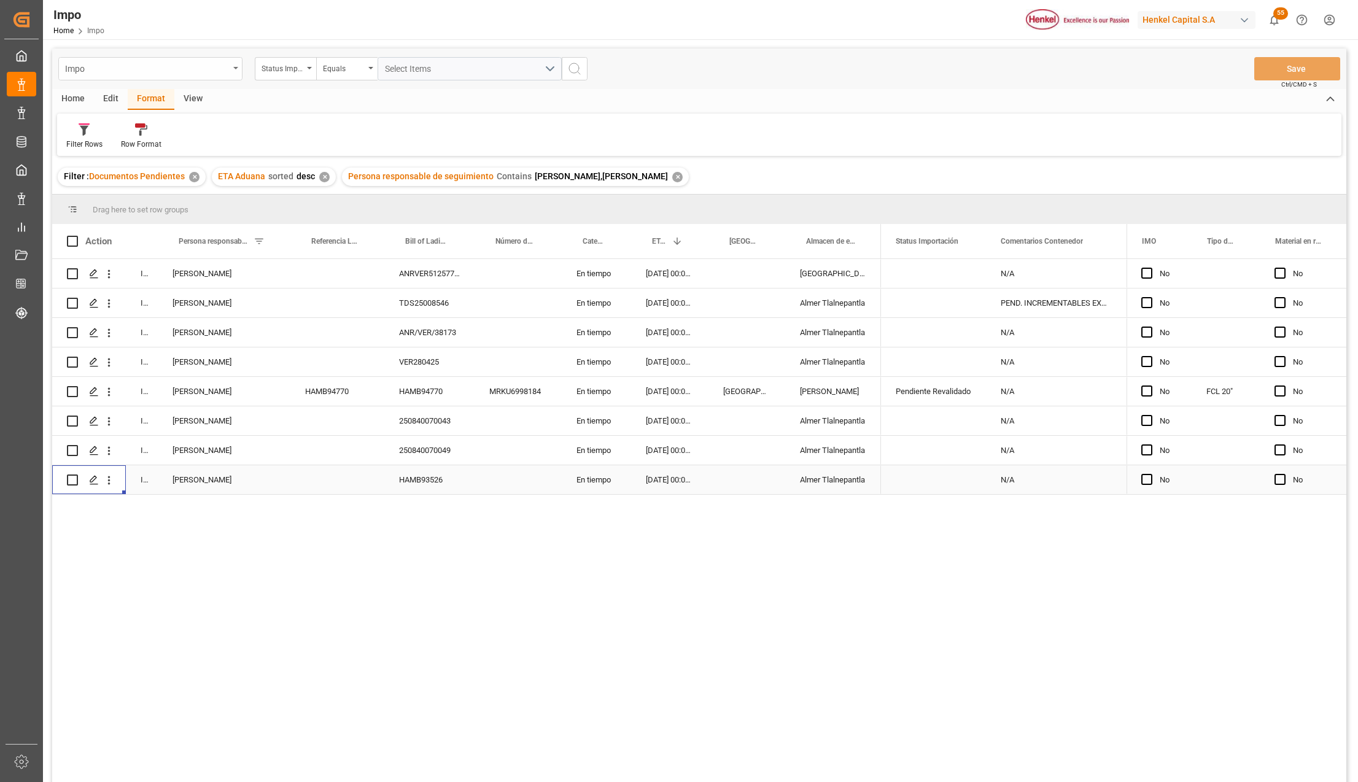
click at [101, 71] on div "Impo" at bounding box center [147, 67] width 164 height 15
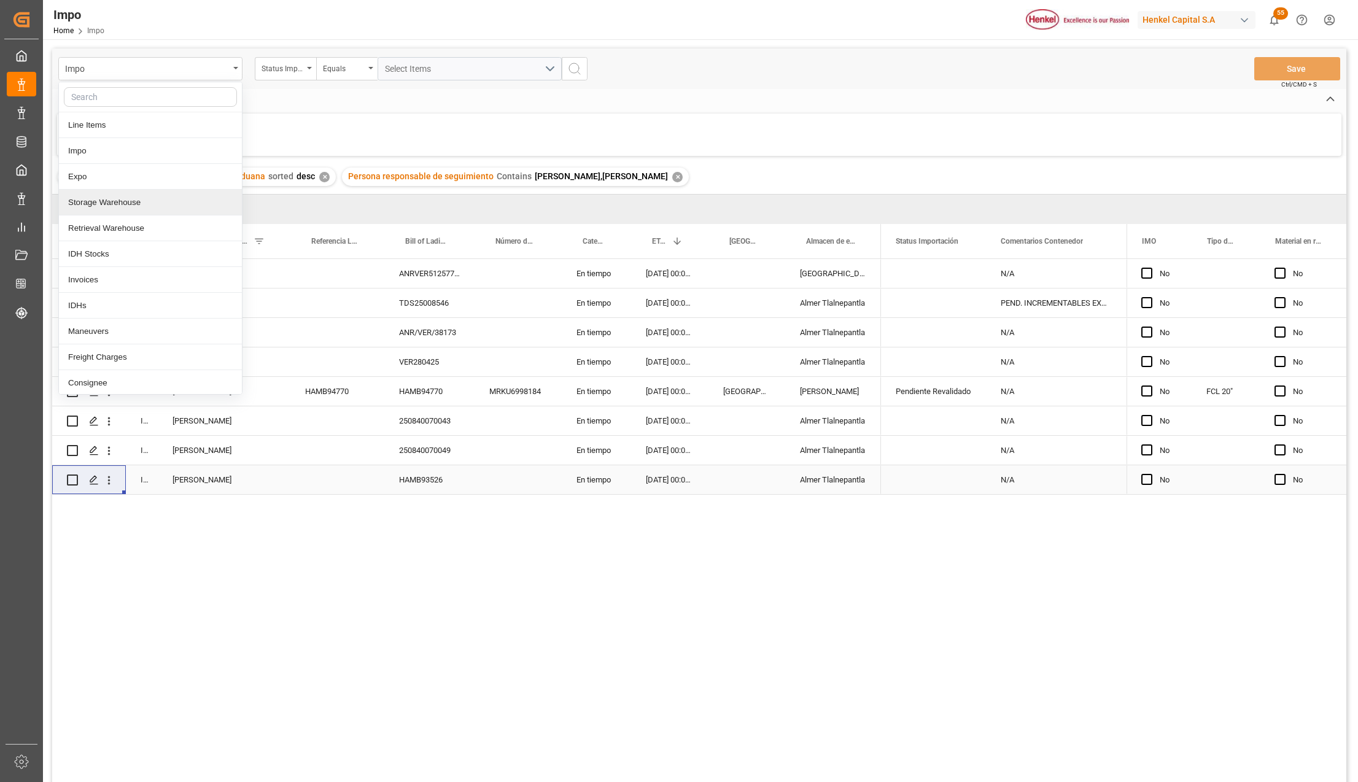
click at [87, 203] on div "Storage Warehouse" at bounding box center [150, 203] width 183 height 26
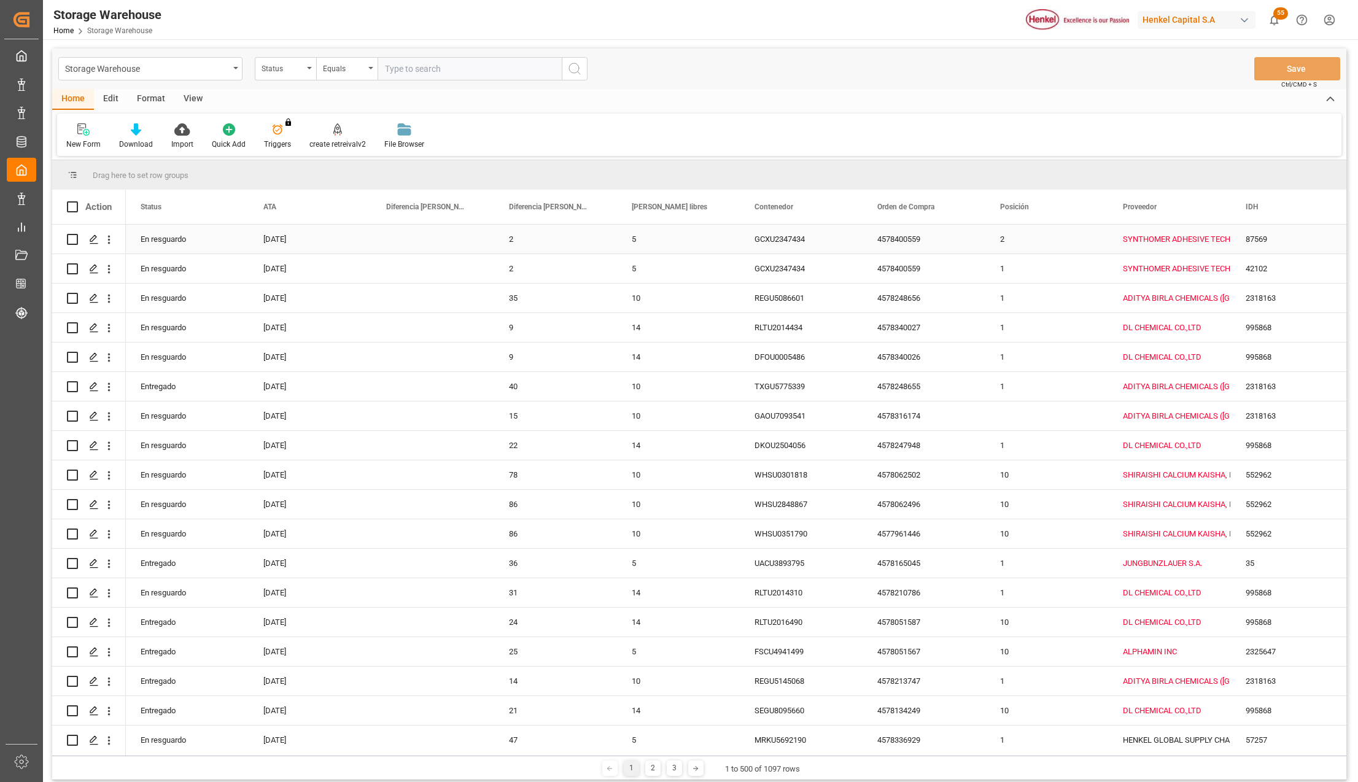
click at [335, 239] on div "[DATE]" at bounding box center [310, 239] width 123 height 29
click at [108, 301] on icon "open menu" at bounding box center [109, 298] width 13 height 13
click at [130, 325] on span "Press SPACE to select this row." at bounding box center [122, 324] width 21 height 13
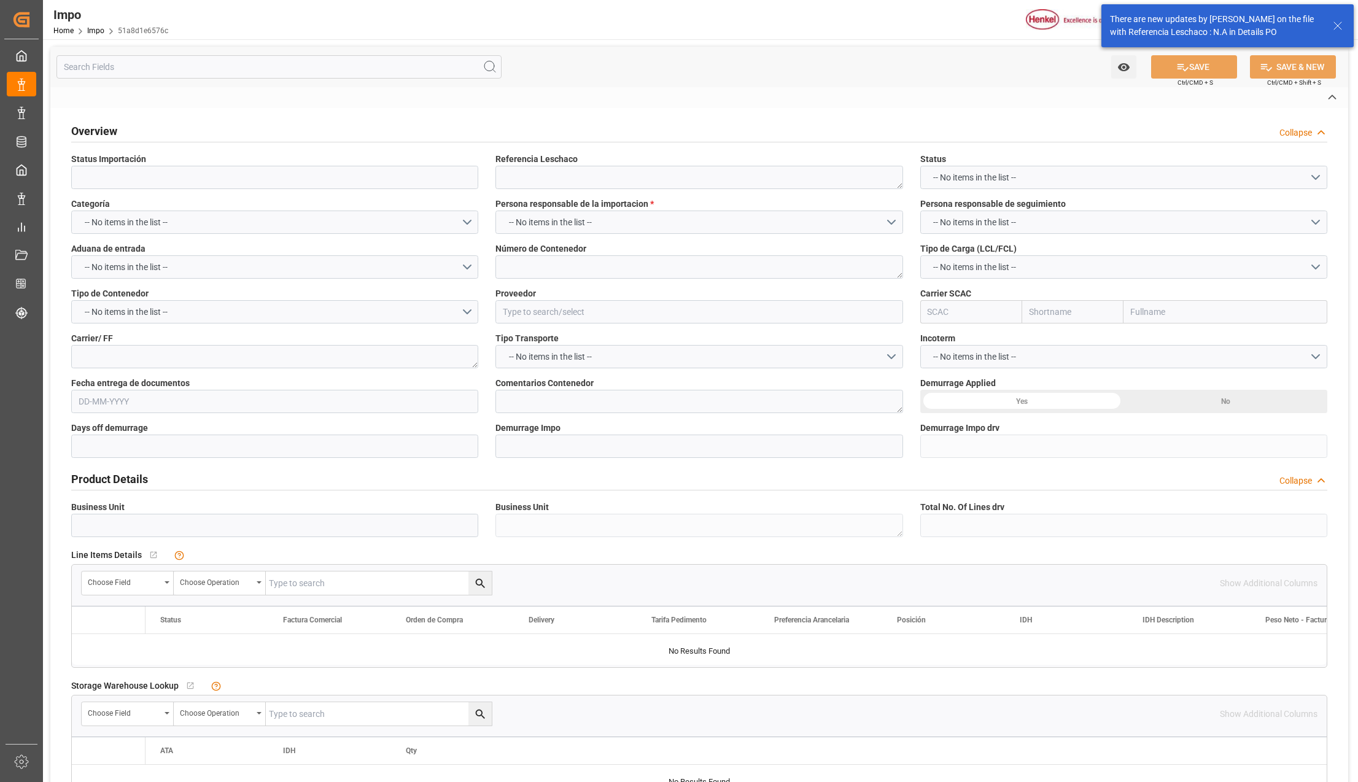
click at [1336, 23] on icon at bounding box center [1338, 25] width 15 height 15
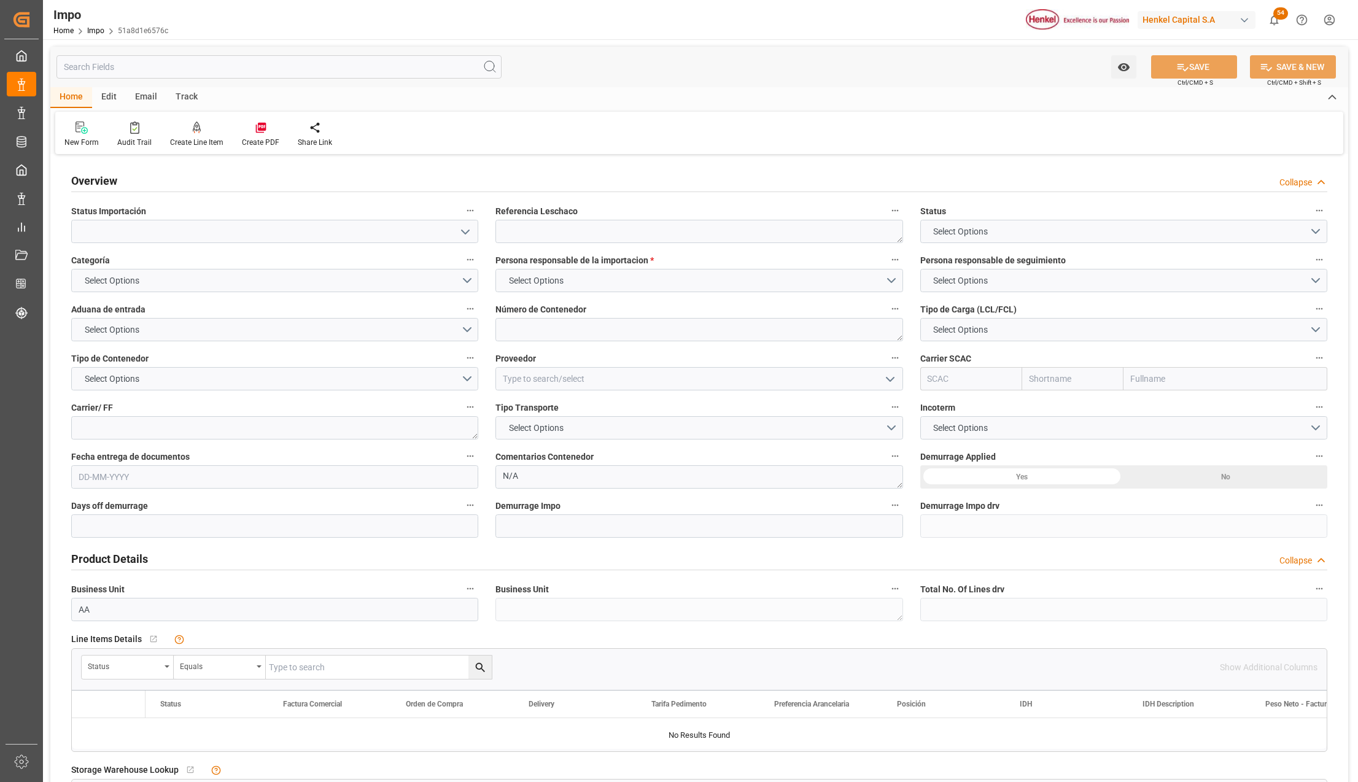
type textarea "N/A"
type input "AA"
type input "[DATE]"
drag, startPoint x: 467, startPoint y: 236, endPoint x: 450, endPoint y: 241, distance: 17.3
click at [464, 236] on icon "open menu" at bounding box center [465, 232] width 15 height 15
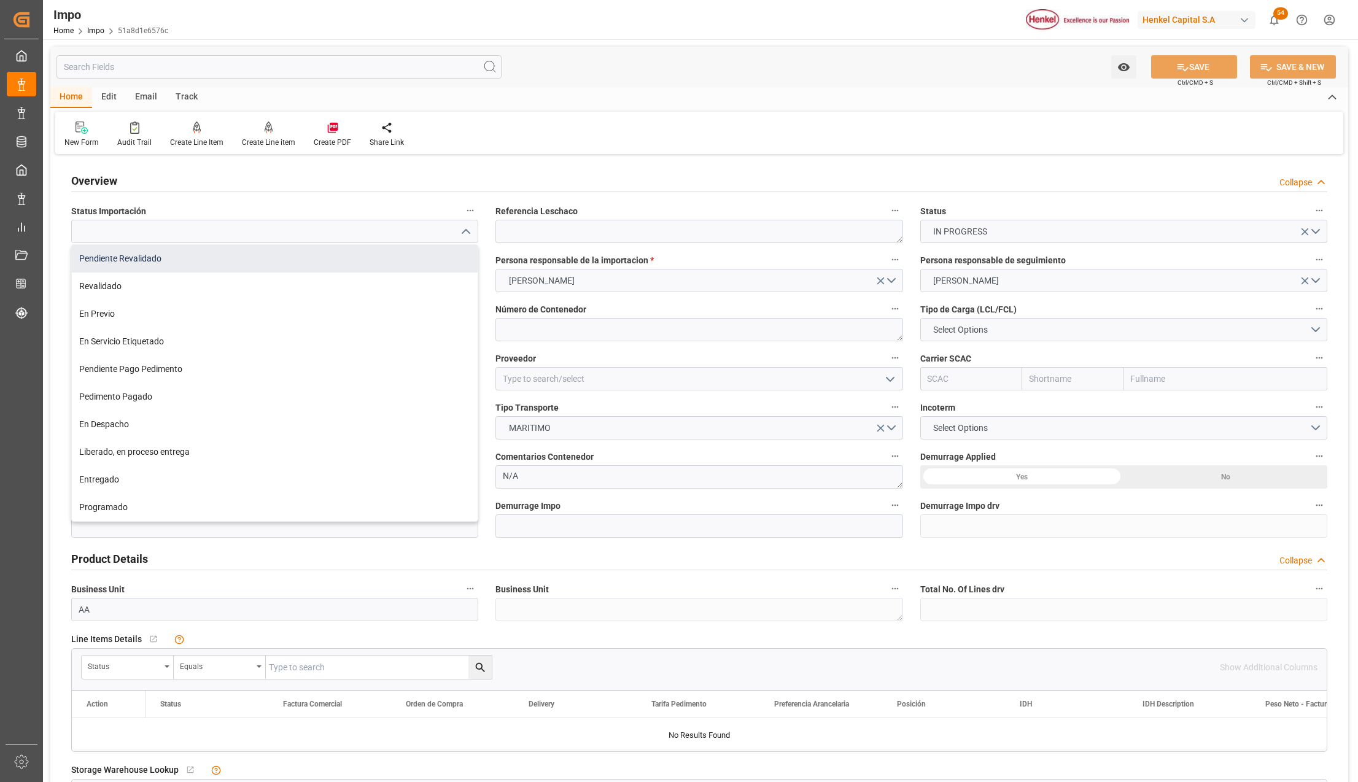
click at [188, 259] on div "Pendiente Revalidado" at bounding box center [275, 259] width 406 height 28
type input "Pendiente Revalidado"
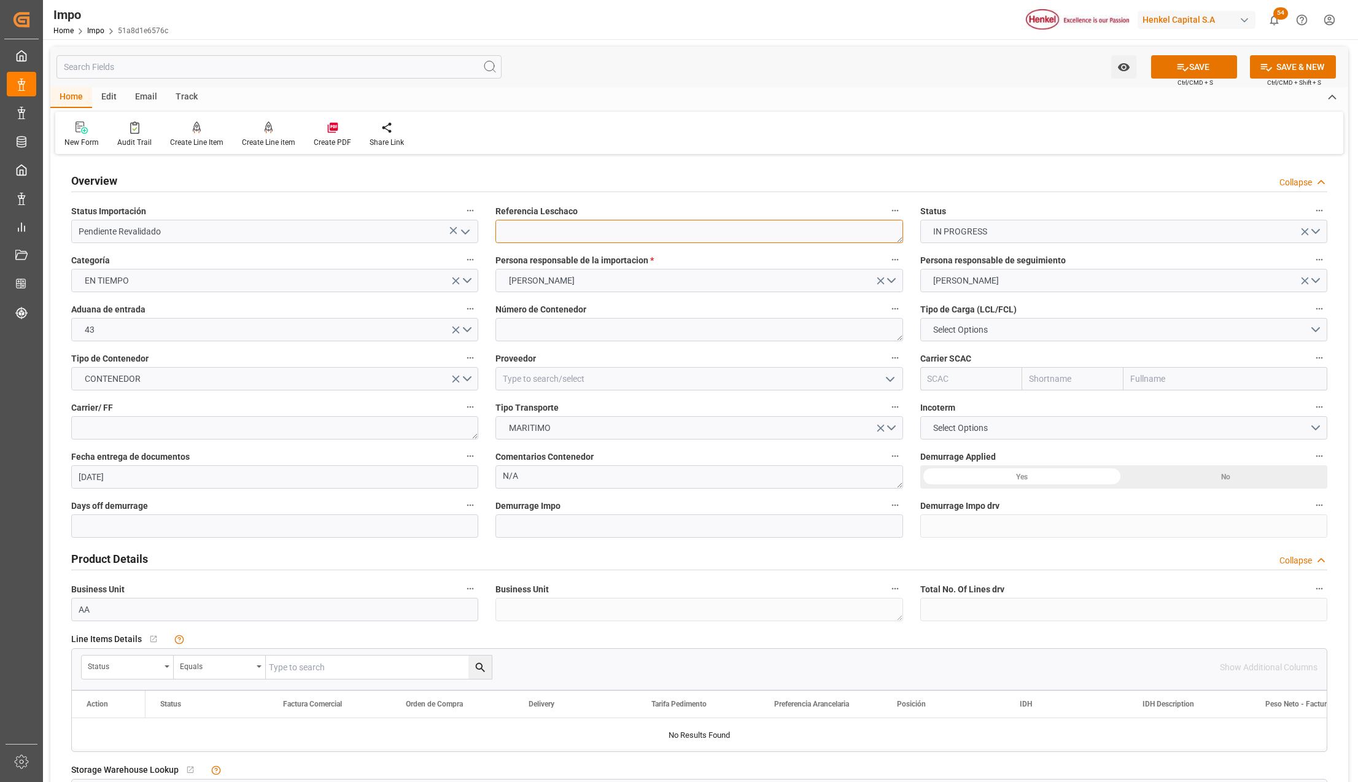
click at [630, 235] on textarea at bounding box center [699, 231] width 407 height 23
click at [617, 231] on textarea at bounding box center [699, 231] width 407 height 23
click at [534, 332] on textarea at bounding box center [699, 329] width 407 height 23
click at [521, 332] on textarea at bounding box center [699, 329] width 407 height 23
paste textarea "MSBU5459700"
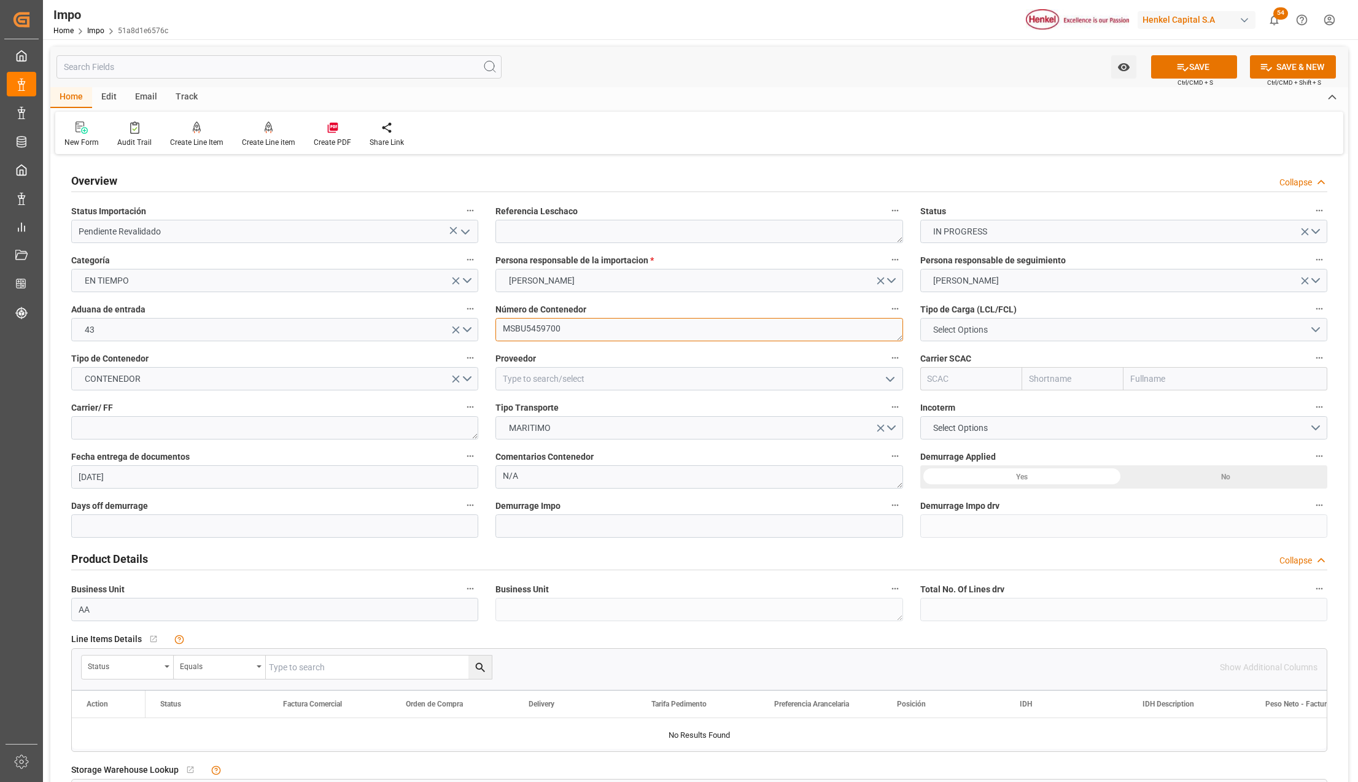
type textarea "MSBU5459700"
click at [956, 337] on button "Select Options" at bounding box center [1123, 329] width 407 height 23
click at [960, 379] on div "FCL 40"" at bounding box center [1124, 384] width 406 height 26
click at [574, 371] on input at bounding box center [699, 378] width 407 height 23
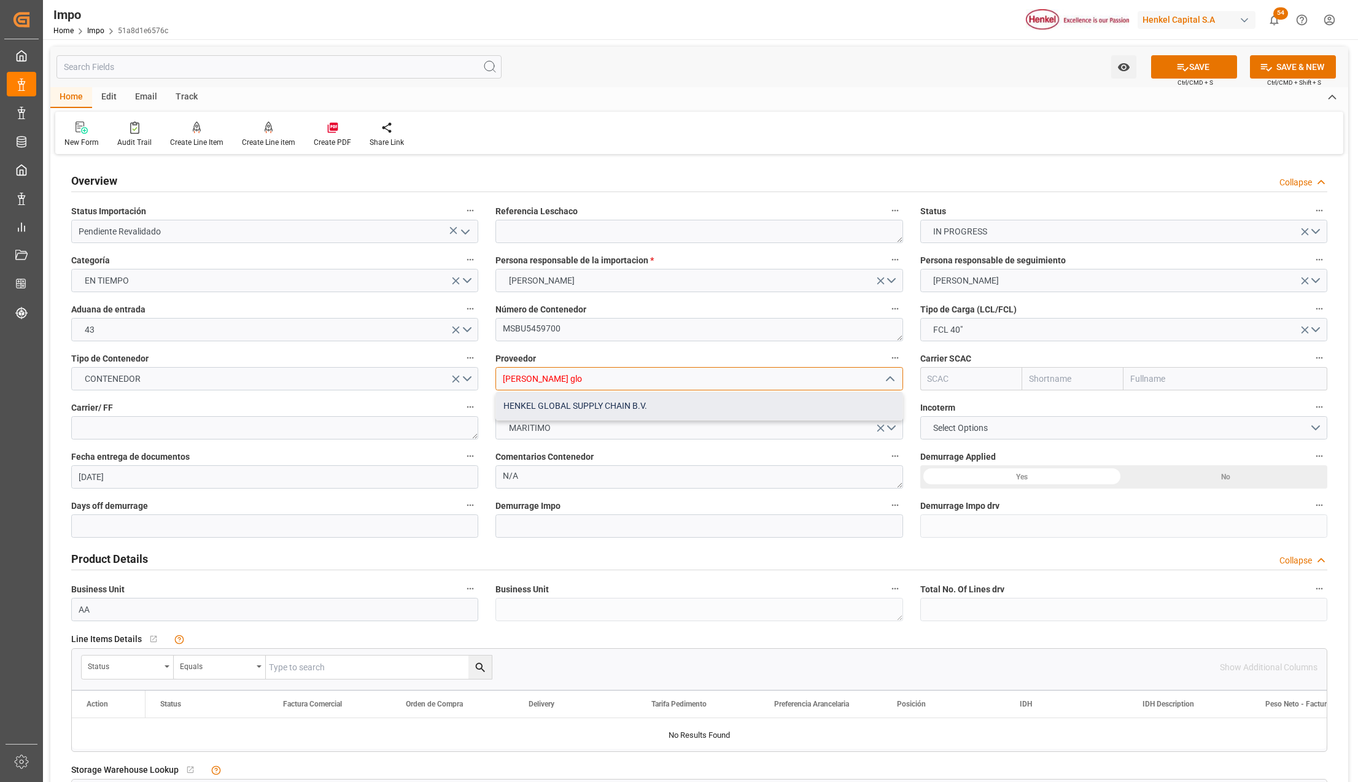
click at [666, 399] on div "HENKEL GLOBAL SUPPLY CHAIN B.V." at bounding box center [699, 406] width 406 height 28
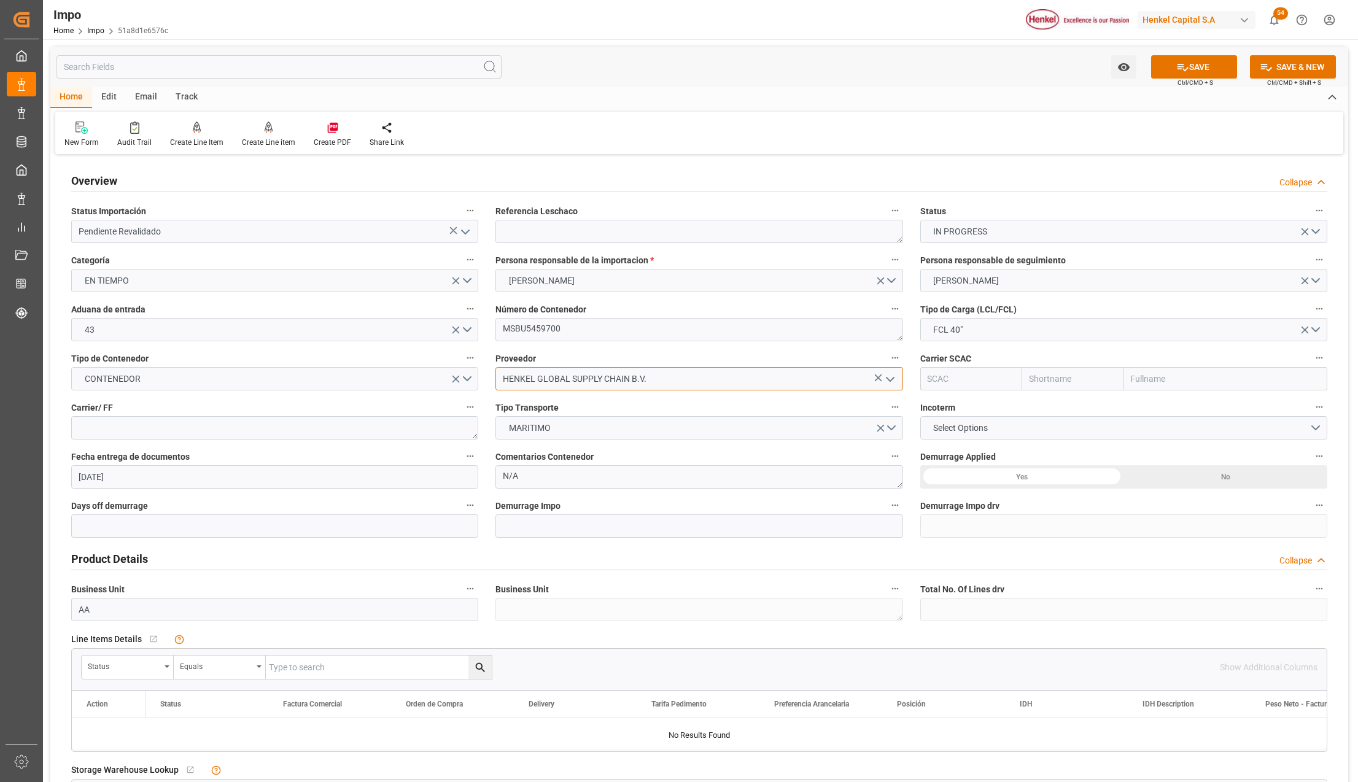
type input "HENKEL GLOBAL SUPPLY CHAIN B.V."
click at [1138, 387] on input "text" at bounding box center [1226, 378] width 204 height 23
click at [1141, 383] on input "text" at bounding box center [1226, 378] width 204 height 23
type input ","
type input "msc"
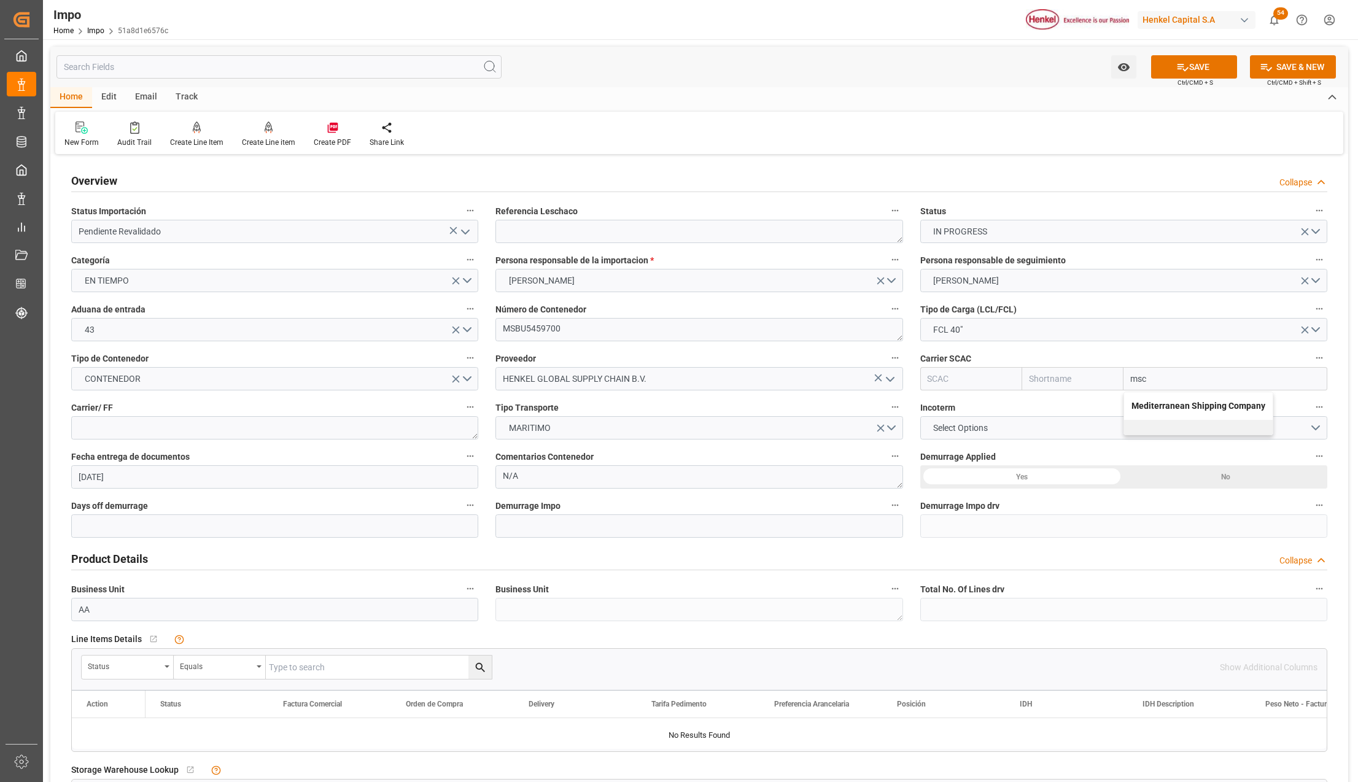
click at [1153, 401] on b "Mediterranean Shipping Company" at bounding box center [1199, 406] width 134 height 10
type input "MSCU"
type input "MSC"
type input "Mediterranean Shipping Company"
click at [201, 435] on textarea at bounding box center [274, 427] width 407 height 23
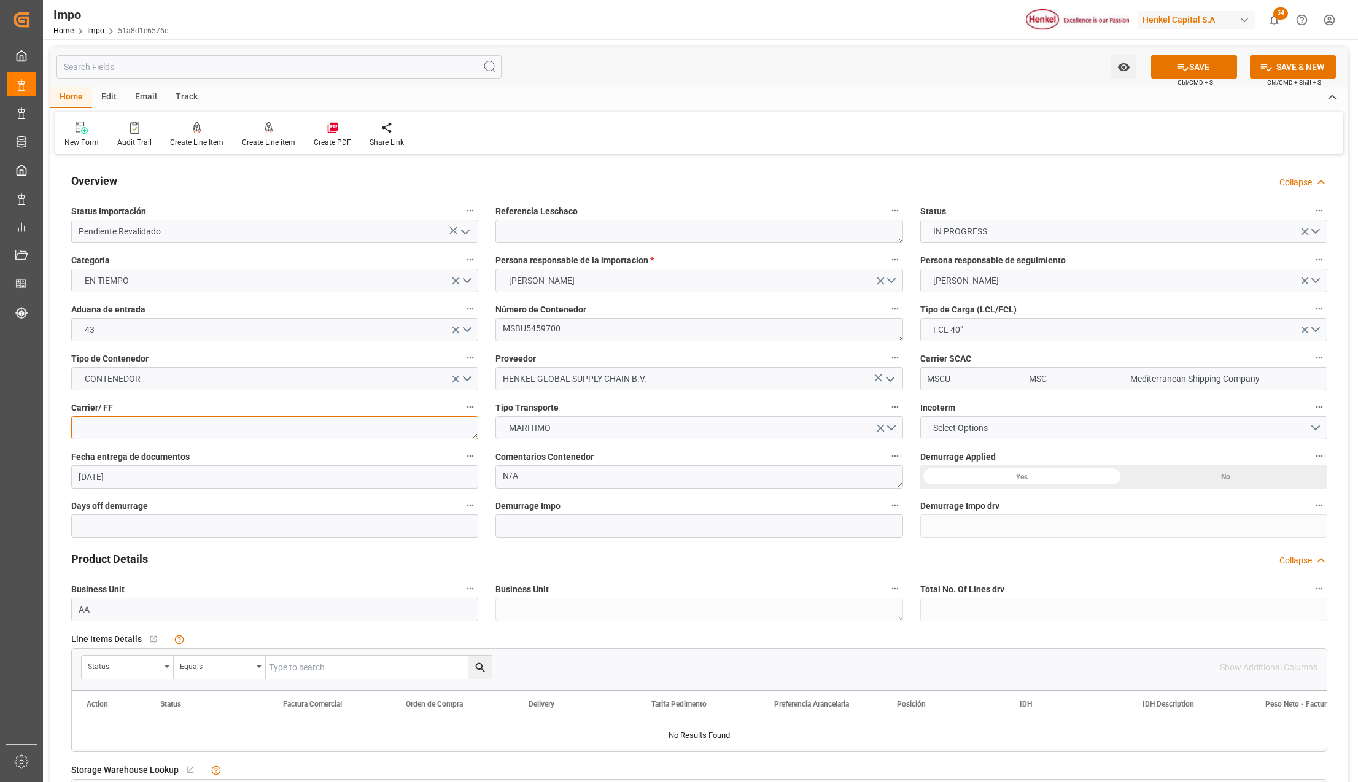
type textarea "H"
type textarea "DHL"
click at [998, 426] on button "Select Options" at bounding box center [1123, 427] width 407 height 23
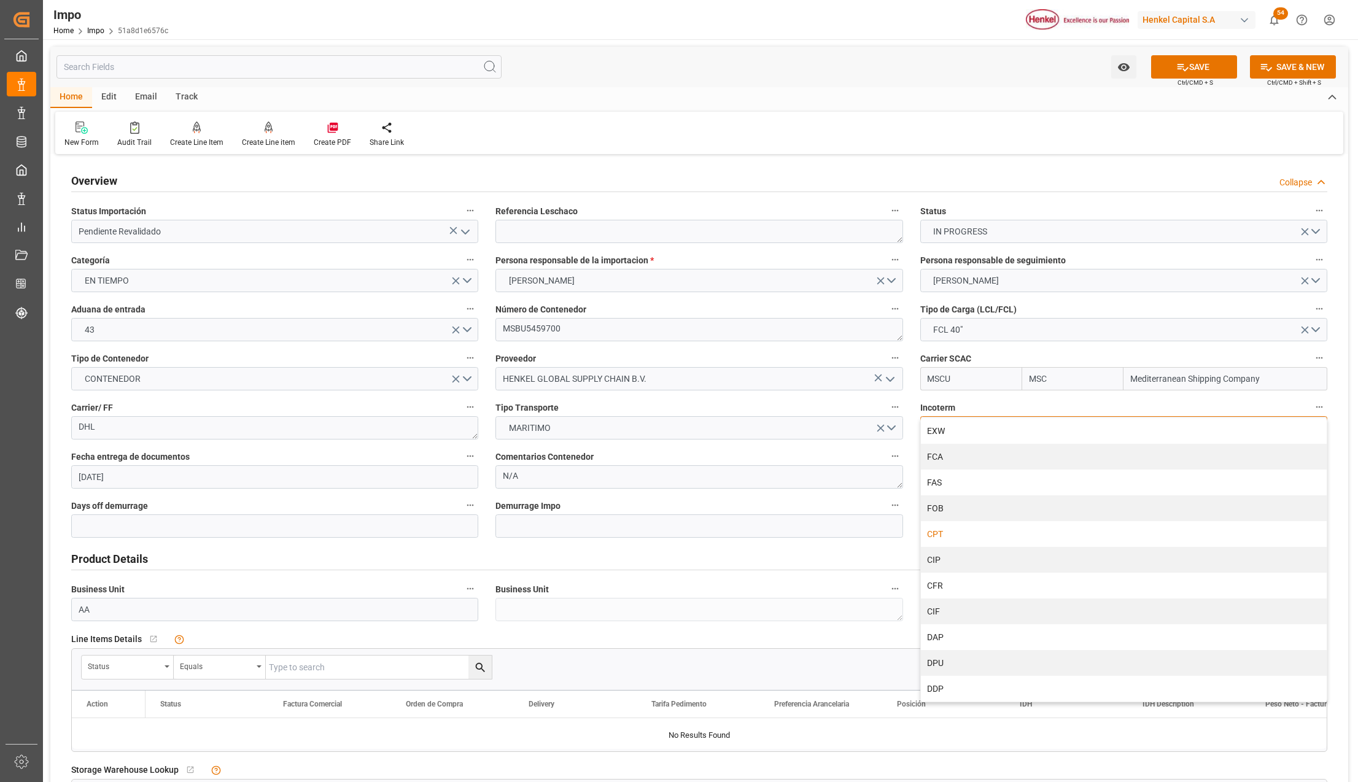
click at [953, 531] on div "CPT" at bounding box center [1124, 534] width 406 height 26
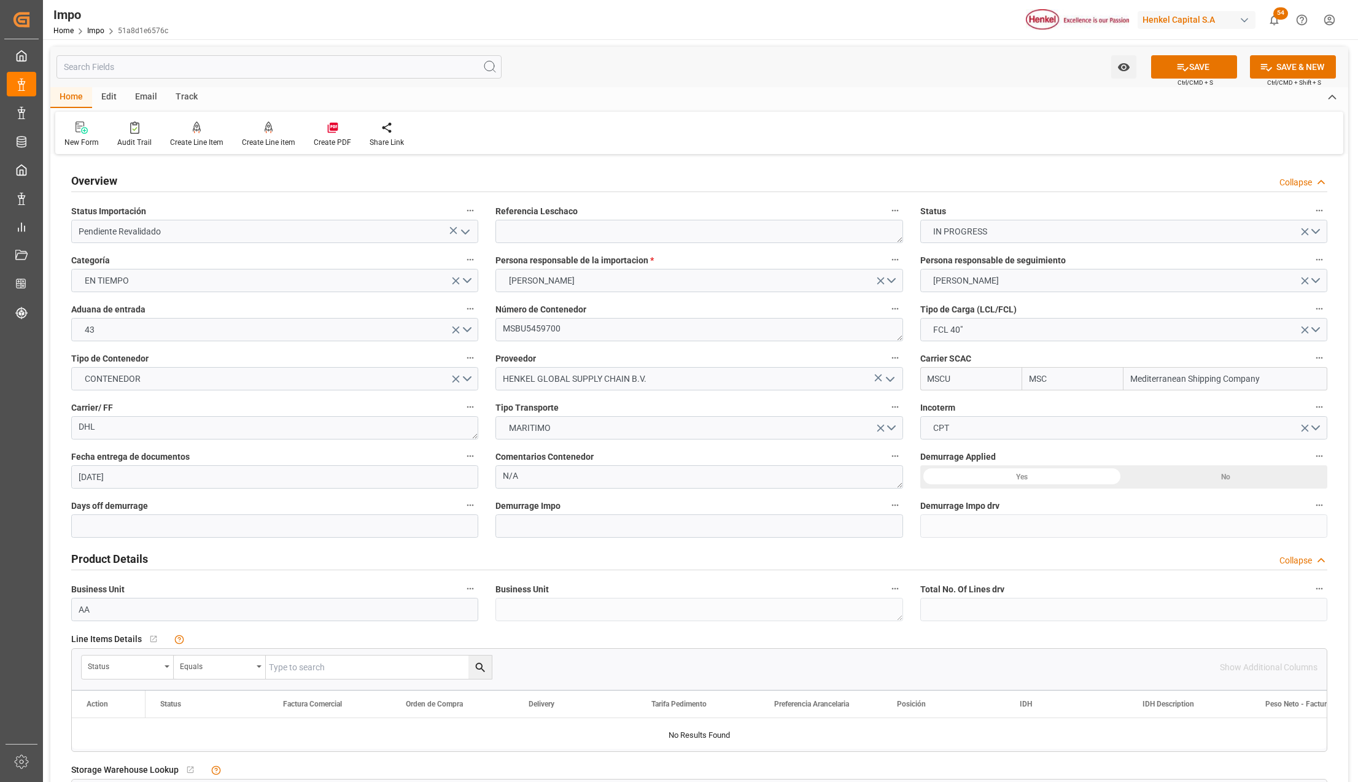
click at [1089, 475] on div "Yes" at bounding box center [1022, 476] width 204 height 23
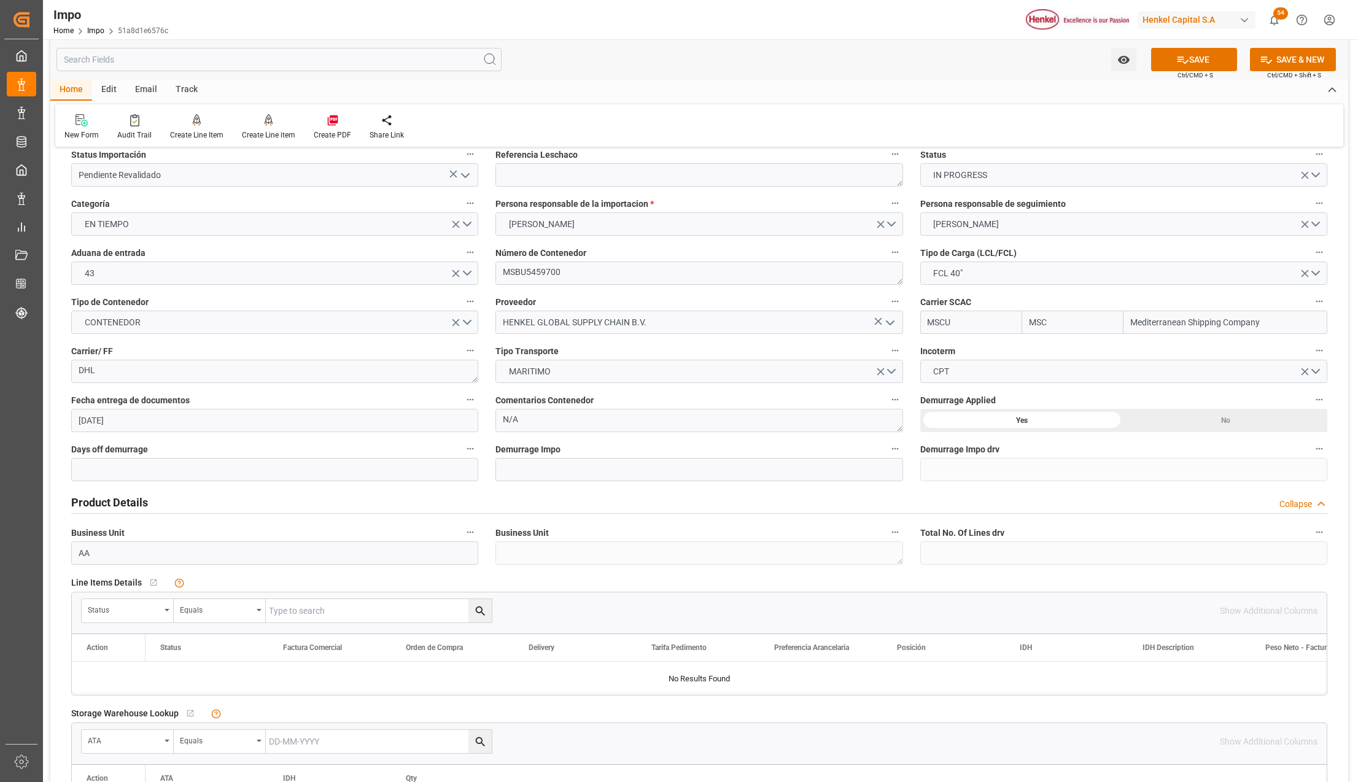
scroll to position [163, 0]
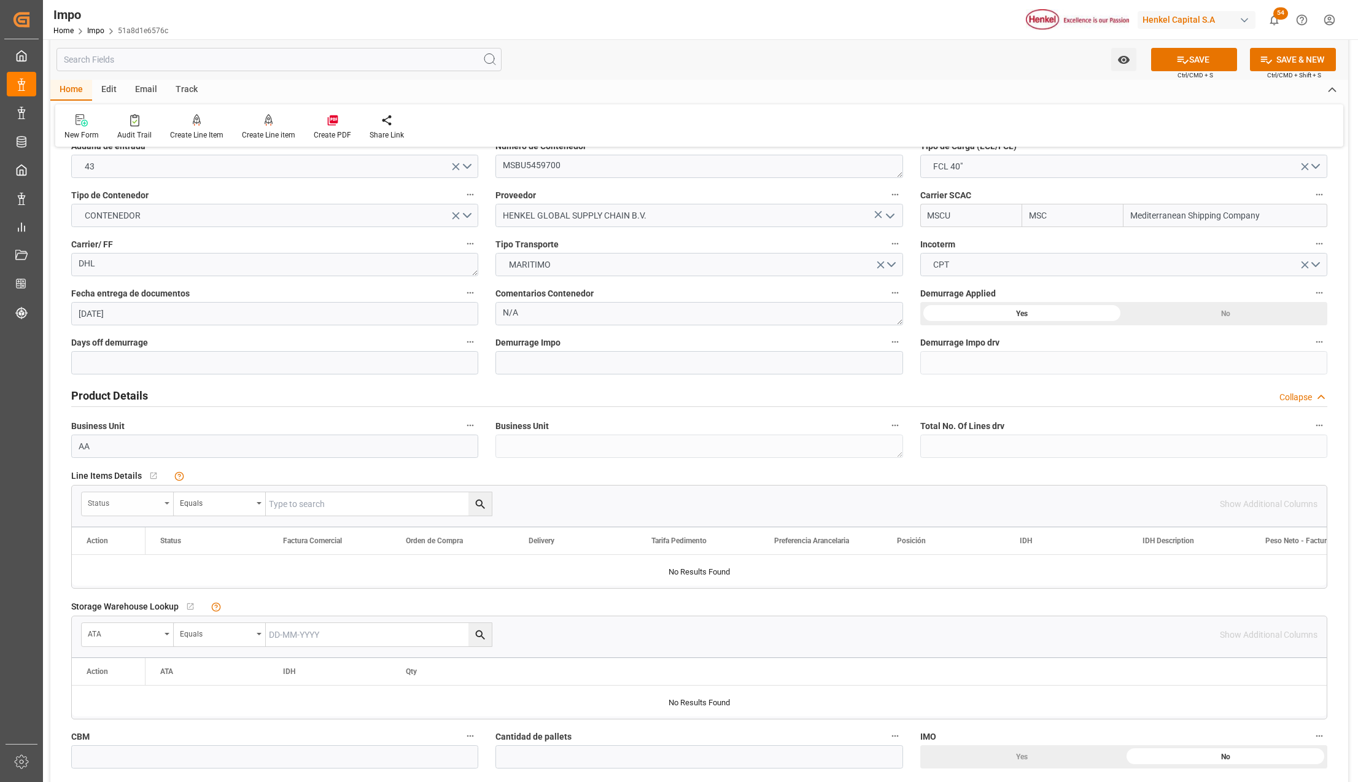
click at [165, 502] on icon "open menu" at bounding box center [167, 503] width 5 height 2
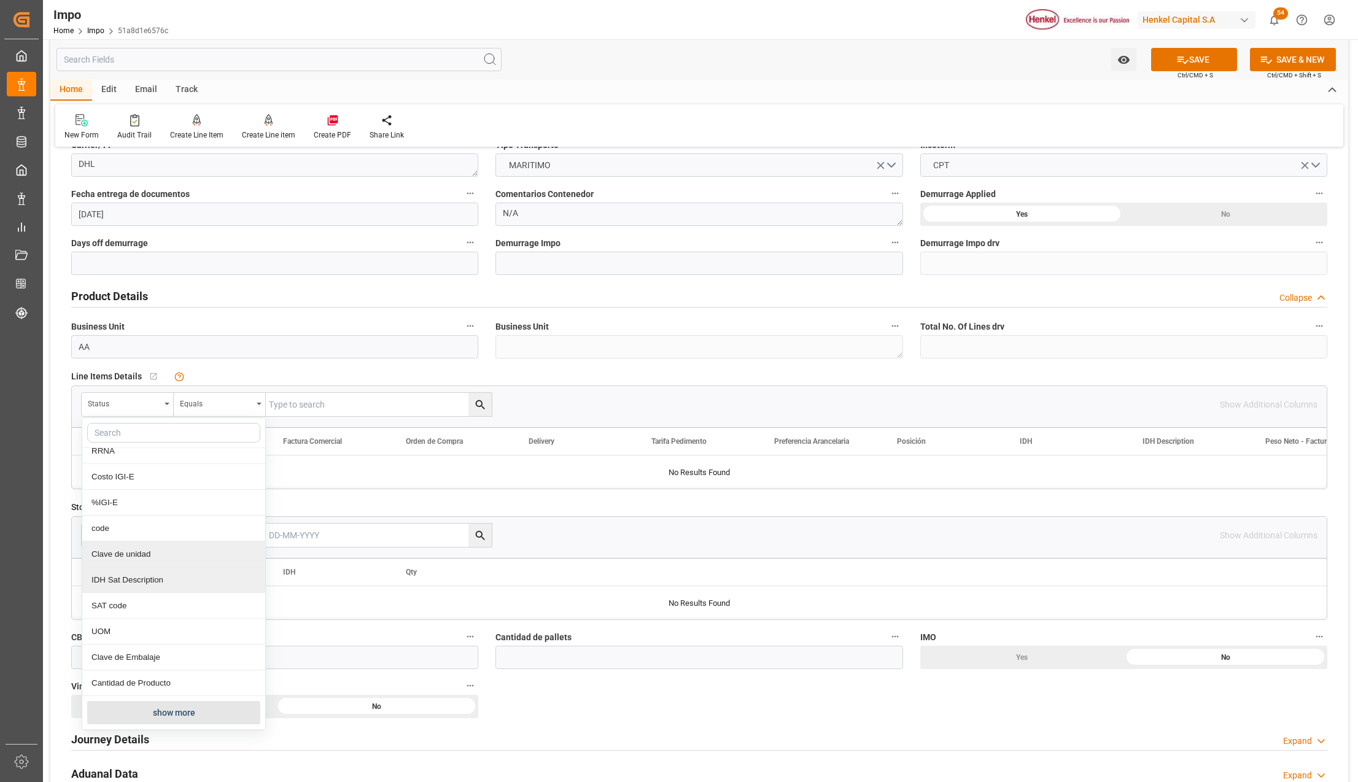
scroll to position [409, 0]
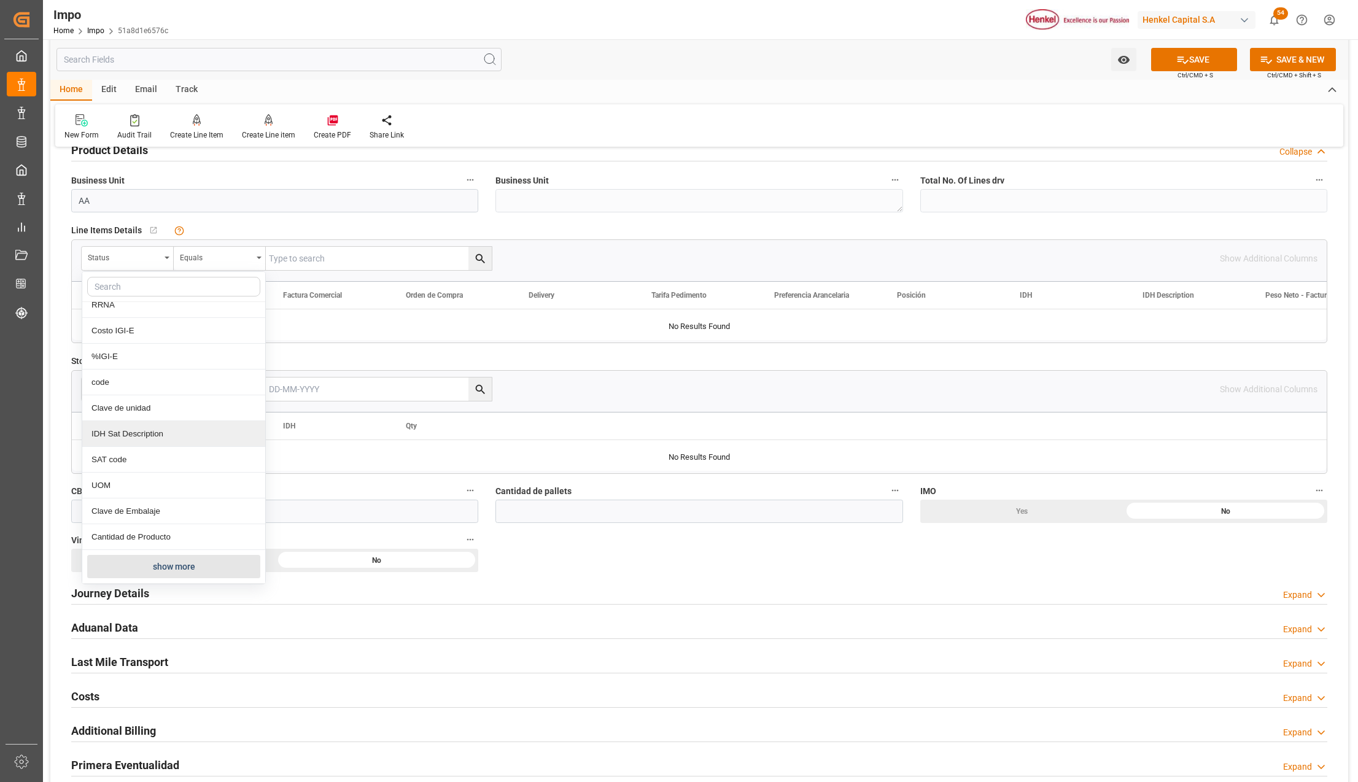
click at [151, 583] on div "Status Factura Comercial Orden de Compra Delivery Tarifa Pedimento Preferencia …" at bounding box center [174, 427] width 184 height 313
click at [153, 572] on button "show more" at bounding box center [173, 566] width 173 height 23
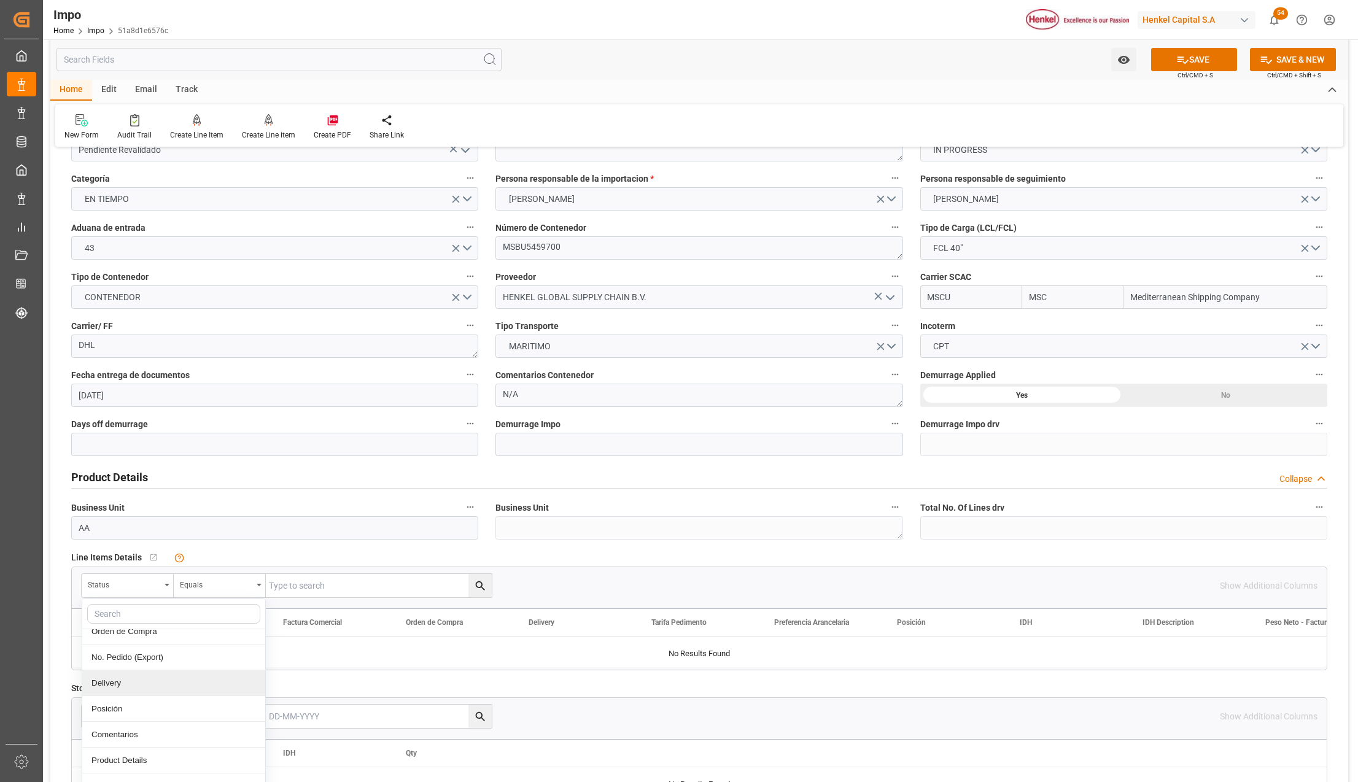
scroll to position [246, 0]
click at [138, 713] on div "Comentarios" at bounding box center [173, 706] width 183 height 26
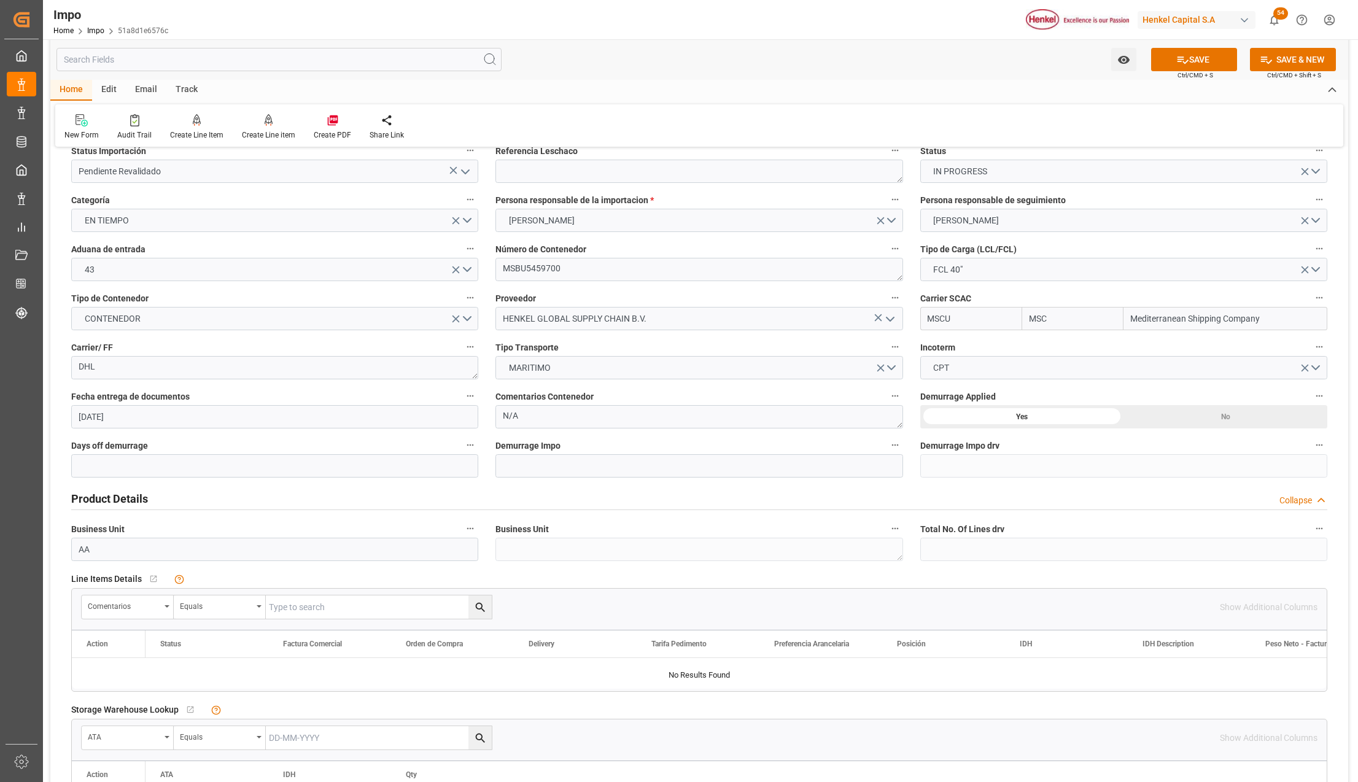
scroll to position [0, 0]
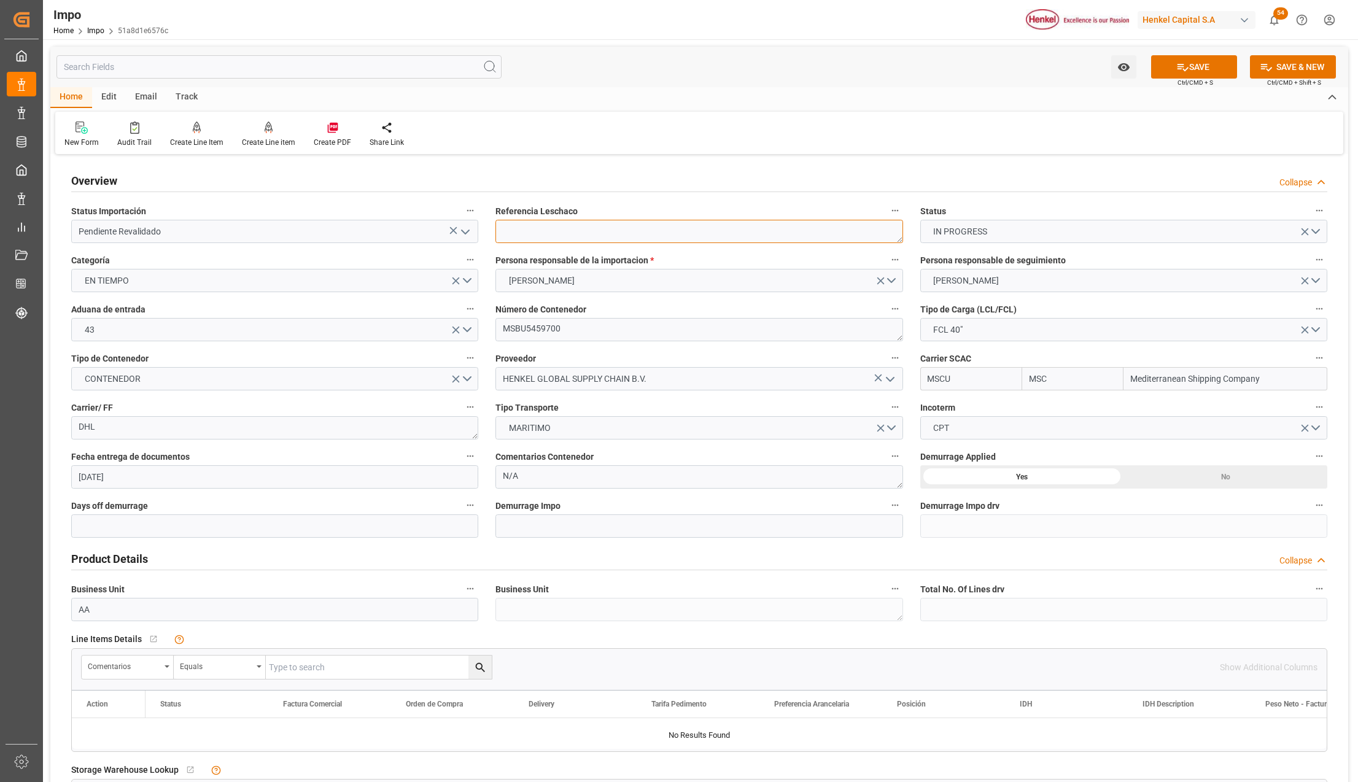
click at [502, 230] on textarea at bounding box center [699, 231] width 407 height 23
click at [561, 236] on textarea at bounding box center [699, 231] width 407 height 23
paste textarea "BL HAMB93526"
click at [517, 232] on textarea "BL HAMB93526" at bounding box center [699, 231] width 407 height 23
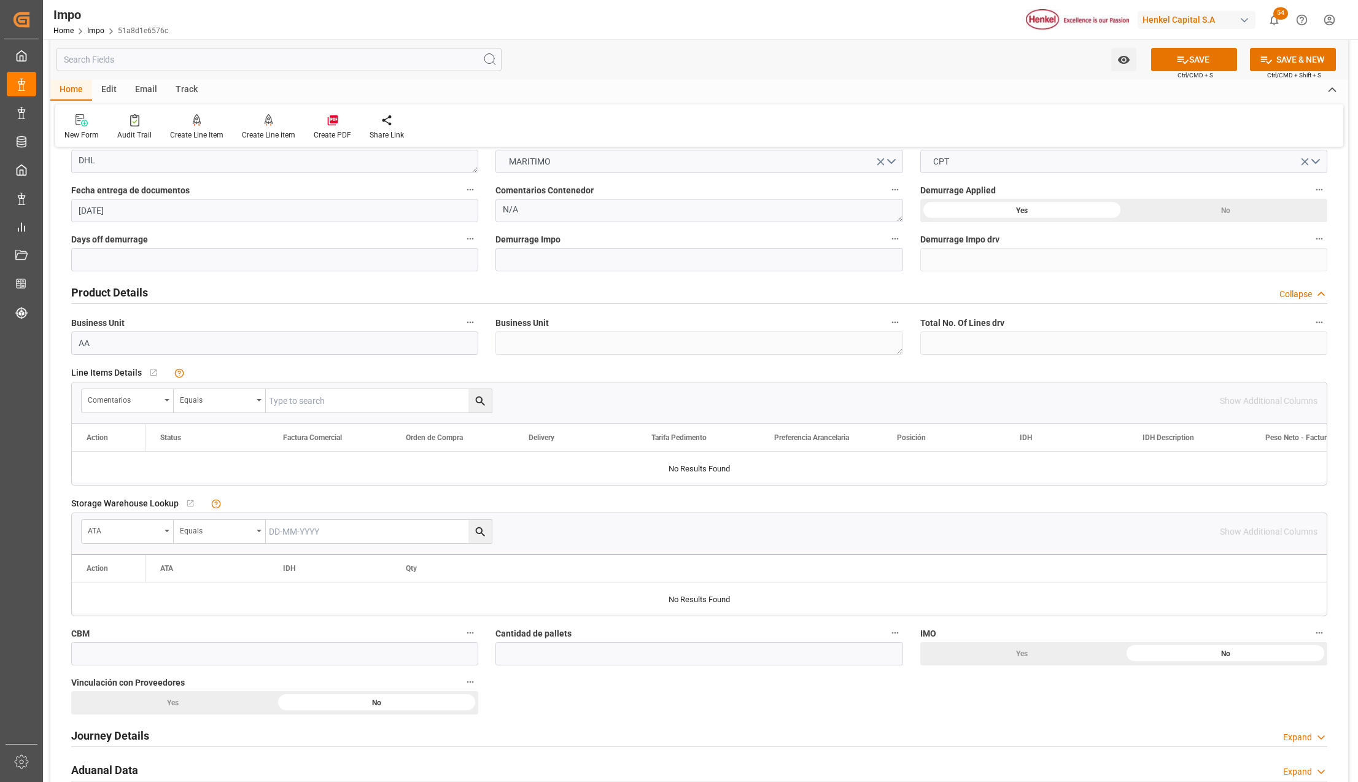
scroll to position [327, 0]
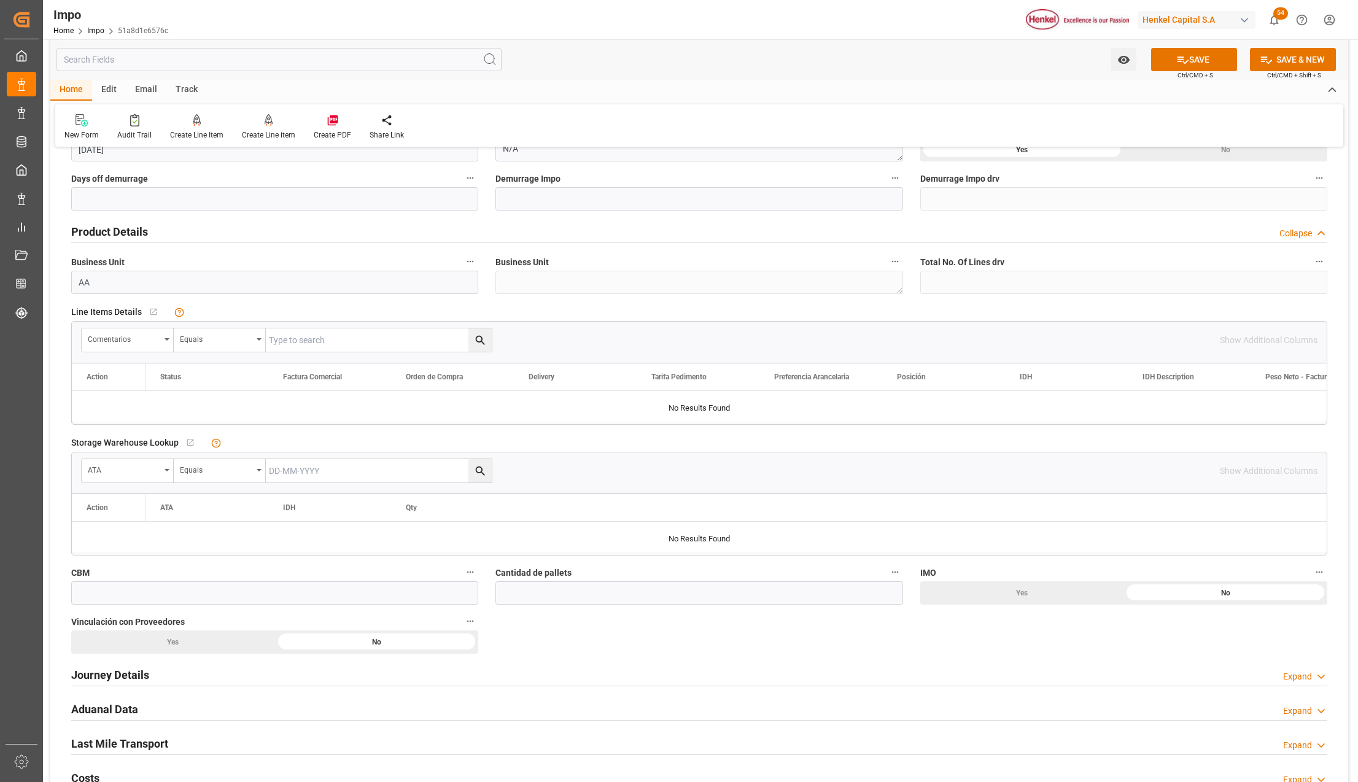
type textarea "HAMB93526"
click at [319, 348] on input "text" at bounding box center [379, 340] width 226 height 23
paste input "BL HAMB93526"
click at [282, 339] on input "BL HAMB93526" at bounding box center [379, 340] width 226 height 23
type input "HAMB93526"
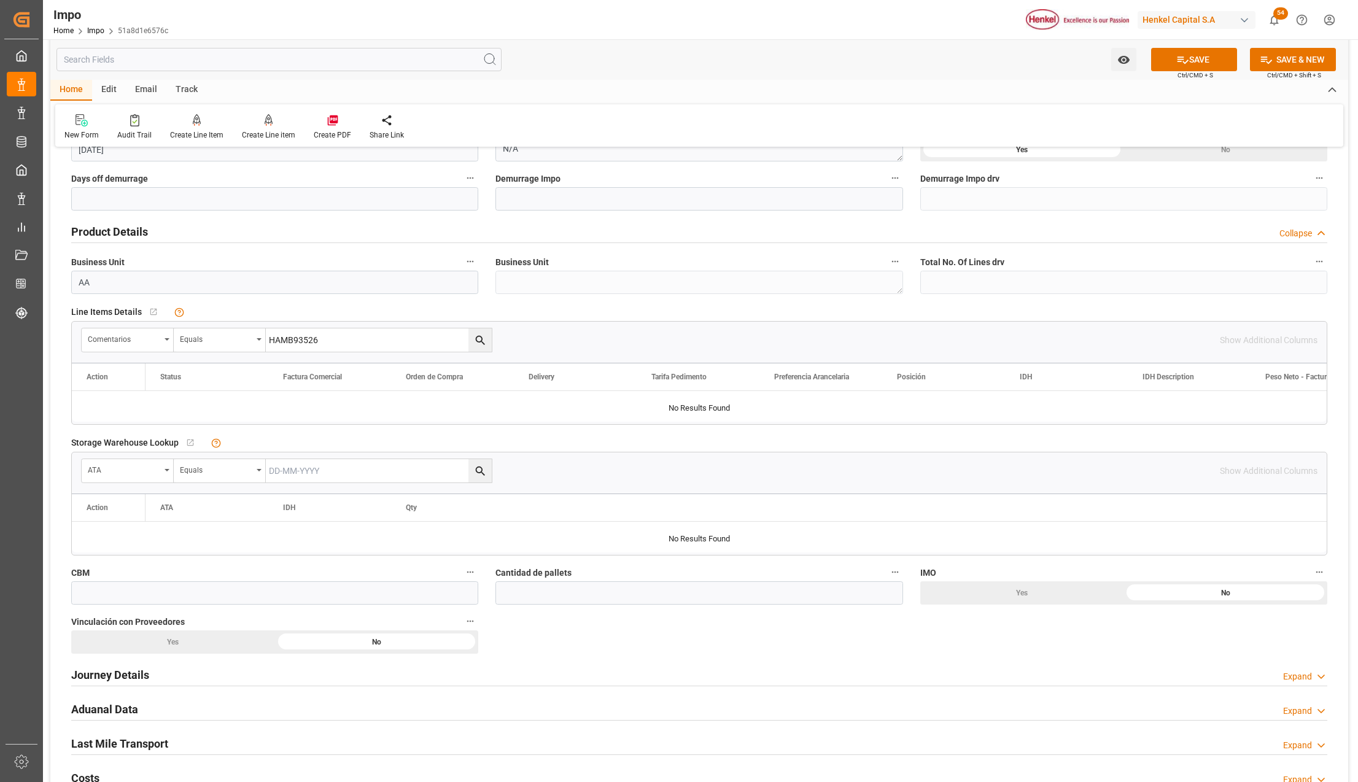
click at [484, 344] on icon "search button" at bounding box center [480, 340] width 13 height 13
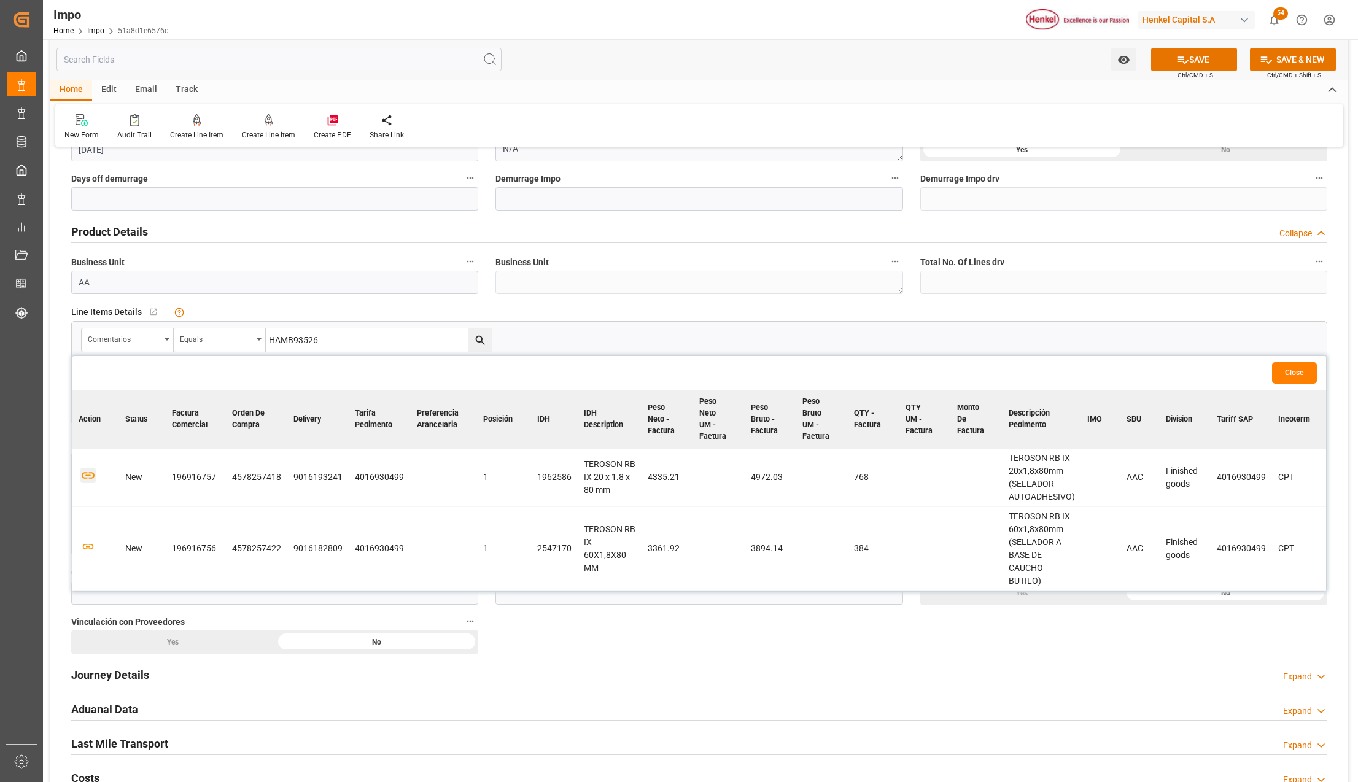
click at [84, 479] on icon "button" at bounding box center [88, 476] width 13 height 7
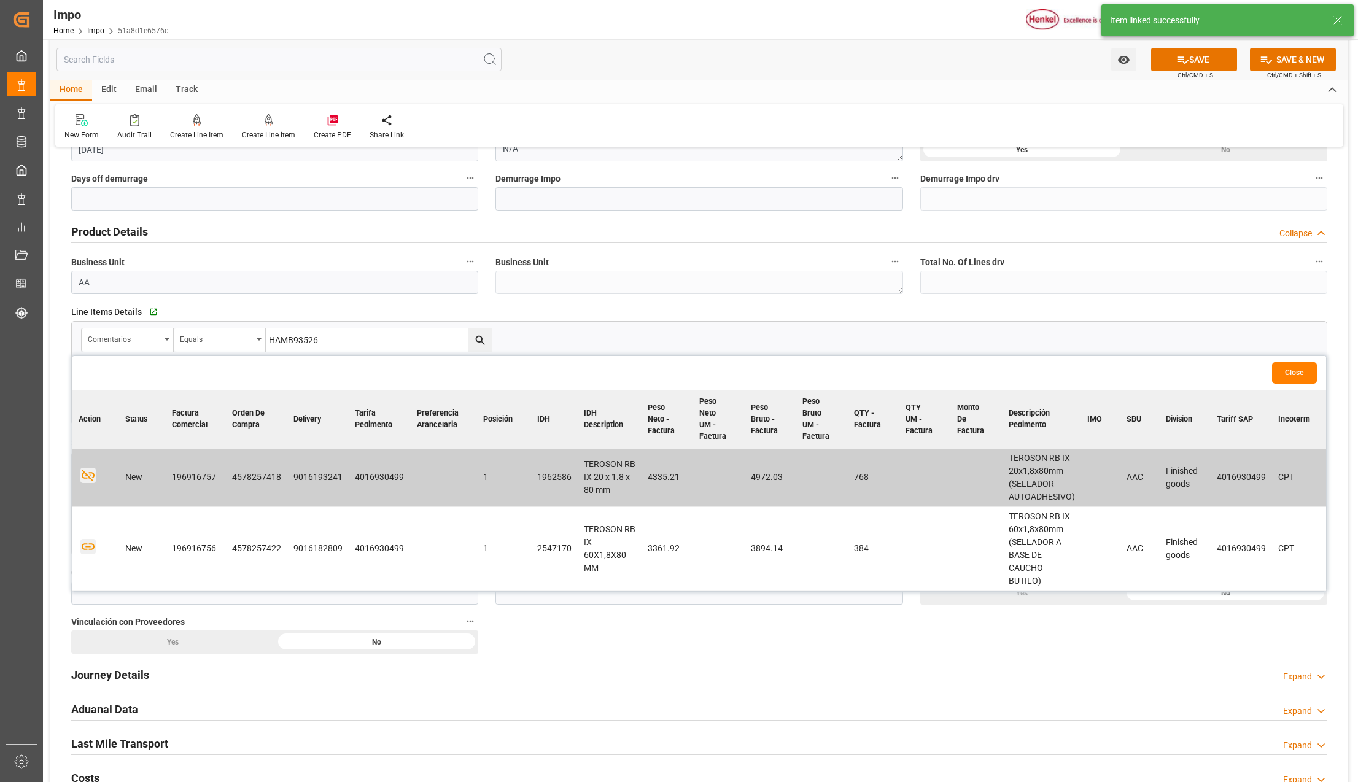
click at [85, 548] on icon "button" at bounding box center [87, 546] width 15 height 15
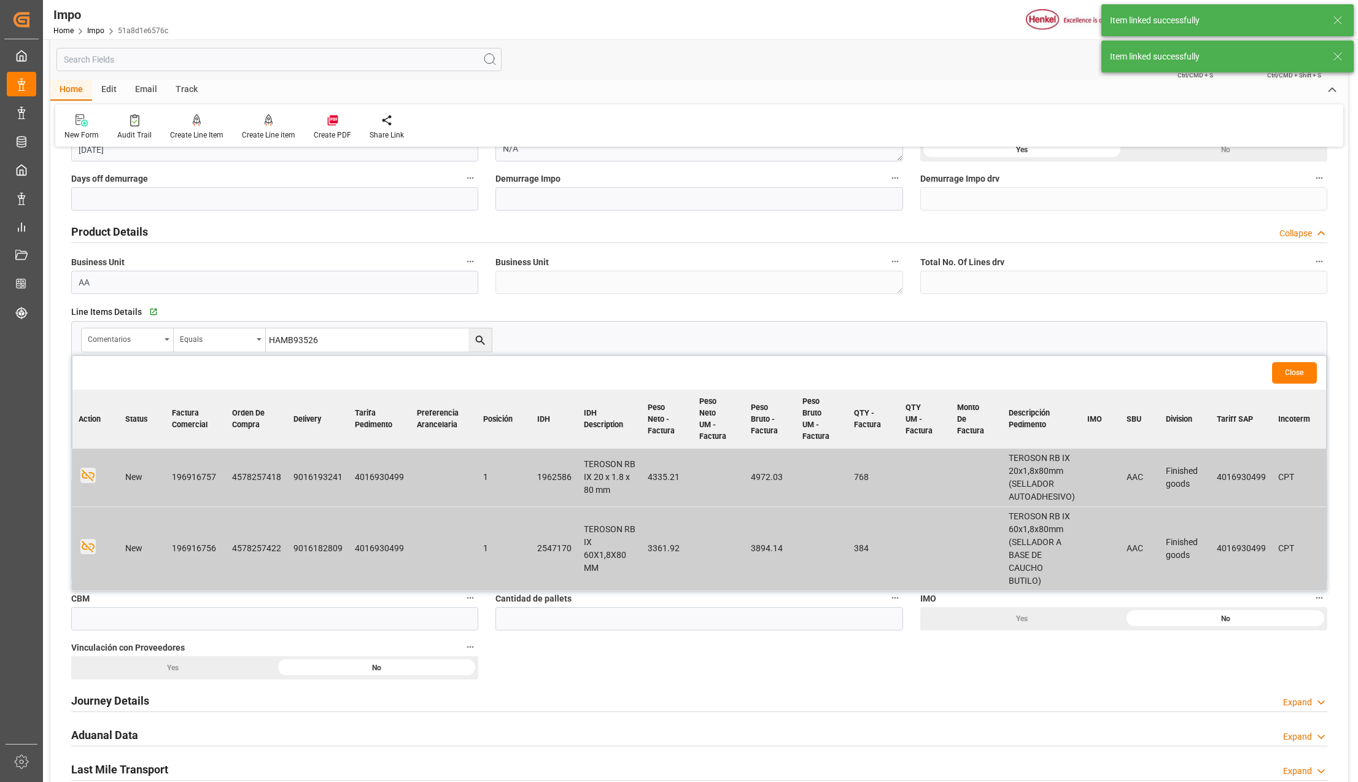
click at [1288, 371] on button "Close" at bounding box center [1294, 372] width 45 height 21
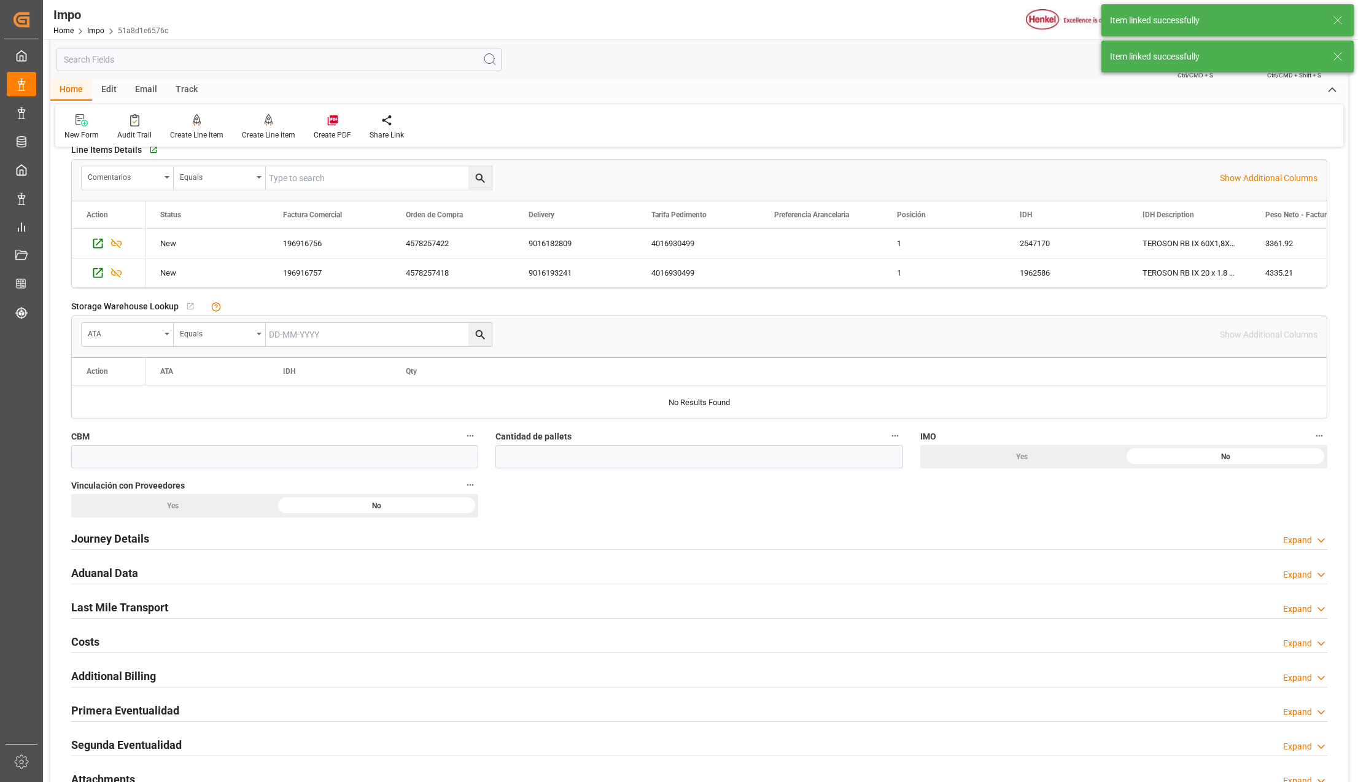
scroll to position [491, 0]
click at [165, 456] on input "text" at bounding box center [274, 454] width 407 height 23
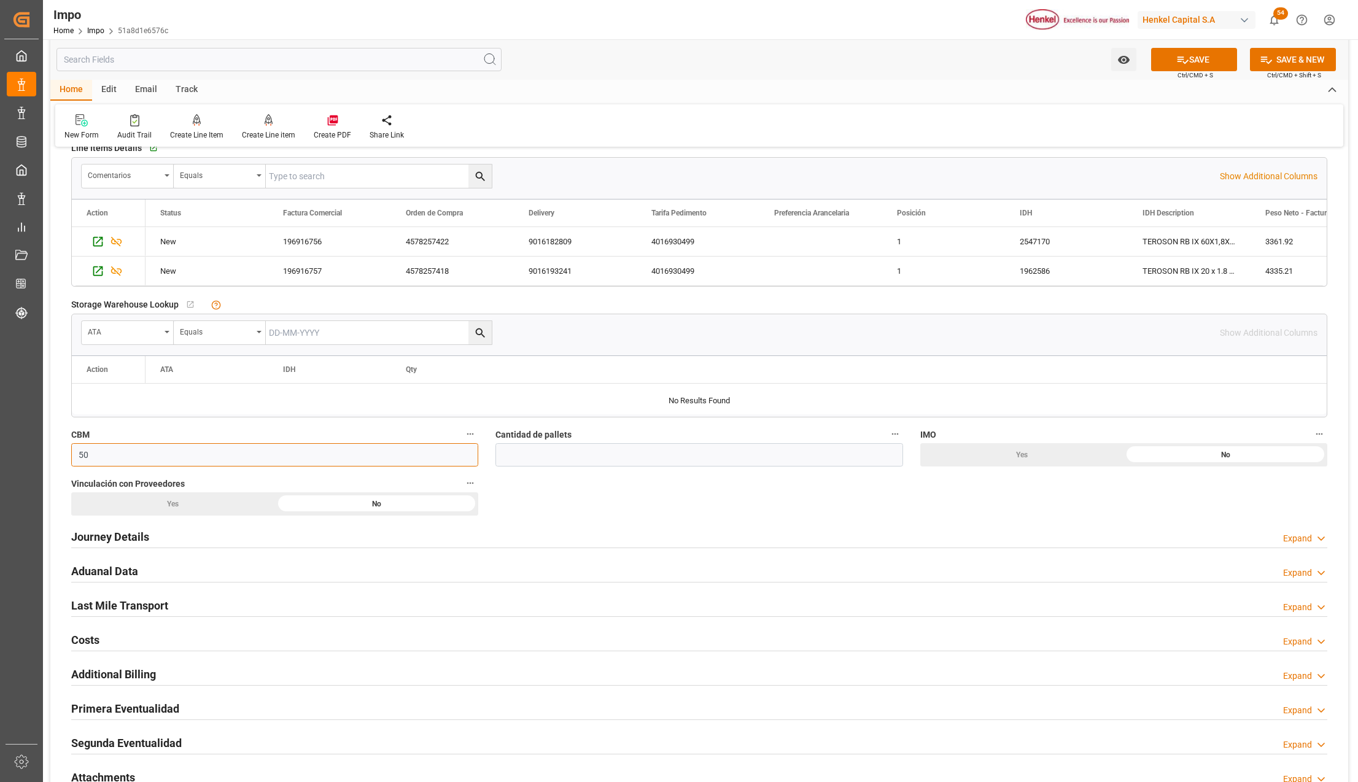
type input "50"
click at [532, 460] on input "text" at bounding box center [699, 454] width 407 height 23
type input "20"
click at [1206, 448] on div "No" at bounding box center [1226, 454] width 204 height 23
click at [170, 504] on div "Yes" at bounding box center [173, 503] width 204 height 23
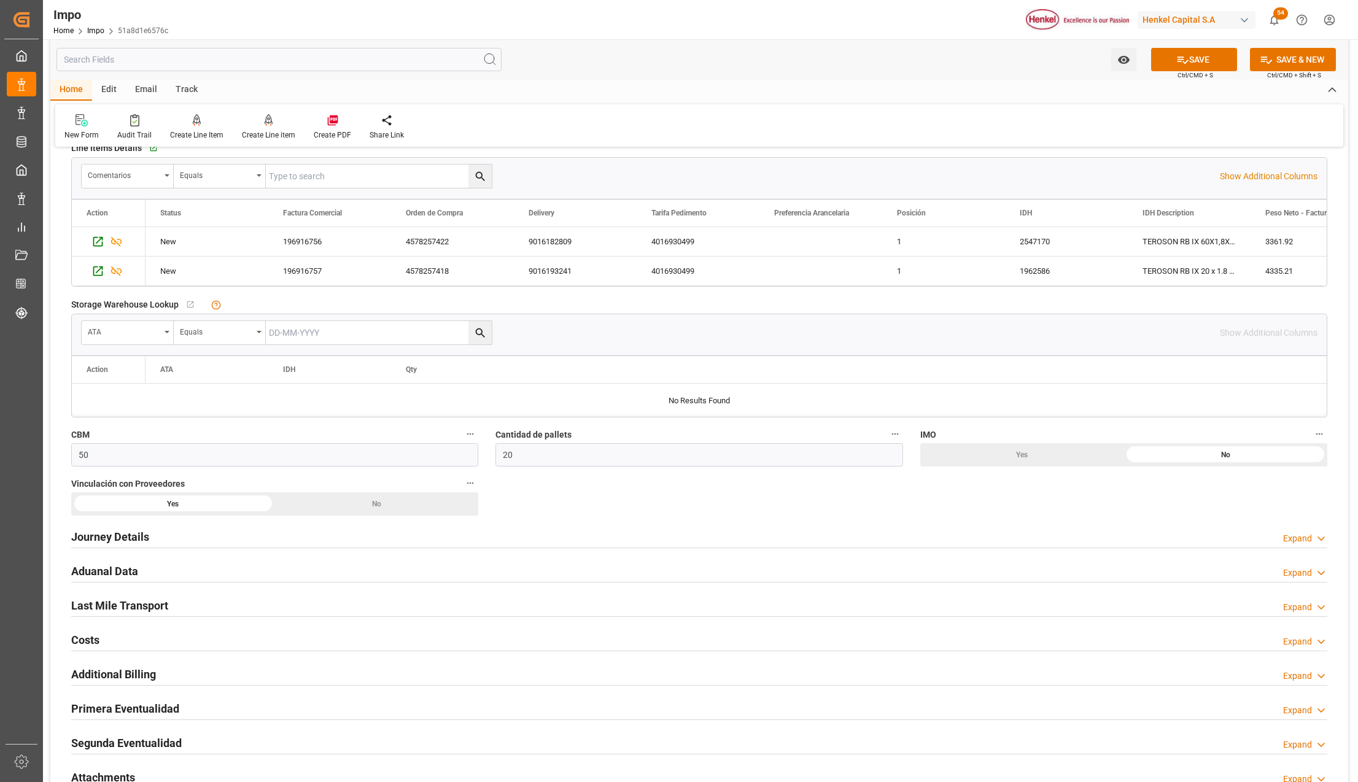
click at [107, 539] on h2 "Journey Details" at bounding box center [110, 537] width 78 height 17
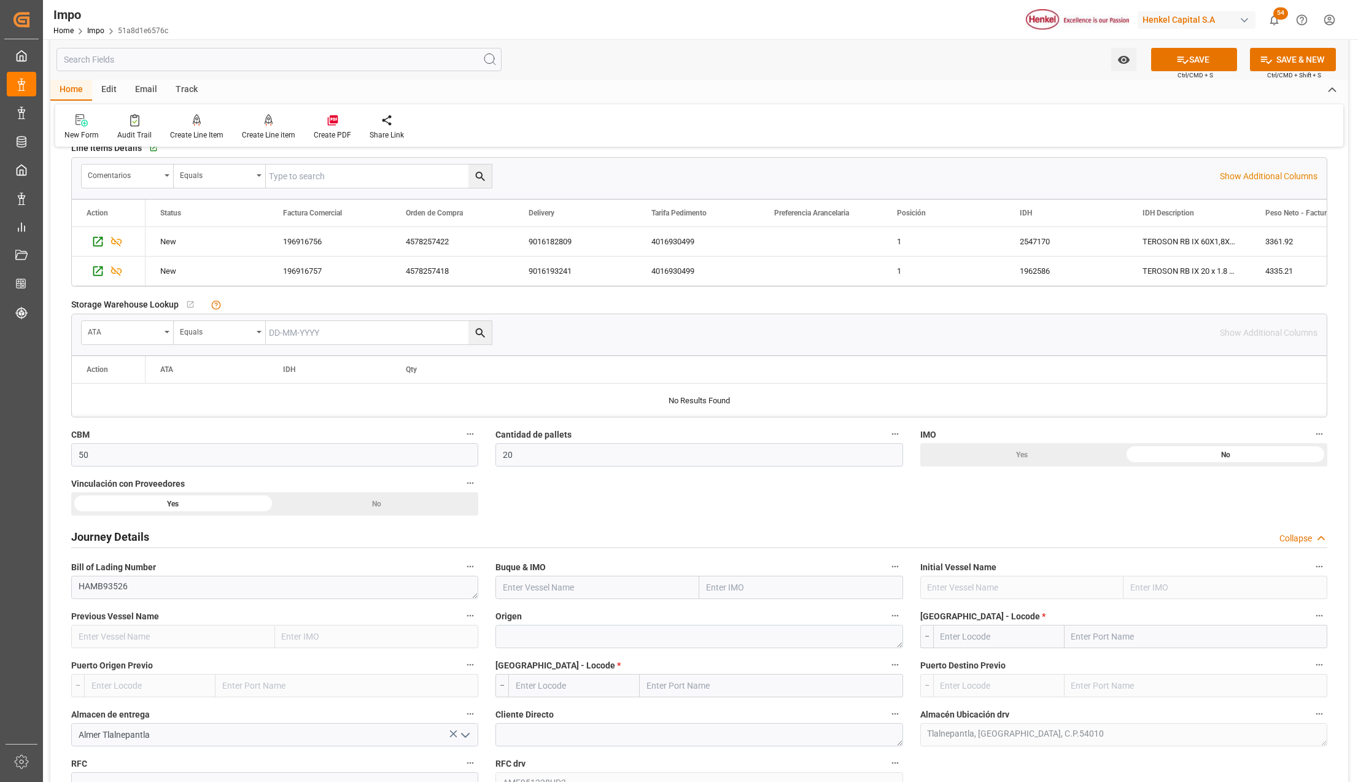
click at [749, 581] on input "text" at bounding box center [801, 587] width 204 height 23
type input "MSC ELA"
click at [801, 646] on div "9393321 - MSC ELAINE" at bounding box center [768, 643] width 137 height 28
type input "MSC [PERSON_NAME]"
type input "9393321"
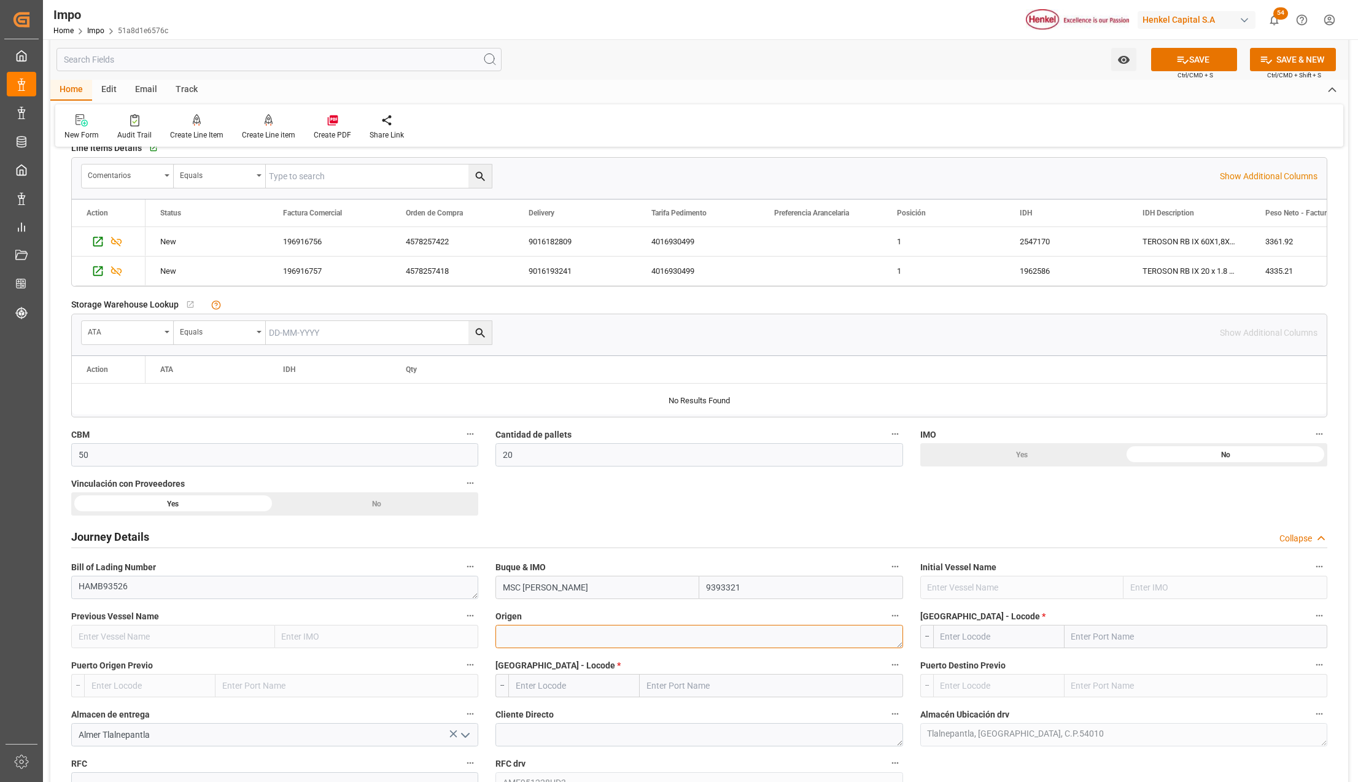
click at [539, 632] on textarea at bounding box center [699, 636] width 407 height 23
type textarea "[GEOGRAPHIC_DATA]"
click at [1116, 646] on input "text" at bounding box center [1196, 636] width 263 height 23
type input "BARCELONA"
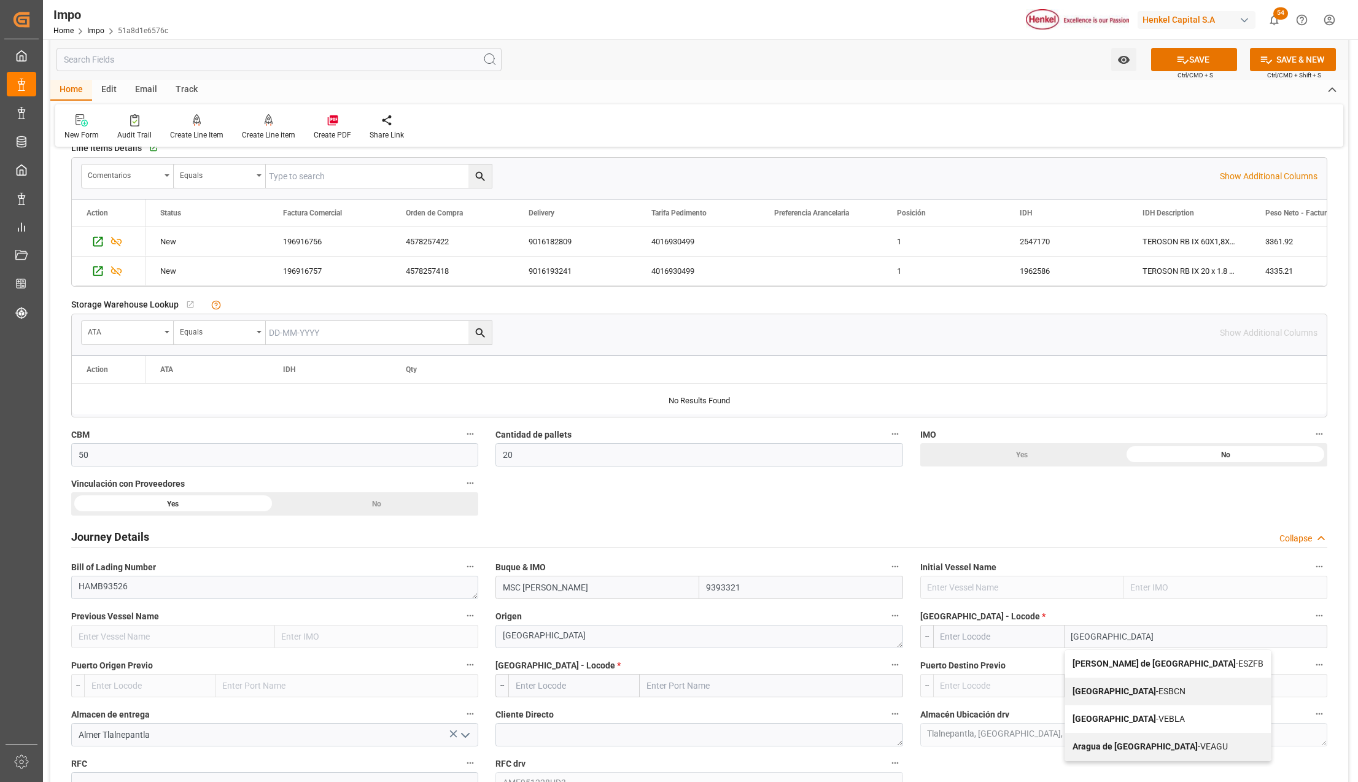
click at [1133, 690] on span "Barcelona - ESBCN" at bounding box center [1129, 691] width 113 height 10
type input "ESBCN"
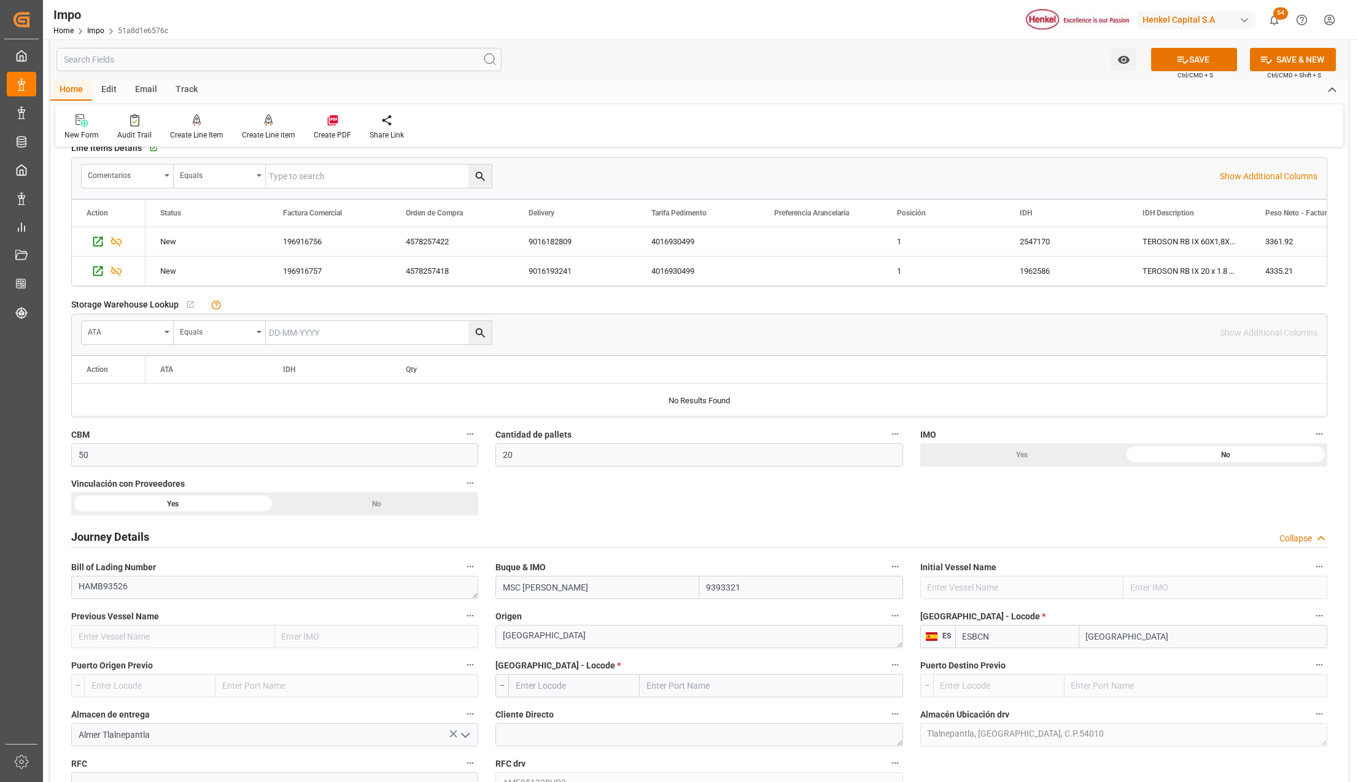
type input "[GEOGRAPHIC_DATA]"
click at [661, 684] on input "text" at bounding box center [771, 685] width 263 height 23
type input "[GEOGRAPHIC_DATA]"
click at [696, 713] on span "Veracruz - MXVER" at bounding box center [705, 713] width 115 height 10
type input "MXVER"
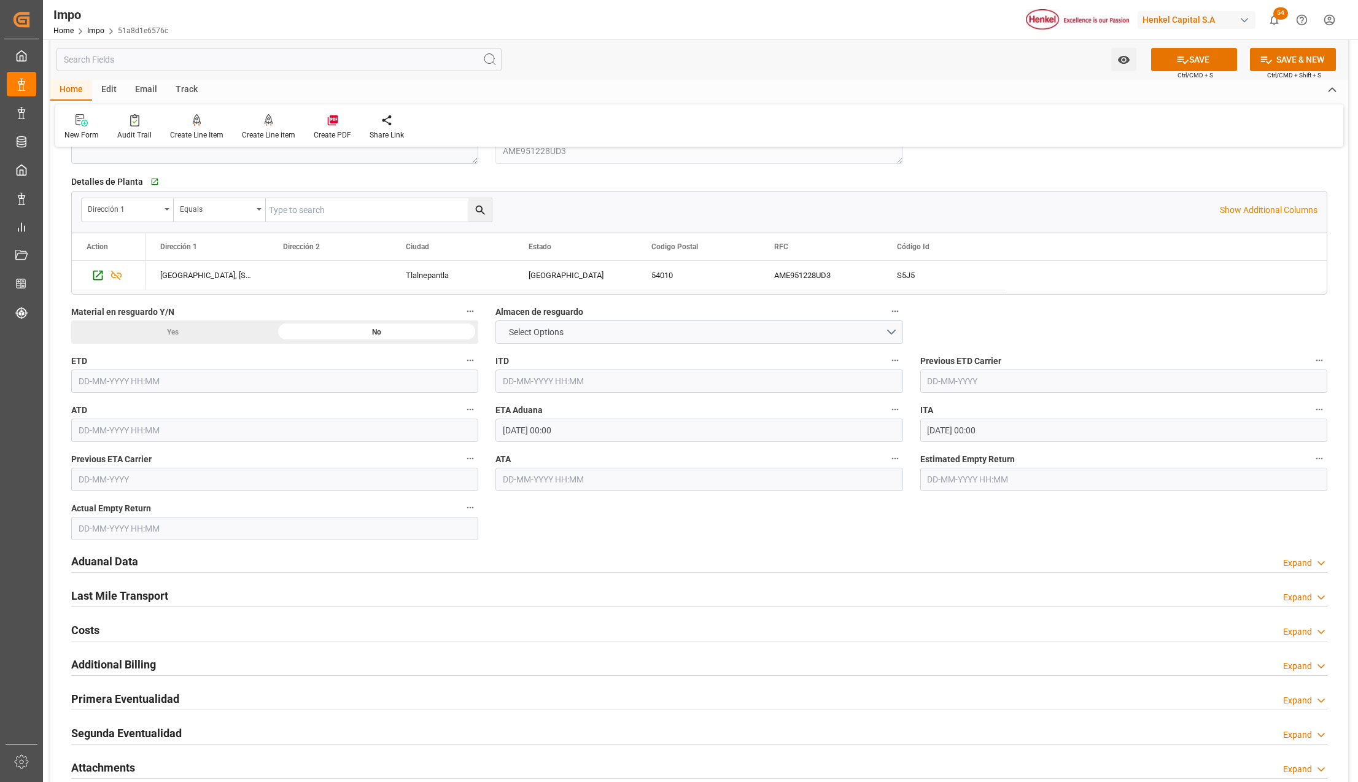
scroll to position [1146, 0]
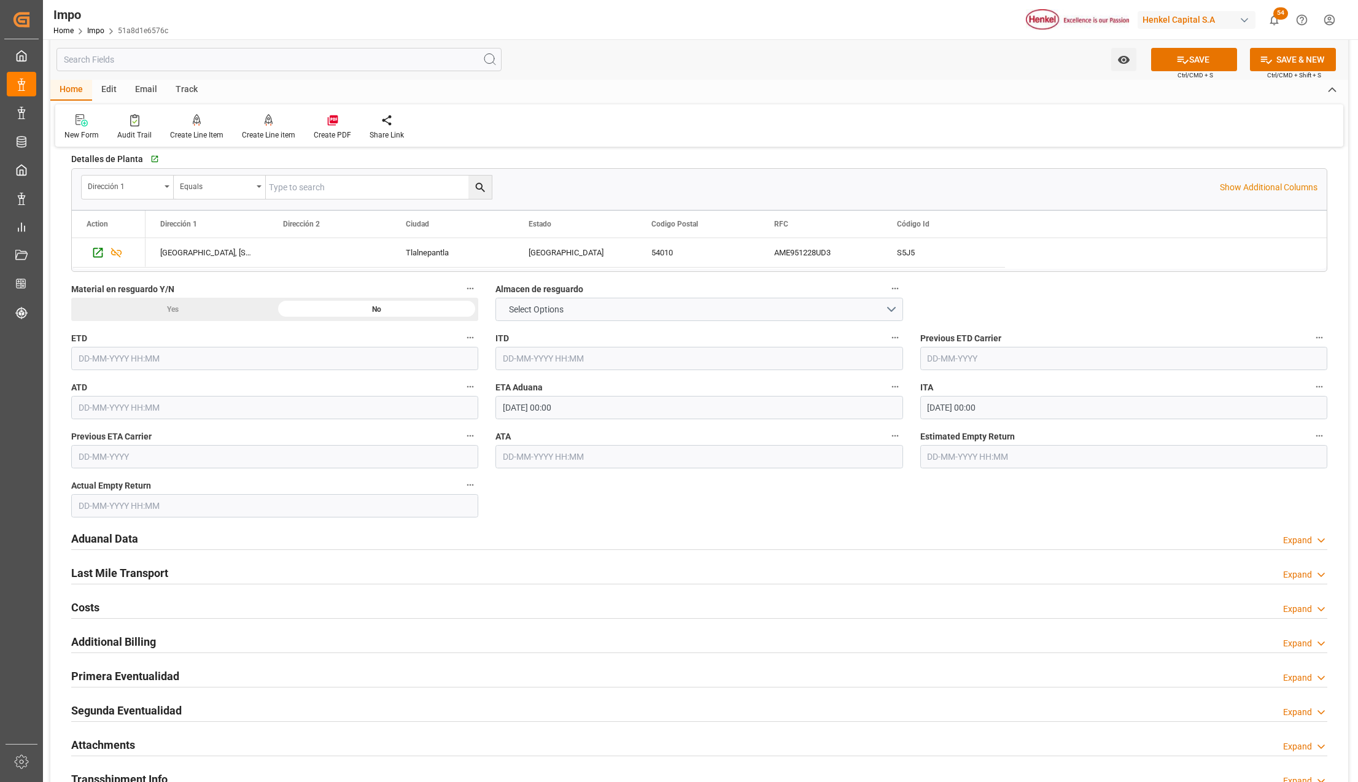
type input "[GEOGRAPHIC_DATA]"
click at [116, 535] on h2 "Aduanal Data" at bounding box center [104, 539] width 67 height 17
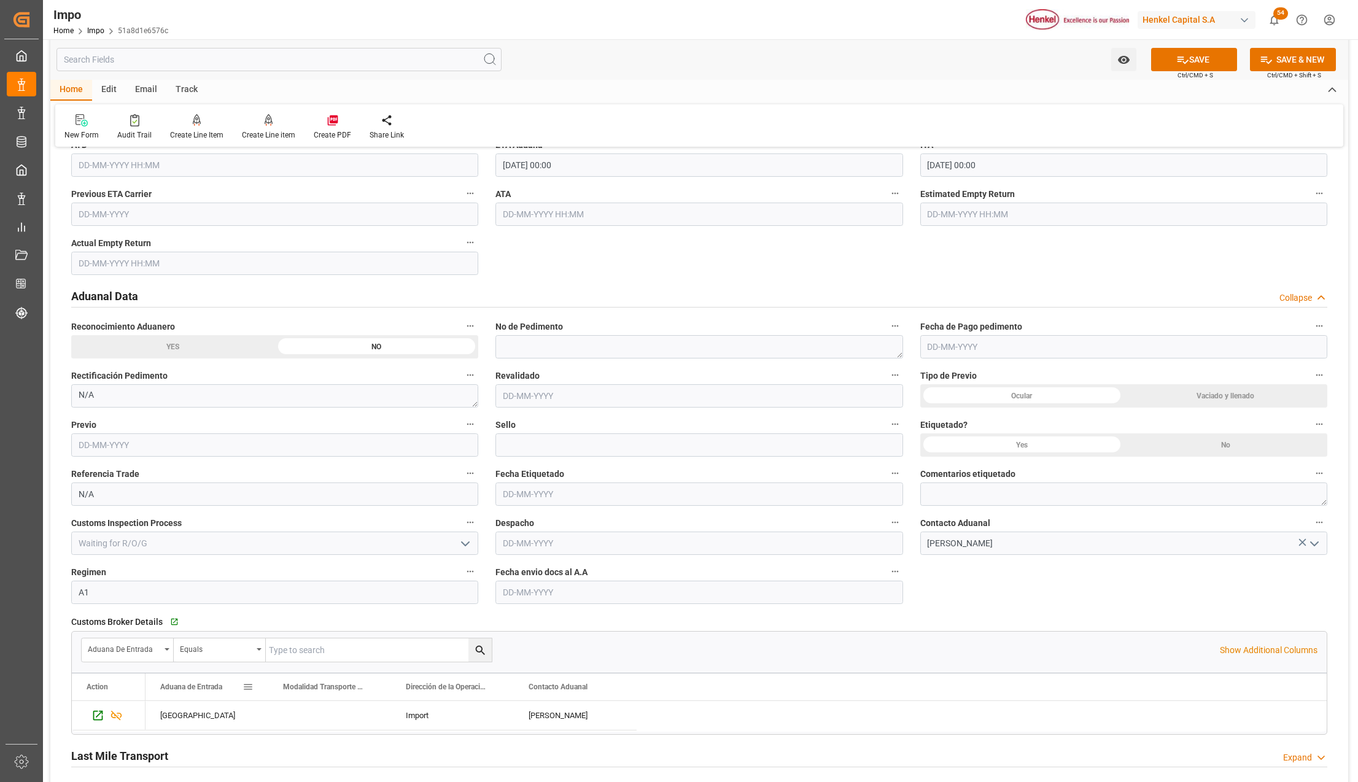
scroll to position [1391, 0]
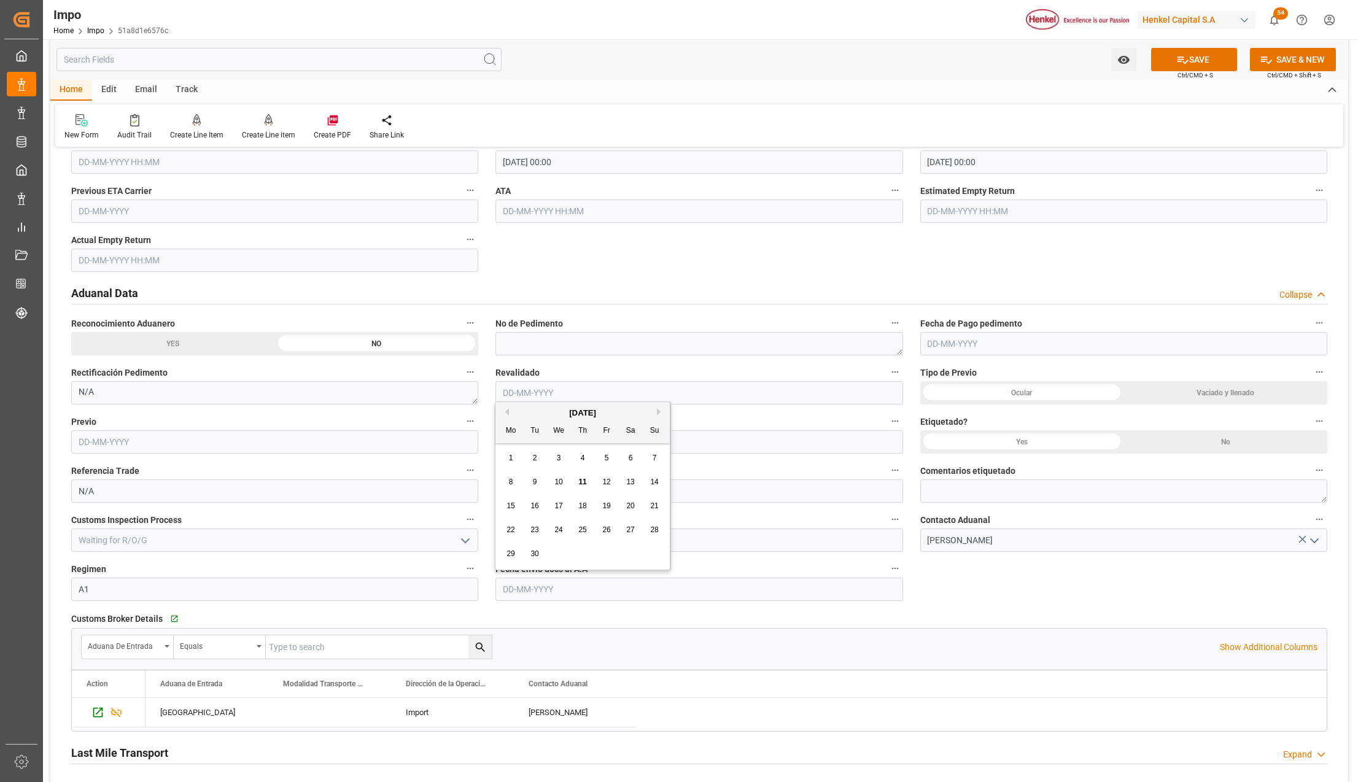
click at [502, 589] on input "text" at bounding box center [699, 589] width 407 height 23
type input "[DATE]"
click at [1197, 55] on button "SAVE" at bounding box center [1194, 59] width 86 height 23
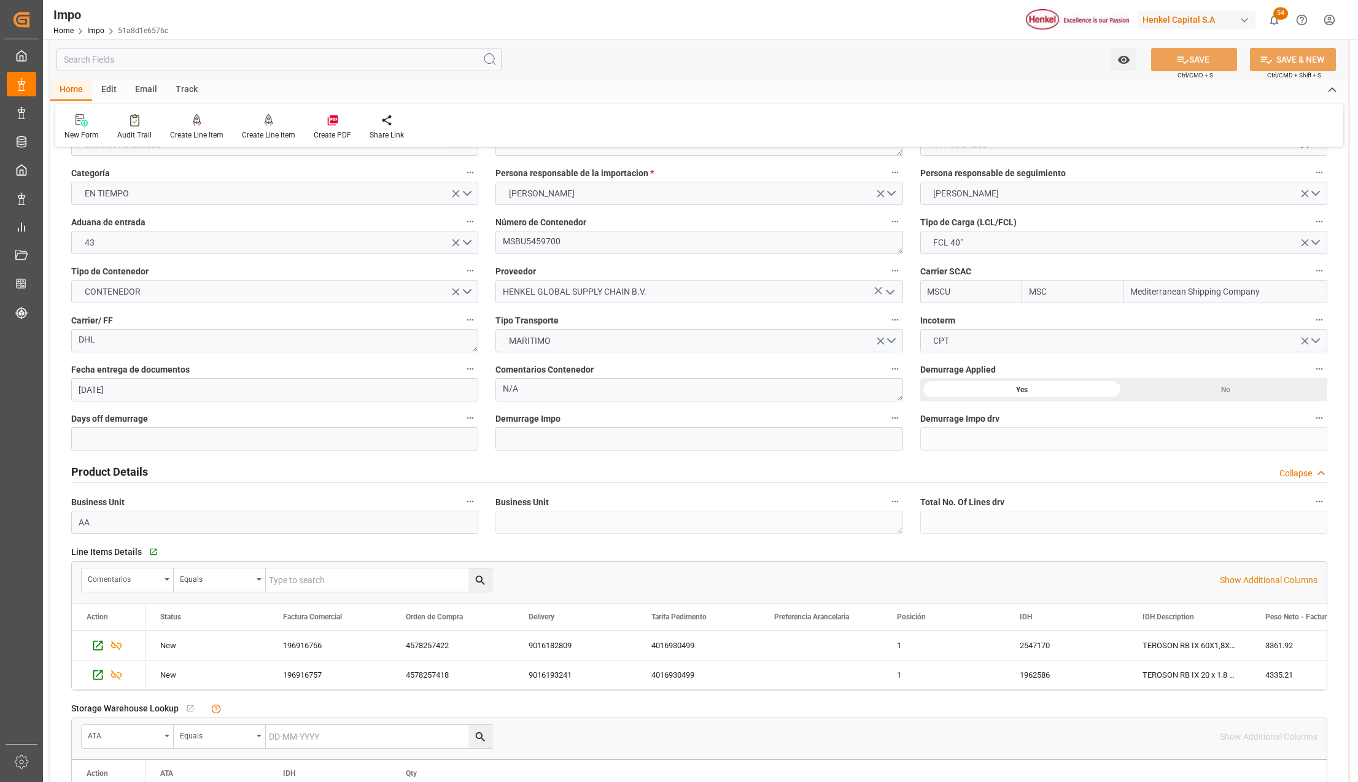
scroll to position [0, 0]
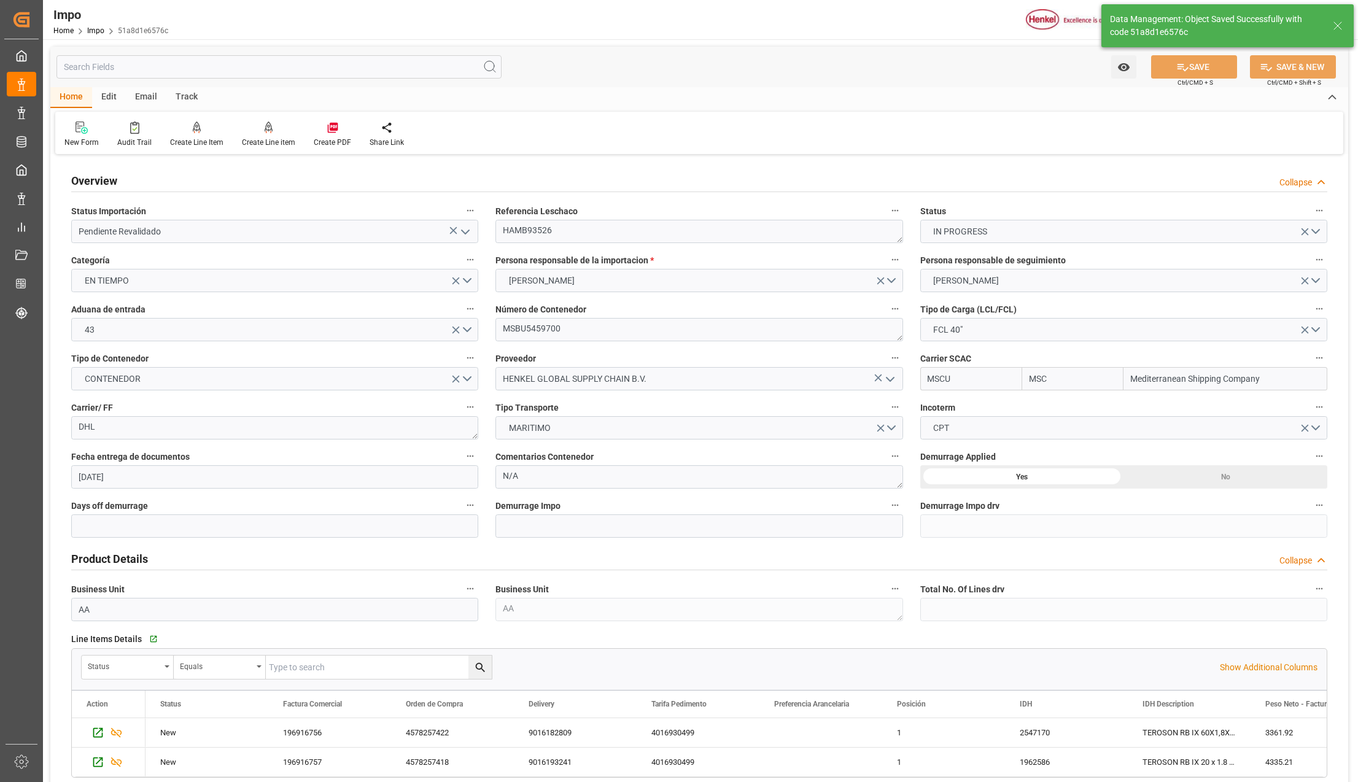
type textarea "AA"
type input "2"
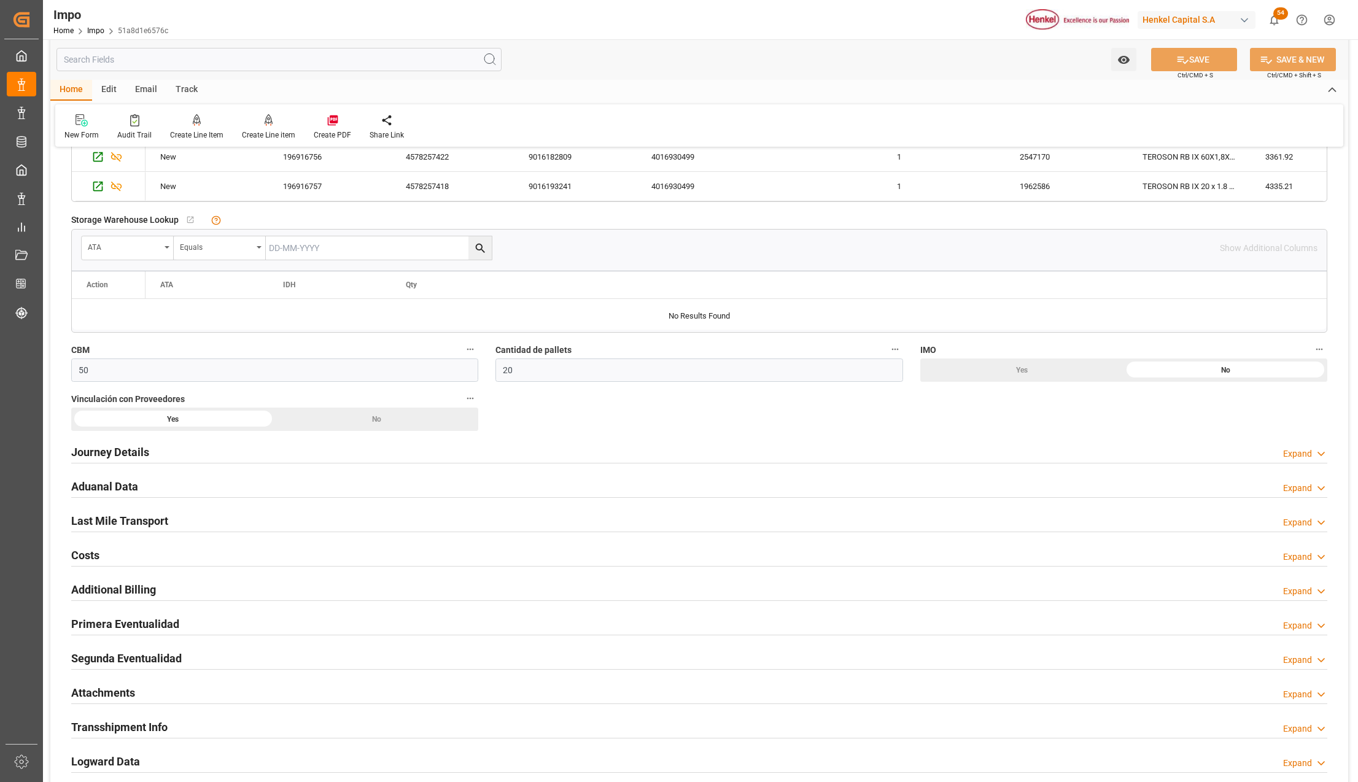
scroll to position [655, 0]
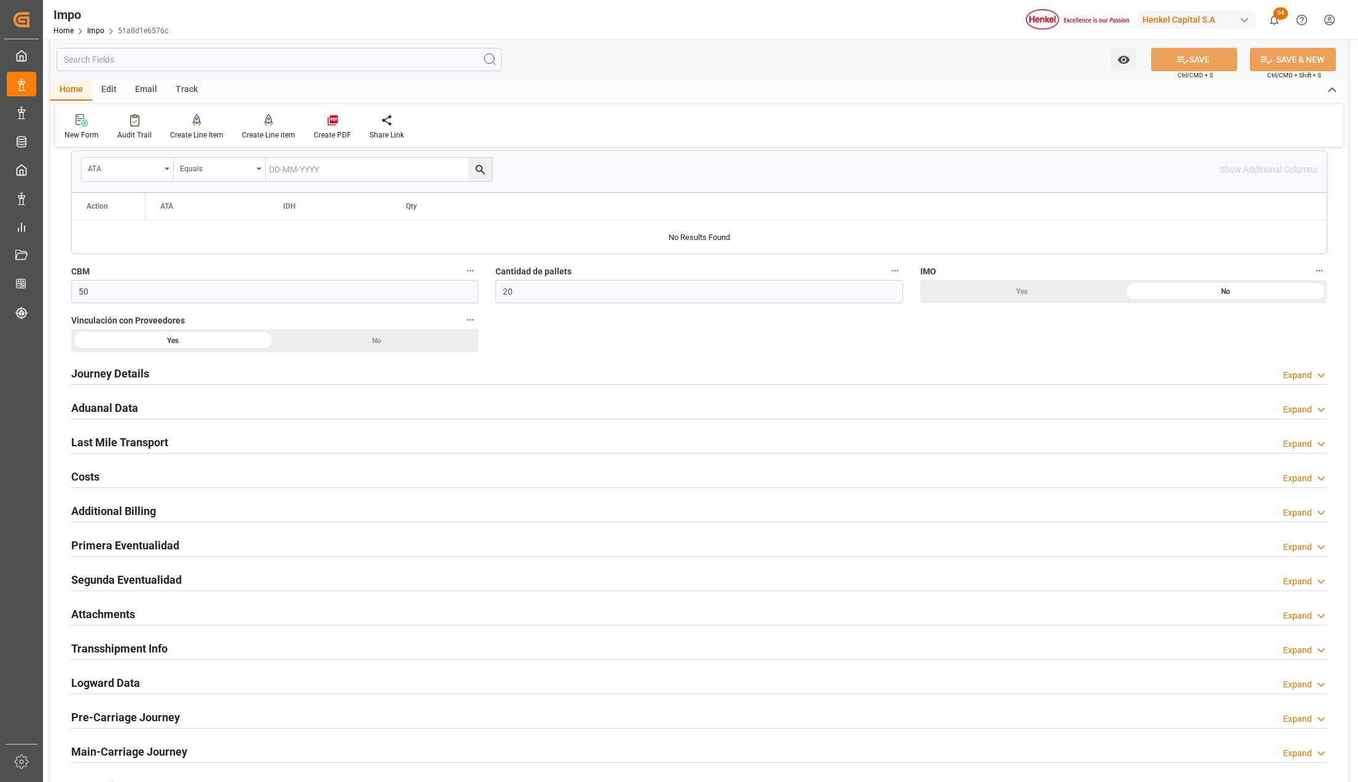
click at [96, 610] on h2 "Attachments" at bounding box center [103, 614] width 64 height 17
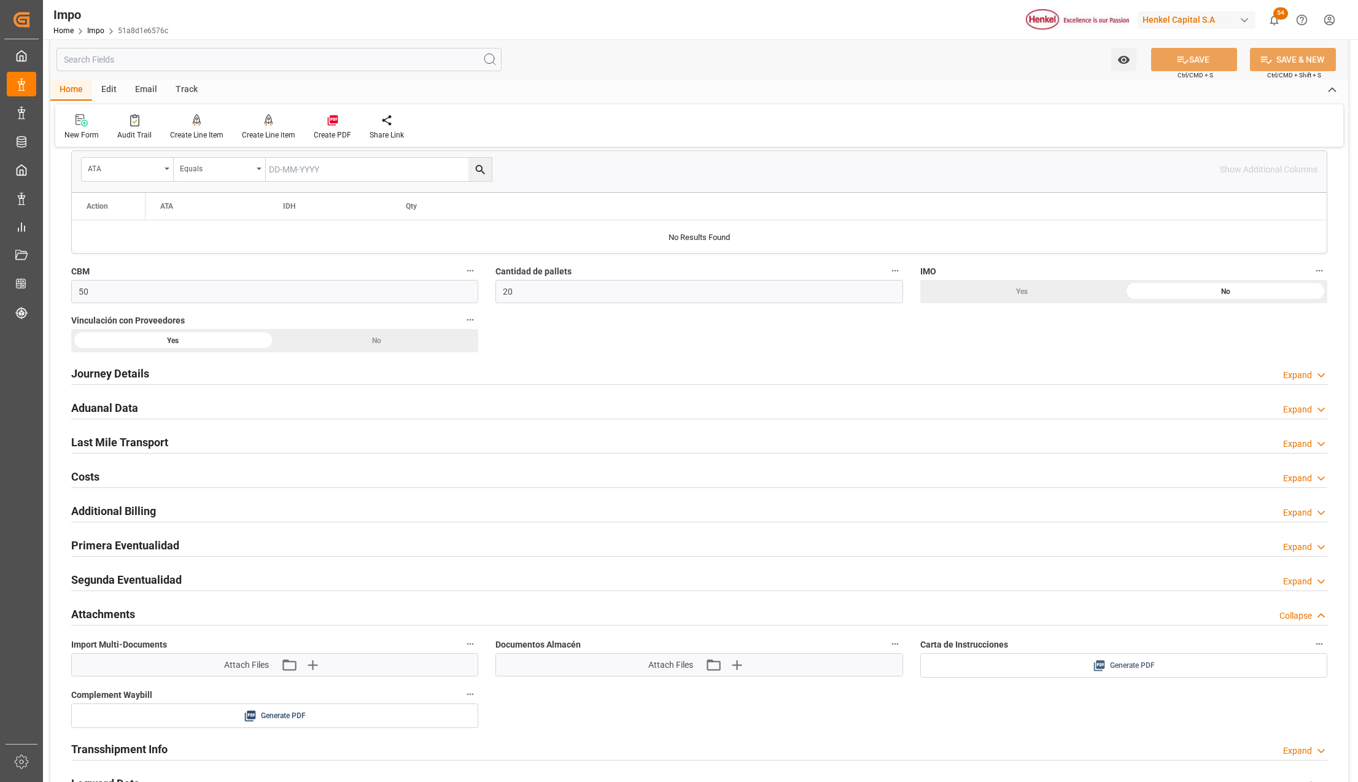
click at [1110, 669] on span "Generate PDF" at bounding box center [1132, 665] width 45 height 15
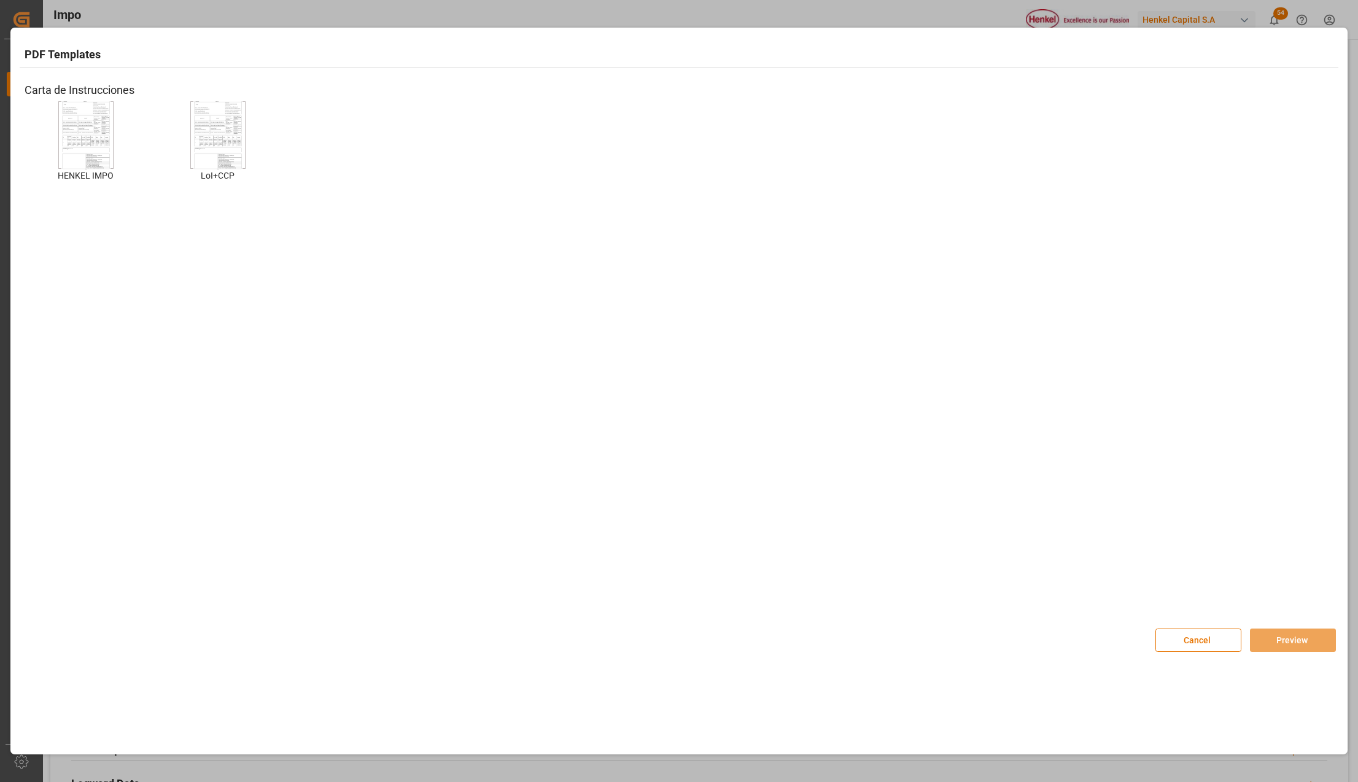
click at [82, 129] on img at bounding box center [85, 134] width 49 height 69
click at [86, 150] on img at bounding box center [85, 134] width 49 height 69
click at [1293, 639] on button "Preview" at bounding box center [1293, 640] width 86 height 23
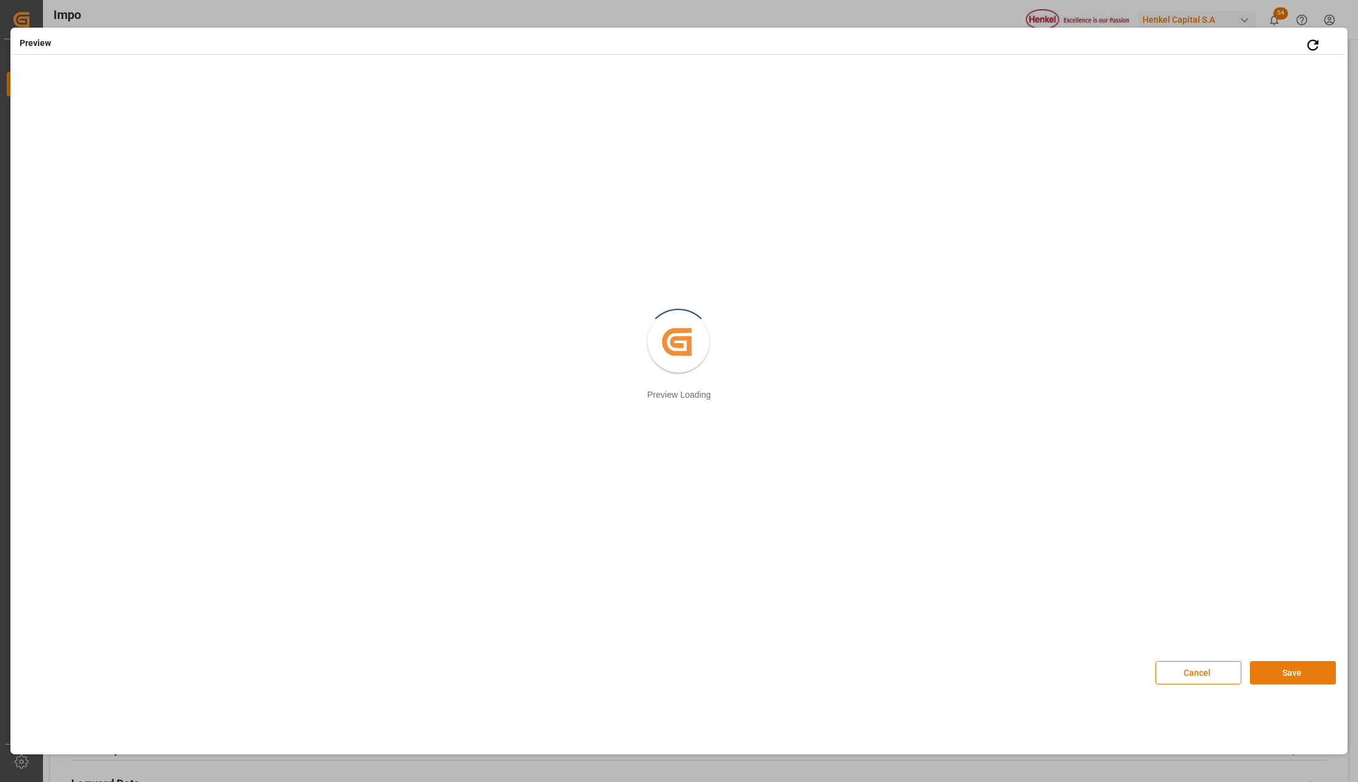
click at [1270, 673] on button "Save" at bounding box center [1293, 672] width 86 height 23
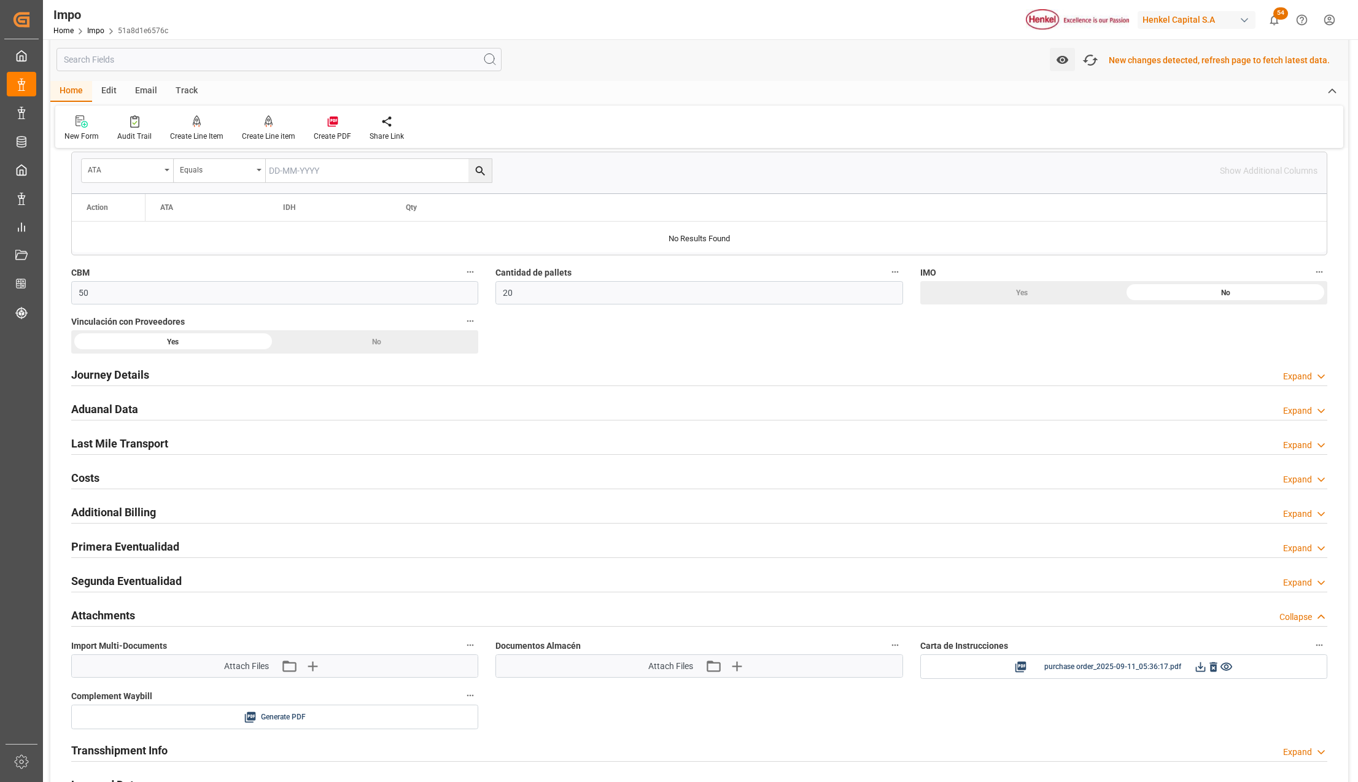
scroll to position [656, 0]
click at [1095, 55] on icon "button" at bounding box center [1090, 60] width 18 height 14
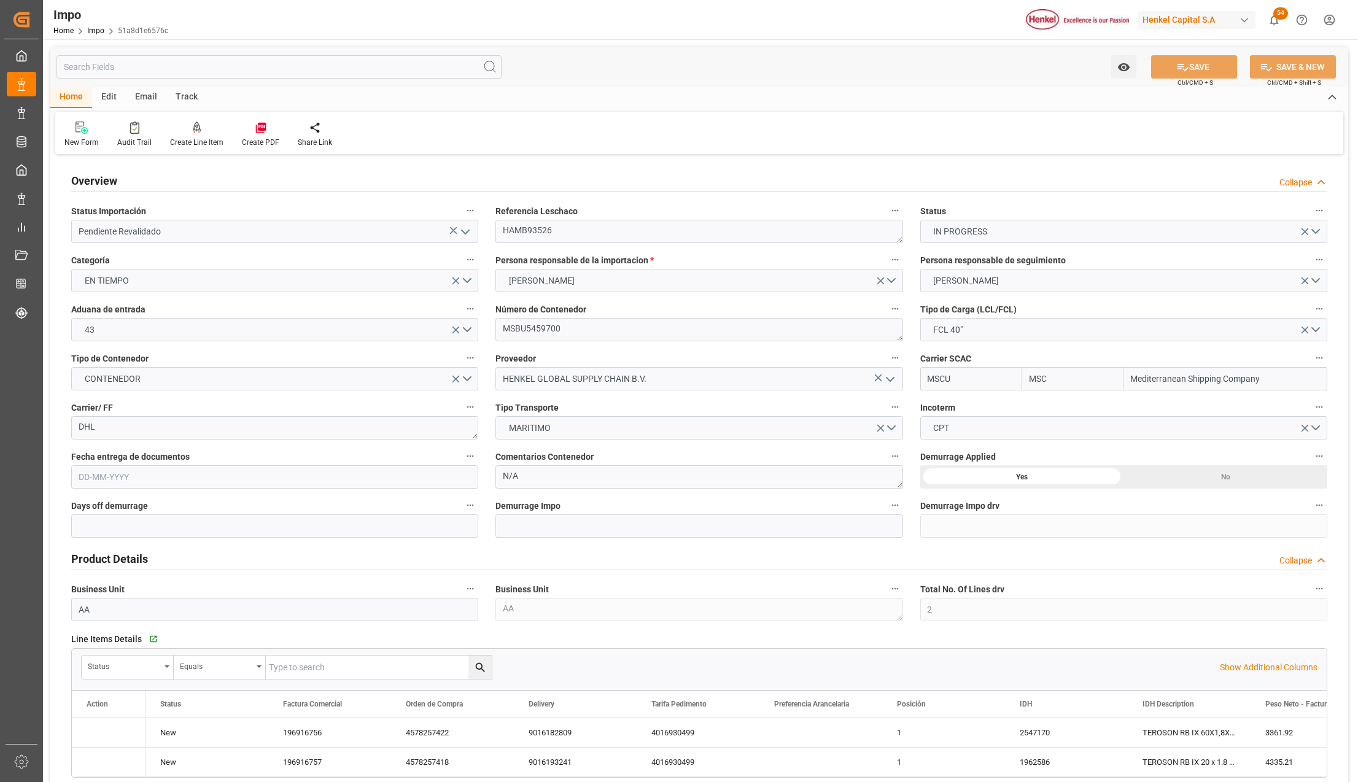
type input "MSC"
type input "Mediterranean Shipping Company"
type input "2"
type input "50"
type input "20"
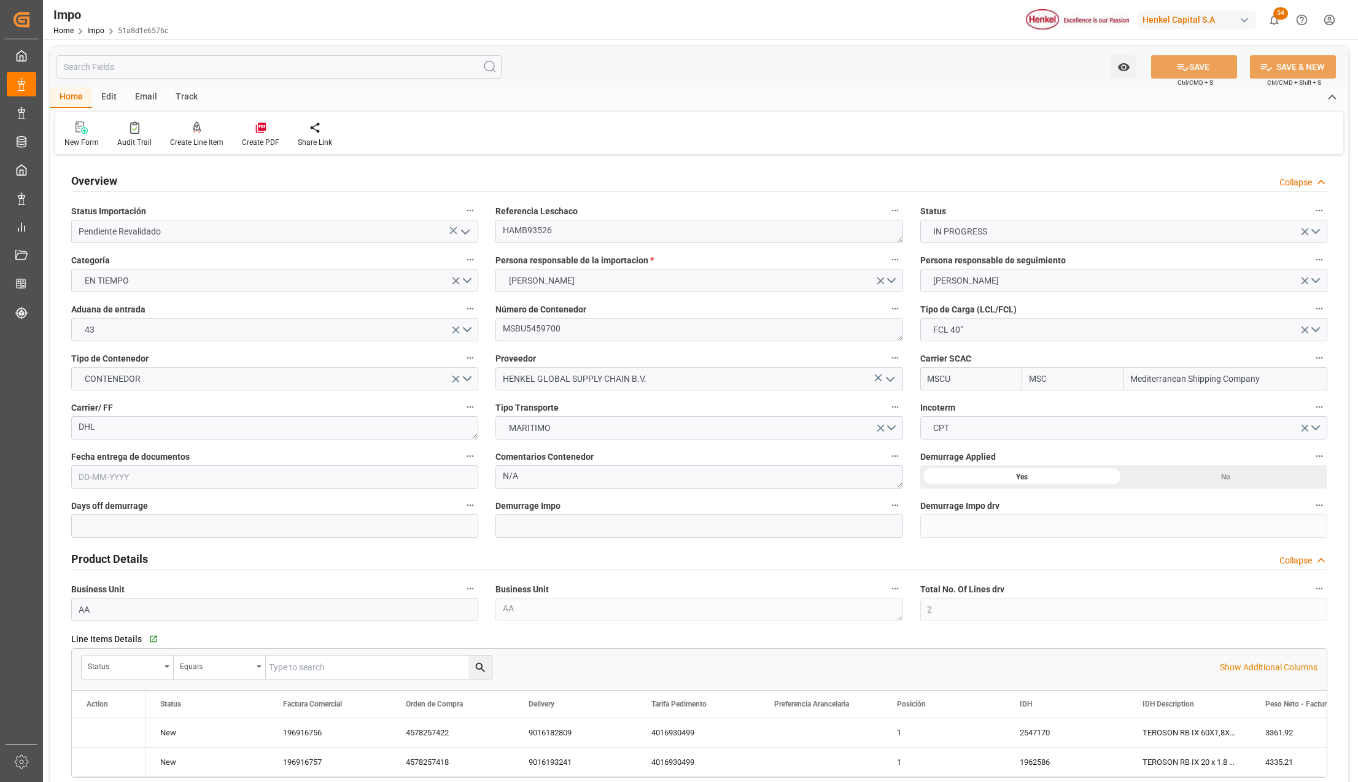
type input "[DATE]"
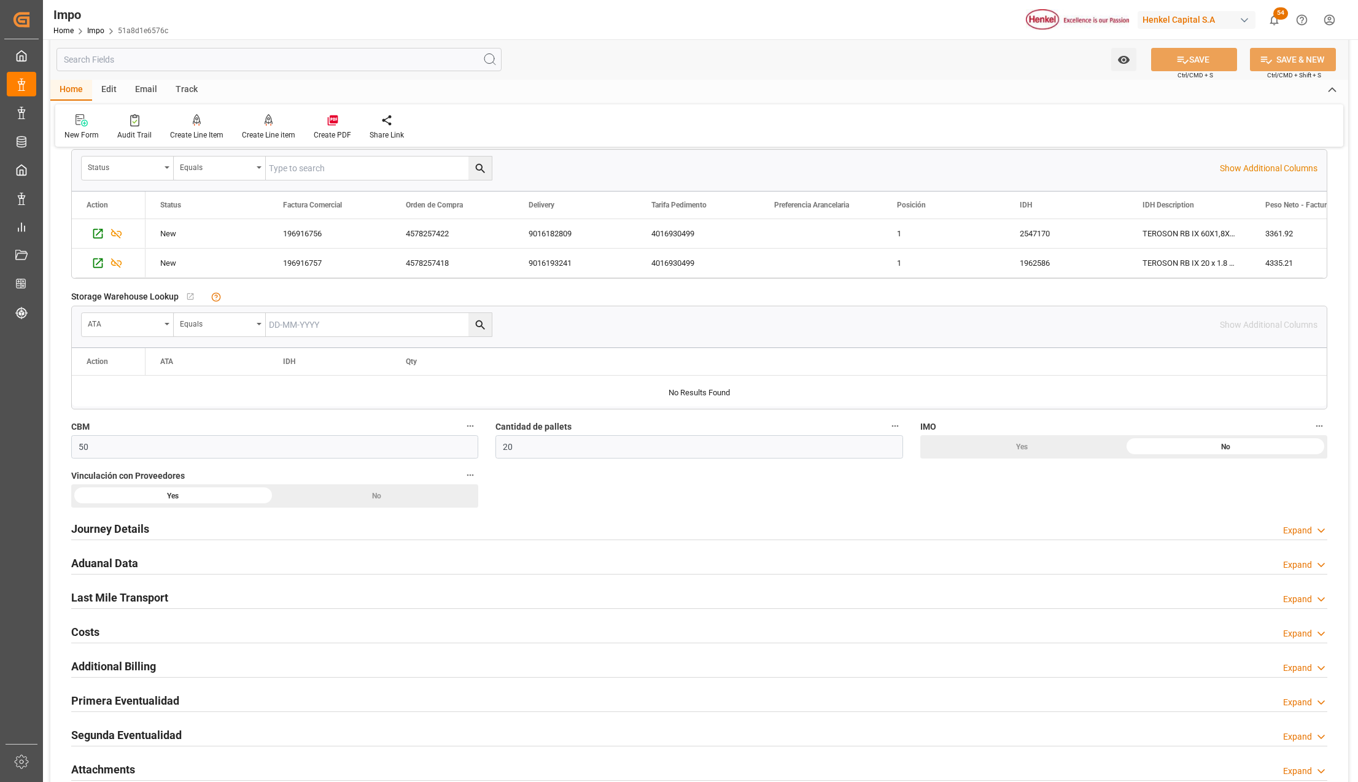
scroll to position [573, 0]
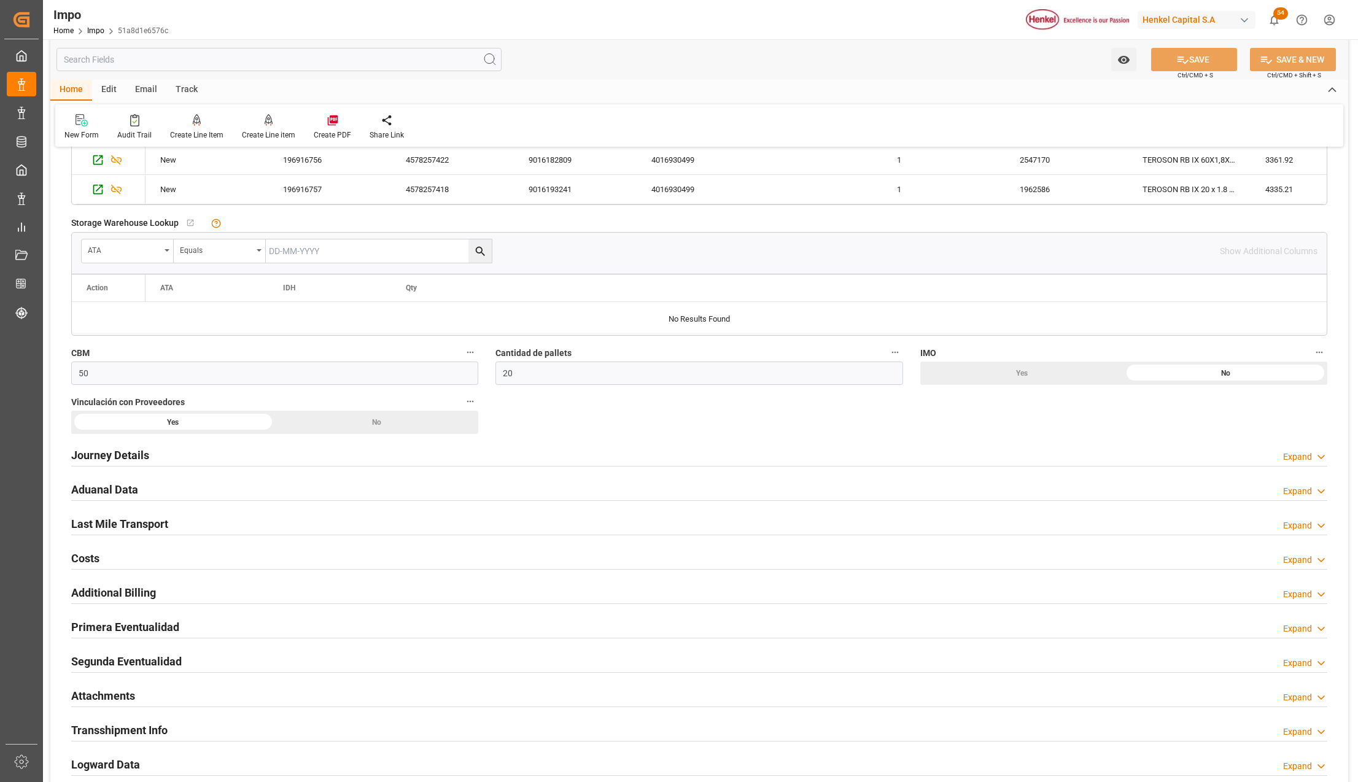
drag, startPoint x: 101, startPoint y: 695, endPoint x: 1168, endPoint y: 713, distance: 1066.7
click at [101, 695] on h2 "Attachments" at bounding box center [103, 696] width 64 height 17
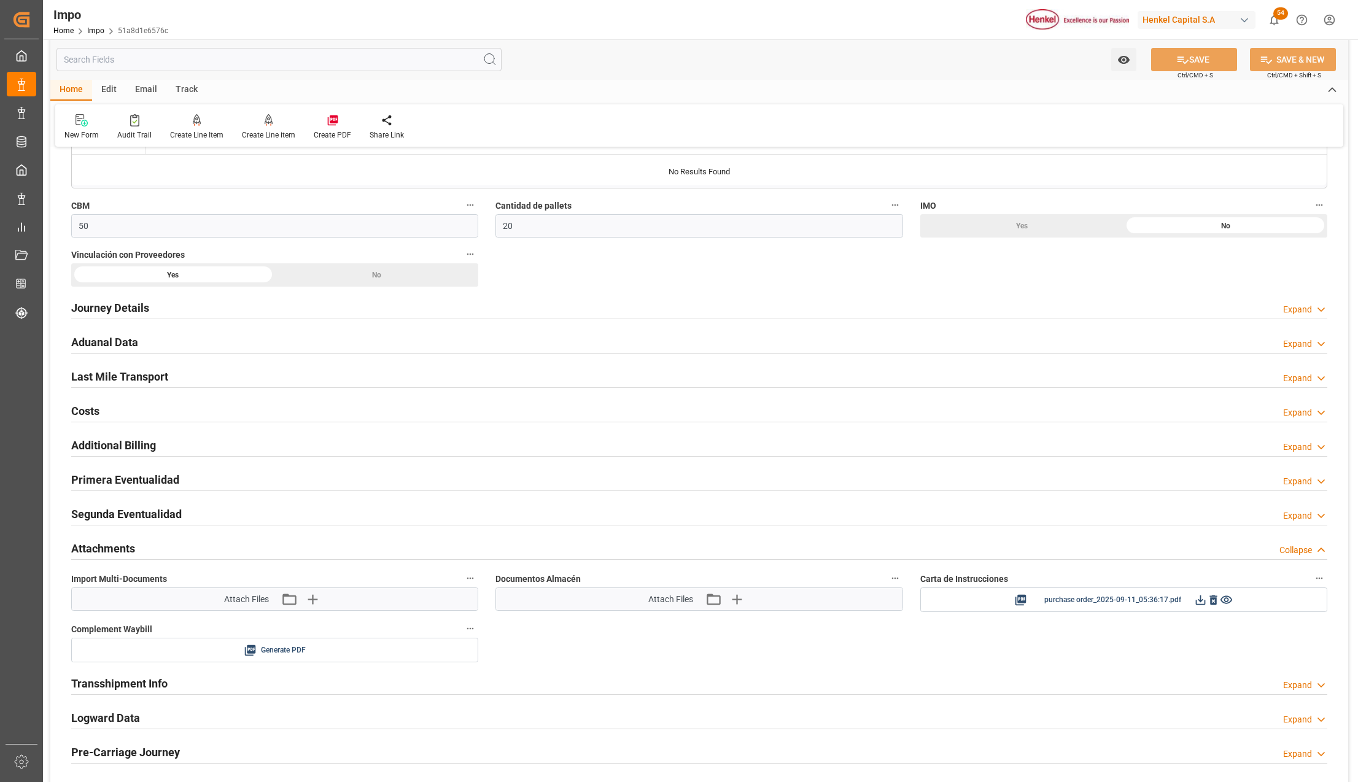
scroll to position [737, 0]
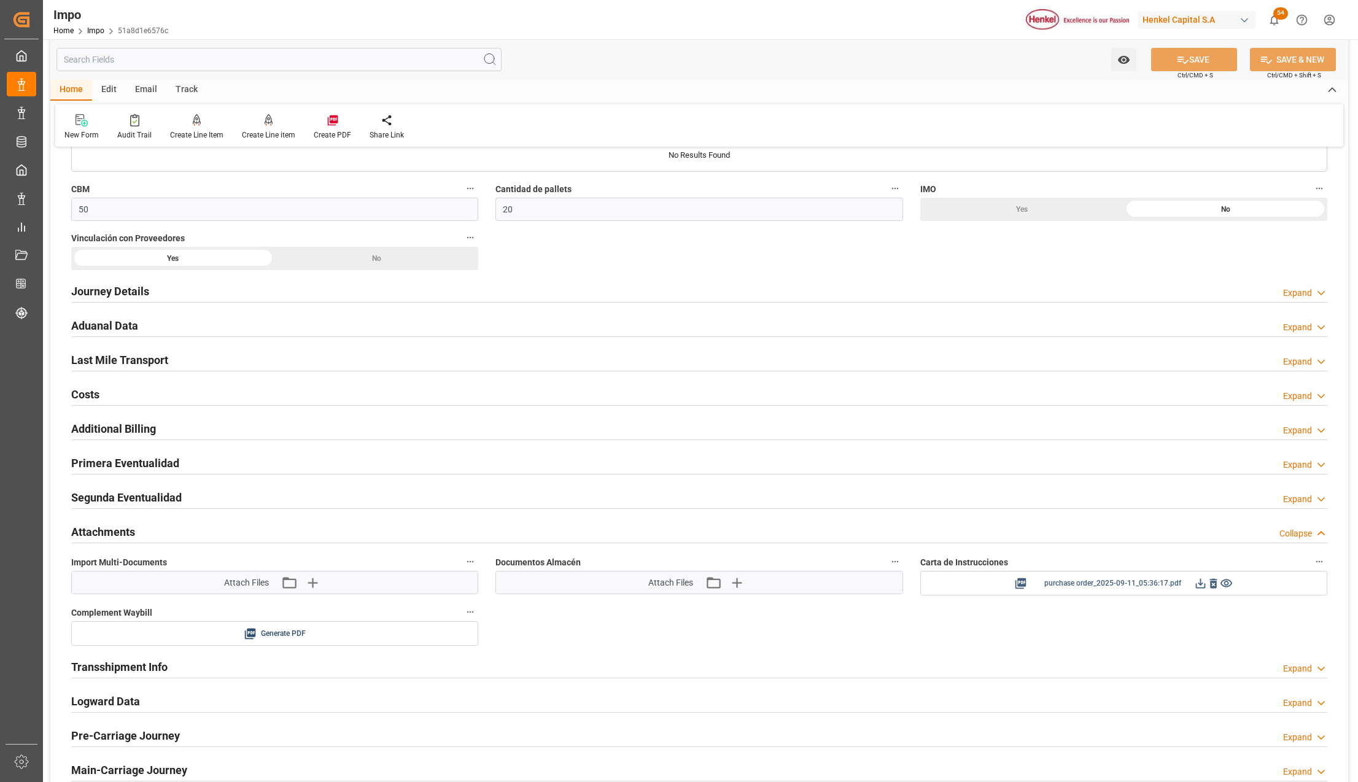
click at [1199, 589] on icon at bounding box center [1201, 584] width 10 height 10
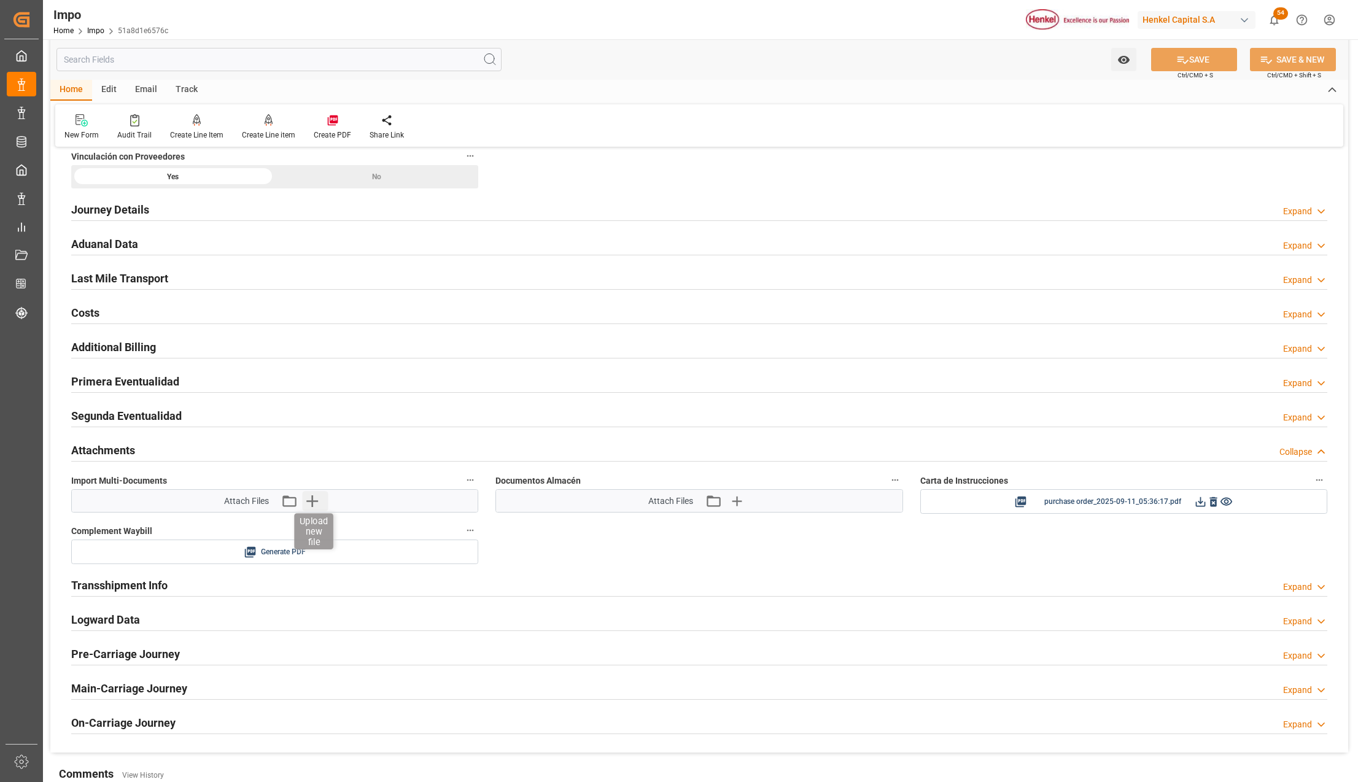
click at [313, 499] on icon "button" at bounding box center [312, 501] width 20 height 20
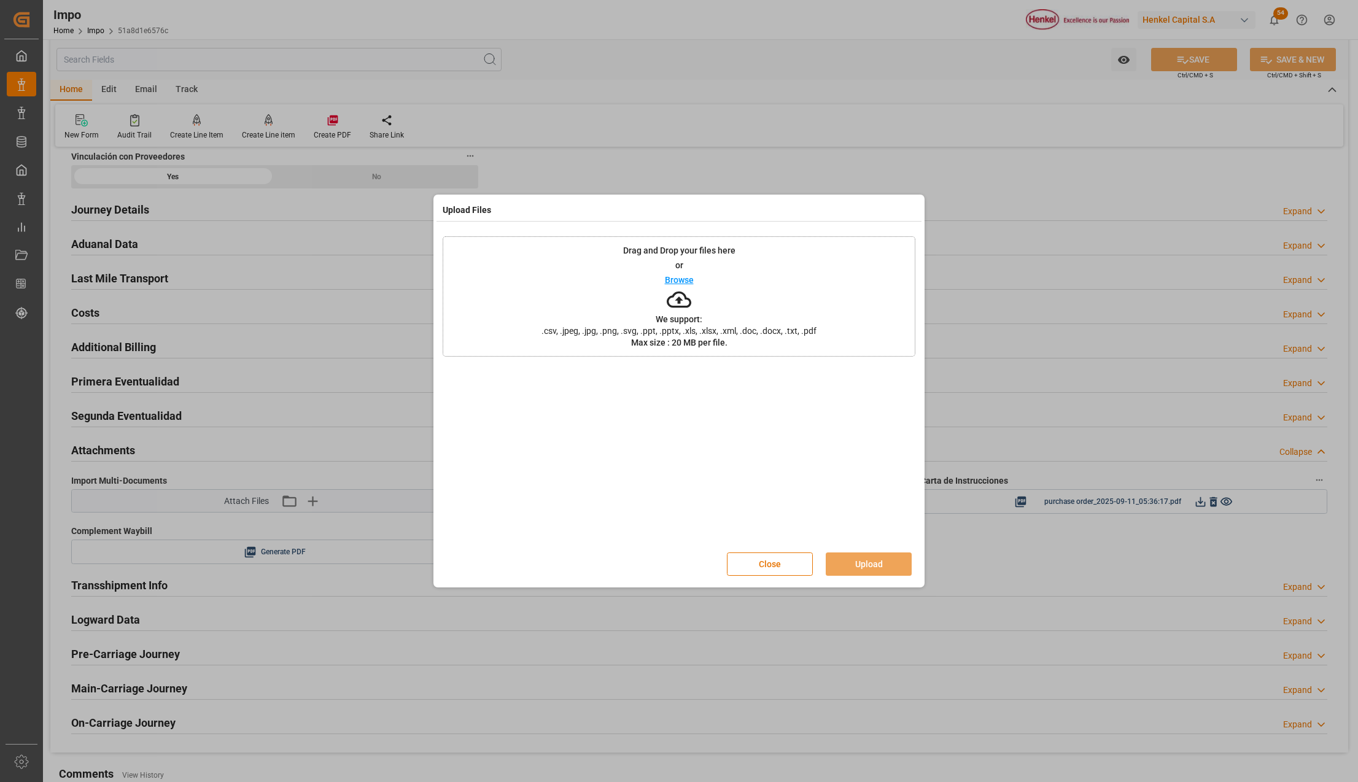
click at [696, 328] on span ".csv, .jpeg, .jpg, .png, .svg, .ppt, .pptx, .xls, .xlsx, .xml, .doc, .docx, .tx…" at bounding box center [679, 331] width 291 height 9
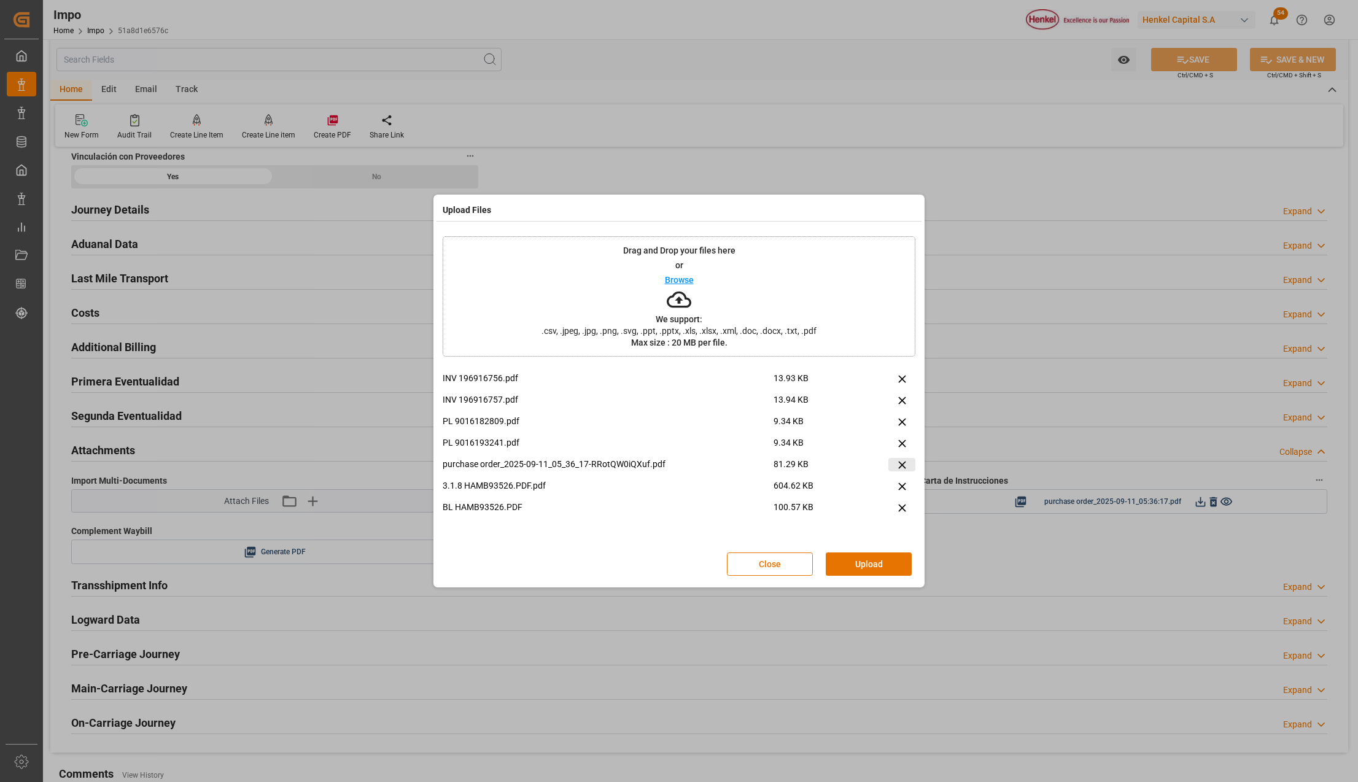
click at [900, 462] on icon at bounding box center [902, 465] width 13 height 13
click at [889, 577] on div "Close Upload" at bounding box center [679, 564] width 473 height 41
click at [885, 569] on button "Upload" at bounding box center [869, 564] width 86 height 23
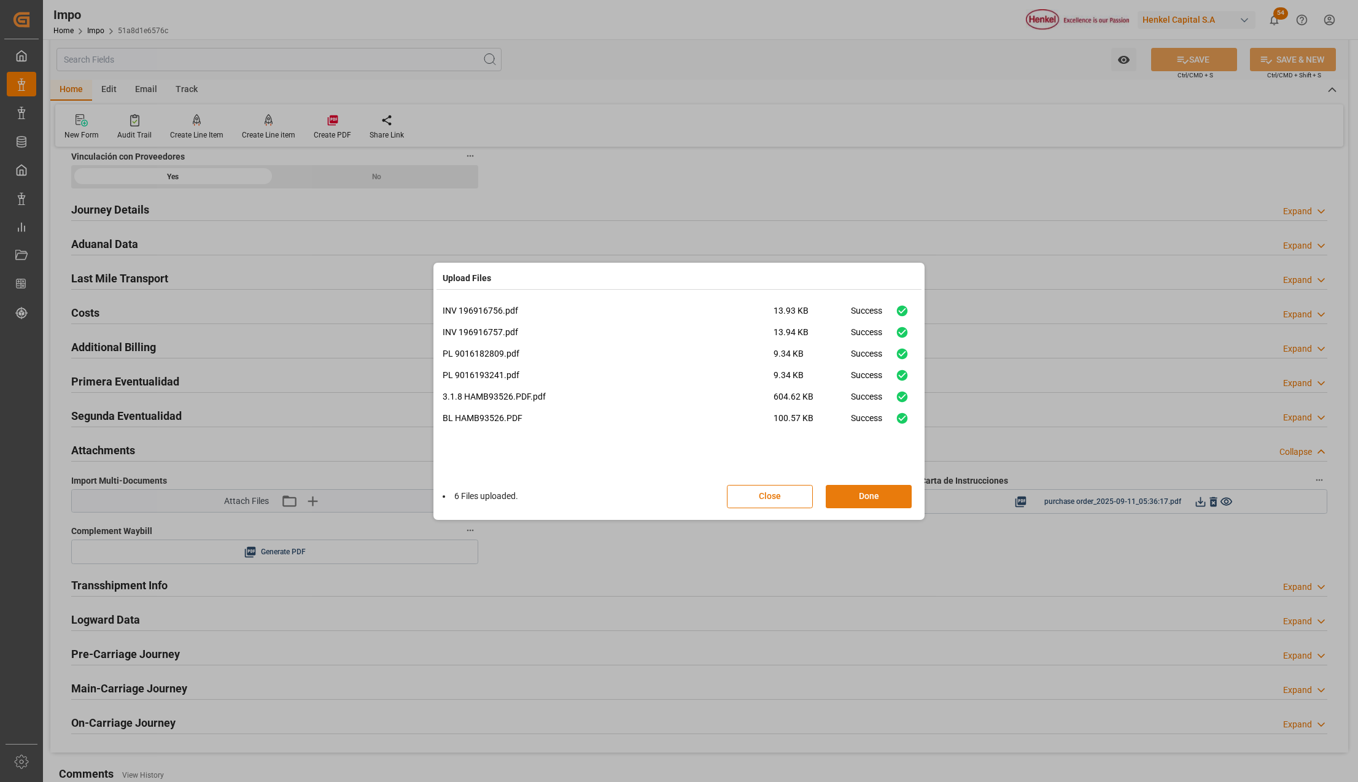
drag, startPoint x: 865, startPoint y: 497, endPoint x: 1141, endPoint y: 260, distance: 363.6
click at [865, 497] on button "Done" at bounding box center [869, 496] width 86 height 23
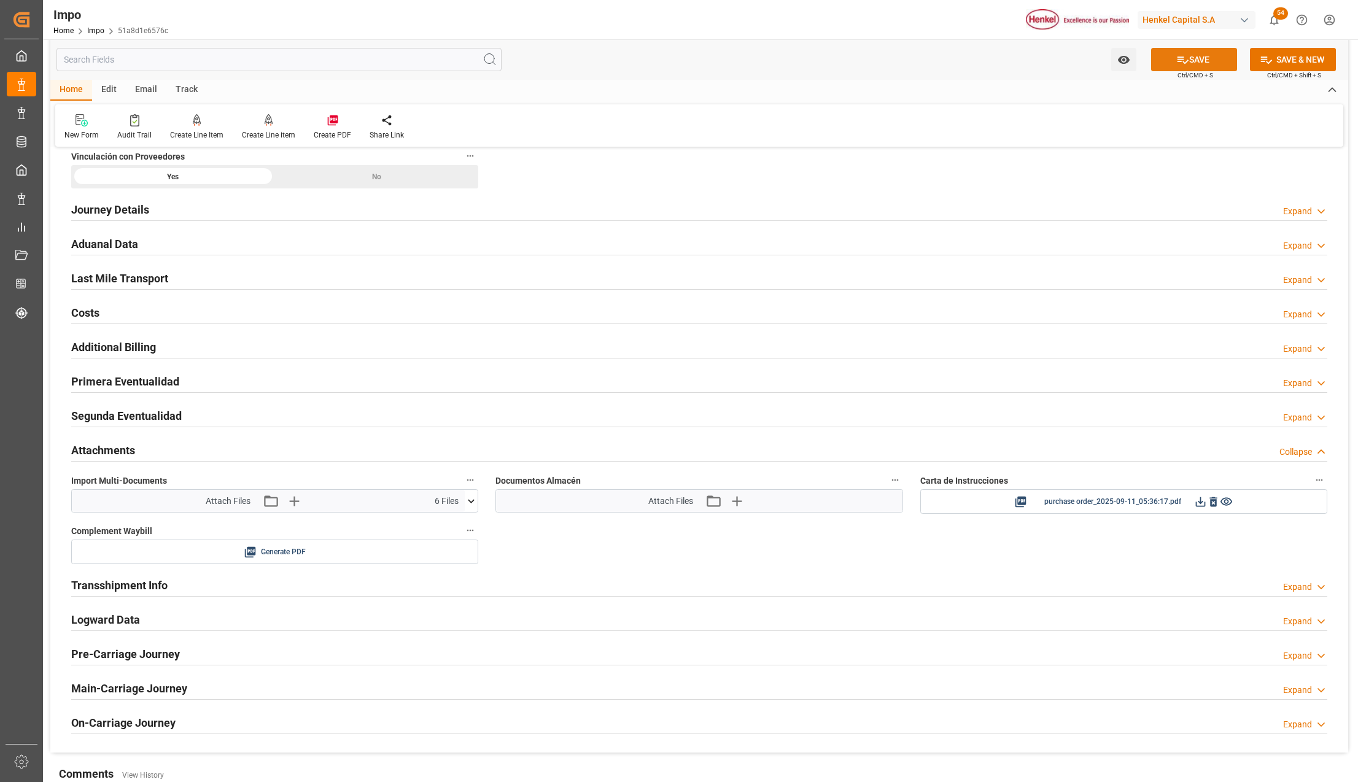
click at [1207, 67] on button "SAVE" at bounding box center [1194, 59] width 86 height 23
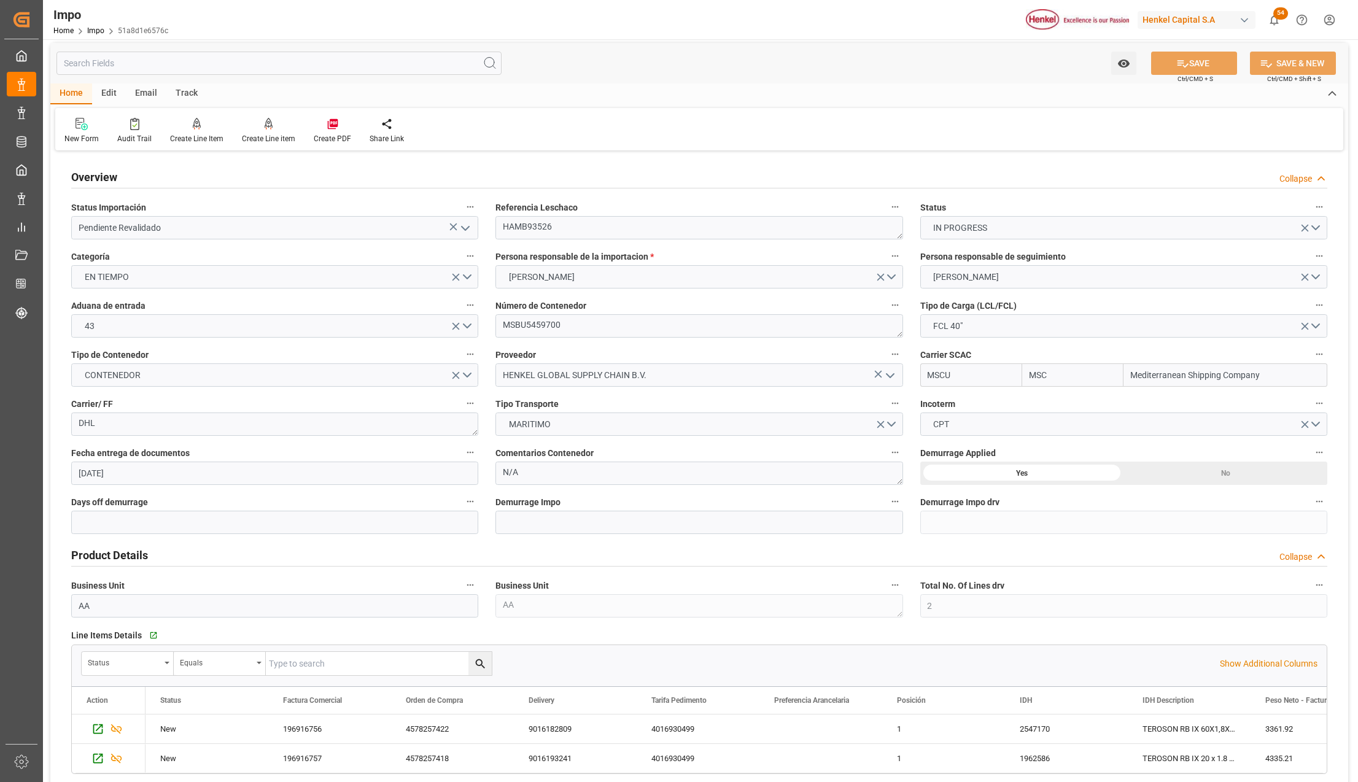
scroll to position [0, 0]
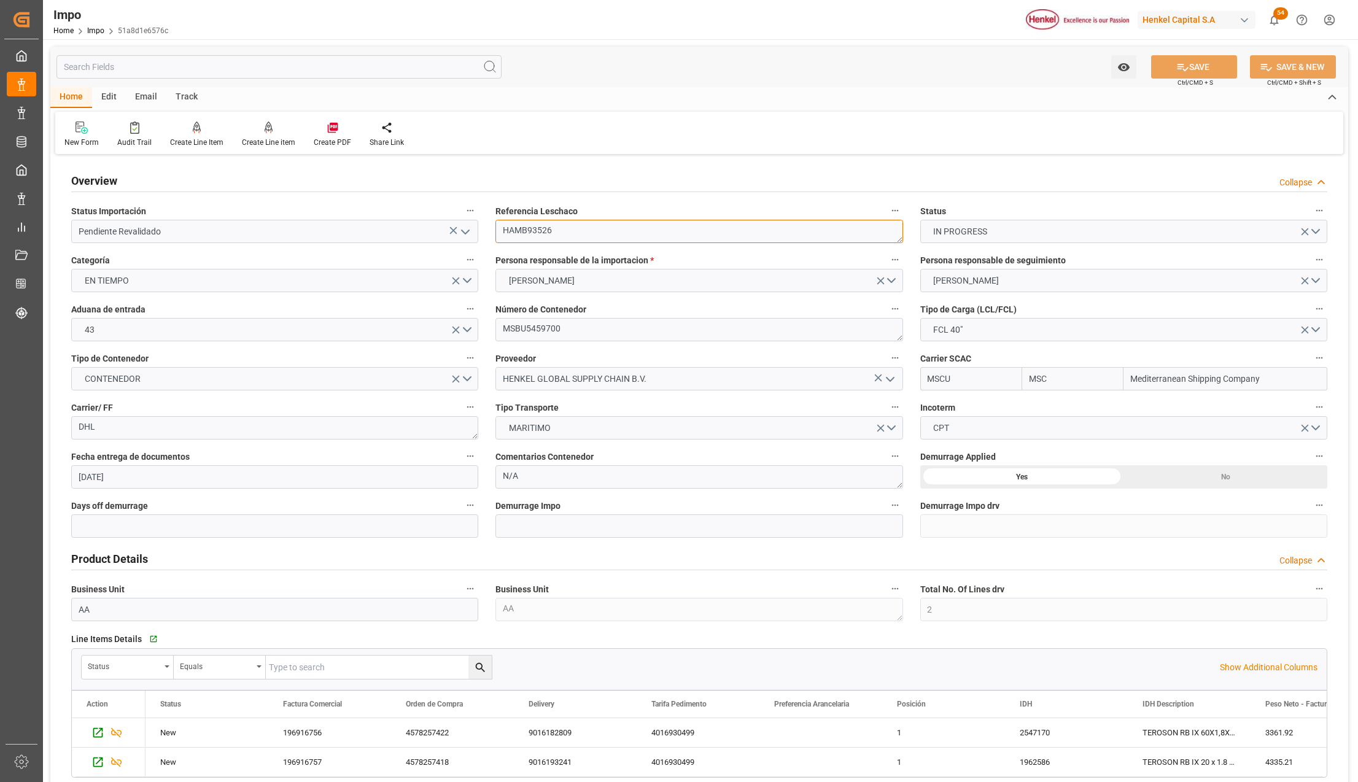
click at [524, 227] on textarea "HAMB93526" at bounding box center [699, 231] width 407 height 23
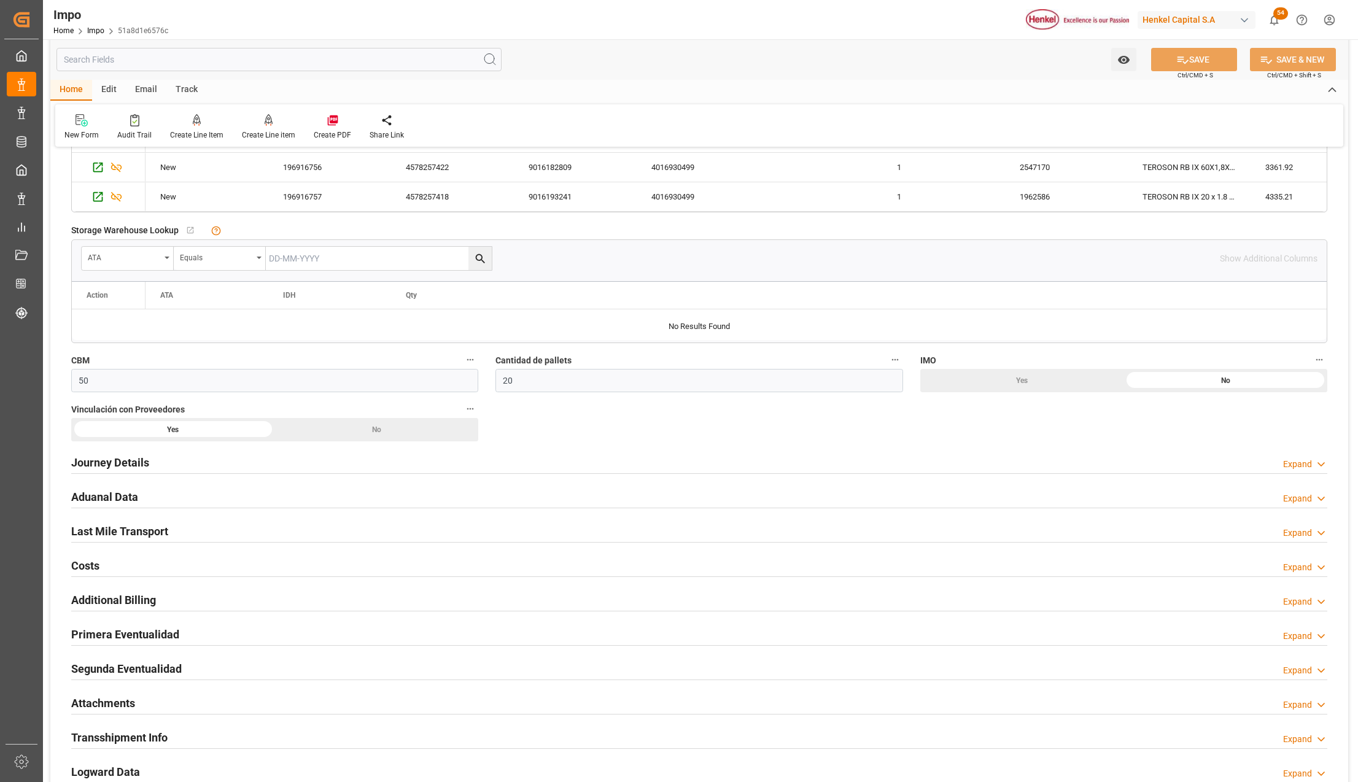
scroll to position [573, 0]
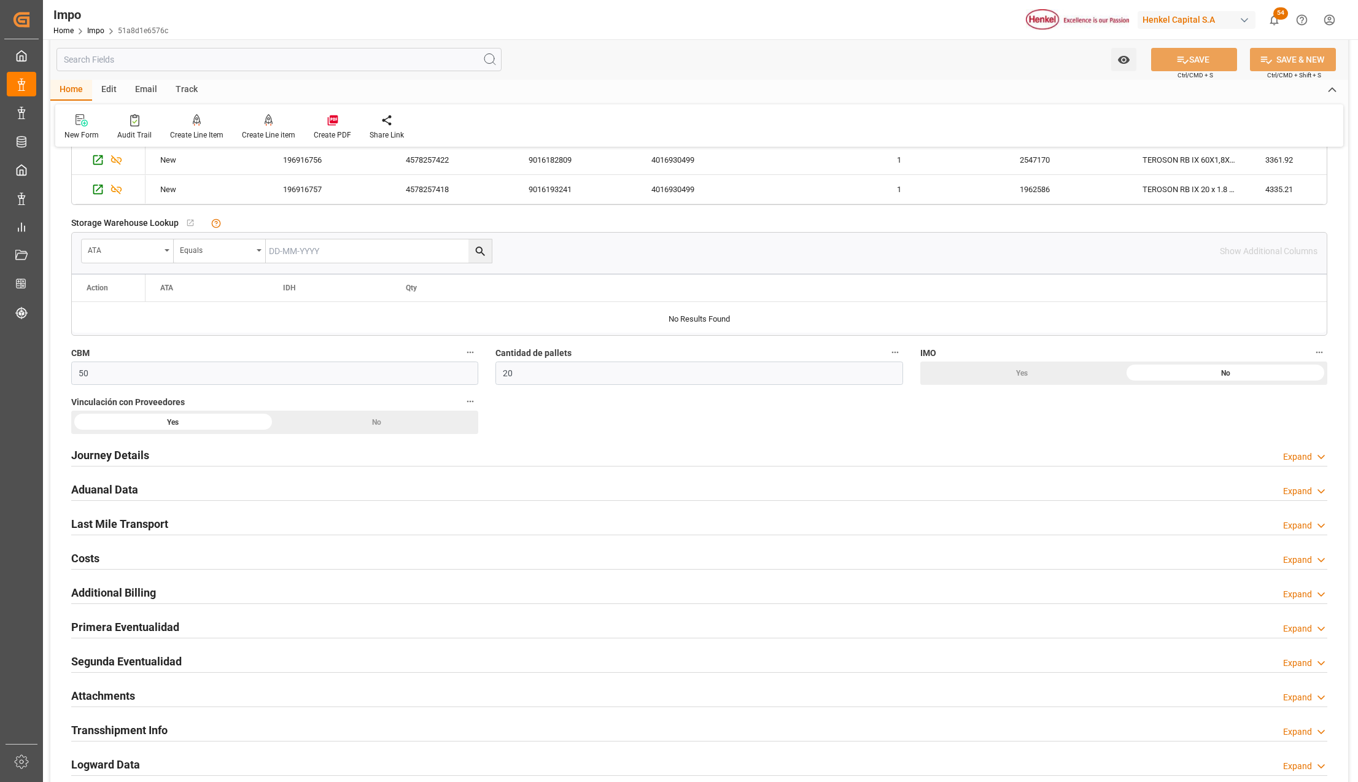
click at [109, 698] on h2 "Attachments" at bounding box center [103, 696] width 64 height 17
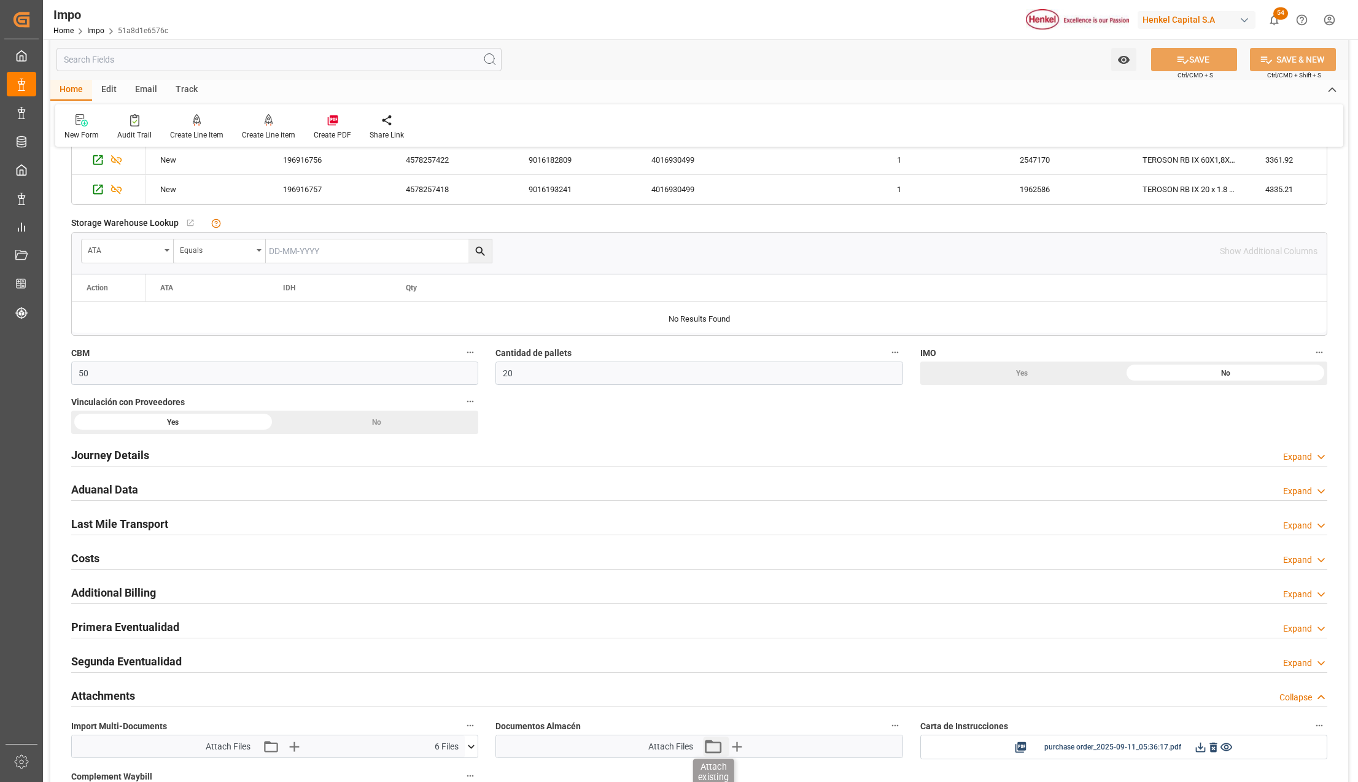
click at [712, 750] on icon "button" at bounding box center [713, 747] width 20 height 20
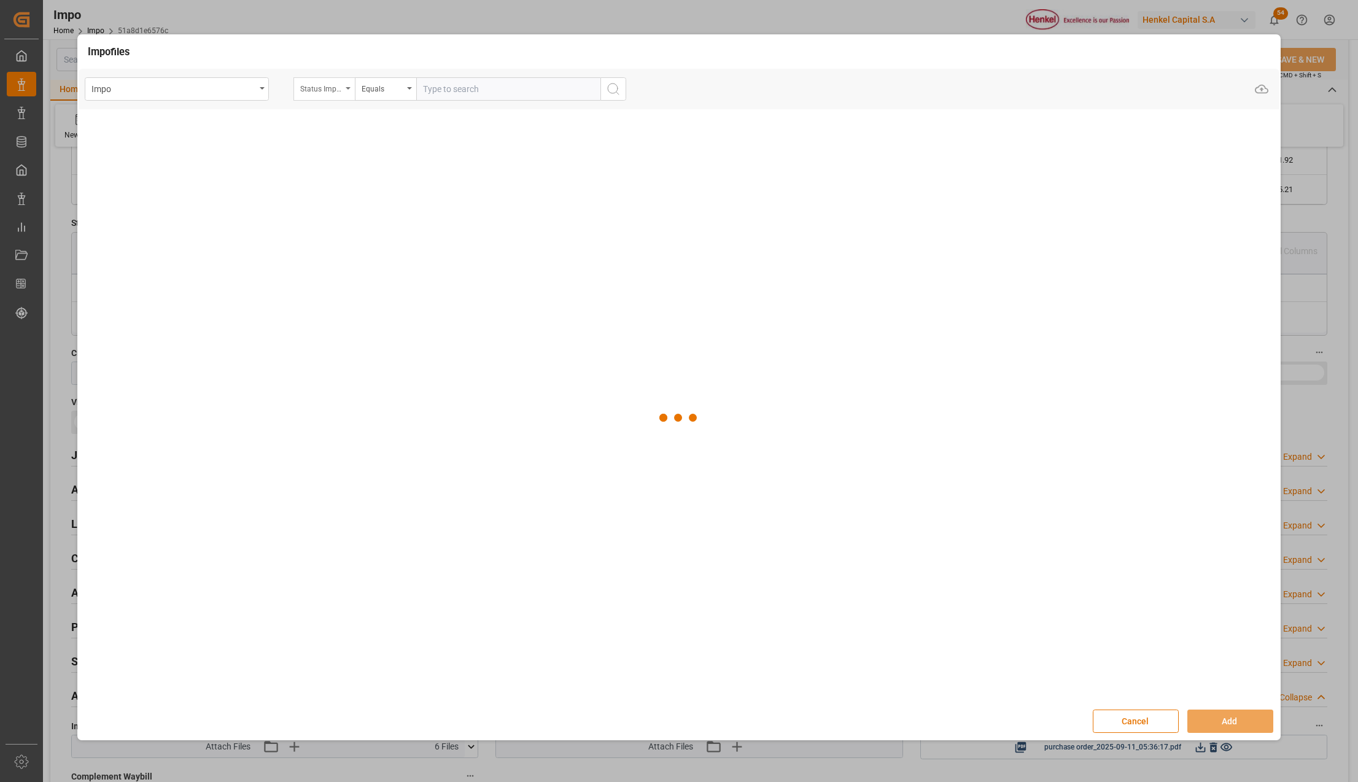
click at [337, 85] on div "Status Importación" at bounding box center [321, 87] width 42 height 14
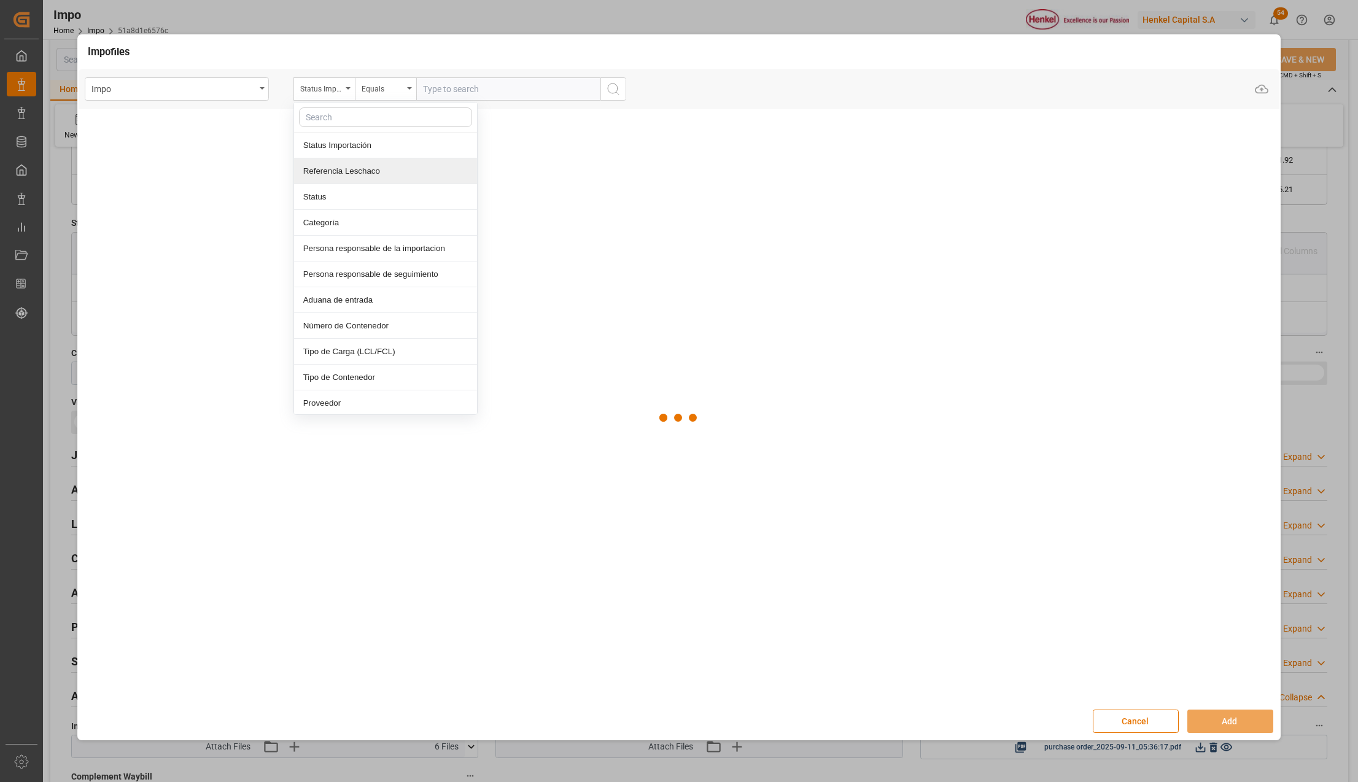
click at [362, 170] on div "Referencia Leschaco" at bounding box center [385, 171] width 183 height 26
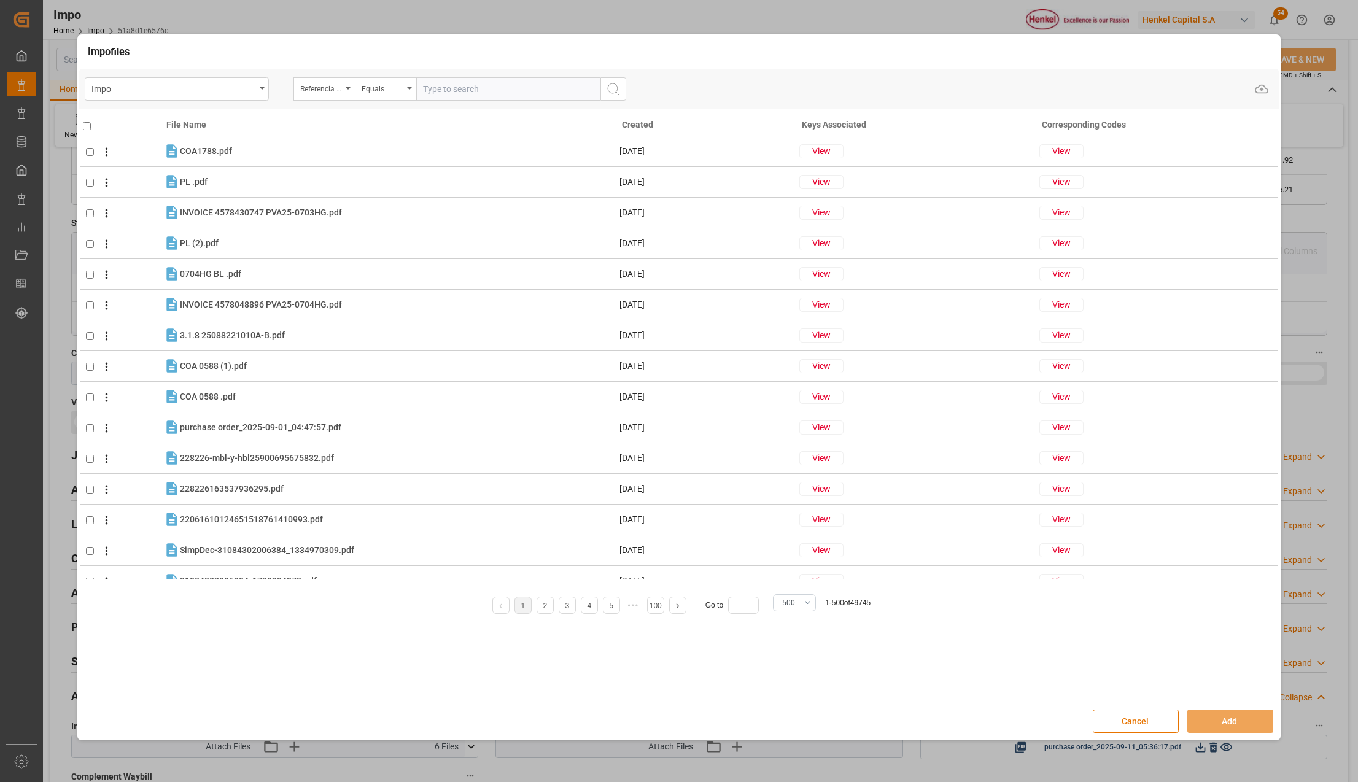
click at [494, 96] on input "text" at bounding box center [508, 88] width 184 height 23
paste input "HAMB93526"
type input "HAMB93526"
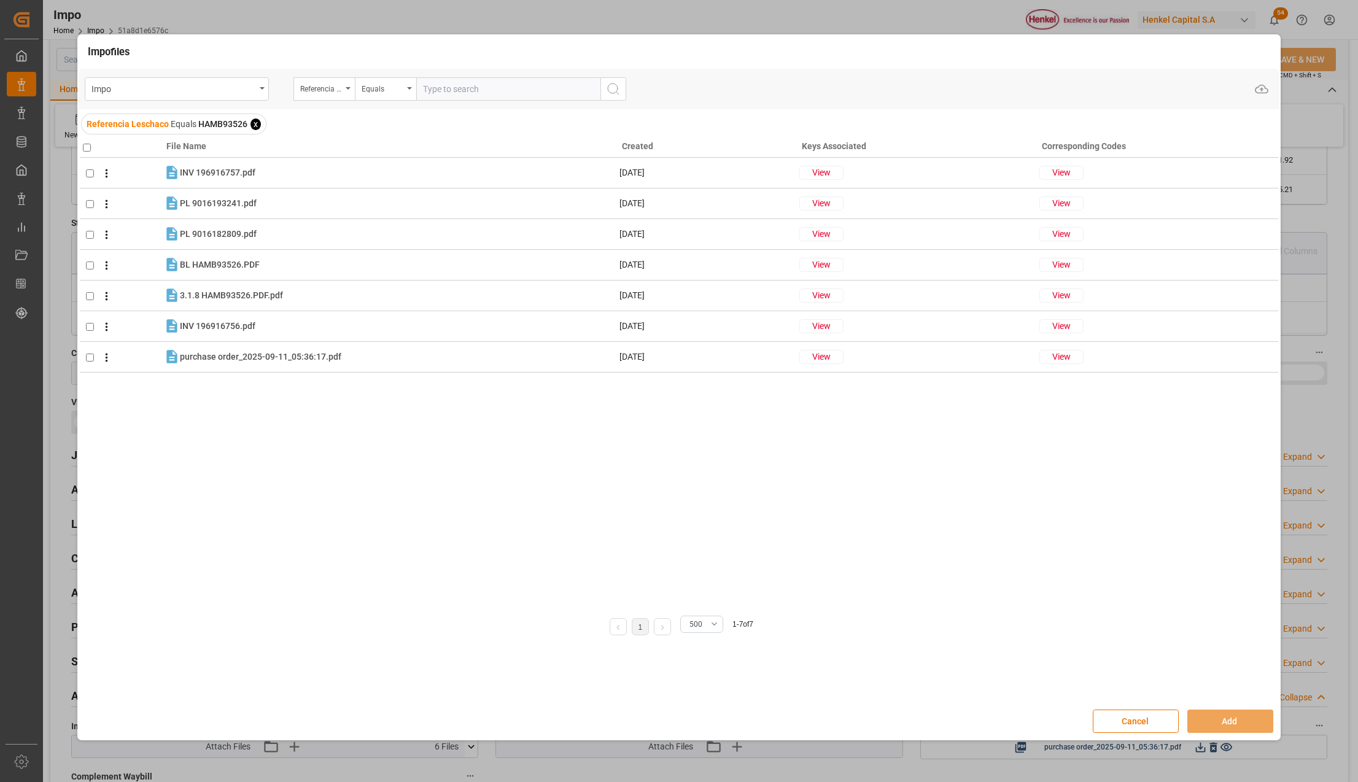
click at [84, 150] on input "checkbox" at bounding box center [87, 148] width 8 height 8
checkbox input "true"
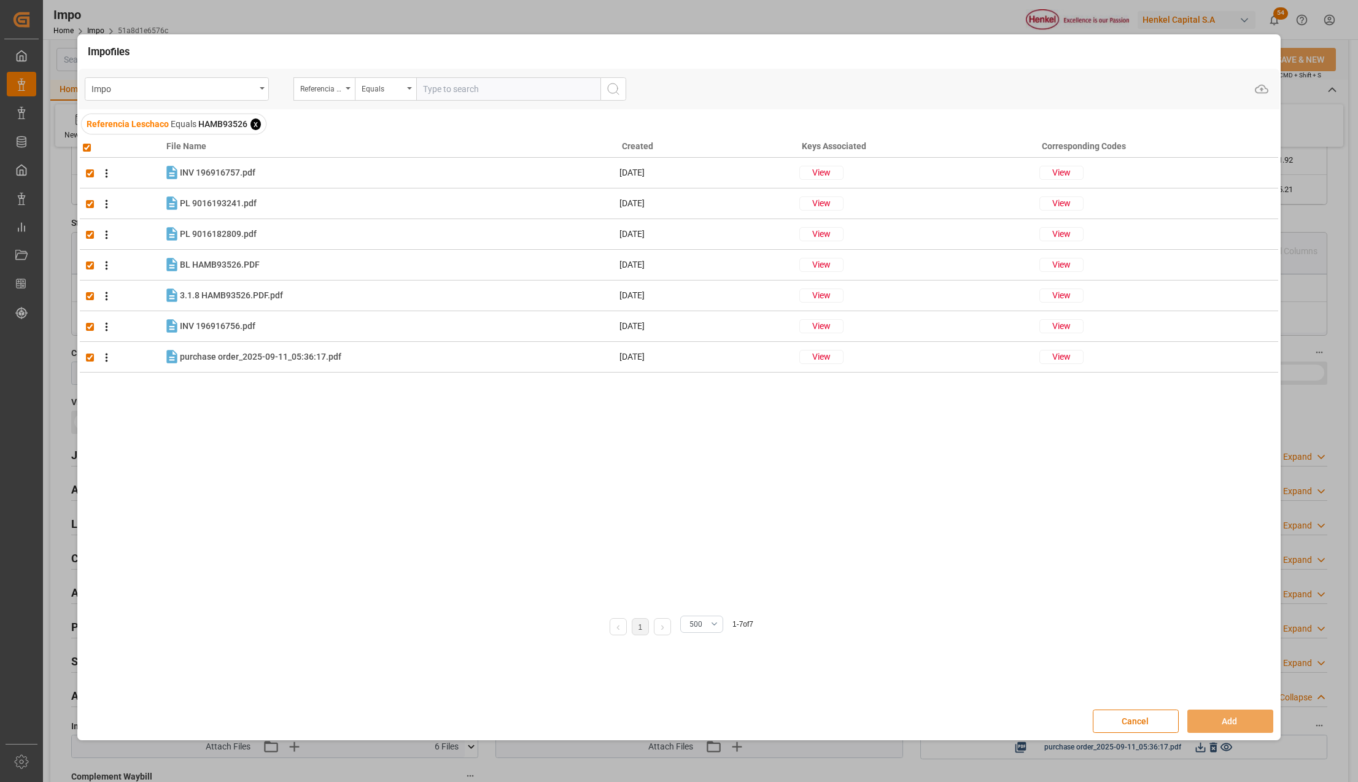
checkbox input "true"
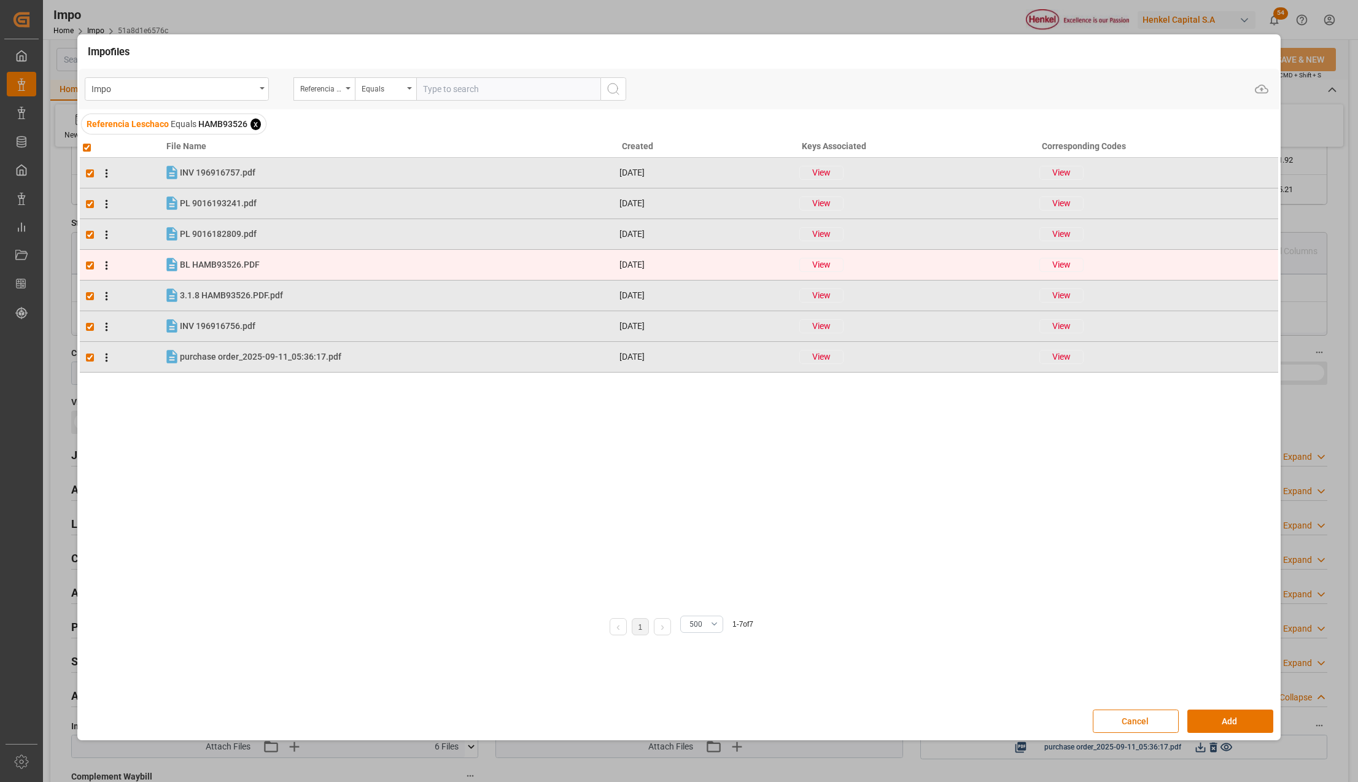
click at [90, 266] on input "checkbox" at bounding box center [90, 266] width 8 height 8
checkbox input "false"
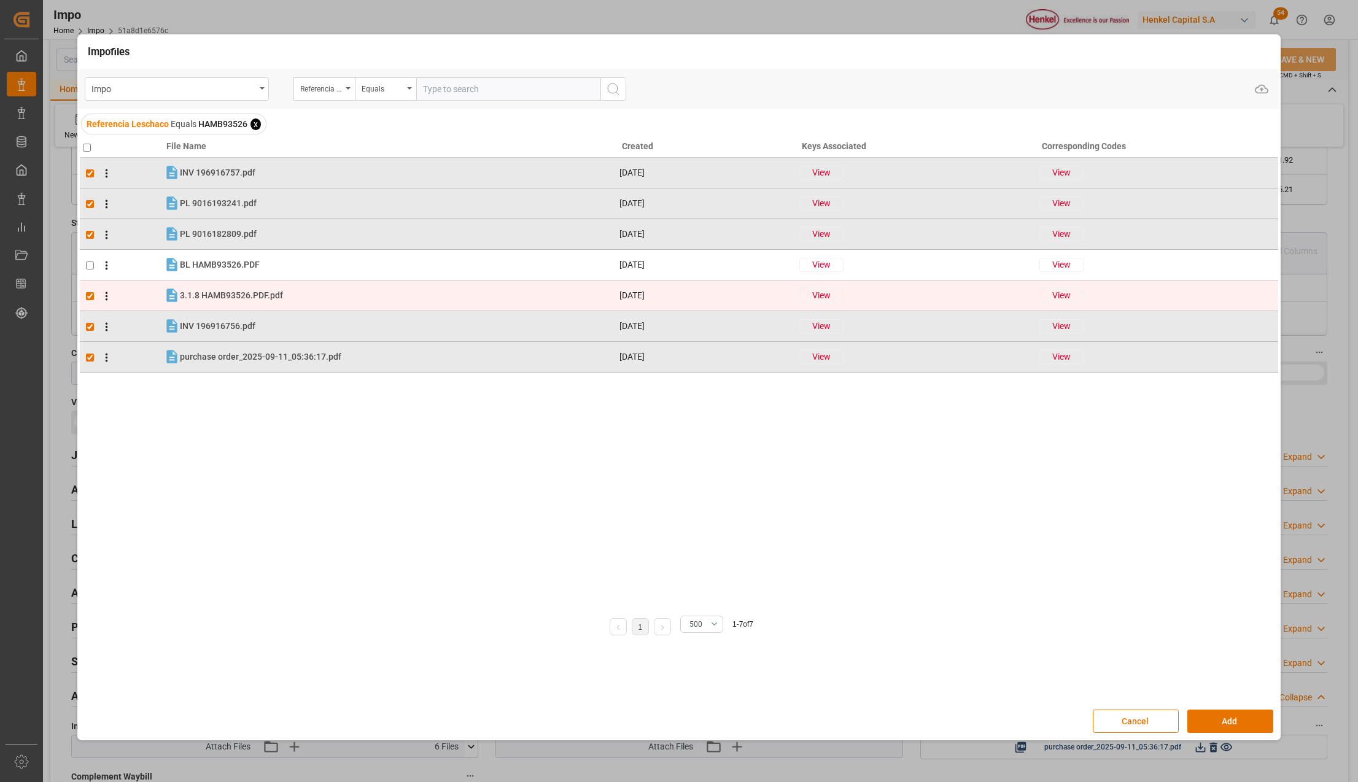
click at [90, 291] on td at bounding box center [122, 296] width 84 height 31
checkbox input "false"
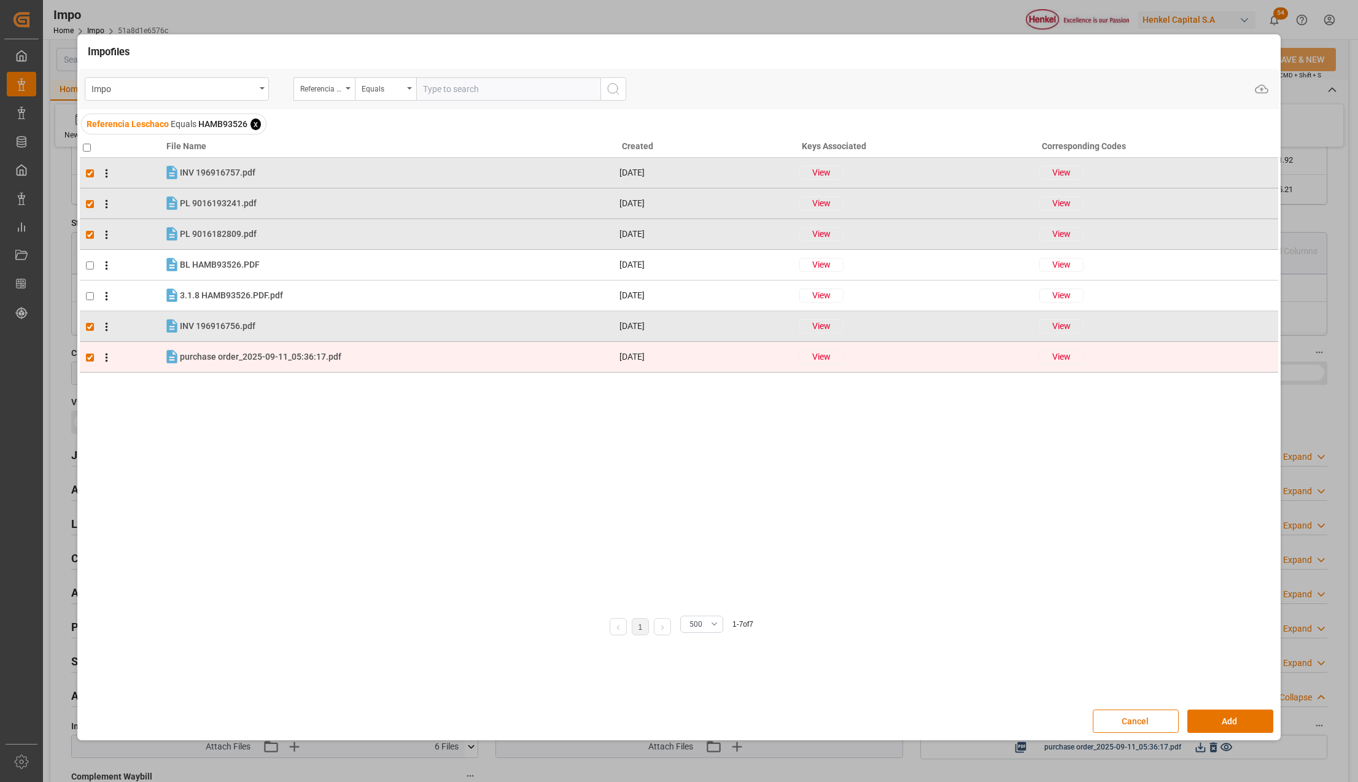
click at [90, 357] on input "checkbox" at bounding box center [90, 358] width 8 height 8
checkbox input "false"
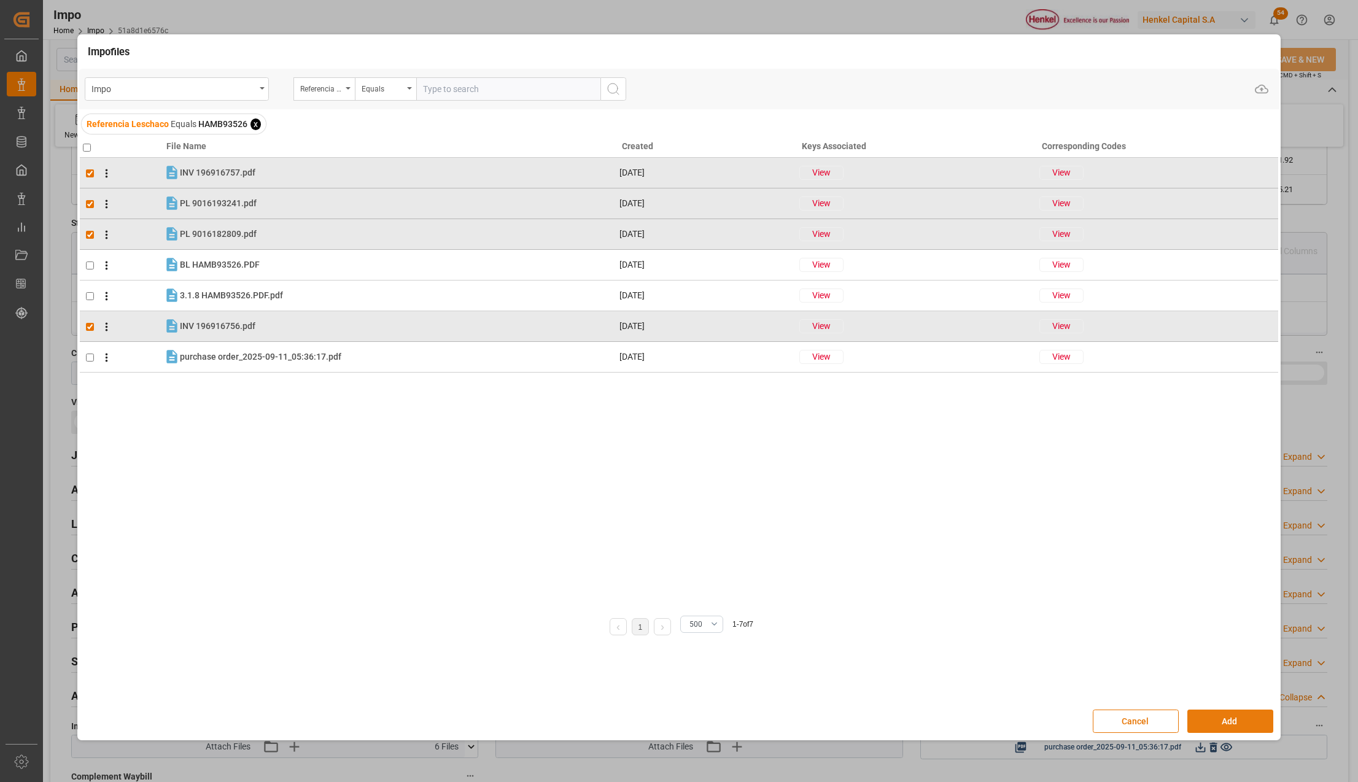
click at [1219, 730] on button "Add" at bounding box center [1231, 721] width 86 height 23
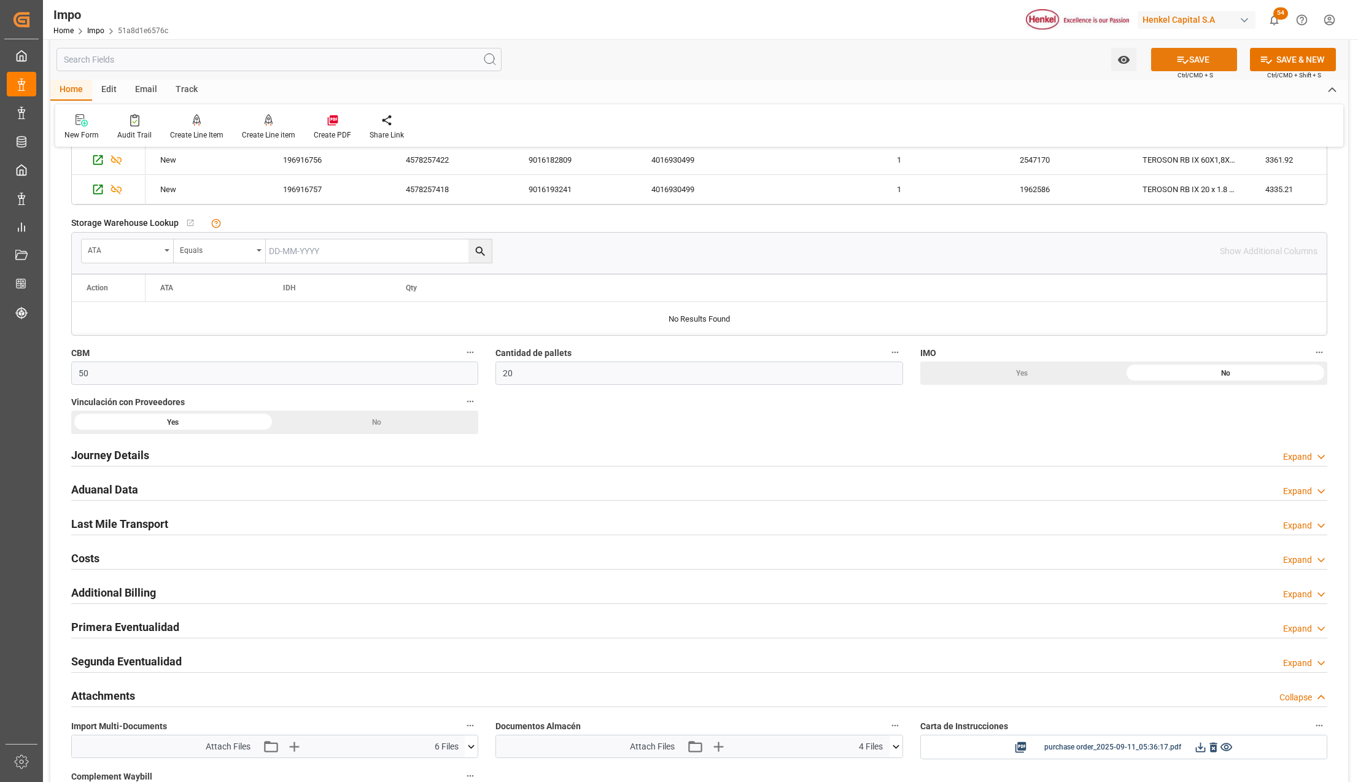
click at [1201, 54] on button "SAVE" at bounding box center [1194, 59] width 86 height 23
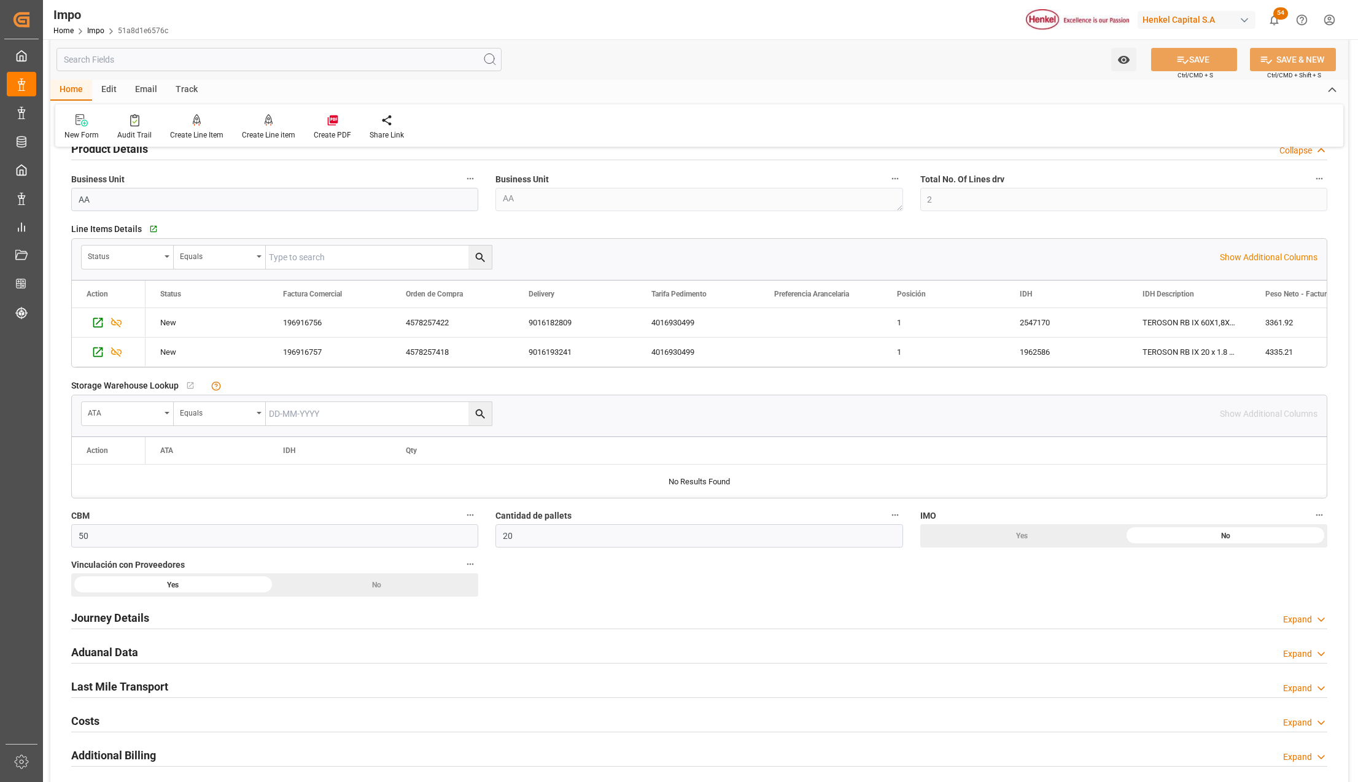
scroll to position [82, 0]
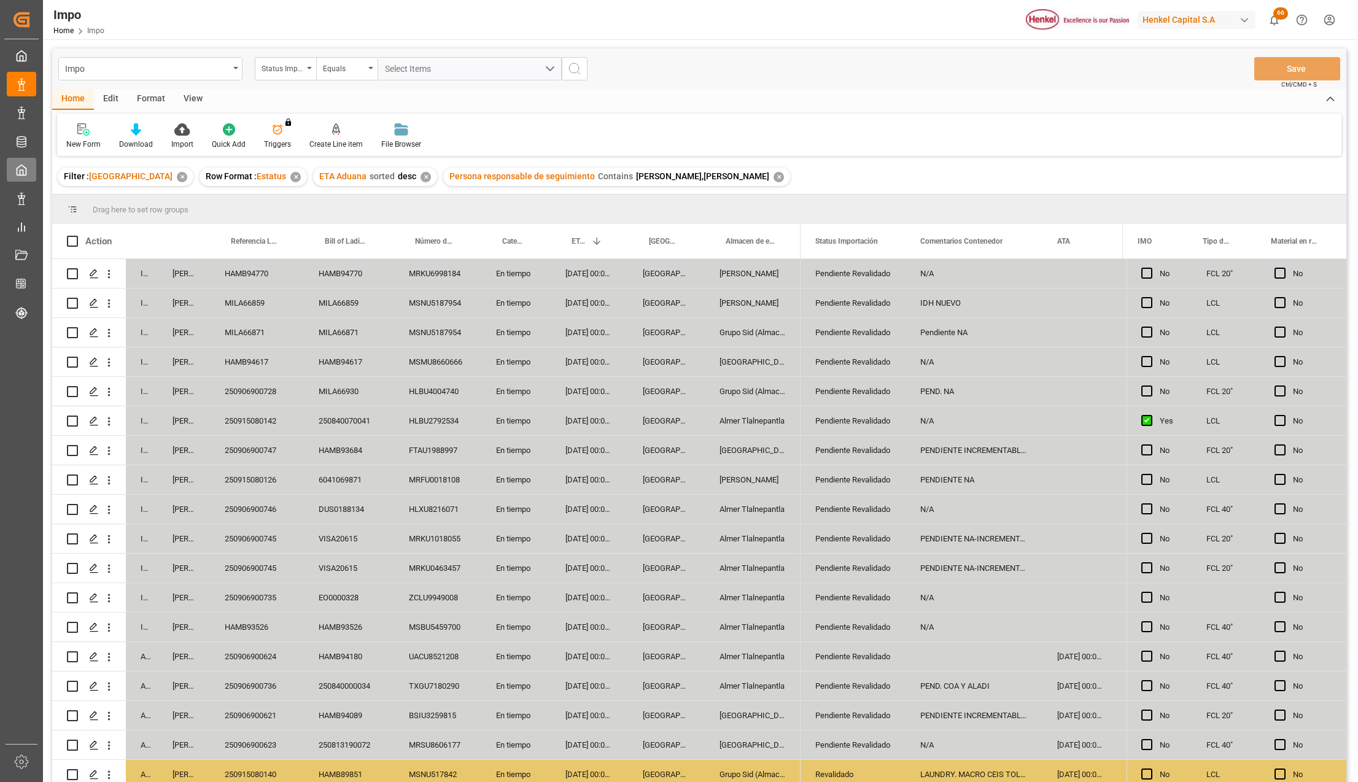
scroll to position [273, 0]
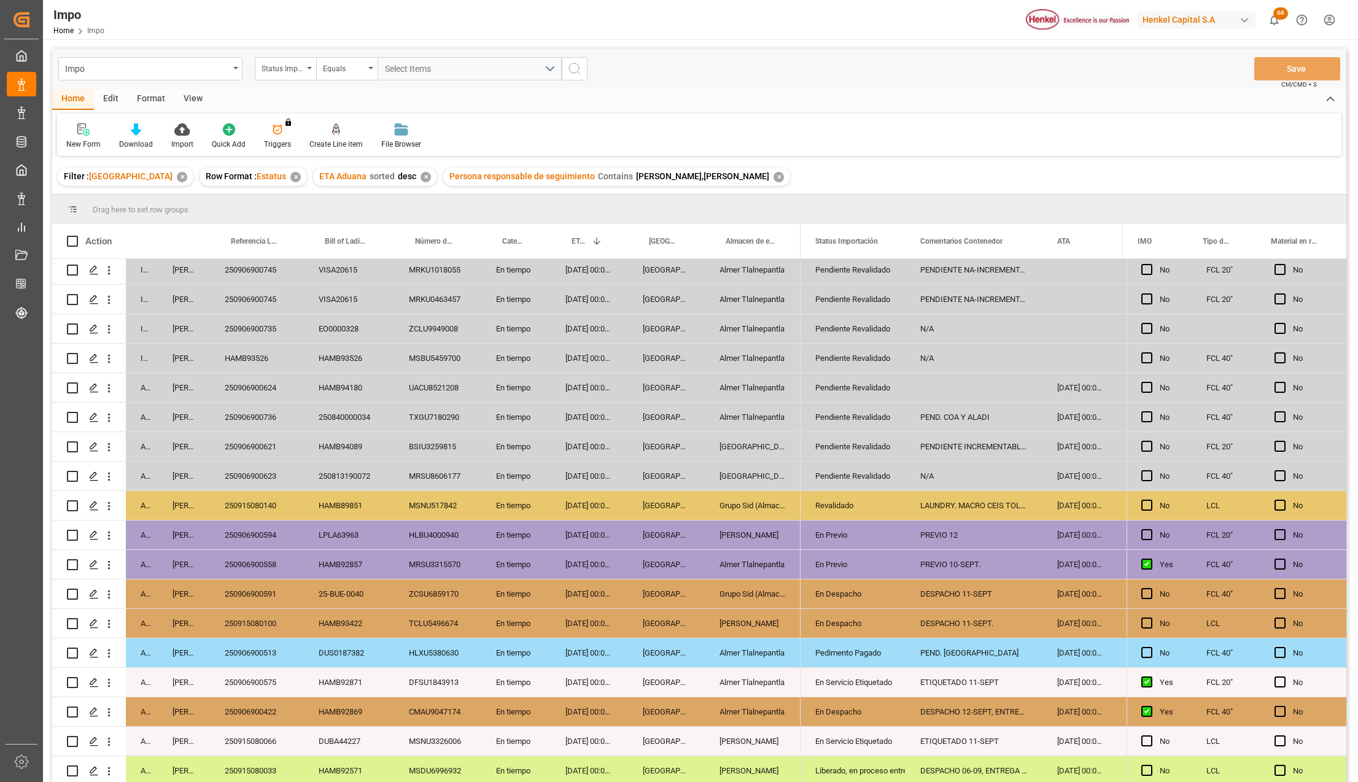
click at [855, 622] on div "En Despacho" at bounding box center [853, 624] width 76 height 28
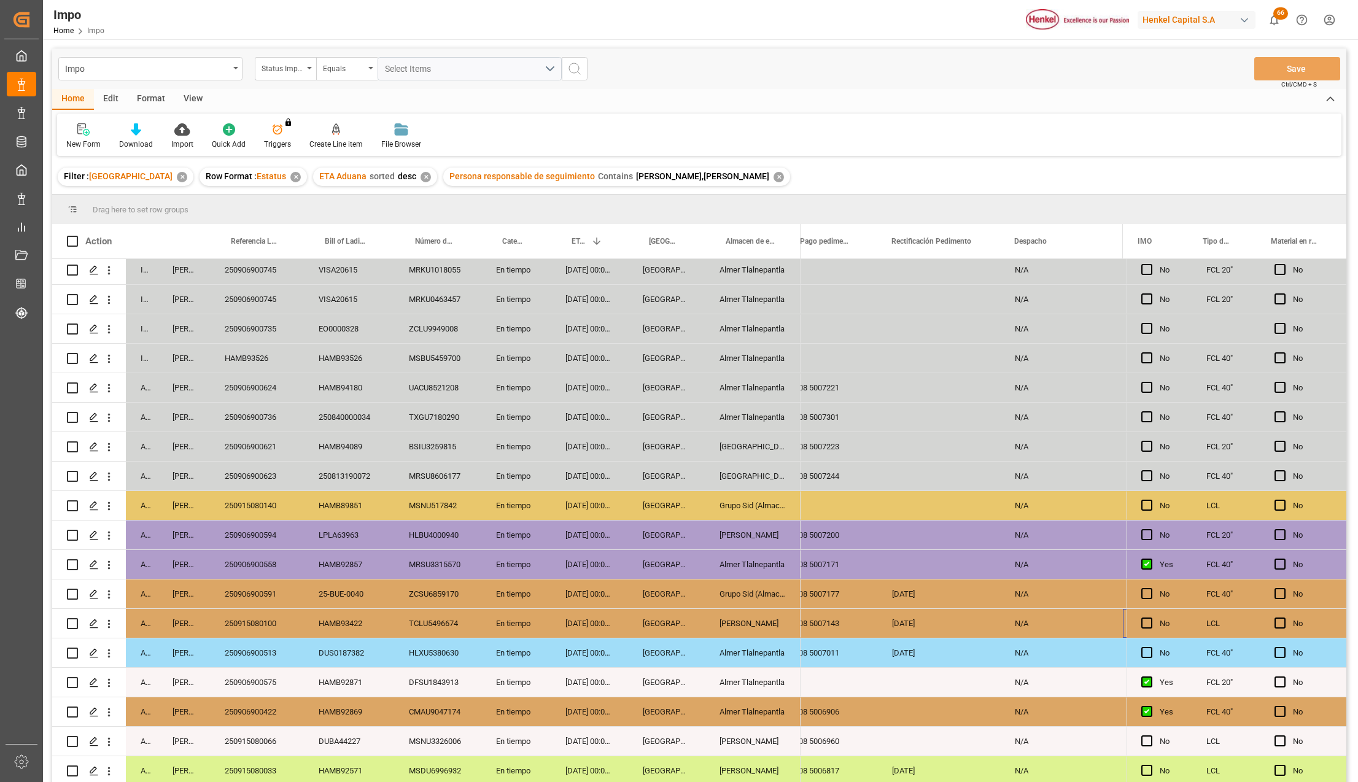
scroll to position [0, 3130]
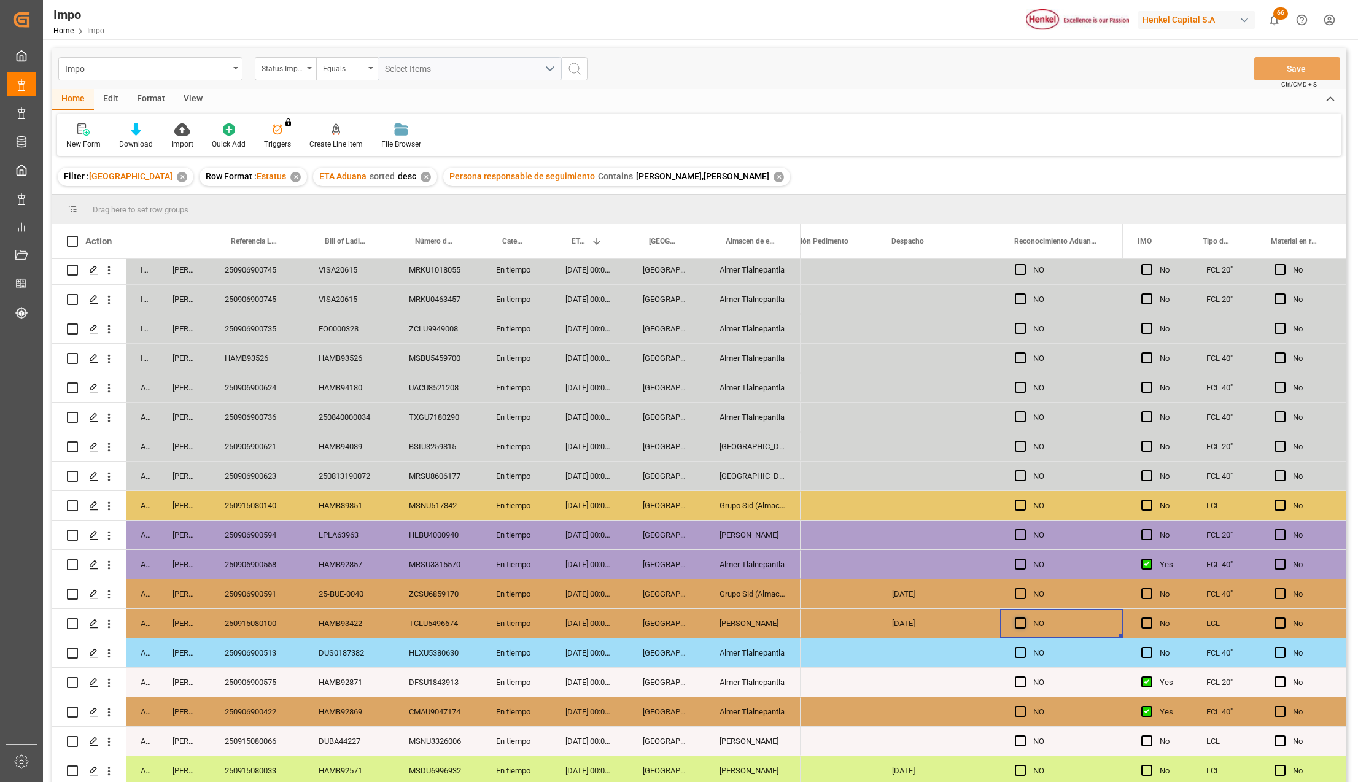
click span "Press SPACE to select this row."
click input "Press SPACE to select this row."
click div "11-06-2024"
click div "TCLU5496674"
click button "Save"
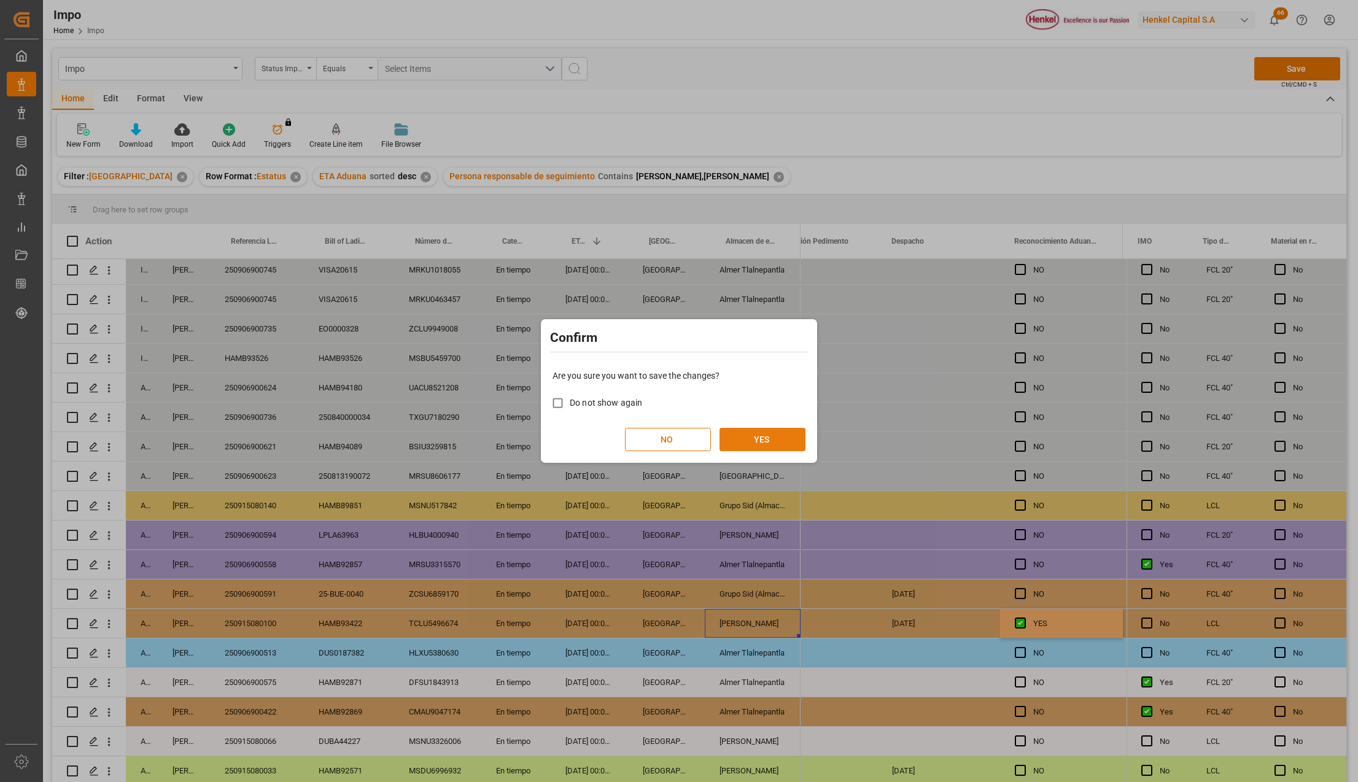
click button "YES"
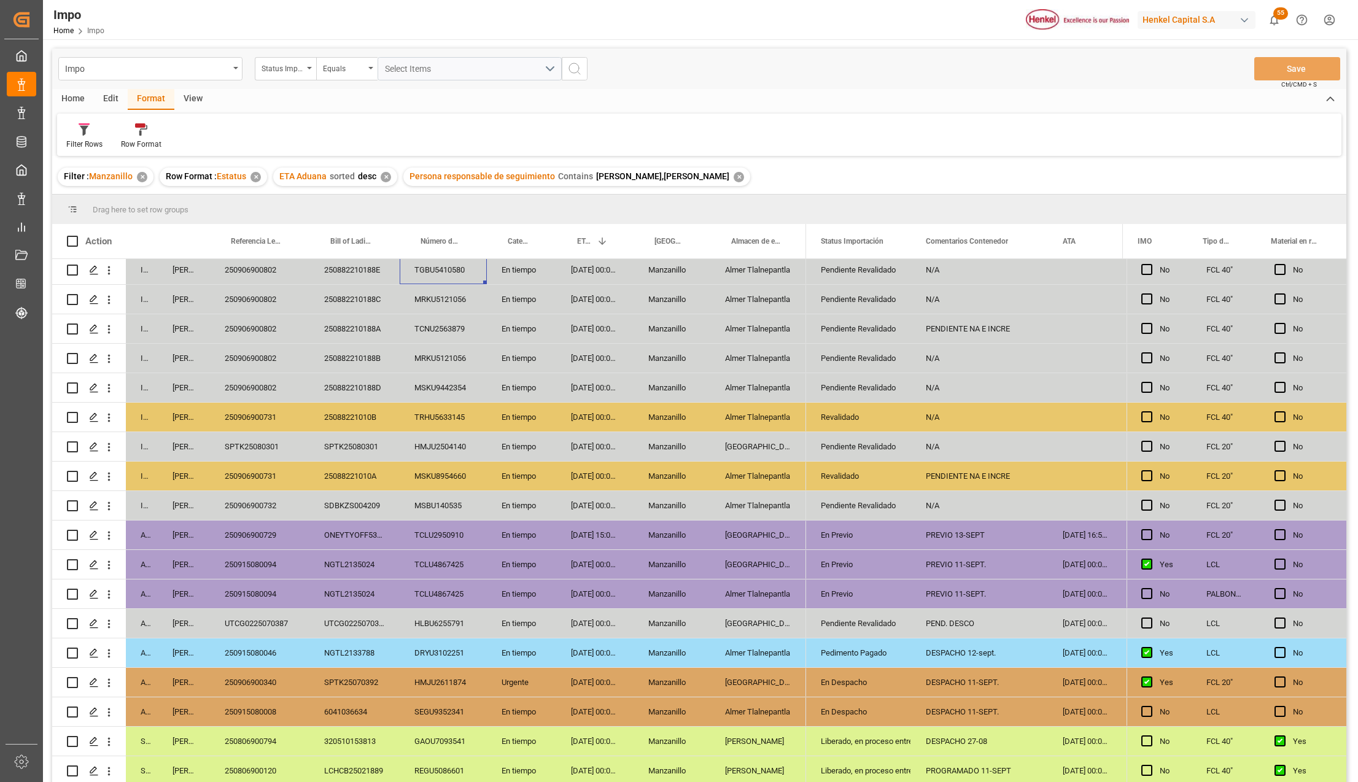
scroll to position [163, 0]
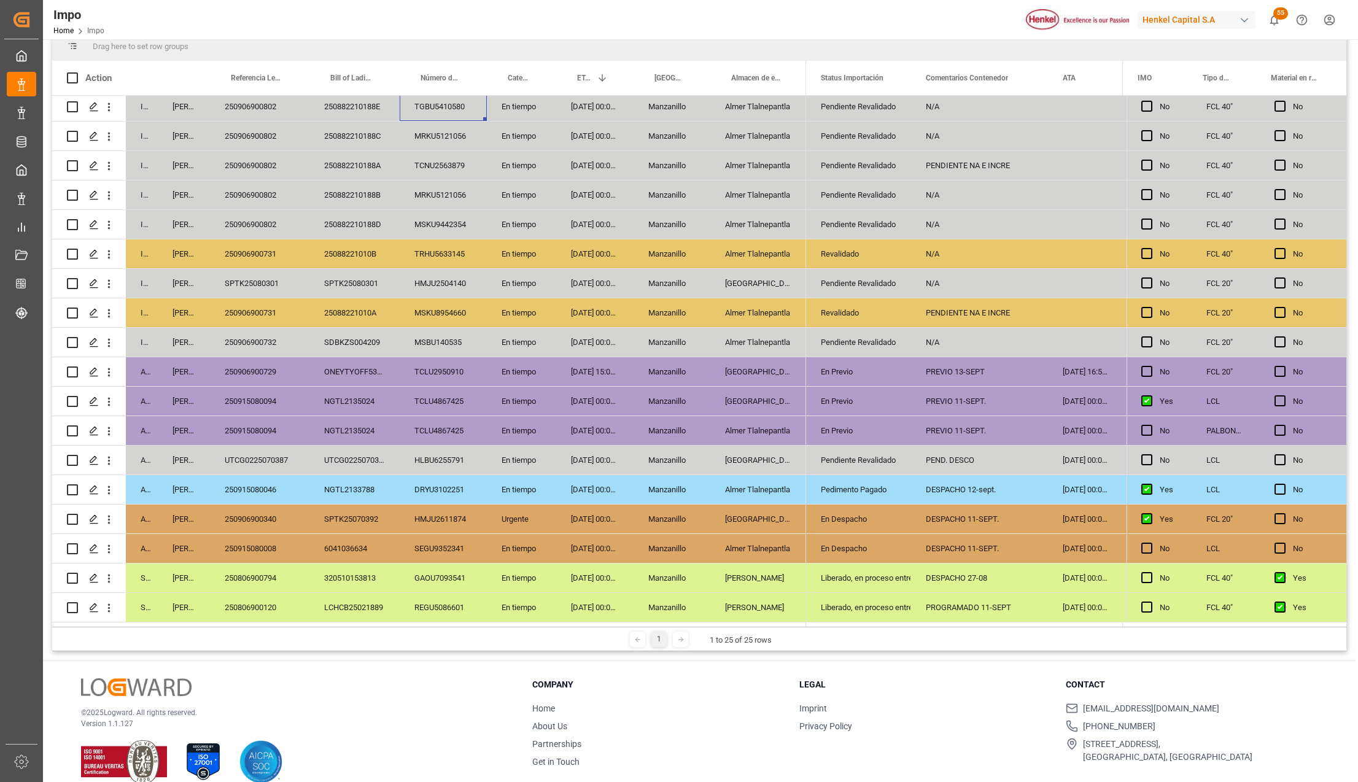
click at [857, 573] on div "Liberado, en proceso entrega" at bounding box center [859, 578] width 76 height 28
click at [895, 598] on div "Liberado, en proceso entrega" at bounding box center [859, 608] width 76 height 28
click at [182, 605] on div "Karla Chavez" at bounding box center [184, 607] width 52 height 29
click at [398, 608] on div "LCHCB25021889" at bounding box center [354, 607] width 90 height 29
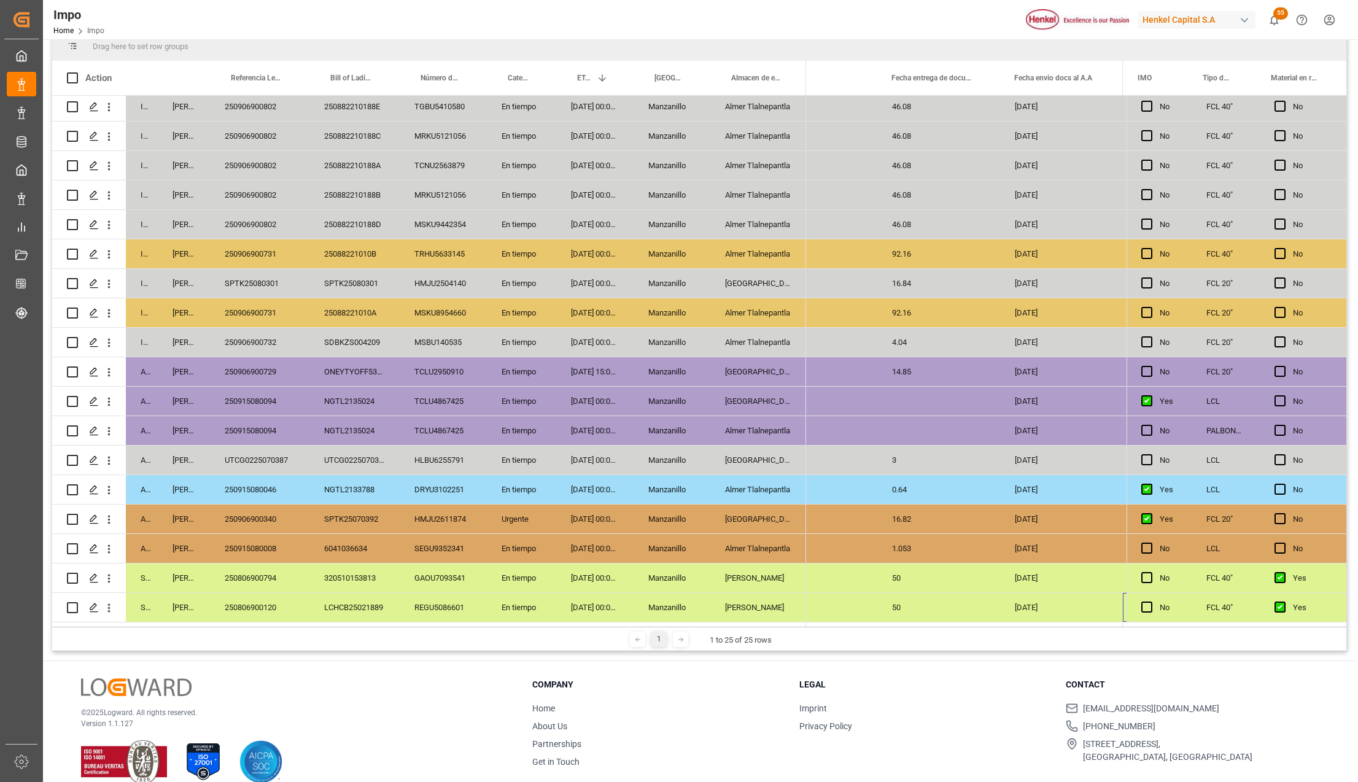
scroll to position [0, 0]
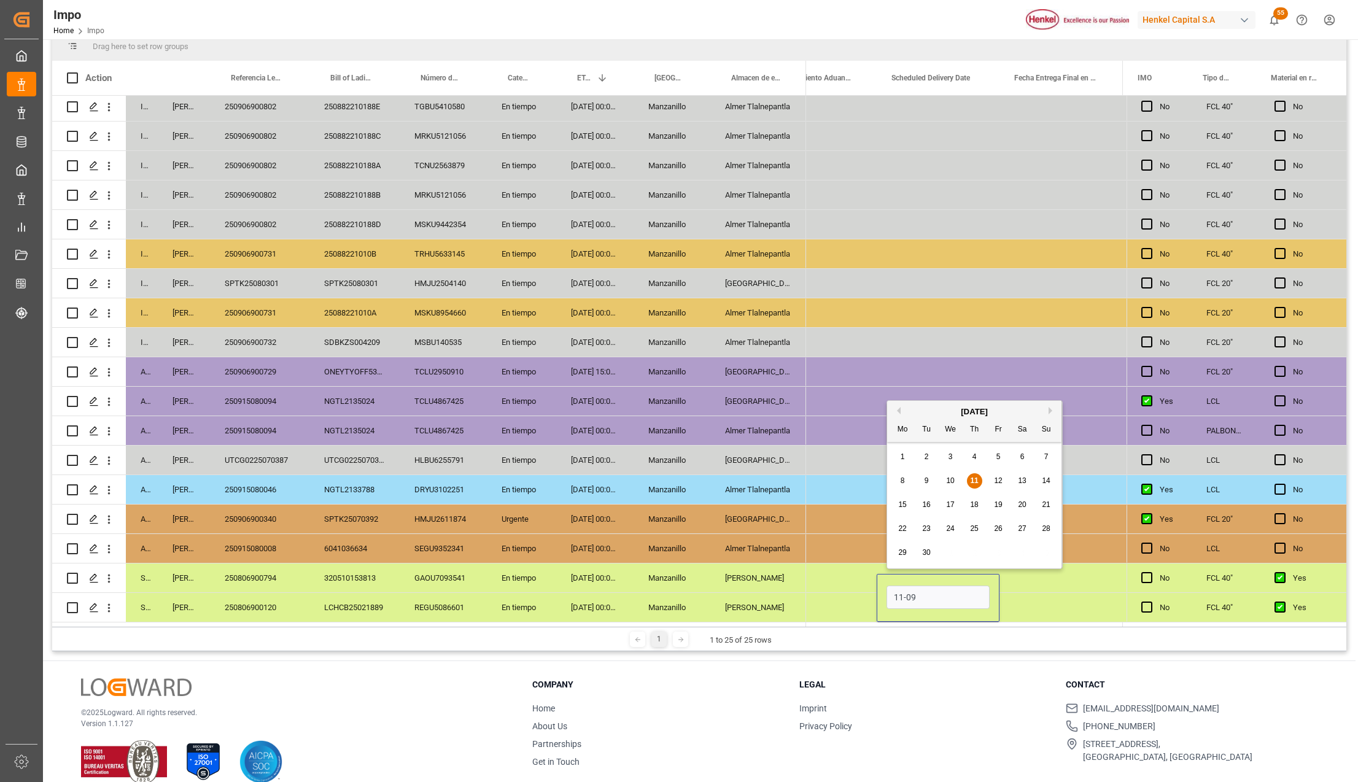
type input "11-09-2025"
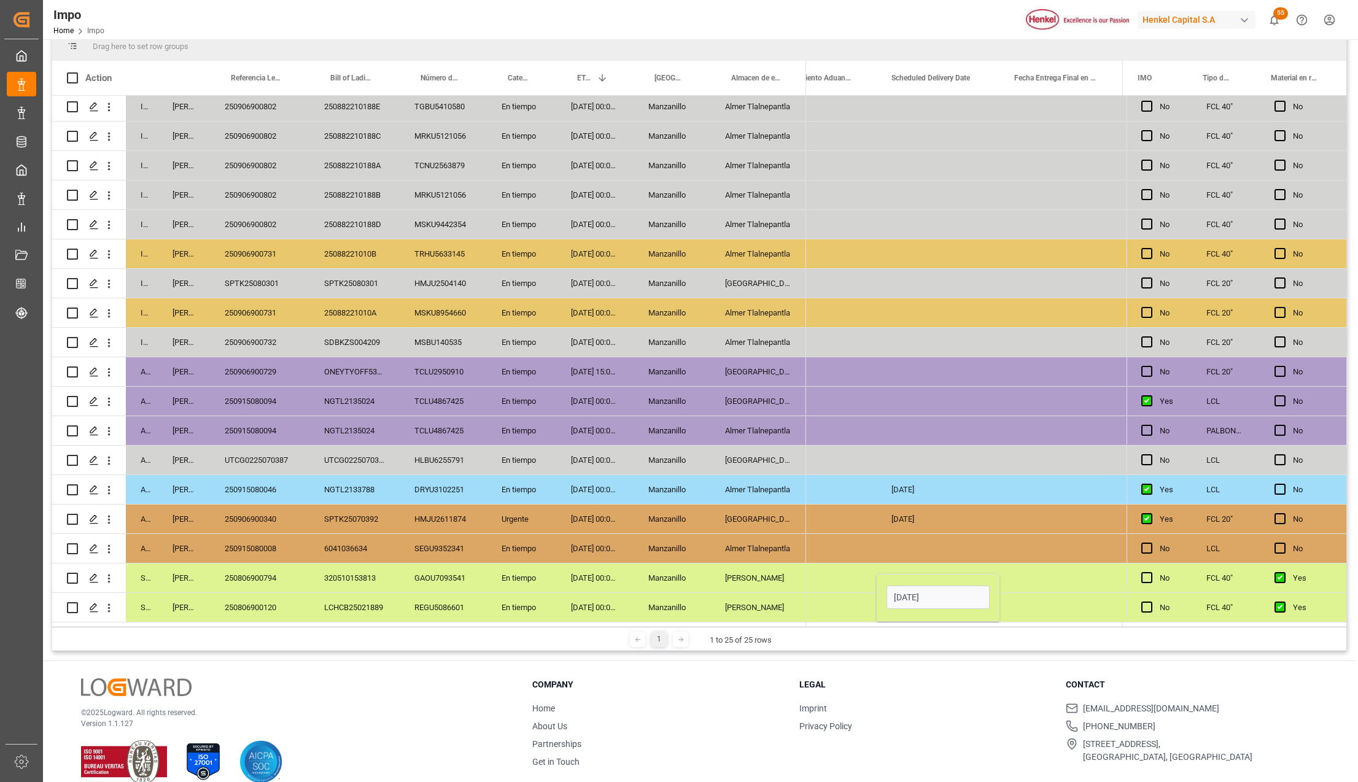
click at [1024, 539] on div "Press SPACE to select this row." at bounding box center [1061, 548] width 123 height 29
click at [927, 600] on div "11-09-2025" at bounding box center [938, 607] width 123 height 29
click at [1030, 607] on div "Press SPACE to select this row." at bounding box center [1061, 607] width 123 height 29
click at [990, 603] on div "11-09-2025" at bounding box center [938, 607] width 123 height 29
click at [903, 601] on div "Press SPACE to select this row." at bounding box center [938, 607] width 123 height 29
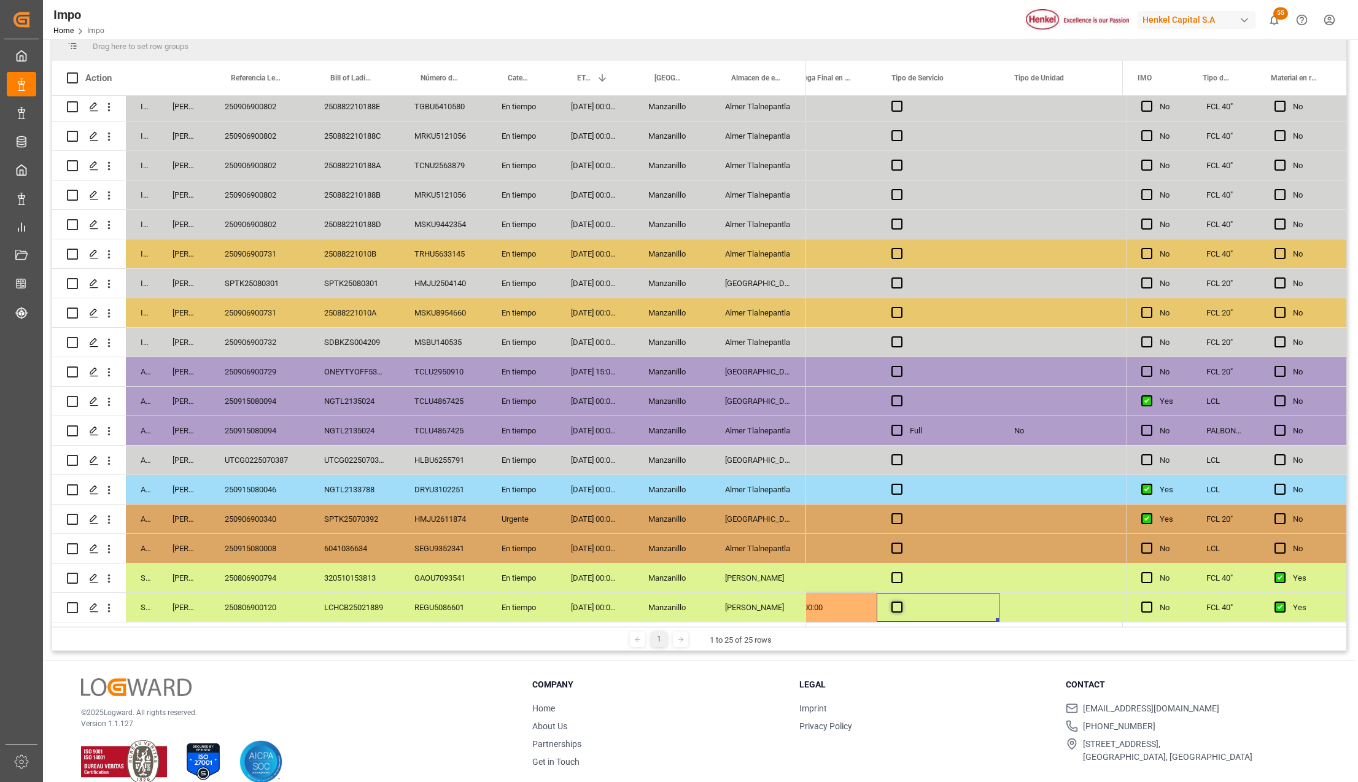
click at [895, 603] on span "Press SPACE to select this row." at bounding box center [897, 607] width 11 height 11
click at [901, 602] on input "Press SPACE to select this row." at bounding box center [901, 602] width 0 height 0
click at [1009, 604] on div "Press SPACE to select this row." at bounding box center [1061, 607] width 123 height 29
click at [1019, 604] on div "Press SPACE to select this row." at bounding box center [1061, 607] width 123 height 29
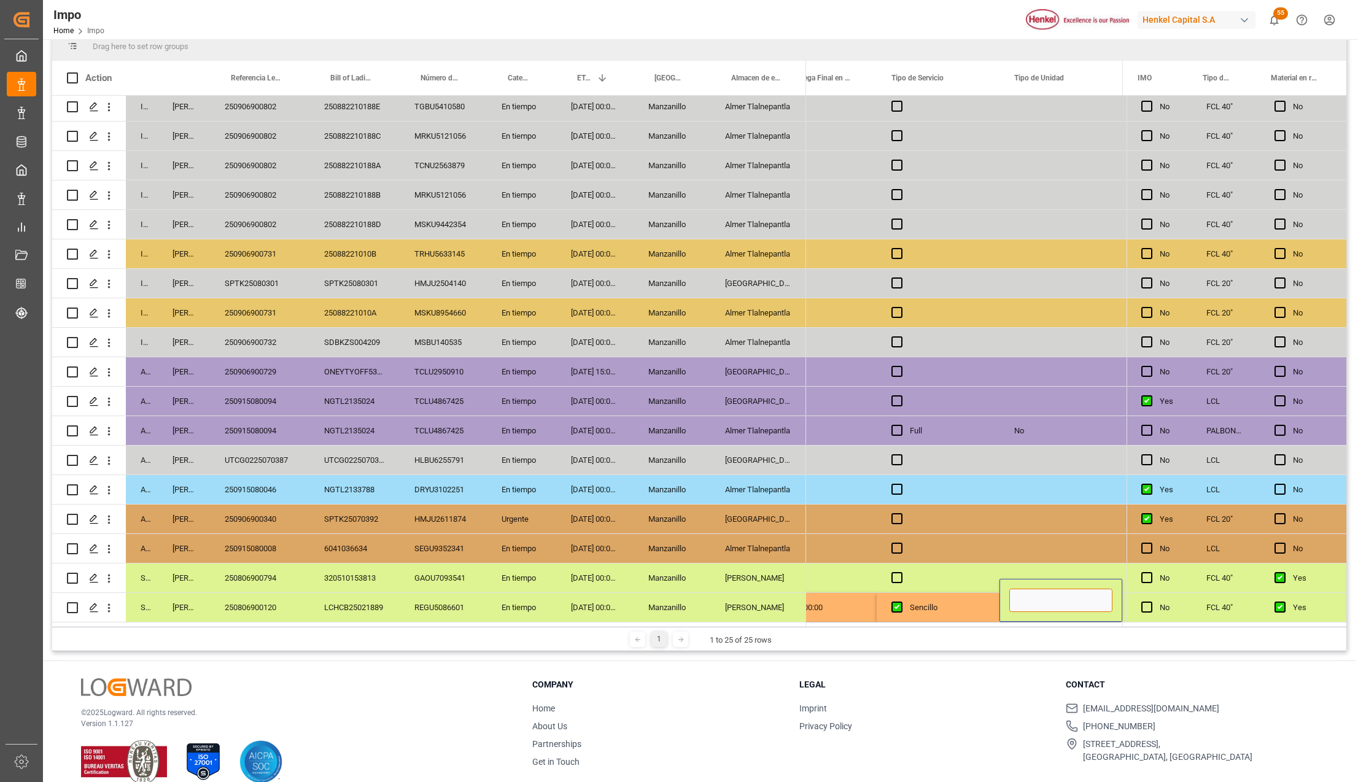
click at [1028, 595] on input "Press SPACE to select this row." at bounding box center [1060, 600] width 103 height 23
type input "c"
type input "CAJA SECA"
click at [983, 599] on div "Sencillo" at bounding box center [938, 607] width 123 height 29
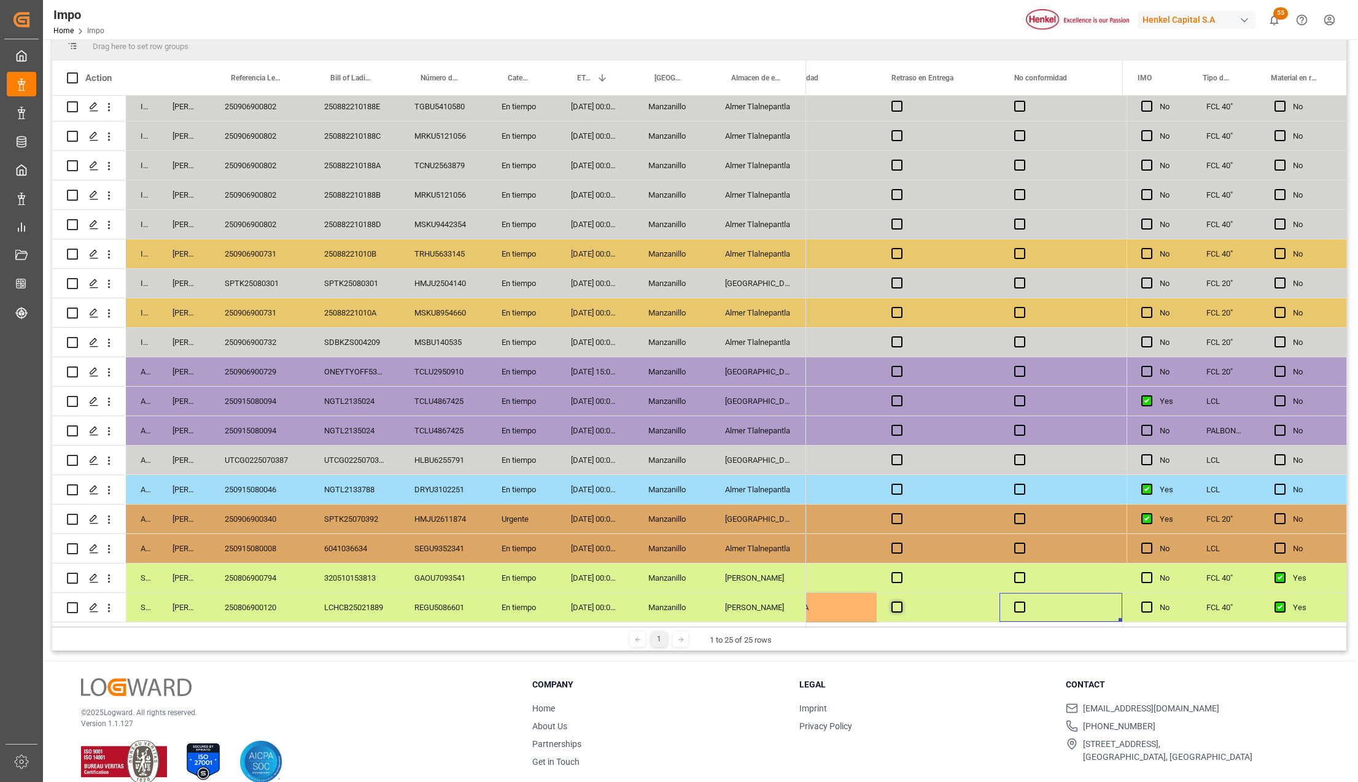
click at [900, 605] on span "Press SPACE to select this row." at bounding box center [897, 607] width 11 height 11
click at [901, 602] on input "Press SPACE to select this row." at bounding box center [901, 602] width 0 height 0
click at [900, 605] on span "Press SPACE to select this row." at bounding box center [897, 607] width 11 height 11
click at [901, 602] on input "Press SPACE to select this row." at bounding box center [901, 602] width 0 height 0
click at [948, 545] on div "Press SPACE to select this row." at bounding box center [938, 548] width 123 height 29
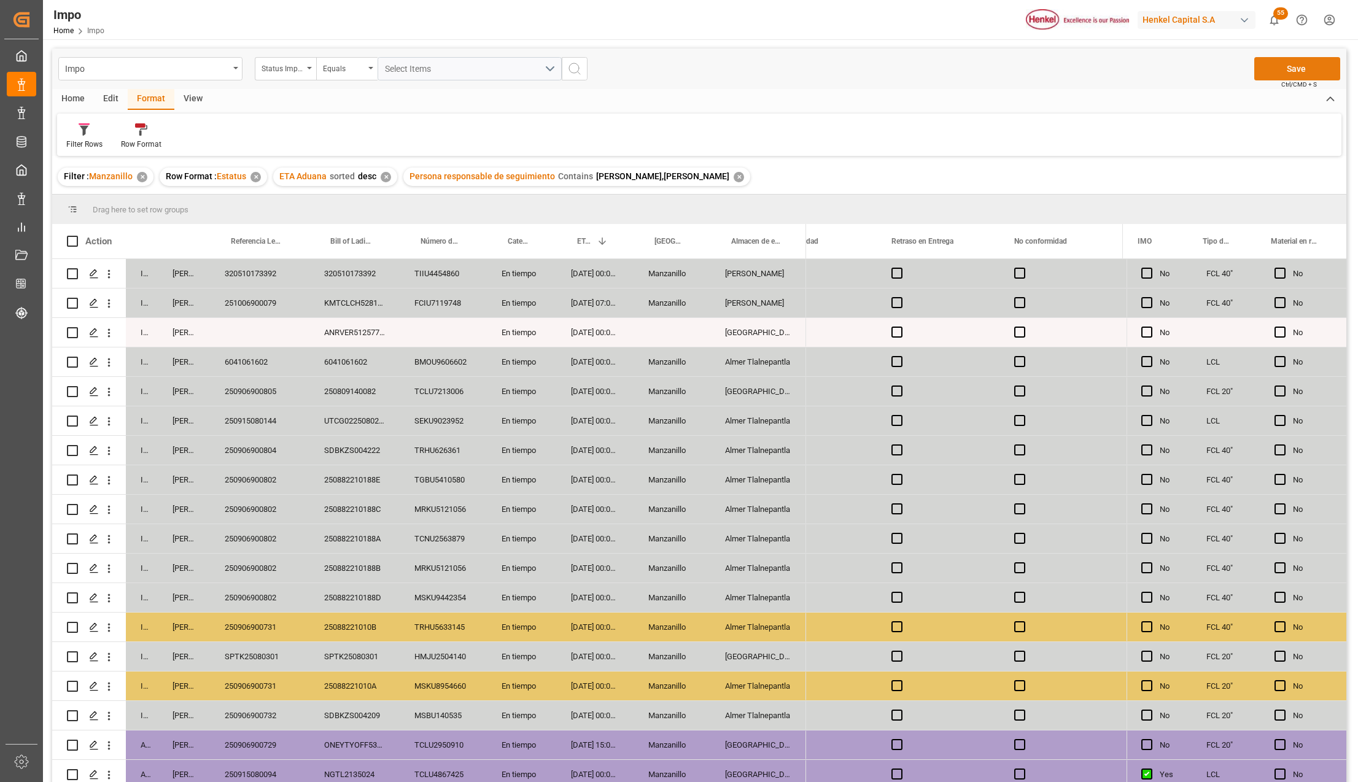
click at [1295, 76] on button "Save" at bounding box center [1297, 68] width 86 height 23
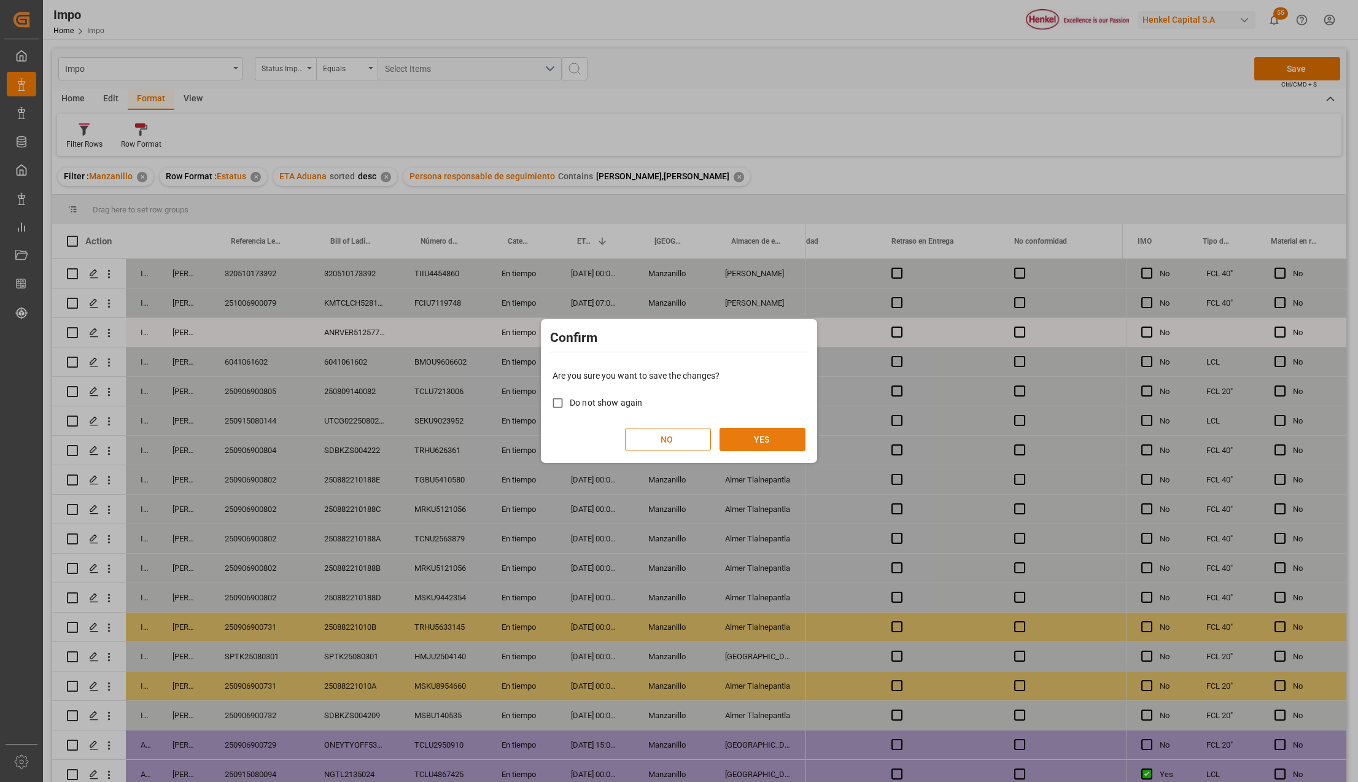
click at [742, 435] on button "YES" at bounding box center [763, 439] width 86 height 23
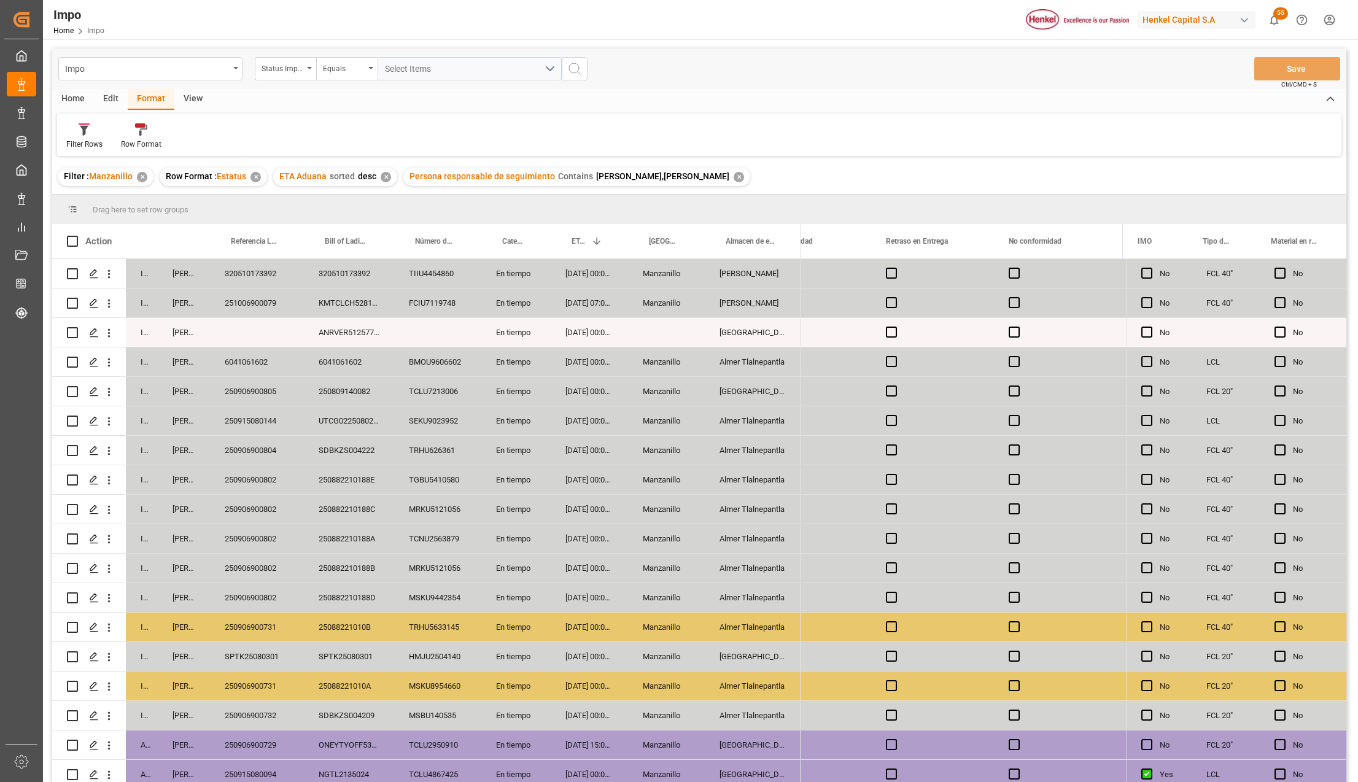
click at [560, 337] on div "29-09-2025 00:00:00" at bounding box center [589, 332] width 77 height 29
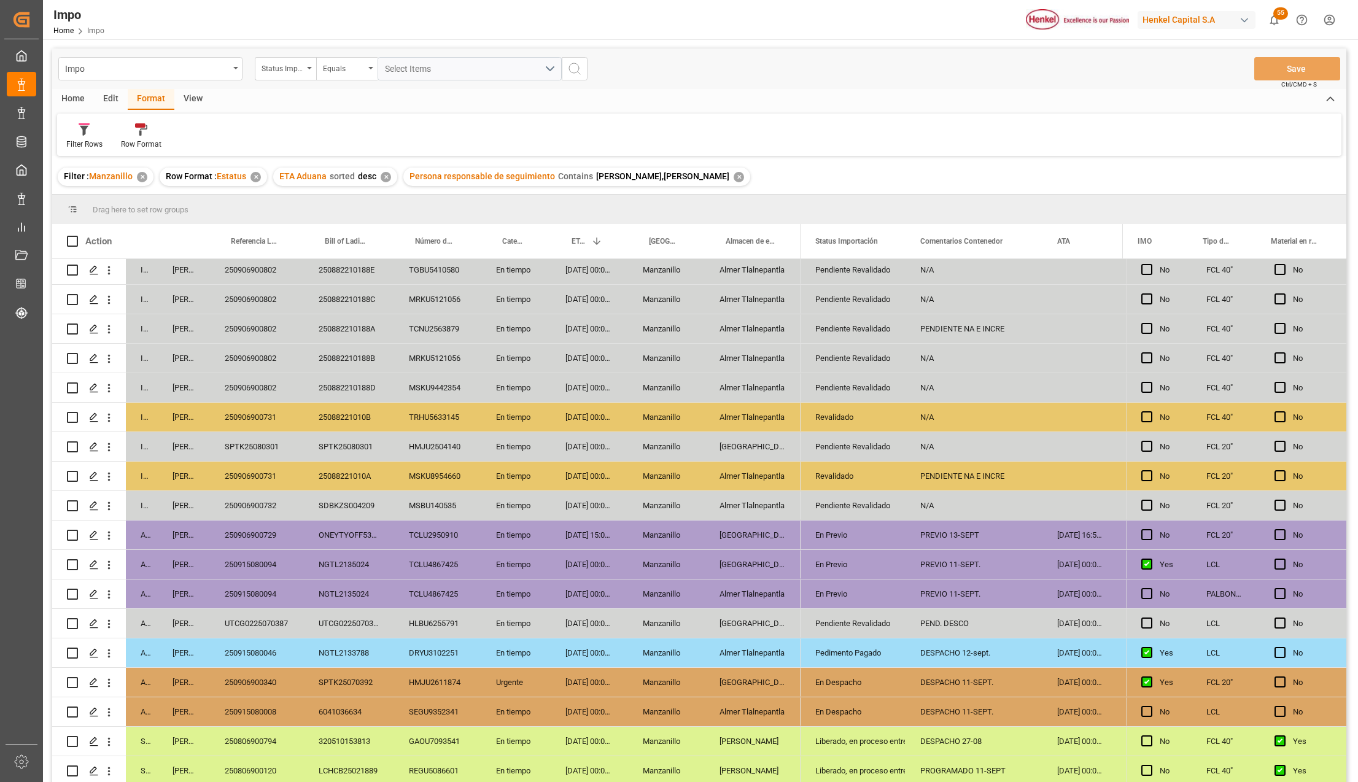
scroll to position [214, 0]
click at [882, 761] on div "Liberado, en proceso entrega" at bounding box center [853, 771] width 76 height 28
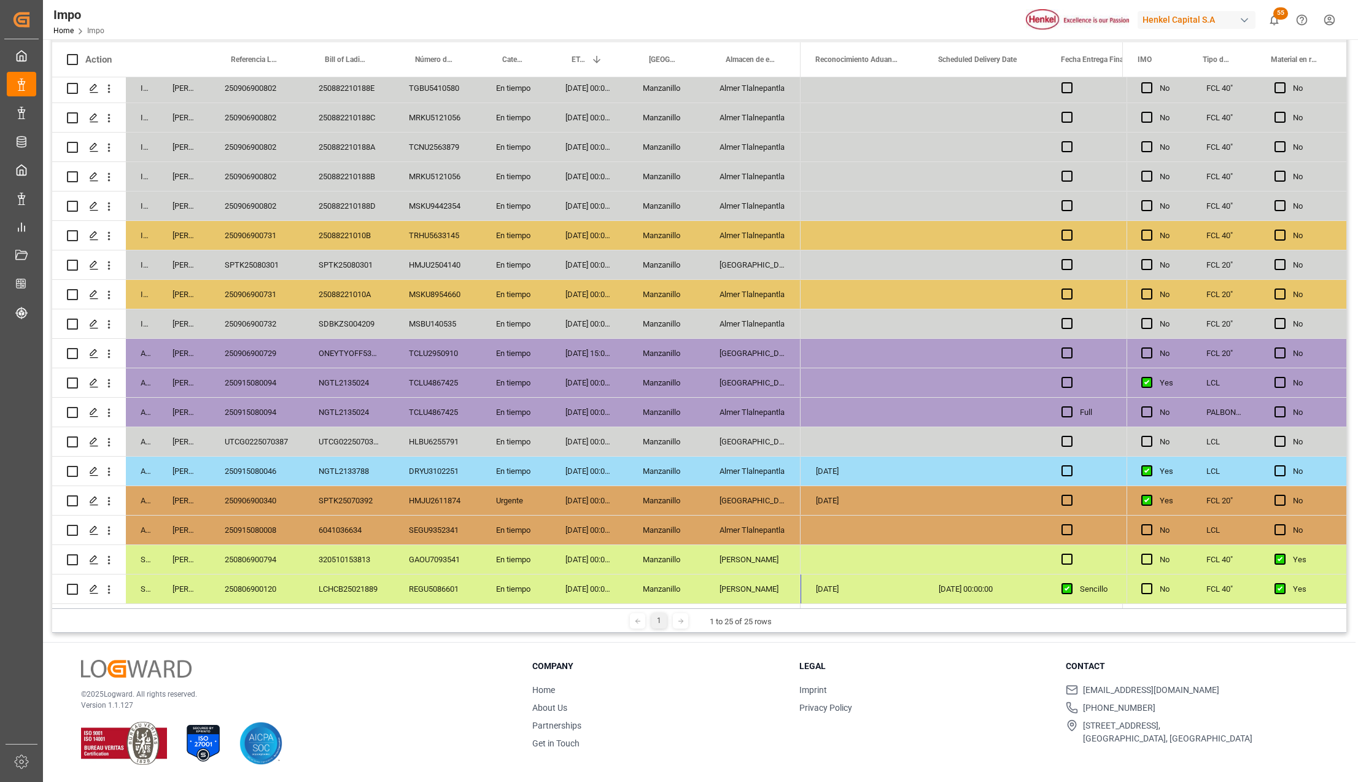
scroll to position [0, 3452]
click at [726, 582] on div "Santiago" at bounding box center [753, 589] width 96 height 29
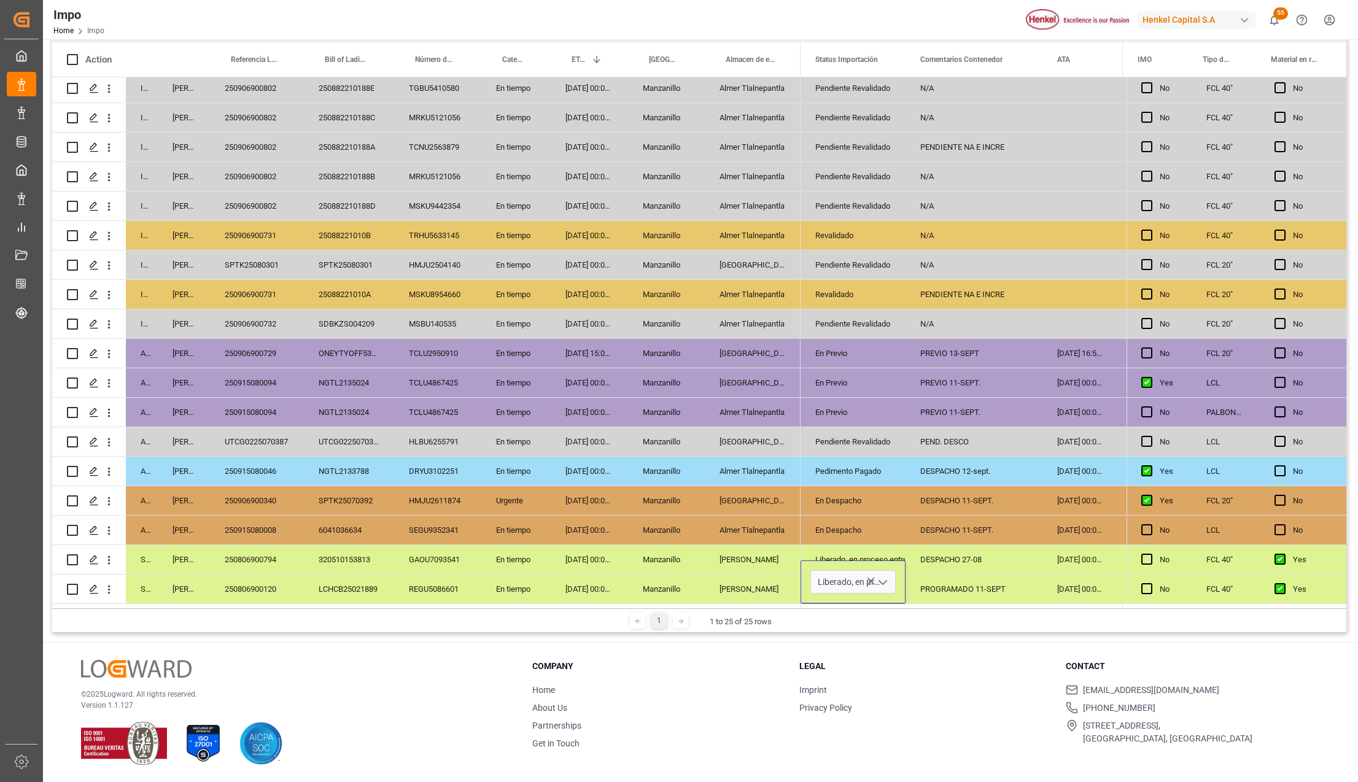
click at [887, 576] on icon "open menu" at bounding box center [883, 582] width 15 height 15
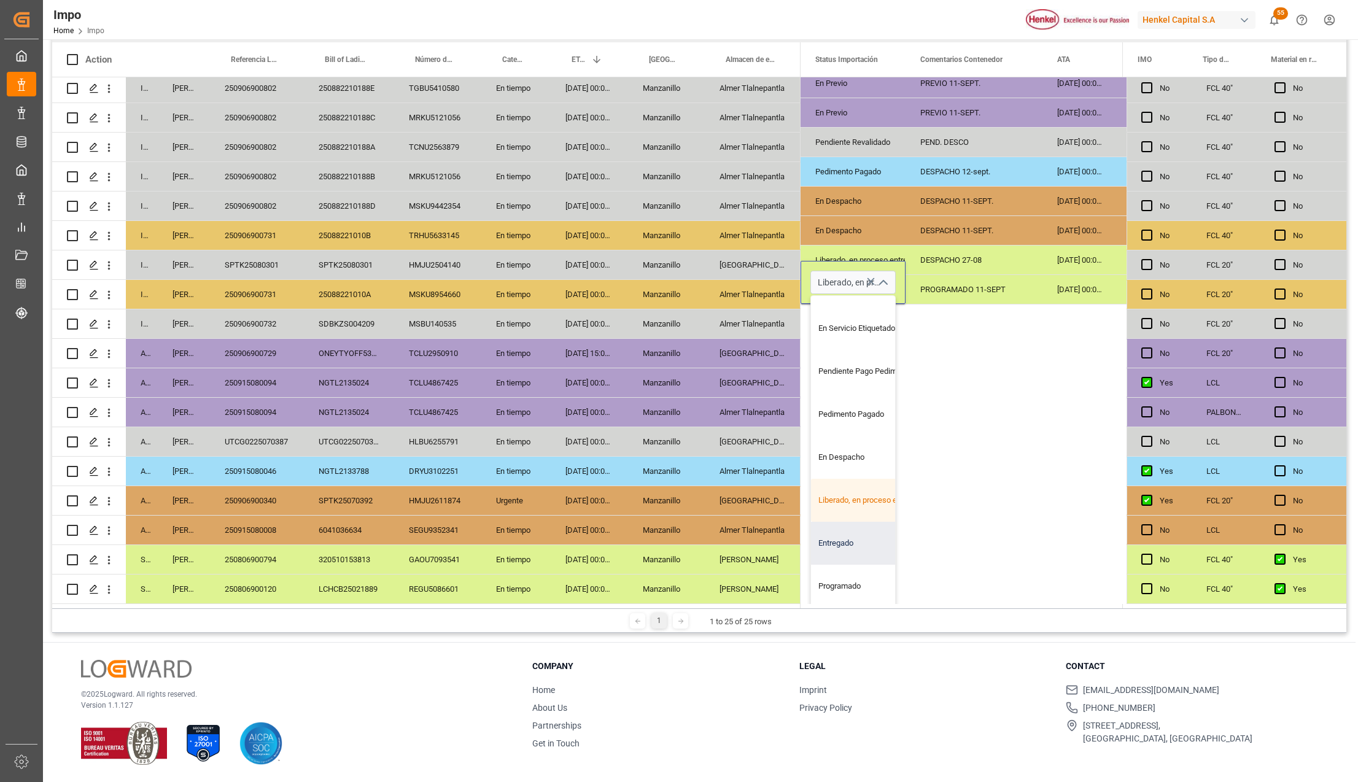
click at [825, 536] on div "Entregado" at bounding box center [868, 543] width 115 height 43
type input "Entregado"
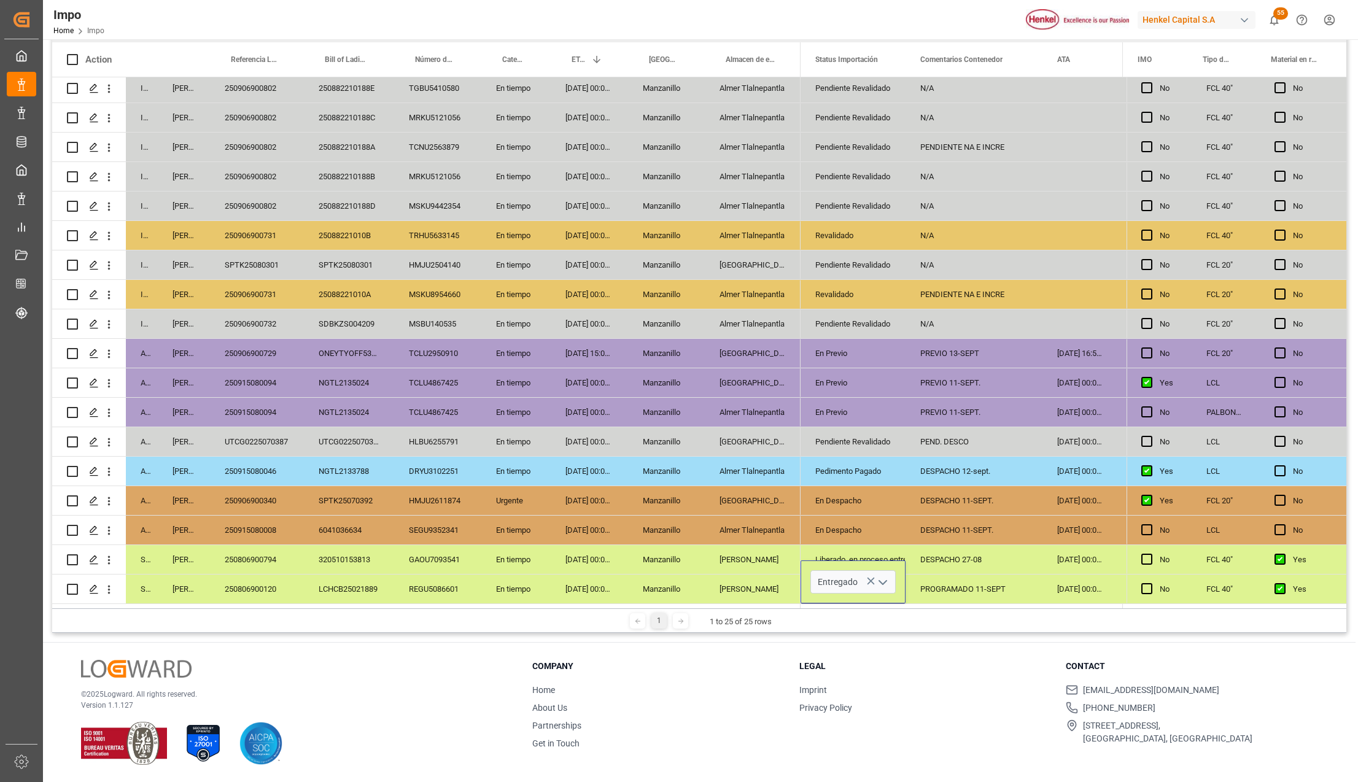
click at [182, 589] on div "Karla Chavez" at bounding box center [184, 589] width 52 height 29
click at [147, 588] on div "Storage" at bounding box center [142, 589] width 32 height 29
click at [150, 582] on button "Storage" at bounding box center [149, 581] width 27 height 23
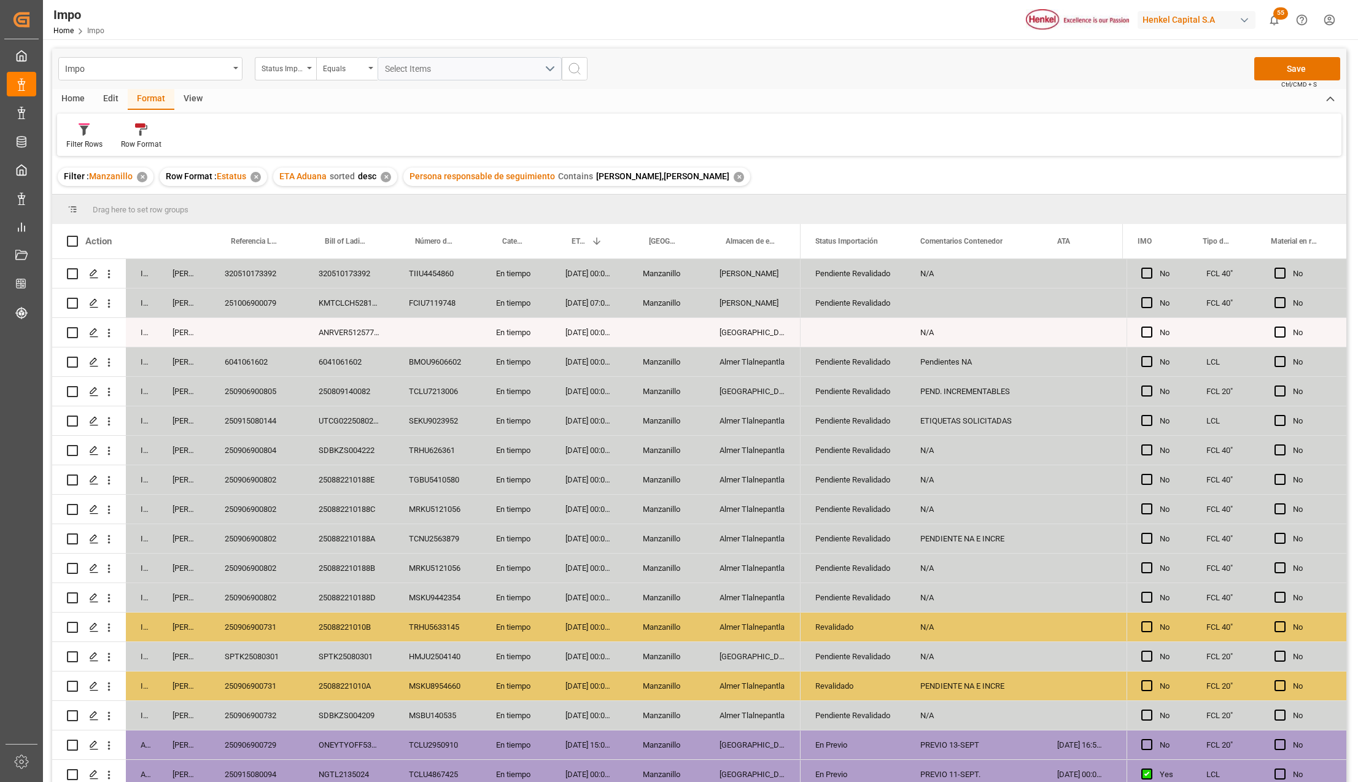
click at [1344, 70] on div "Impo Status Importación Equals Select Items Save Ctrl/CMD + S" at bounding box center [699, 69] width 1294 height 41
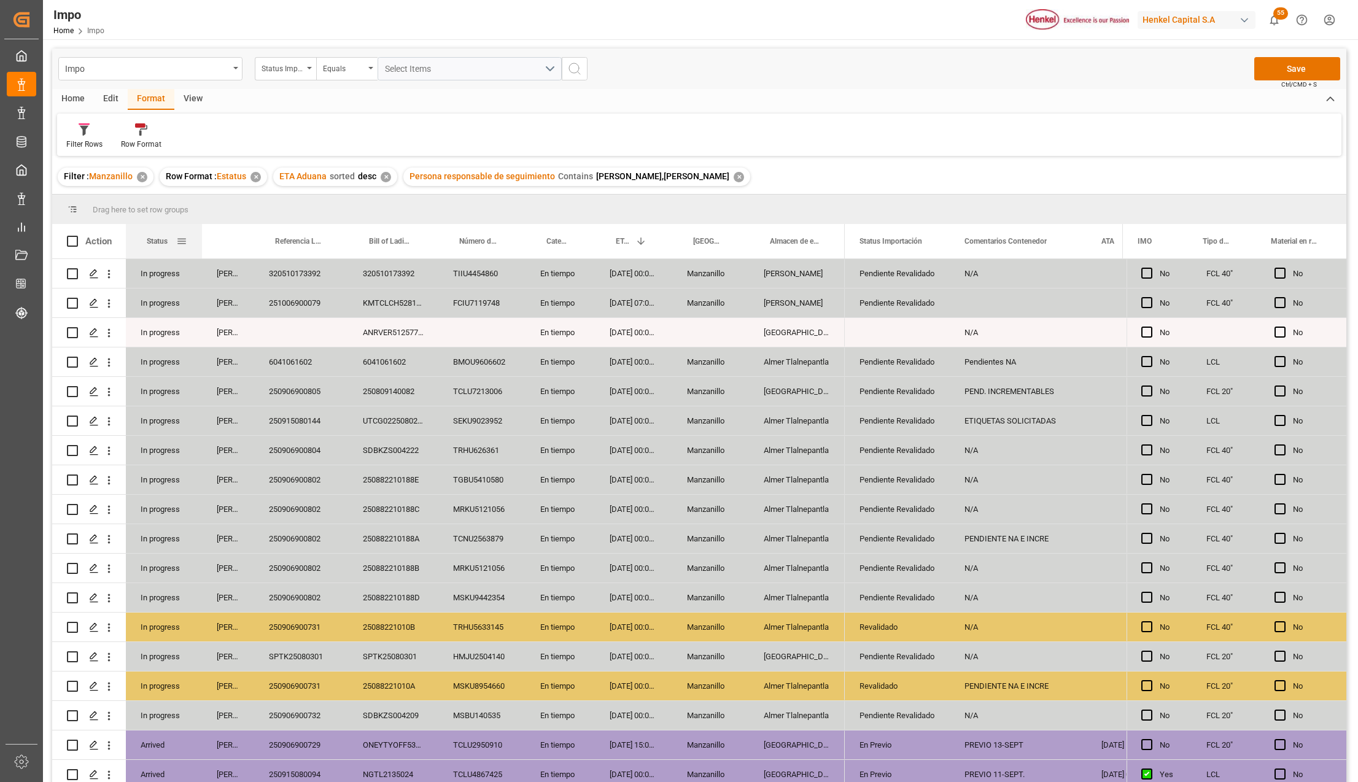
drag, startPoint x: 155, startPoint y: 228, endPoint x: 200, endPoint y: 231, distance: 44.3
click at [200, 231] on div at bounding box center [202, 241] width 5 height 34
click at [1288, 61] on button "Save" at bounding box center [1297, 68] width 86 height 23
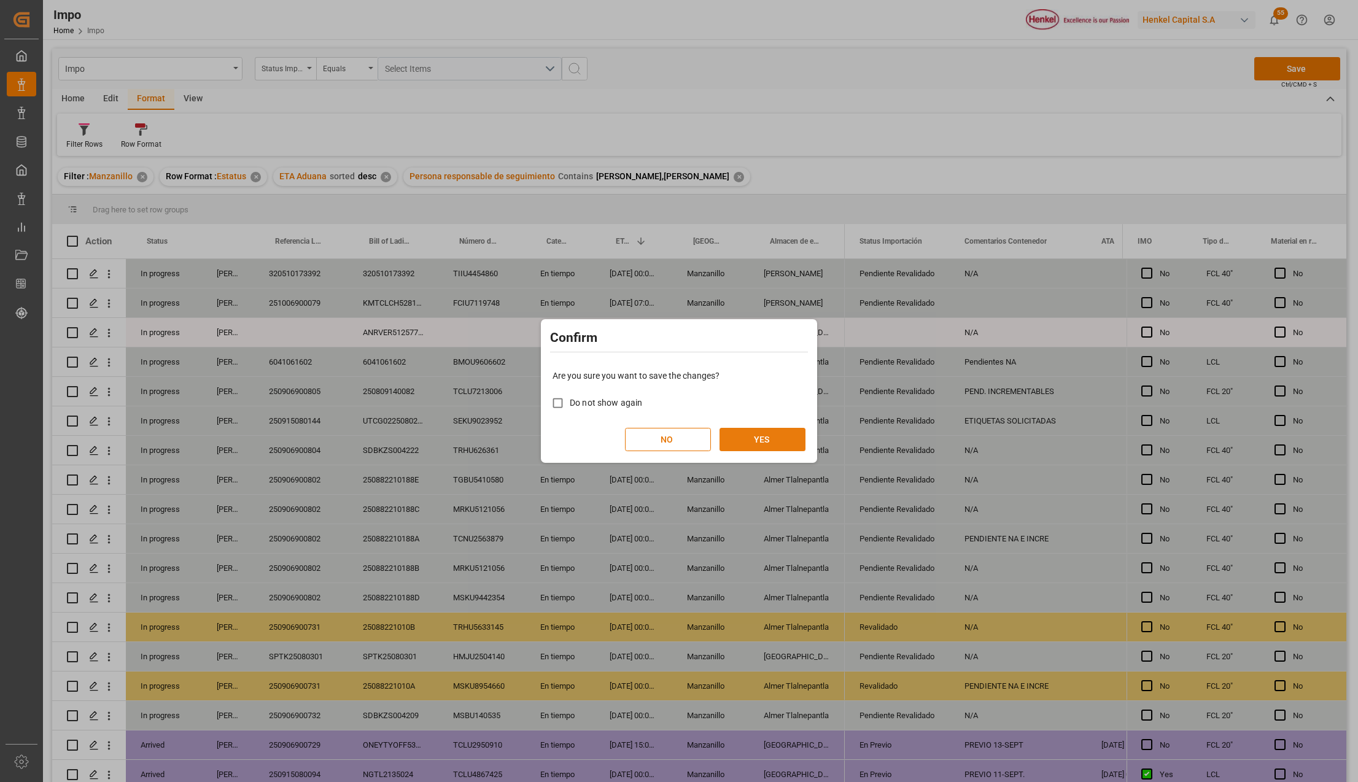
click at [748, 438] on button "YES" at bounding box center [763, 439] width 86 height 23
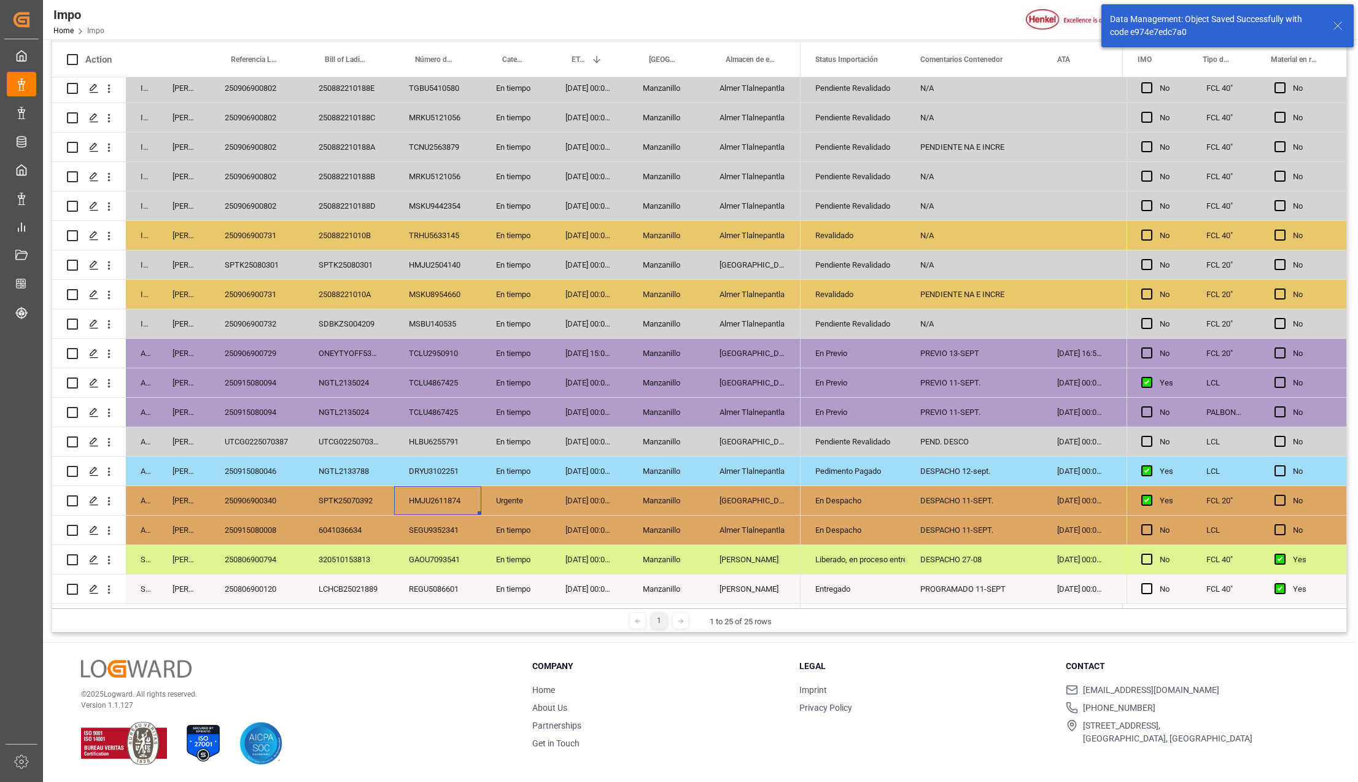
click at [459, 488] on div "HMJU2611874" at bounding box center [437, 500] width 87 height 29
click at [344, 583] on div "LCHCB25021889" at bounding box center [349, 589] width 90 height 29
click at [364, 583] on div "LCHCB25021889" at bounding box center [349, 589] width 90 height 29
click at [433, 585] on div "REGU5086601" at bounding box center [437, 589] width 87 height 29
click at [146, 583] on div "Storage" at bounding box center [142, 589] width 32 height 29
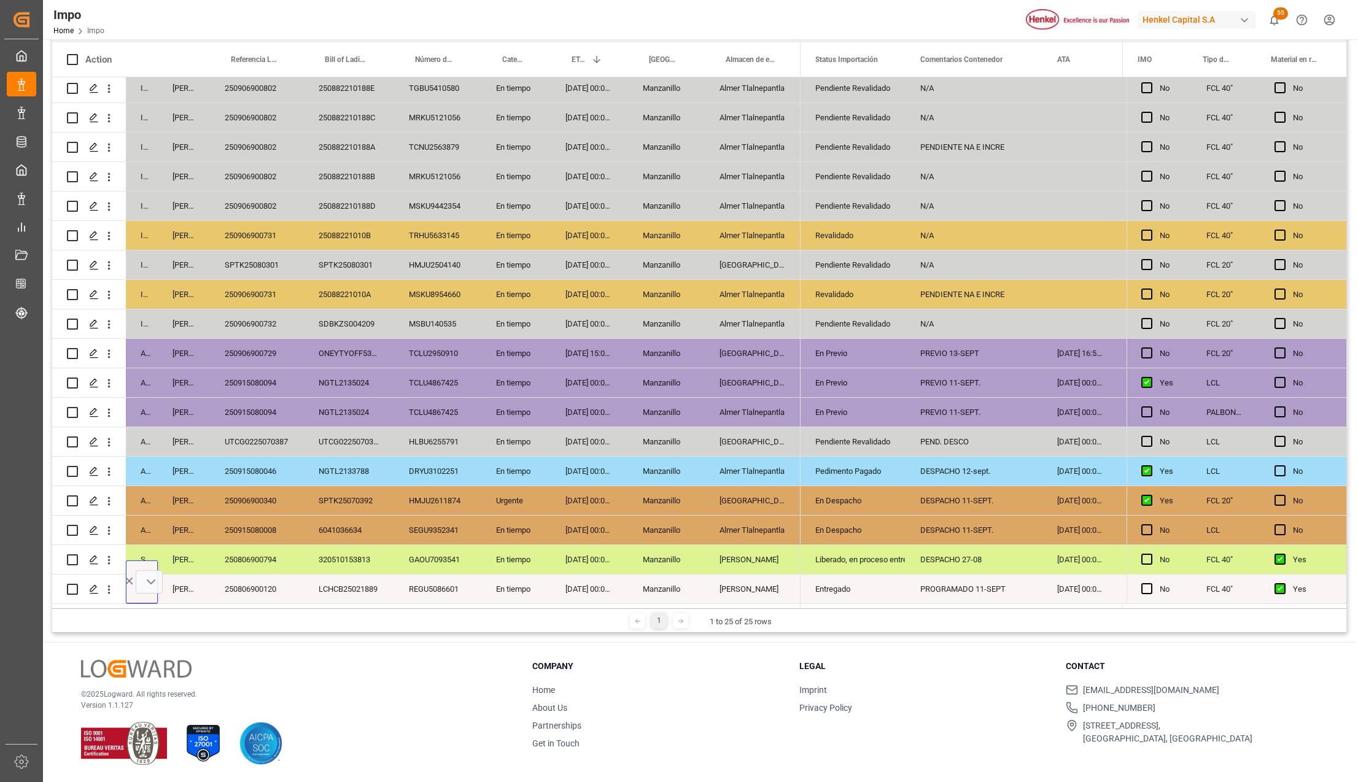
click at [155, 582] on button "Storage" at bounding box center [149, 581] width 27 height 23
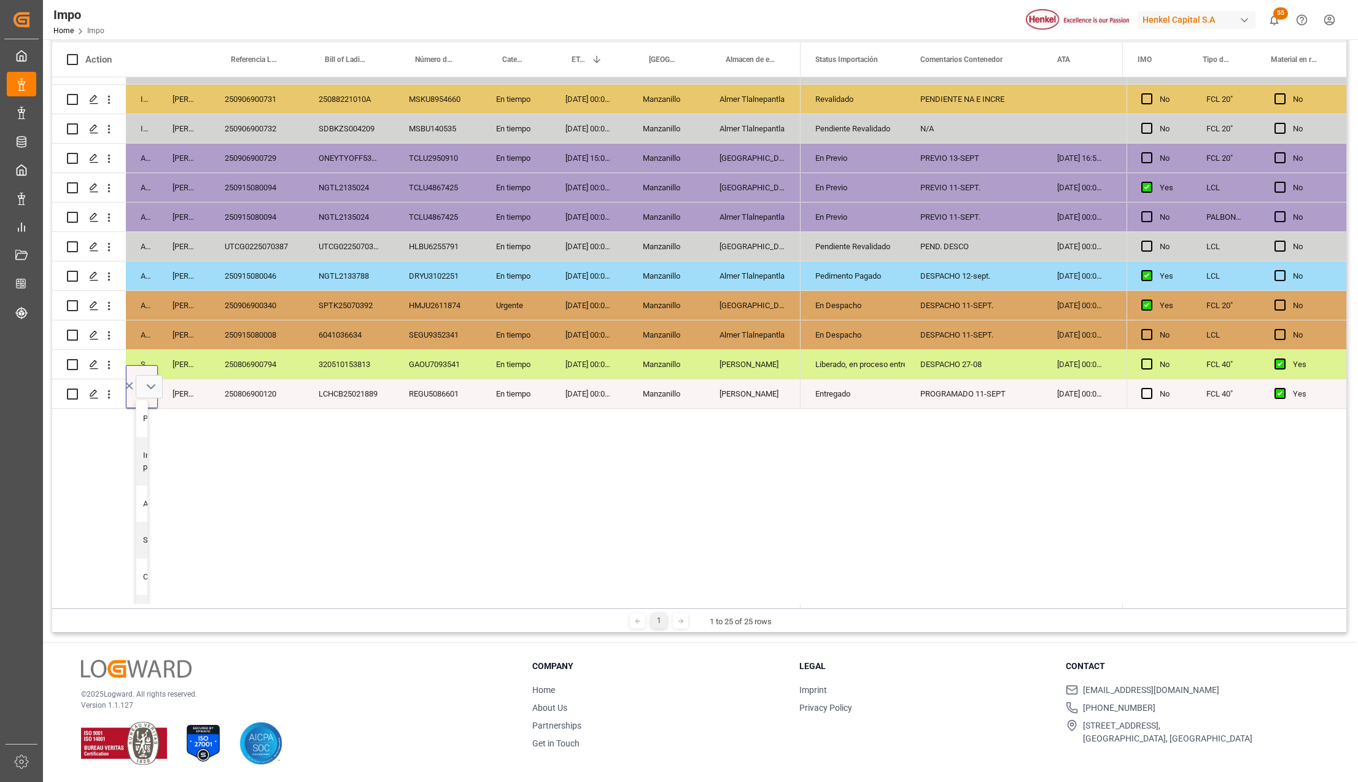
scroll to position [440, 0]
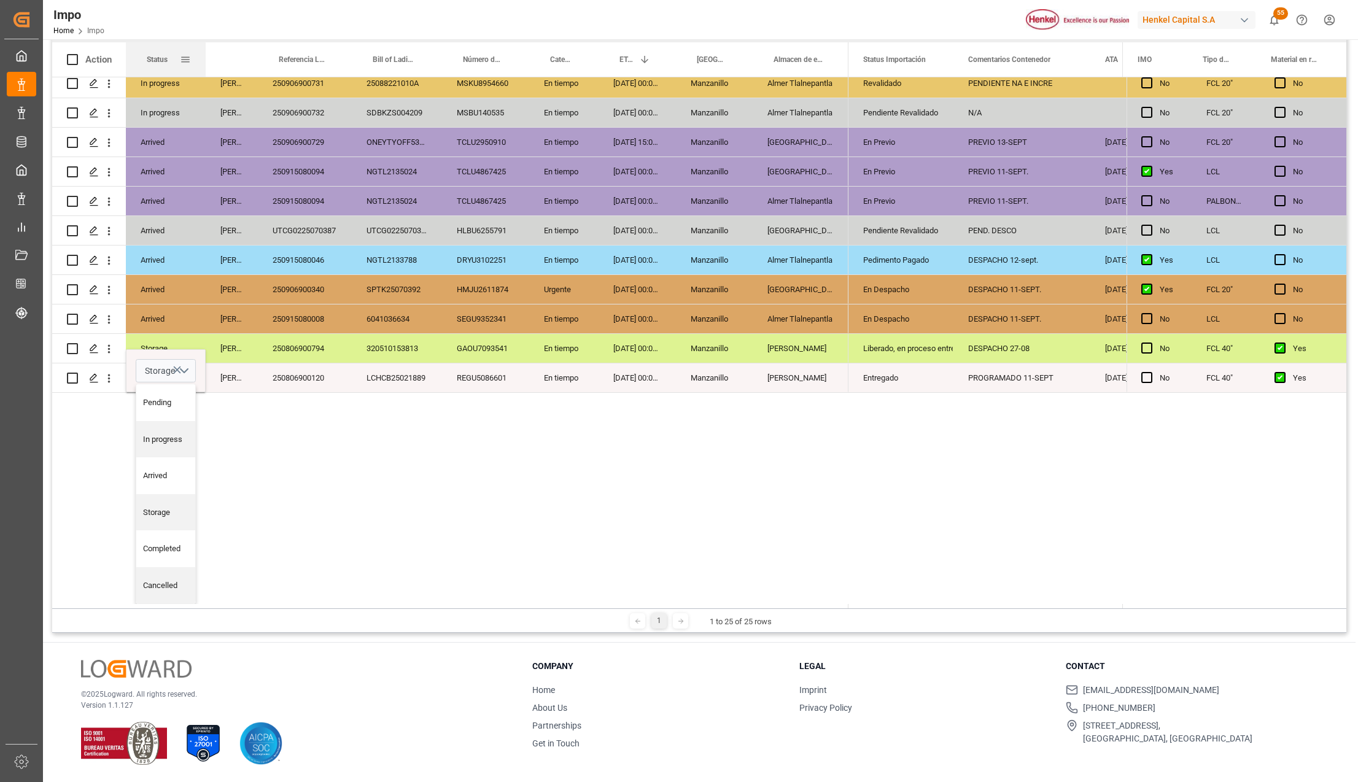
drag, startPoint x: 157, startPoint y: 56, endPoint x: 205, endPoint y: 62, distance: 48.2
click at [205, 62] on div at bounding box center [205, 59] width 5 height 34
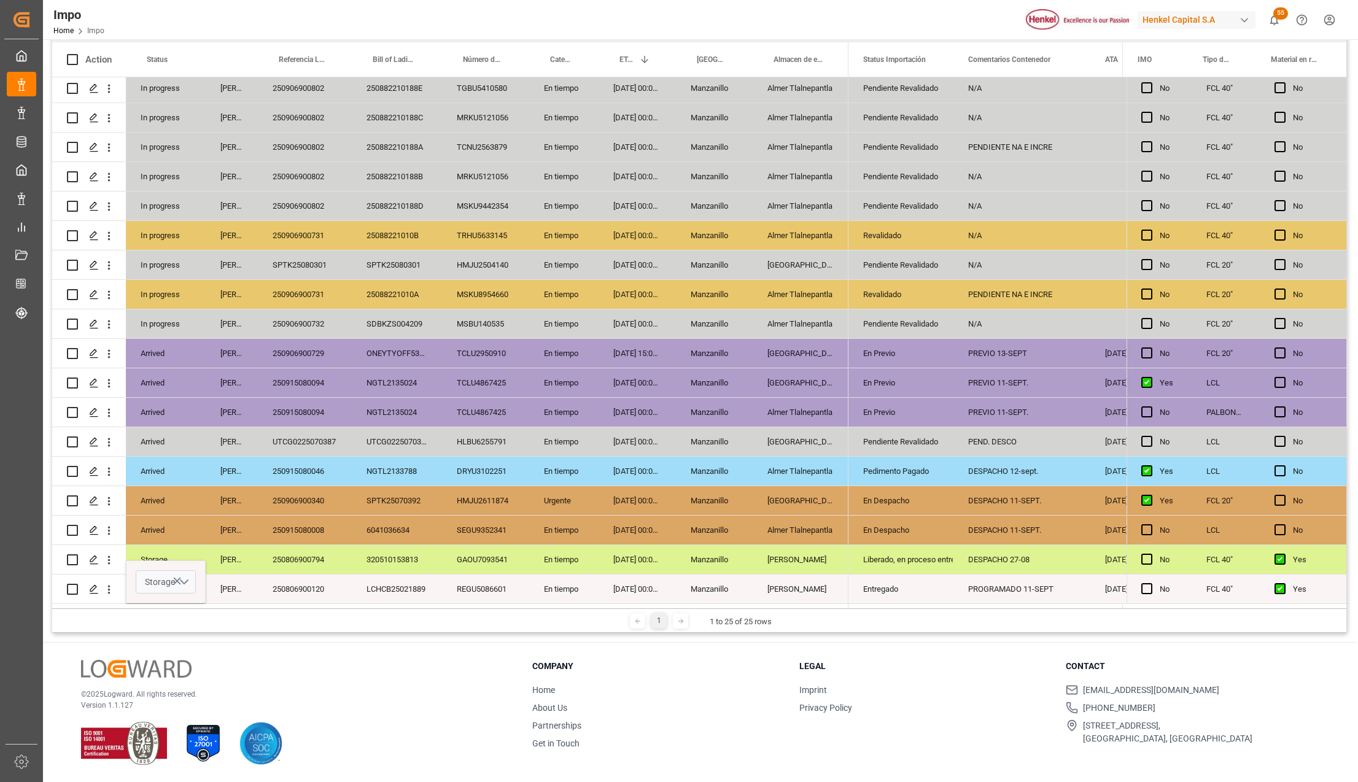
scroll to position [214, 0]
click at [180, 575] on icon "Press SPACE to select this row." at bounding box center [177, 581] width 13 height 13
click at [187, 575] on button "Select" at bounding box center [166, 581] width 60 height 23
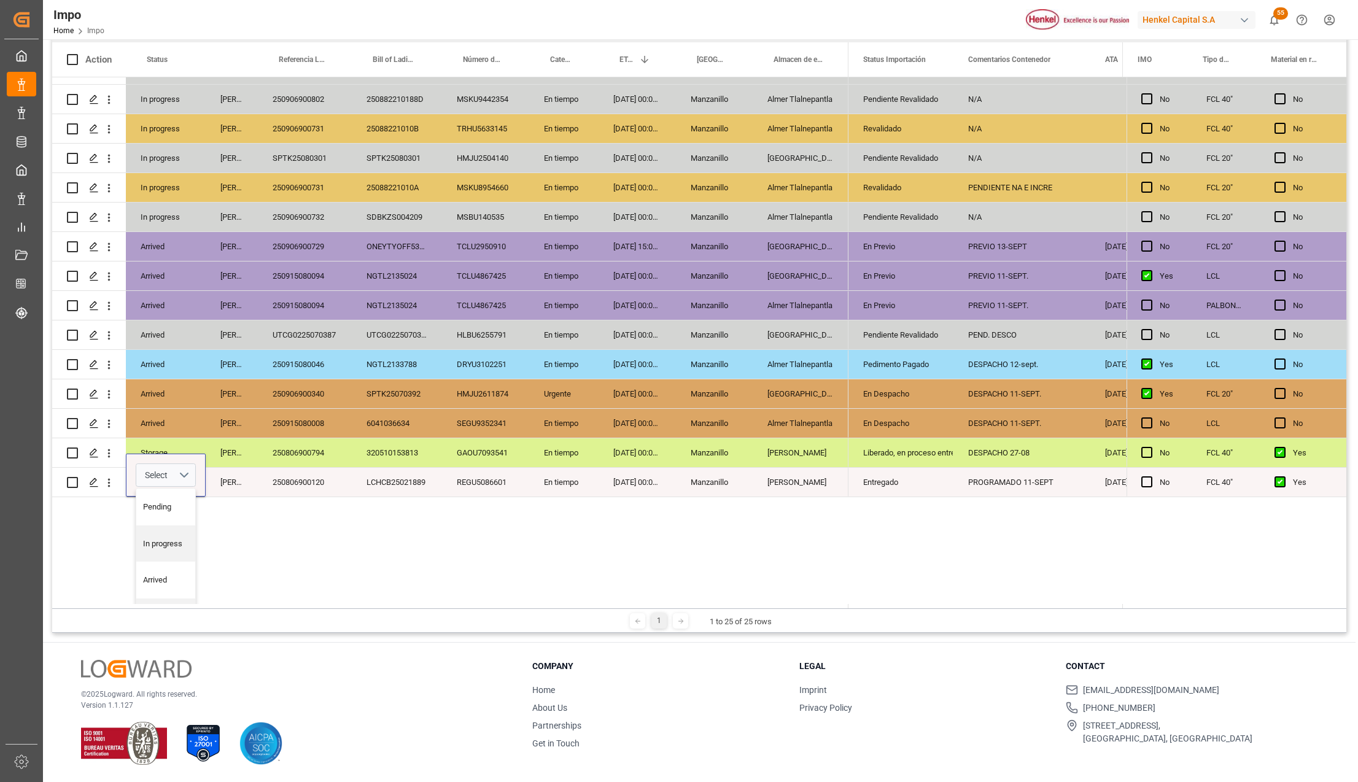
scroll to position [425, 0]
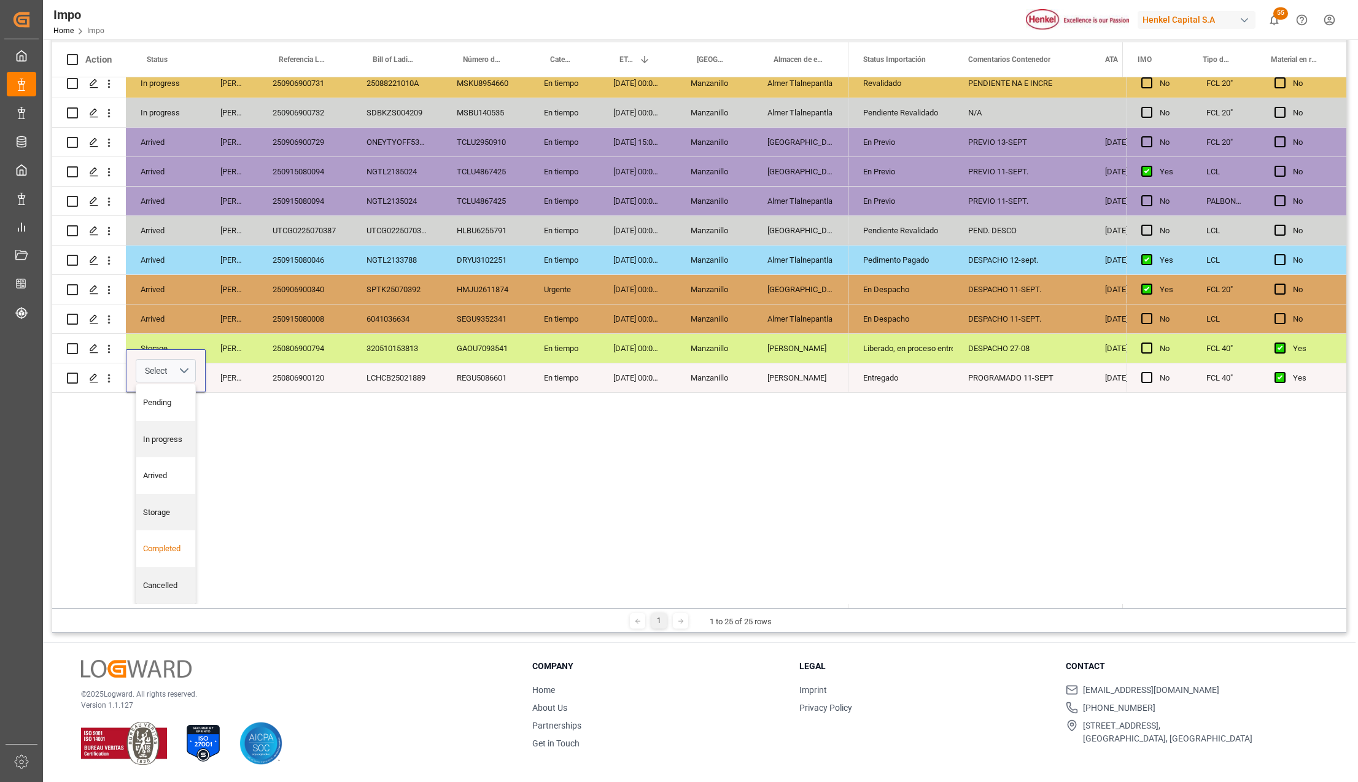
click at [174, 544] on div "Completed" at bounding box center [166, 549] width 46 height 12
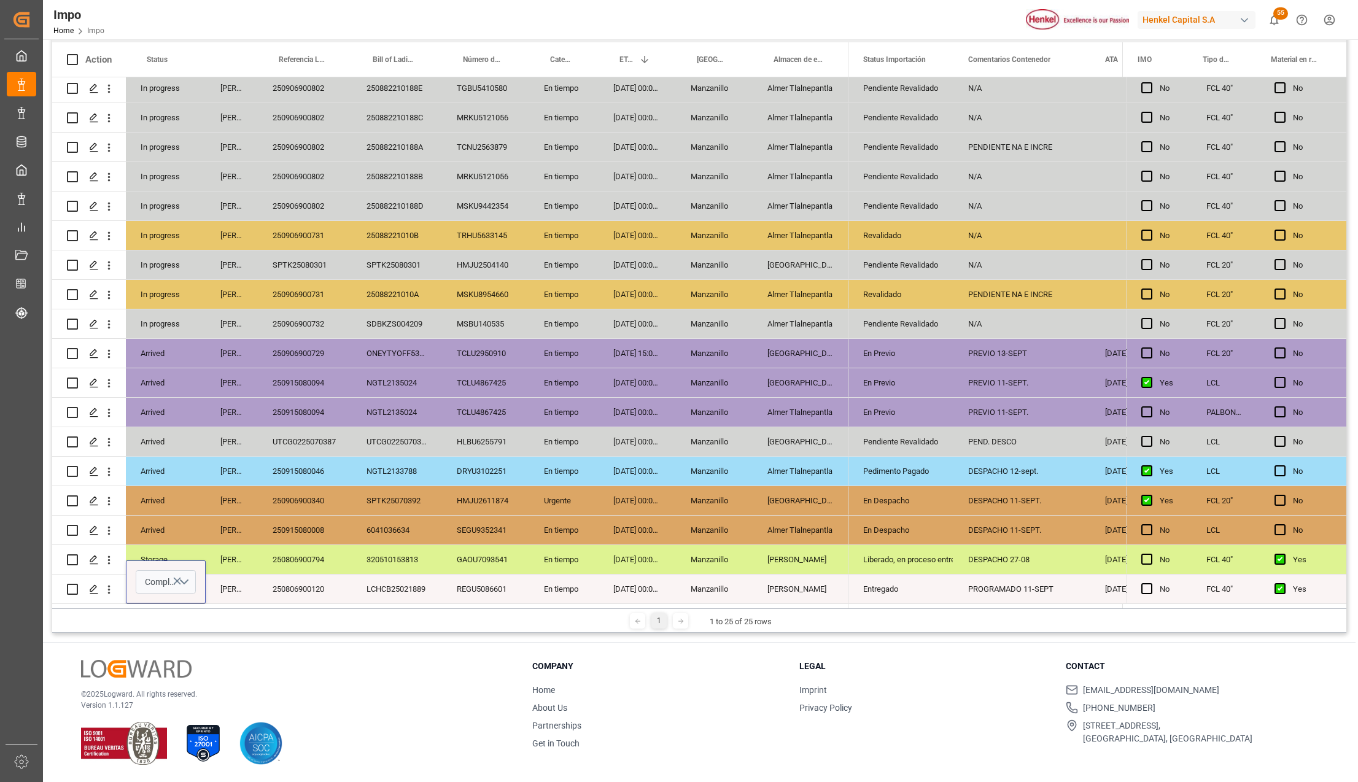
scroll to position [214, 0]
click at [371, 549] on div "320510153813" at bounding box center [397, 559] width 90 height 29
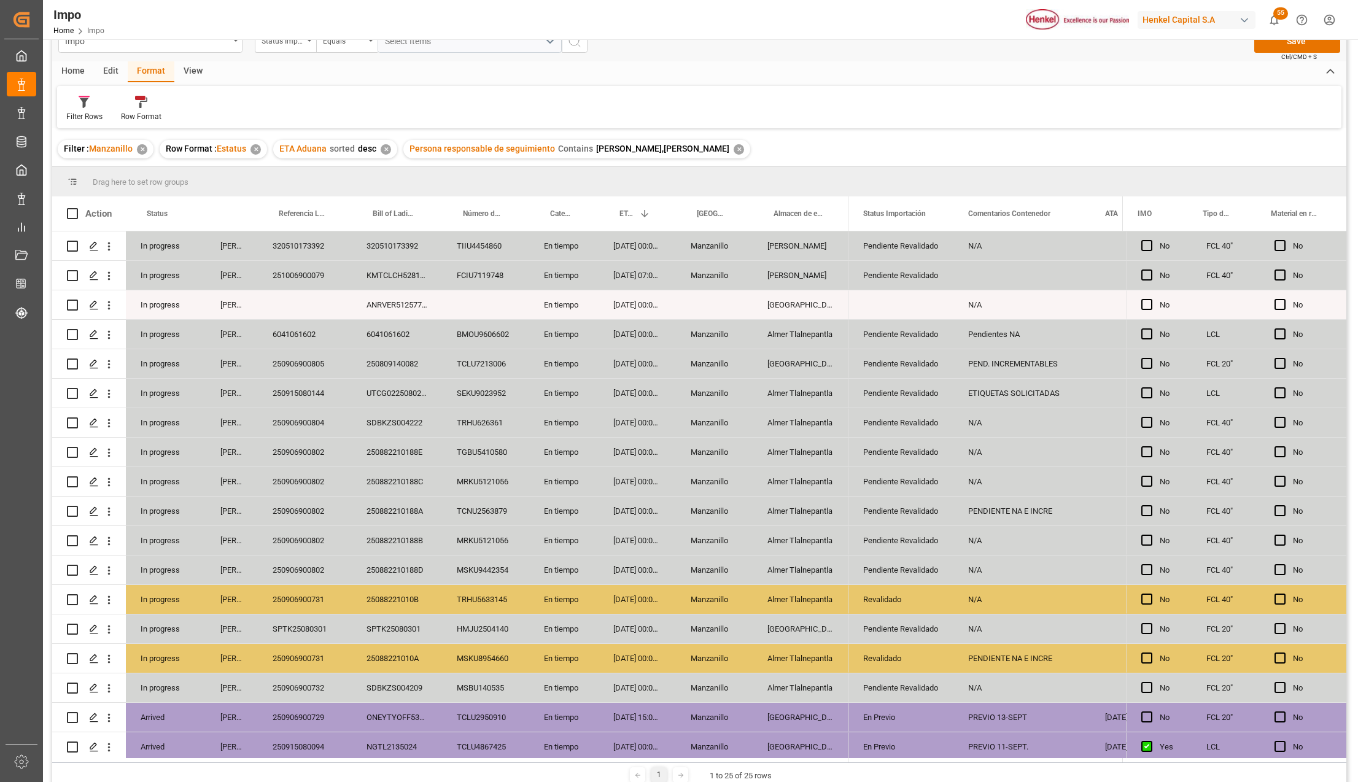
scroll to position [0, 0]
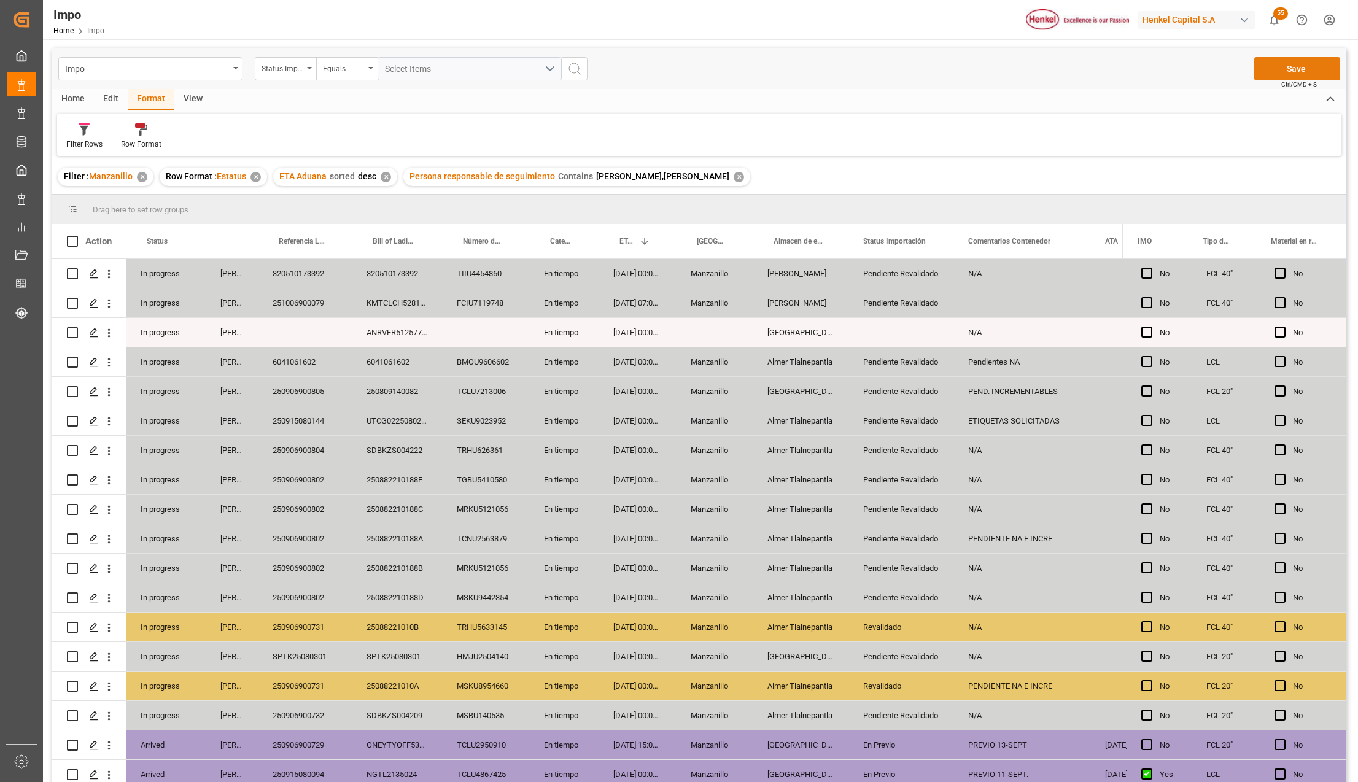
click at [1318, 70] on button "Save" at bounding box center [1297, 68] width 86 height 23
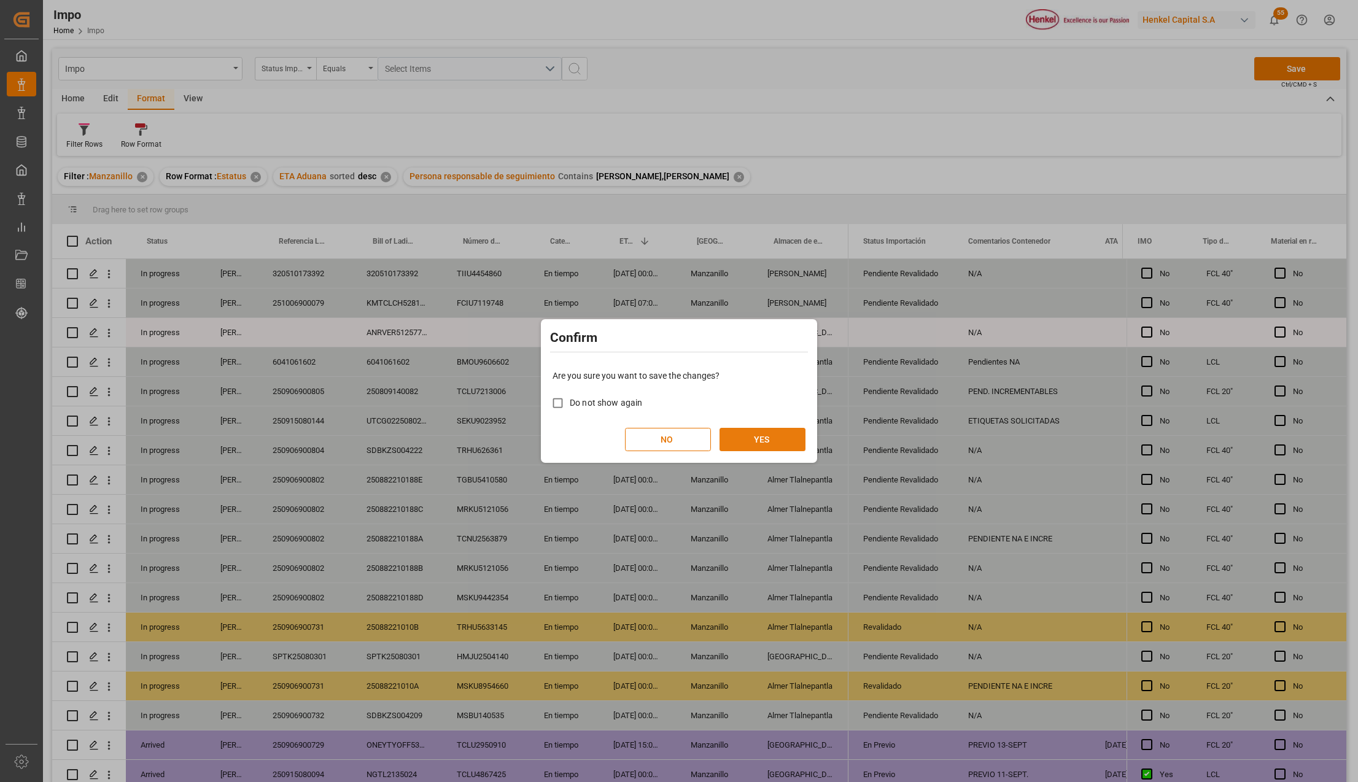
click at [784, 435] on button "YES" at bounding box center [763, 439] width 86 height 23
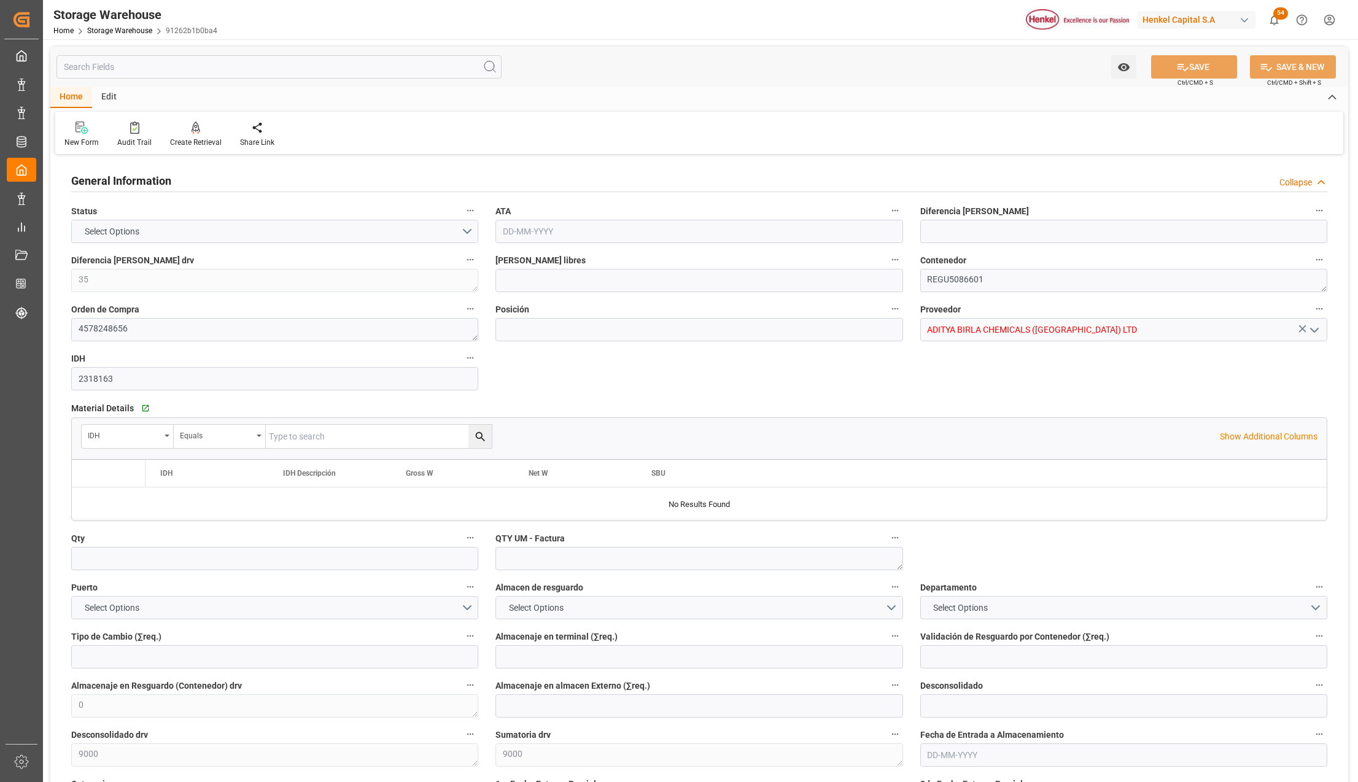
type input "10"
type input "1"
type input "800"
type input "21"
type input "0"
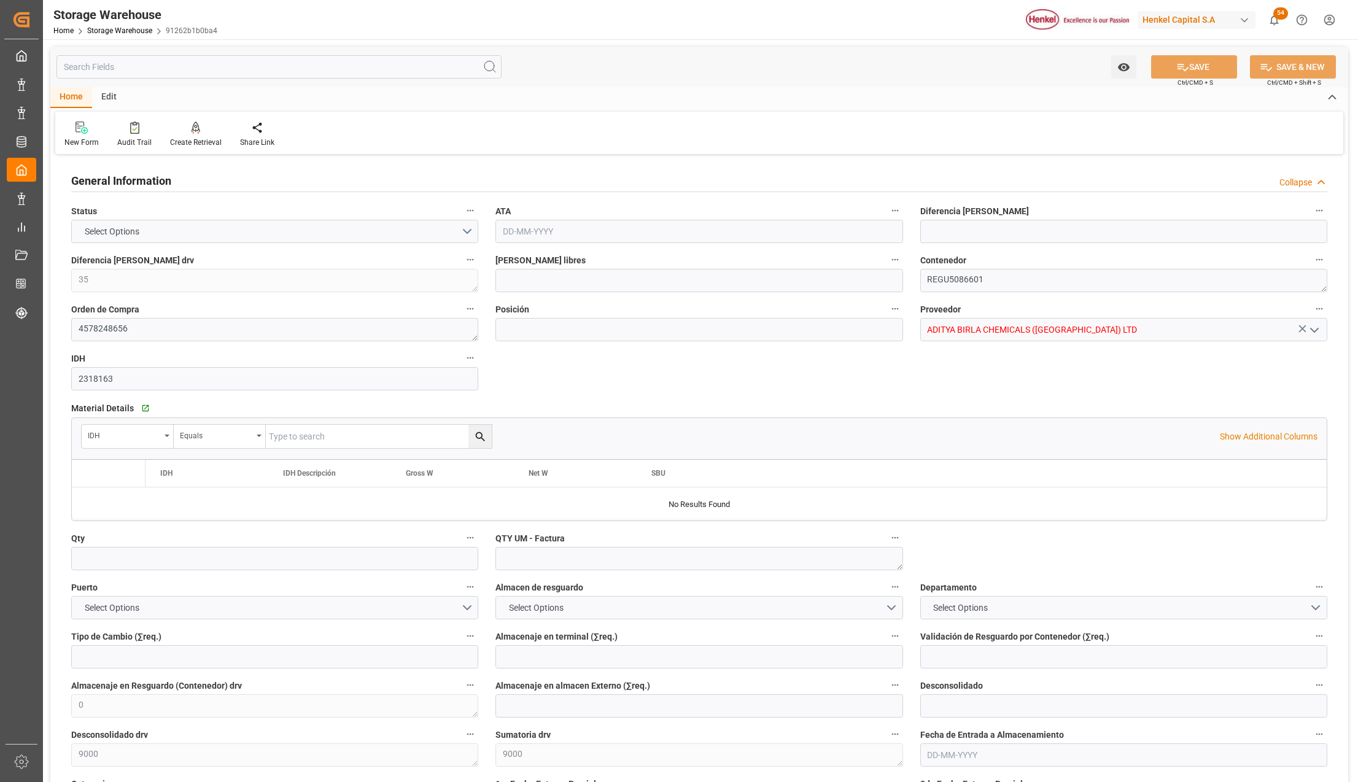
type input "1"
type input "799"
type input "[DATE]"
type input "[DATE] 16:21"
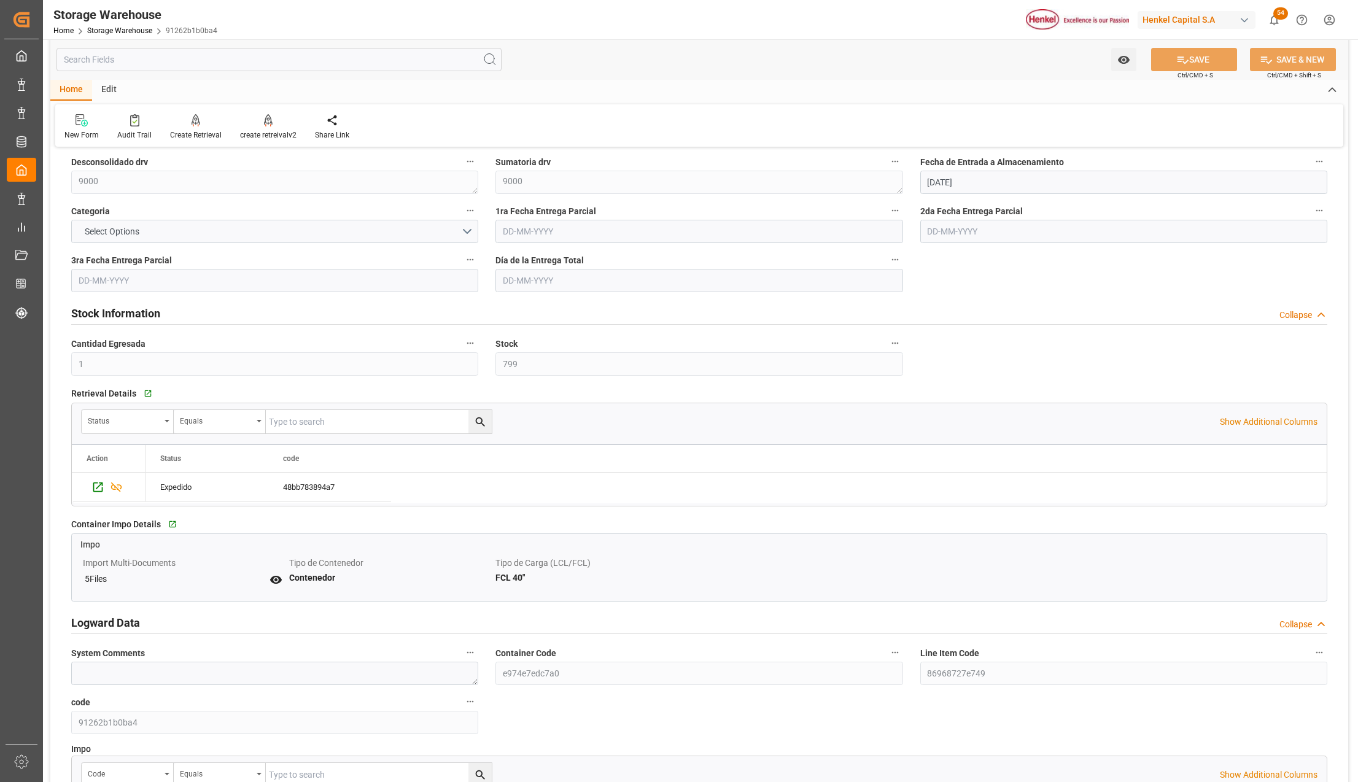
scroll to position [491, 0]
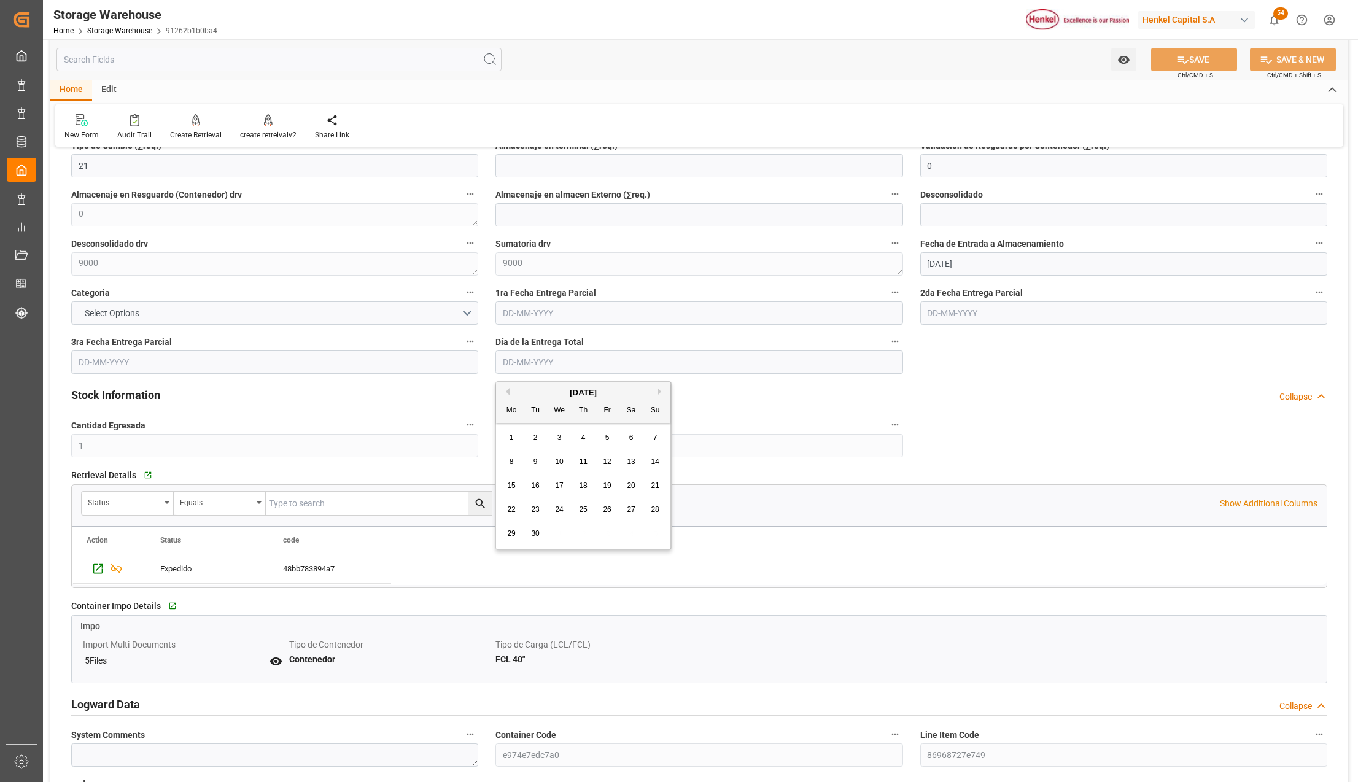
click at [531, 365] on input "text" at bounding box center [699, 362] width 407 height 23
type input "[DATE]"
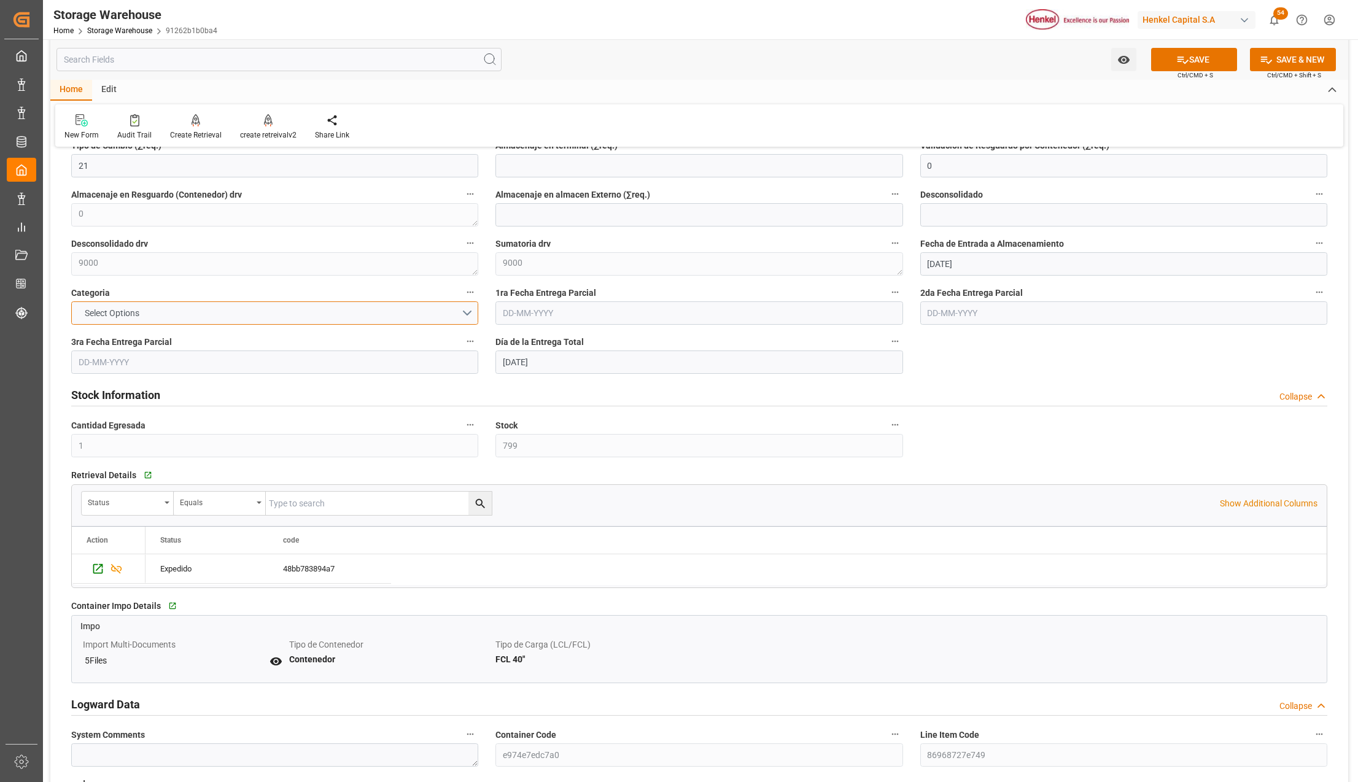
click at [120, 309] on span "Select Options" at bounding box center [112, 313] width 67 height 13
click at [114, 345] on div "ORDINARIA" at bounding box center [275, 342] width 406 height 26
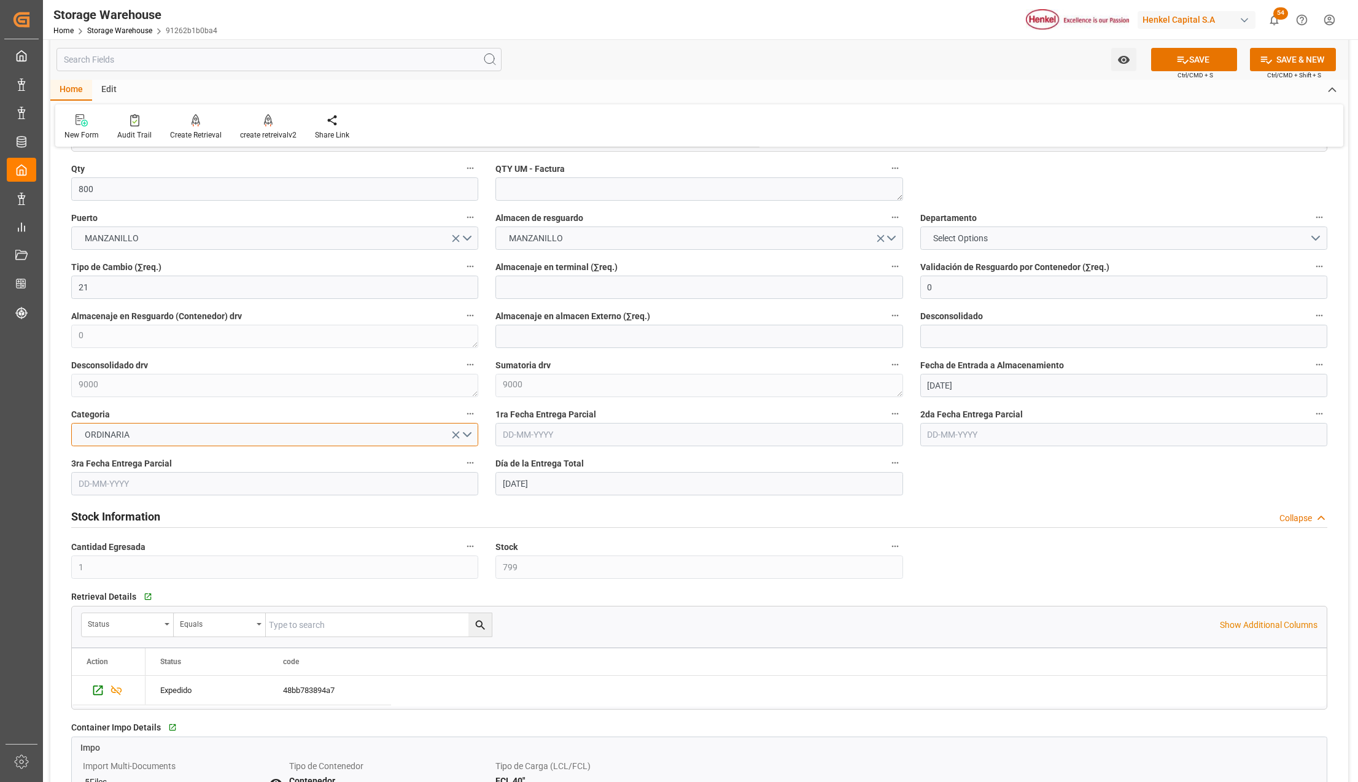
scroll to position [327, 0]
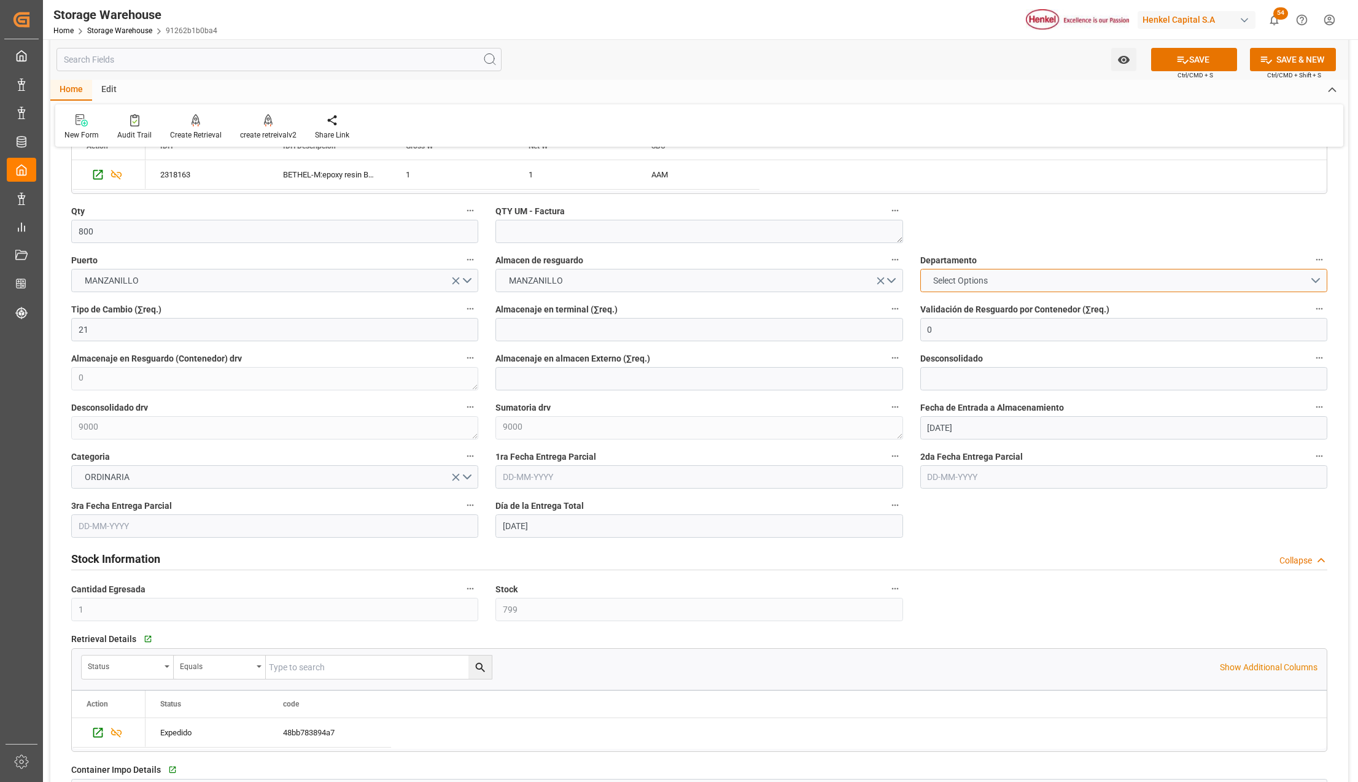
click at [927, 273] on button "Select Options" at bounding box center [1123, 280] width 407 height 23
click at [946, 307] on div "CONTRACT LOGISTICS" at bounding box center [1124, 310] width 406 height 26
click at [1203, 63] on button "SAVE" at bounding box center [1194, 59] width 86 height 23
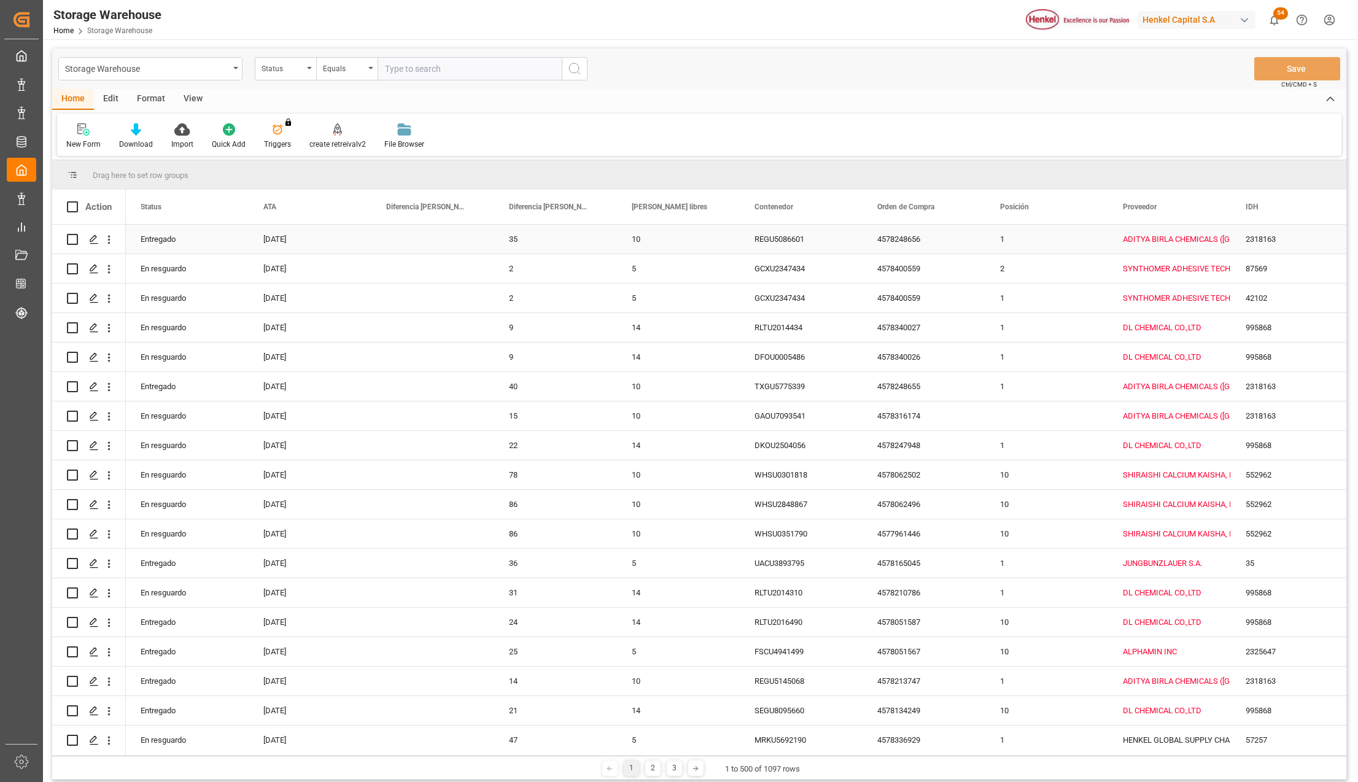
click at [160, 244] on div "Entregado" at bounding box center [187, 239] width 123 height 29
click at [190, 93] on div "View" at bounding box center [192, 99] width 37 height 21
click at [145, 131] on icon at bounding box center [139, 129] width 12 height 12
click at [351, 128] on div "Default Standard Templates No standard templates configured Save Template Reset…" at bounding box center [699, 135] width 1285 height 42
click at [106, 93] on div "Edit" at bounding box center [111, 99] width 34 height 21
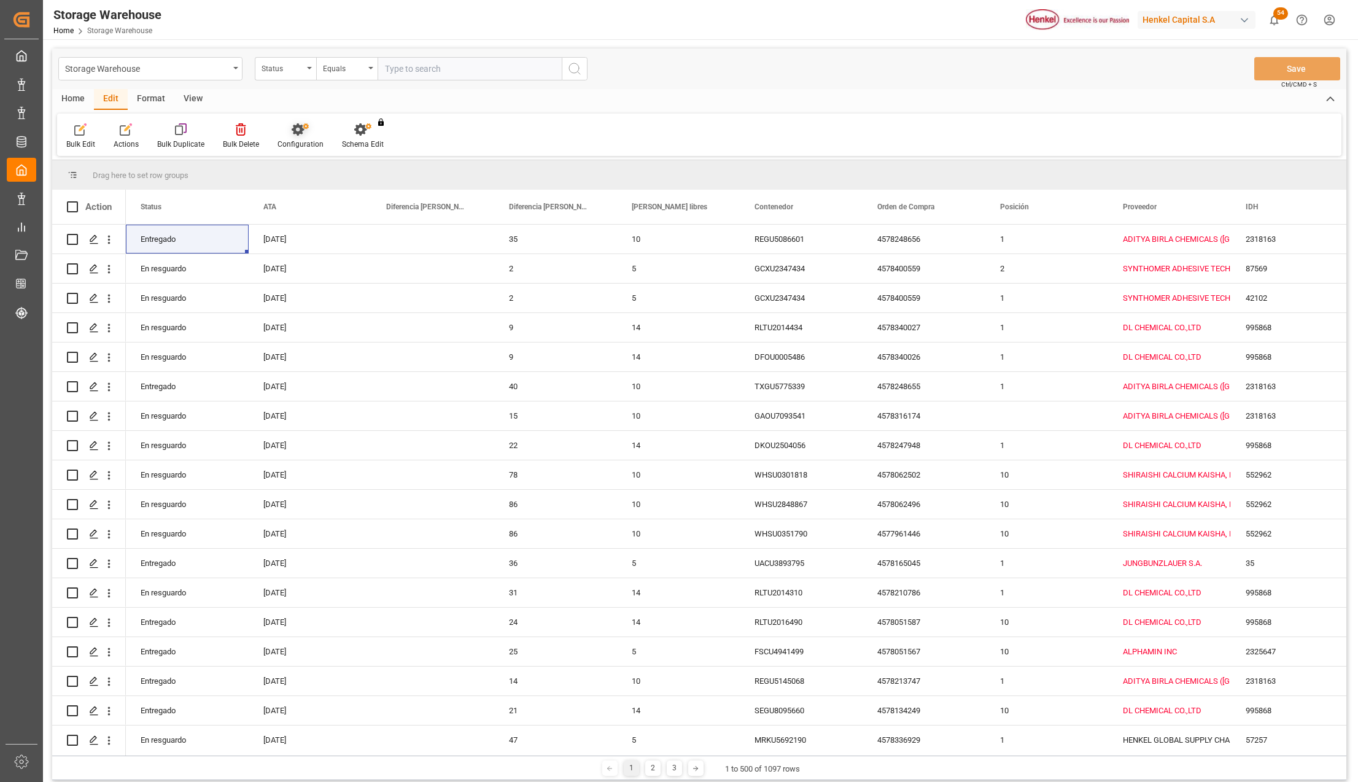
click at [300, 139] on div "Configuration" at bounding box center [301, 144] width 46 height 11
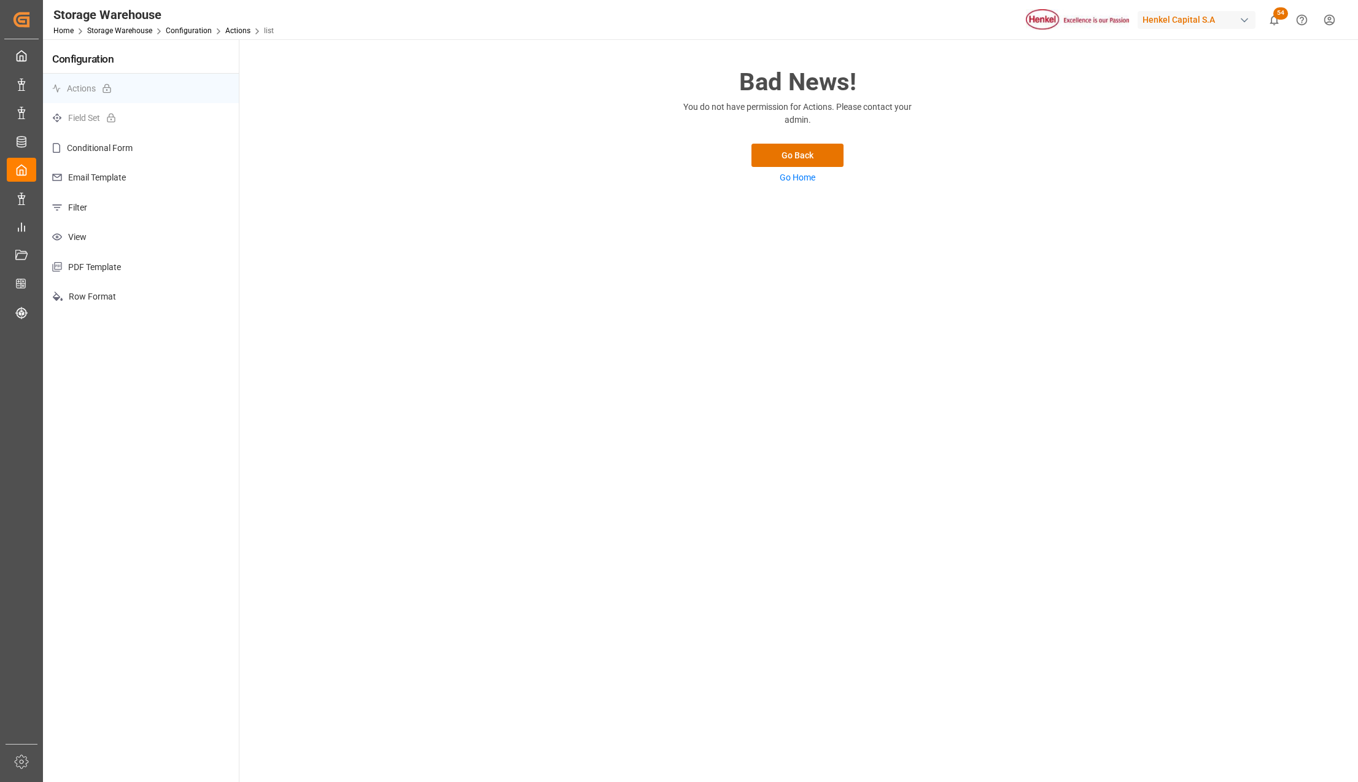
click at [90, 208] on p "Filter" at bounding box center [141, 208] width 196 height 30
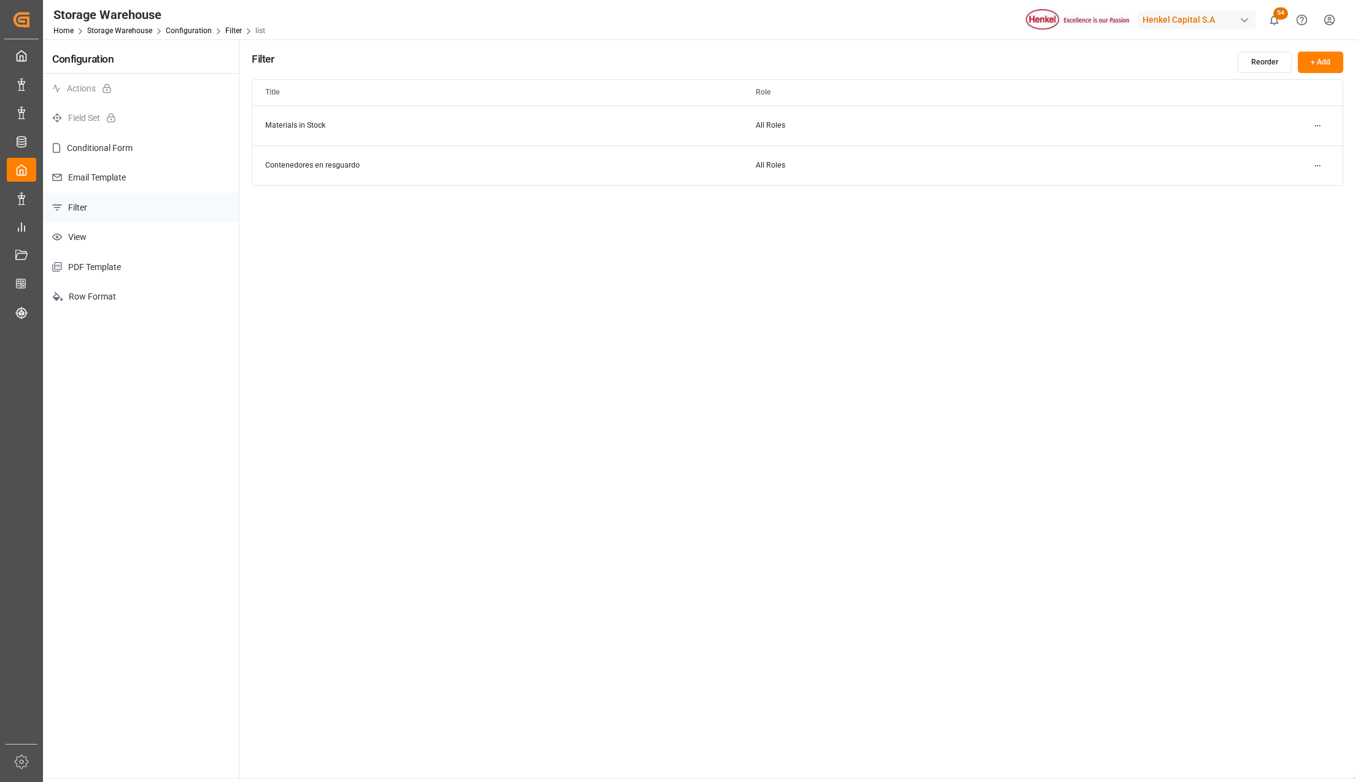
click at [1310, 67] on button "+ Add" at bounding box center [1320, 62] width 45 height 21
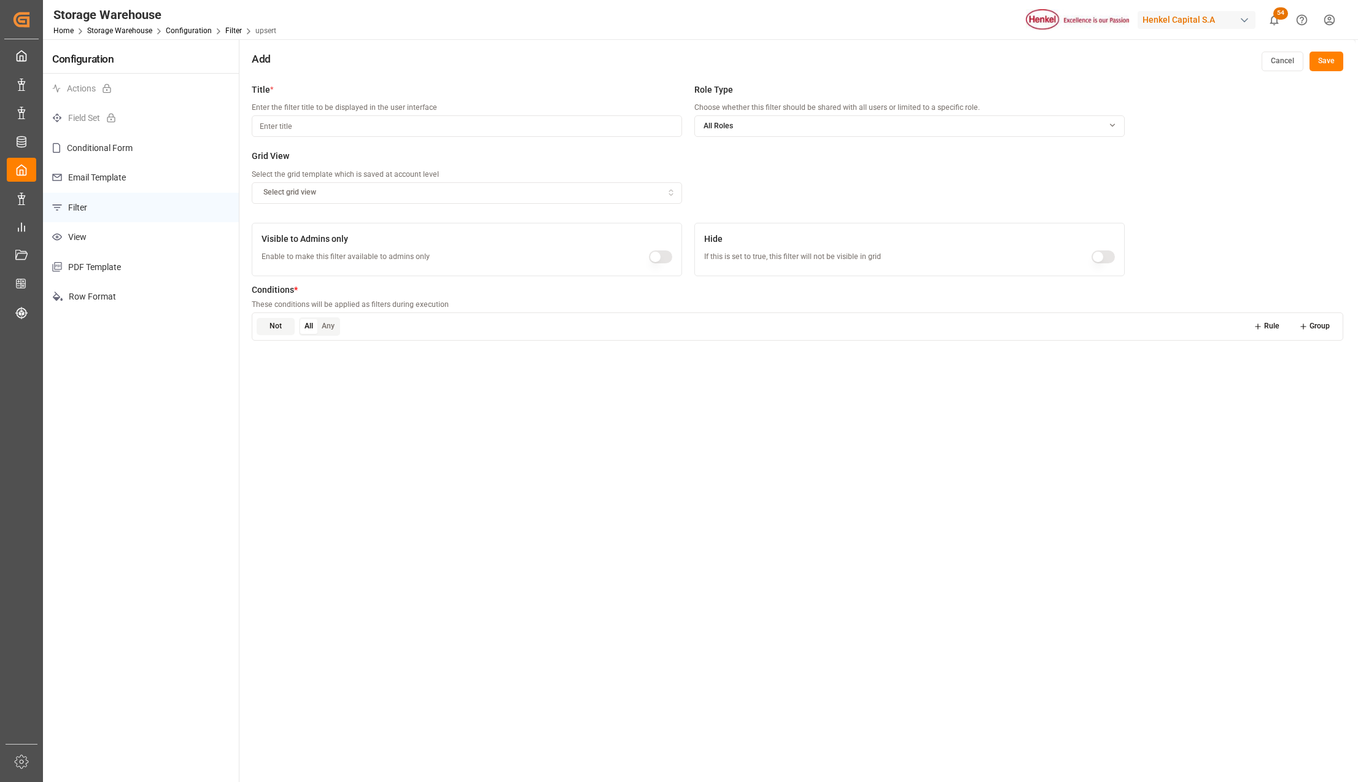
click at [286, 126] on input at bounding box center [467, 125] width 430 height 21
type input "En resguardo"
click at [667, 190] on icon "button" at bounding box center [671, 192] width 9 height 11
click at [543, 482] on div "Title * Enter the filter title to be displayed in the user interface En resguar…" at bounding box center [797, 468] width 1116 height 782
click at [1254, 328] on icon at bounding box center [1258, 326] width 9 height 9
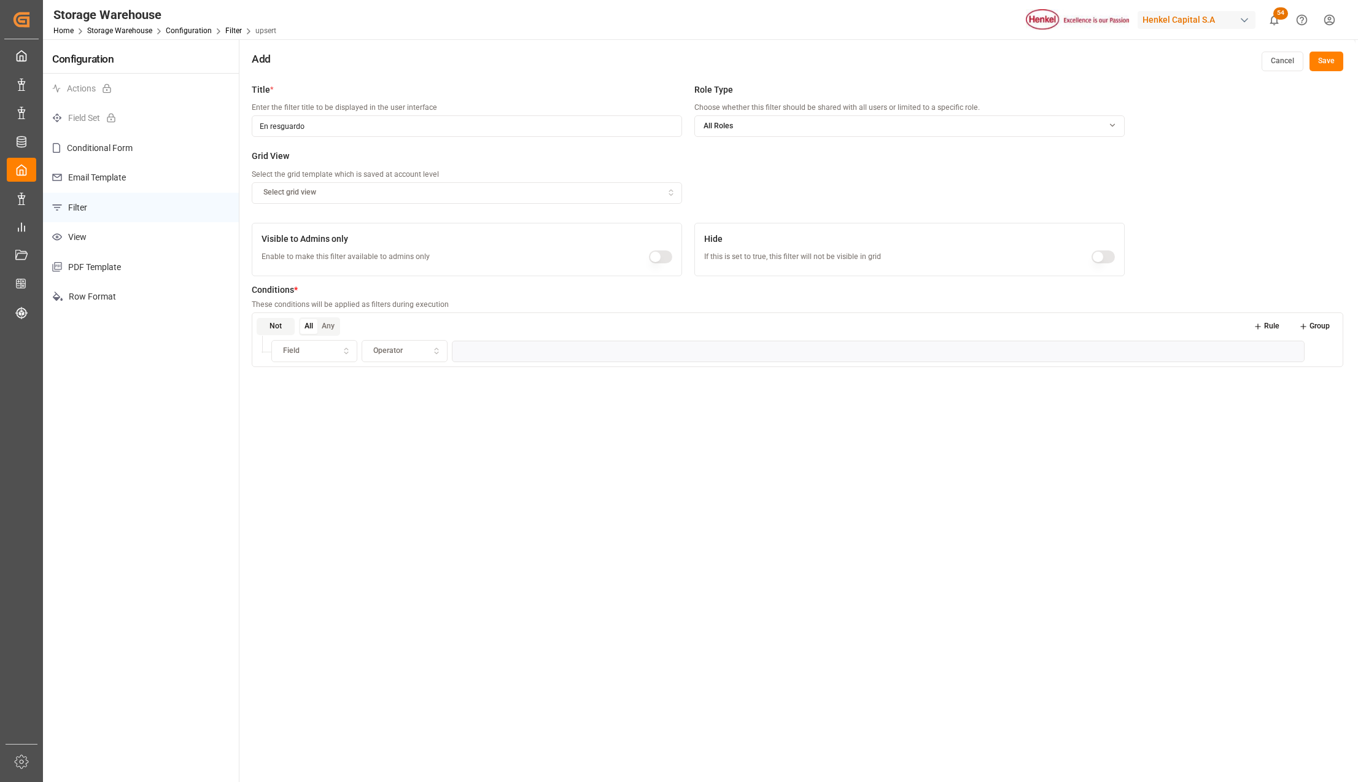
click at [342, 350] on icon "button" at bounding box center [346, 351] width 9 height 11
click at [336, 400] on div "Status" at bounding box center [365, 398] width 185 height 17
click at [427, 351] on div "Operator" at bounding box center [405, 351] width 80 height 11
click at [415, 401] on div "Equals" at bounding box center [439, 398] width 154 height 17
click at [495, 356] on input at bounding box center [883, 351] width 844 height 22
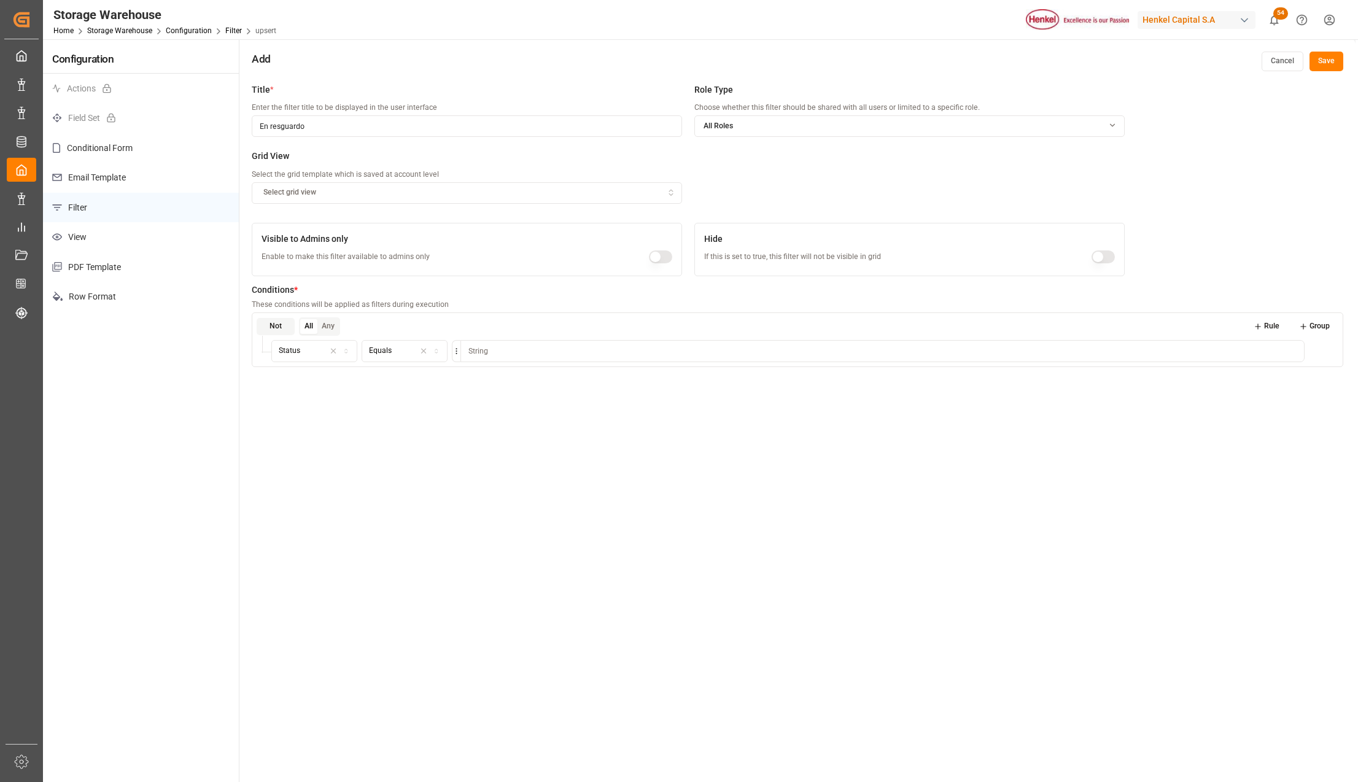
click at [495, 352] on input at bounding box center [883, 351] width 844 height 22
type input "En Resguardo"
click at [1294, 262] on div "Title * Enter the filter title to be displayed in the user interface En resguar…" at bounding box center [797, 468] width 1116 height 782
click at [792, 529] on div "Title * Enter the filter title to be displayed in the user interface En resguar…" at bounding box center [797, 468] width 1116 height 782
click at [1337, 52] on button "Save" at bounding box center [1327, 62] width 34 height 20
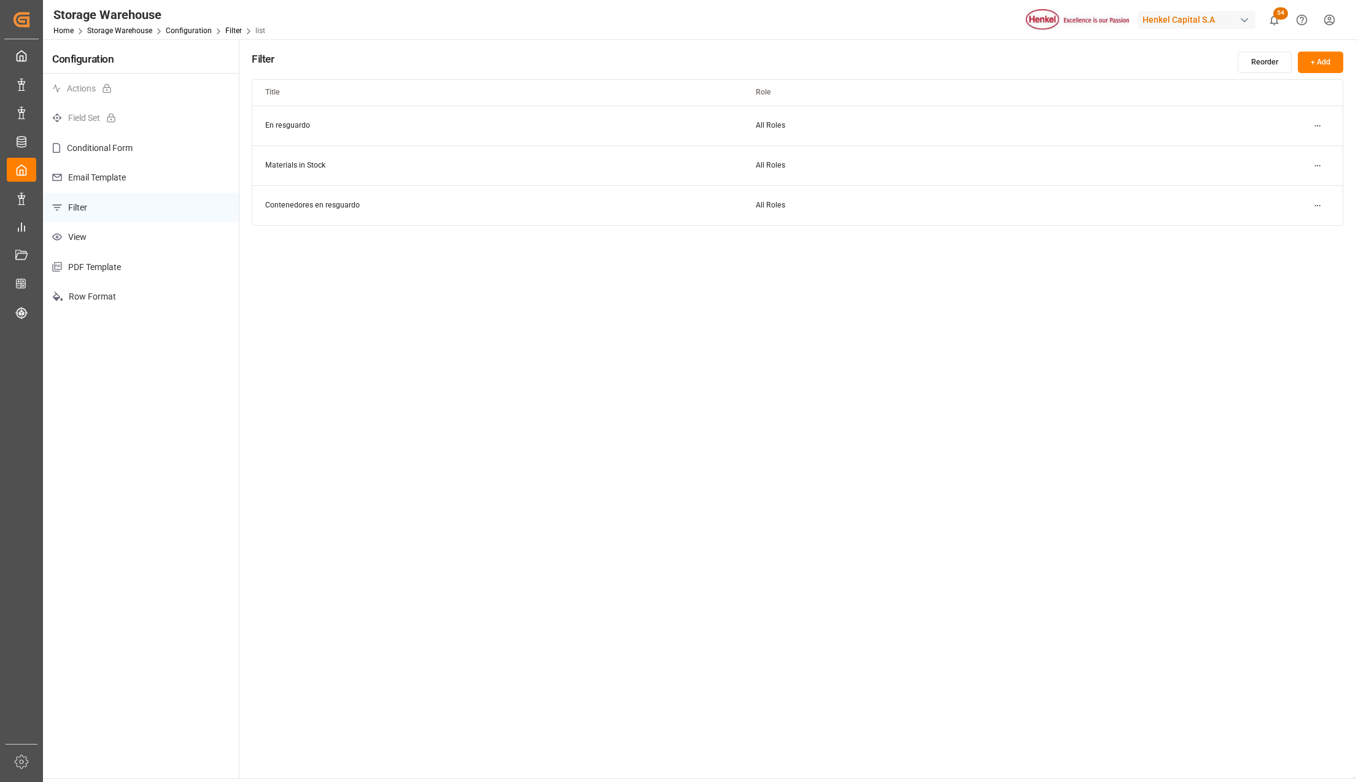
drag, startPoint x: 406, startPoint y: 381, endPoint x: 394, endPoint y: 377, distance: 12.2
click at [406, 381] on div "Filter Reorder + Add Title Role En resguardo All Roles Materials in Stock All R…" at bounding box center [797, 408] width 1116 height 739
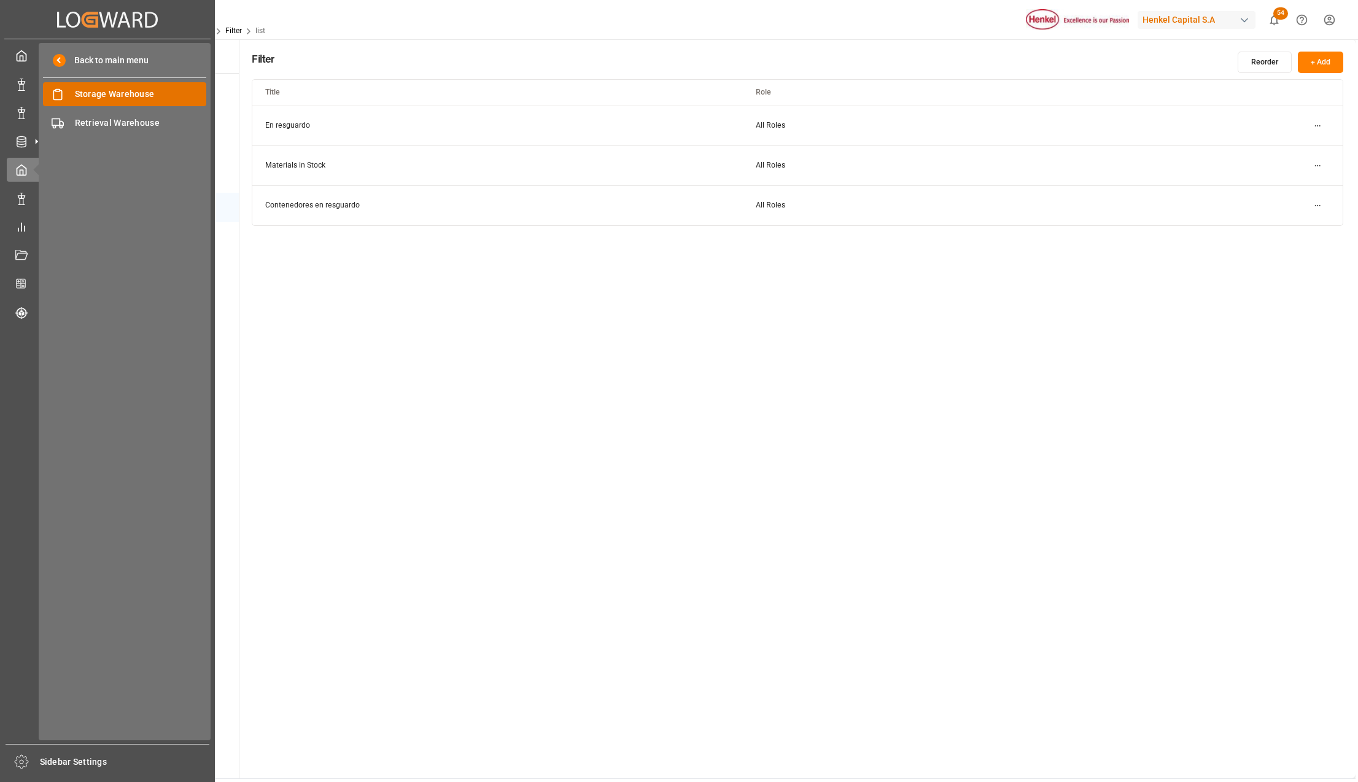
click at [91, 88] on span "Storage Warehouse" at bounding box center [141, 94] width 132 height 13
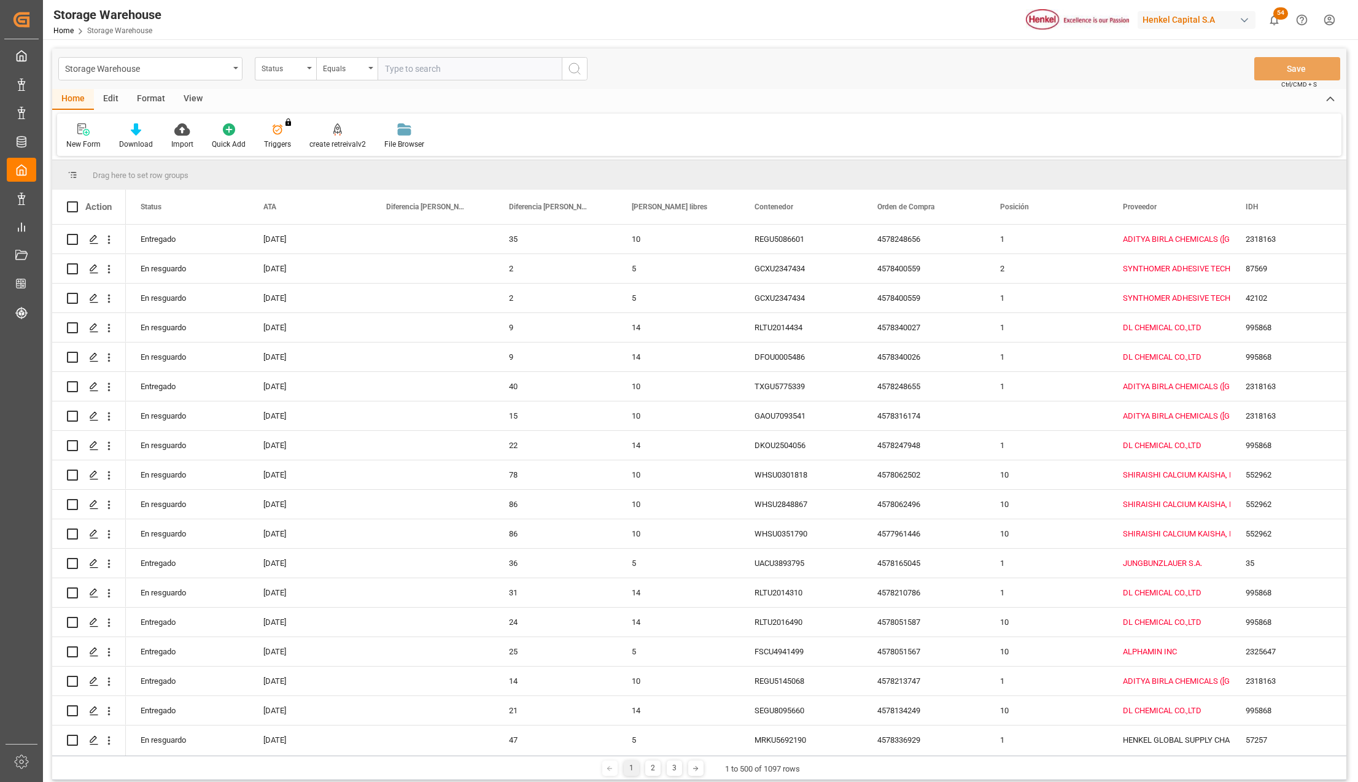
click at [146, 89] on div "Format" at bounding box center [151, 99] width 47 height 21
click at [75, 125] on div at bounding box center [84, 129] width 36 height 13
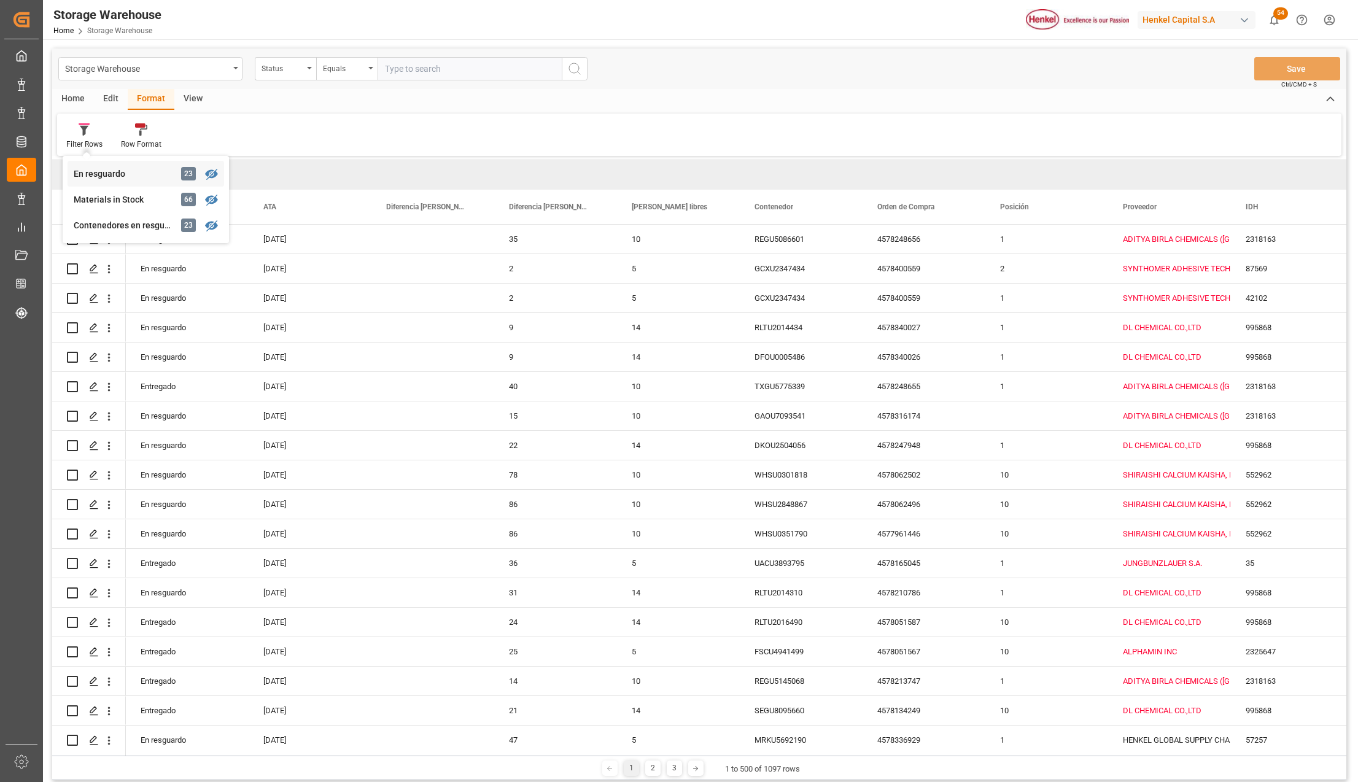
click at [98, 171] on div "En resguardo" at bounding box center [127, 174] width 107 height 13
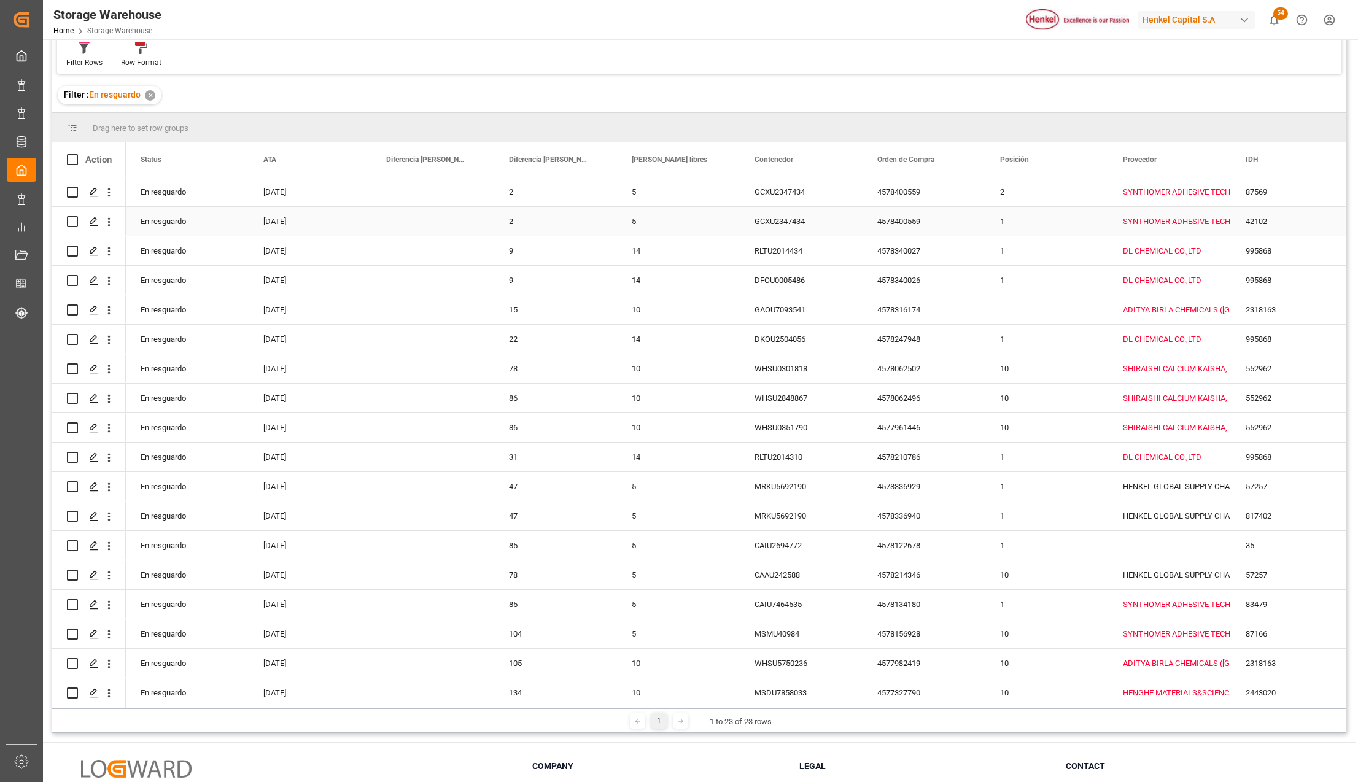
click at [271, 222] on div "[DATE]" at bounding box center [310, 221] width 123 height 29
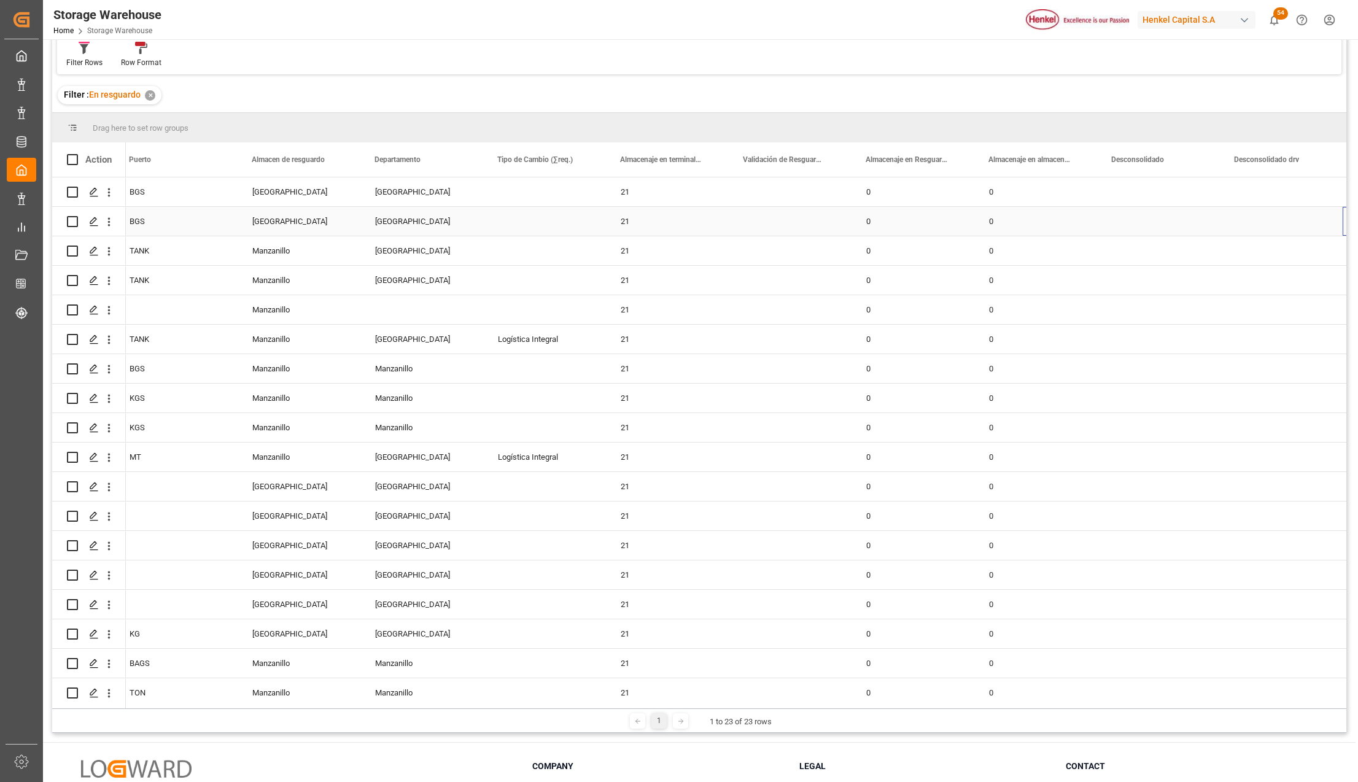
scroll to position [0, 1608]
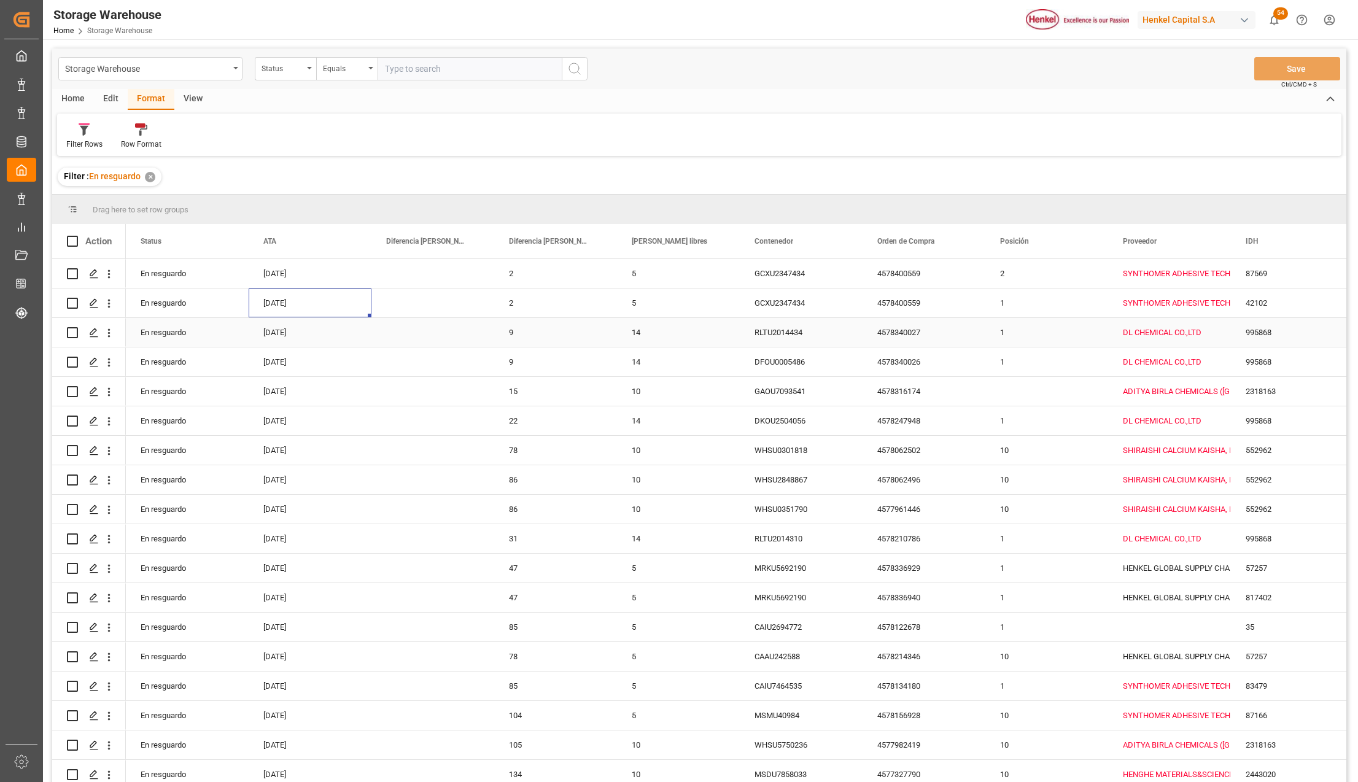
click at [924, 332] on div "4578340027" at bounding box center [924, 332] width 123 height 29
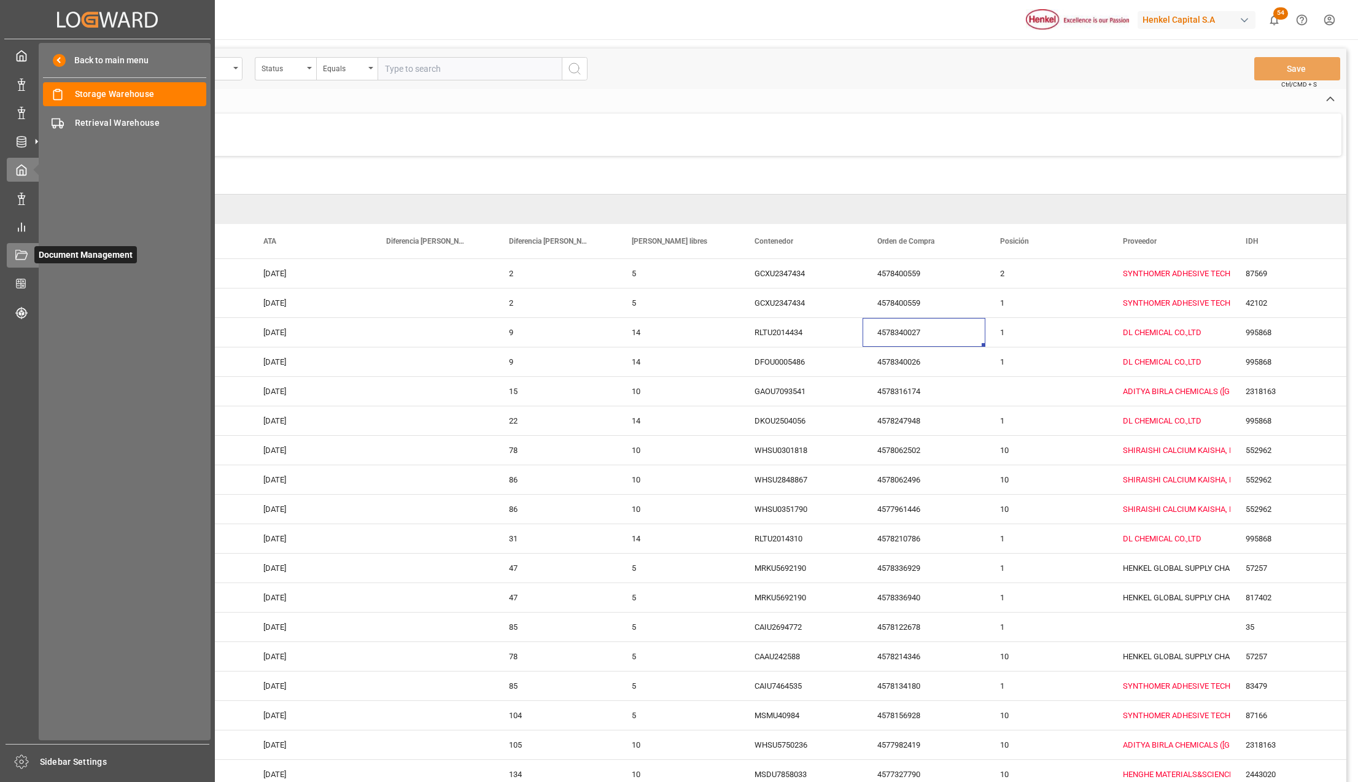
click at [20, 254] on icon at bounding box center [21, 256] width 12 height 12
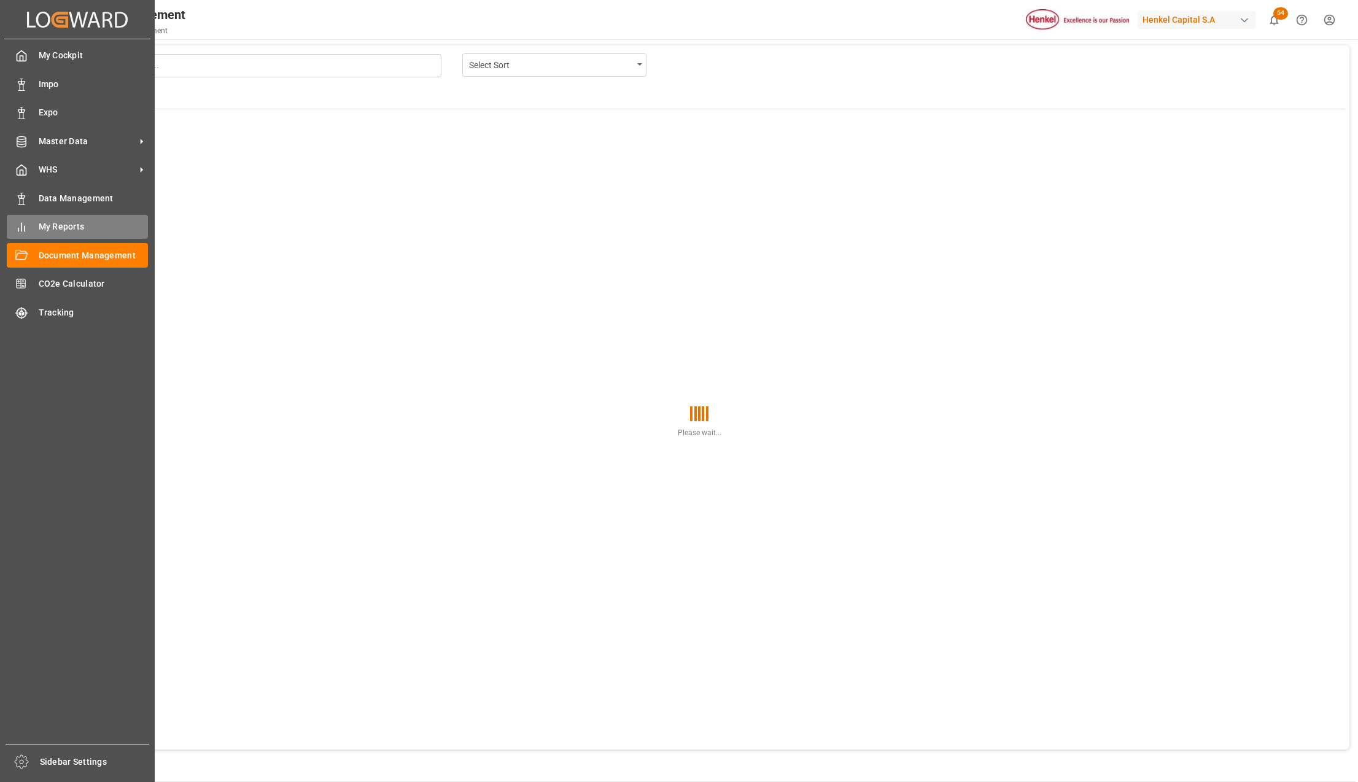
click at [47, 226] on span "My Reports" at bounding box center [94, 226] width 110 height 13
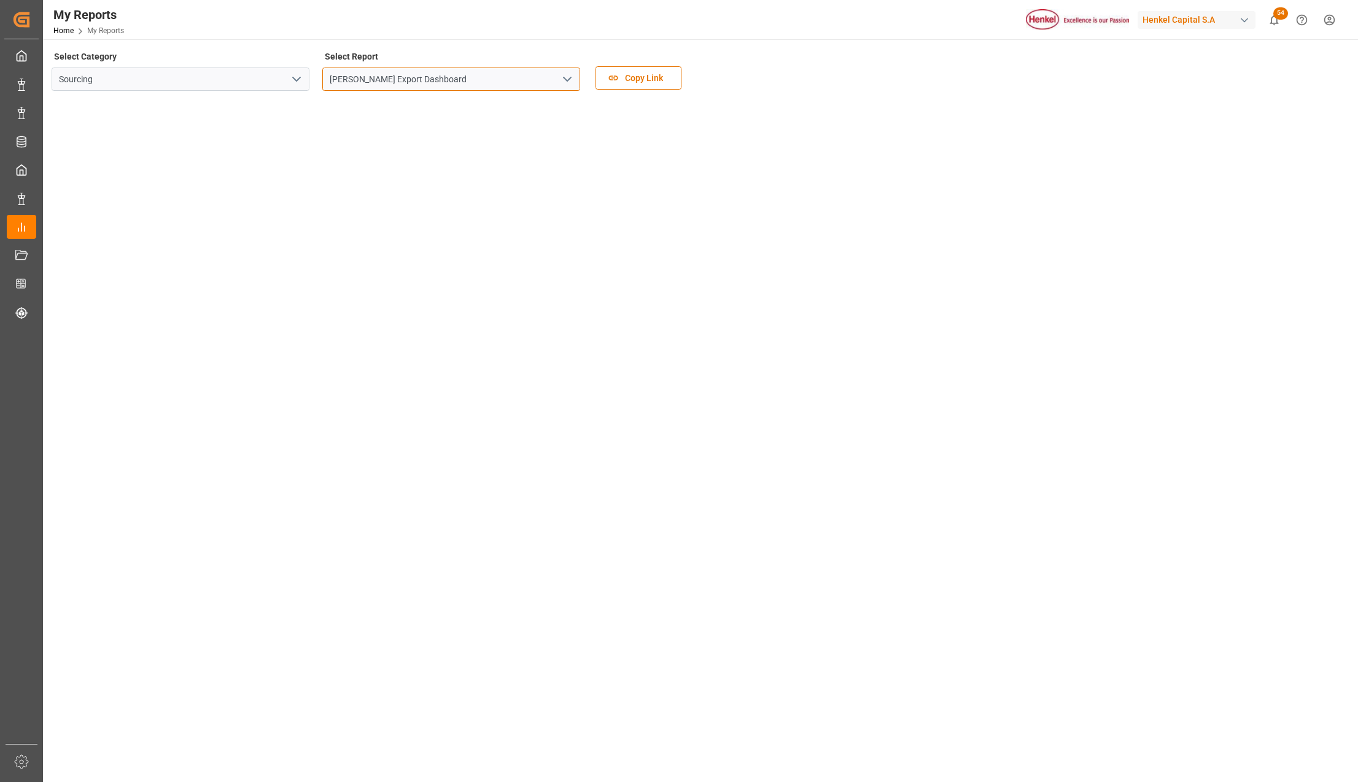
click at [422, 79] on input "[PERSON_NAME] Export Dashboard" at bounding box center [451, 79] width 258 height 23
click at [568, 77] on icon "open menu" at bounding box center [567, 79] width 15 height 15
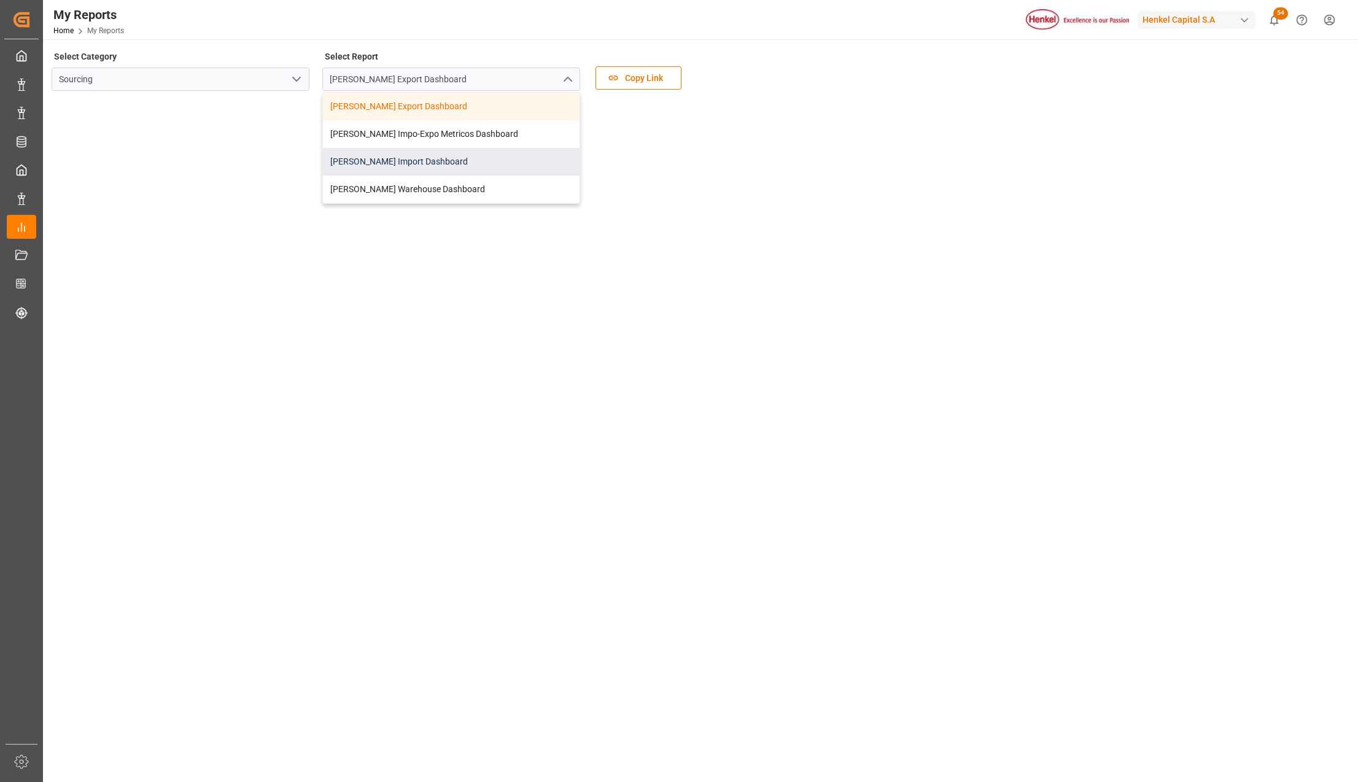
click at [399, 155] on div "[PERSON_NAME] Import Dashboard" at bounding box center [451, 162] width 257 height 28
